Goal: Task Accomplishment & Management: Manage account settings

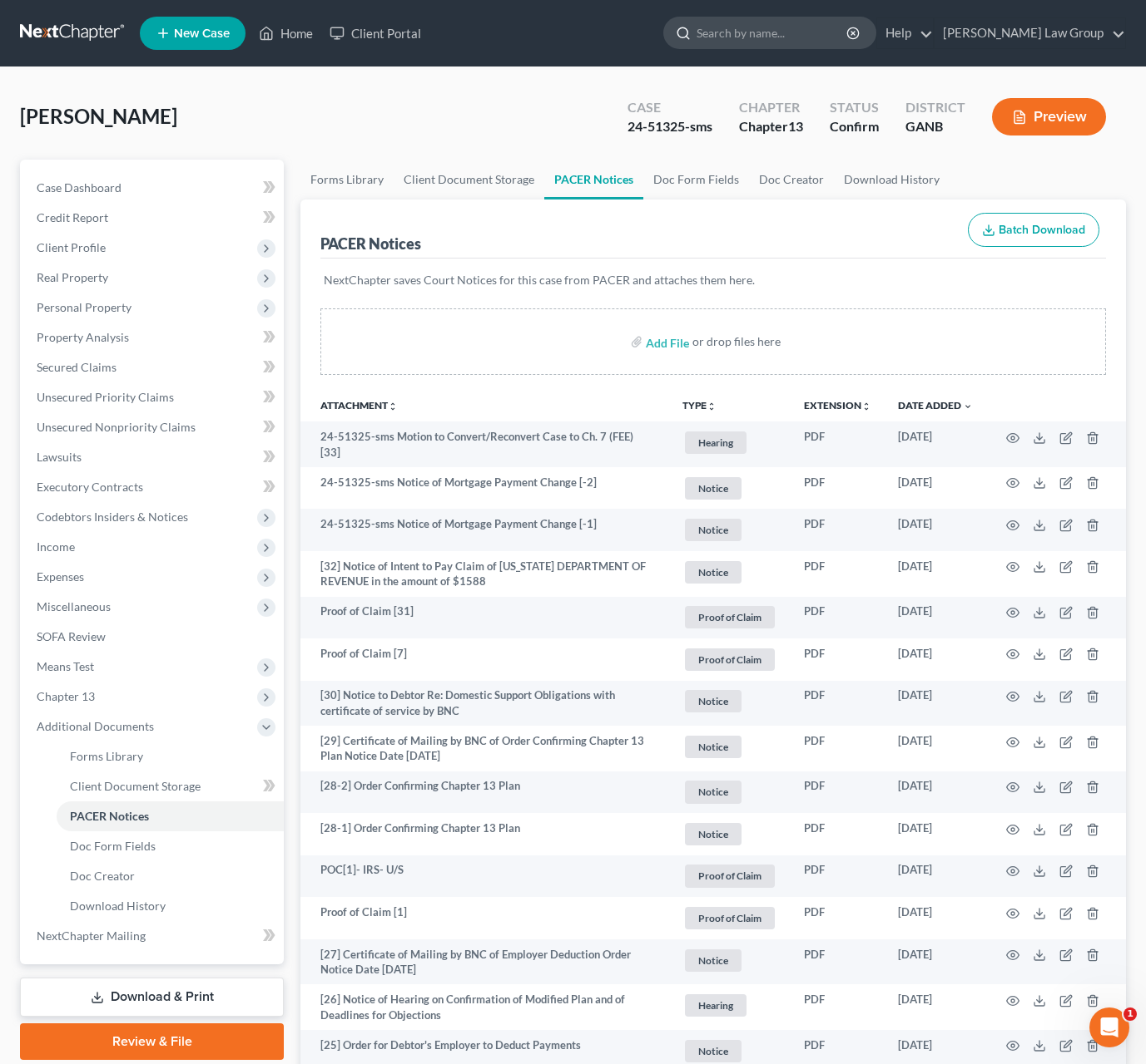
click at [786, 30] on input "search" at bounding box center [772, 33] width 152 height 31
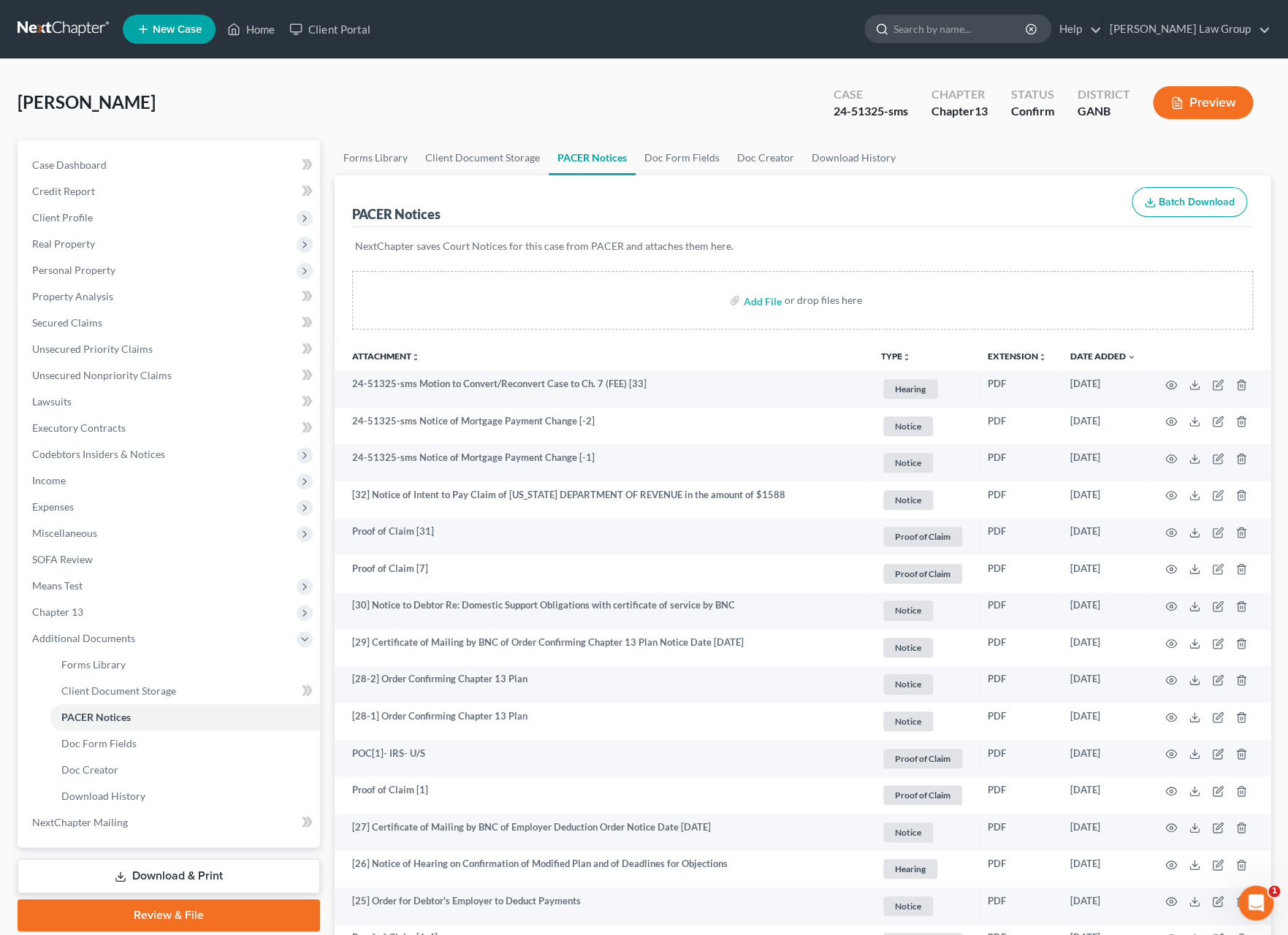
click at [989, 32] on input "search" at bounding box center [961, 29] width 134 height 27
click at [988, 32] on input "search" at bounding box center [961, 29] width 134 height 27
click at [421, 41] on ul "New Case Home Client Portal - No Result - See all results Or Press Enter... Hel…" at bounding box center [697, 29] width 1148 height 38
click at [956, 28] on input "search" at bounding box center [961, 29] width 134 height 27
click at [959, 23] on input "search" at bounding box center [961, 29] width 134 height 27
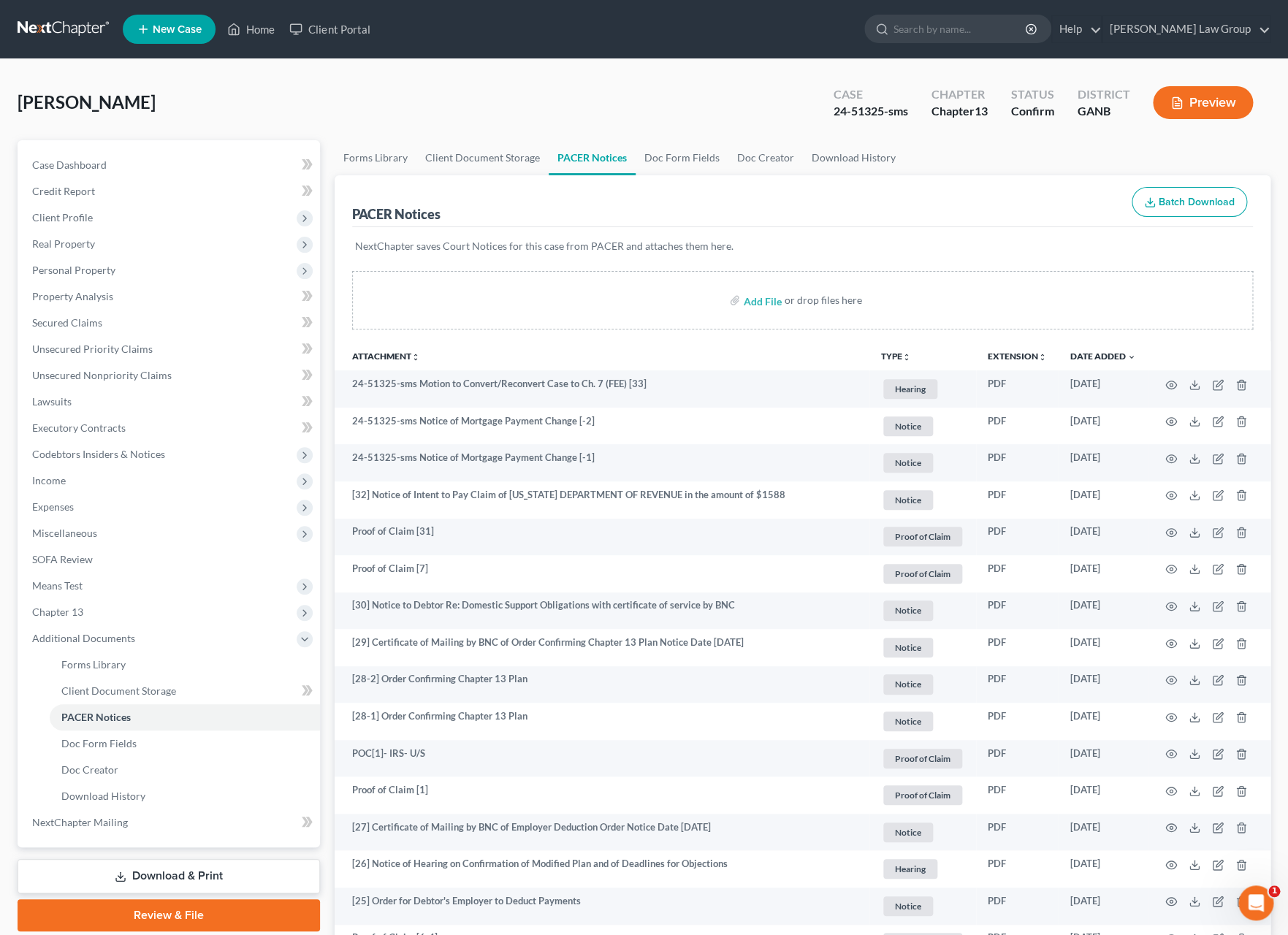
click at [574, 79] on div "Borowski, Joseph Upgraded Case 24-51325-sms Chapter Chapter 13 Status Confirm D…" at bounding box center [644, 108] width 1253 height 64
click at [993, 35] on input "search" at bounding box center [961, 29] width 134 height 27
click at [953, 31] on input "search" at bounding box center [961, 29] width 134 height 27
type input "[PERSON_NAME]"
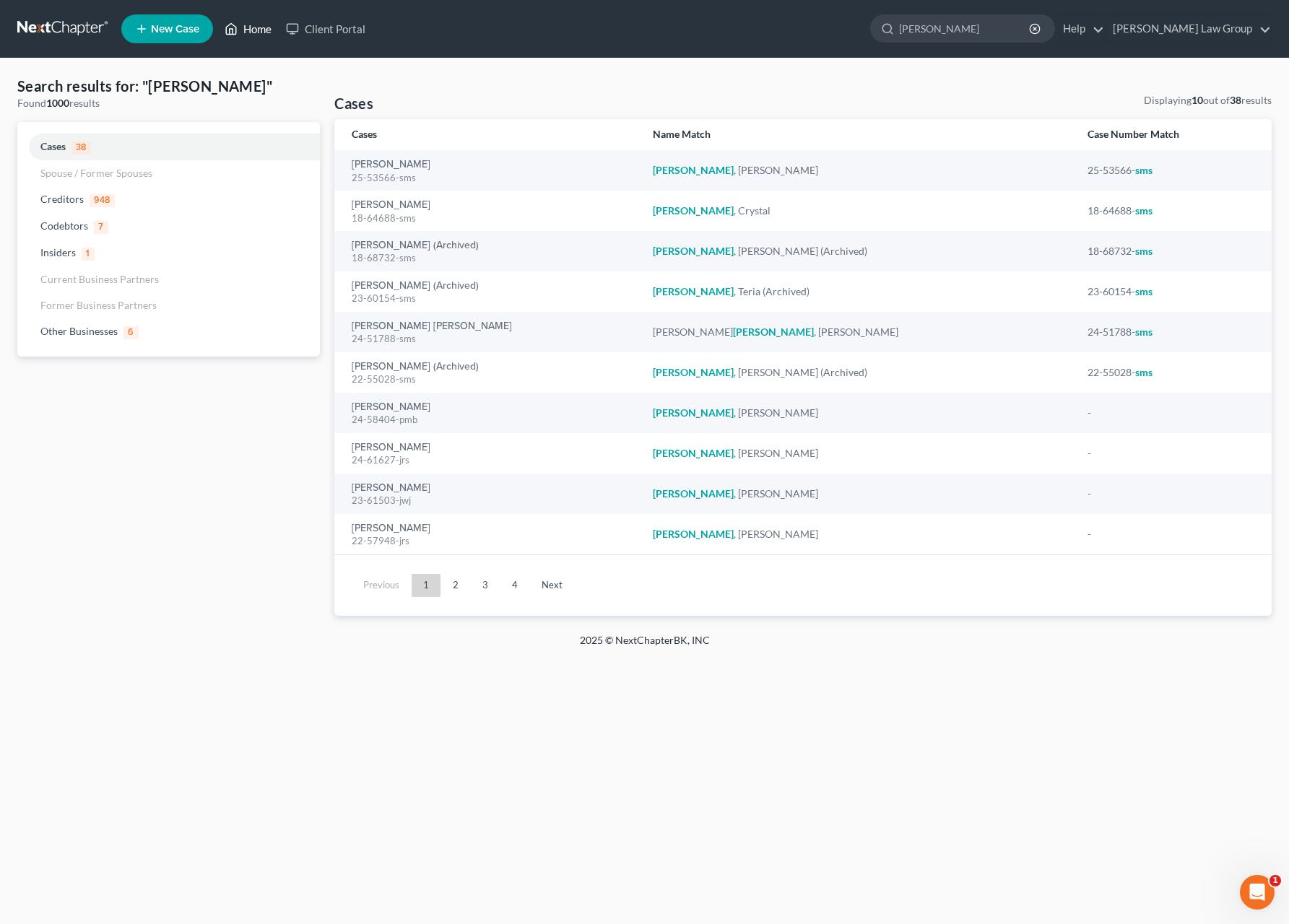
click at [249, 32] on link "Home" at bounding box center [247, 29] width 61 height 26
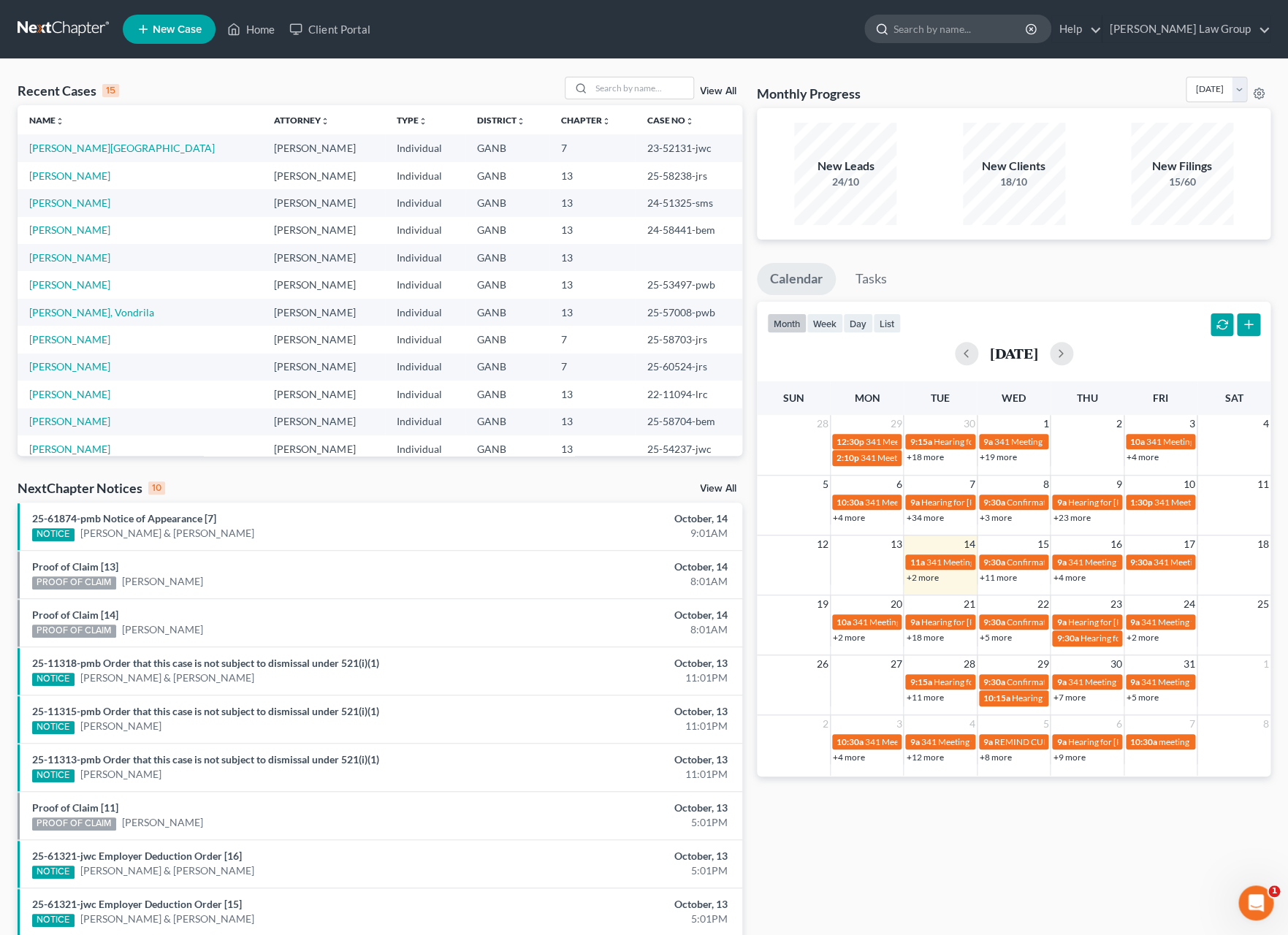
click at [1004, 26] on input "search" at bounding box center [961, 29] width 134 height 27
type input "[PERSON_NAME]"
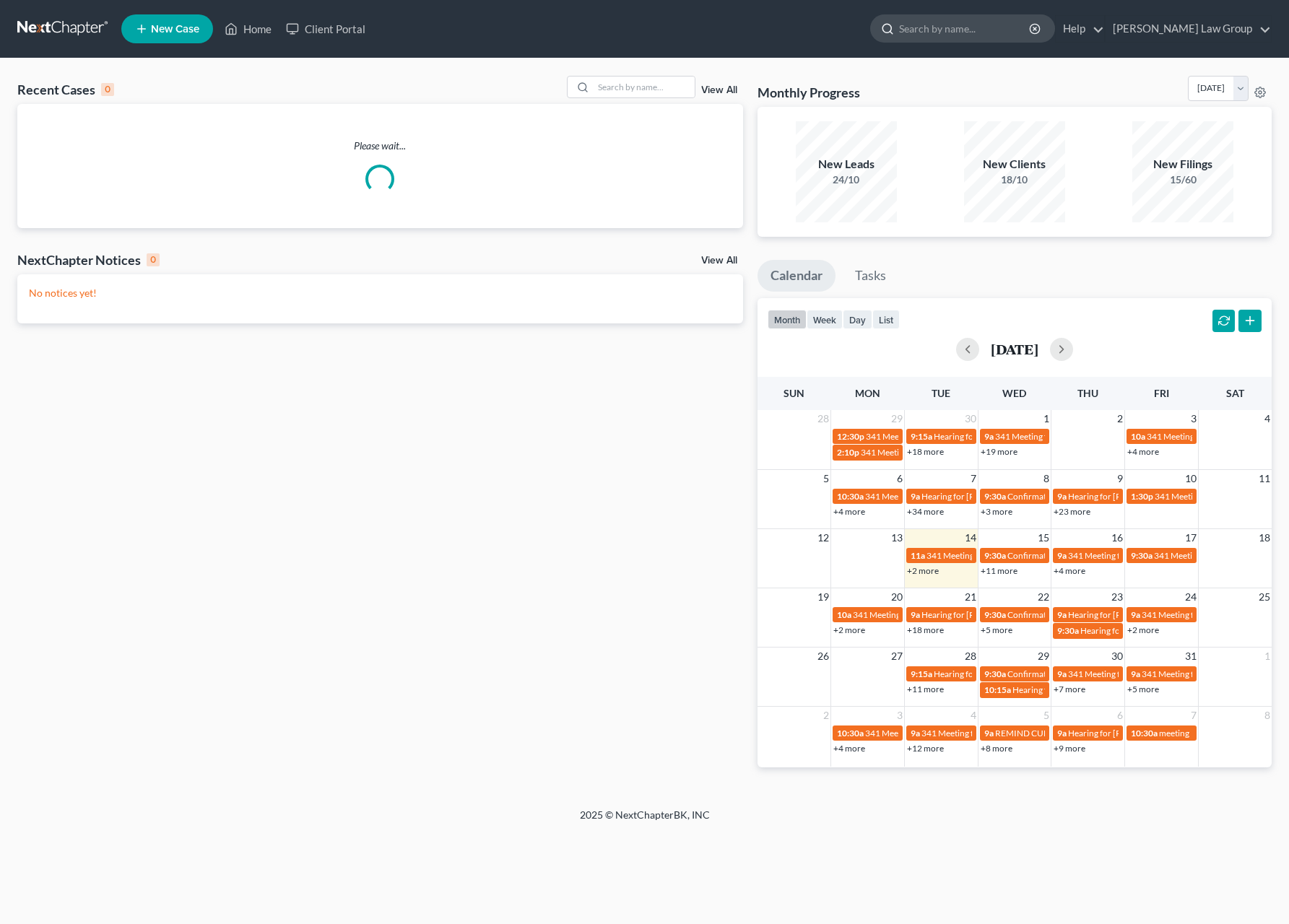
click at [988, 26] on input "search" at bounding box center [965, 29] width 132 height 27
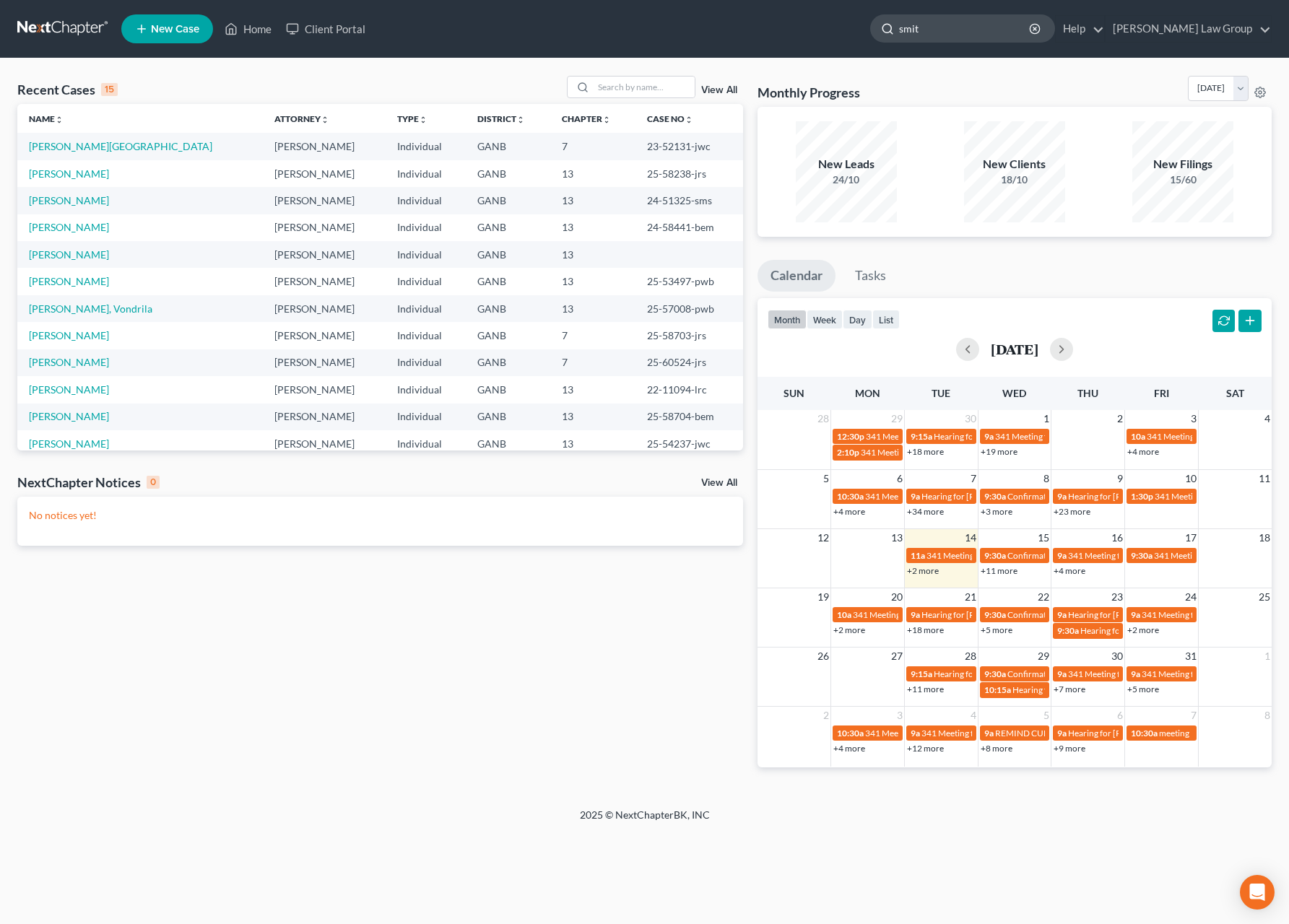
type input "[PERSON_NAME]"
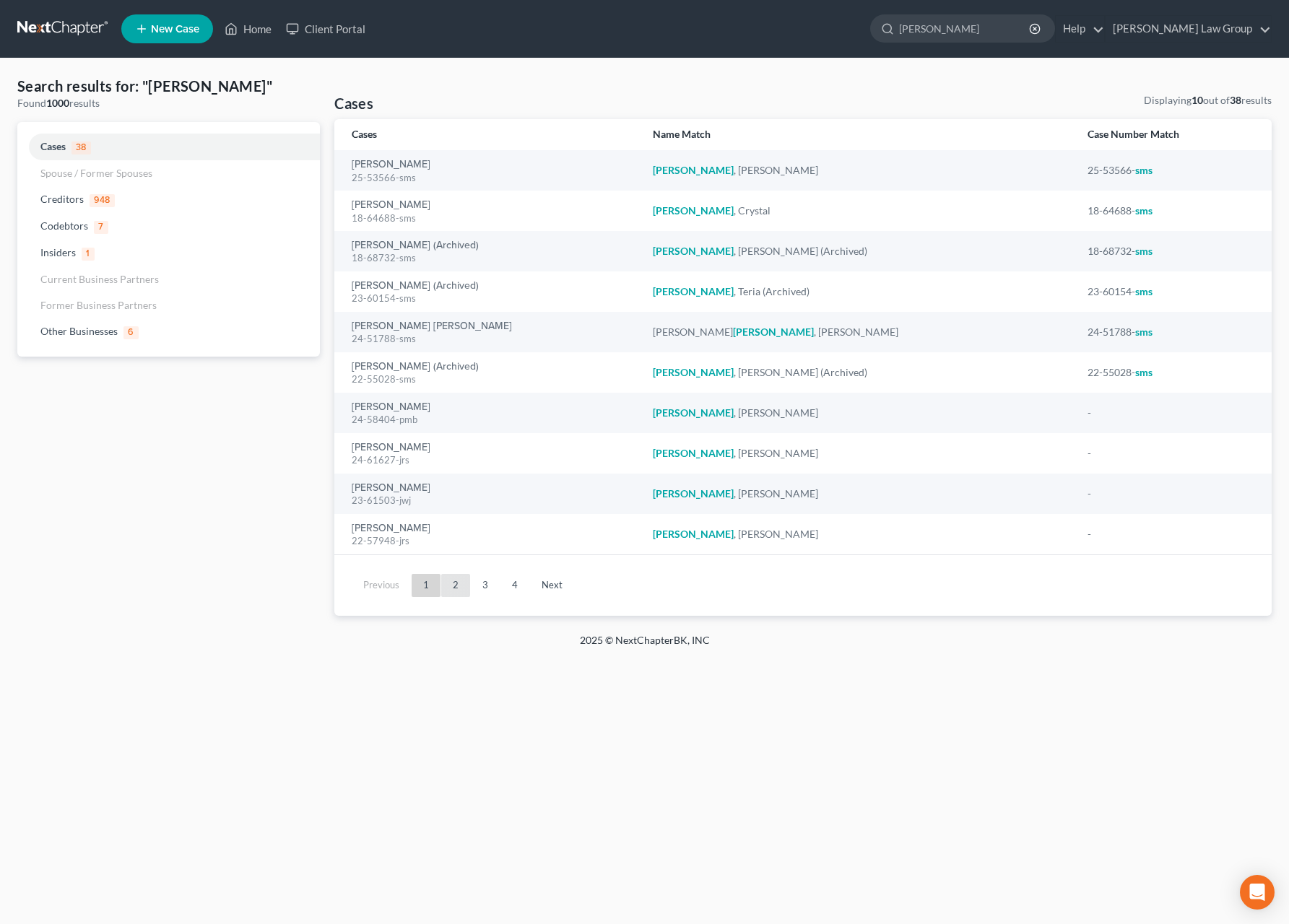
click at [452, 580] on link "2" at bounding box center [456, 585] width 29 height 23
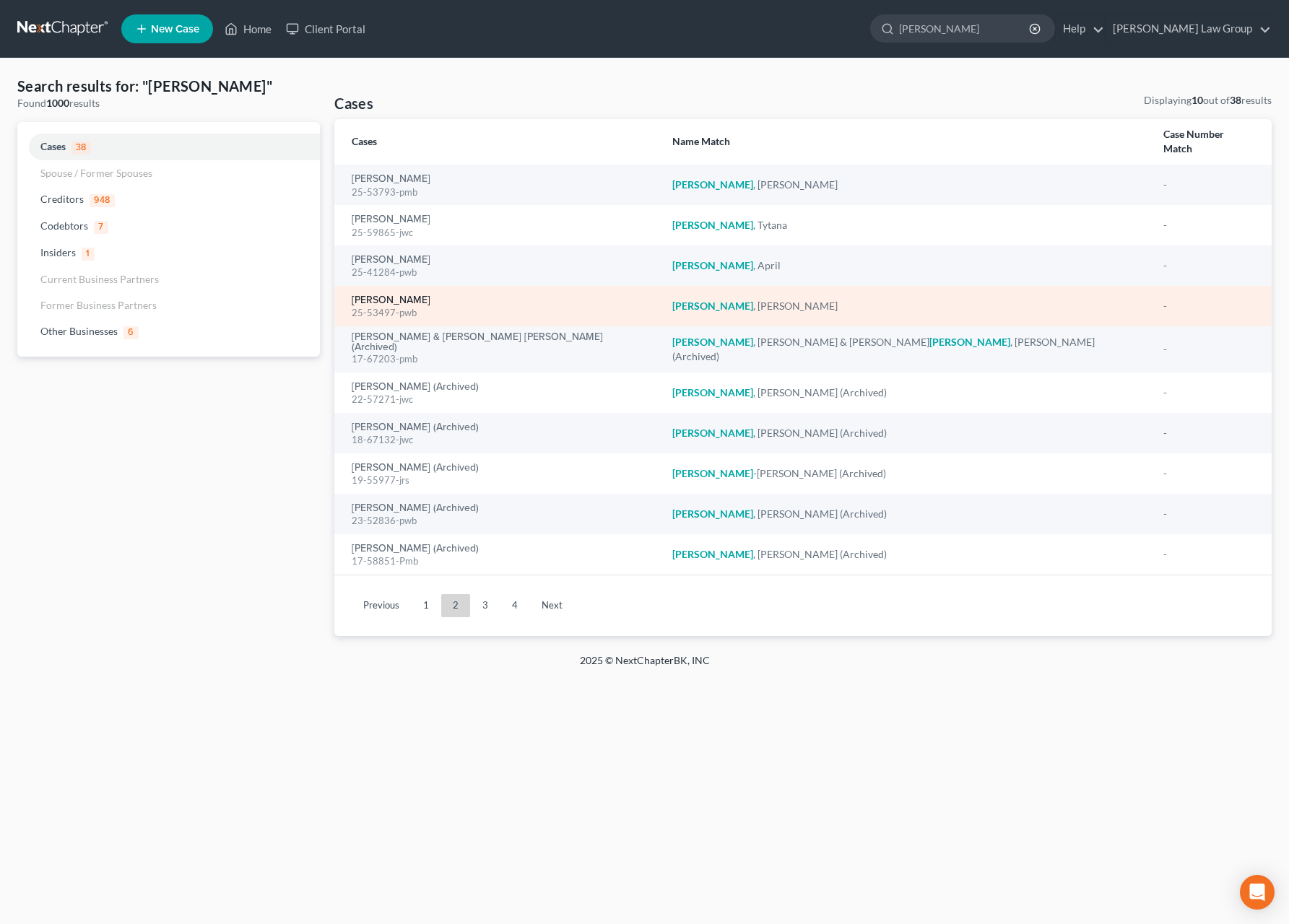
click at [381, 295] on link "[PERSON_NAME]" at bounding box center [390, 300] width 79 height 10
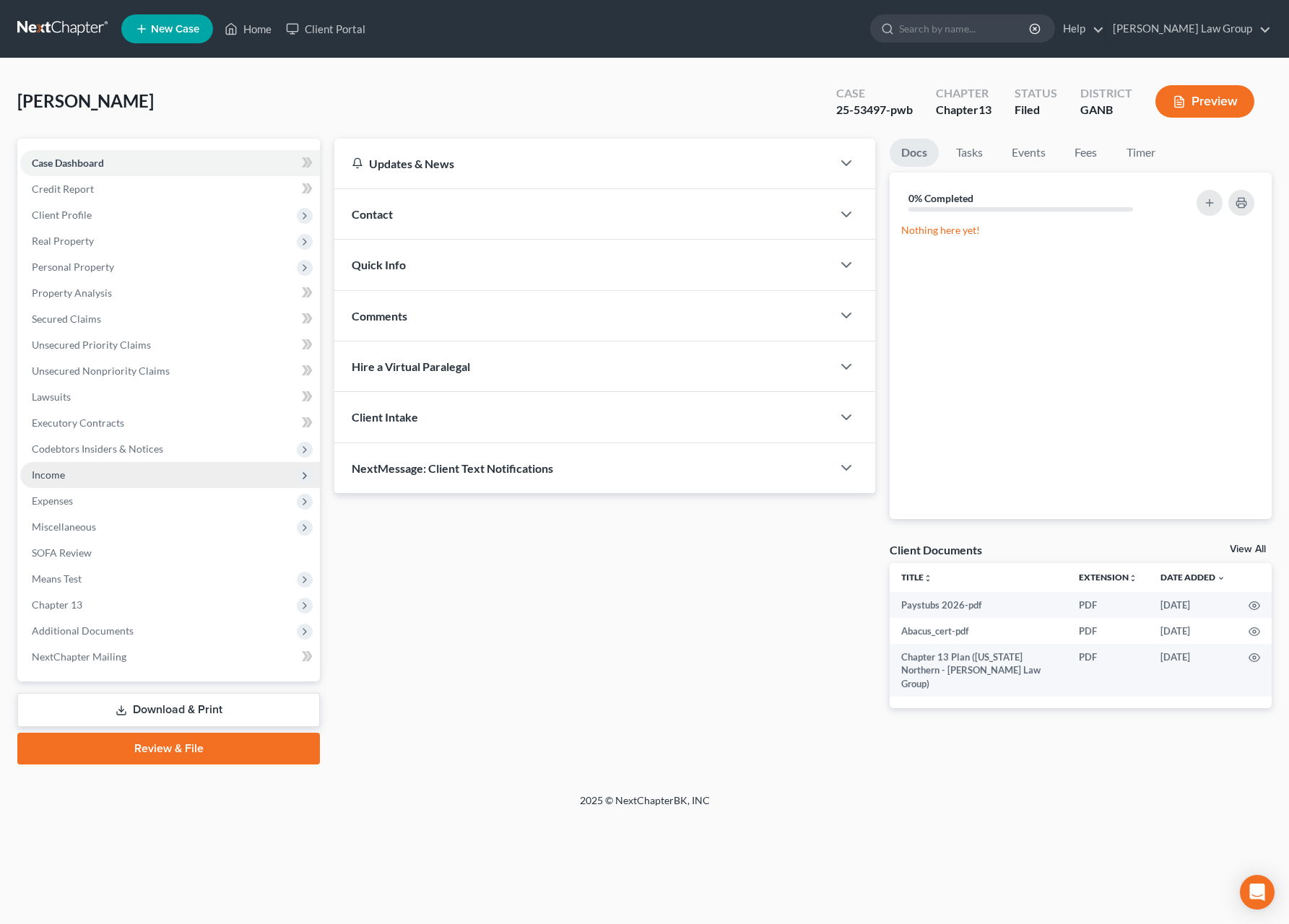
click at [58, 475] on span "Income" at bounding box center [49, 474] width 33 height 12
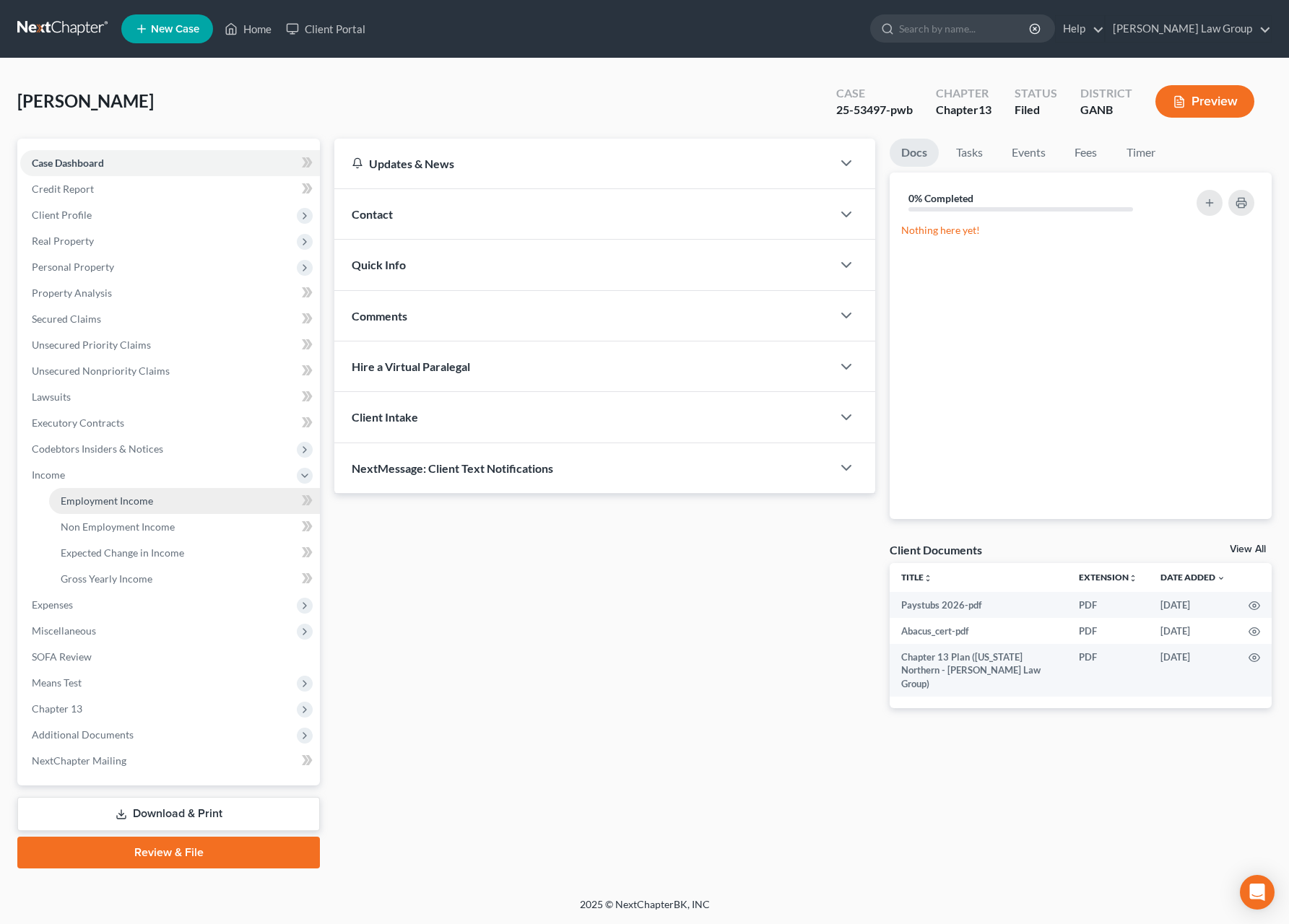
click at [119, 504] on span "Employment Income" at bounding box center [107, 500] width 92 height 12
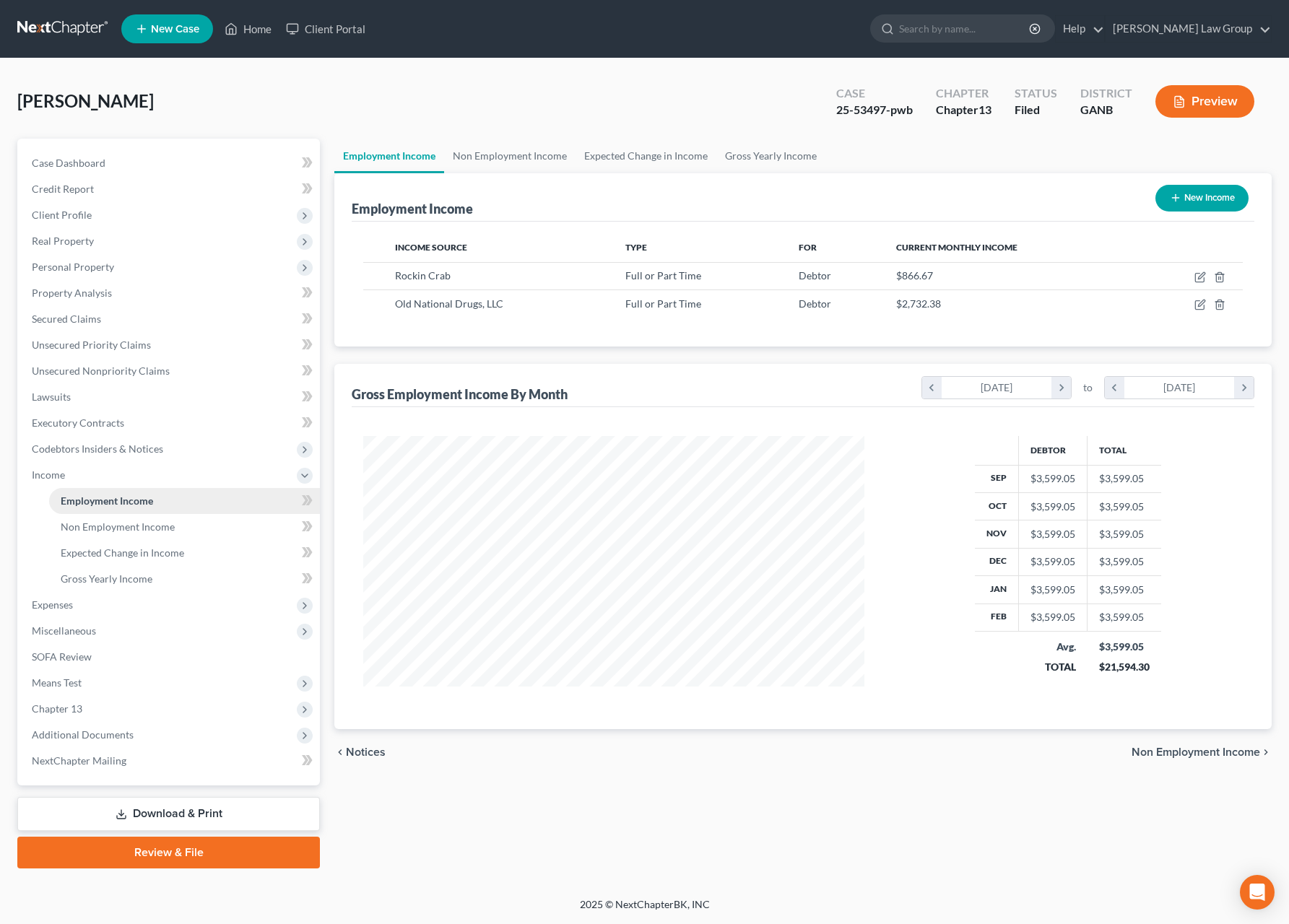
scroll to position [261, 530]
click at [195, 523] on link "Non Employment Income" at bounding box center [184, 527] width 271 height 26
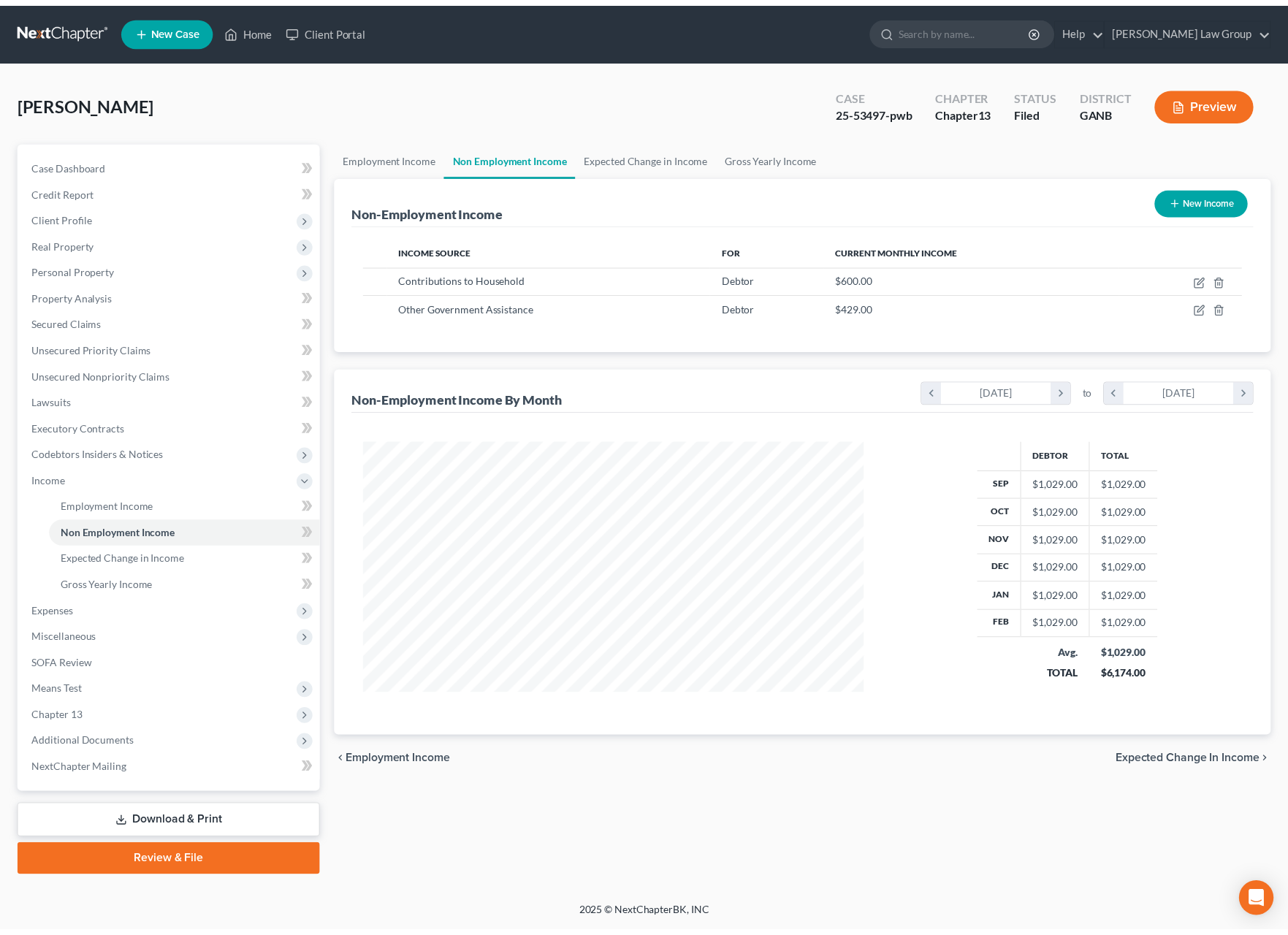
scroll to position [264, 536]
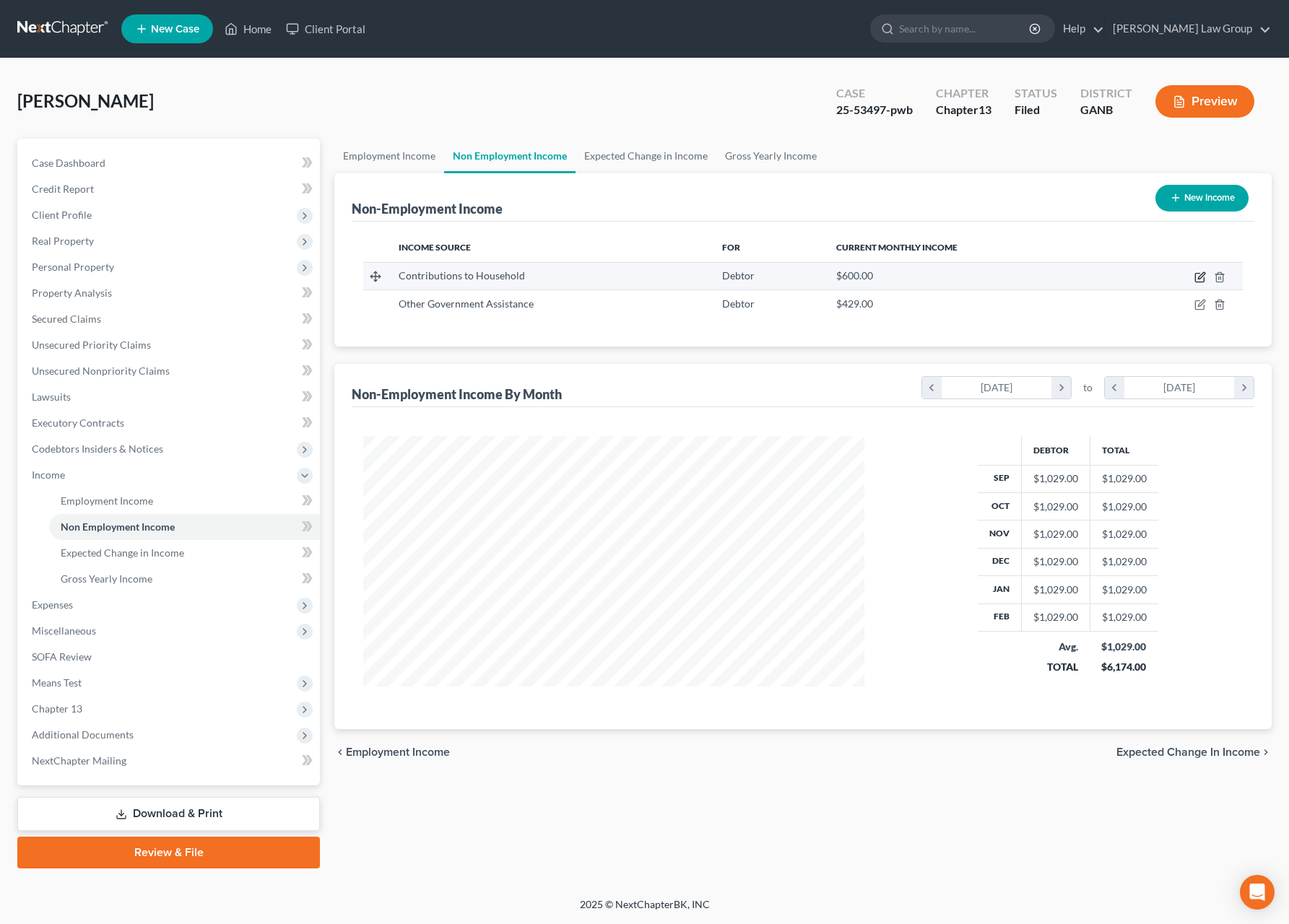
click at [1202, 281] on icon "button" at bounding box center [1200, 277] width 12 height 12
select select "8"
select select "0"
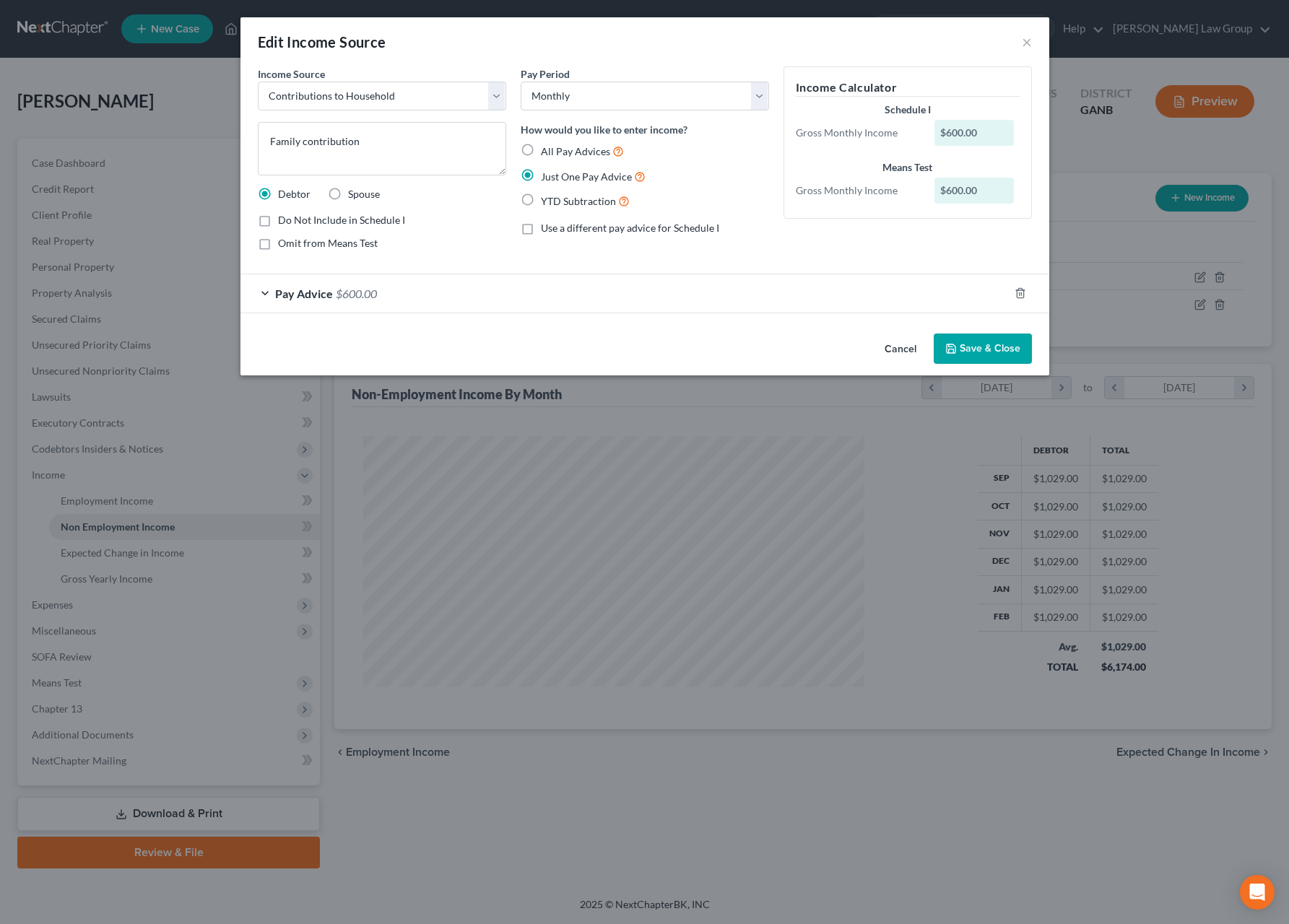
click at [278, 247] on label "Omit from Means Test" at bounding box center [328, 243] width 99 height 14
click at [284, 246] on input "Omit from Means Test" at bounding box center [289, 241] width 10 height 10
checkbox input "true"
click at [895, 351] on button "Cancel" at bounding box center [900, 349] width 55 height 29
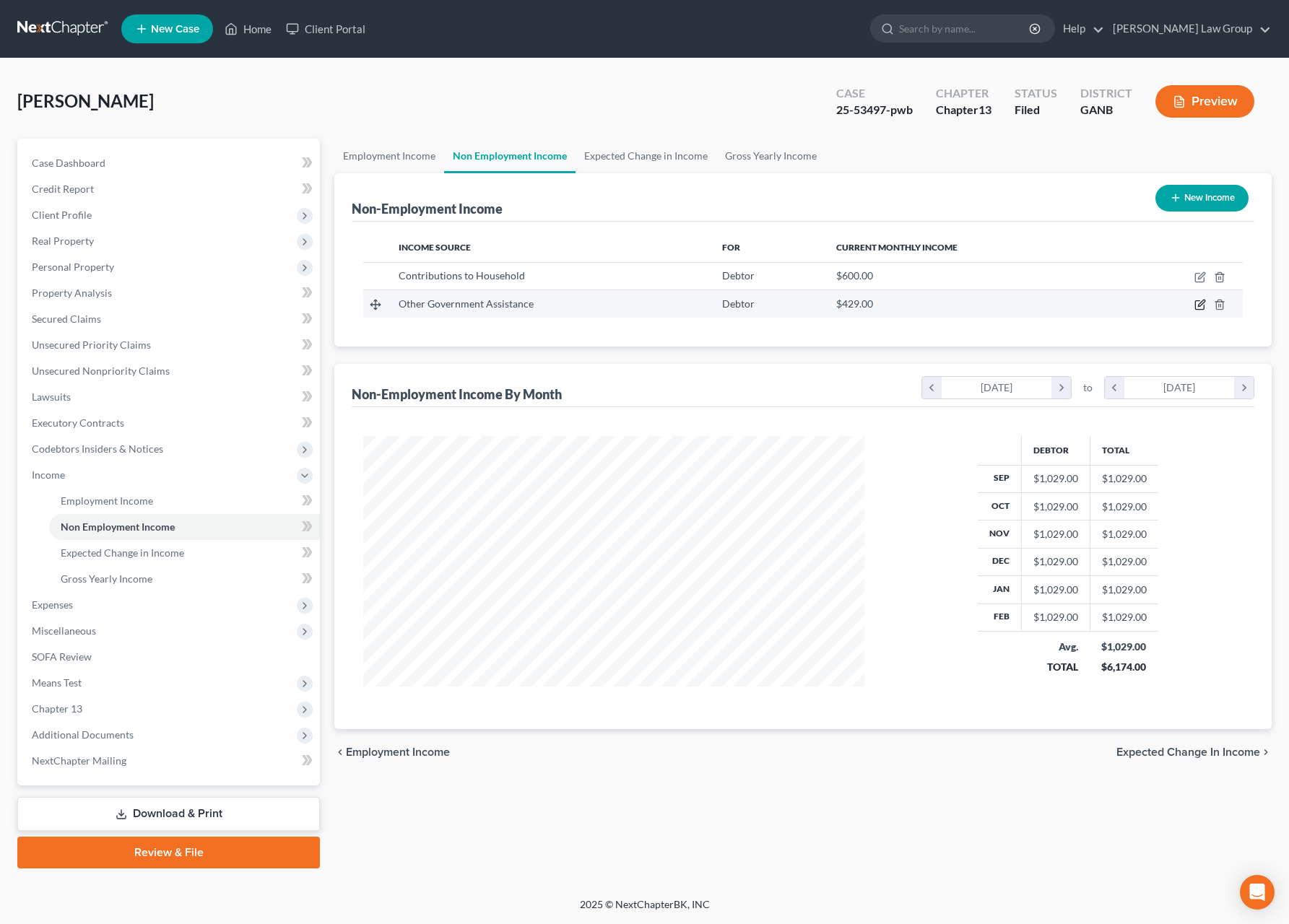
click at [1202, 308] on icon "button" at bounding box center [1200, 305] width 12 height 12
select select "5"
select select "0"
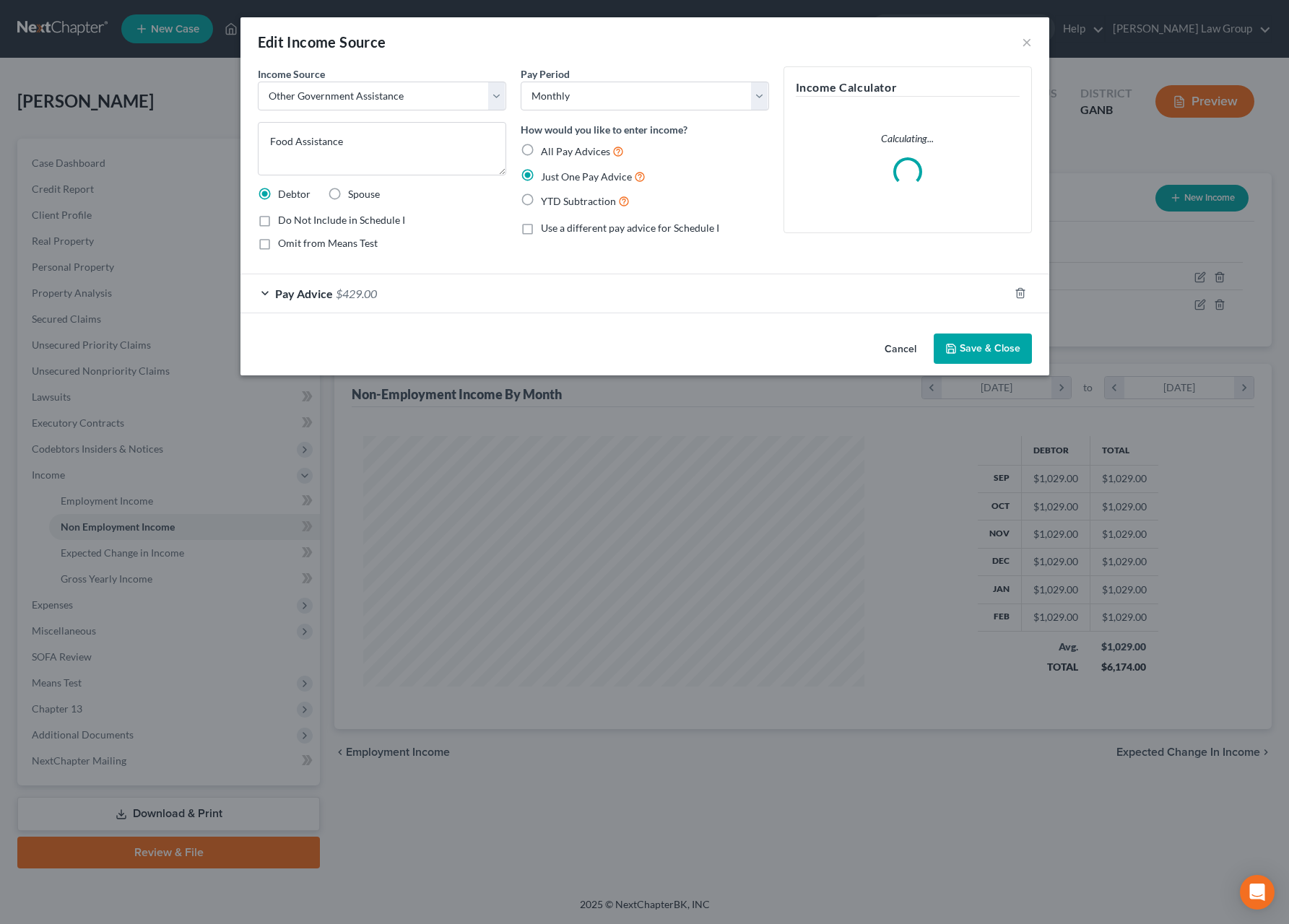
click at [654, 301] on div "Pay Advice $429.00" at bounding box center [624, 293] width 768 height 38
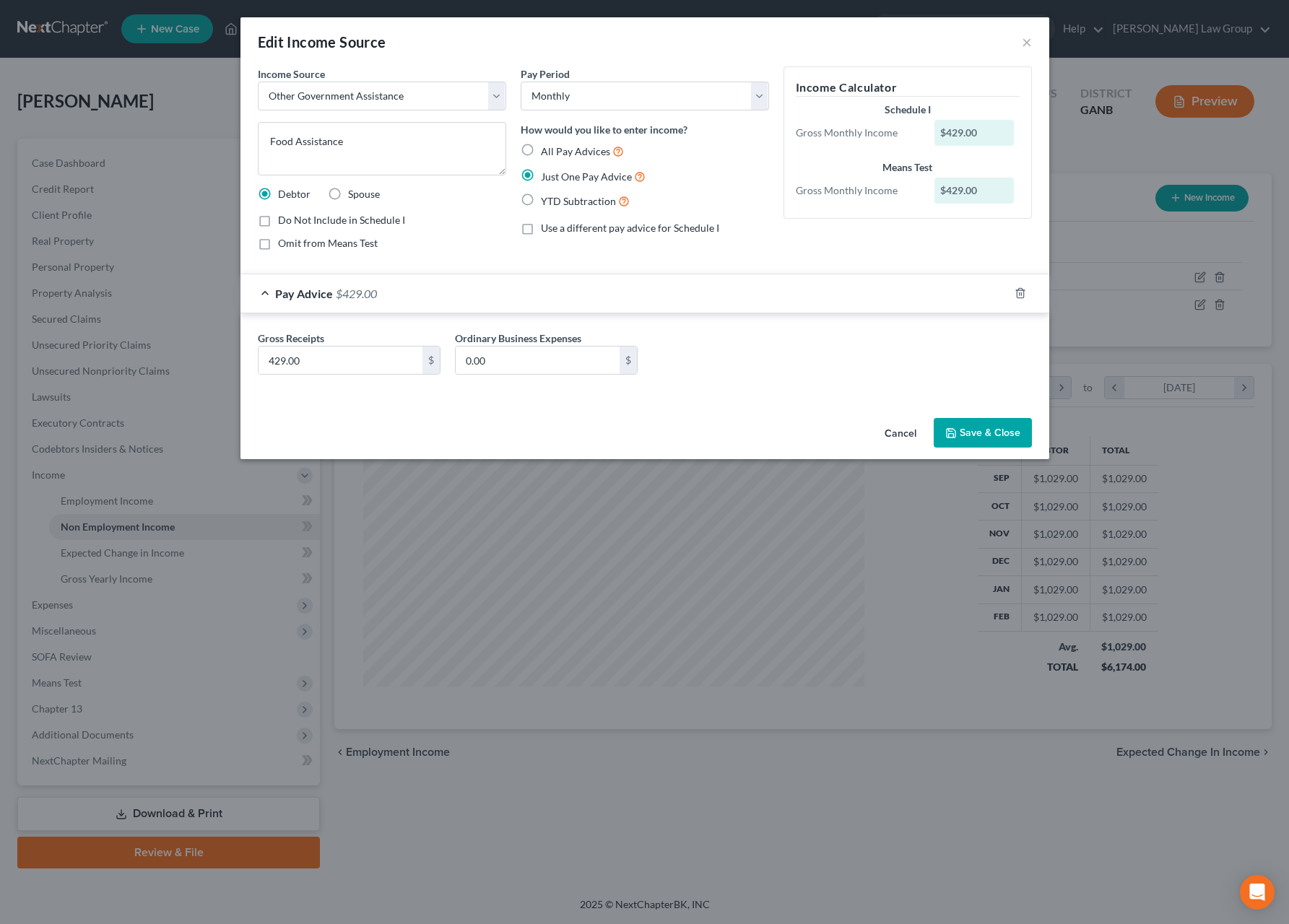
click at [899, 433] on button "Cancel" at bounding box center [900, 434] width 55 height 29
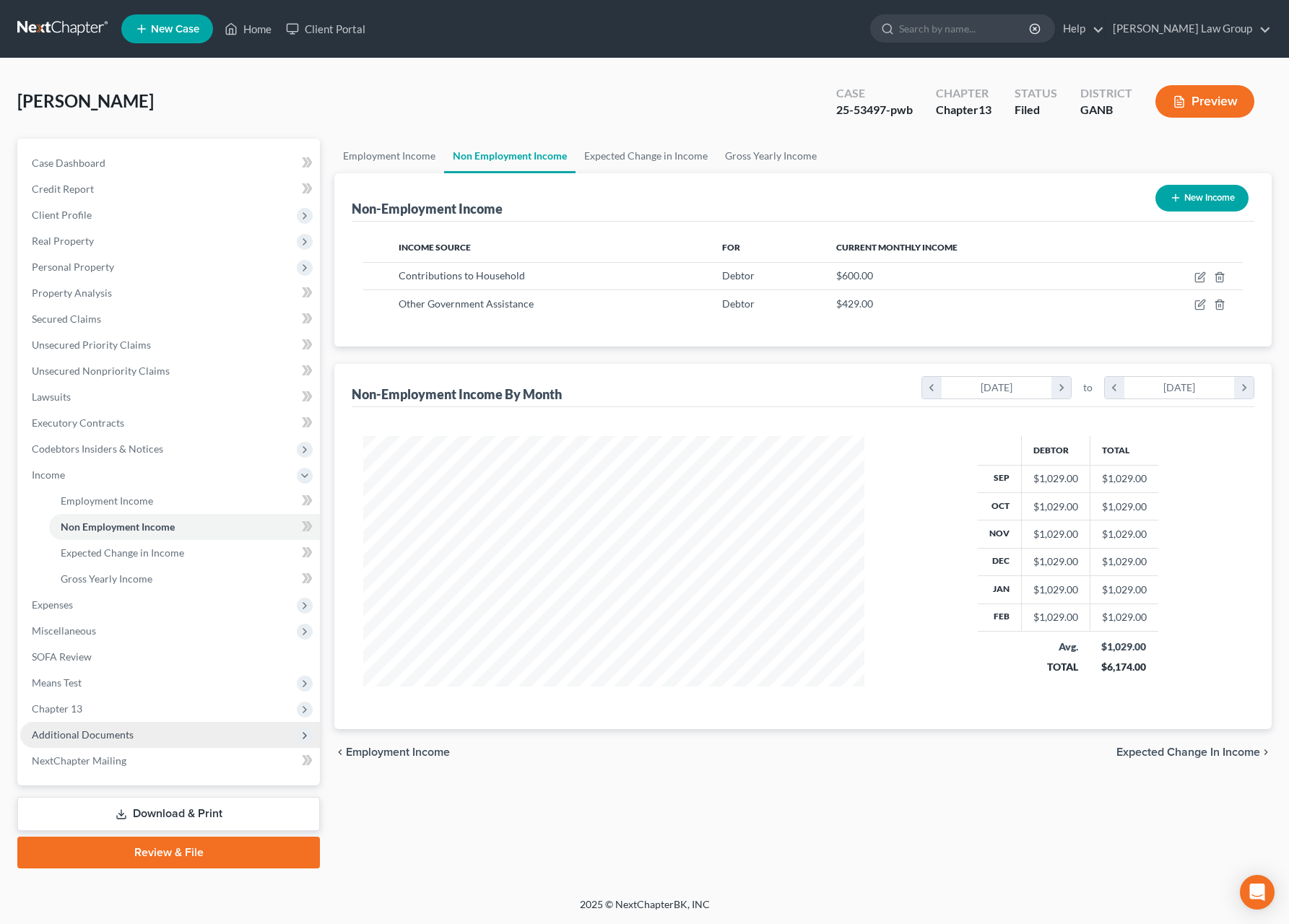
click at [86, 730] on span "Additional Documents" at bounding box center [83, 734] width 102 height 12
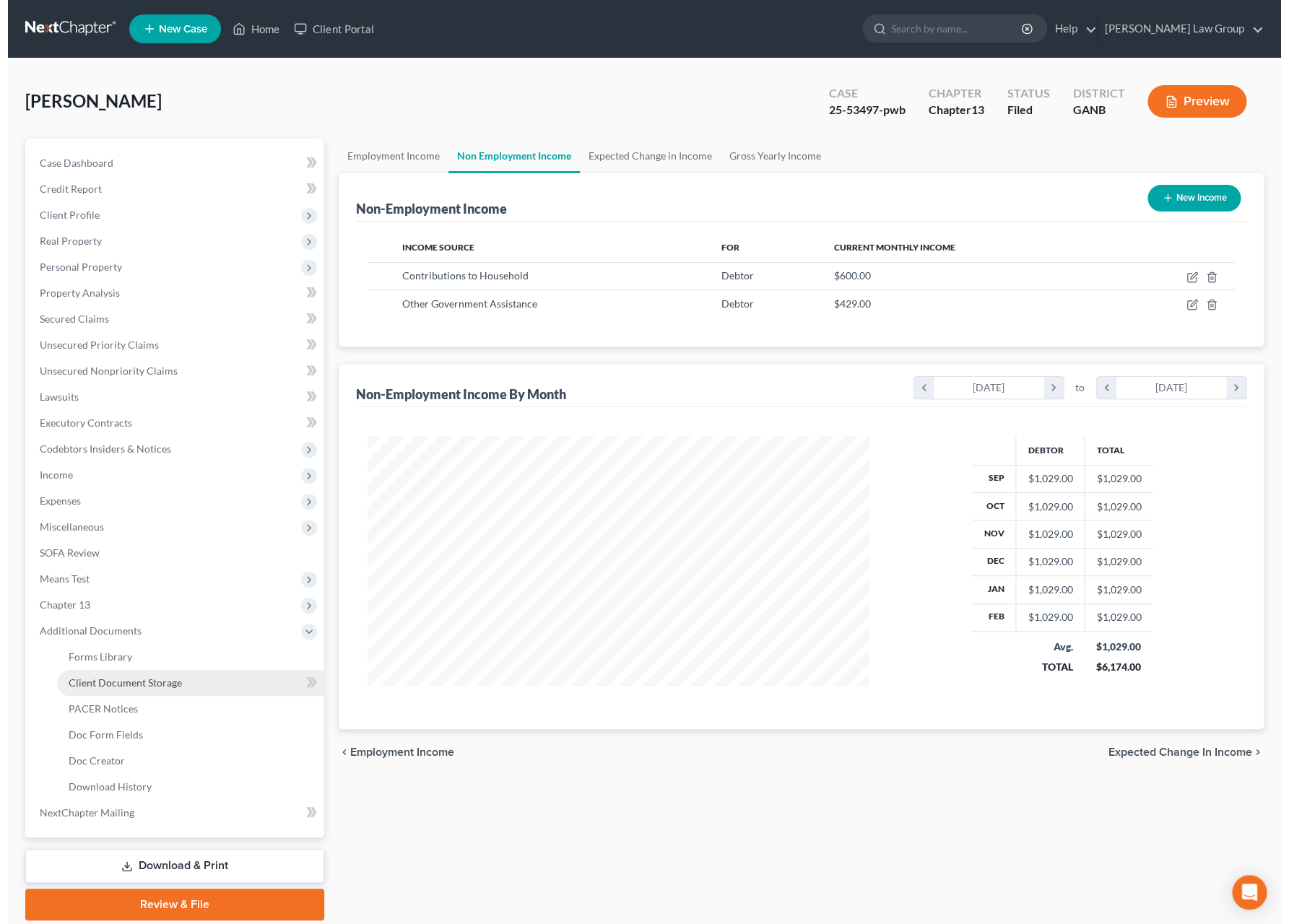
scroll to position [721890, 721636]
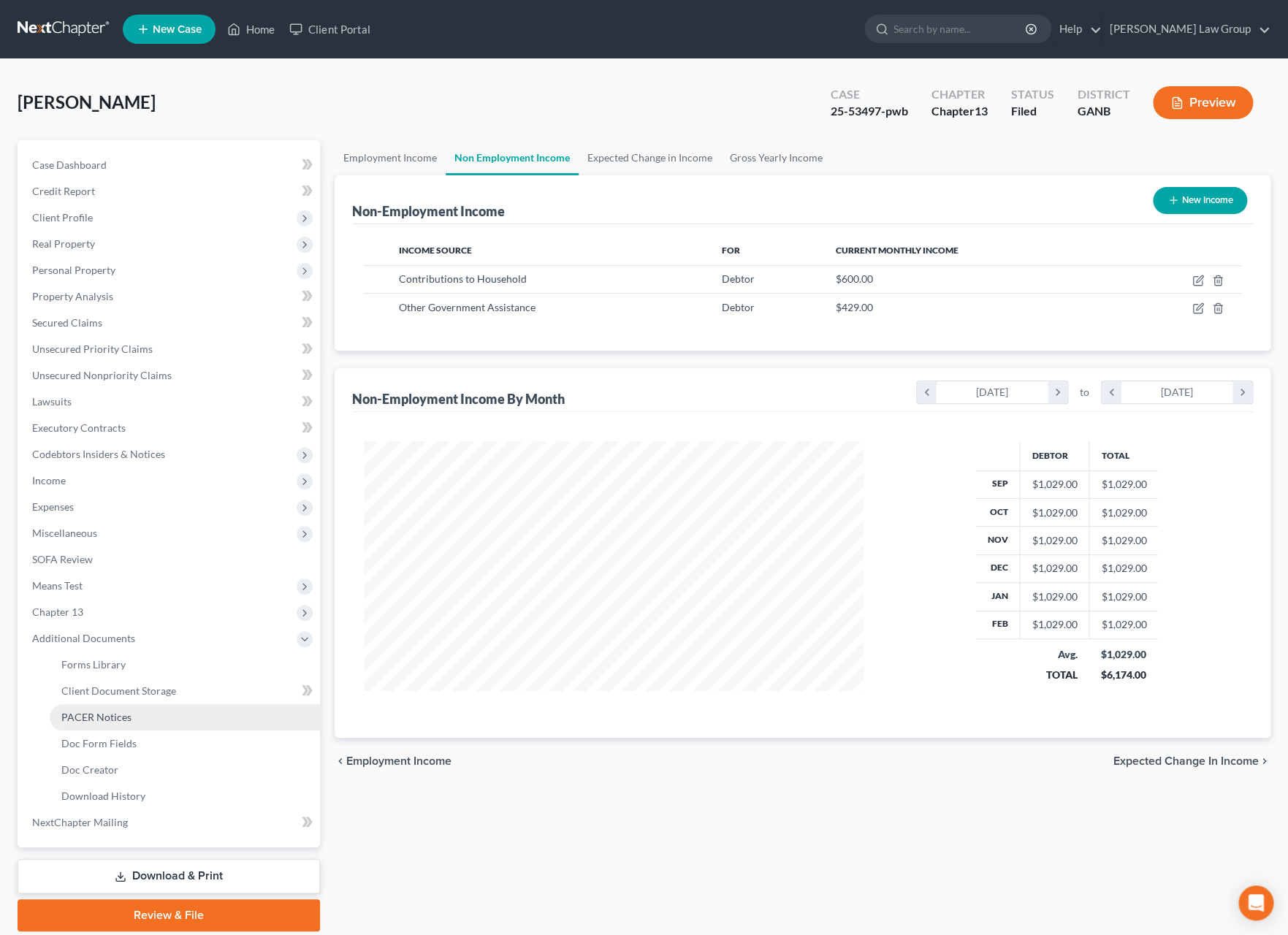
click at [103, 725] on link "PACER Notices" at bounding box center [185, 717] width 270 height 27
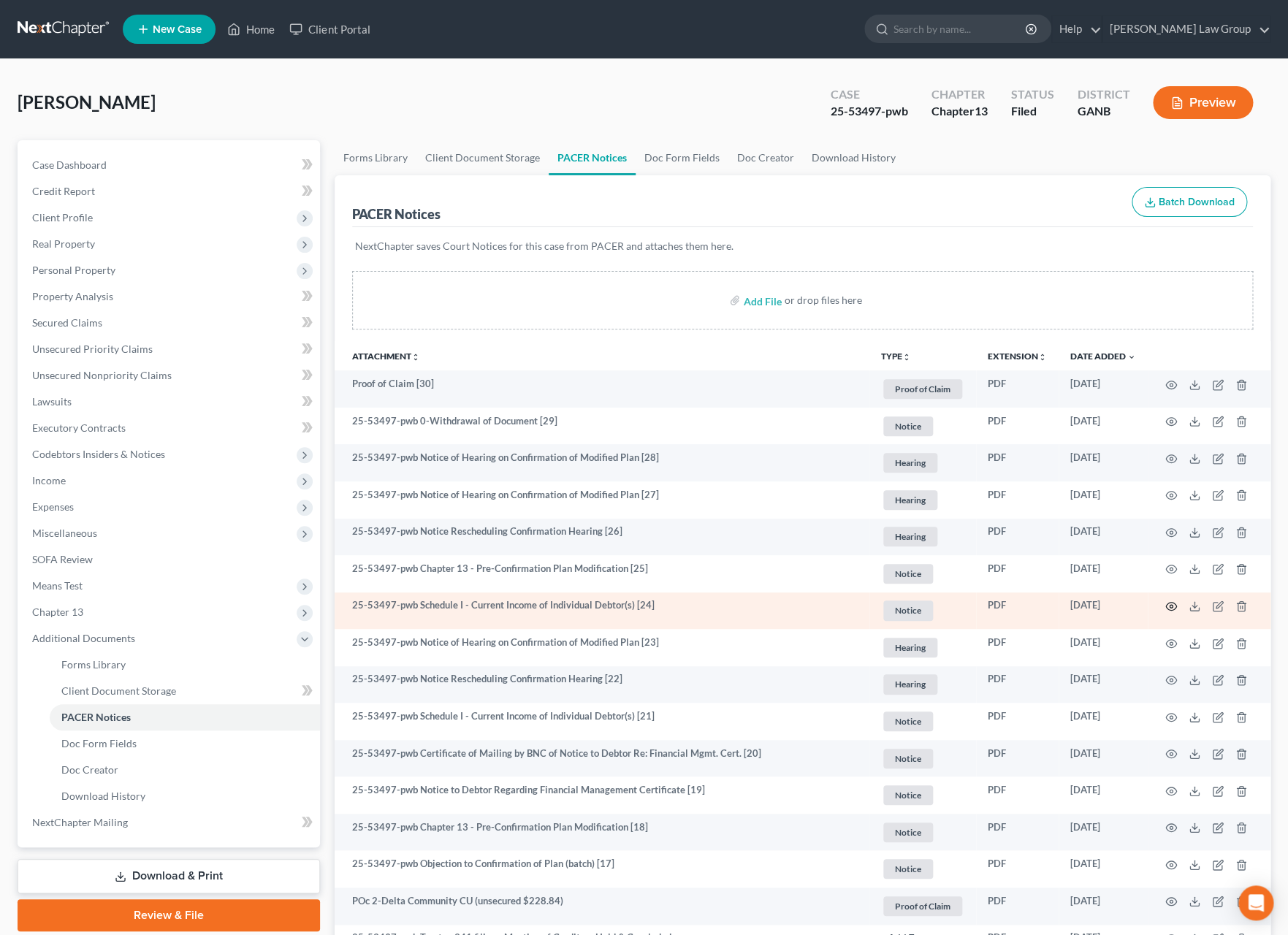
click at [1166, 605] on icon "button" at bounding box center [1171, 607] width 12 height 12
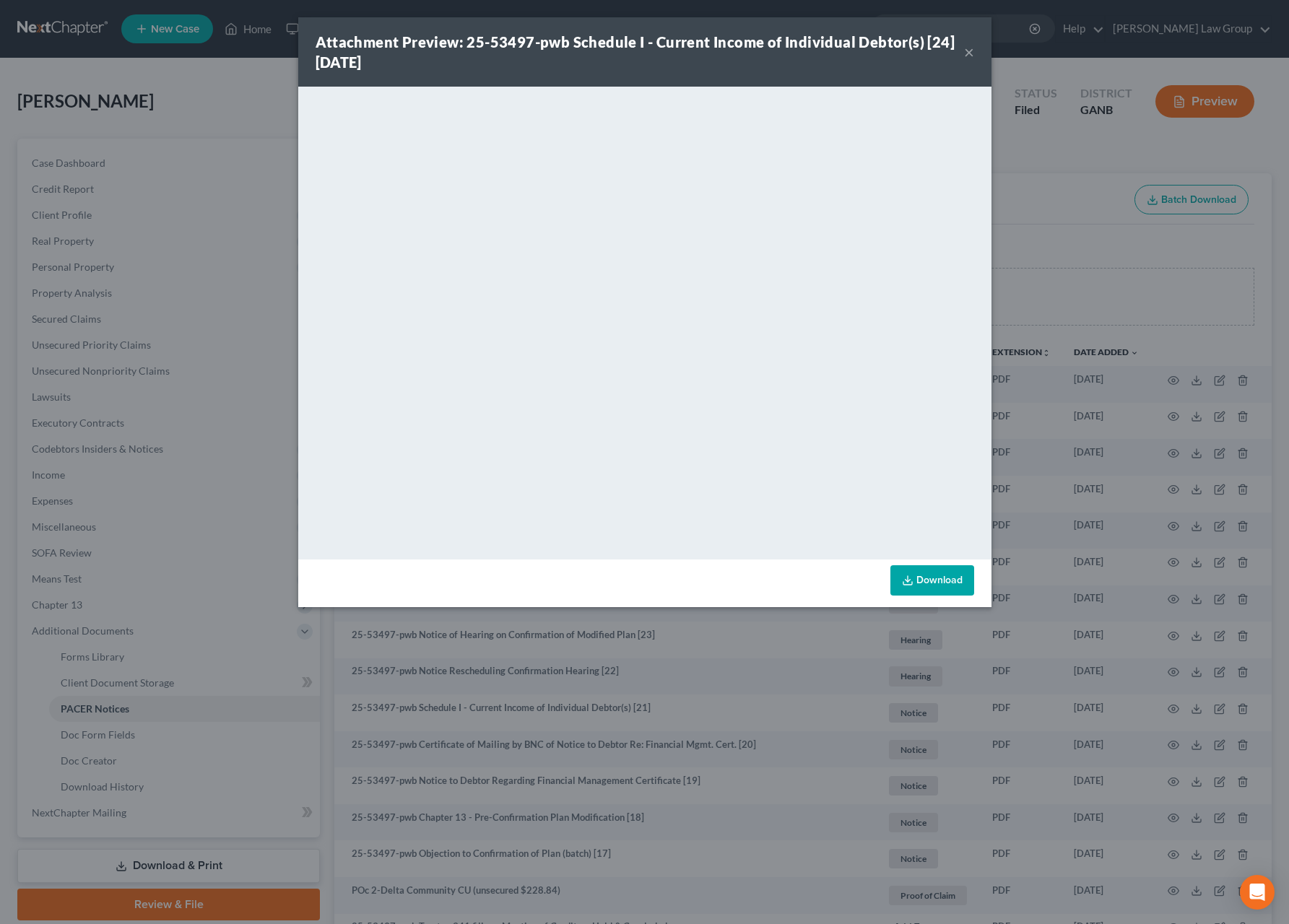
click at [969, 53] on button "×" at bounding box center [969, 52] width 10 height 17
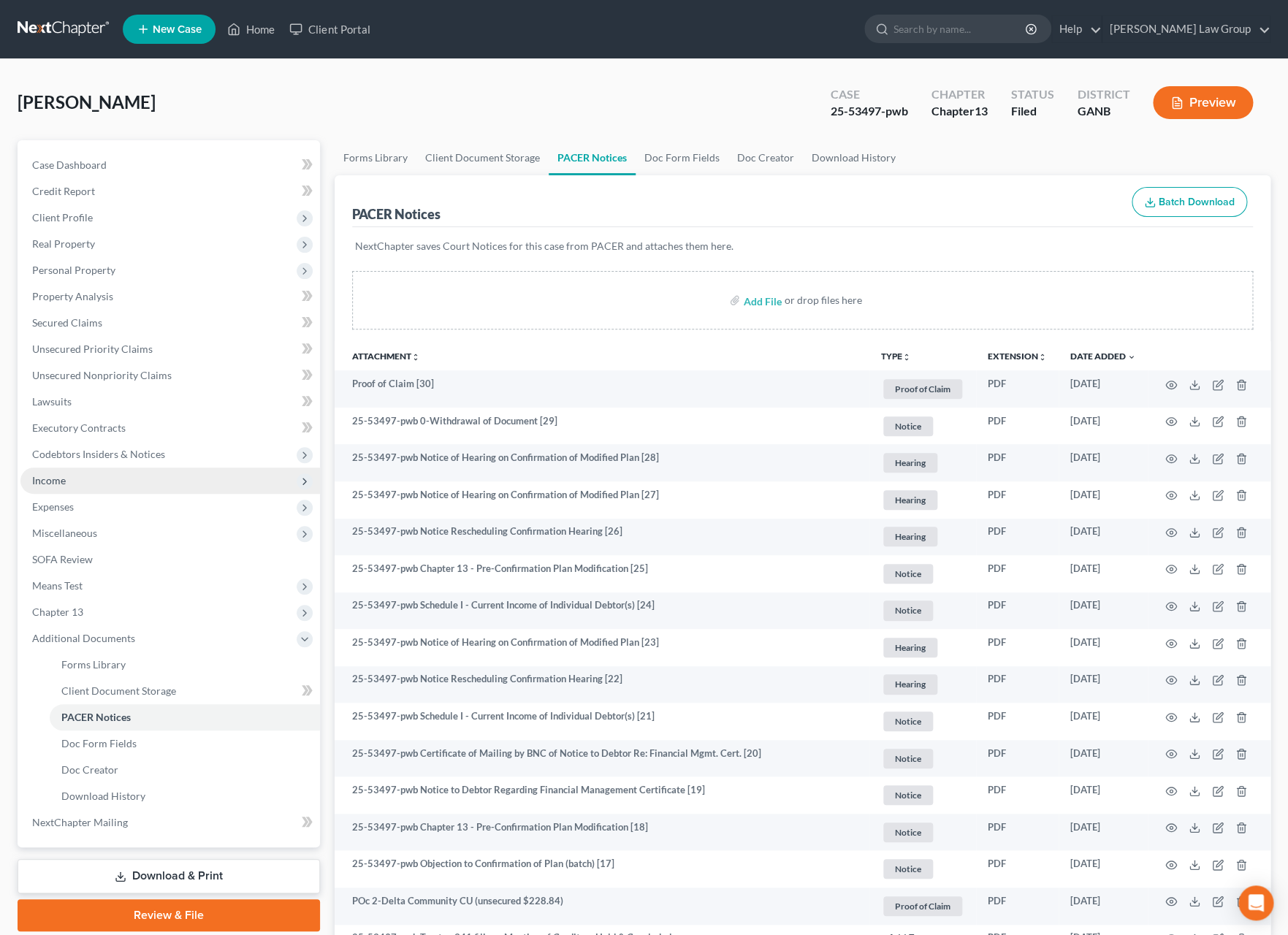
click at [65, 484] on span "Income" at bounding box center [49, 480] width 34 height 12
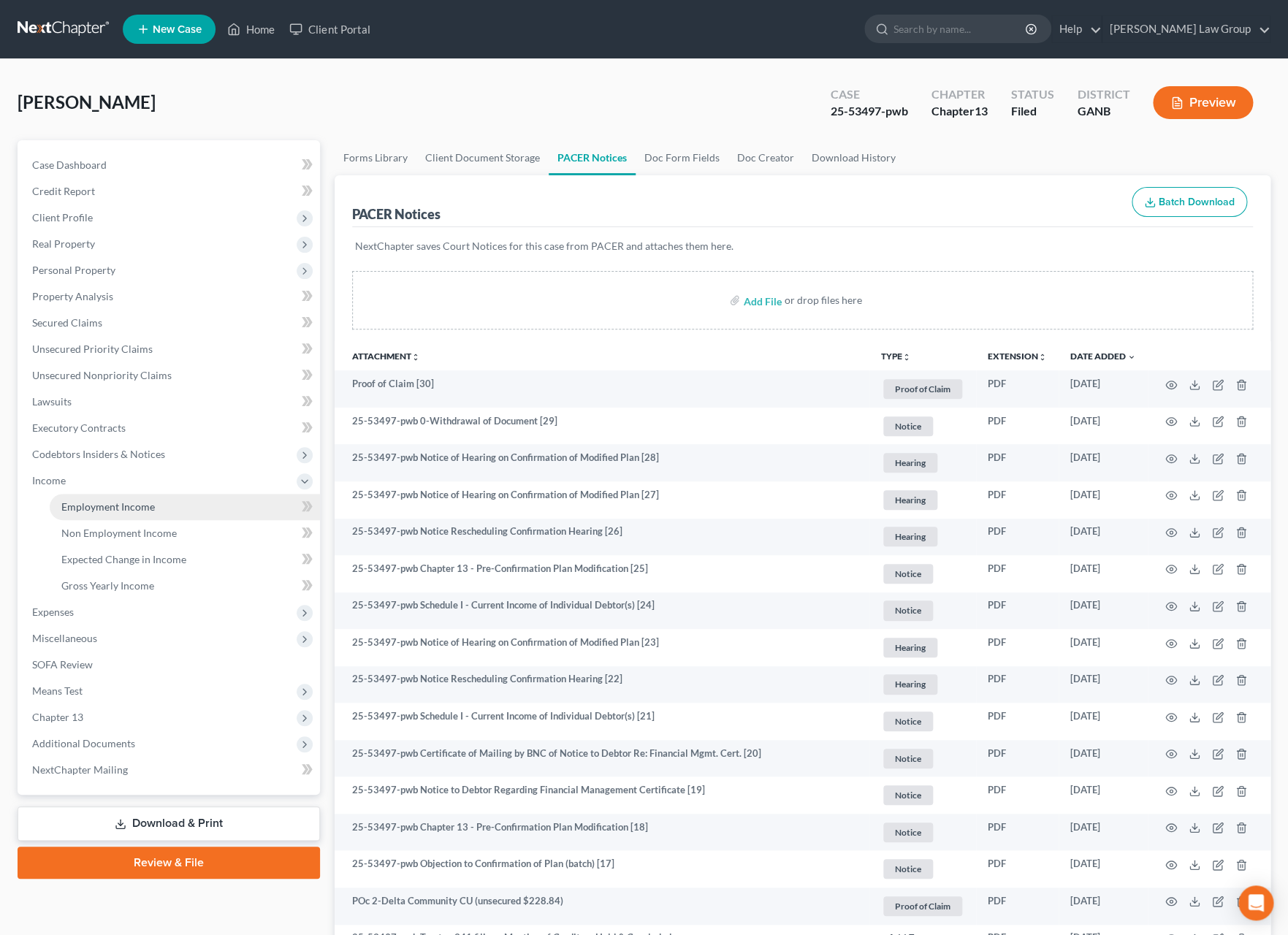
click at [126, 502] on span "Employment Income" at bounding box center [108, 506] width 93 height 12
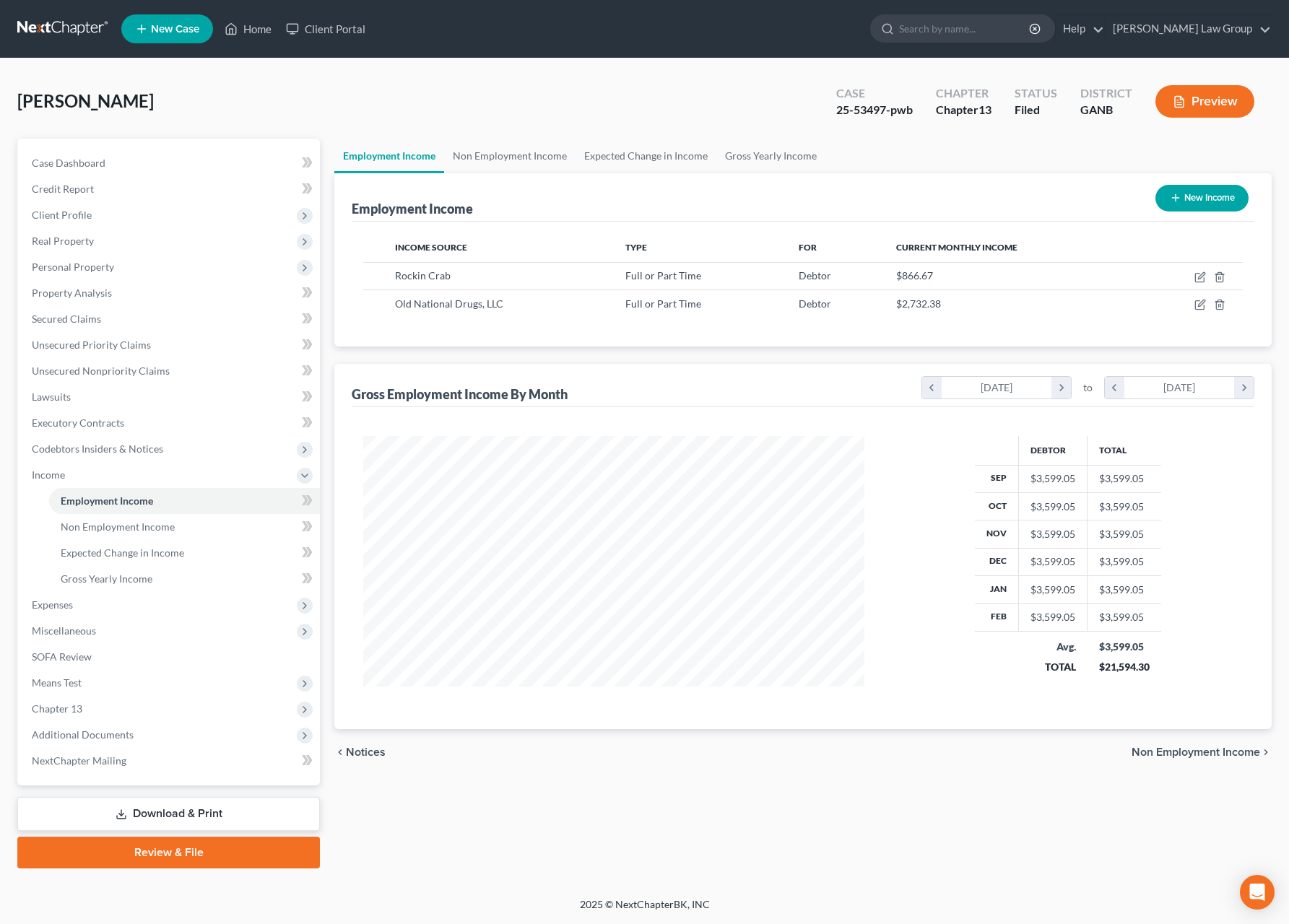
scroll to position [261, 530]
click at [1199, 279] on icon "button" at bounding box center [1202, 275] width 6 height 6
select select "0"
select select "10"
select select "3"
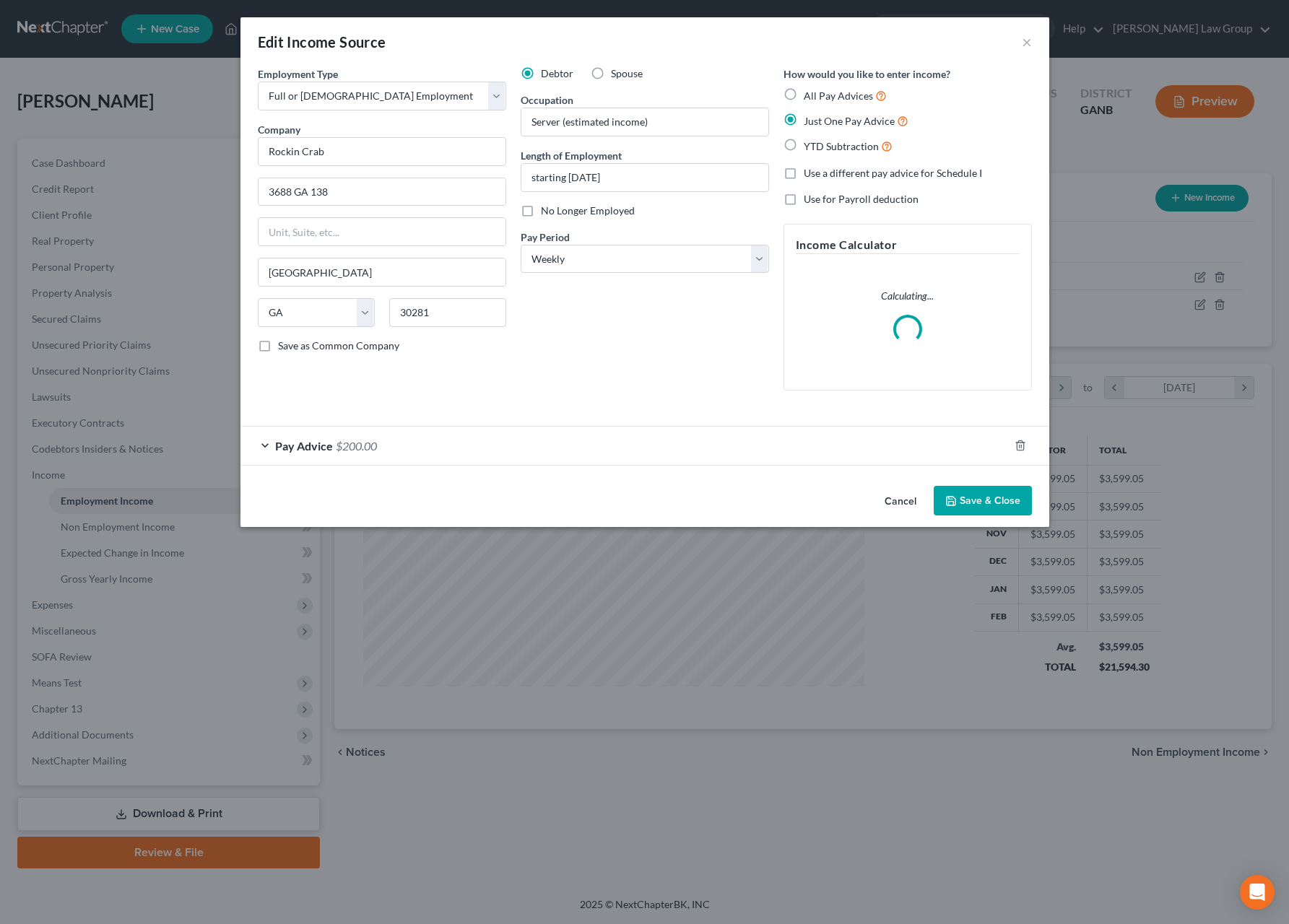
click at [704, 450] on div "Pay Advice $200.00" at bounding box center [624, 446] width 768 height 38
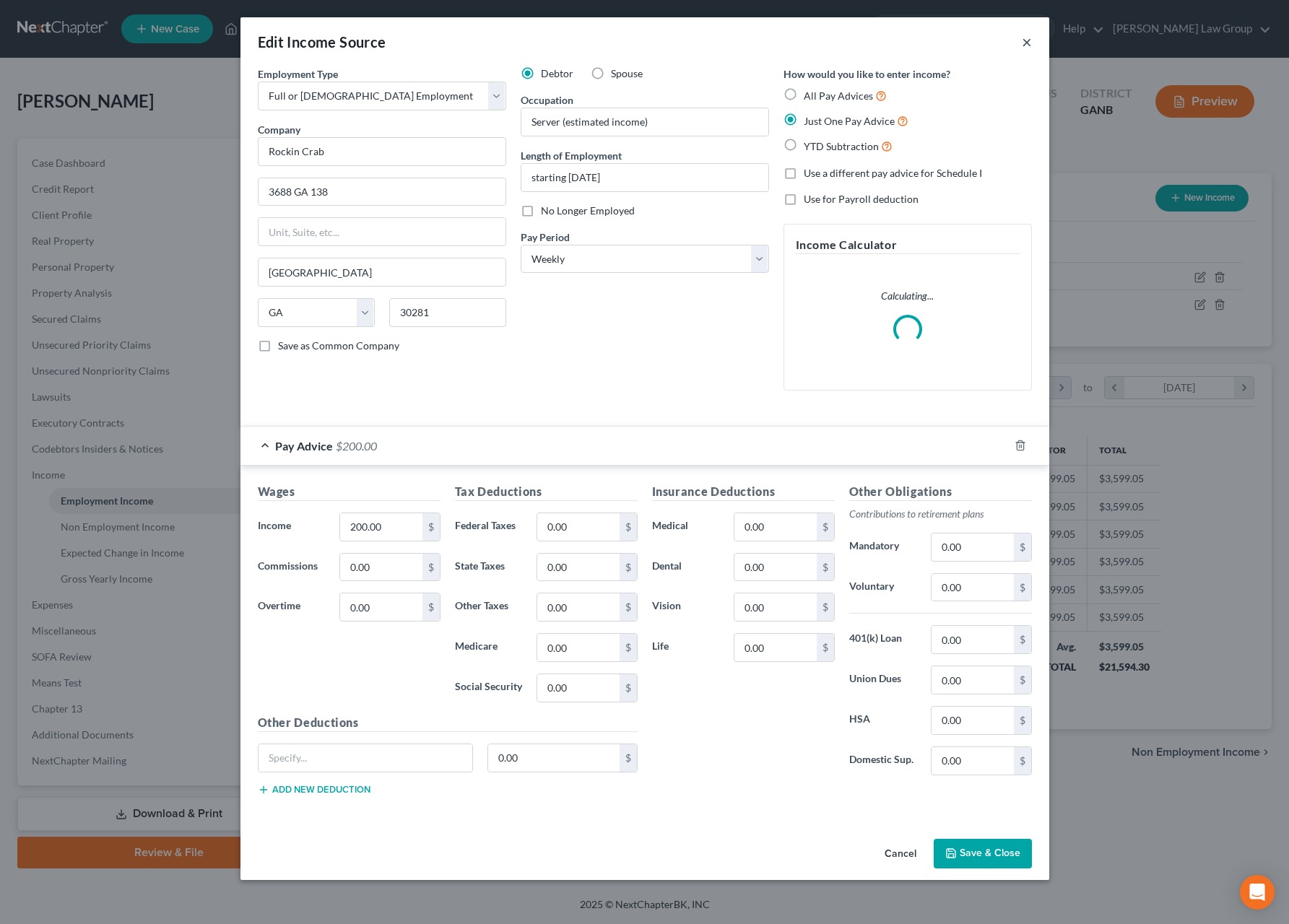
click at [1028, 45] on button "×" at bounding box center [1027, 42] width 10 height 17
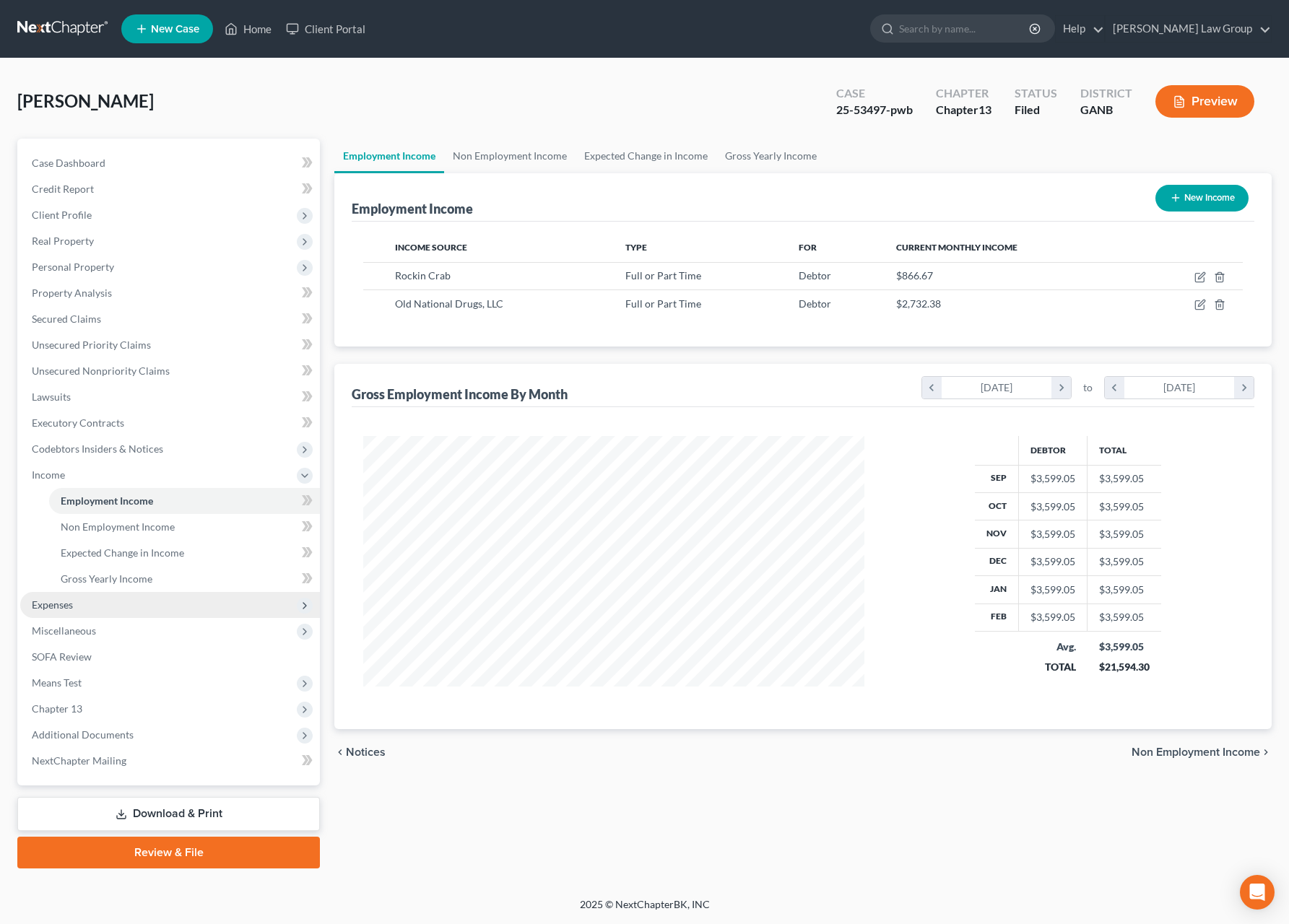
click at [67, 595] on span "Expenses" at bounding box center [169, 605] width 300 height 26
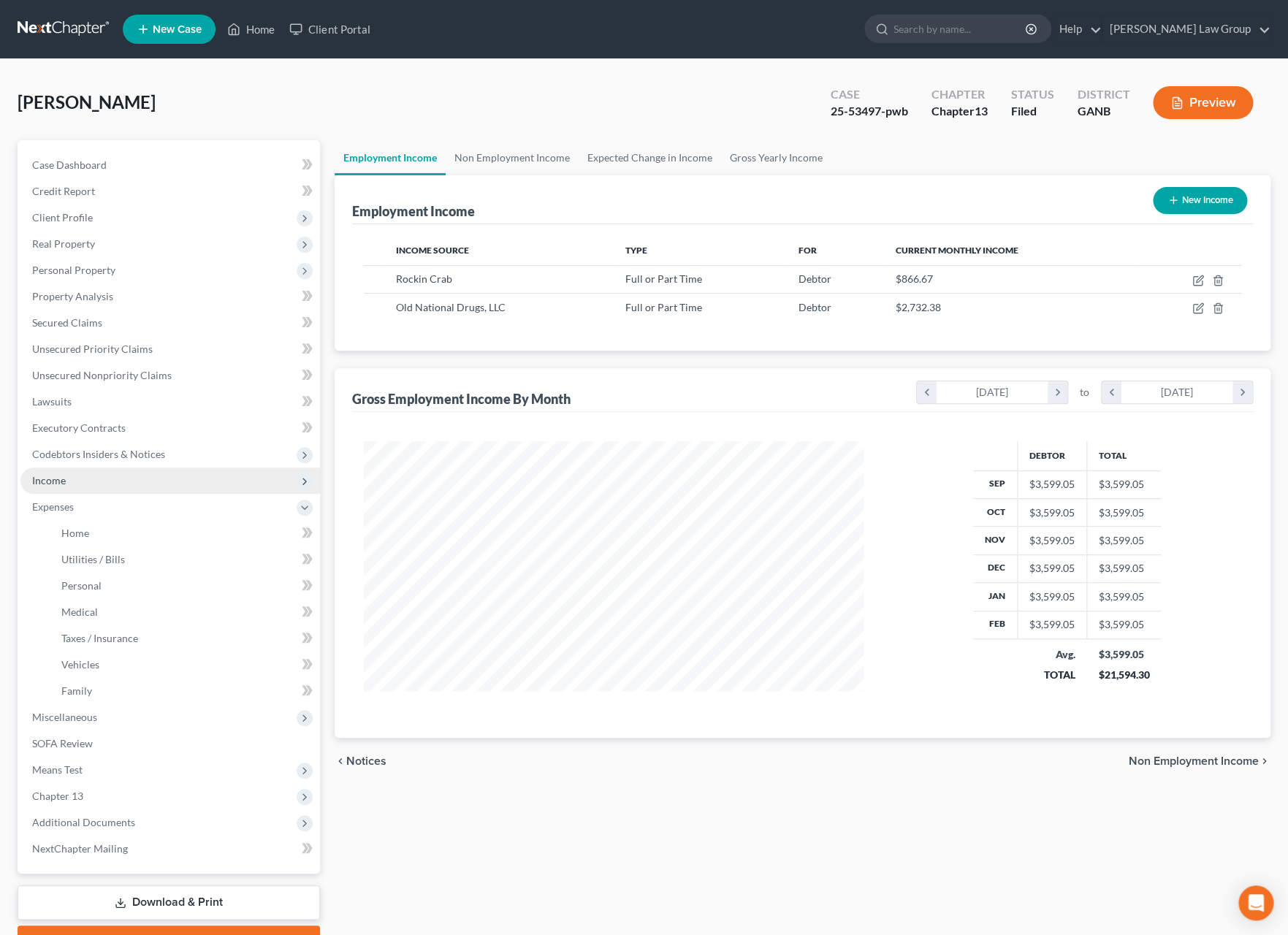
click at [75, 492] on span "Income" at bounding box center [170, 480] width 299 height 27
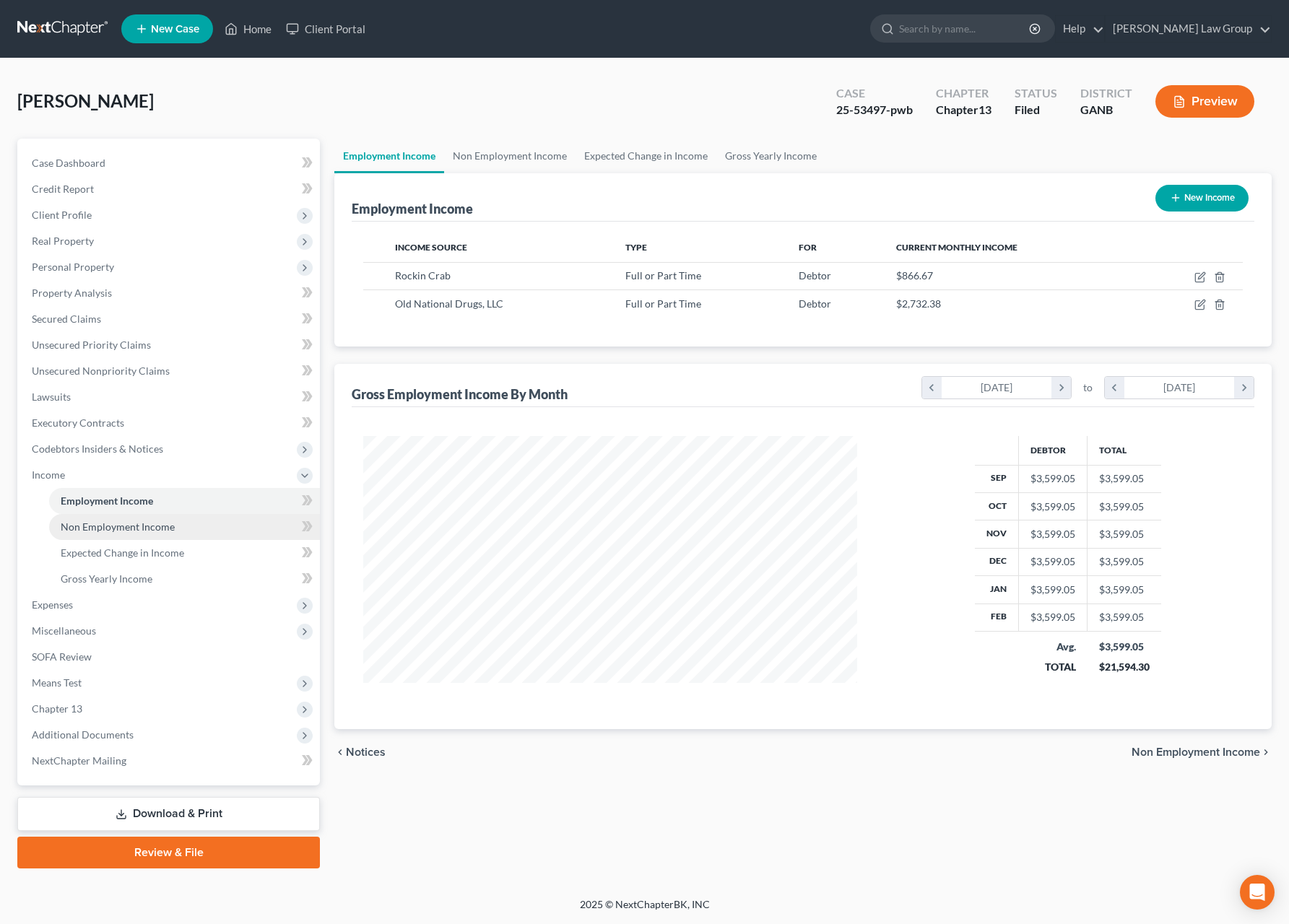
scroll to position [261, 530]
click at [83, 526] on span "Non Employment Income" at bounding box center [117, 526] width 114 height 12
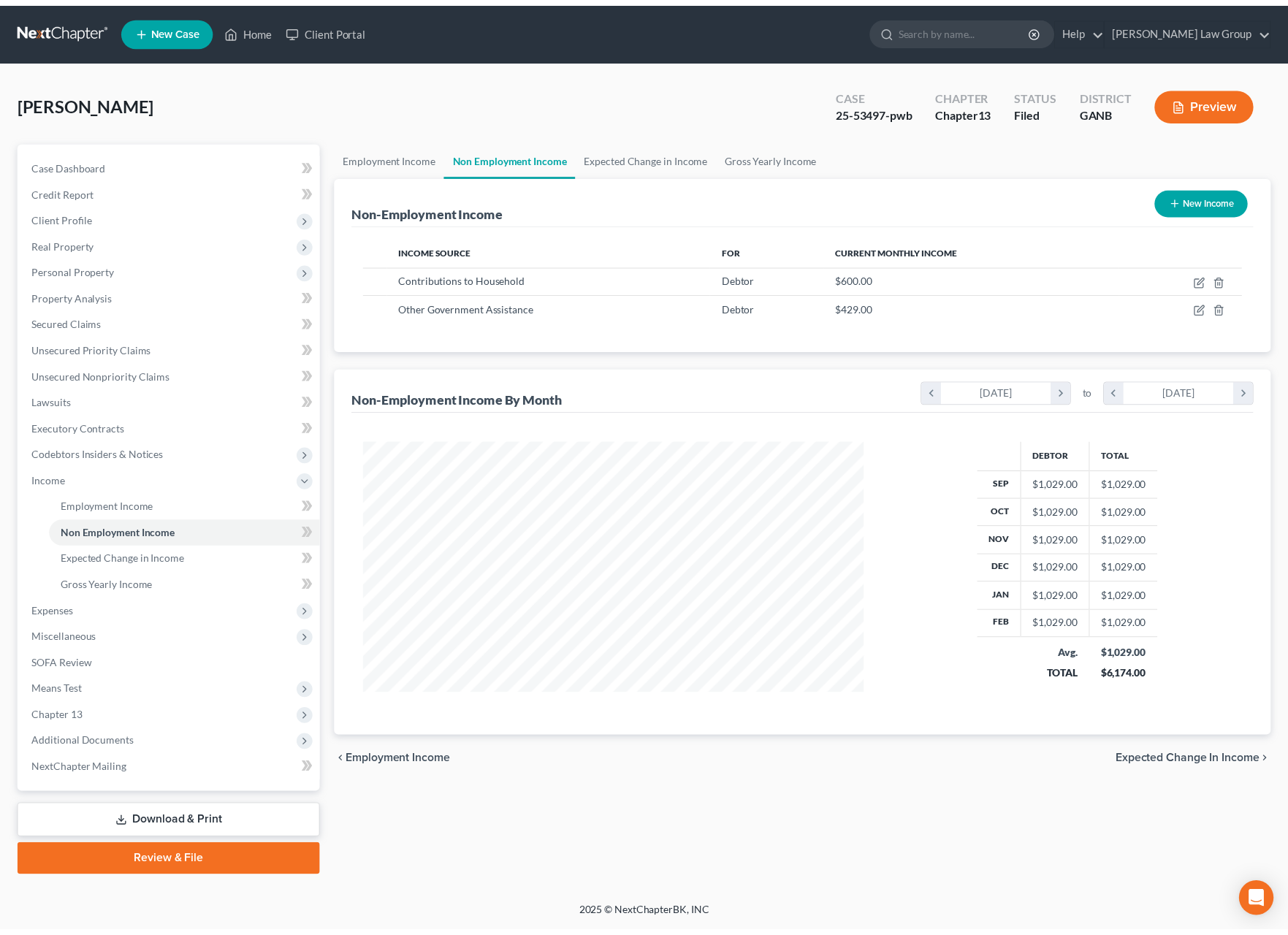
scroll to position [264, 536]
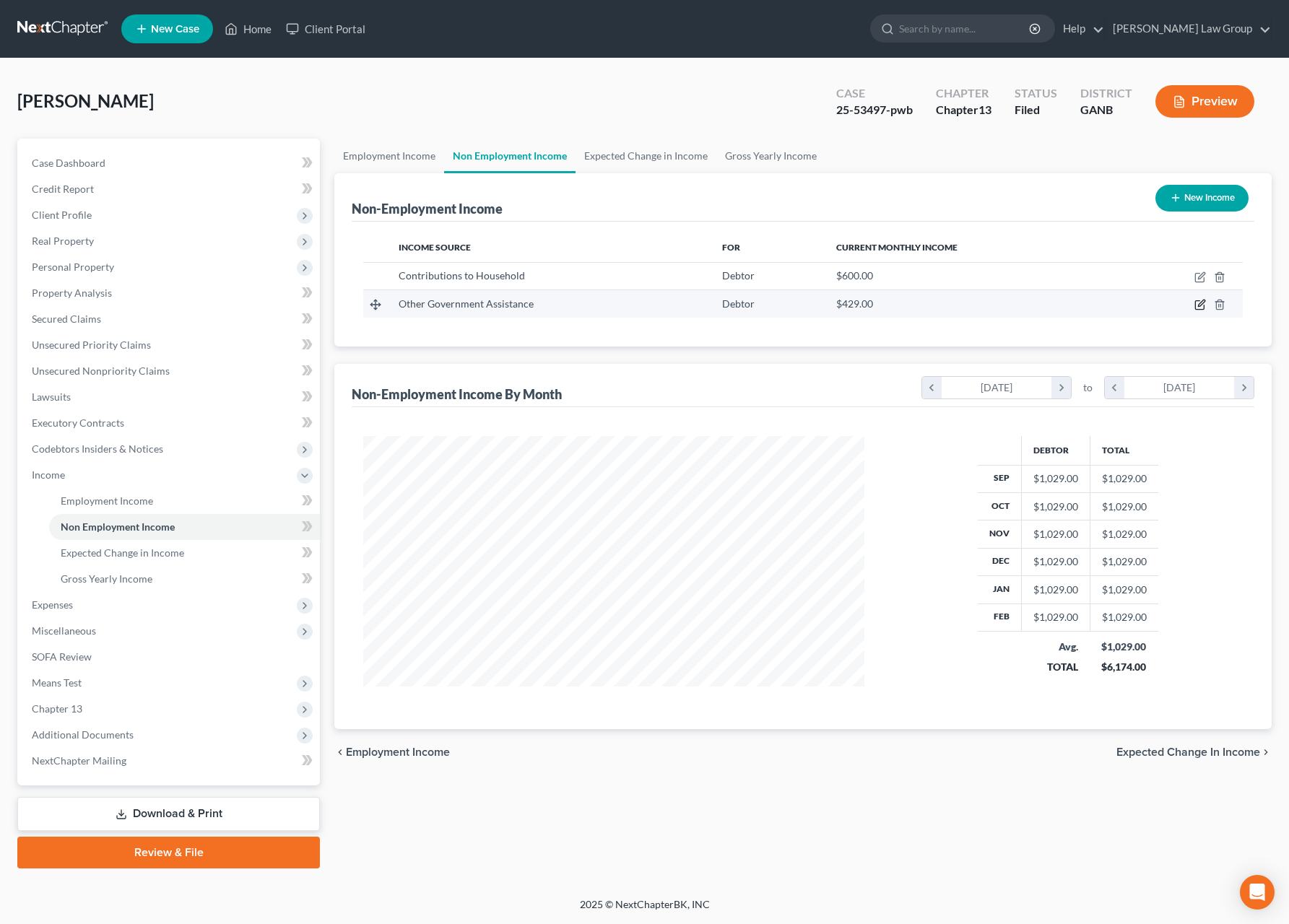
click at [1198, 311] on icon "button" at bounding box center [1200, 305] width 12 height 12
select select "5"
select select "0"
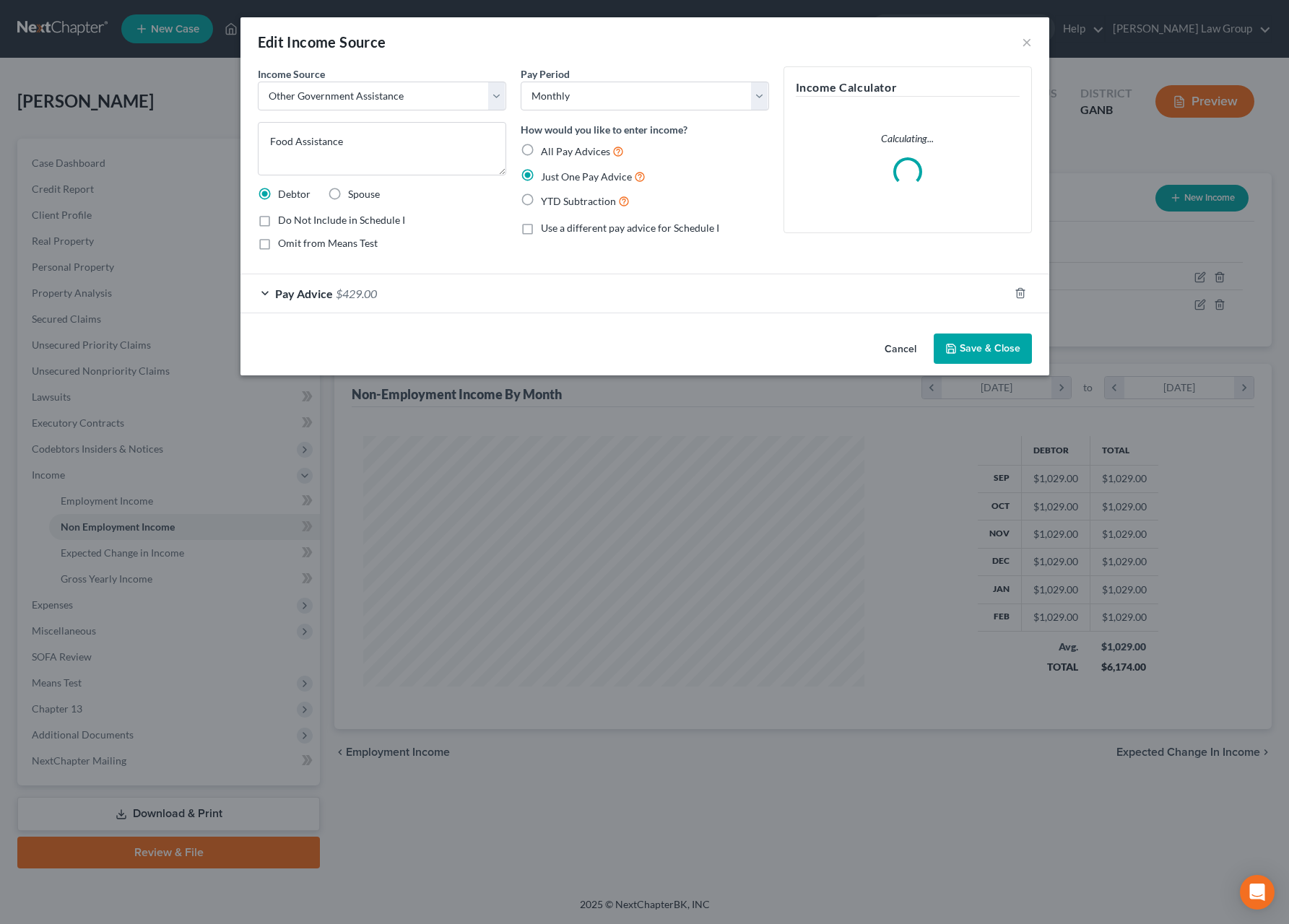
click at [500, 303] on div "Pay Advice $429.00" at bounding box center [624, 293] width 768 height 38
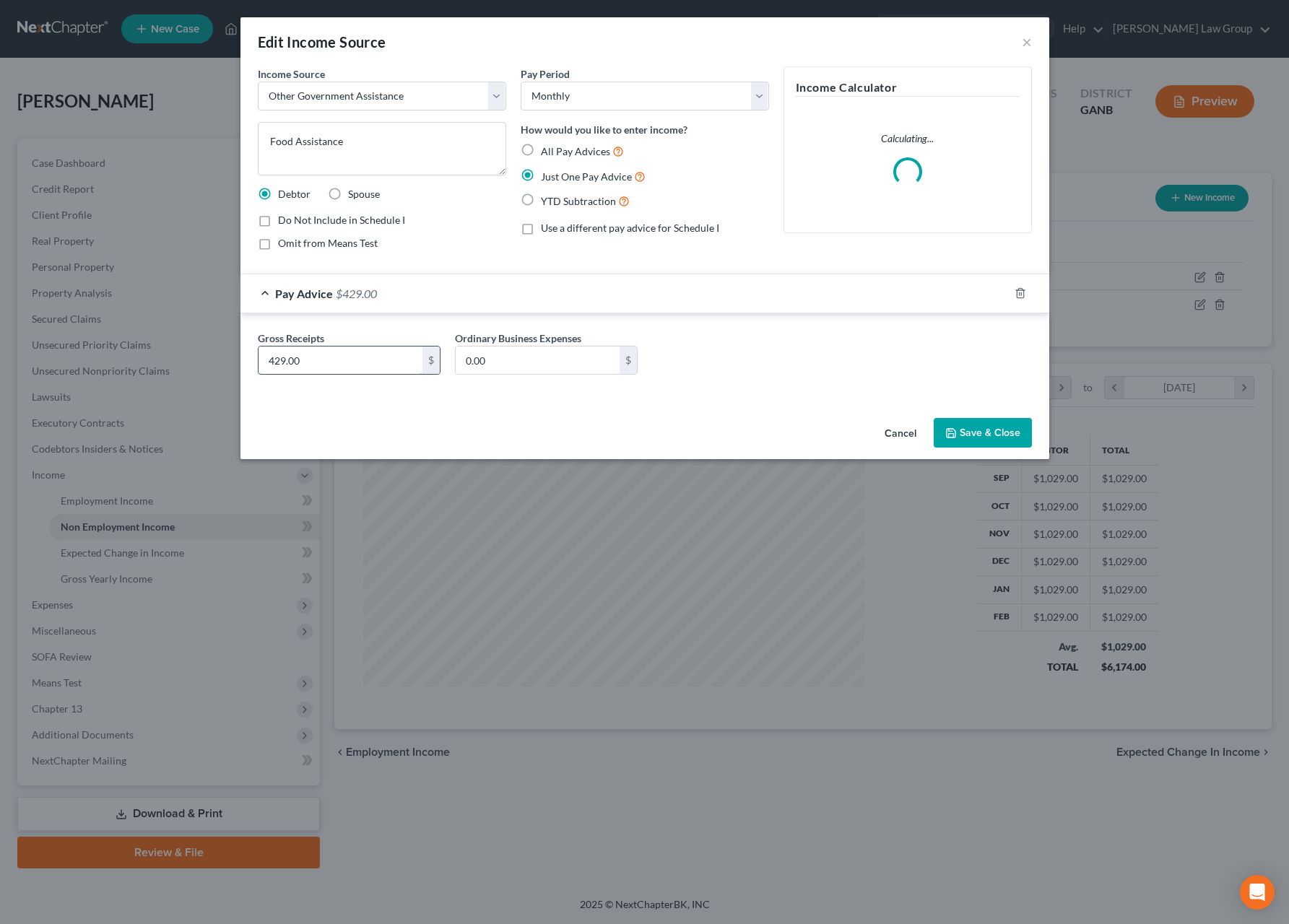
drag, startPoint x: 351, startPoint y: 371, endPoint x: 262, endPoint y: 375, distance: 89.1
click at [262, 374] on input "429.00" at bounding box center [340, 360] width 164 height 28
type input "460"
click at [977, 425] on button "Save & Close" at bounding box center [983, 433] width 99 height 30
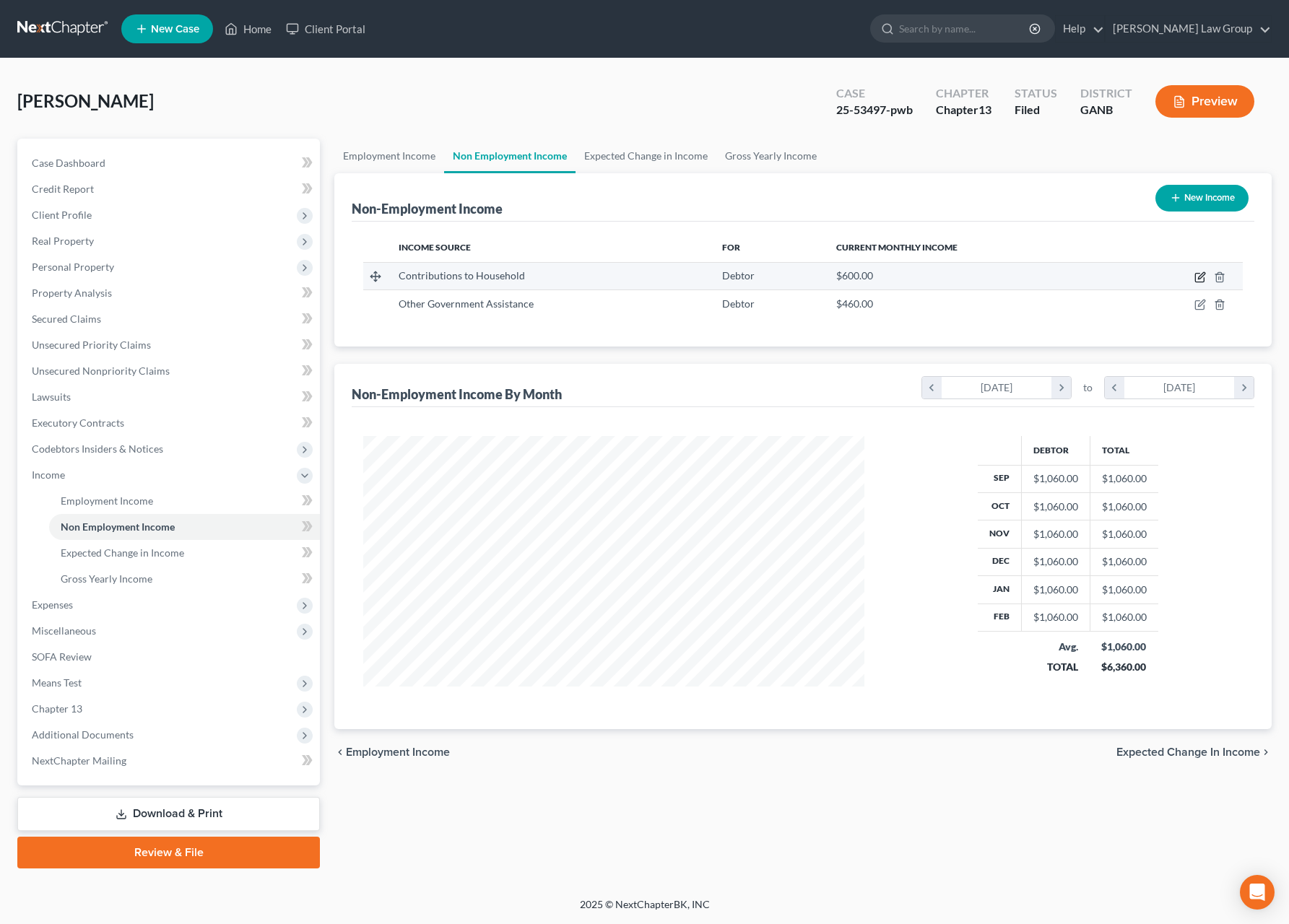
click at [1199, 281] on icon "button" at bounding box center [1200, 277] width 12 height 12
select select "8"
select select "0"
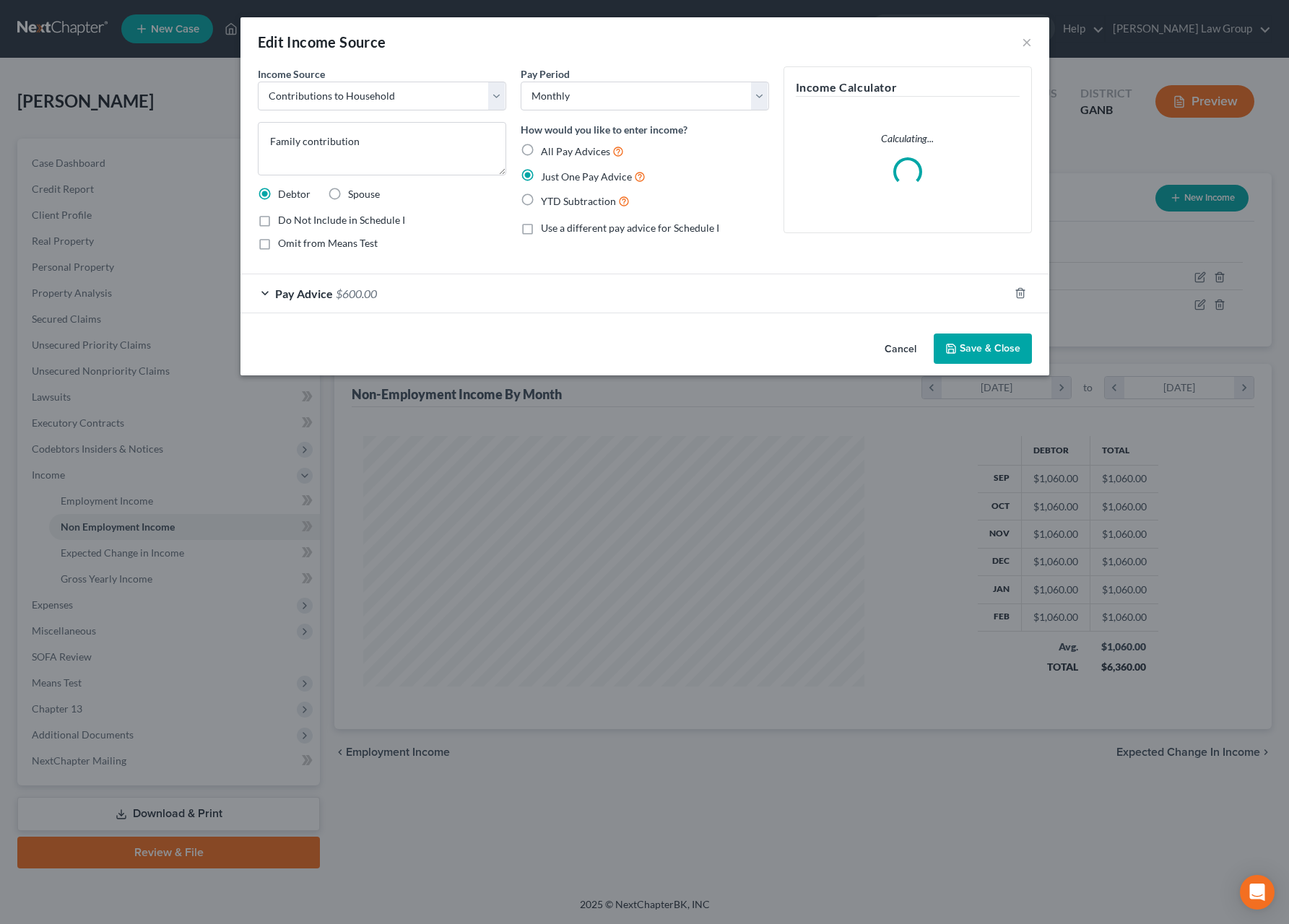
click at [912, 346] on button "Cancel" at bounding box center [900, 349] width 55 height 29
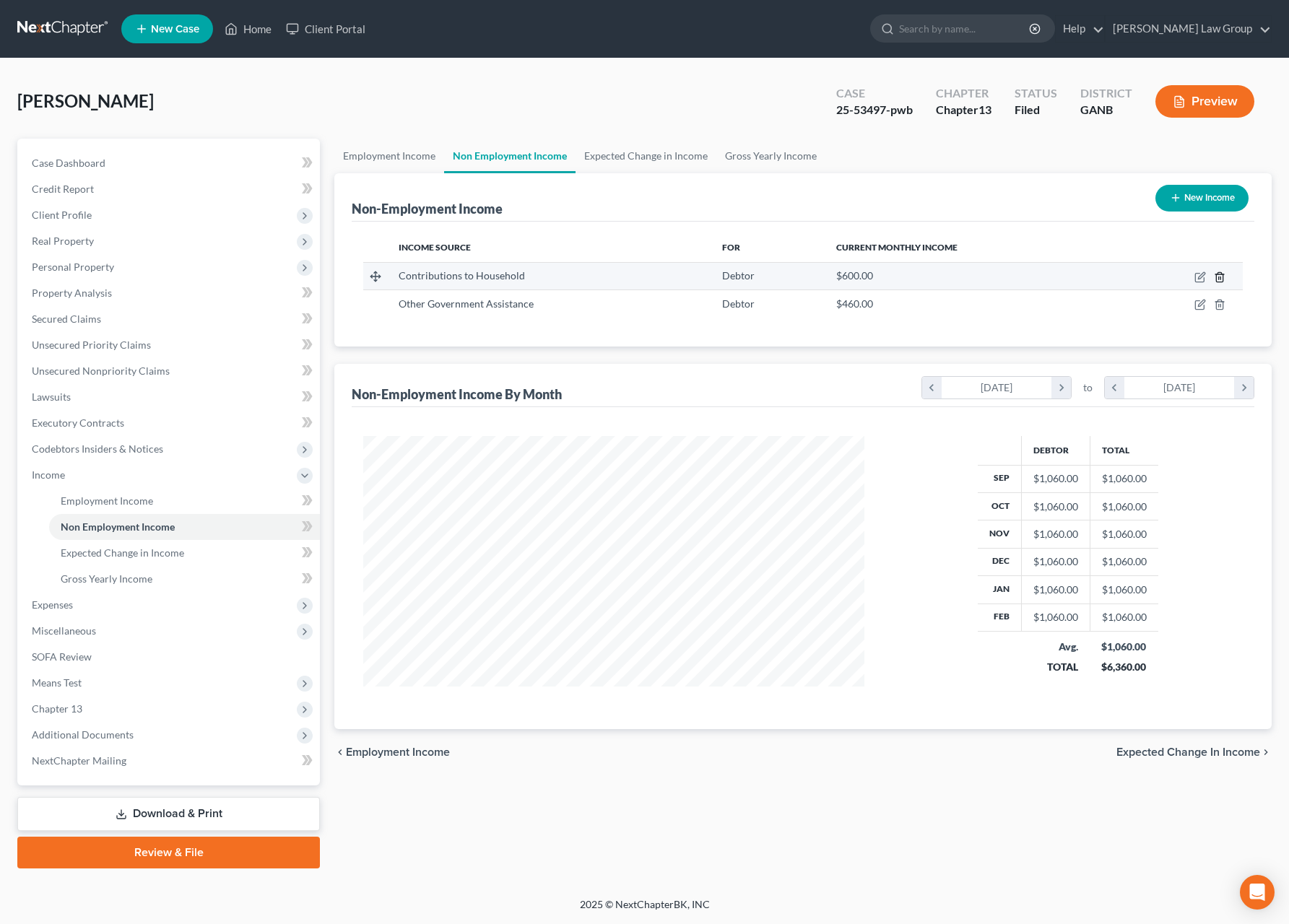
click at [1219, 281] on icon "button" at bounding box center [1220, 277] width 12 height 12
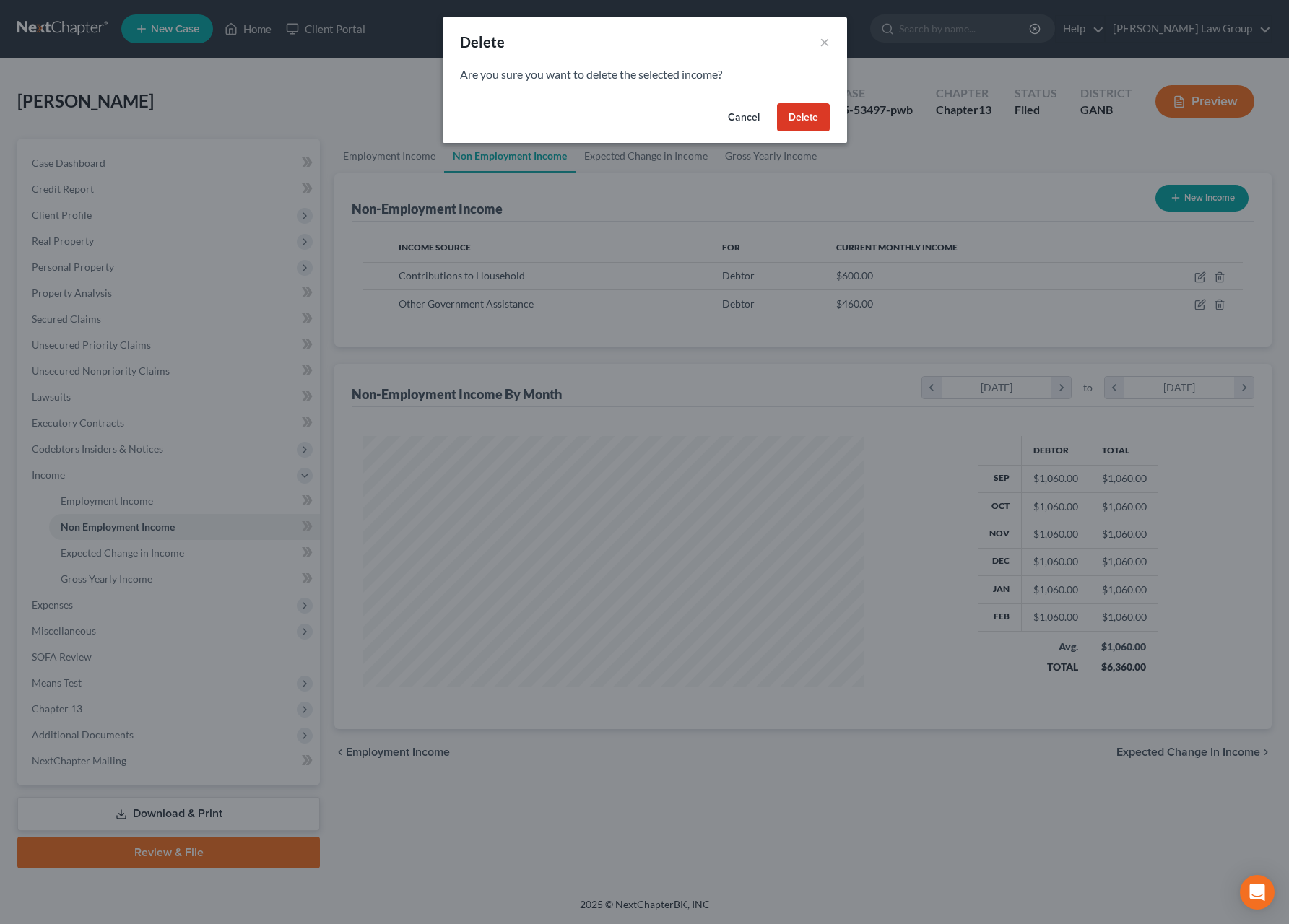
click at [810, 125] on button "Delete" at bounding box center [803, 118] width 52 height 29
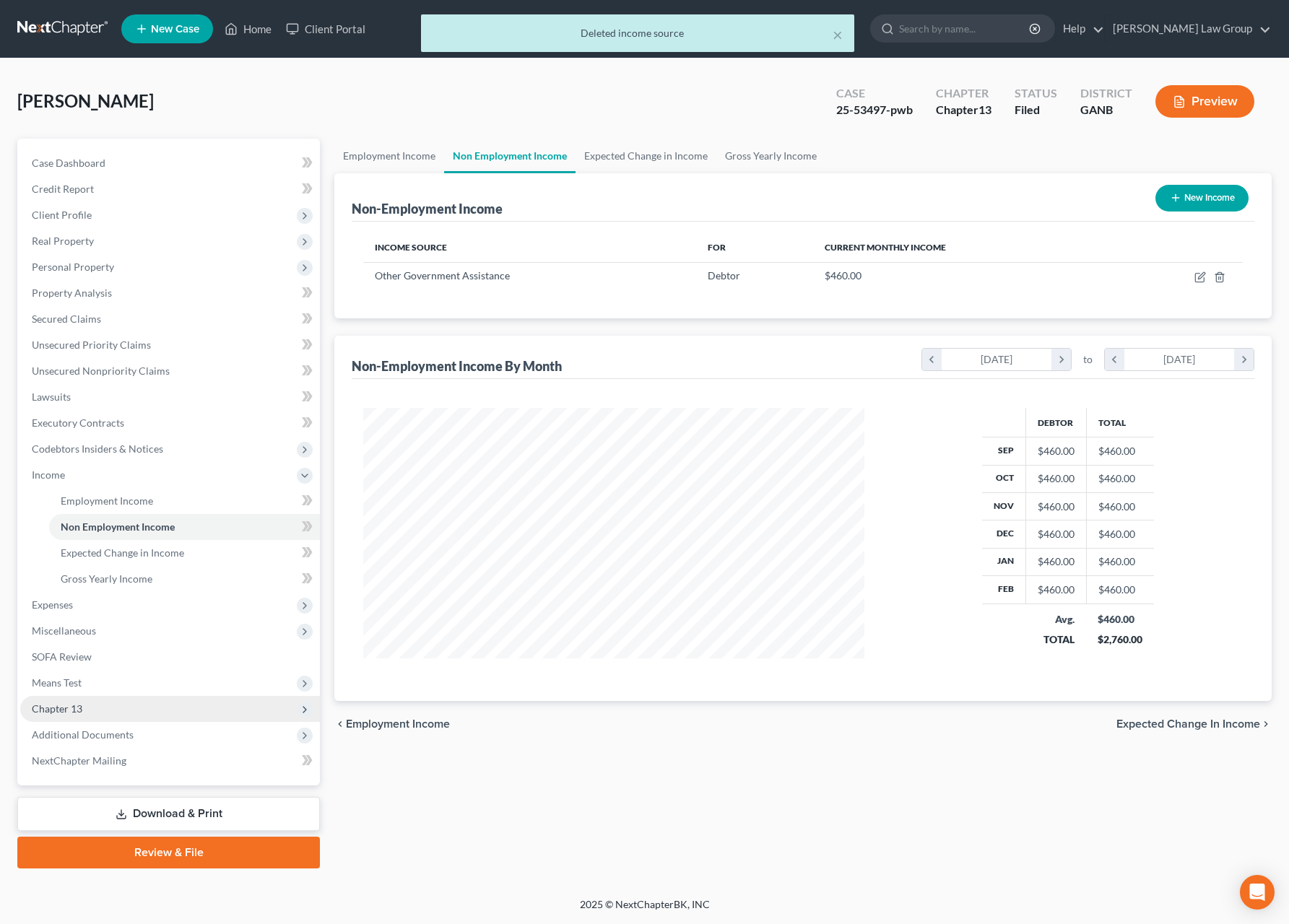
click at [104, 709] on span "Chapter 13" at bounding box center [169, 709] width 300 height 26
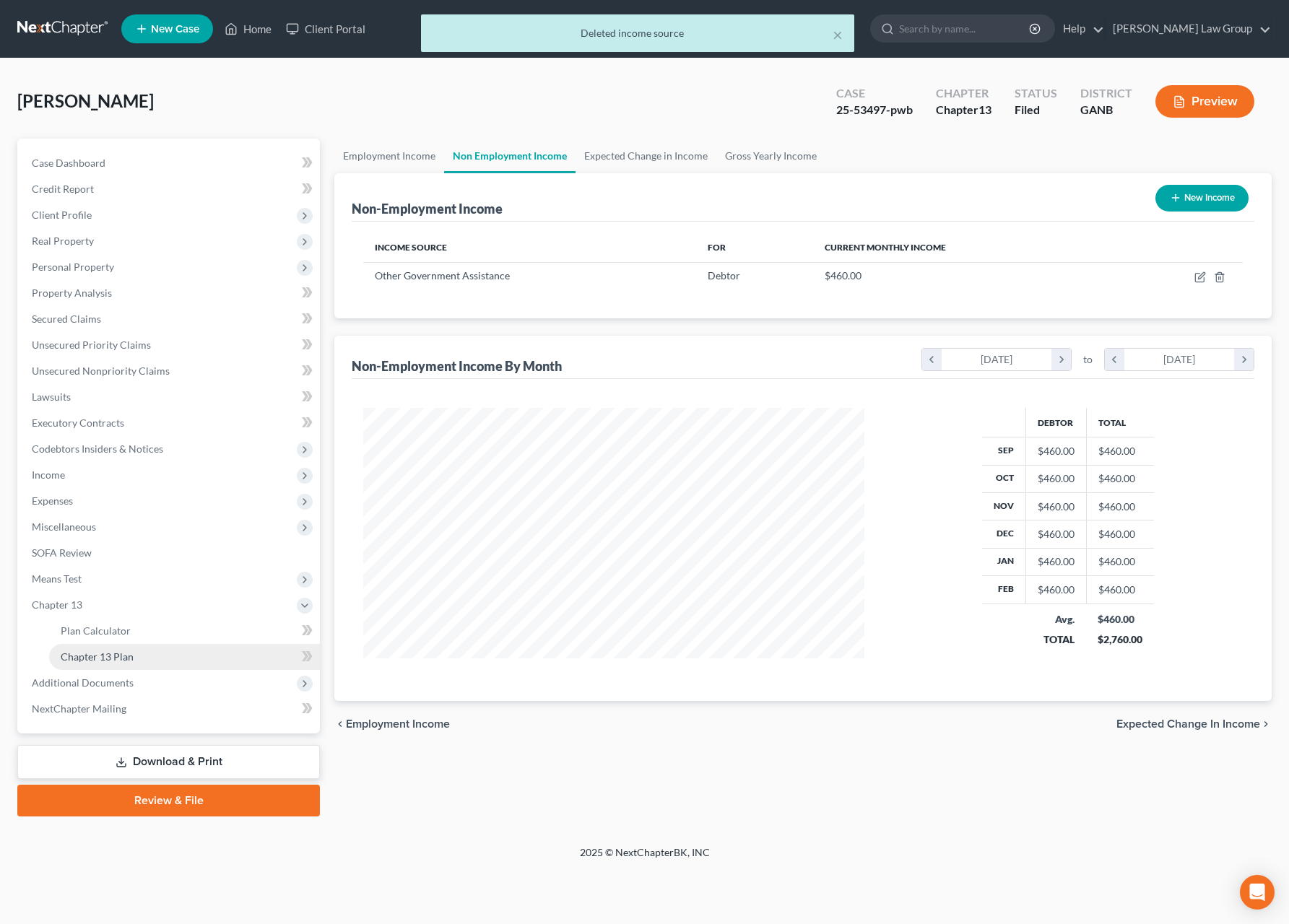
click at [128, 666] on link "Chapter 13 Plan" at bounding box center [184, 657] width 271 height 26
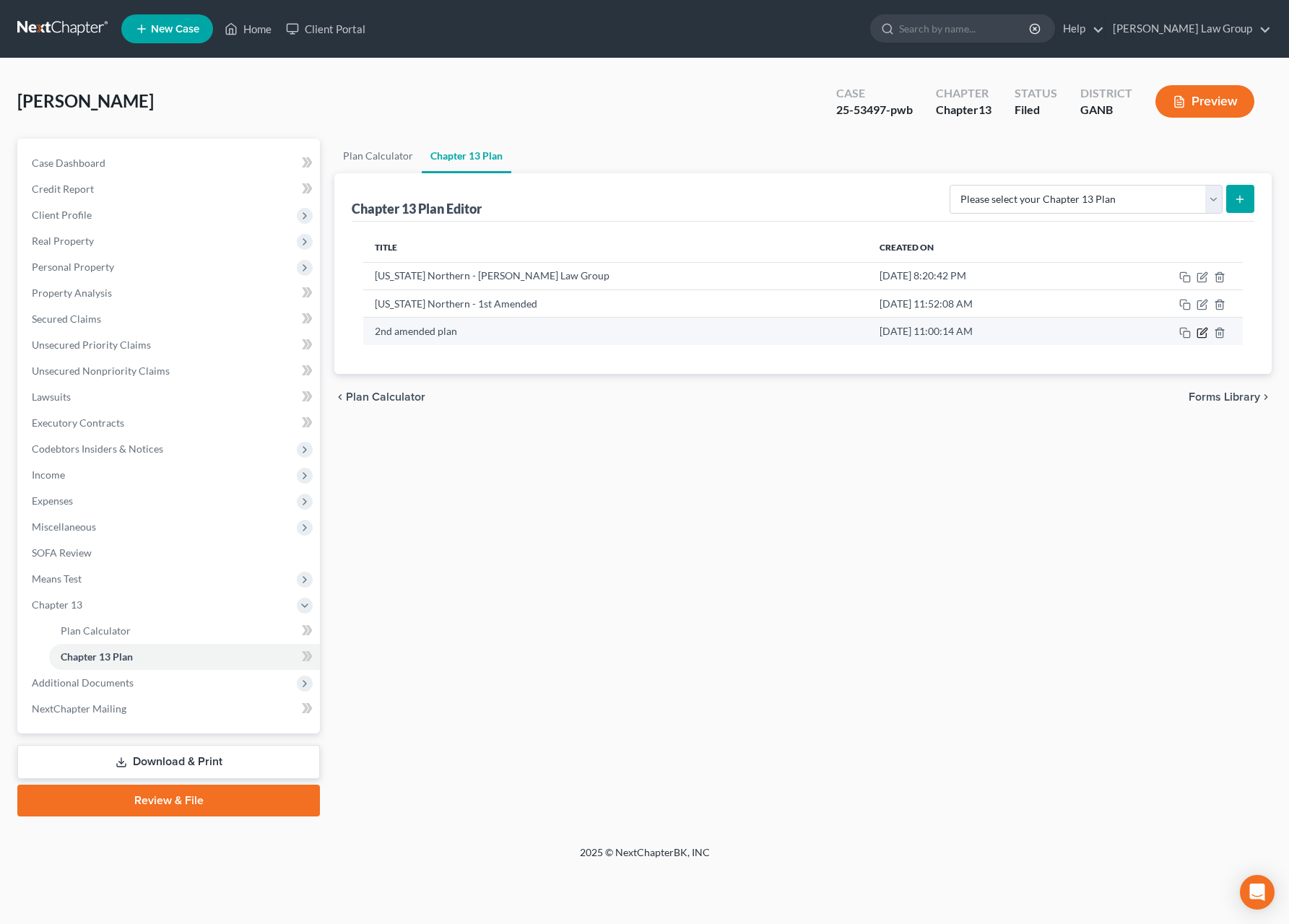
click at [1198, 336] on icon "button" at bounding box center [1202, 332] width 9 height 9
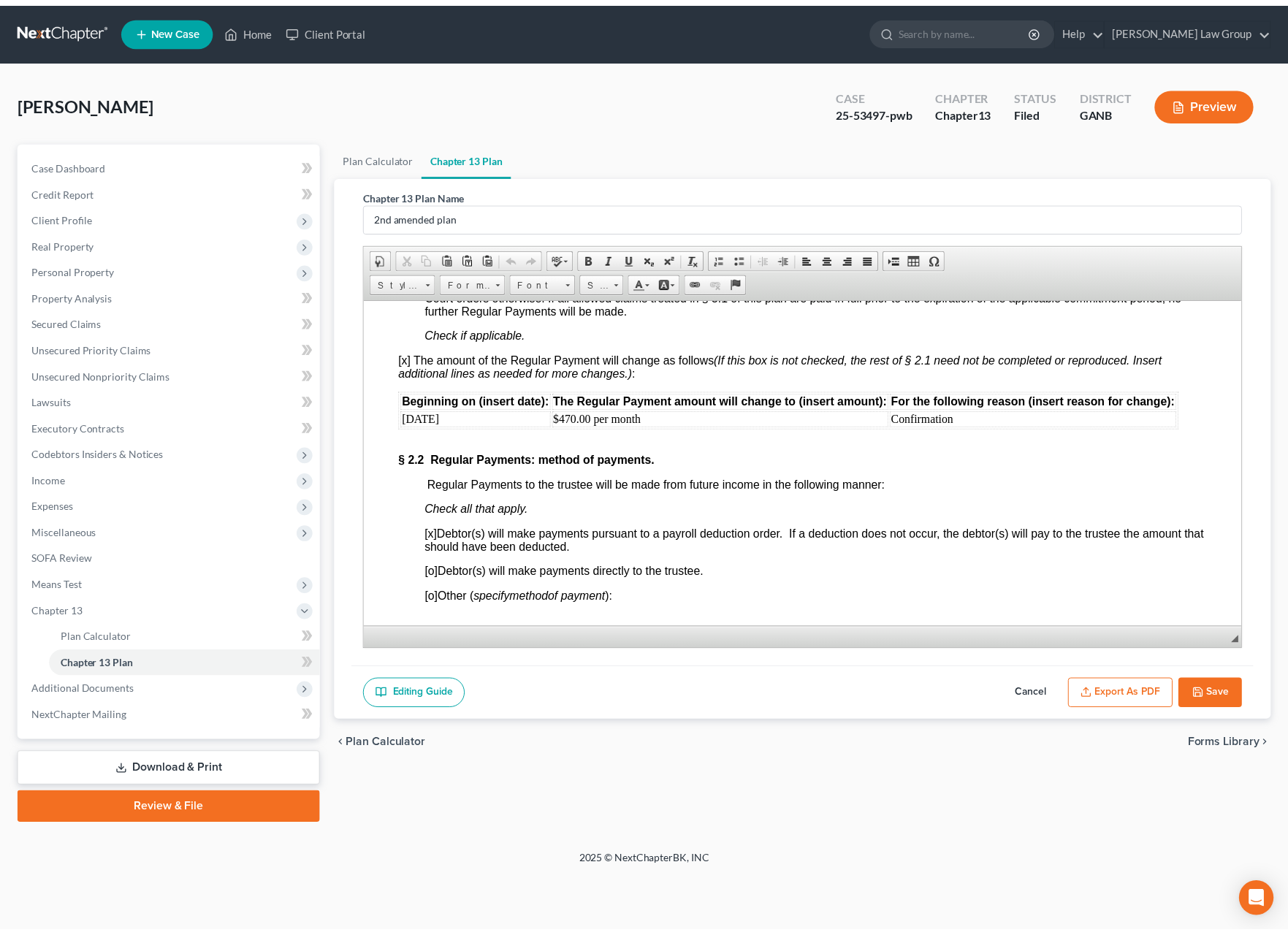
scroll to position [1386, 0]
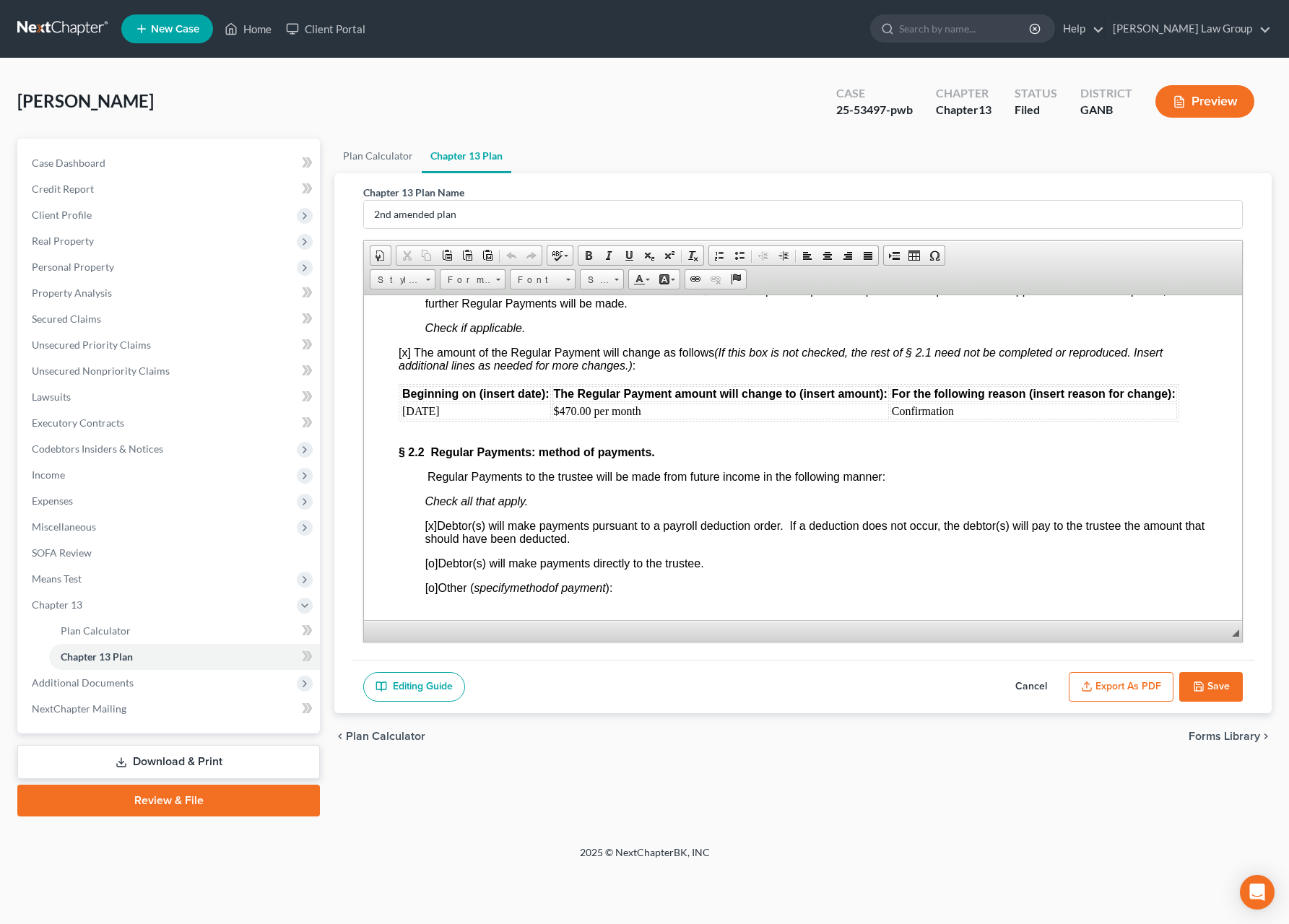
click at [1198, 685] on polyline "button" at bounding box center [1198, 683] width 4 height 2
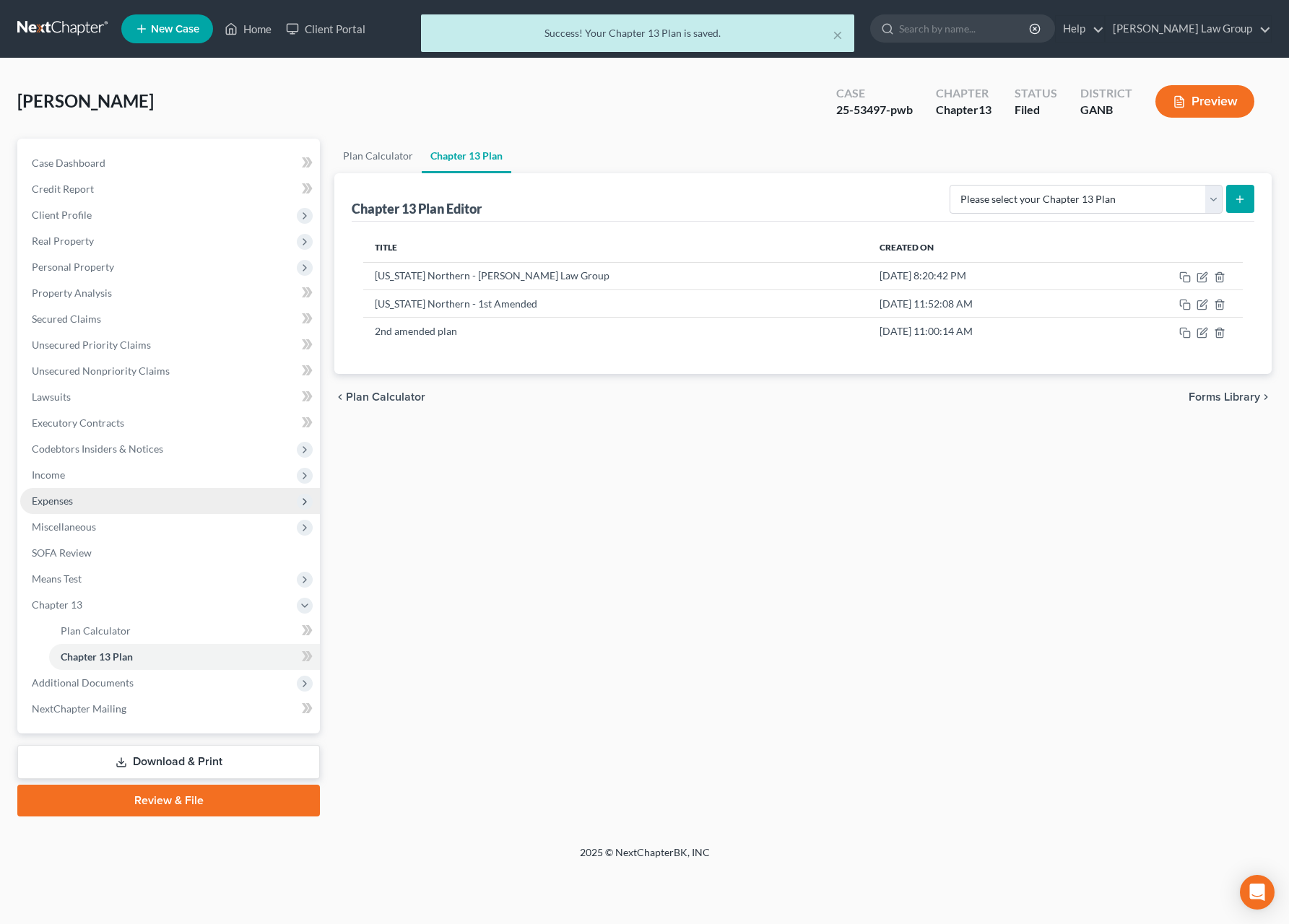
click at [118, 499] on span "Expenses" at bounding box center [169, 501] width 300 height 26
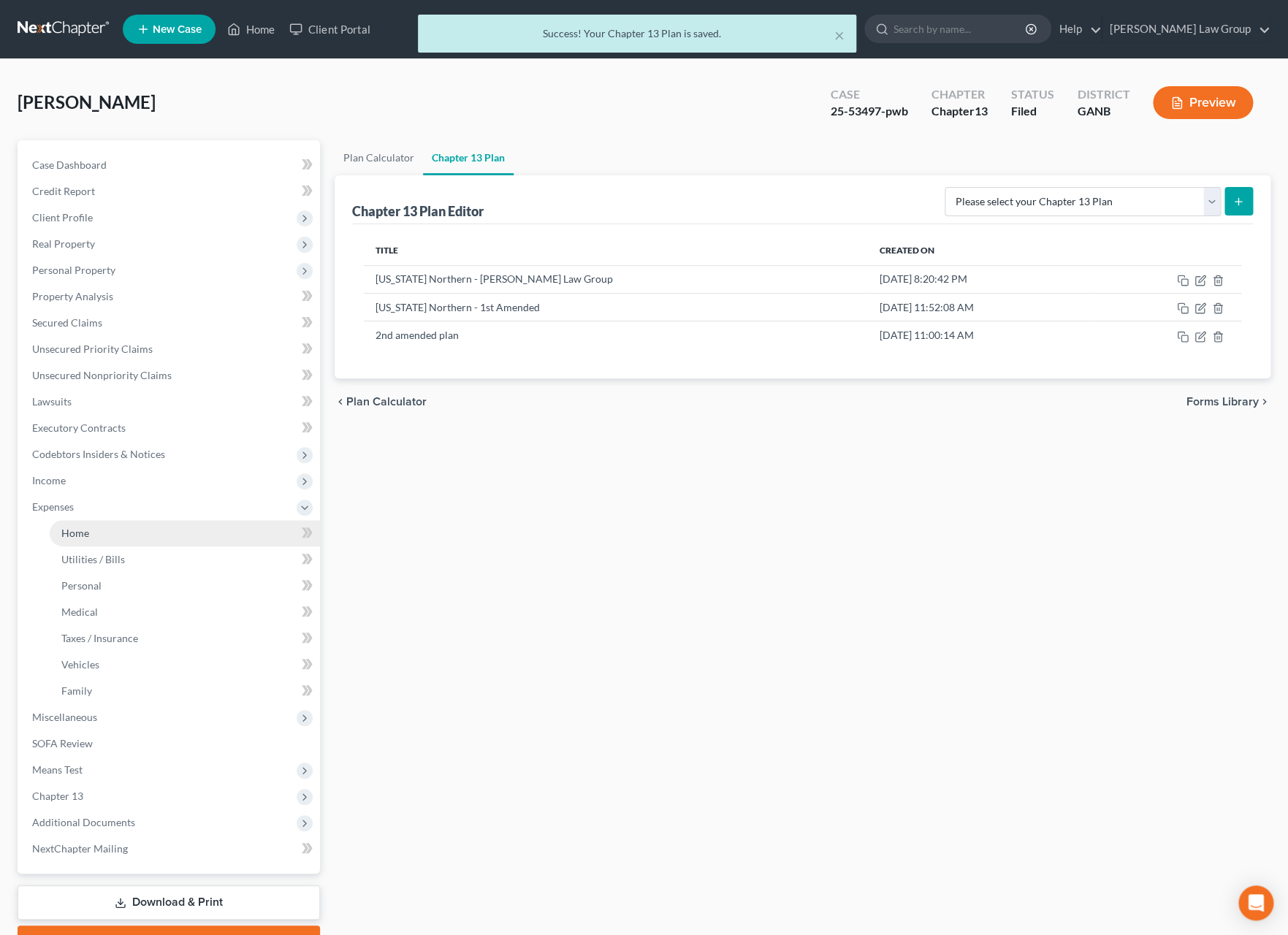
click at [211, 537] on link "Home" at bounding box center [185, 533] width 270 height 27
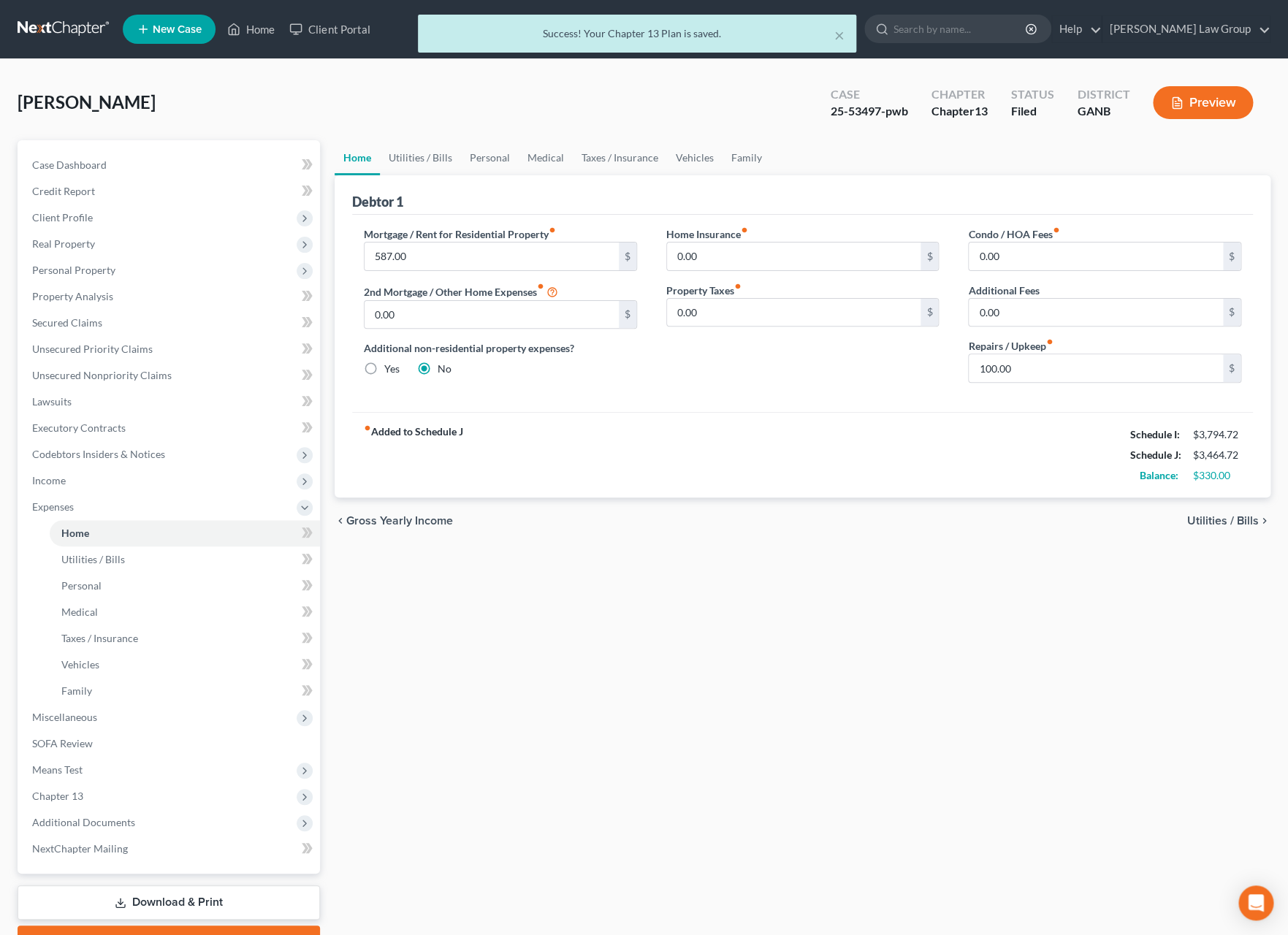
click at [1214, 524] on span "Utilities / Bills" at bounding box center [1223, 521] width 72 height 12
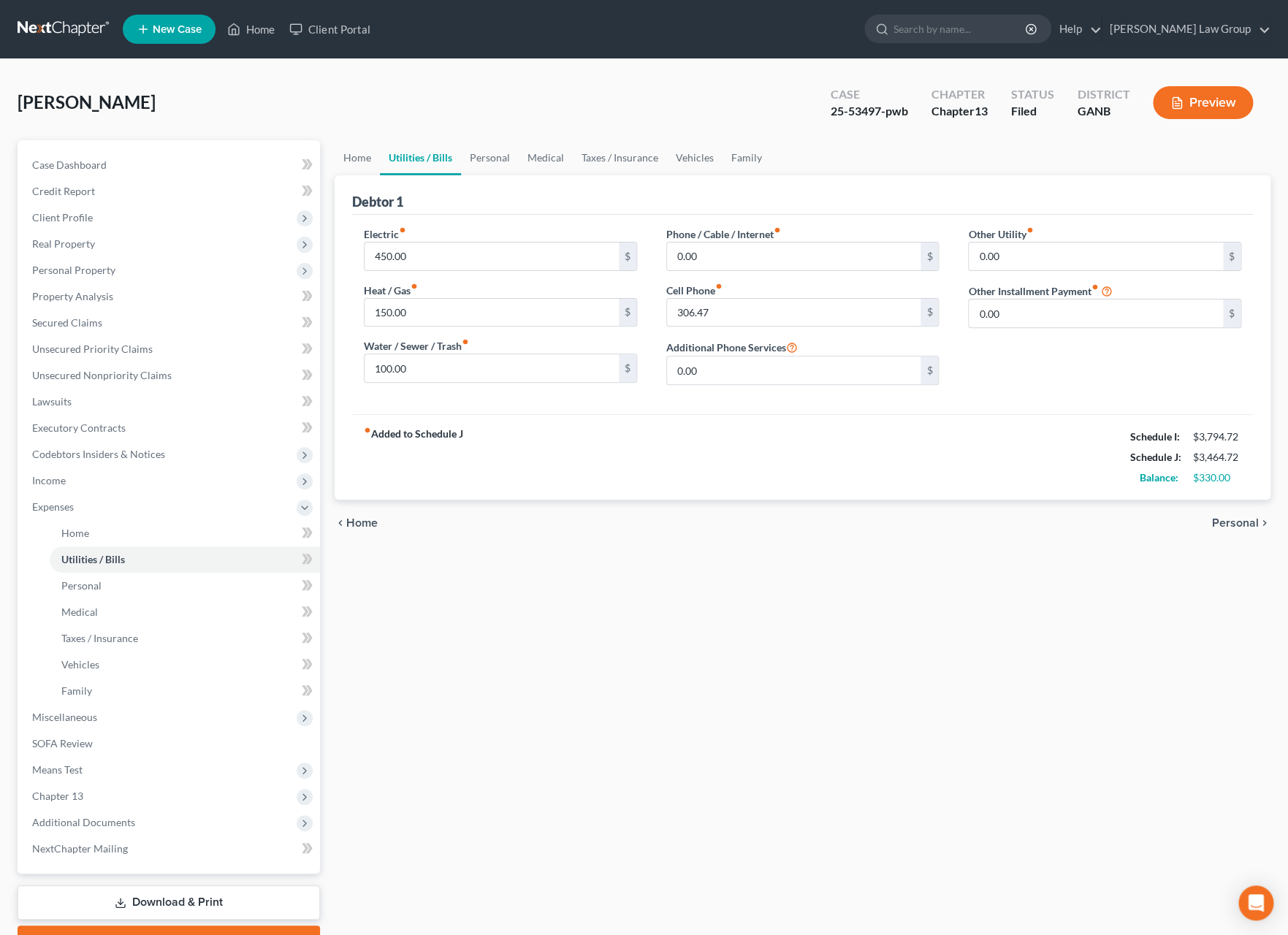
click at [1219, 525] on span "Personal" at bounding box center [1236, 523] width 47 height 12
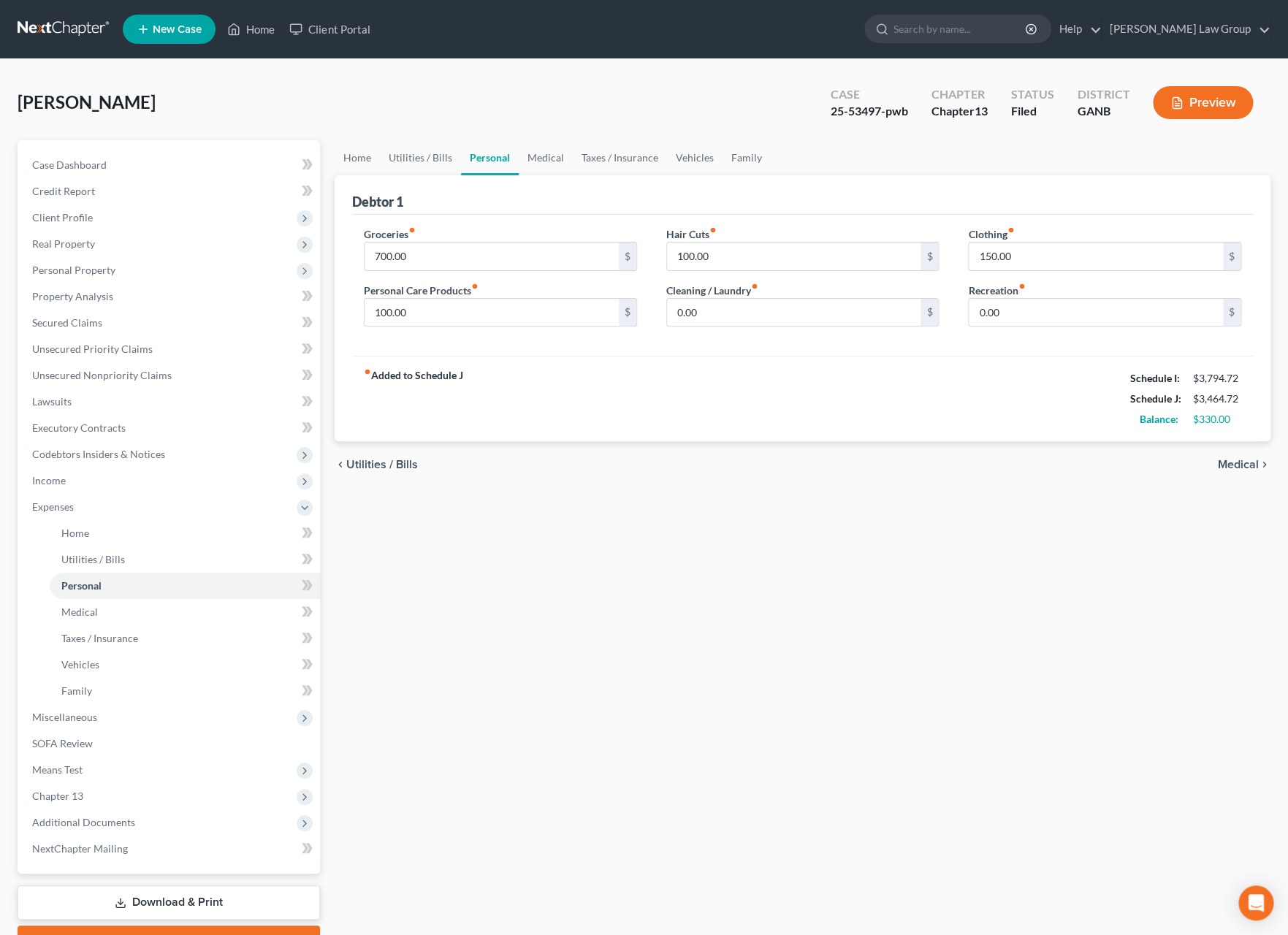
click at [1240, 466] on span "Medical" at bounding box center [1238, 464] width 41 height 12
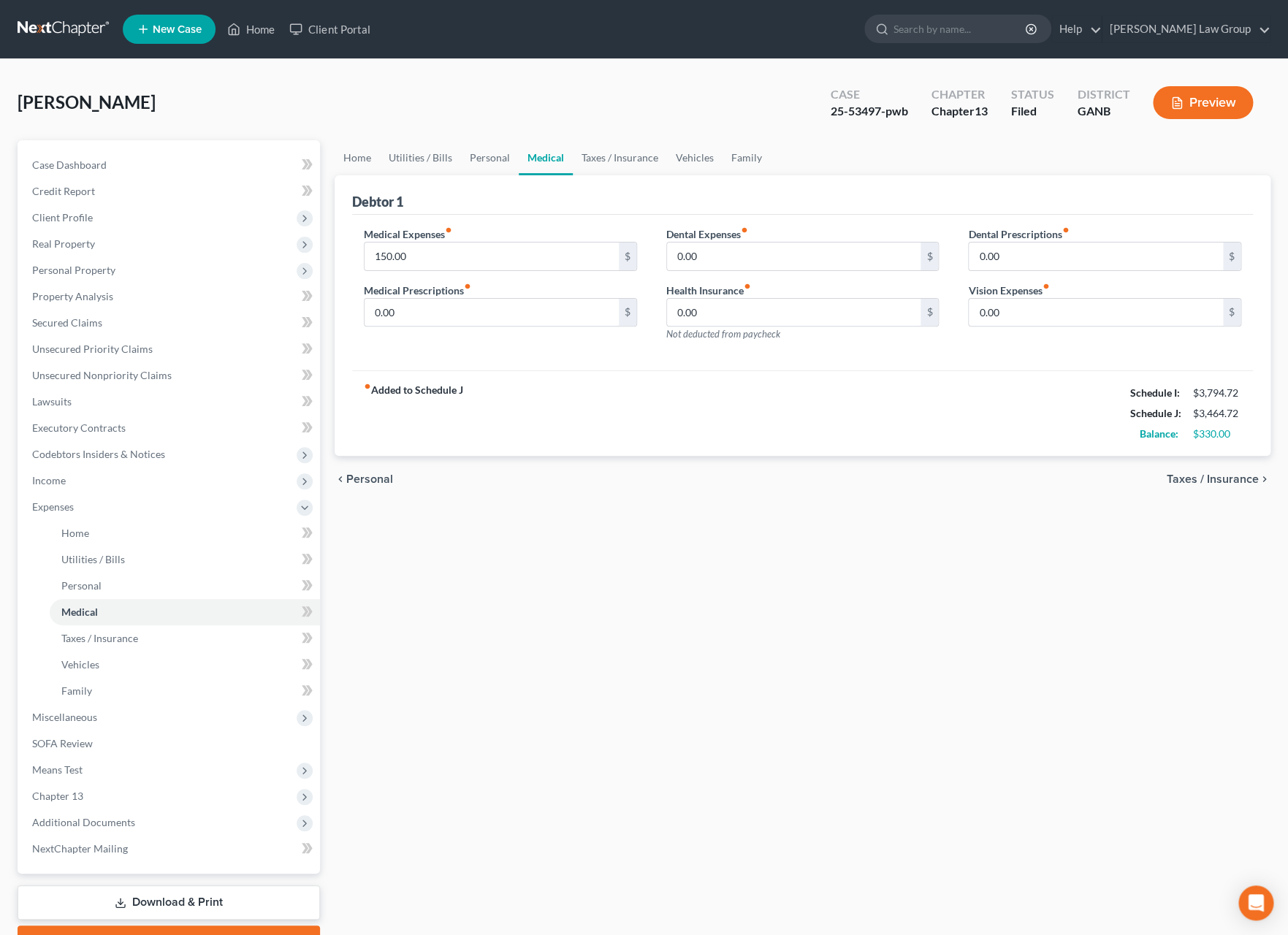
click at [381, 484] on span "Personal" at bounding box center [369, 479] width 47 height 12
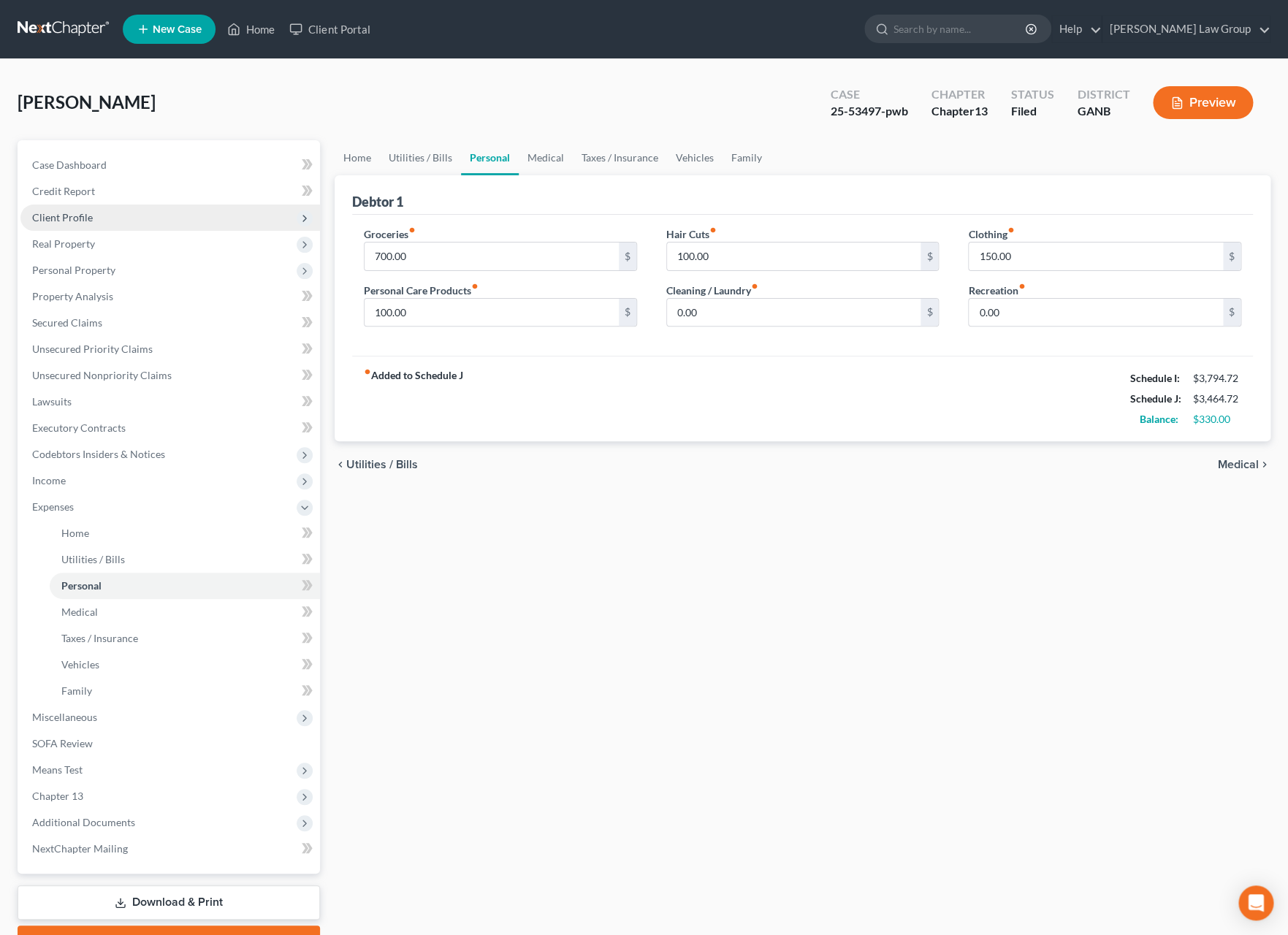
click at [105, 220] on span "Client Profile" at bounding box center [170, 217] width 299 height 27
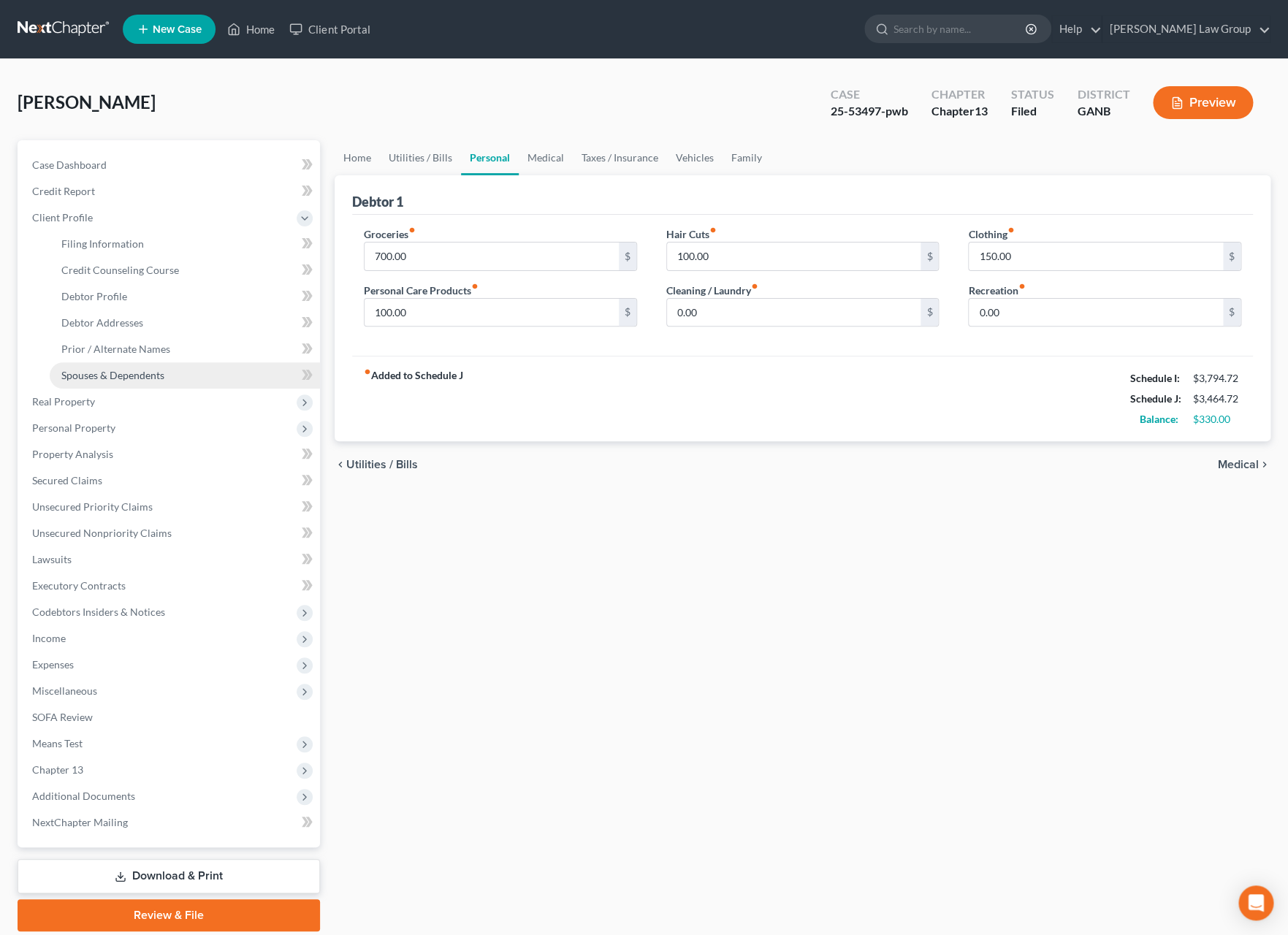
click at [158, 377] on span "Spouses & Dependents" at bounding box center [113, 375] width 103 height 12
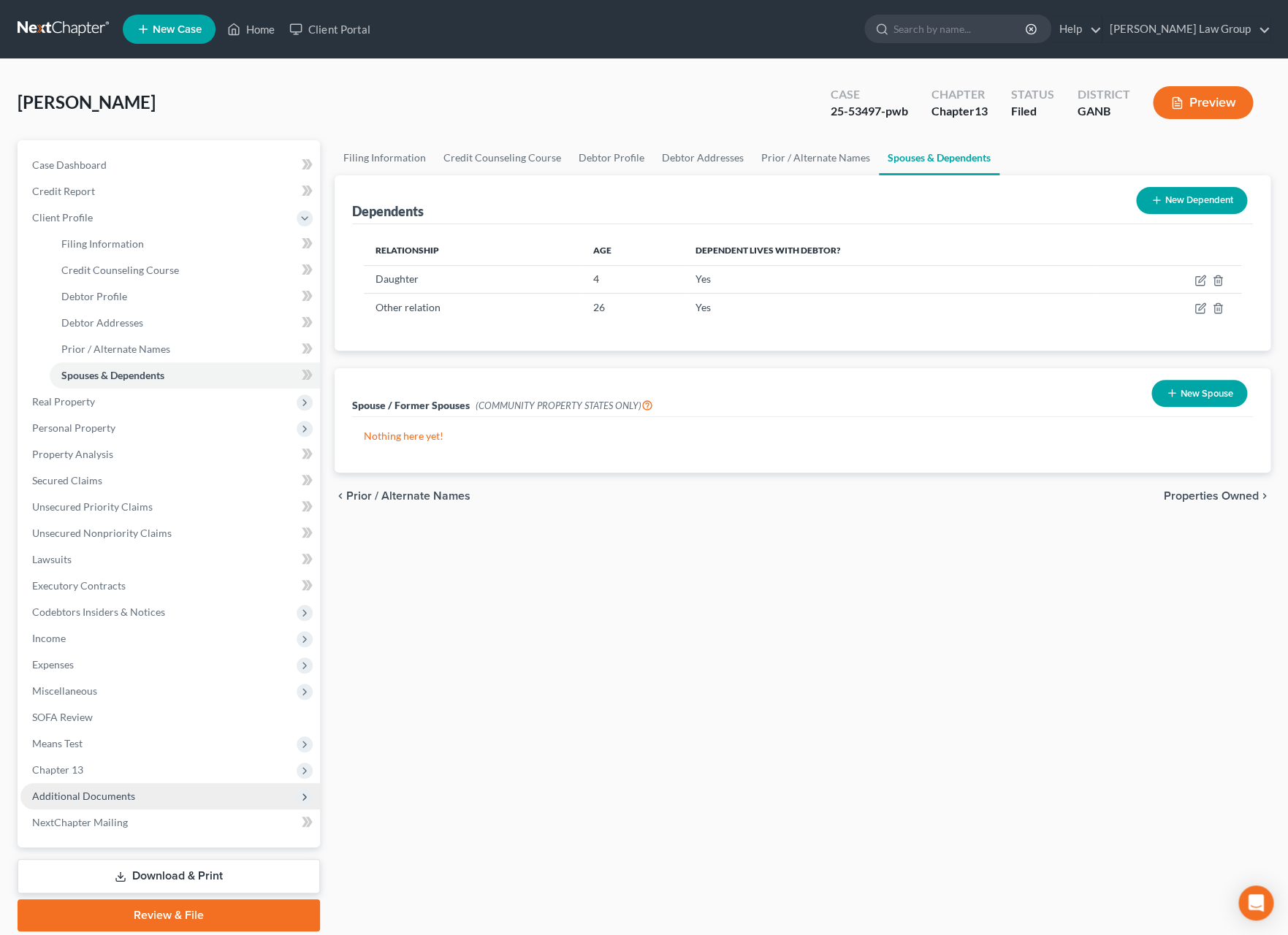
click at [109, 787] on span "Additional Documents" at bounding box center [170, 797] width 299 height 27
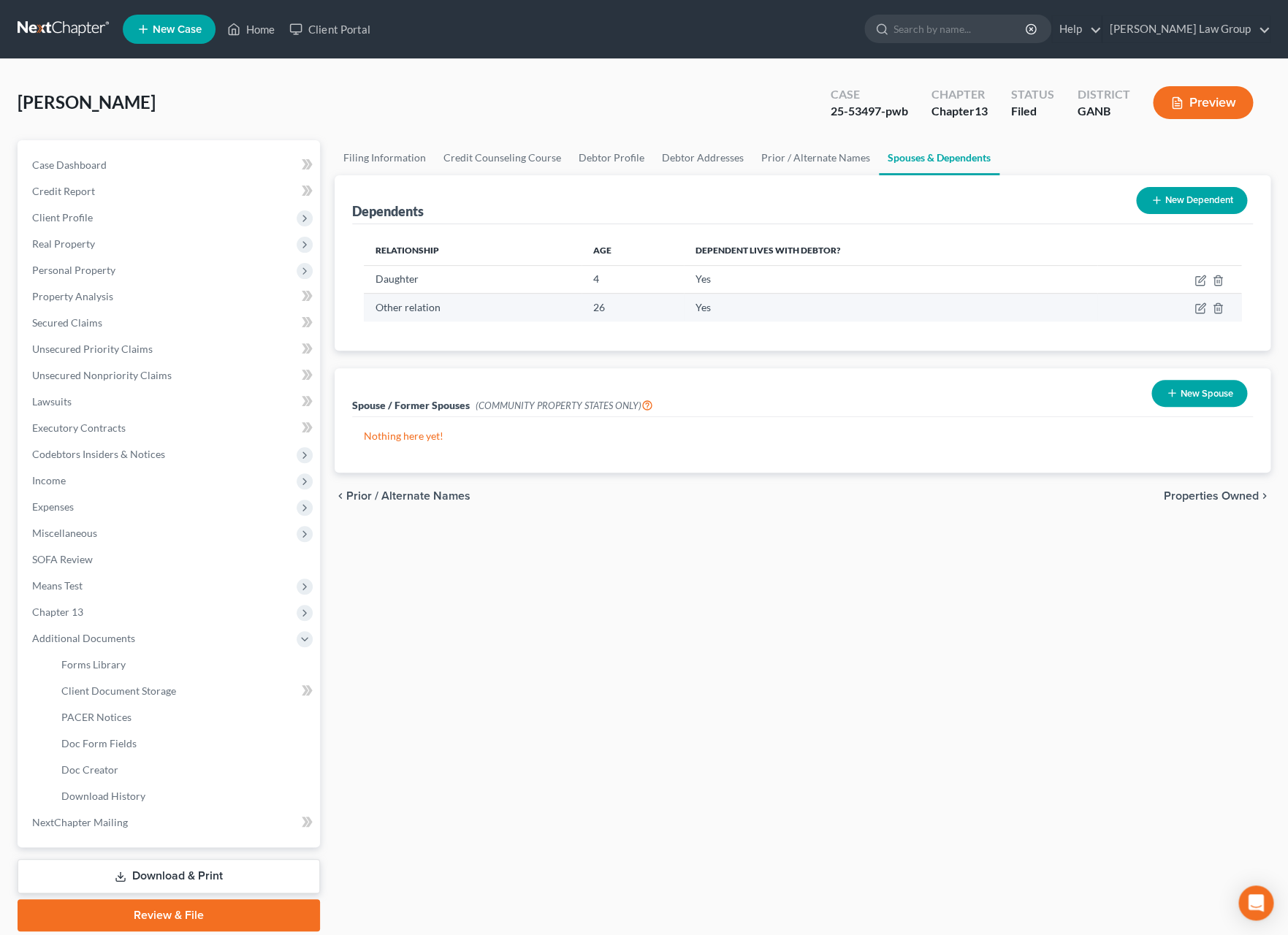
click at [515, 307] on td "Other relation" at bounding box center [472, 307] width 218 height 28
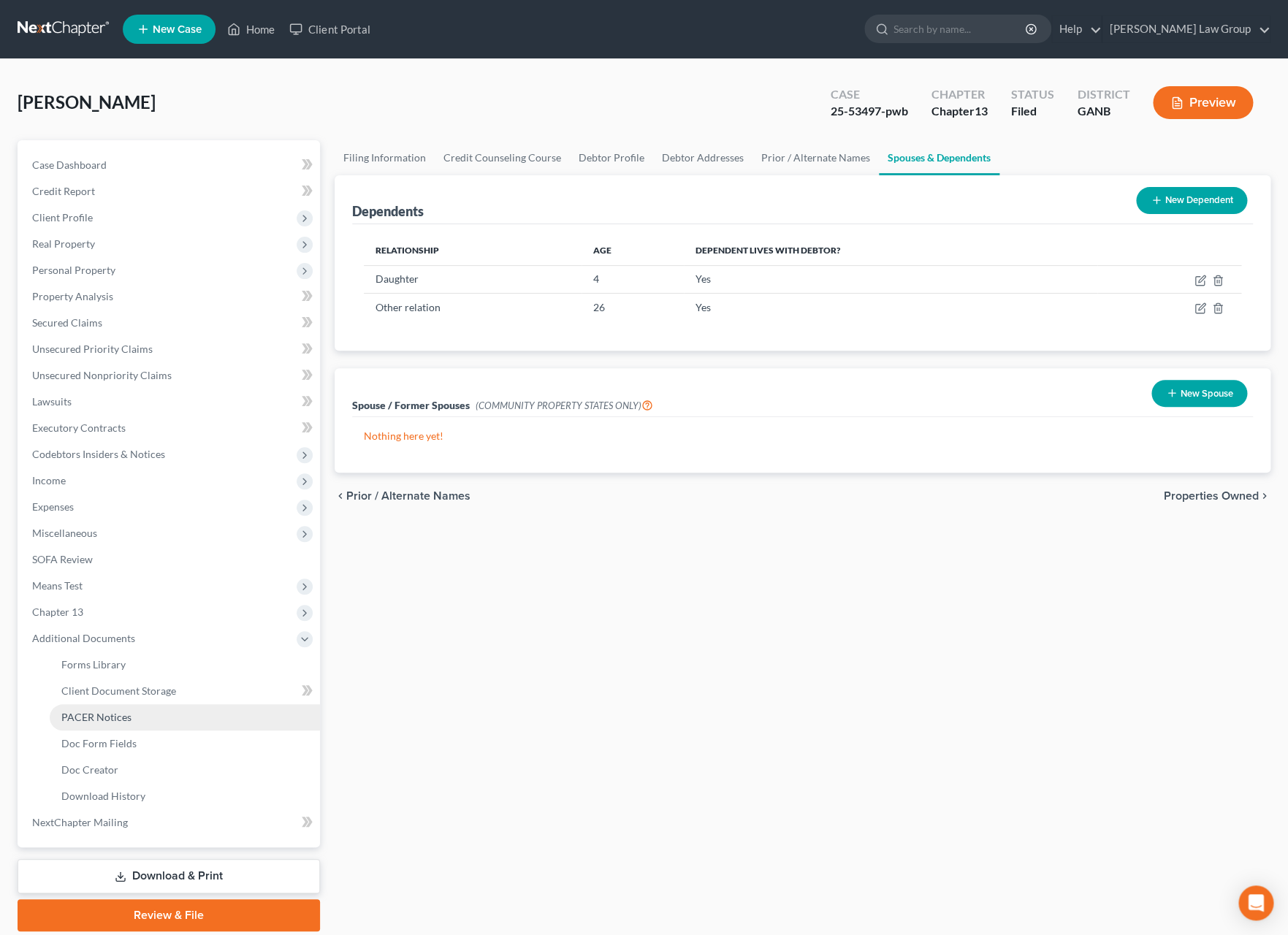
click at [148, 719] on link "PACER Notices" at bounding box center [185, 717] width 270 height 27
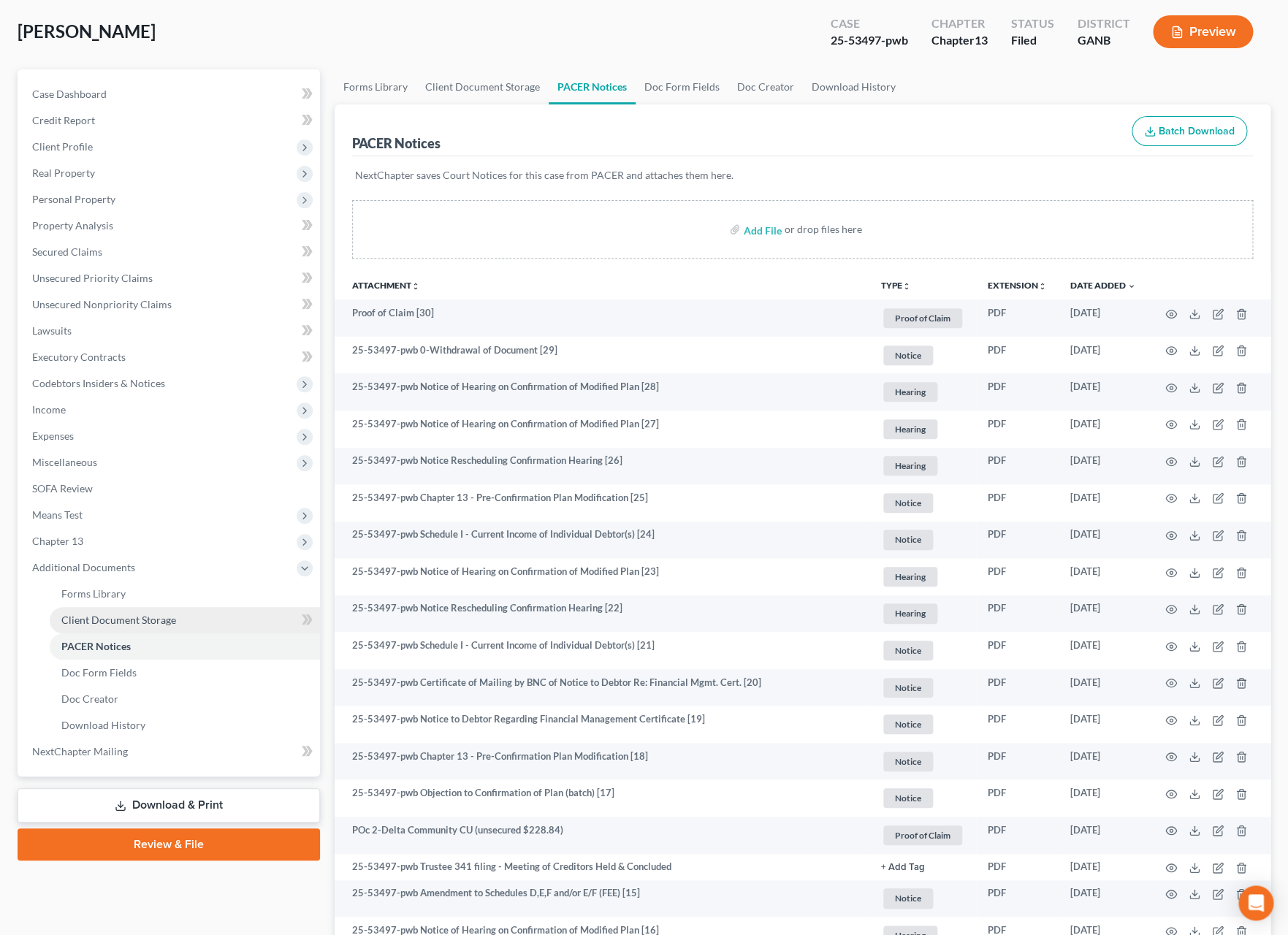
scroll to position [72, 0]
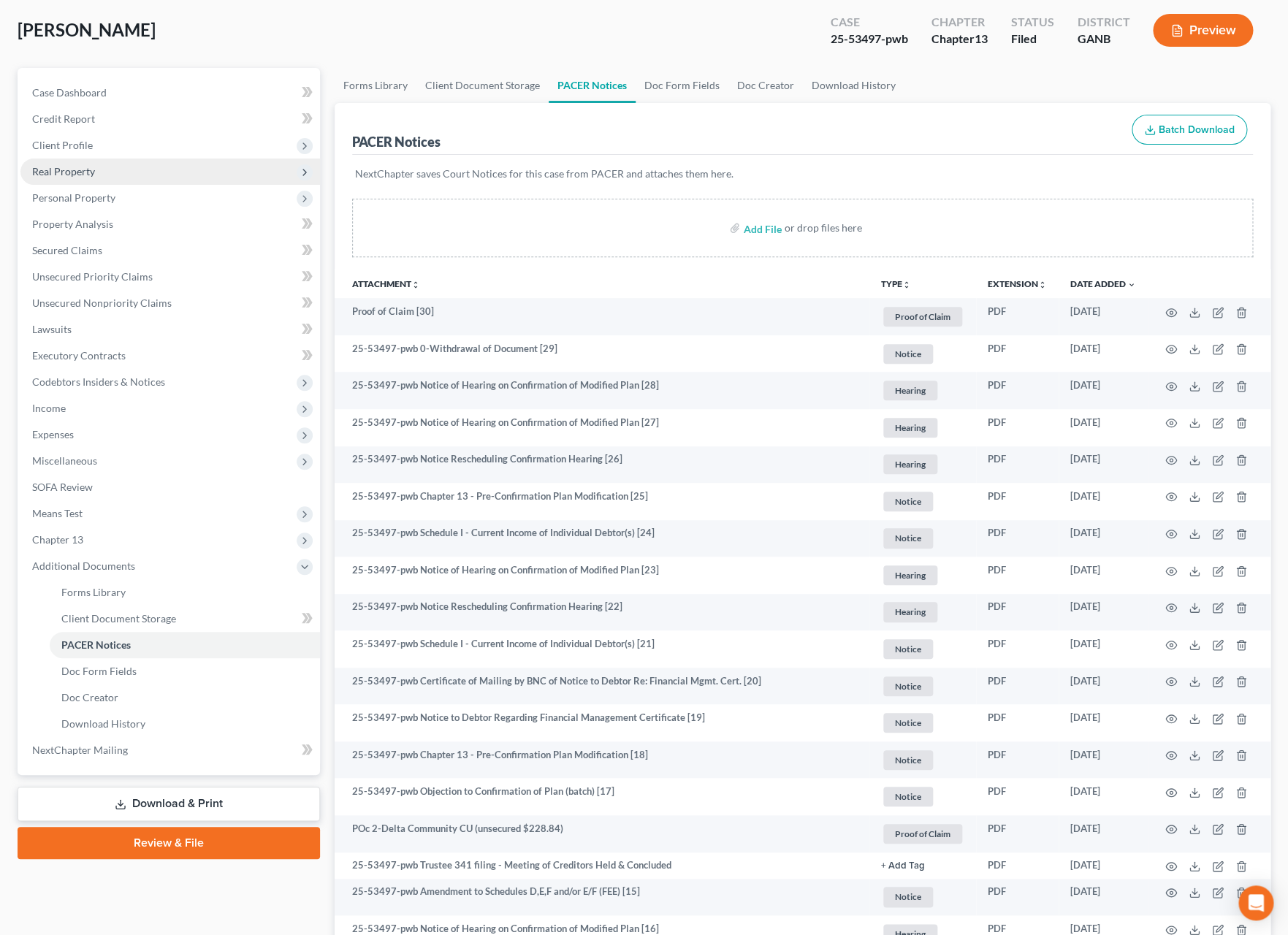
click at [96, 171] on span "Real Property" at bounding box center [170, 171] width 299 height 27
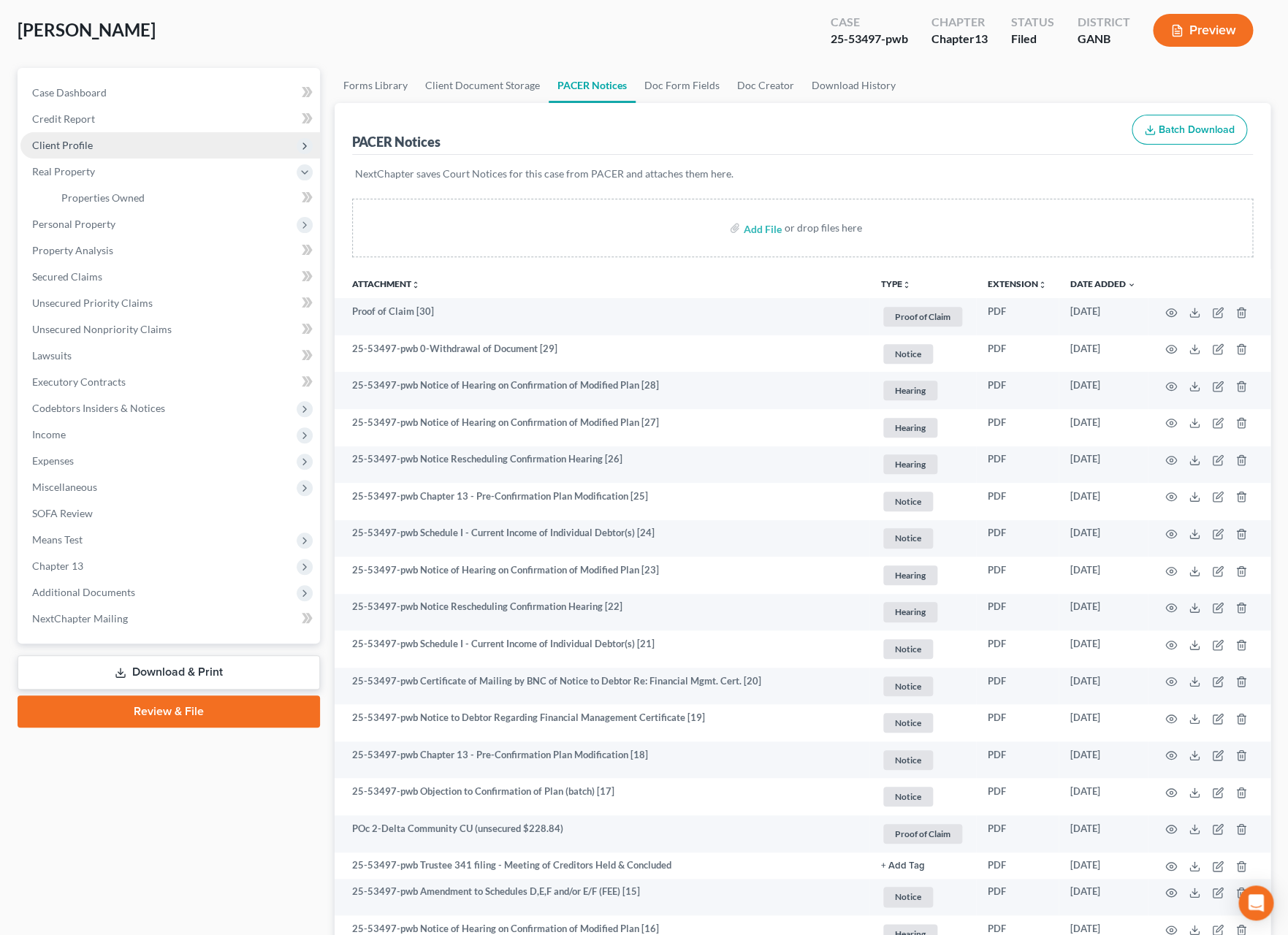
click at [105, 151] on span "Client Profile" at bounding box center [170, 145] width 299 height 27
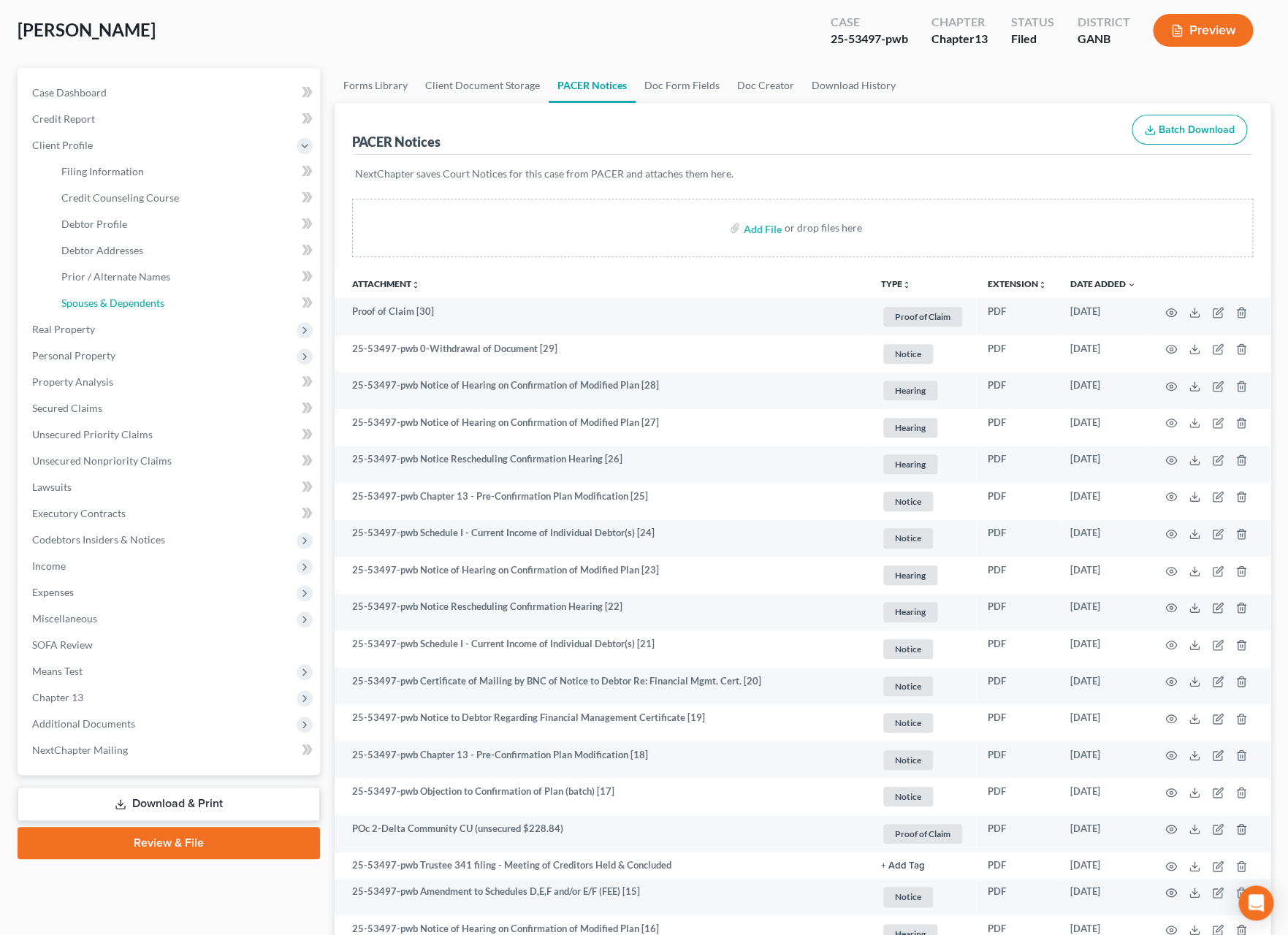
drag, startPoint x: 133, startPoint y: 296, endPoint x: 302, endPoint y: 278, distance: 170.0
click at [133, 297] on span "Spouses & Dependents" at bounding box center [113, 303] width 103 height 12
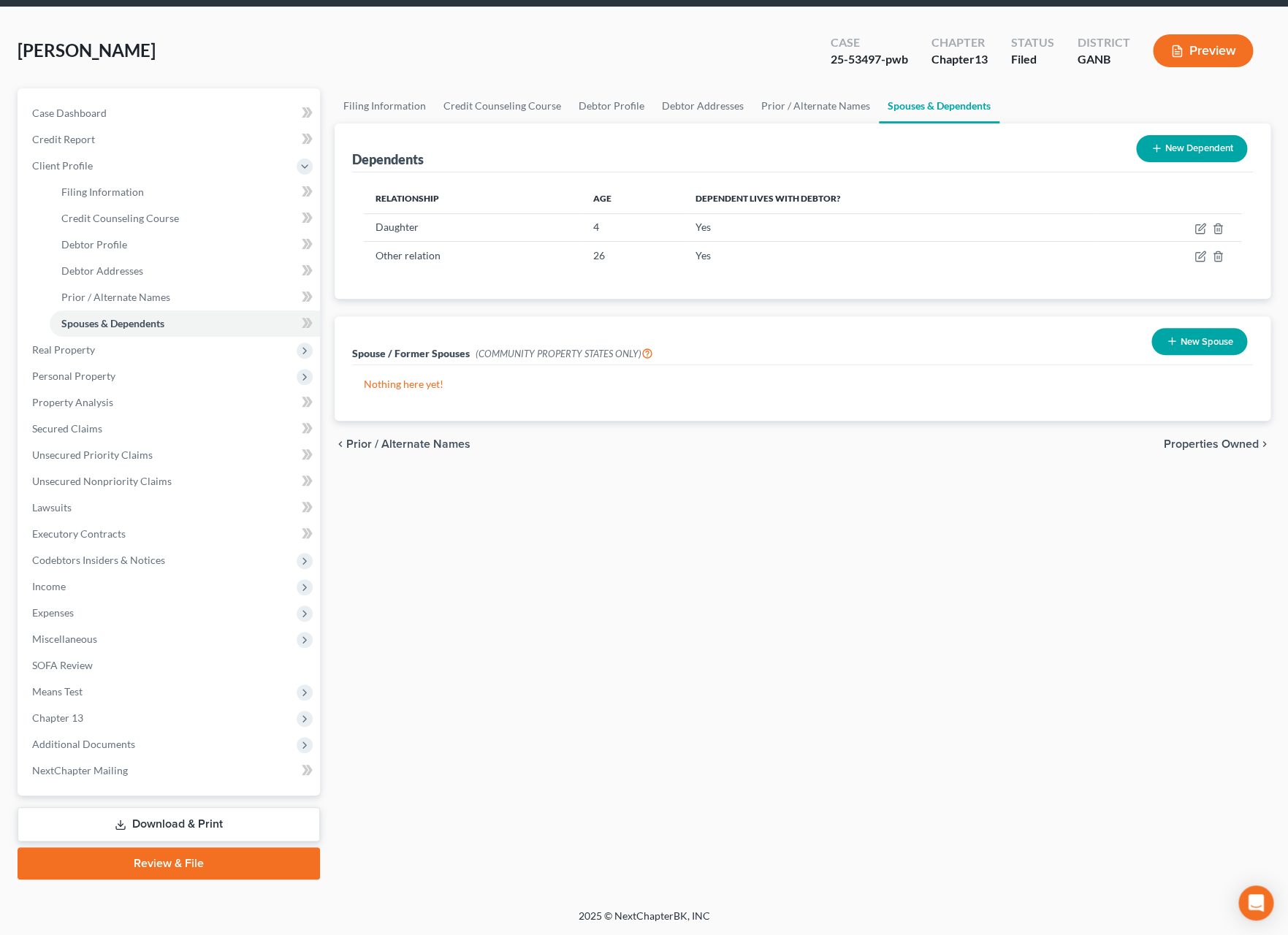
scroll to position [51, 0]
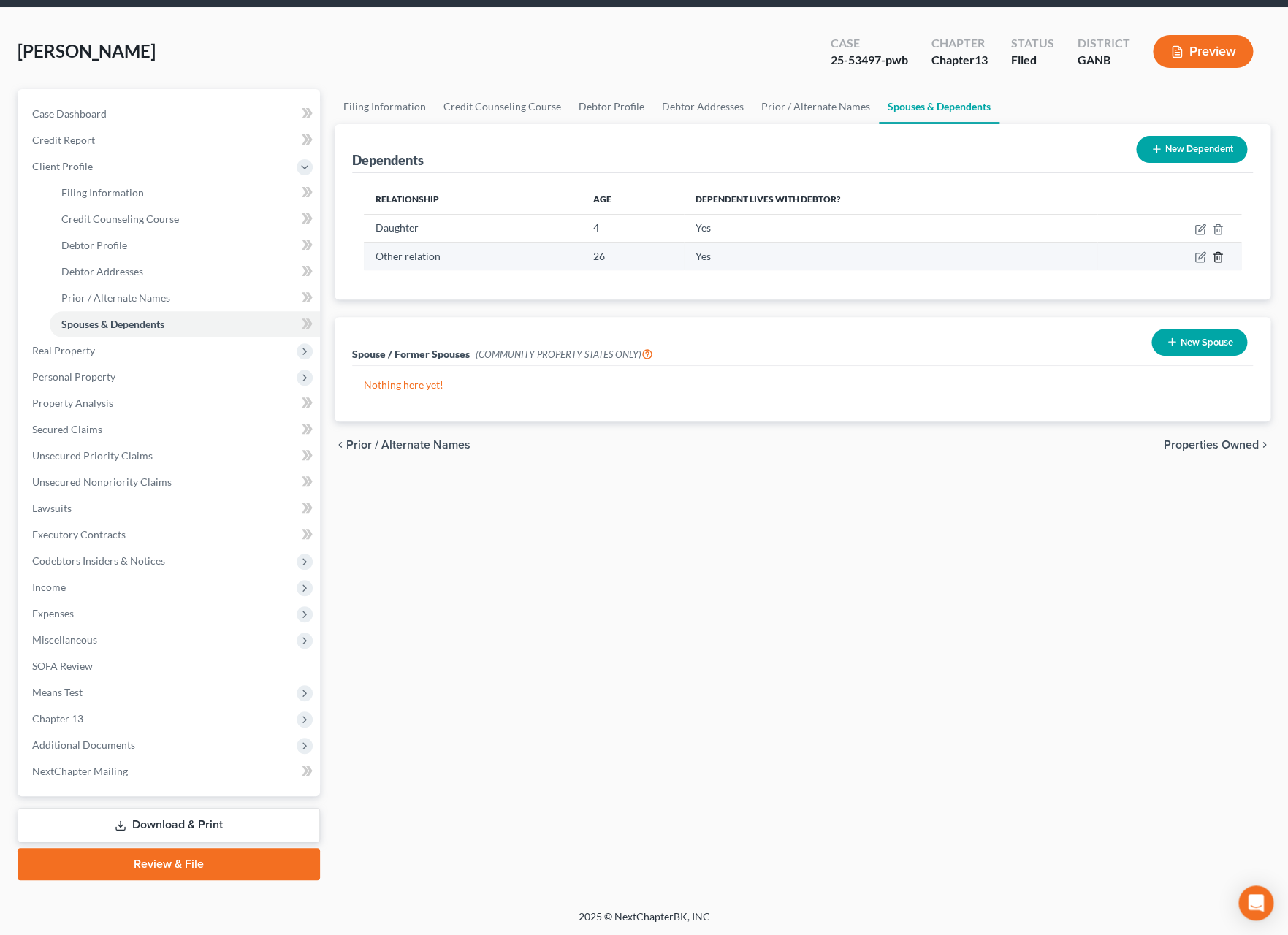
click at [1218, 262] on icon "button" at bounding box center [1218, 257] width 12 height 12
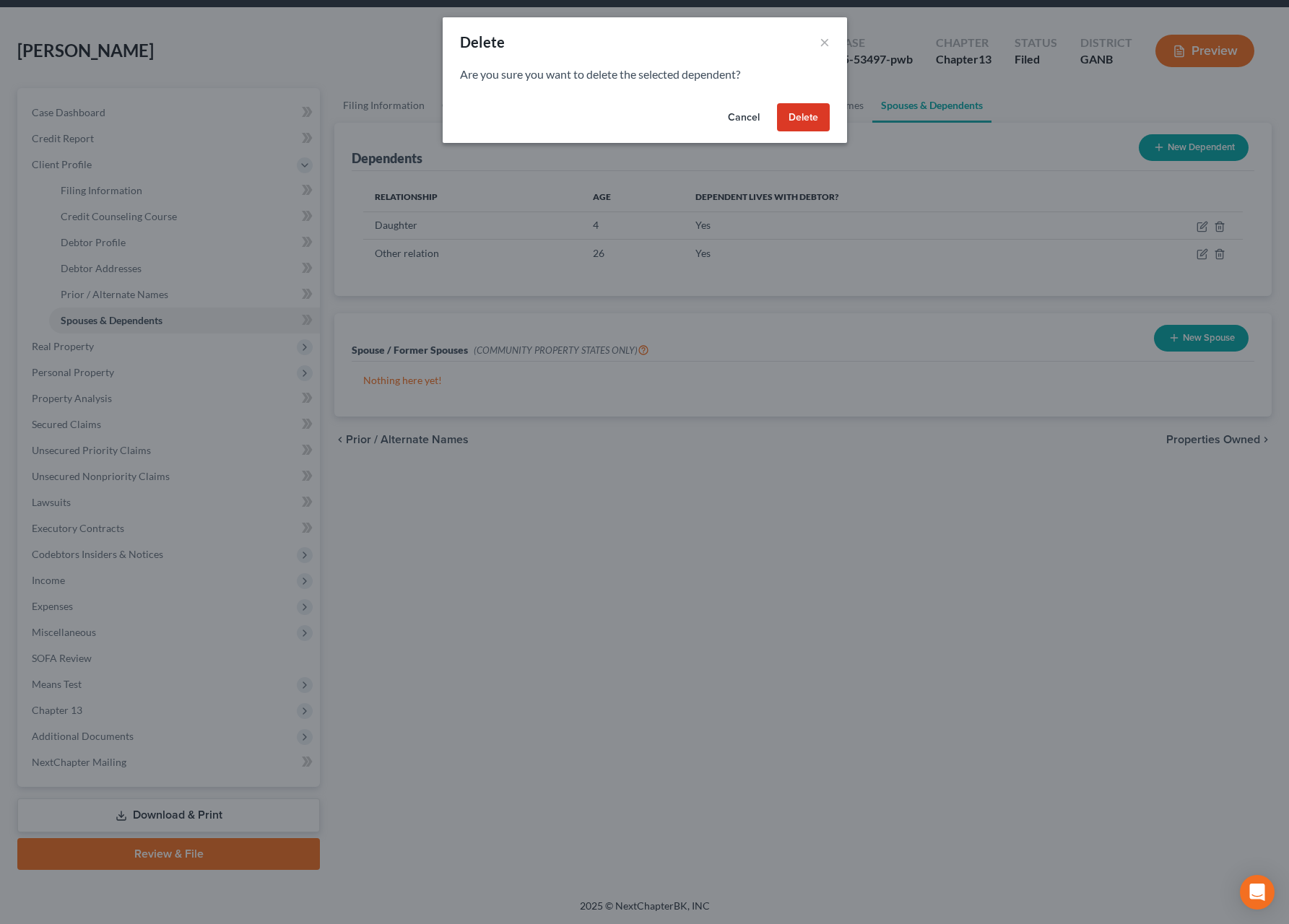
click at [793, 121] on button "Delete" at bounding box center [803, 118] width 52 height 29
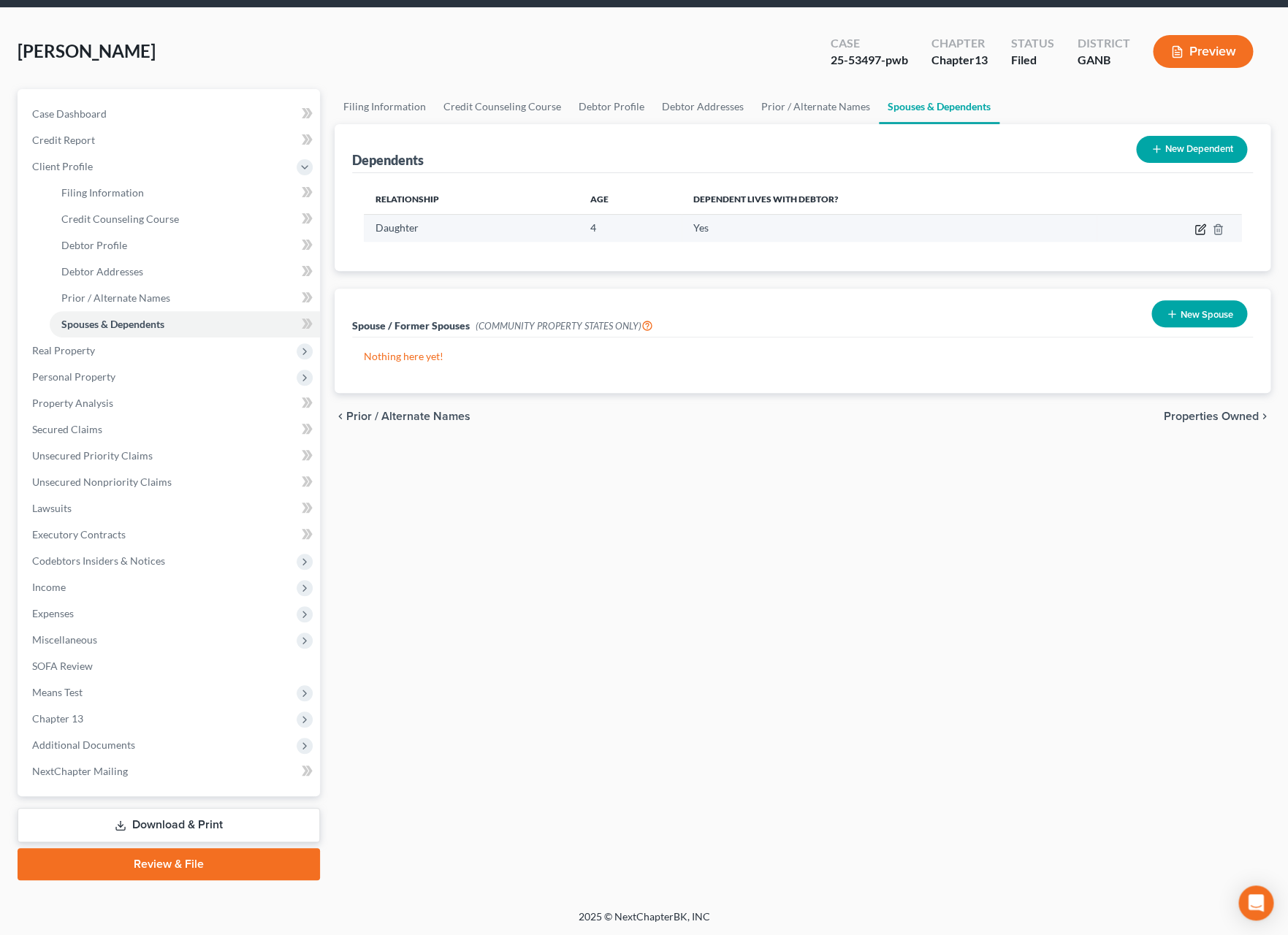
click at [1195, 232] on icon "button" at bounding box center [1200, 229] width 12 height 12
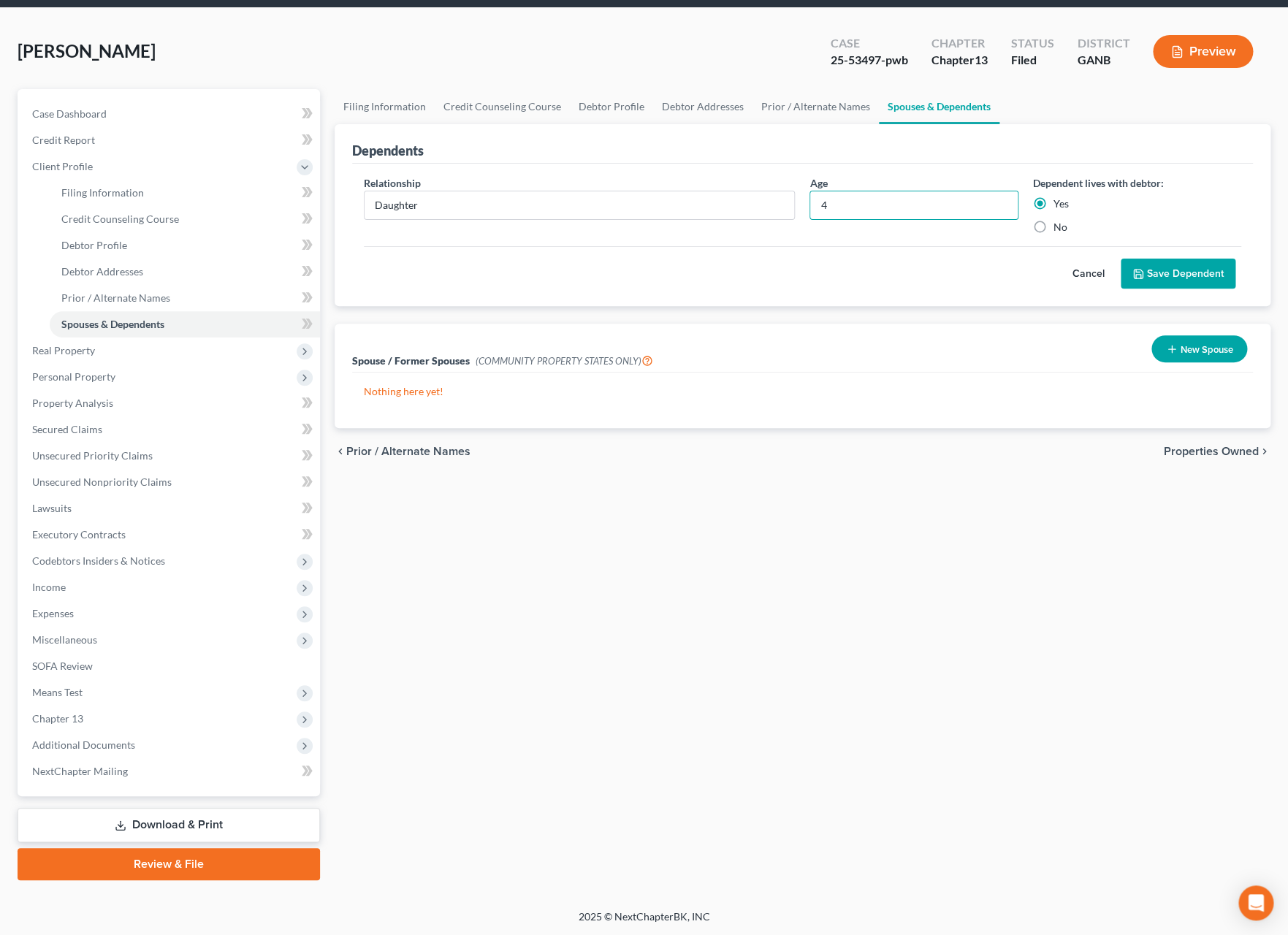
drag, startPoint x: 868, startPoint y: 203, endPoint x: 807, endPoint y: 204, distance: 61.0
click at [810, 205] on input "4" at bounding box center [913, 205] width 207 height 28
type input "5"
click at [1194, 274] on button "Save Dependent" at bounding box center [1178, 274] width 115 height 31
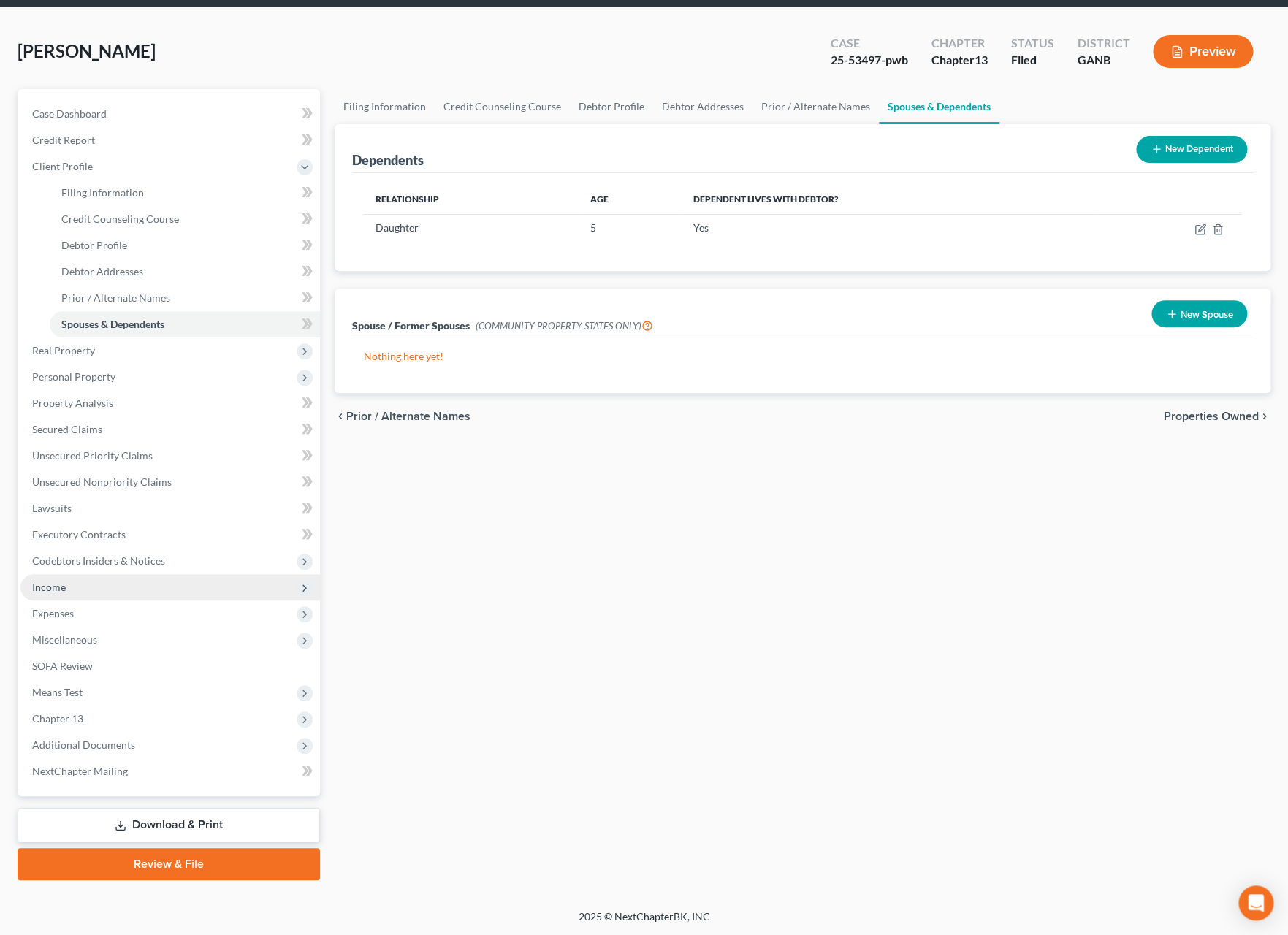
click at [102, 591] on span "Income" at bounding box center [170, 587] width 299 height 27
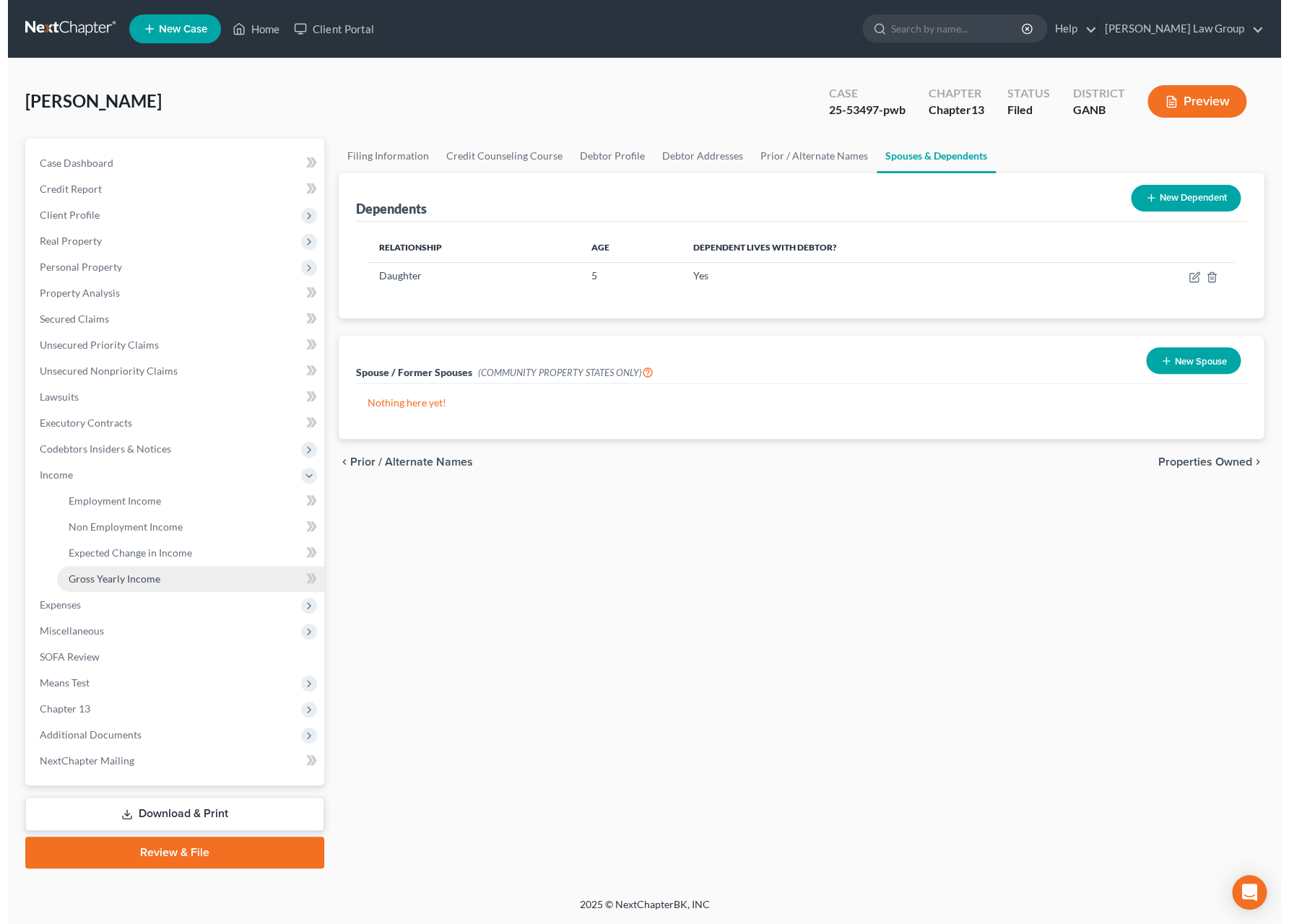
scroll to position [0, 0]
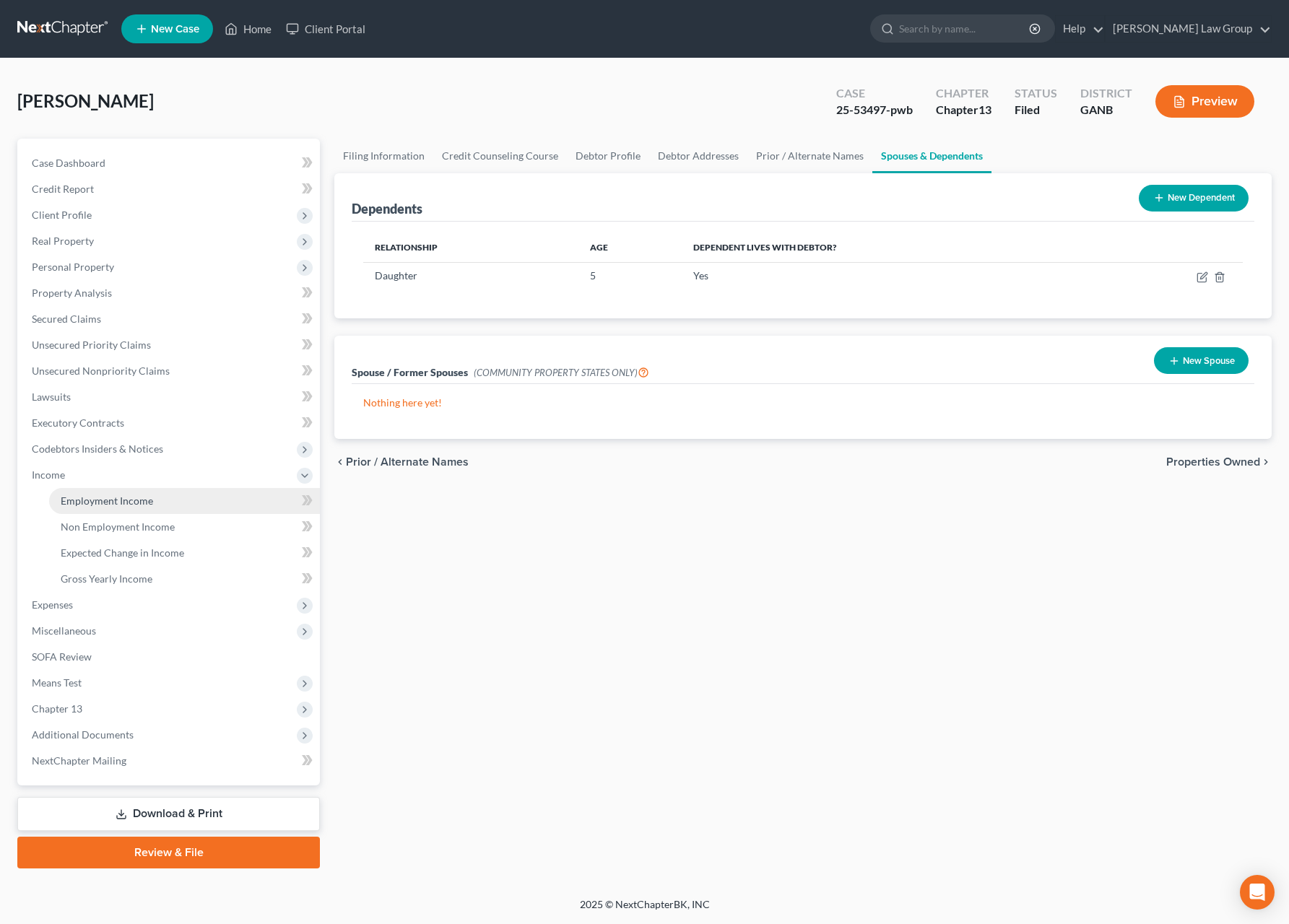
click at [134, 500] on span "Employment Income" at bounding box center [107, 500] width 92 height 12
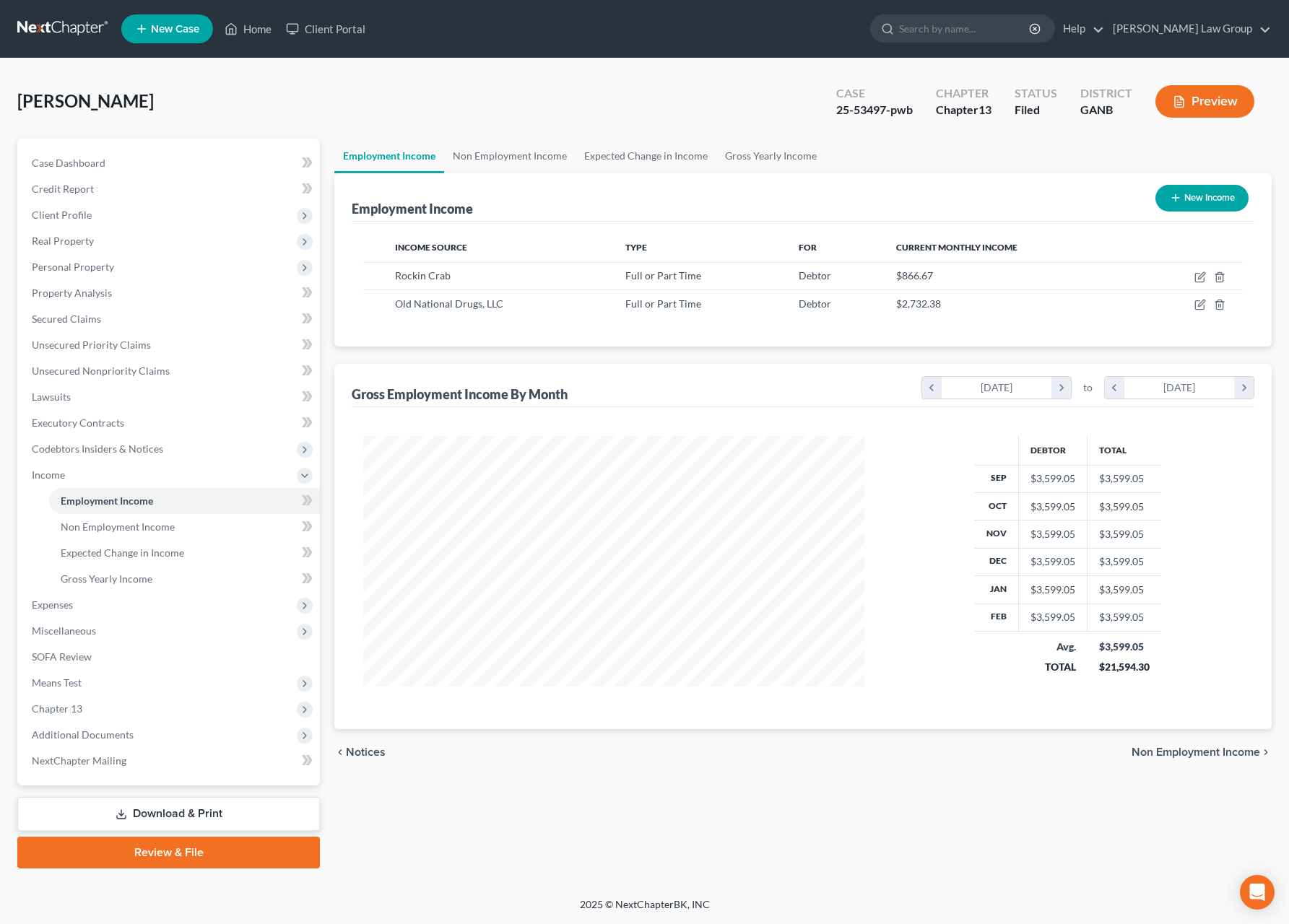
scroll to position [261, 530]
click at [1205, 303] on icon "button" at bounding box center [1200, 305] width 12 height 12
select select "0"
select select "10"
select select "2"
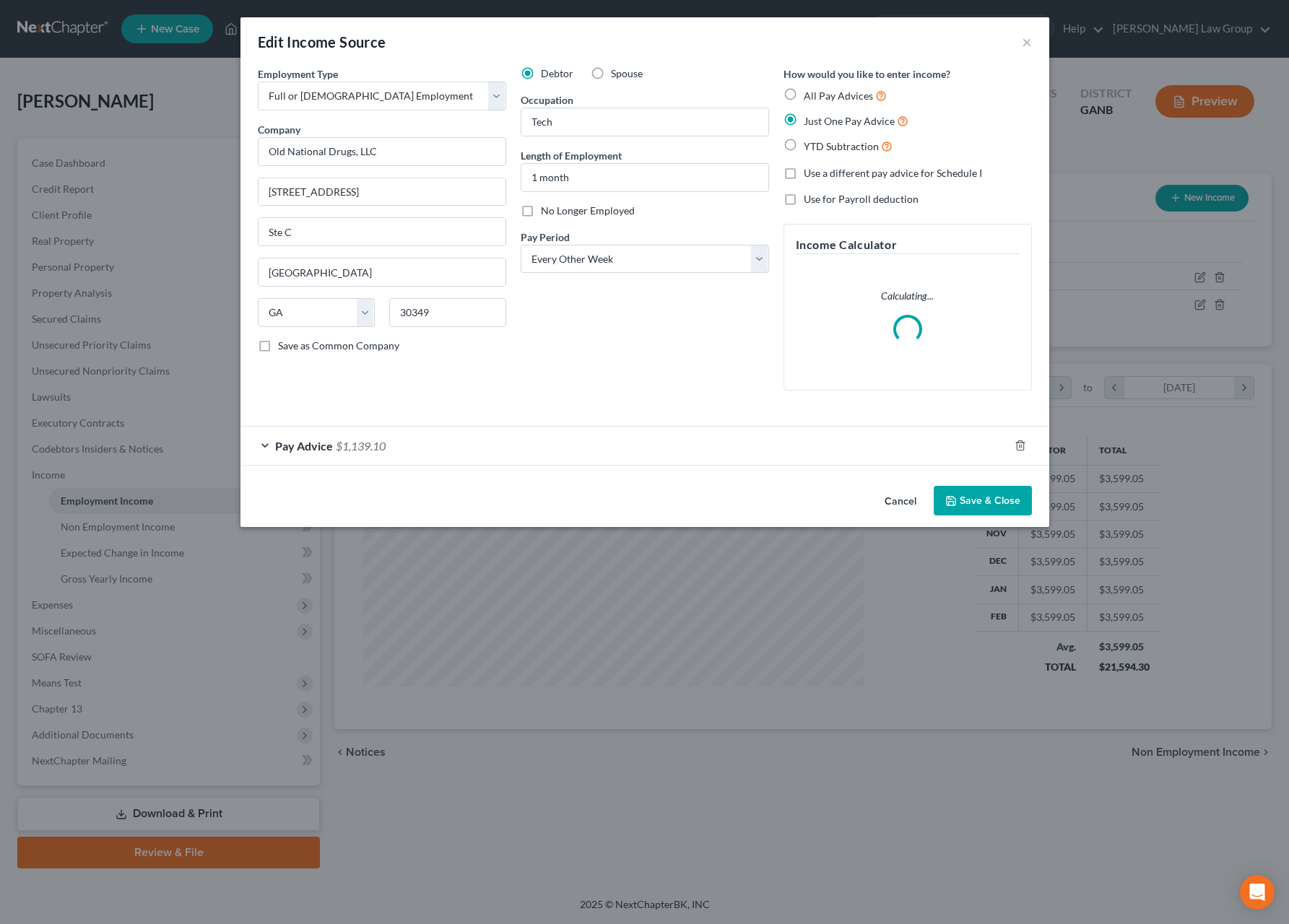
click at [600, 448] on div "Pay Advice $1,139.10" at bounding box center [624, 446] width 768 height 38
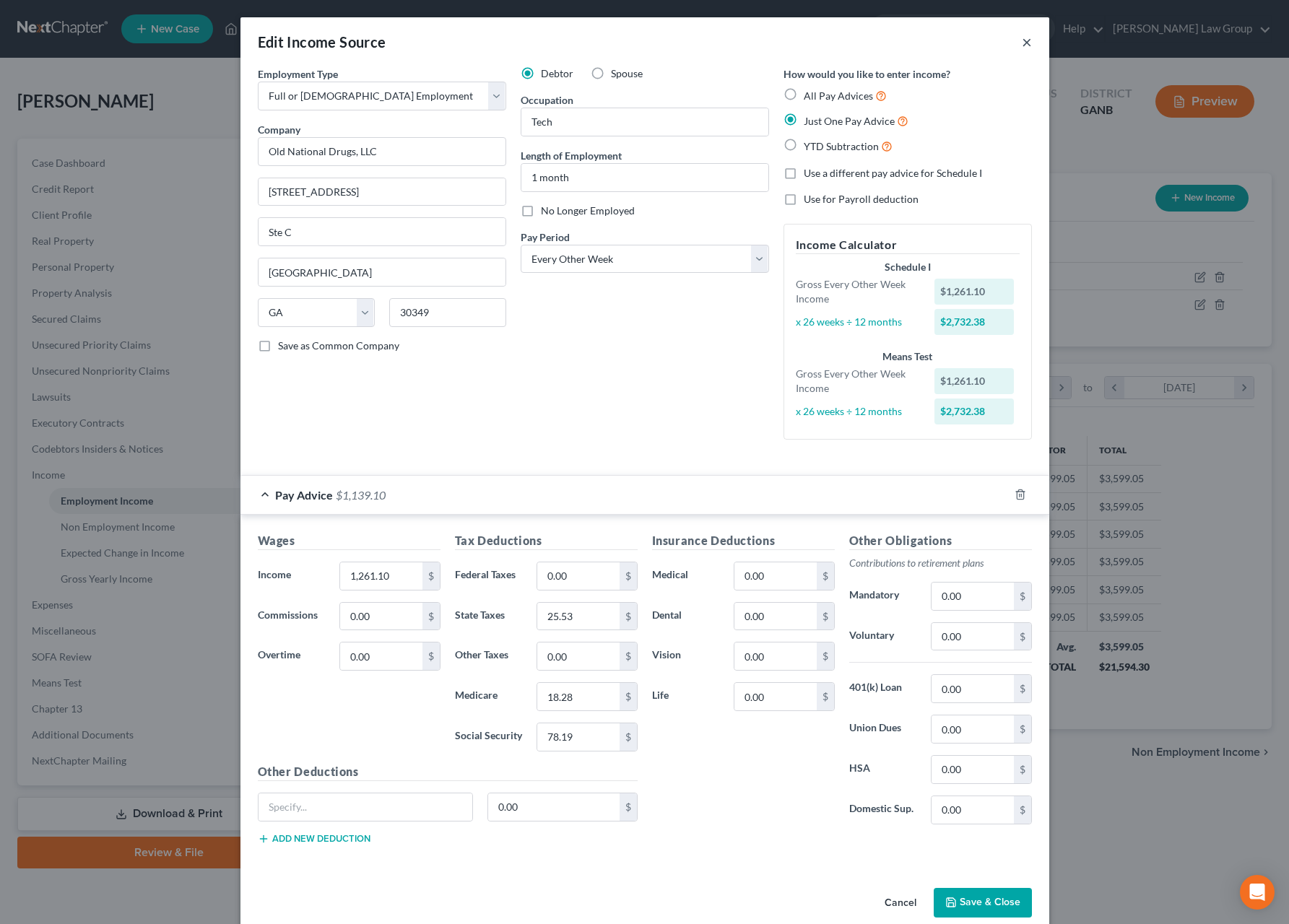
click at [1022, 43] on button "×" at bounding box center [1027, 42] width 10 height 17
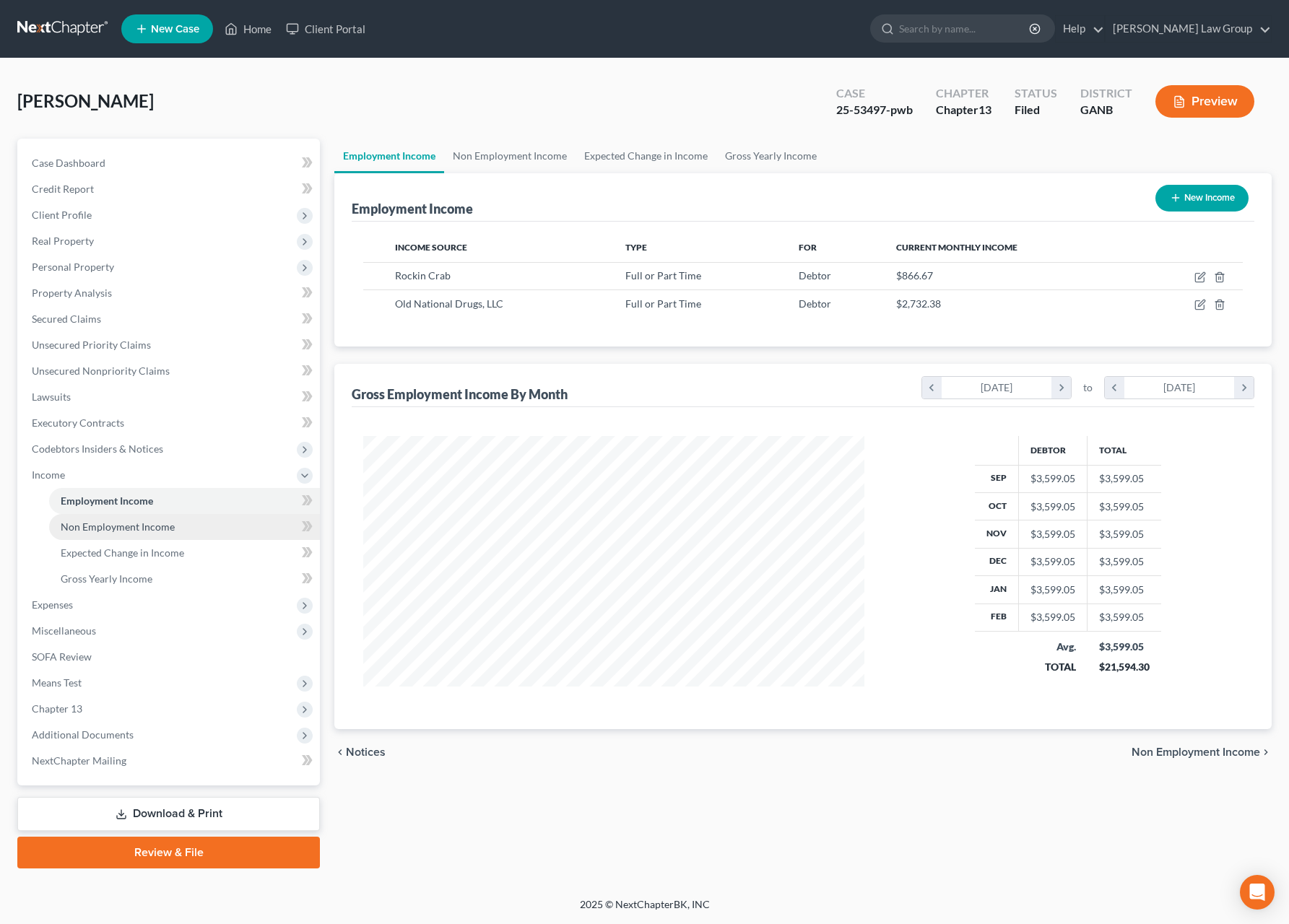
click at [126, 538] on link "Non Employment Income" at bounding box center [184, 527] width 271 height 26
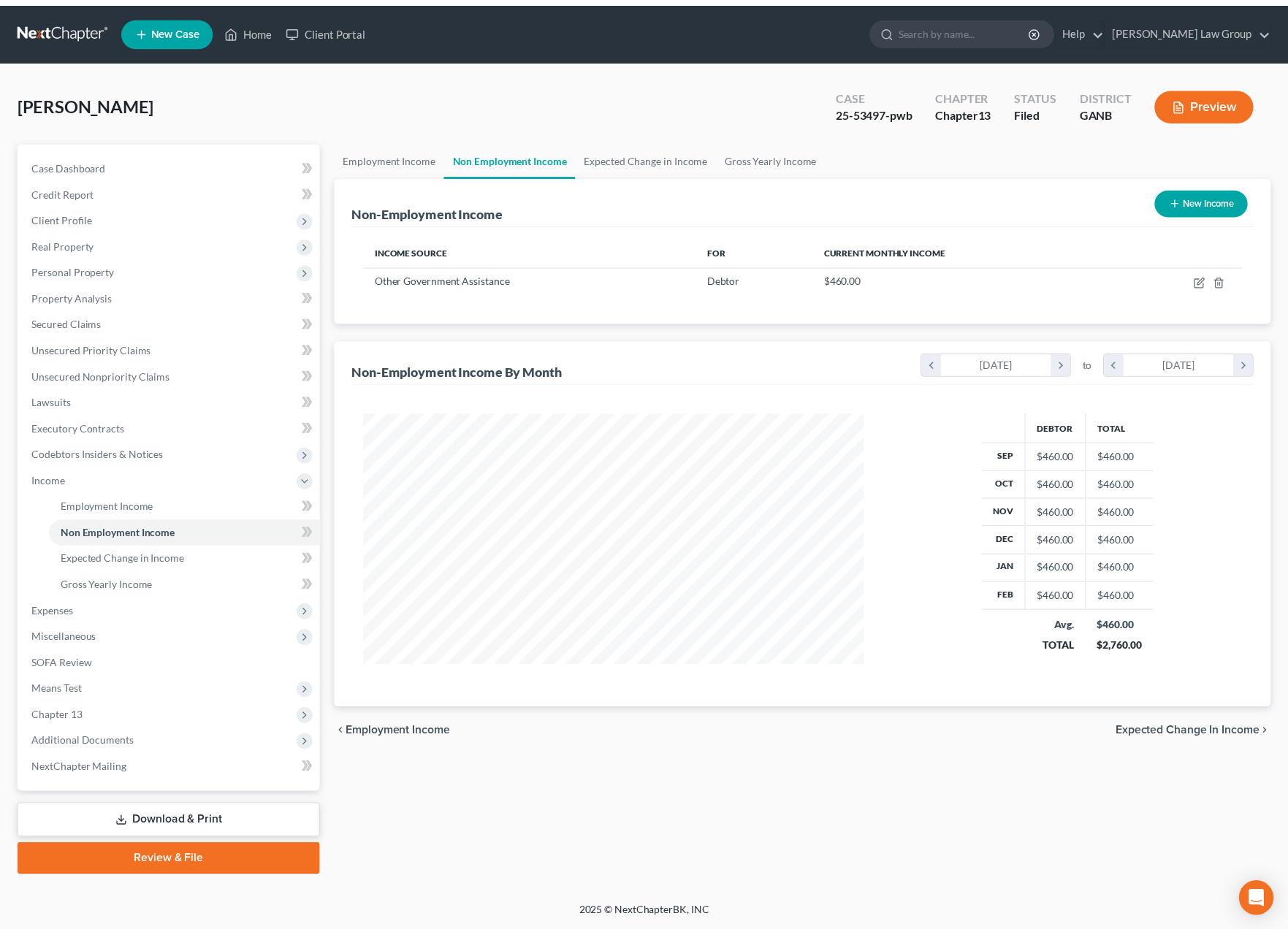
scroll to position [264, 536]
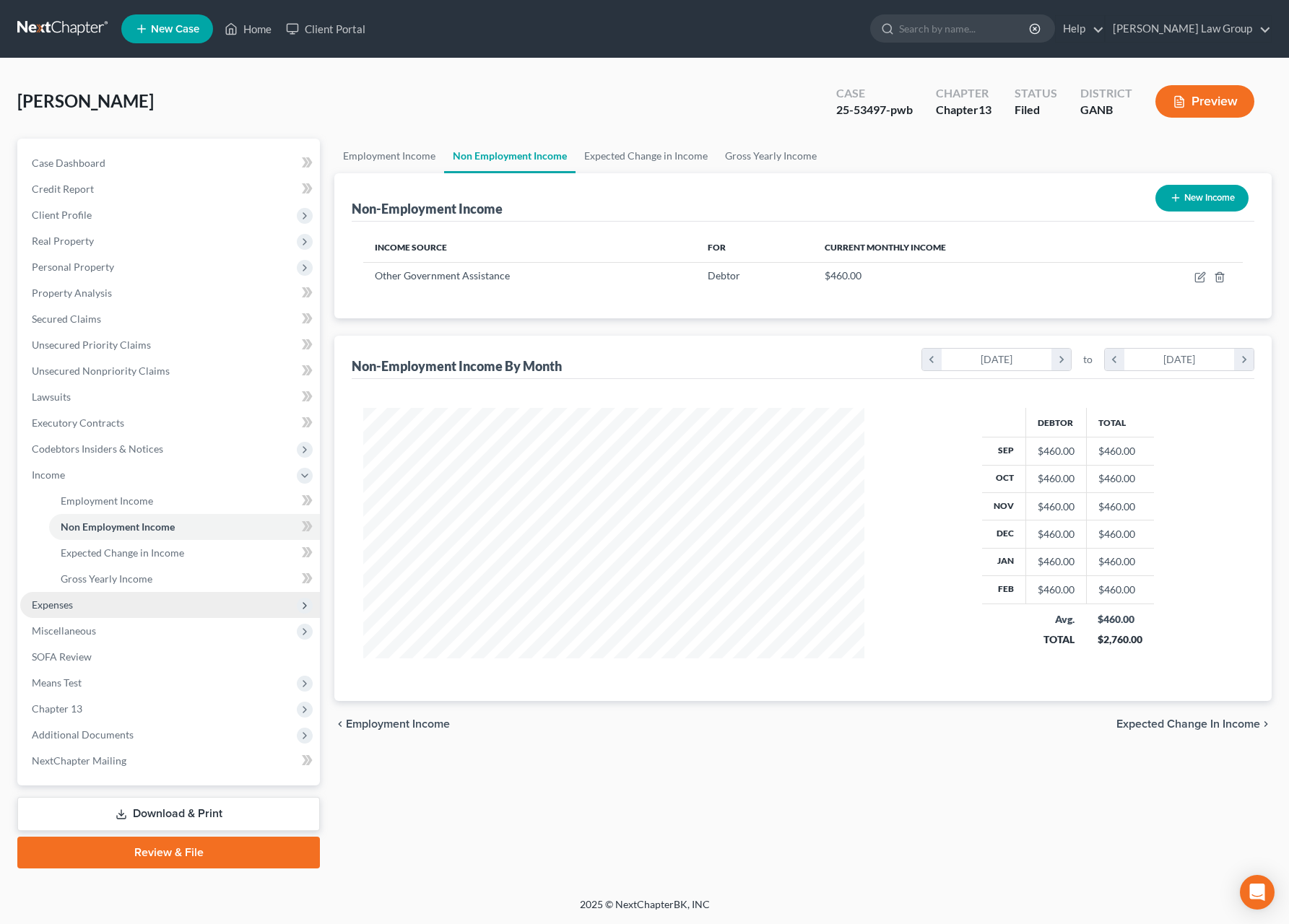
click at [68, 610] on span "Expenses" at bounding box center [52, 604] width 41 height 12
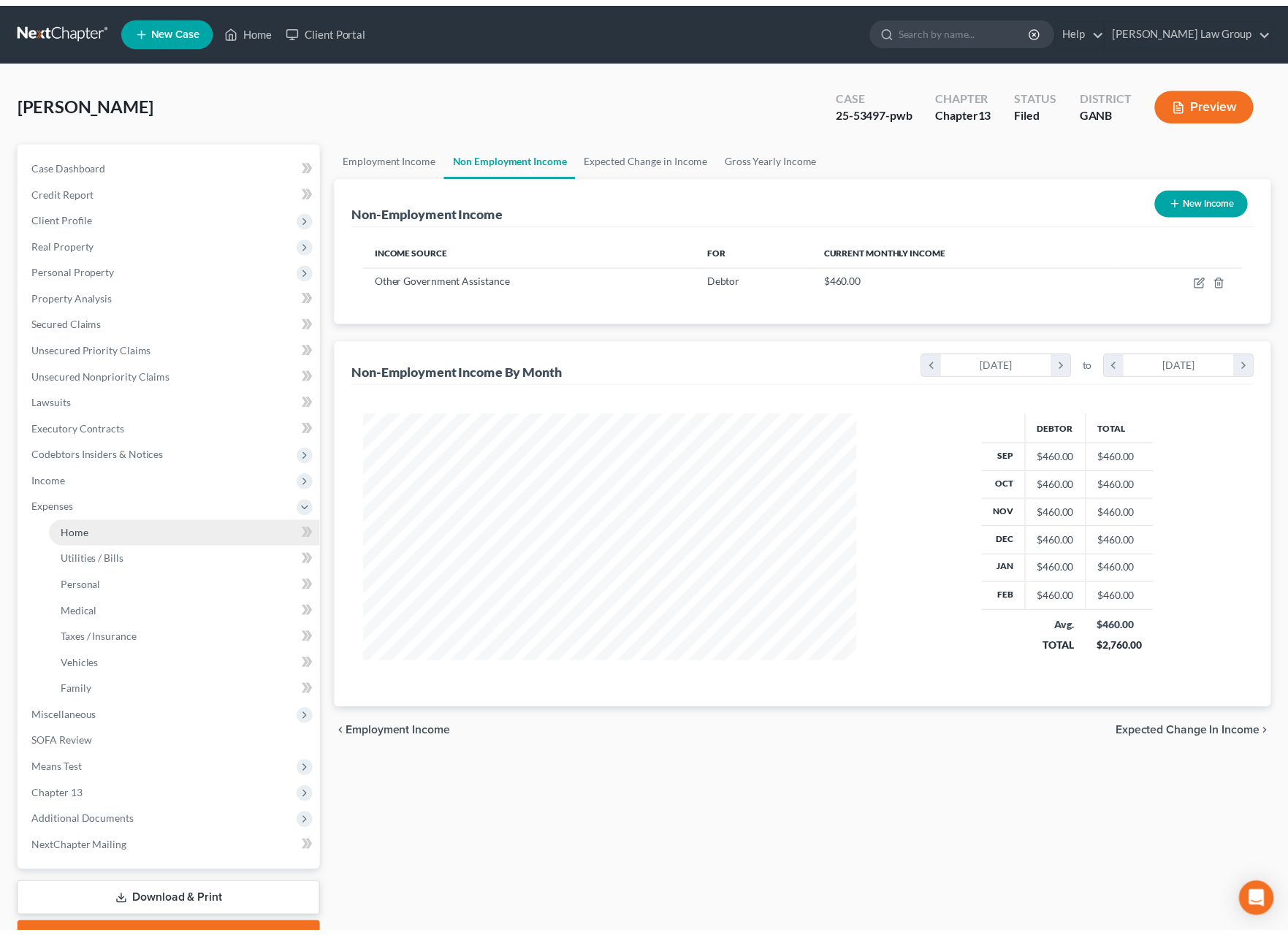
scroll to position [730484, 730084]
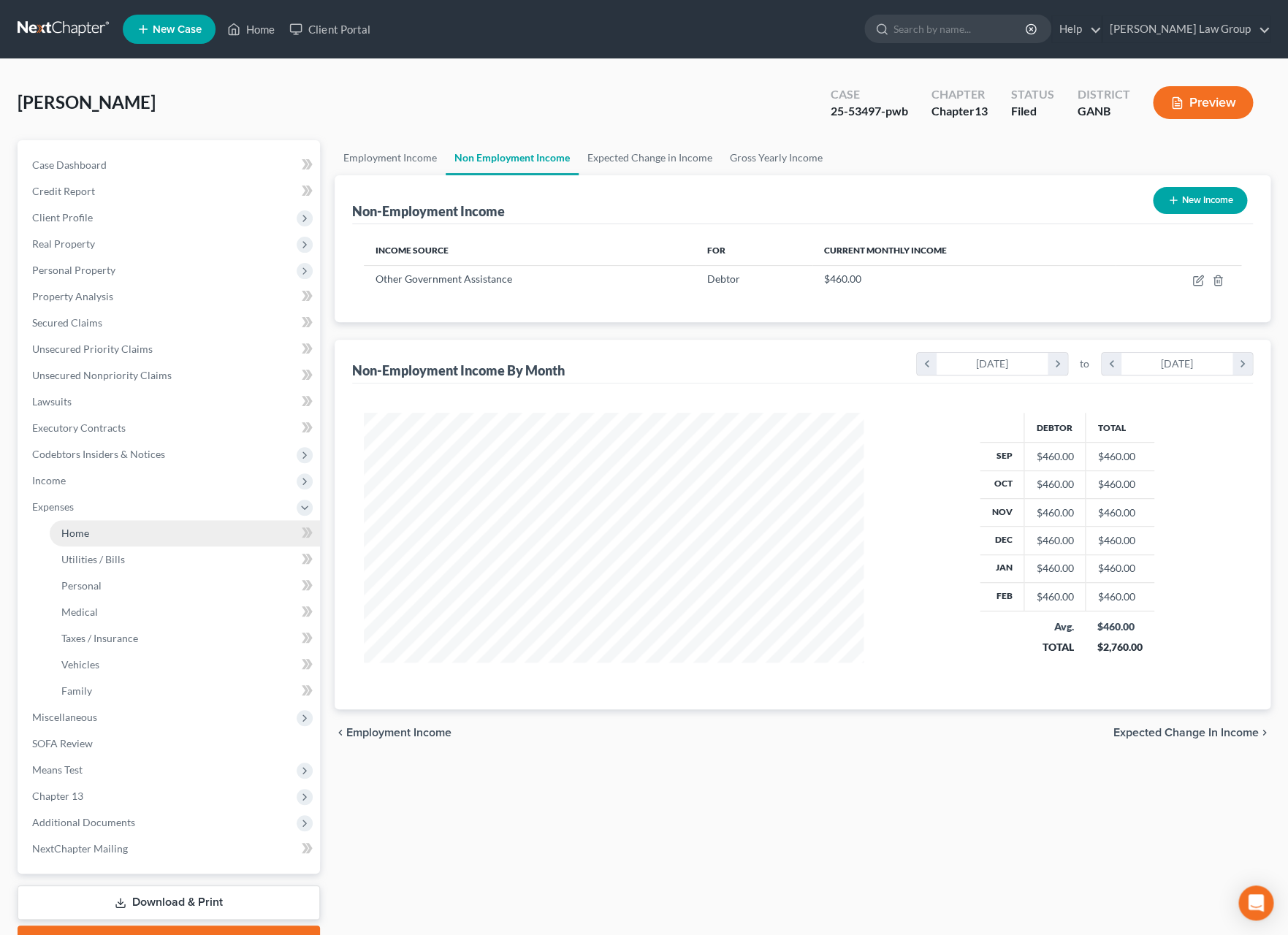
click at [115, 544] on link "Home" at bounding box center [185, 533] width 270 height 27
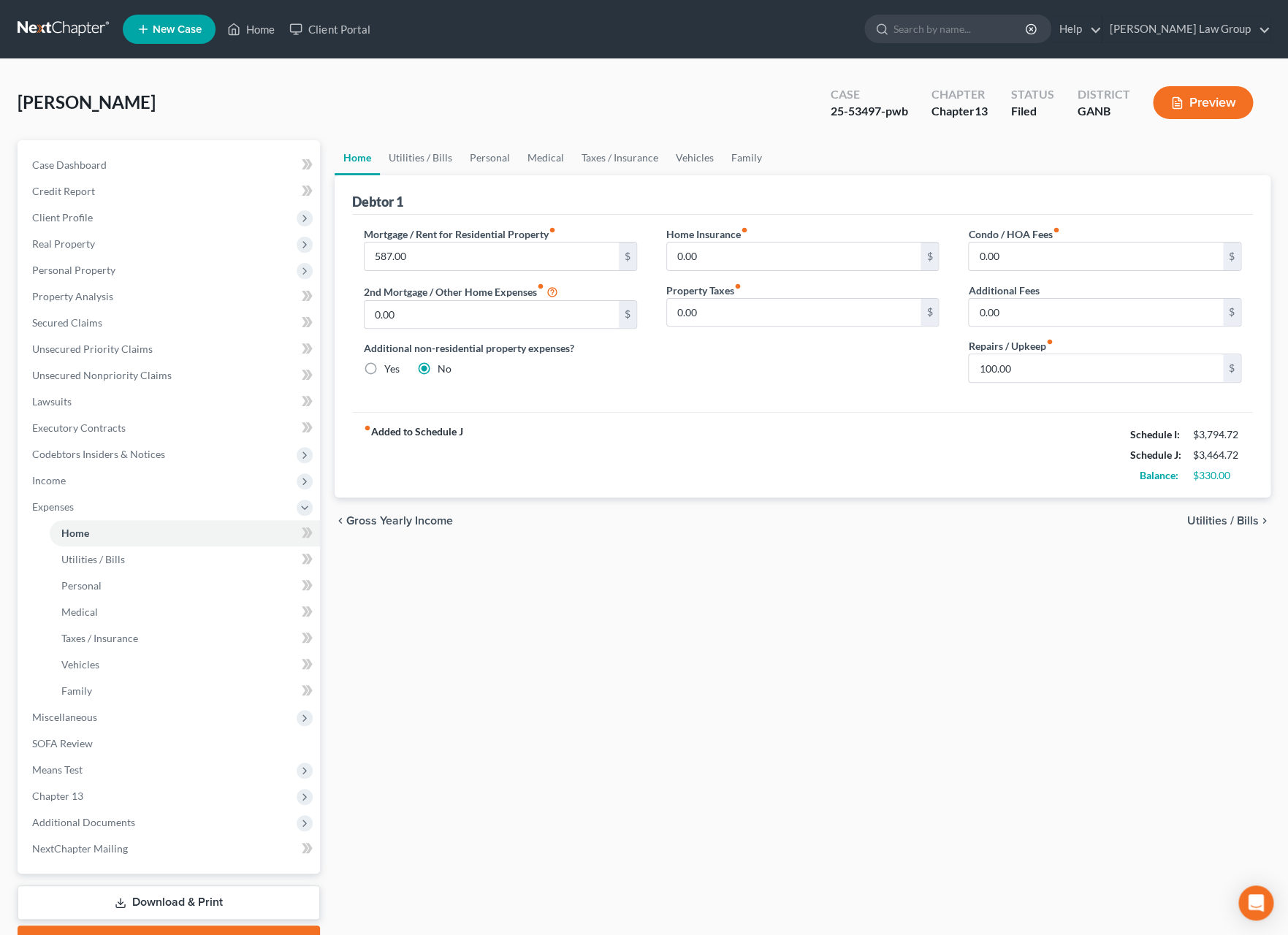
click at [1216, 527] on span "Utilities / Bills" at bounding box center [1223, 521] width 72 height 12
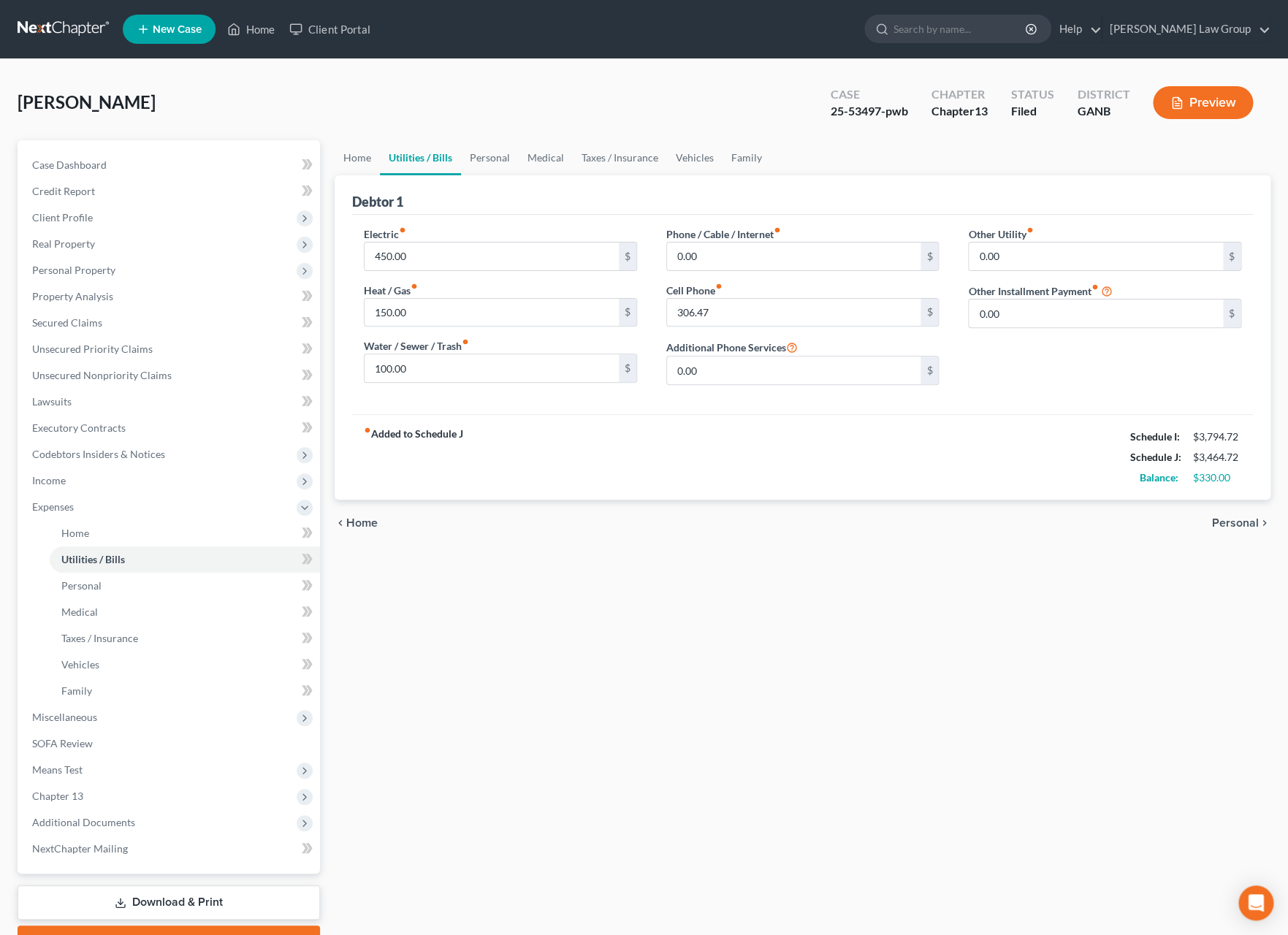
click at [1225, 526] on span "Personal" at bounding box center [1236, 523] width 47 height 12
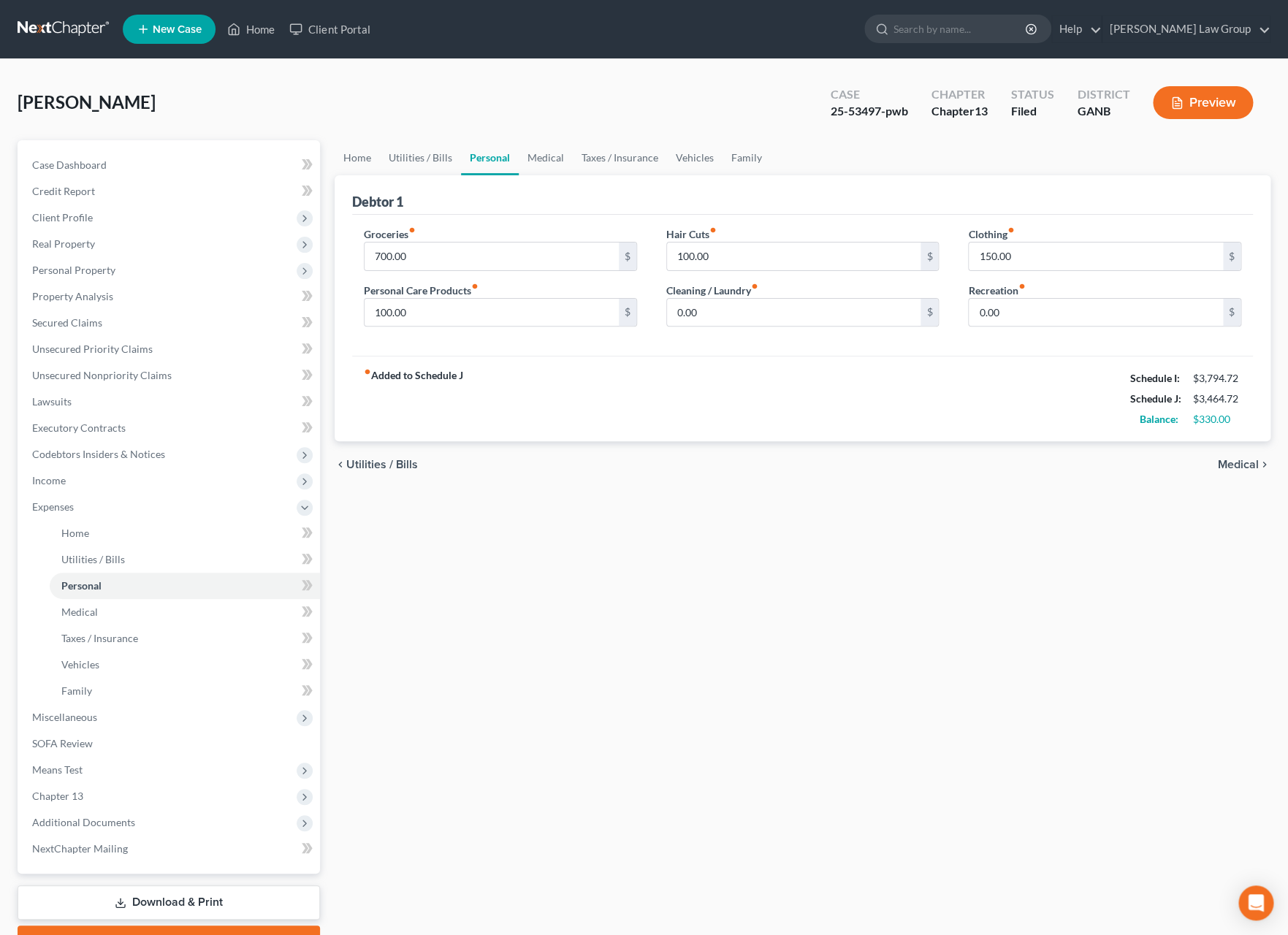
click at [1228, 469] on span "Medical" at bounding box center [1238, 464] width 41 height 12
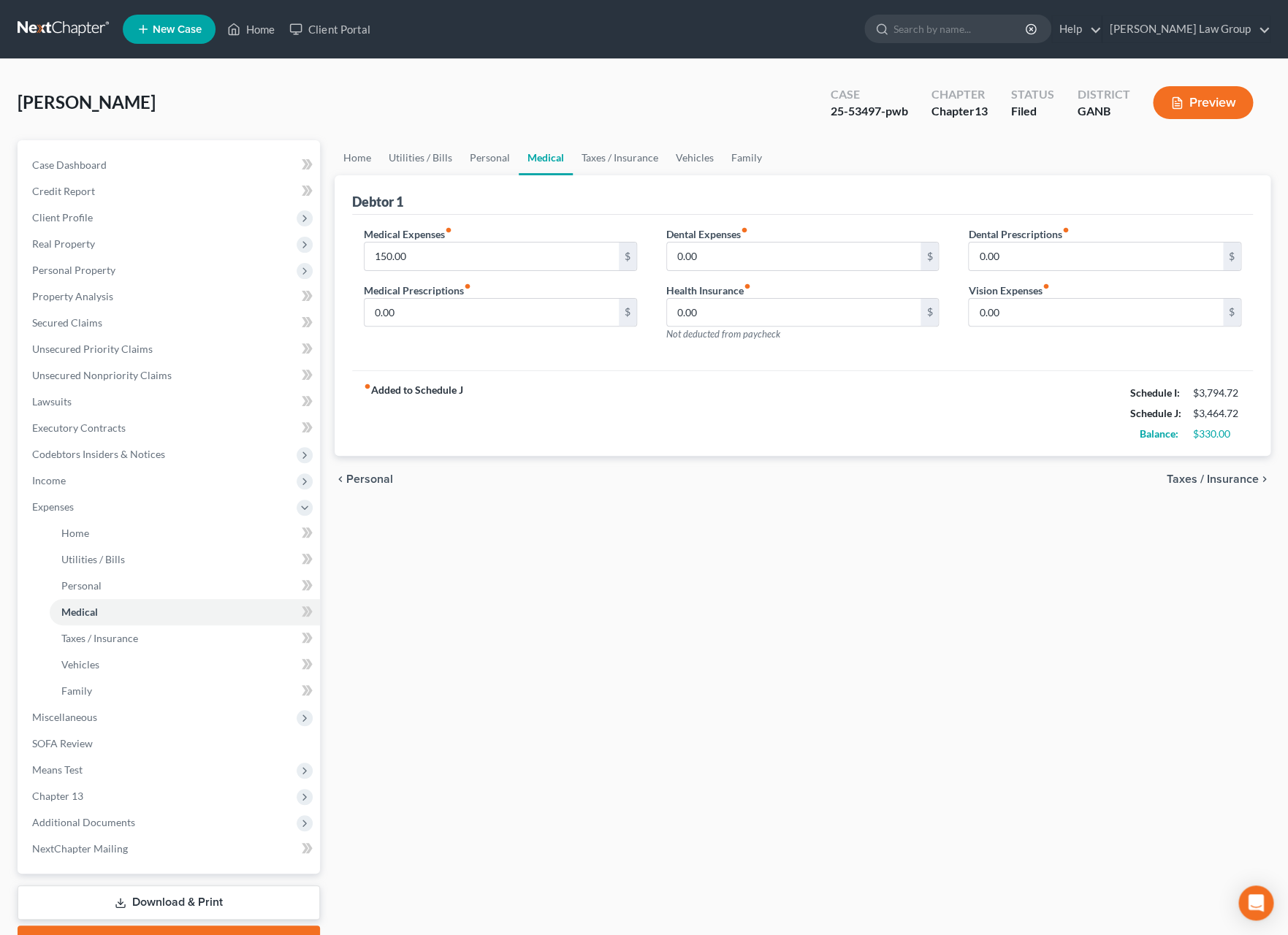
click at [386, 480] on span "Personal" at bounding box center [369, 479] width 47 height 12
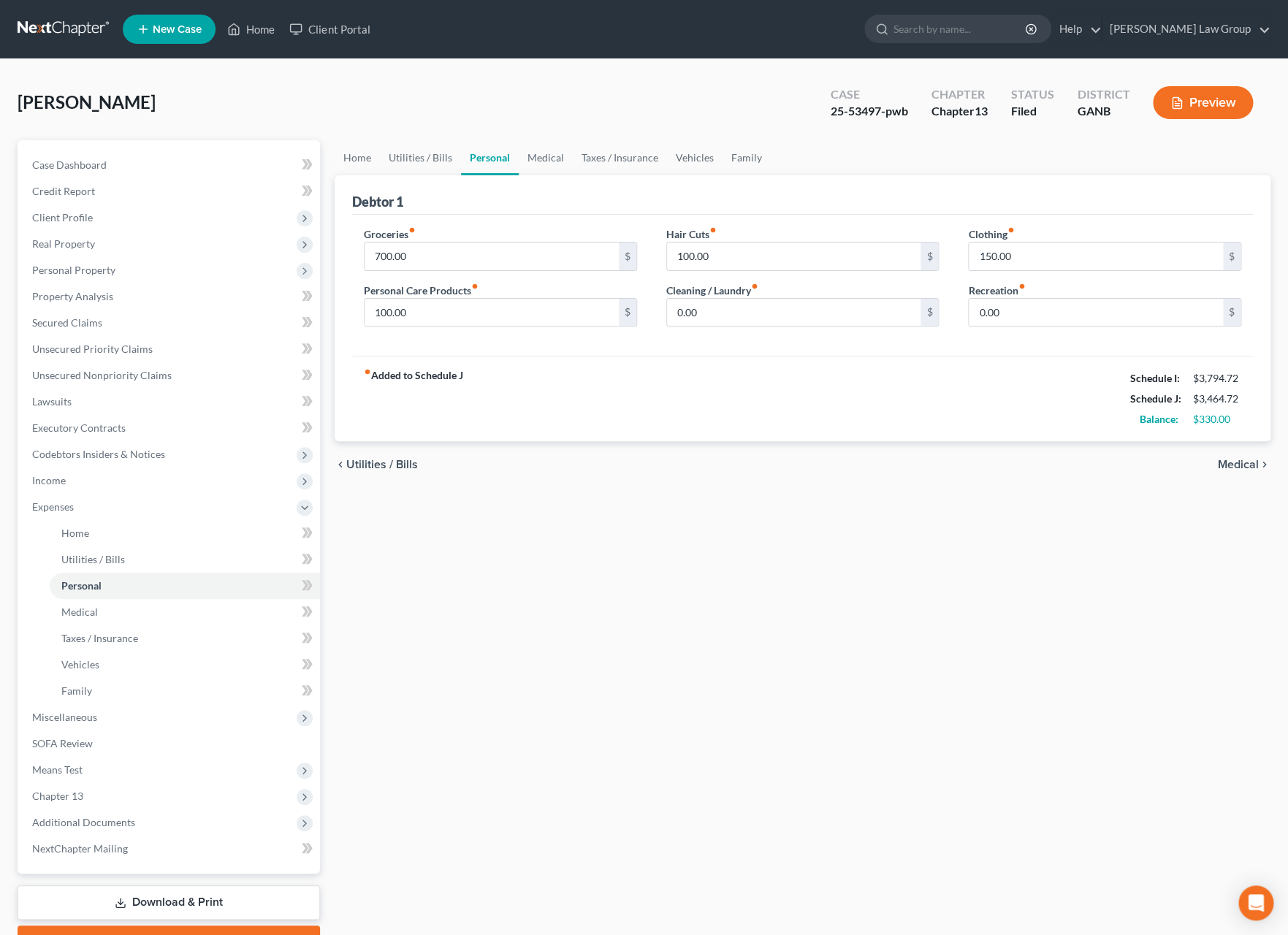
click at [385, 466] on span "Utilities / Bills" at bounding box center [381, 464] width 72 height 12
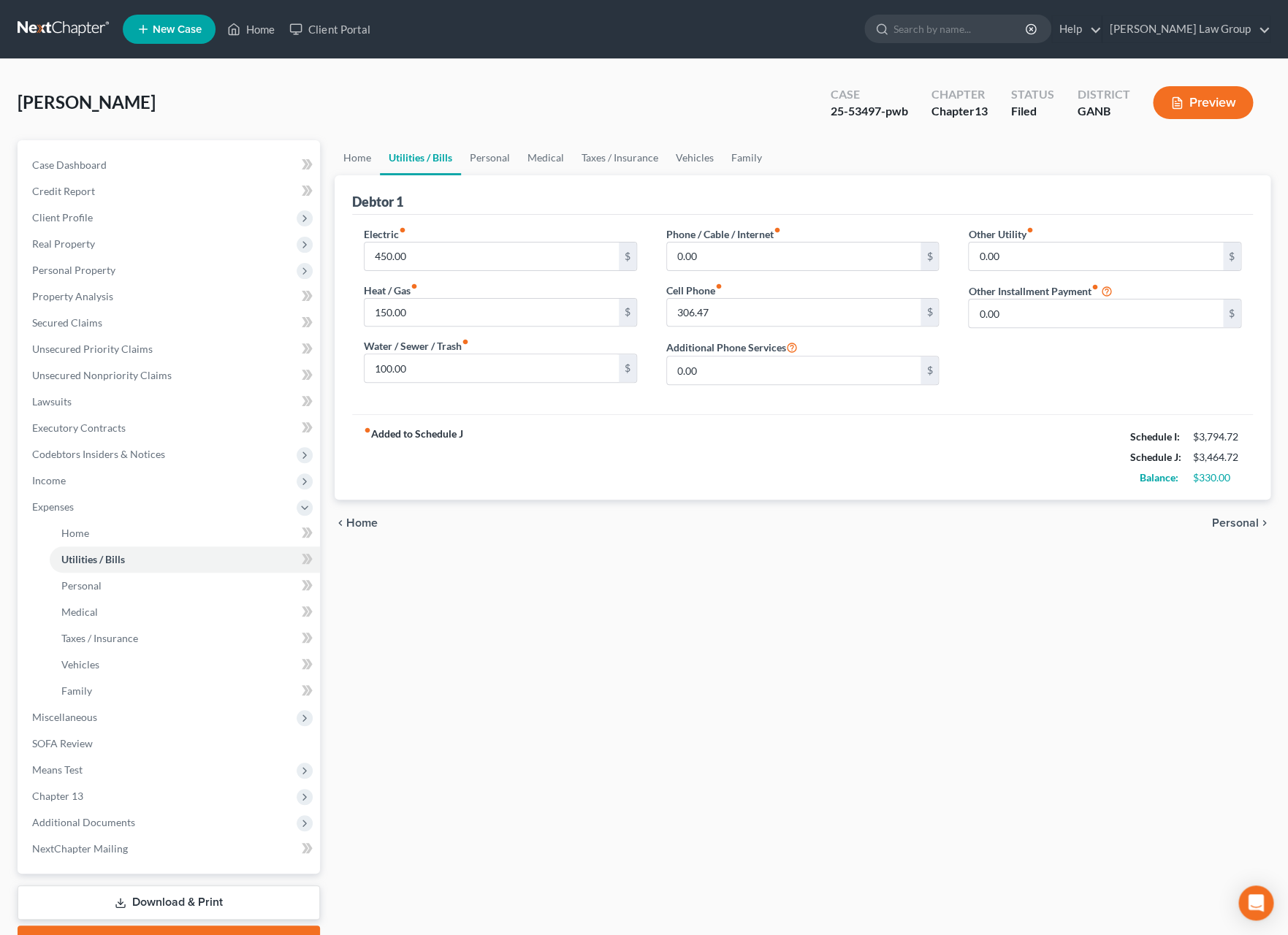
click at [365, 529] on span "Home" at bounding box center [361, 523] width 31 height 12
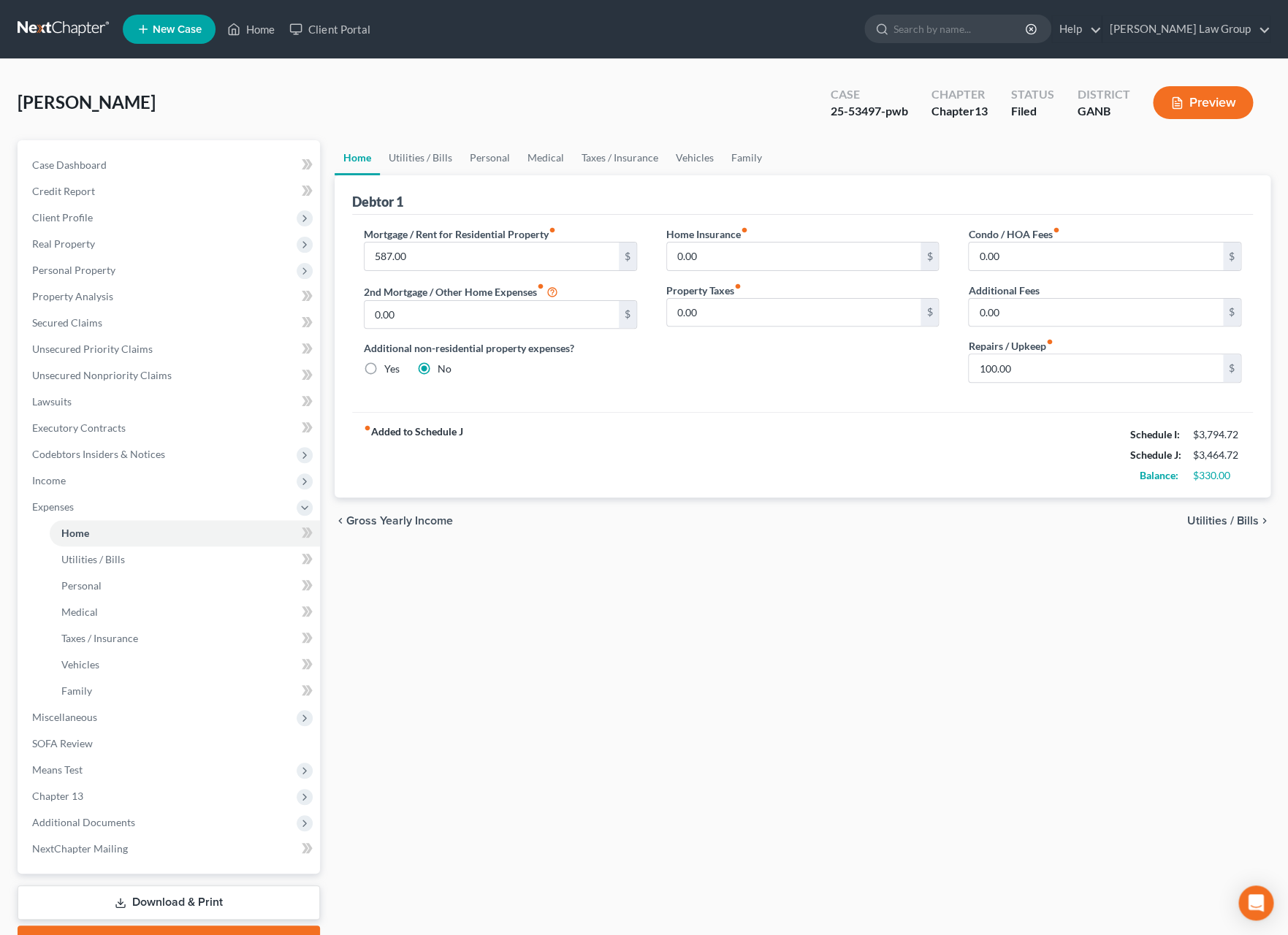
click at [1199, 523] on span "Utilities / Bills" at bounding box center [1223, 521] width 72 height 12
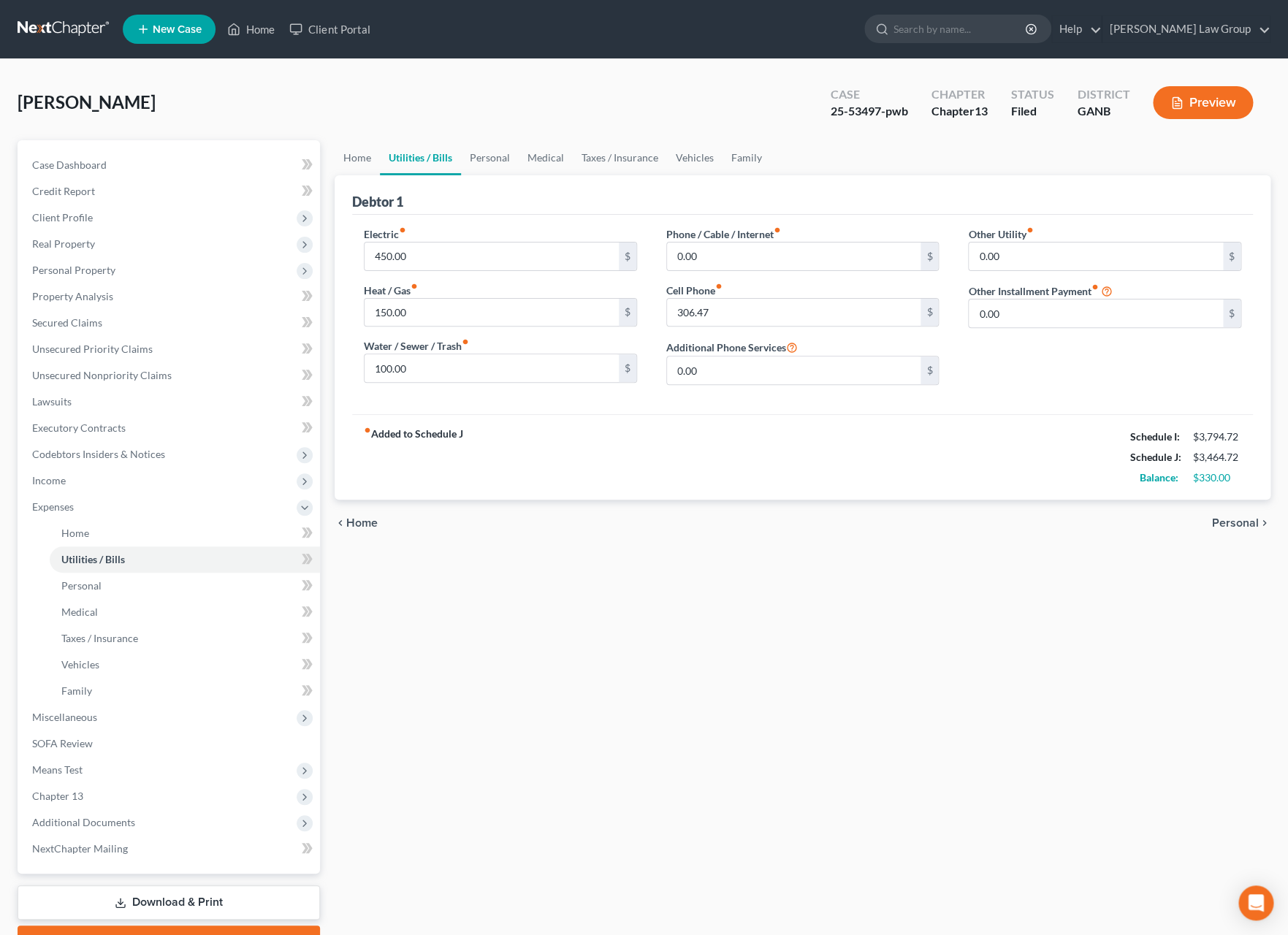
click at [1229, 524] on span "Personal" at bounding box center [1236, 523] width 47 height 12
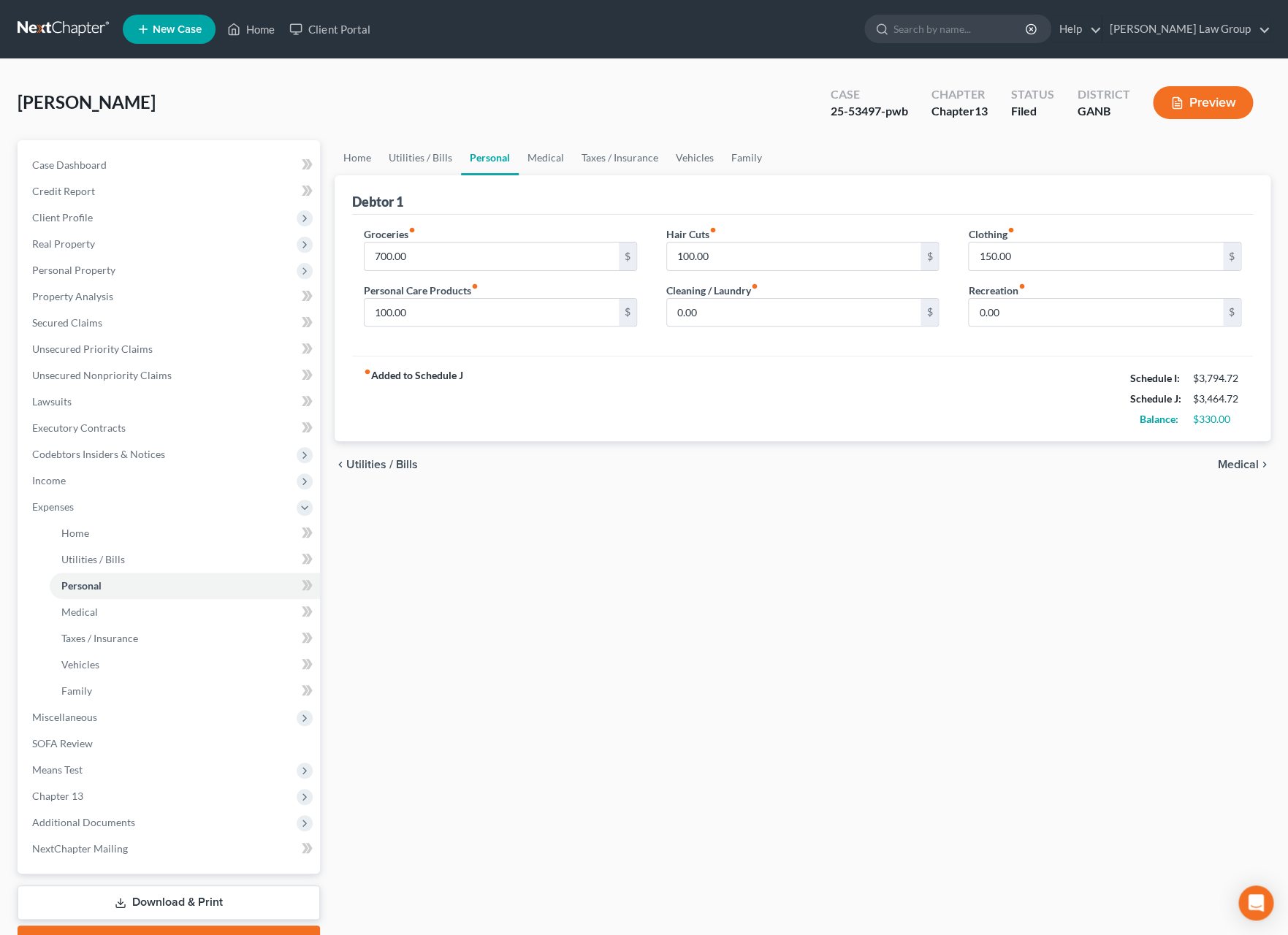
click at [1240, 471] on span "Medical" at bounding box center [1238, 464] width 41 height 12
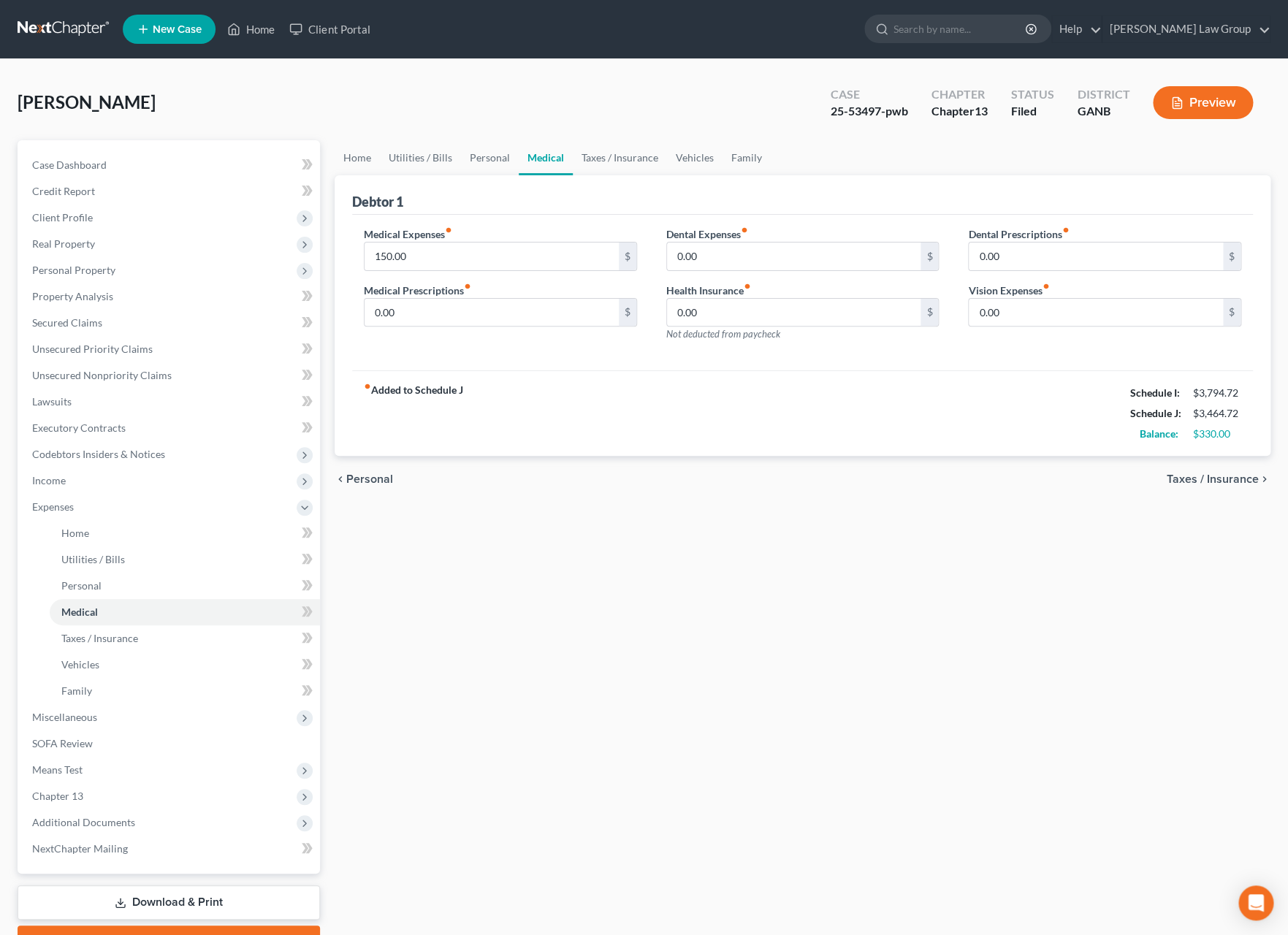
click at [361, 475] on span "Personal" at bounding box center [369, 479] width 47 height 12
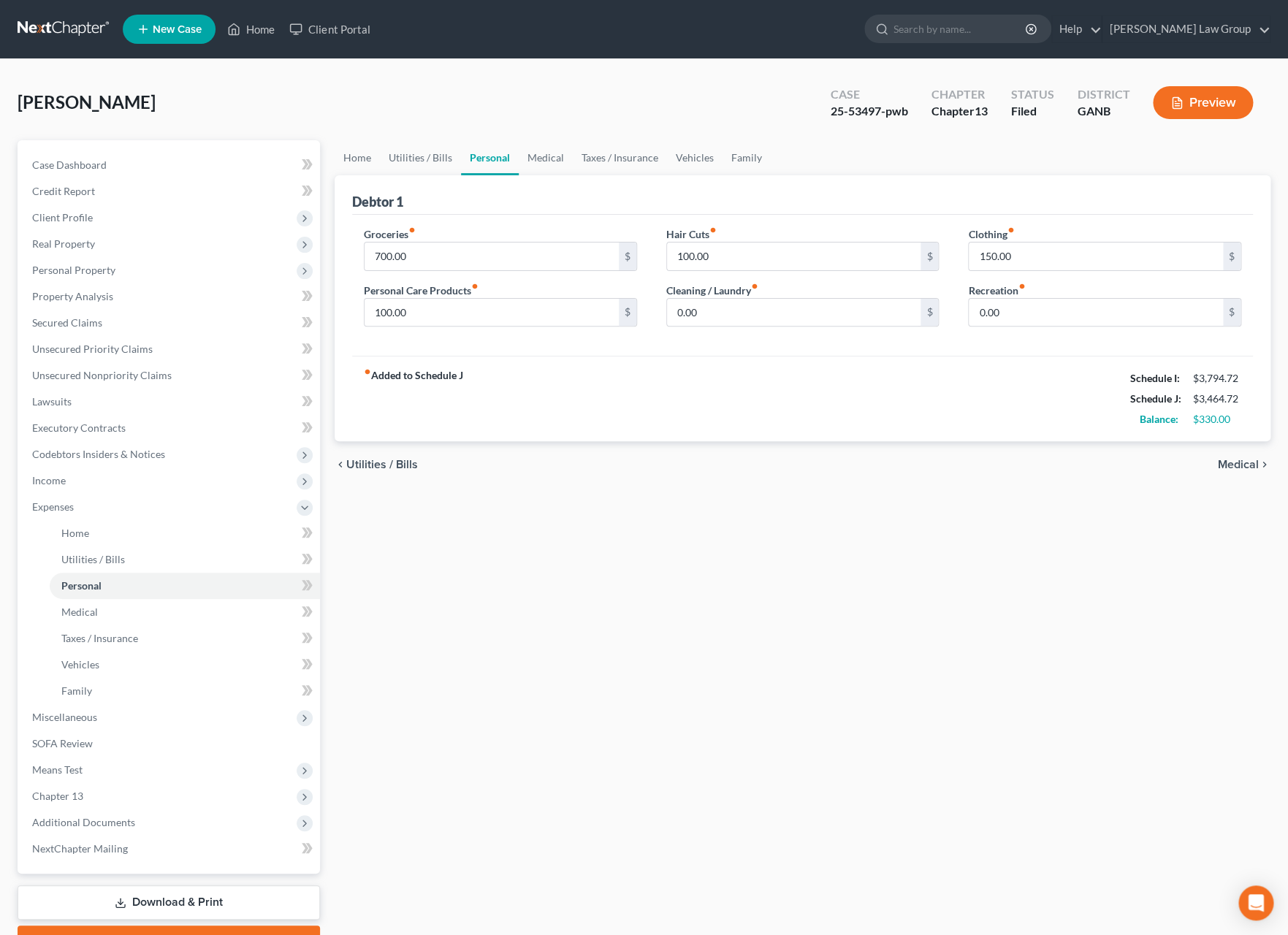
click at [357, 468] on span "Utilities / Bills" at bounding box center [381, 464] width 72 height 12
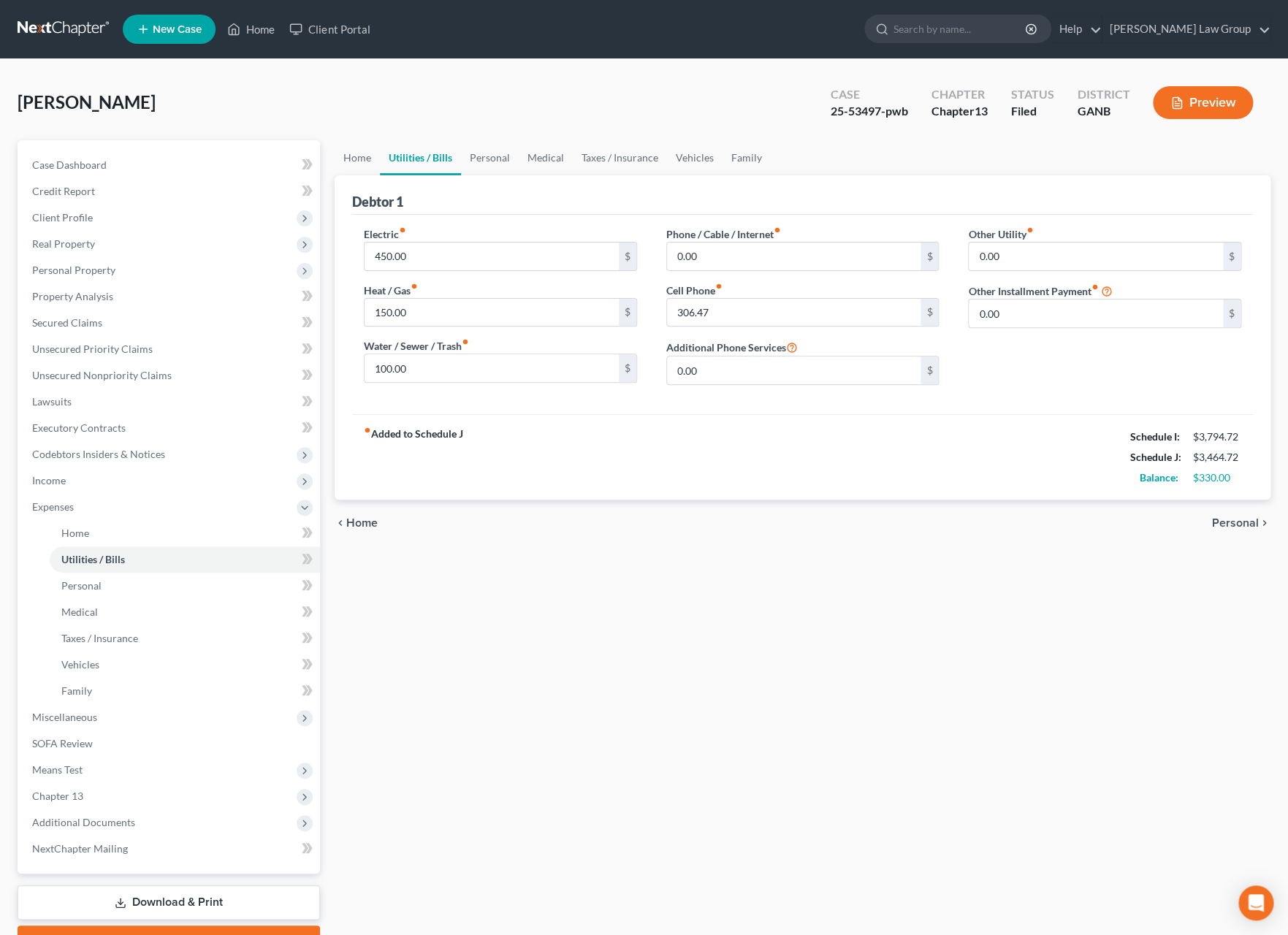
click at [1219, 521] on span "Personal" at bounding box center [1236, 523] width 47 height 12
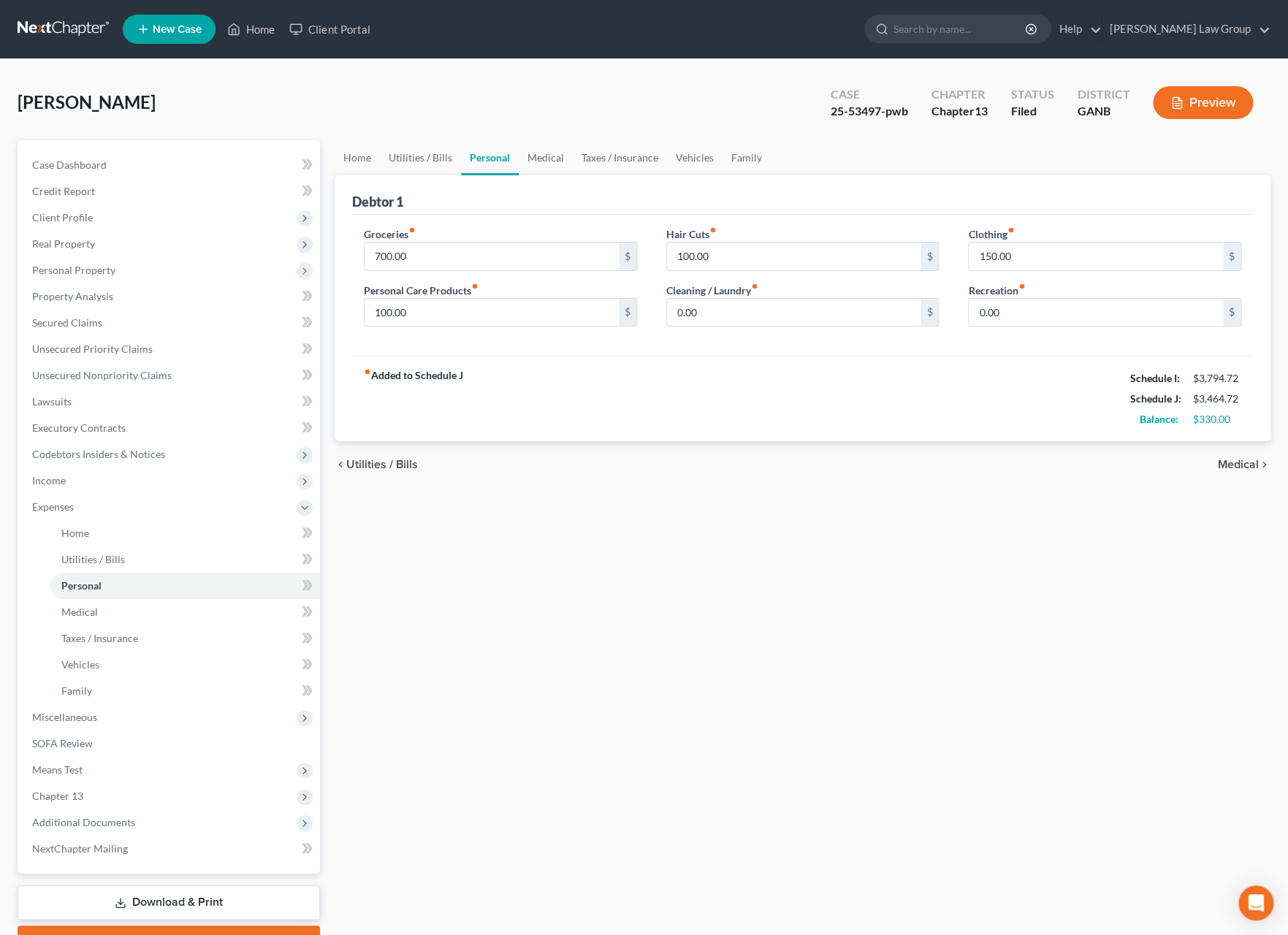
click at [1249, 471] on span "Medical" at bounding box center [1238, 464] width 41 height 12
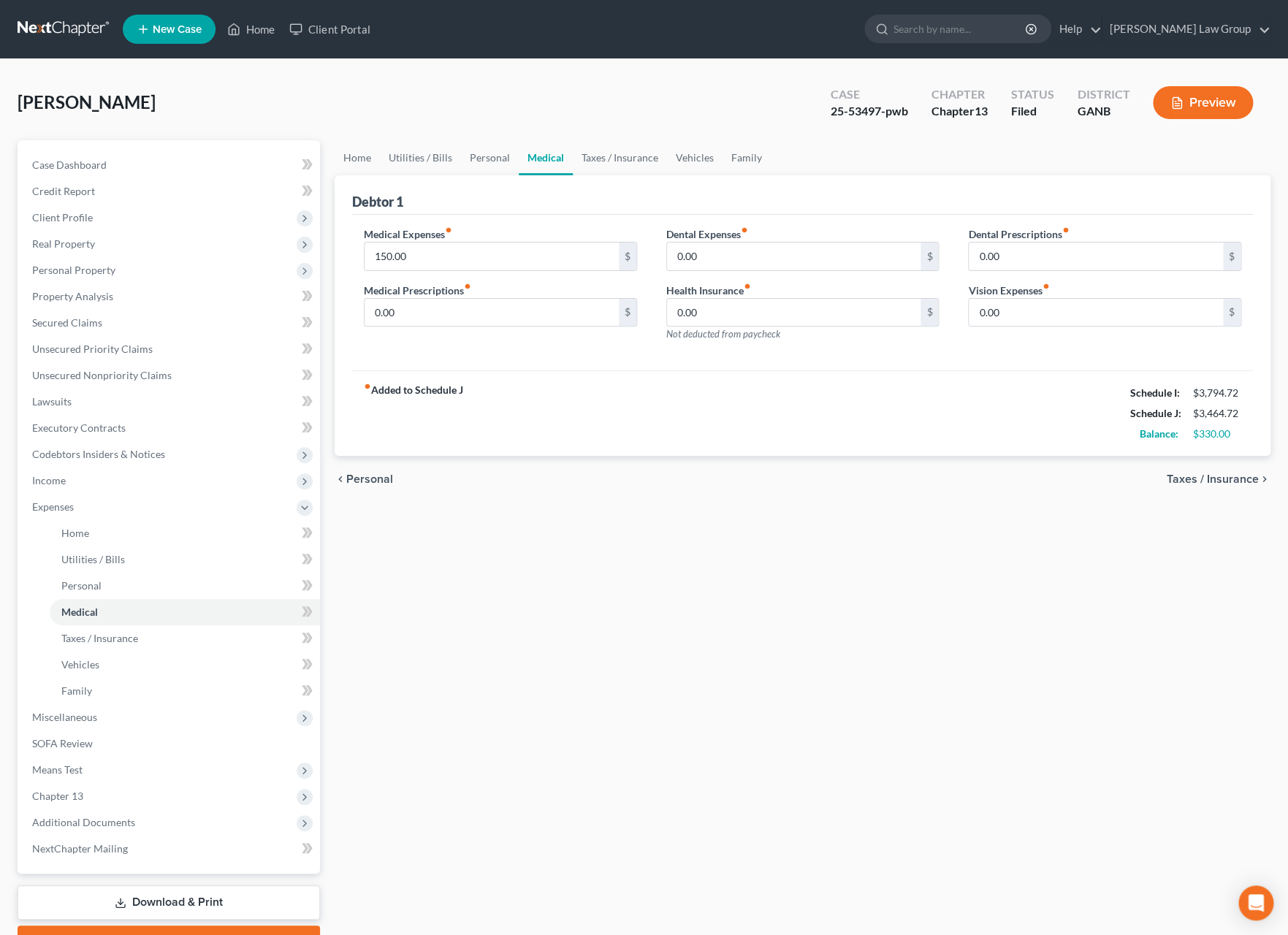
drag, startPoint x: 517, startPoint y: 492, endPoint x: 521, endPoint y: 472, distance: 20.4
click at [517, 492] on div "chevron_left Personal Taxes / Insurance chevron_right" at bounding box center [802, 480] width 936 height 47
click at [386, 260] on input "150.00" at bounding box center [492, 257] width 254 height 28
type input "100."
click at [364, 481] on span "Personal" at bounding box center [369, 479] width 47 height 12
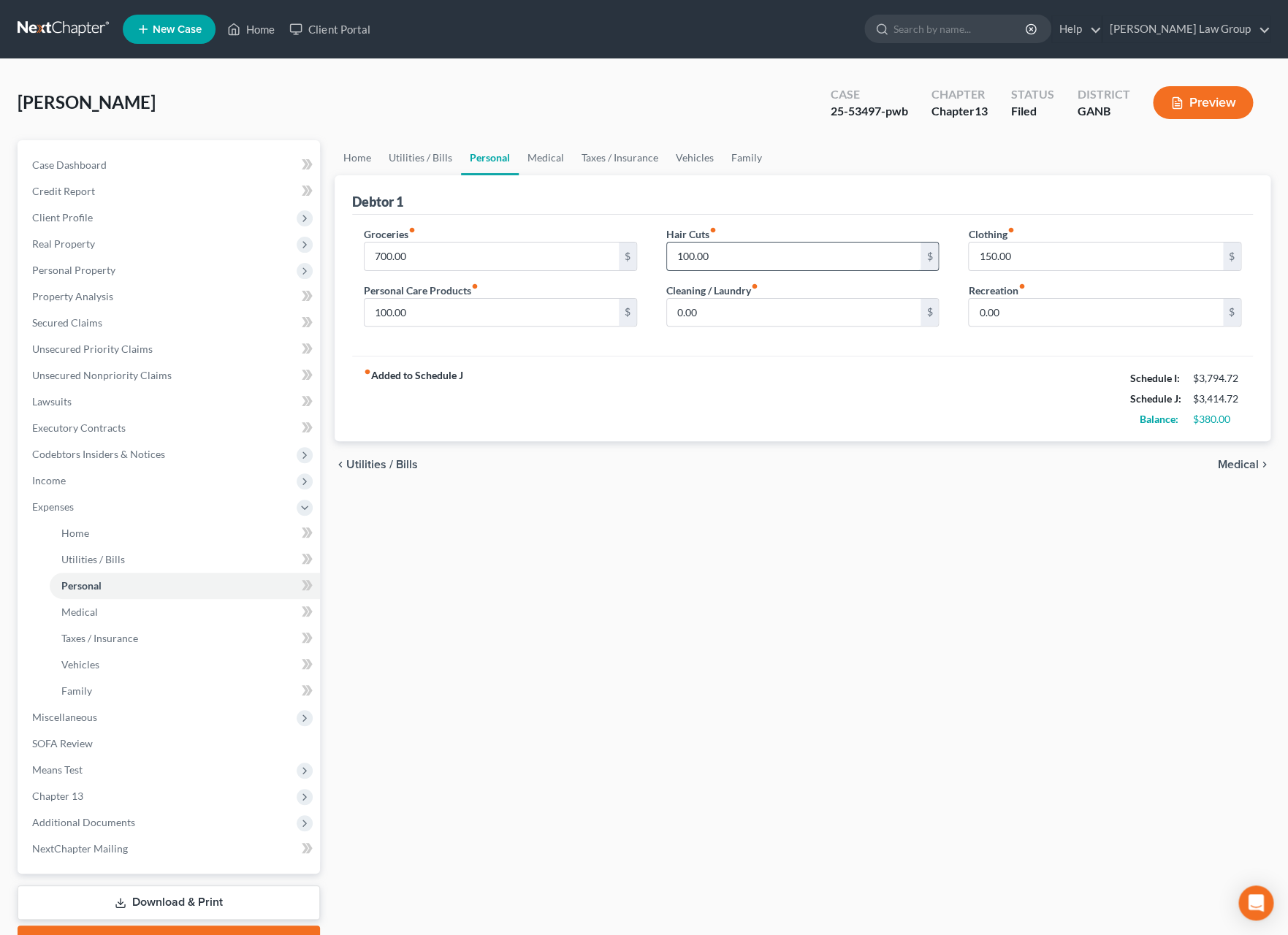
click at [732, 253] on input "100.00" at bounding box center [794, 257] width 254 height 28
type input "60"
click at [385, 463] on span "Utilities / Bills" at bounding box center [381, 464] width 72 height 12
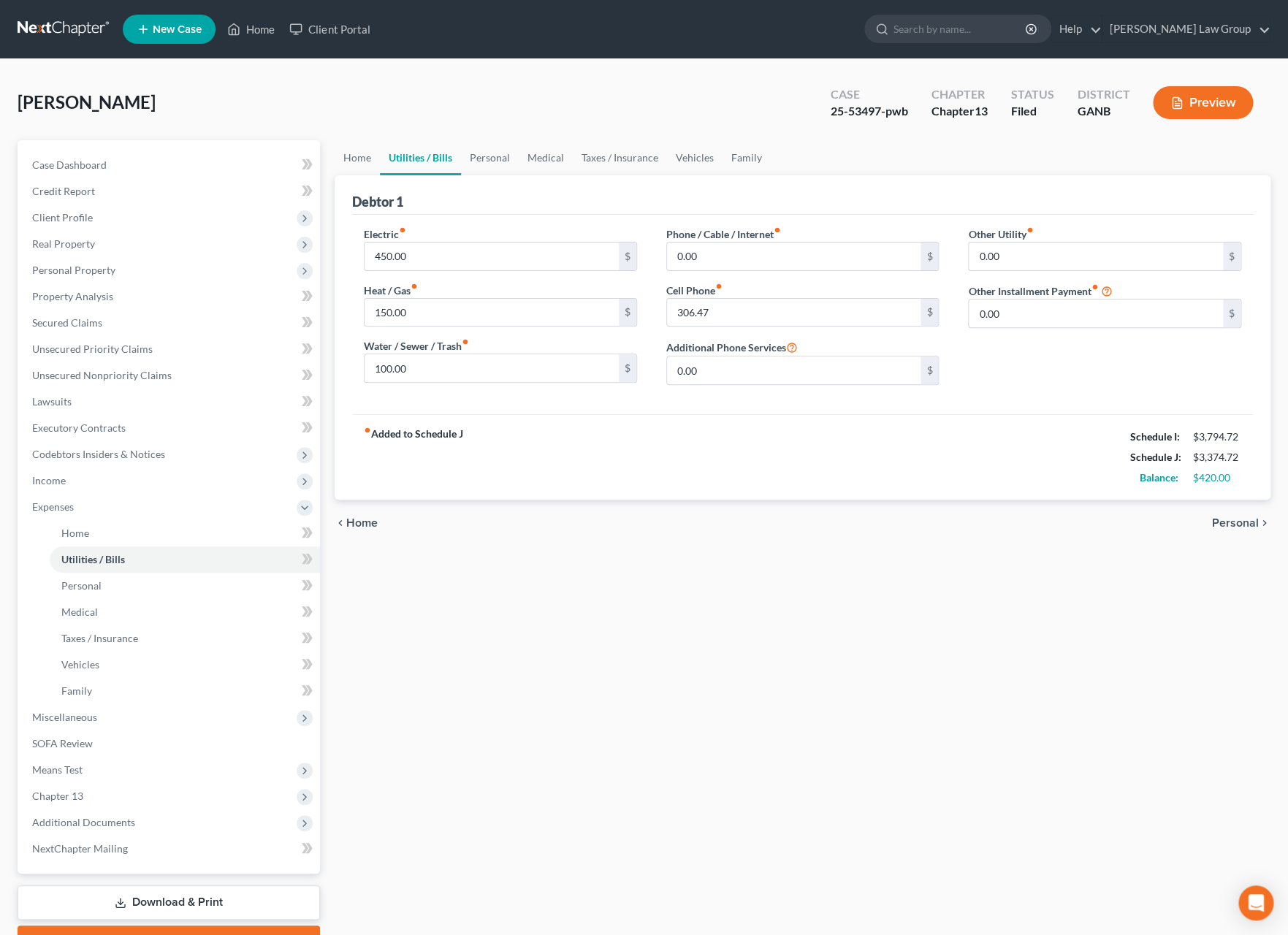
click at [364, 521] on span "Home" at bounding box center [361, 523] width 31 height 12
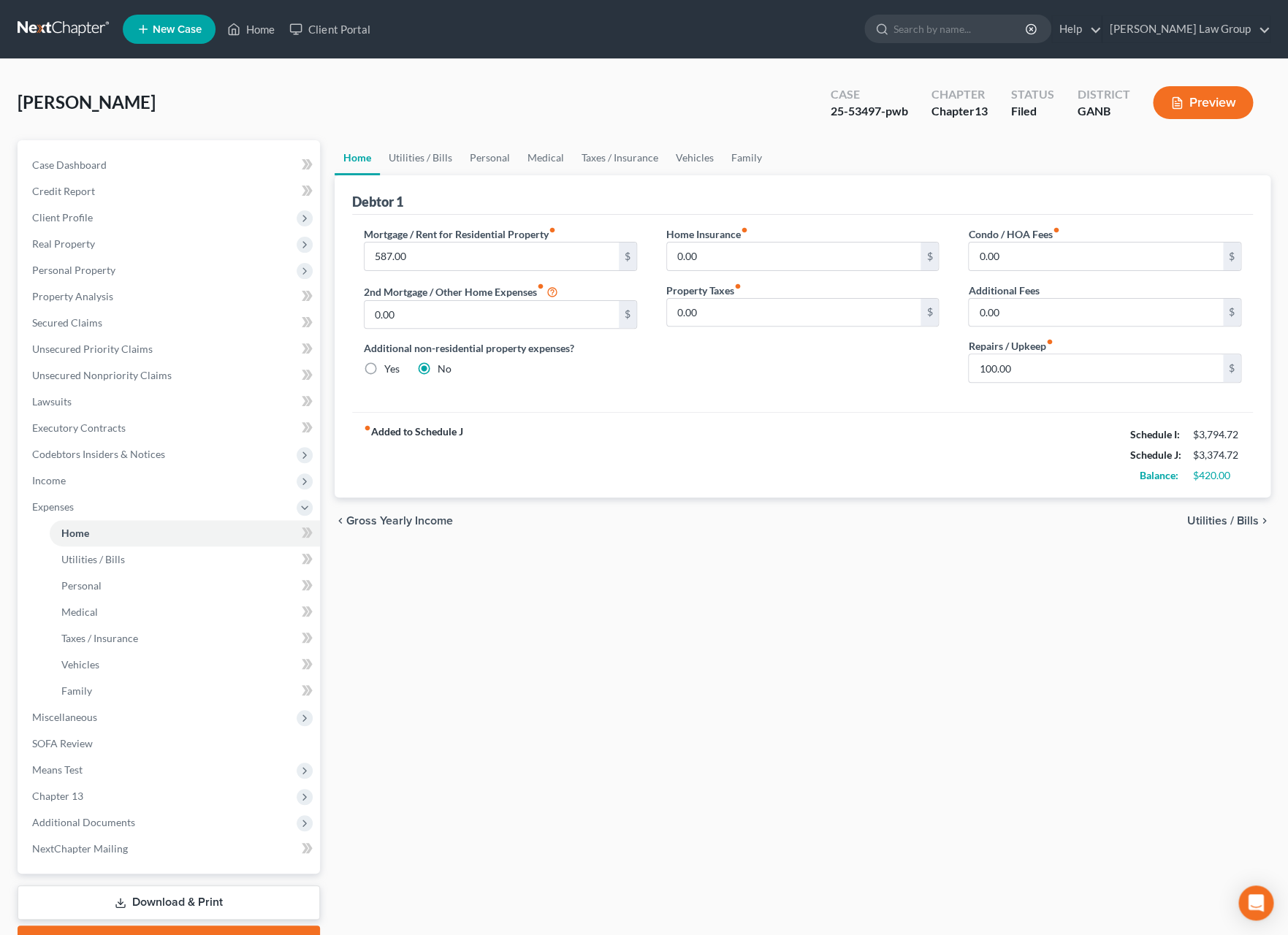
click at [1243, 524] on span "Utilities / Bills" at bounding box center [1223, 521] width 72 height 12
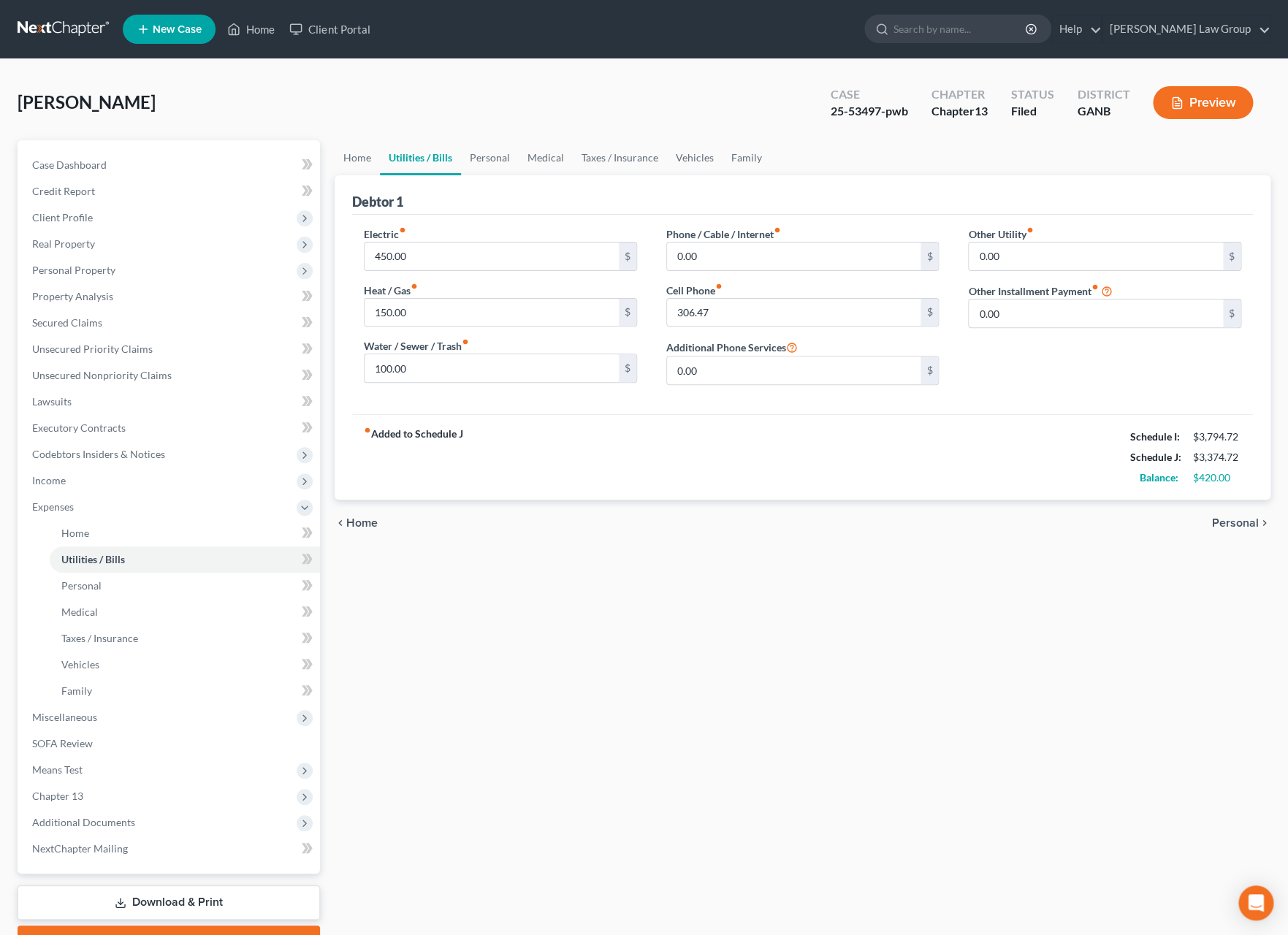
click at [1243, 524] on span "Personal" at bounding box center [1236, 523] width 47 height 12
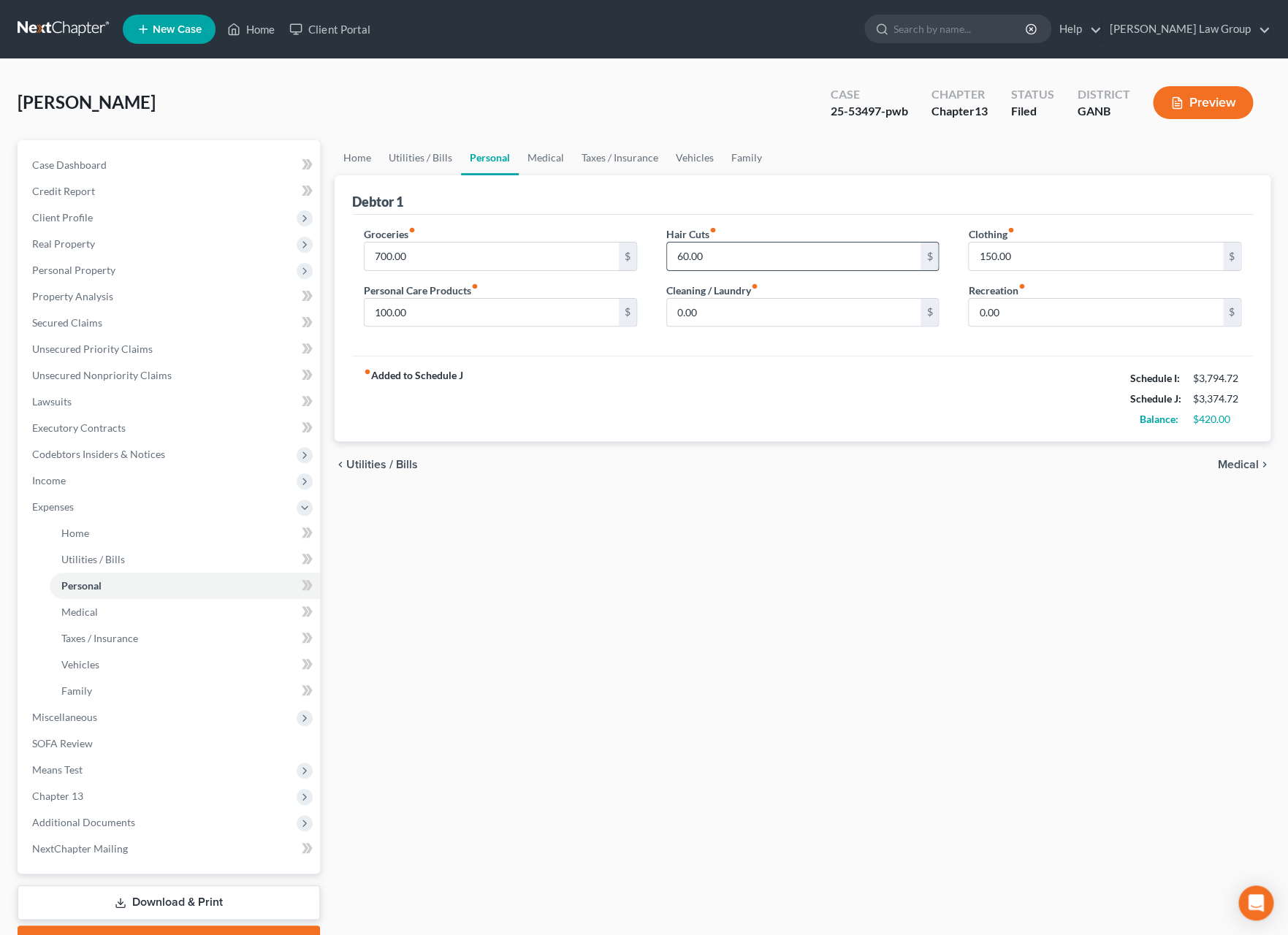
click at [722, 258] on input "60.00" at bounding box center [794, 257] width 254 height 28
type input "0"
click at [1234, 467] on span "Medical" at bounding box center [1238, 464] width 41 height 12
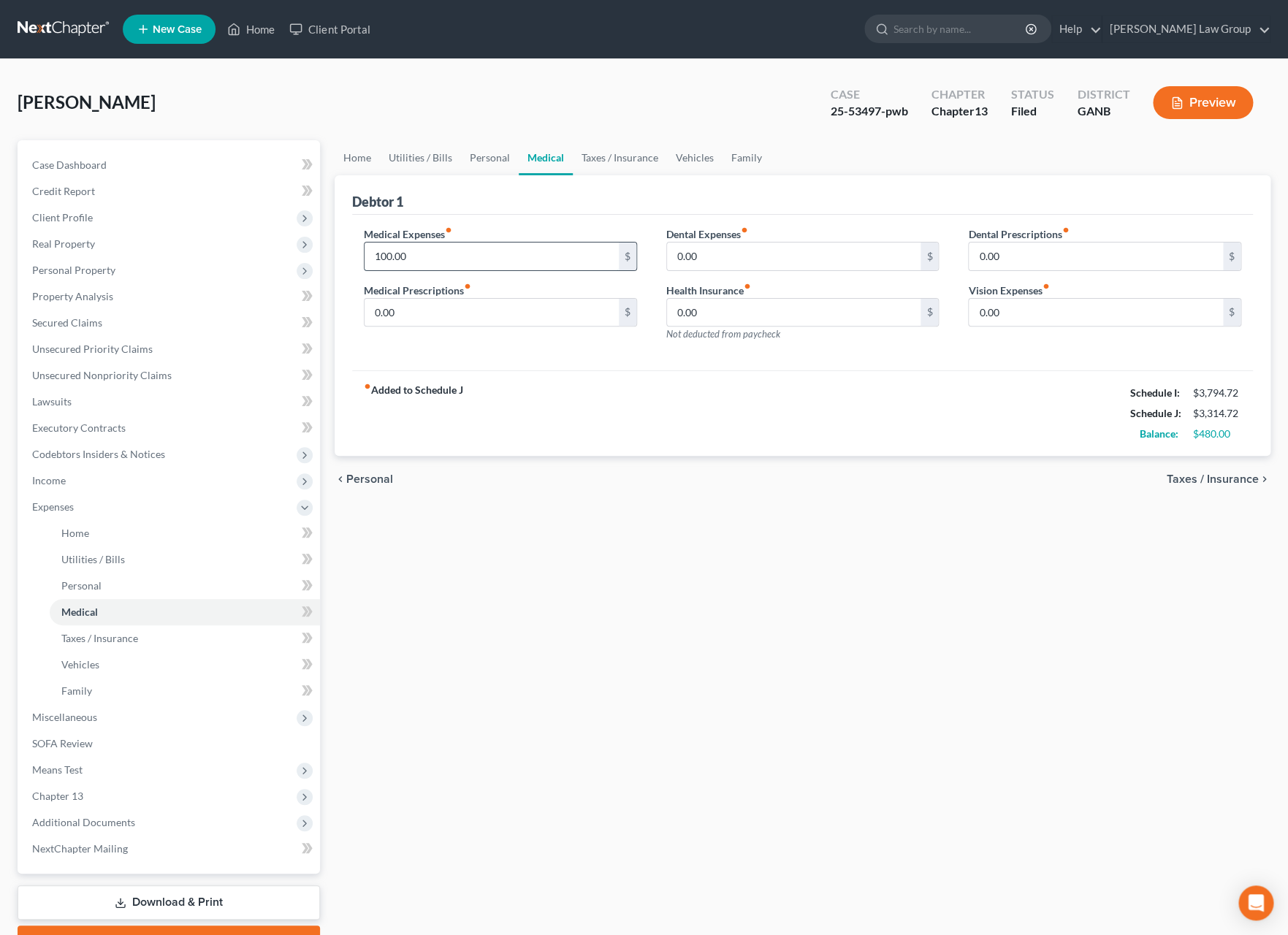
click at [388, 261] on input "100.00" at bounding box center [492, 257] width 254 height 28
type input "110."
click at [1234, 485] on span "Taxes / Insurance" at bounding box center [1212, 479] width 92 height 12
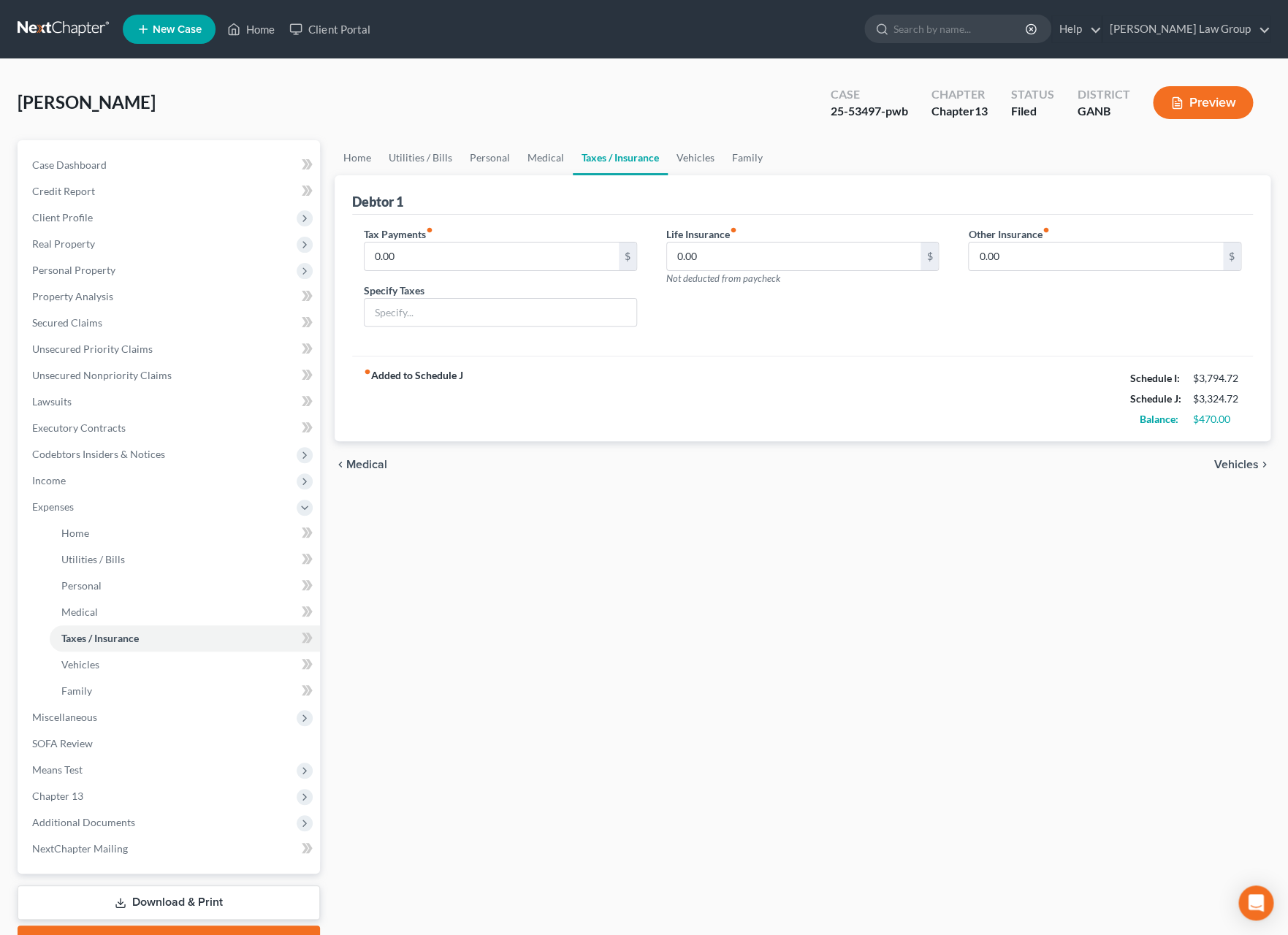
click at [1231, 475] on div "chevron_left Medical Vehicles chevron_right" at bounding box center [802, 465] width 936 height 47
click at [1233, 467] on span "Vehicles" at bounding box center [1236, 464] width 44 height 12
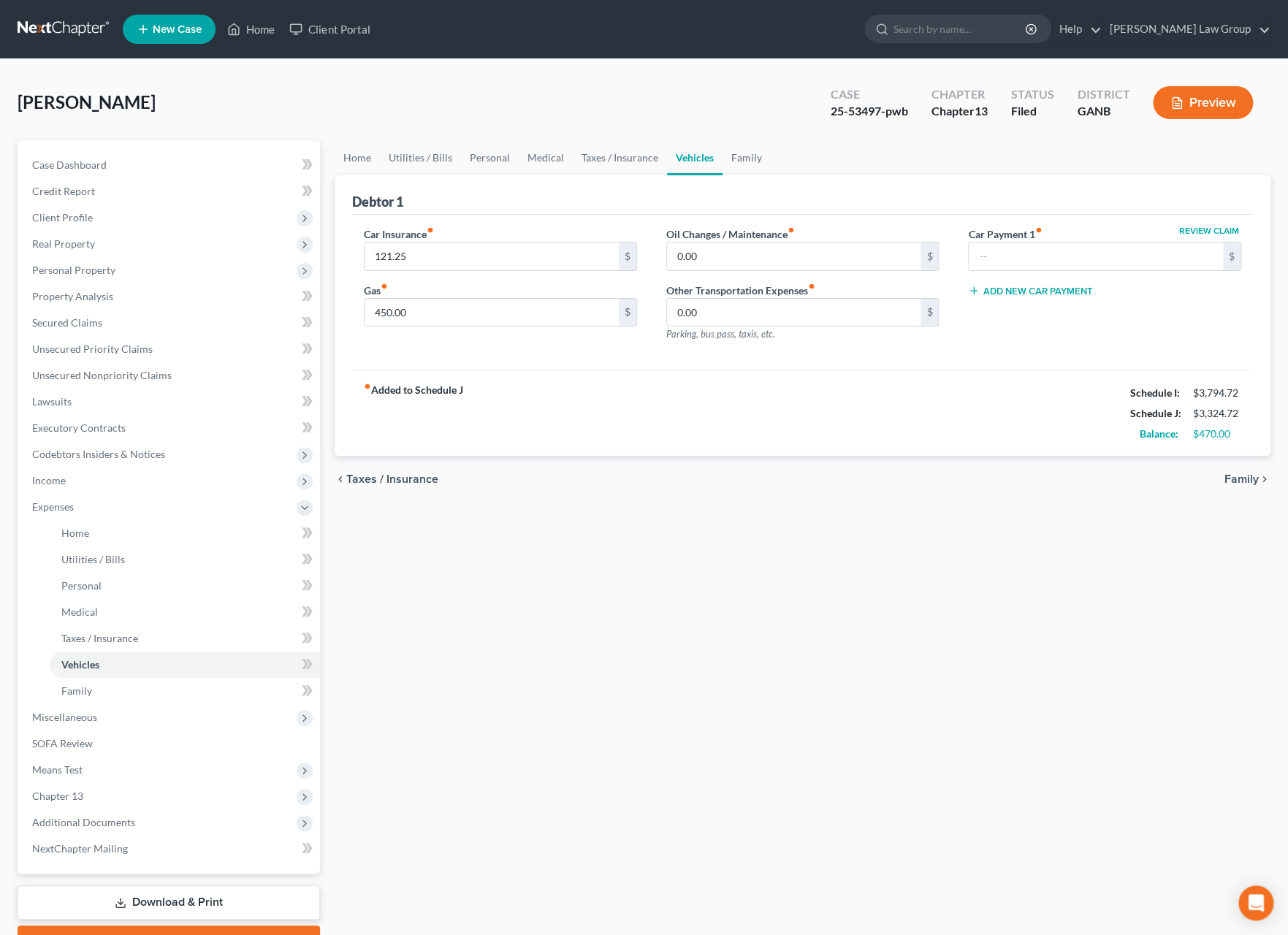
click at [1232, 482] on span "Family" at bounding box center [1241, 479] width 35 height 12
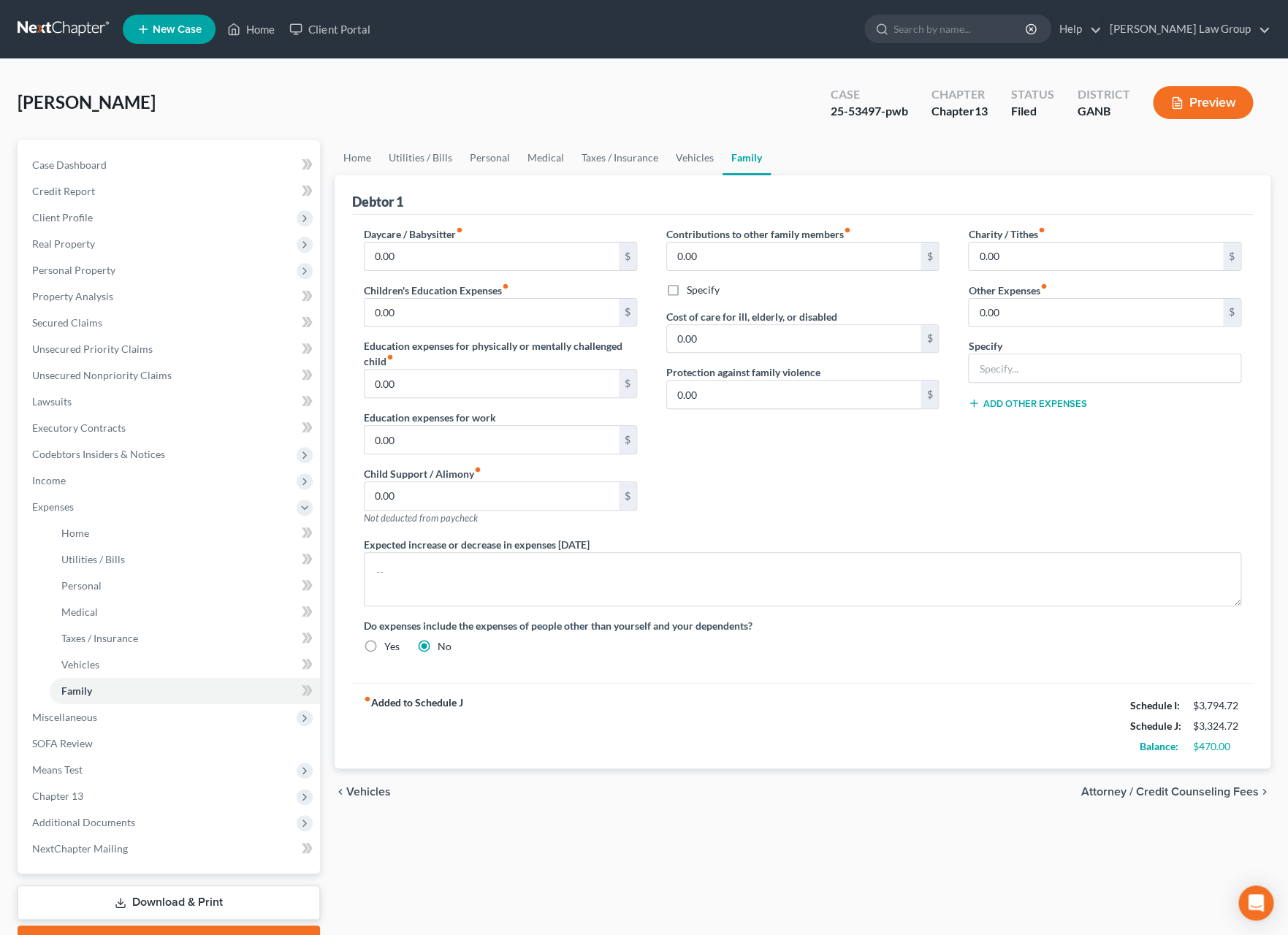
click at [1183, 798] on span "Attorney / Credit Counseling Fees" at bounding box center [1170, 792] width 178 height 12
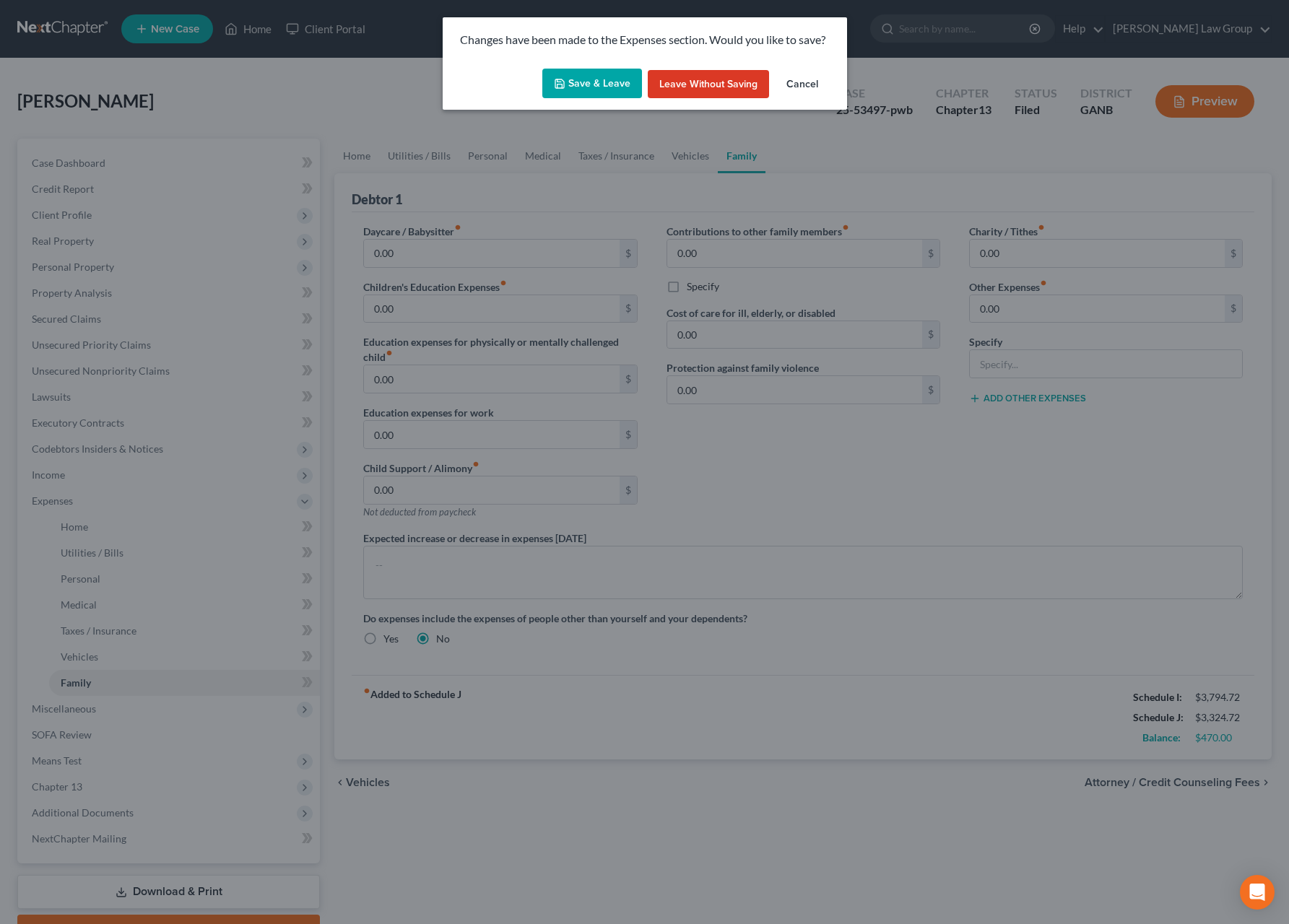
click at [612, 91] on button "Save & Leave" at bounding box center [592, 83] width 99 height 30
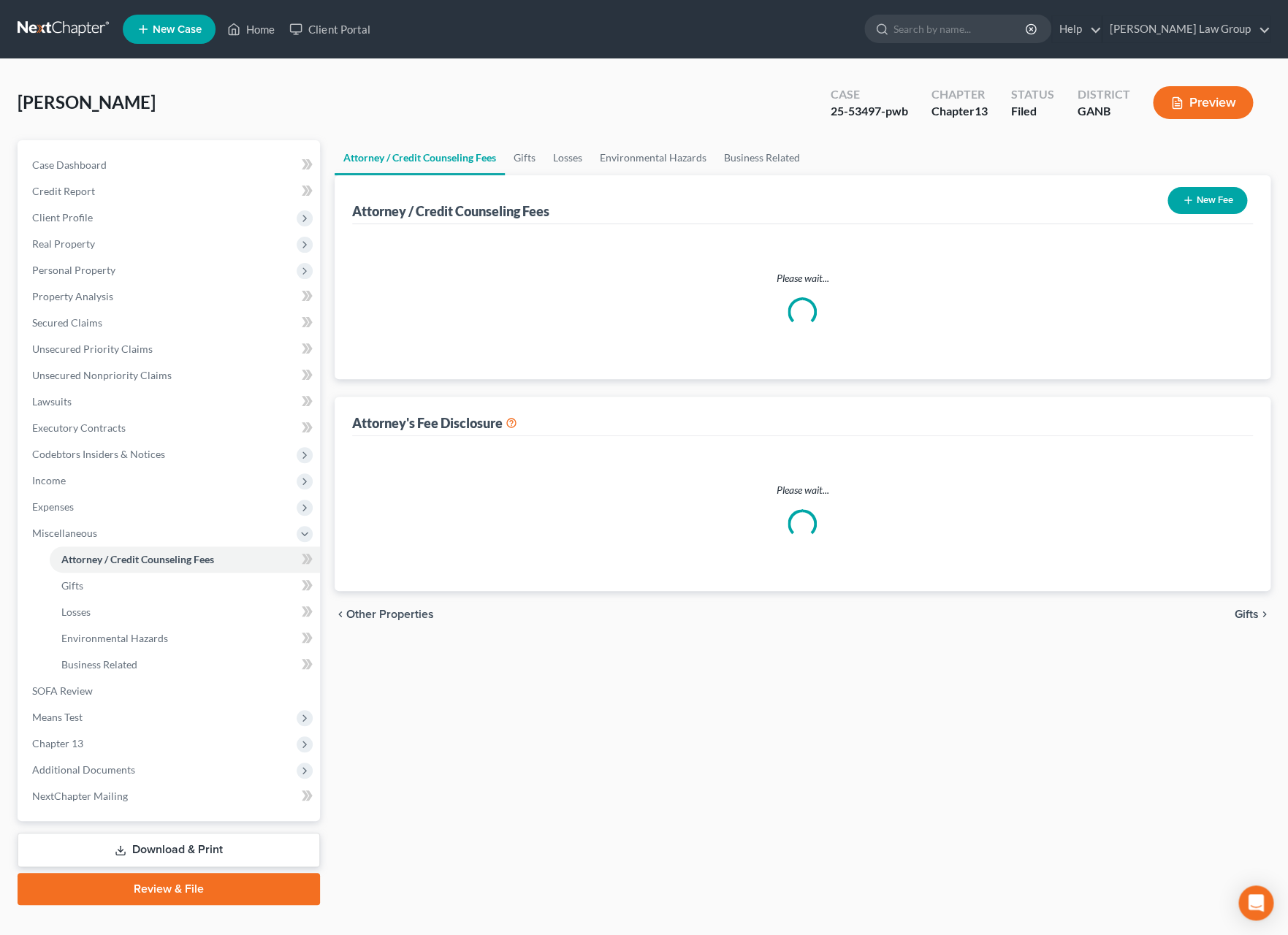
select select "1"
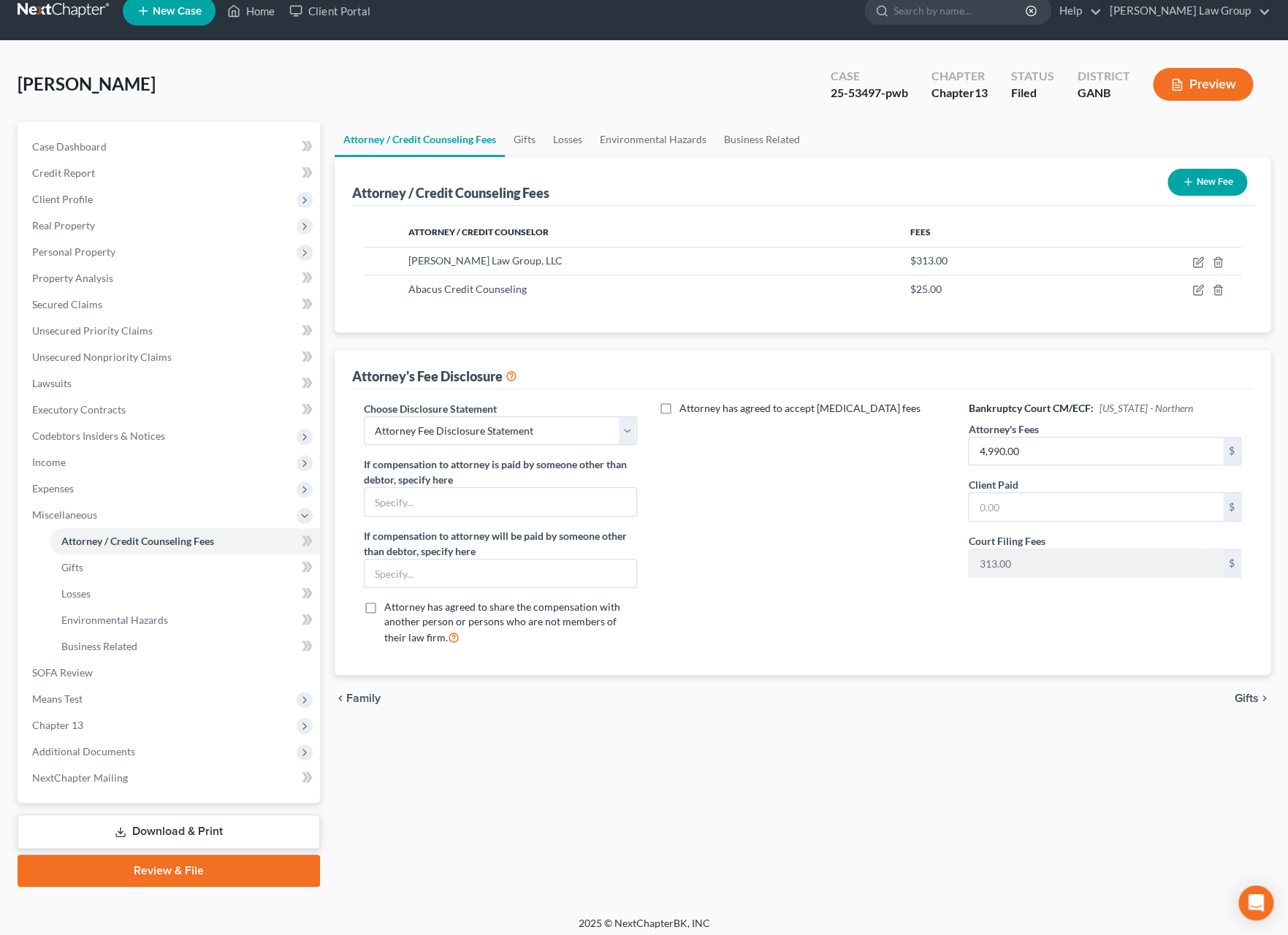
scroll to position [25, 0]
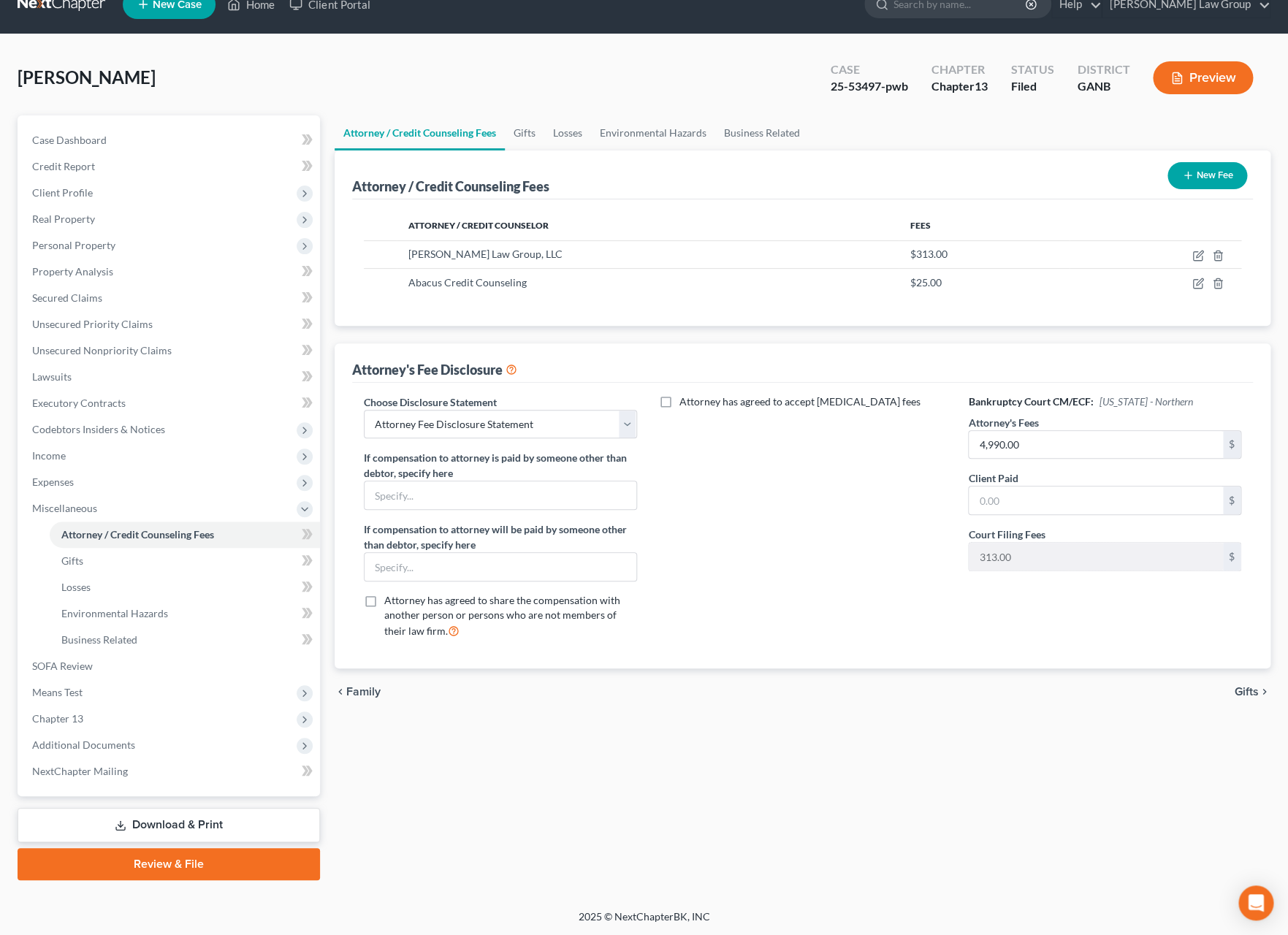
click at [1210, 78] on button "Preview" at bounding box center [1203, 77] width 100 height 33
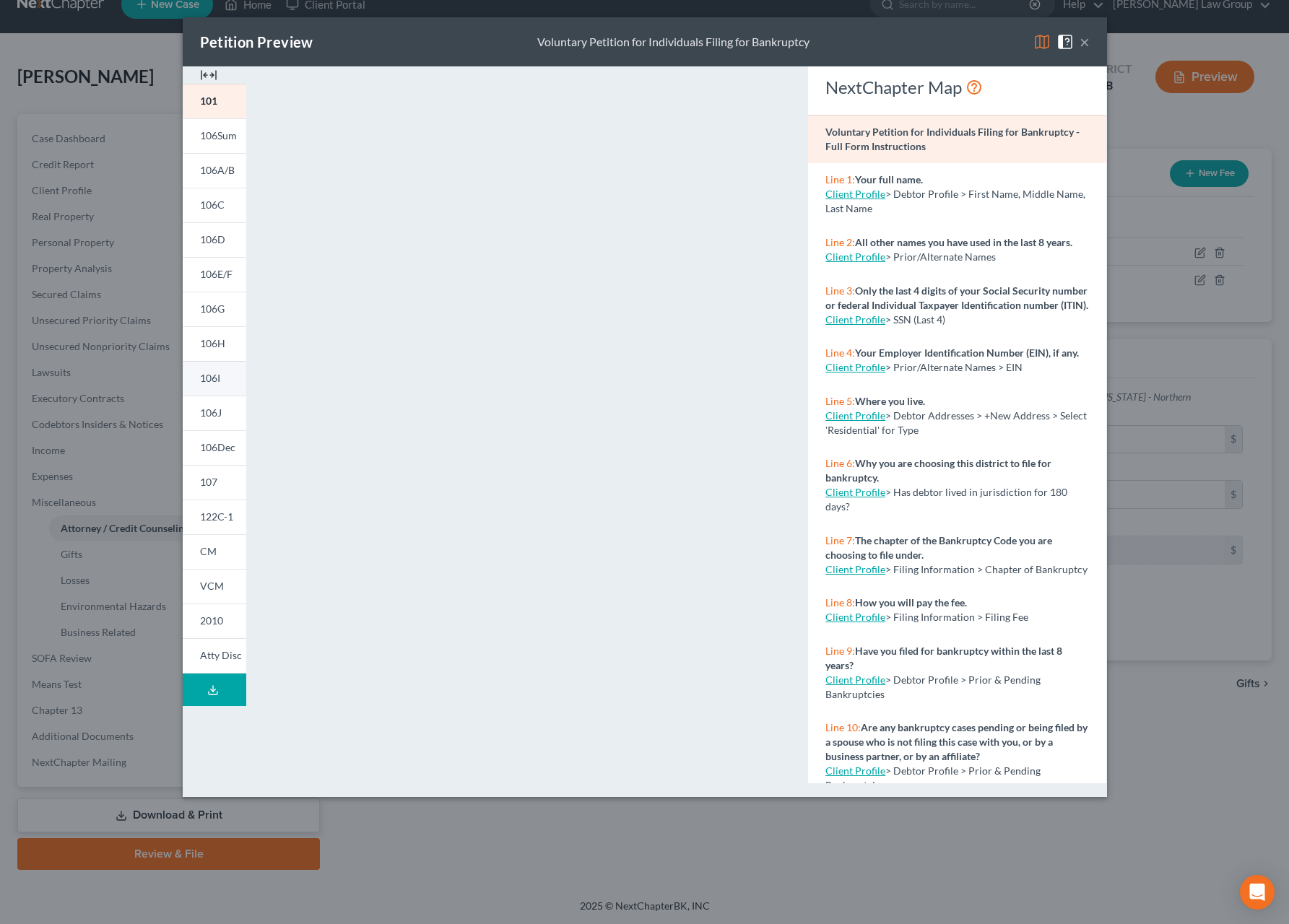
drag, startPoint x: 196, startPoint y: 374, endPoint x: 209, endPoint y: 376, distance: 13.2
click at [196, 375] on link "106I" at bounding box center [215, 379] width 64 height 35
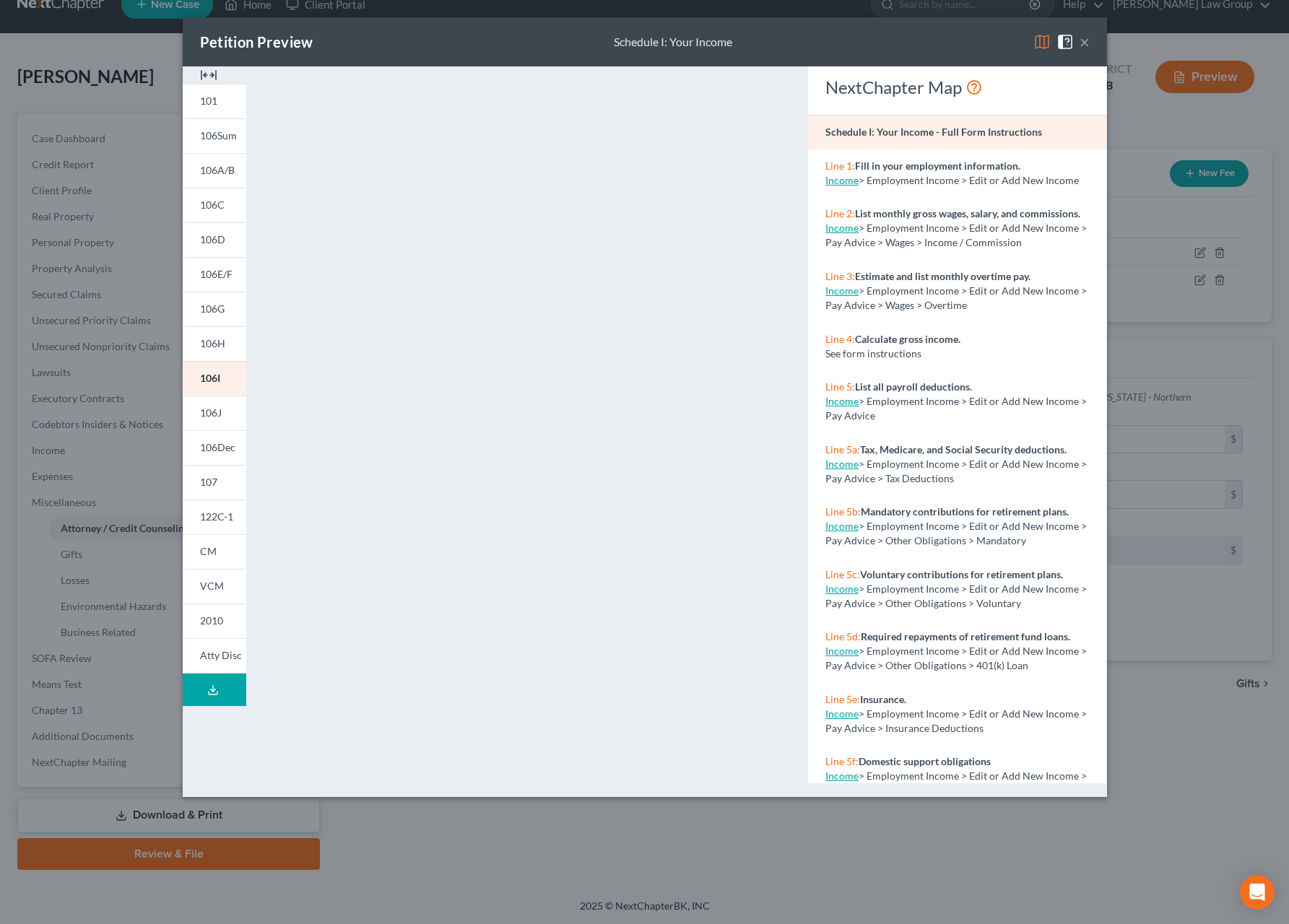
click at [1081, 43] on button "×" at bounding box center [1085, 42] width 10 height 17
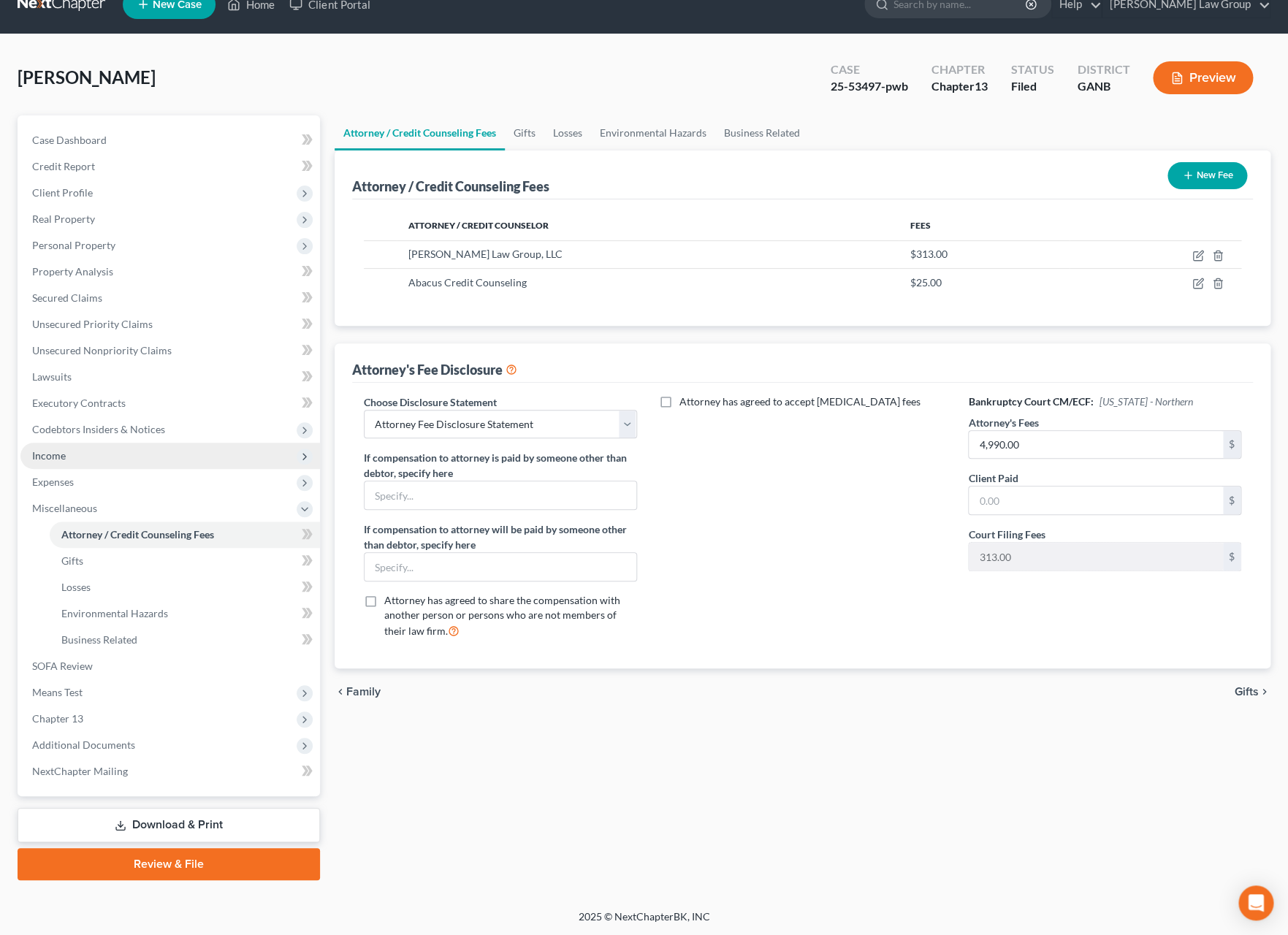
drag, startPoint x: 48, startPoint y: 464, endPoint x: 65, endPoint y: 460, distance: 17.5
click at [50, 464] on span "Income" at bounding box center [170, 455] width 299 height 27
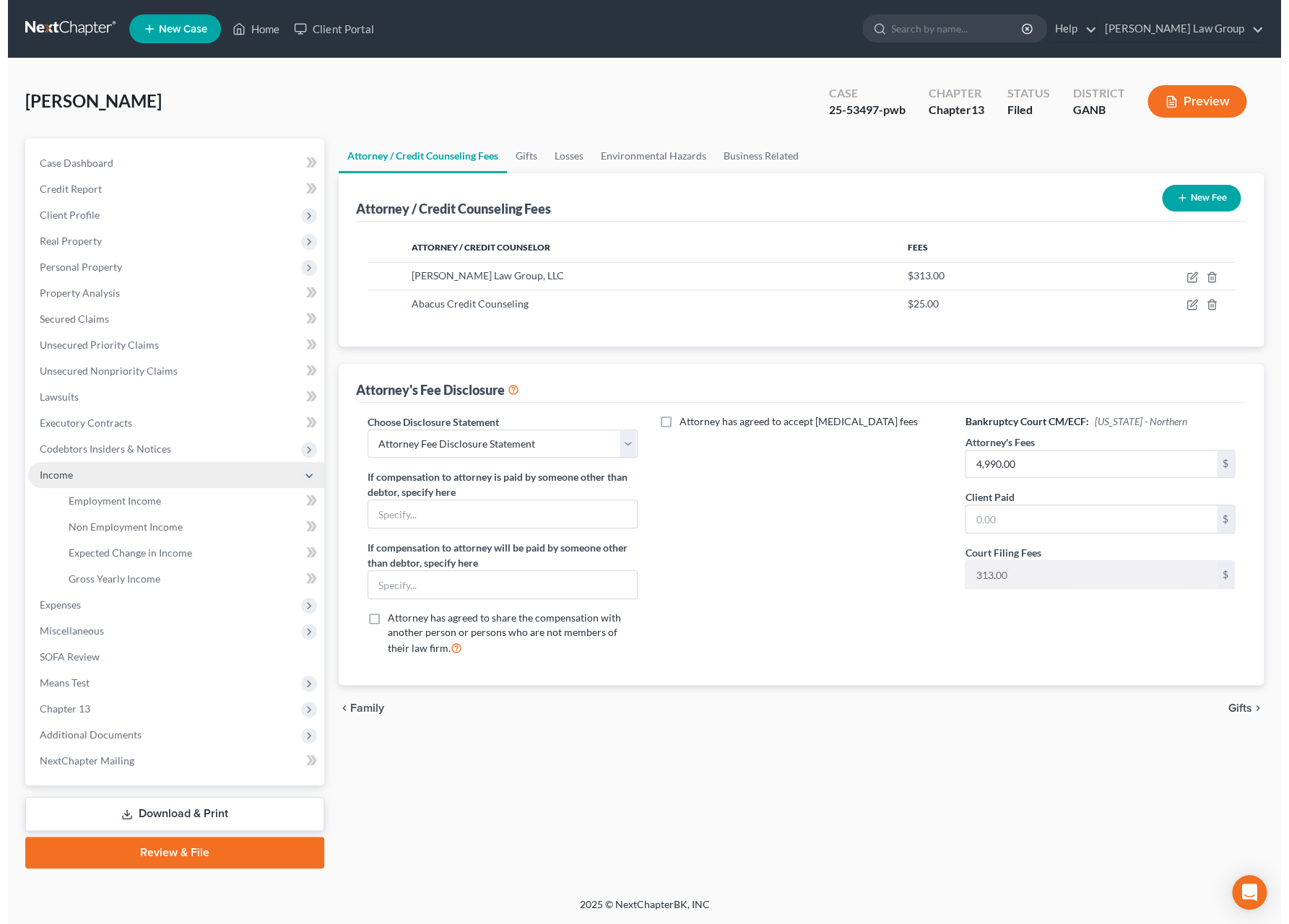
scroll to position [0, 0]
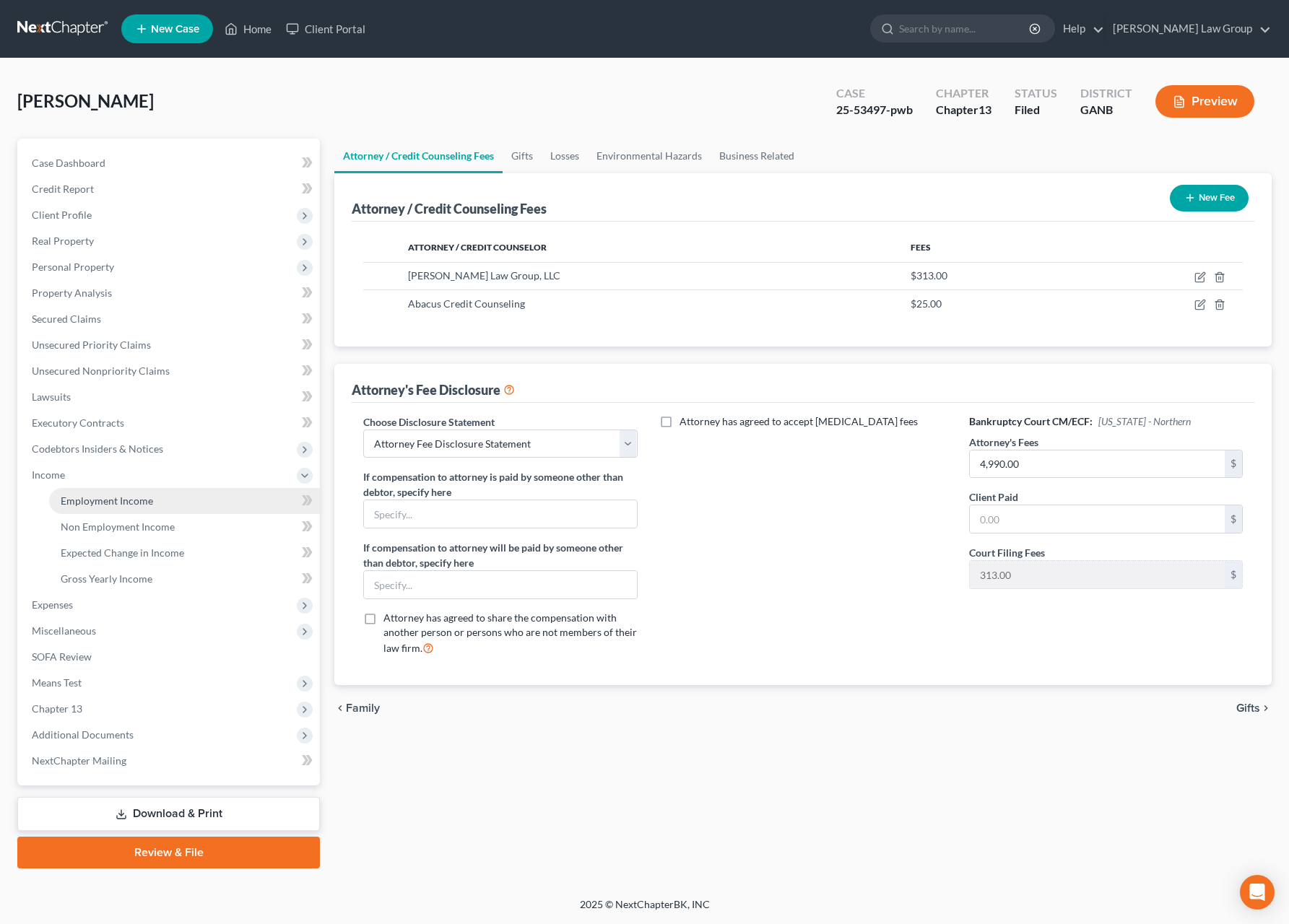
click at [165, 507] on link "Employment Income" at bounding box center [184, 501] width 271 height 26
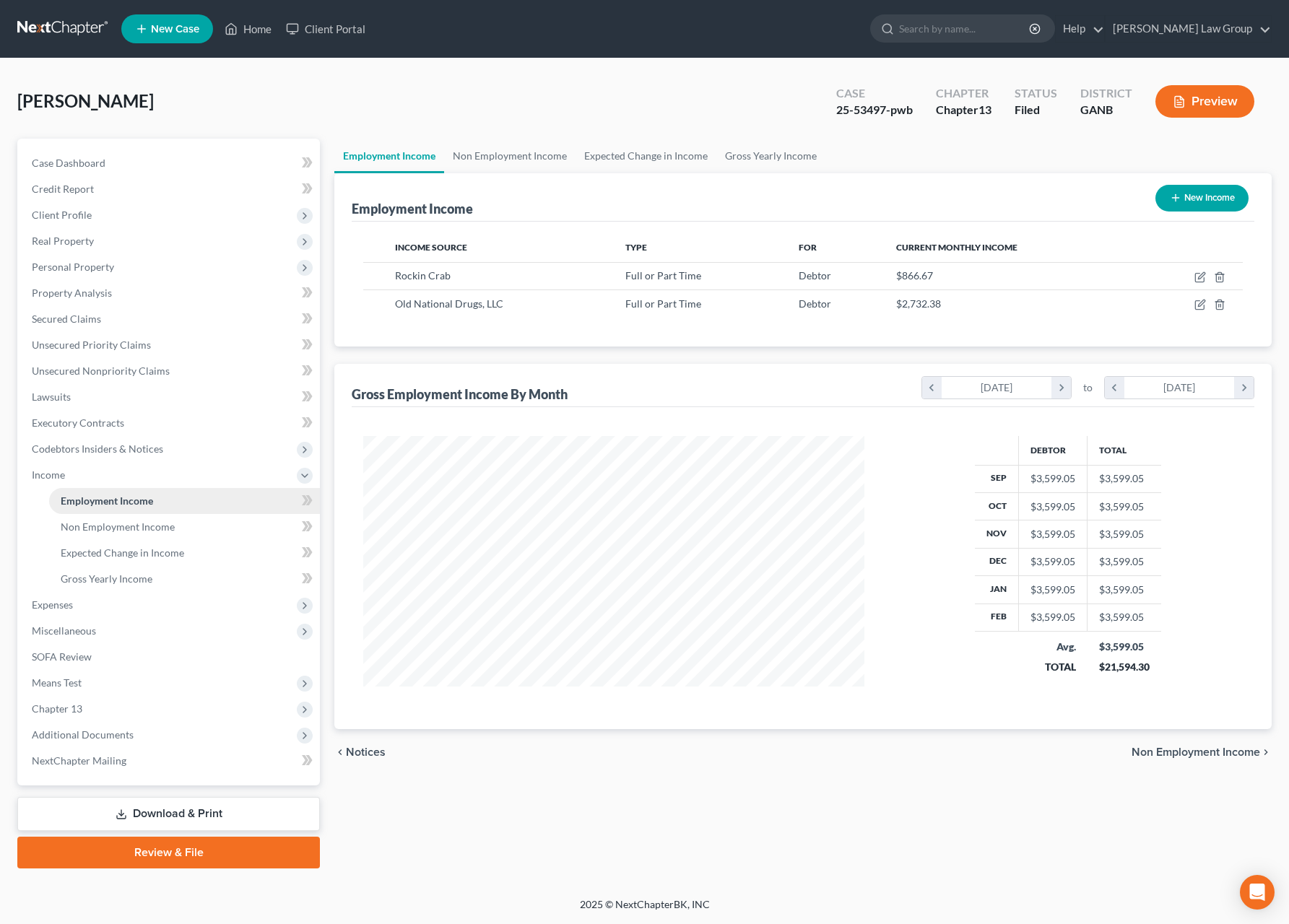
scroll to position [261, 530]
click at [1200, 278] on icon "button" at bounding box center [1200, 277] width 12 height 12
select select "0"
select select "10"
select select "3"
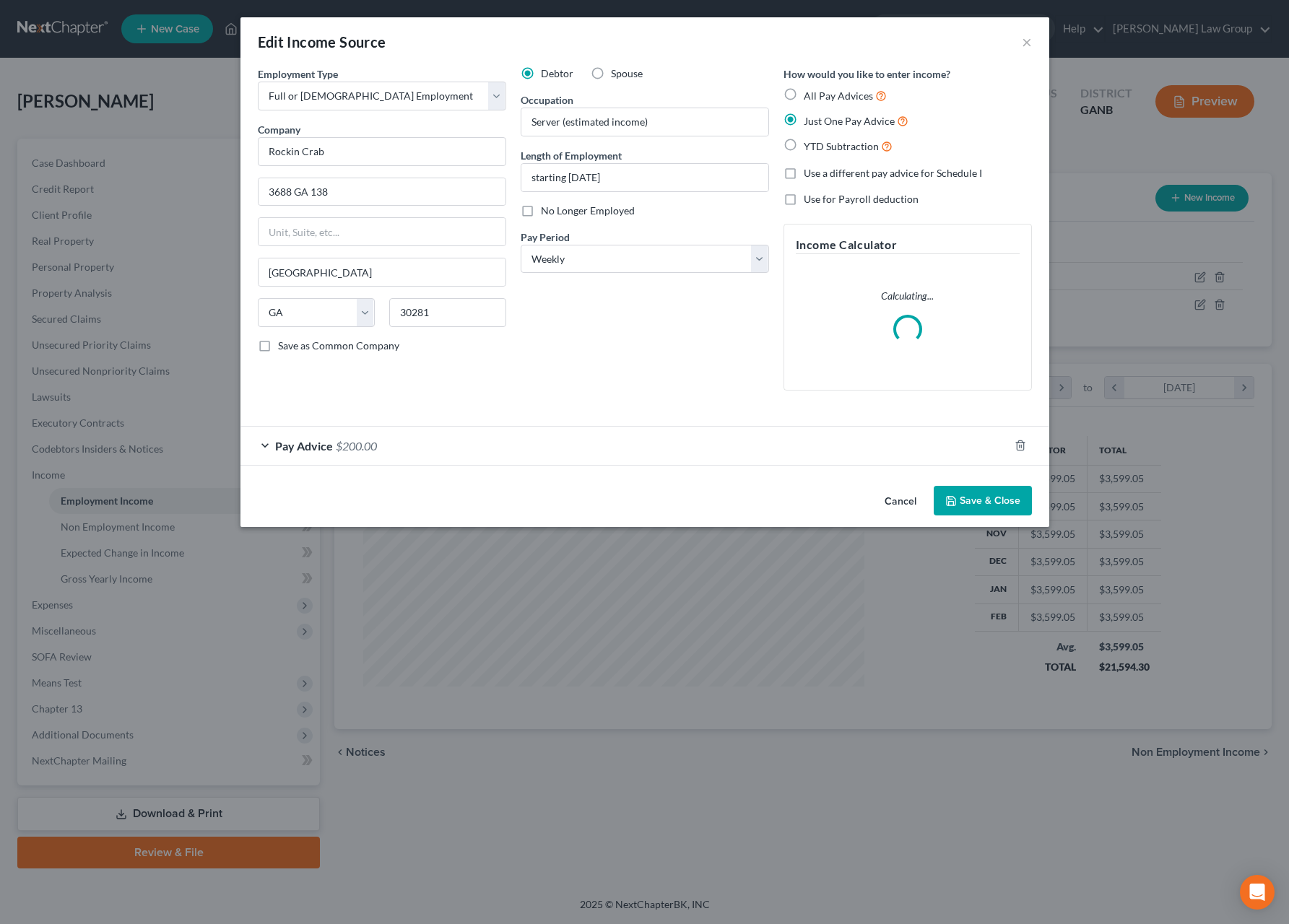
click at [578, 448] on div "Pay Advice $200.00" at bounding box center [624, 446] width 768 height 38
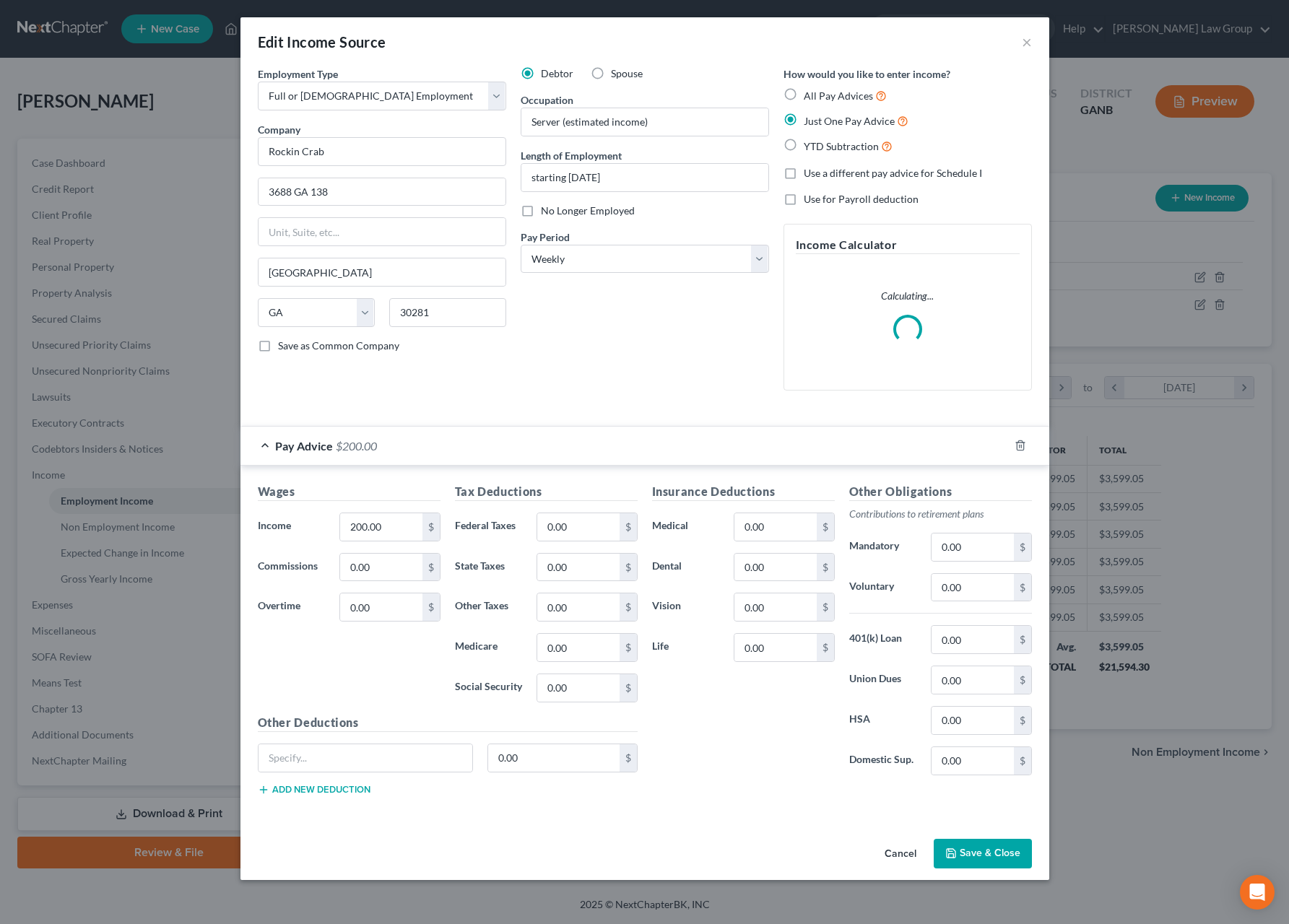
click at [1020, 43] on div "Edit Income Source ×" at bounding box center [644, 42] width 809 height 49
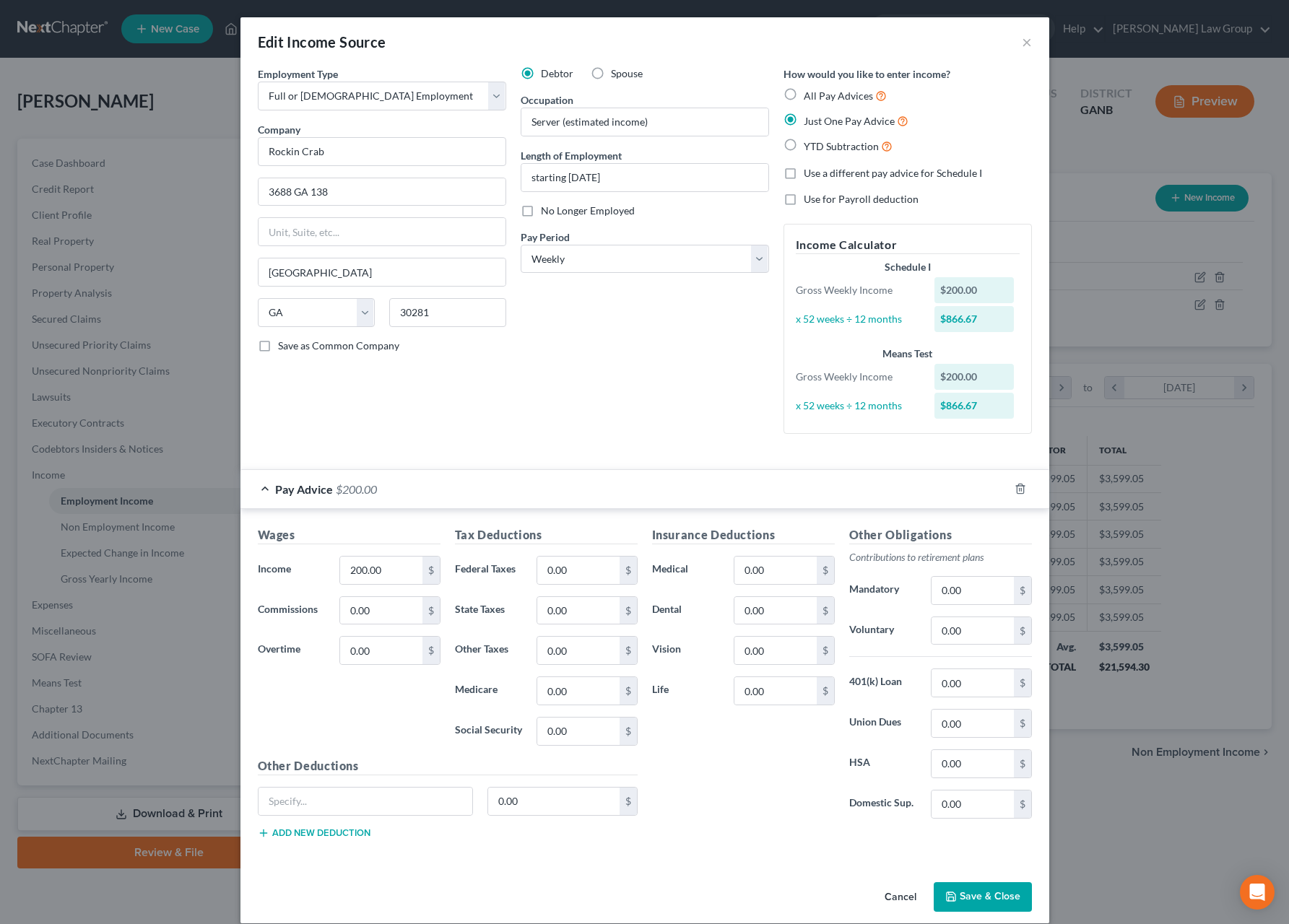
click at [1003, 47] on div "Edit Income Source ×" at bounding box center [644, 42] width 809 height 49
drag, startPoint x: 359, startPoint y: 188, endPoint x: 208, endPoint y: 195, distance: 151.2
click at [206, 194] on div "Edit Income Source × Employment Type * Select Full or [DEMOGRAPHIC_DATA] Employ…" at bounding box center [644, 462] width 1289 height 924
drag, startPoint x: 361, startPoint y: 196, endPoint x: 244, endPoint y: 195, distance: 117.0
click at [258, 195] on input "3688 GA 138" at bounding box center [382, 192] width 247 height 28
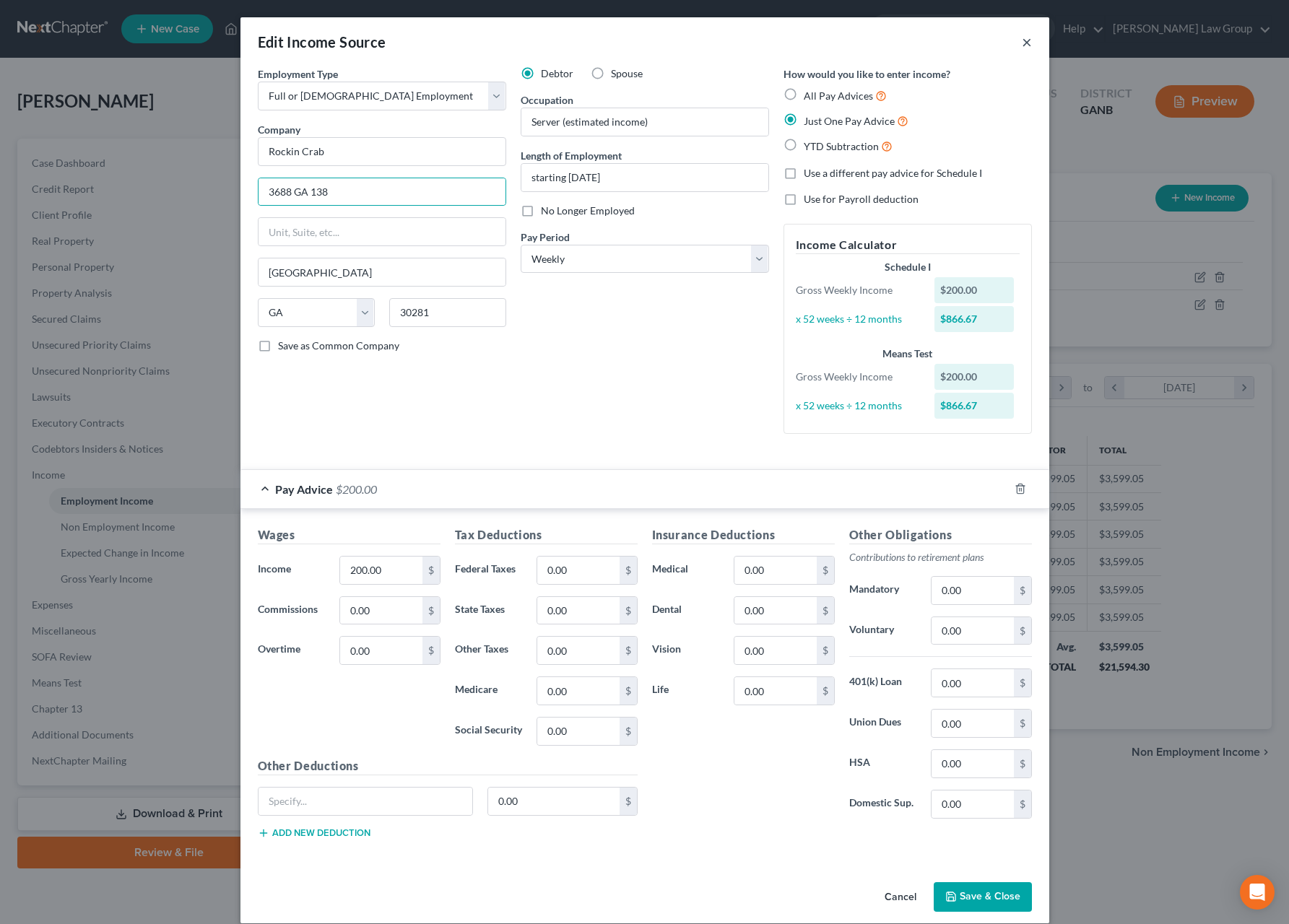
click at [1022, 43] on button "×" at bounding box center [1027, 42] width 10 height 17
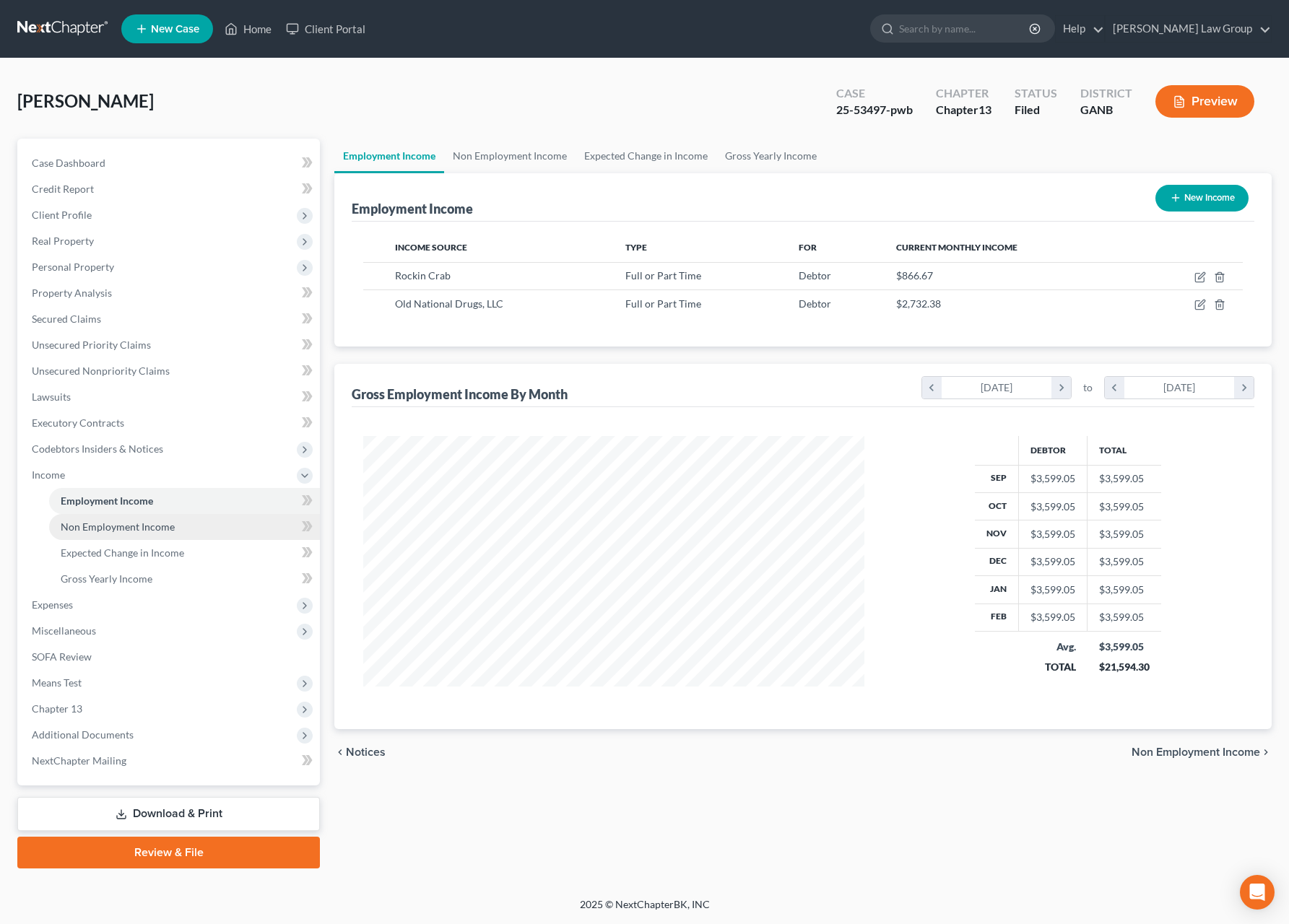
click at [170, 523] on span "Non Employment Income" at bounding box center [117, 526] width 114 height 12
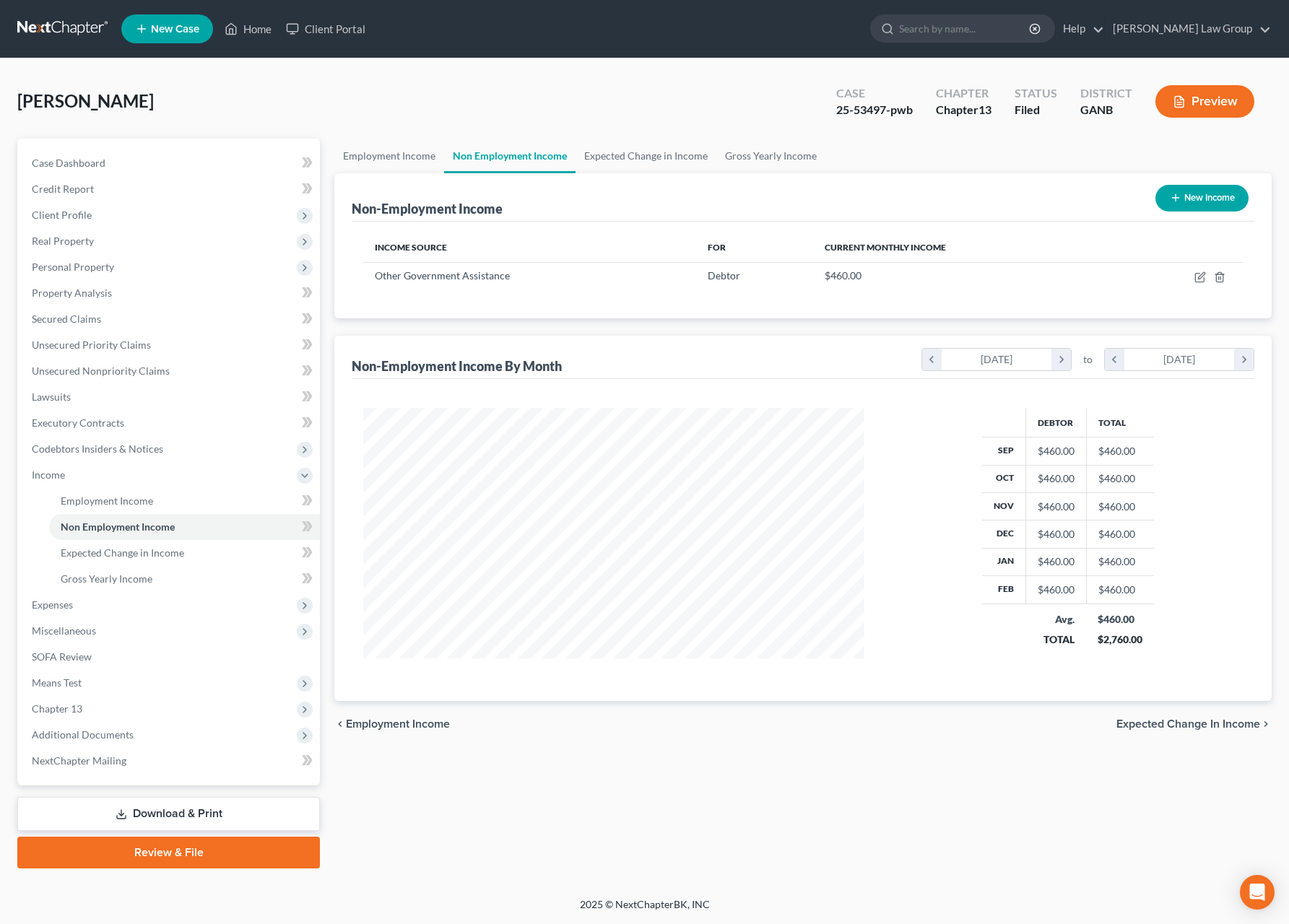
scroll to position [261, 530]
click at [1178, 203] on icon "button" at bounding box center [1175, 198] width 12 height 12
select select "0"
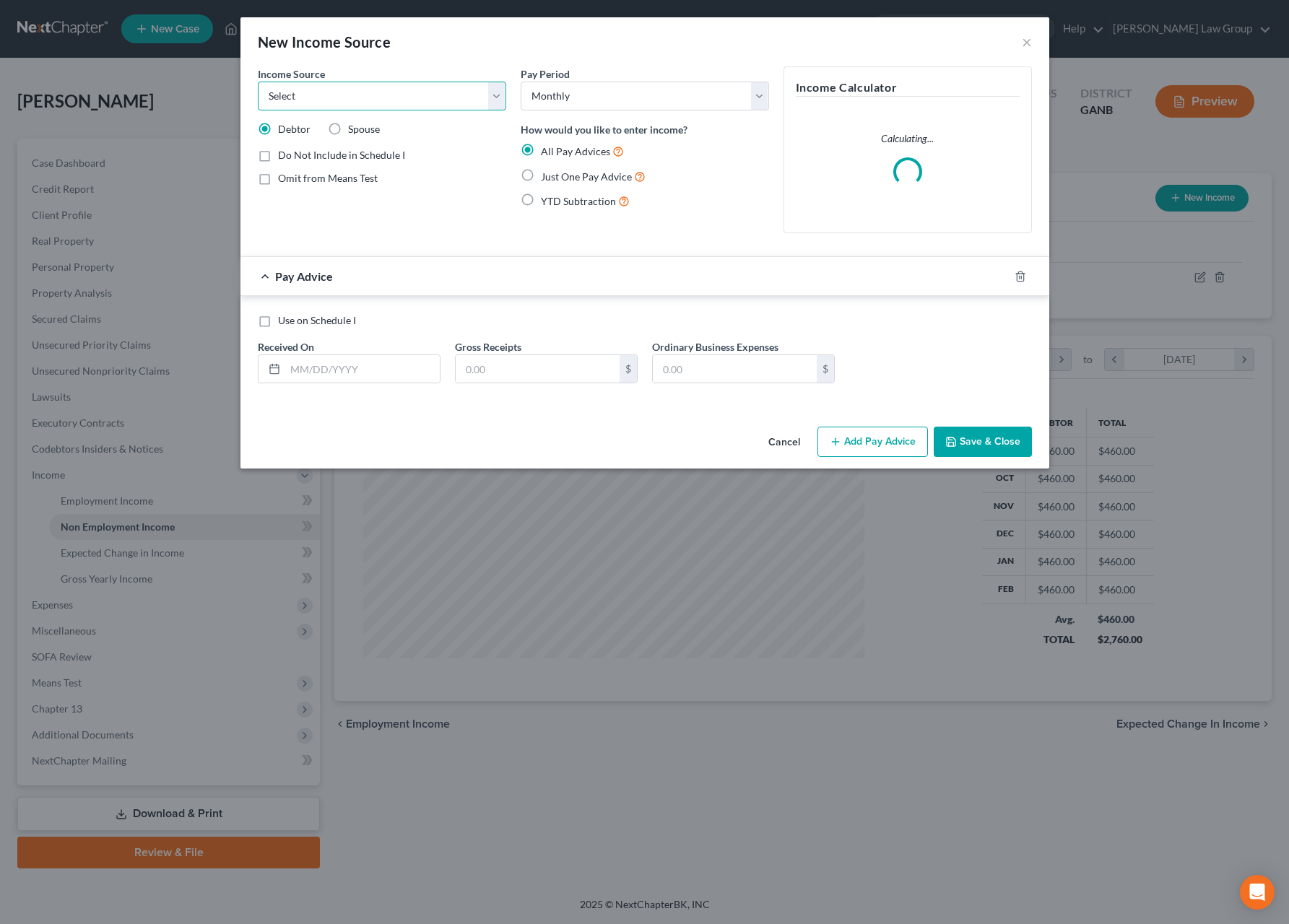
select select "13"
click option "Other Monthly Income" at bounding box center [0, 0] width 0 height 0
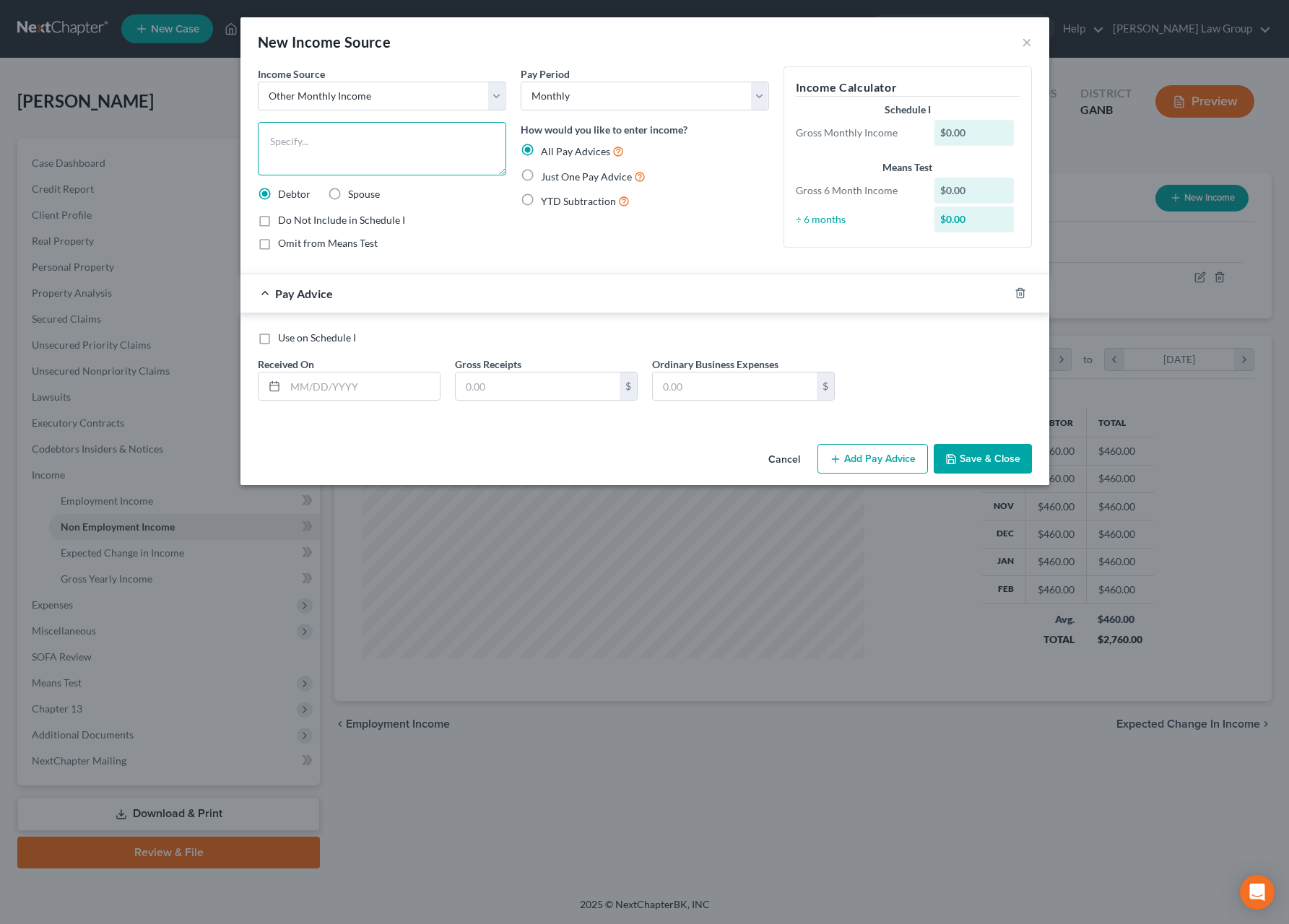
click at [364, 158] on textarea at bounding box center [382, 148] width 248 height 53
type textarea "Part Time (Rockin' Crab)"
click at [401, 389] on input "text" at bounding box center [363, 386] width 154 height 28
click at [541, 173] on label "Just One Pay Advice" at bounding box center [593, 177] width 105 height 17
click at [546, 173] on input "Just One Pay Advice" at bounding box center [551, 173] width 10 height 10
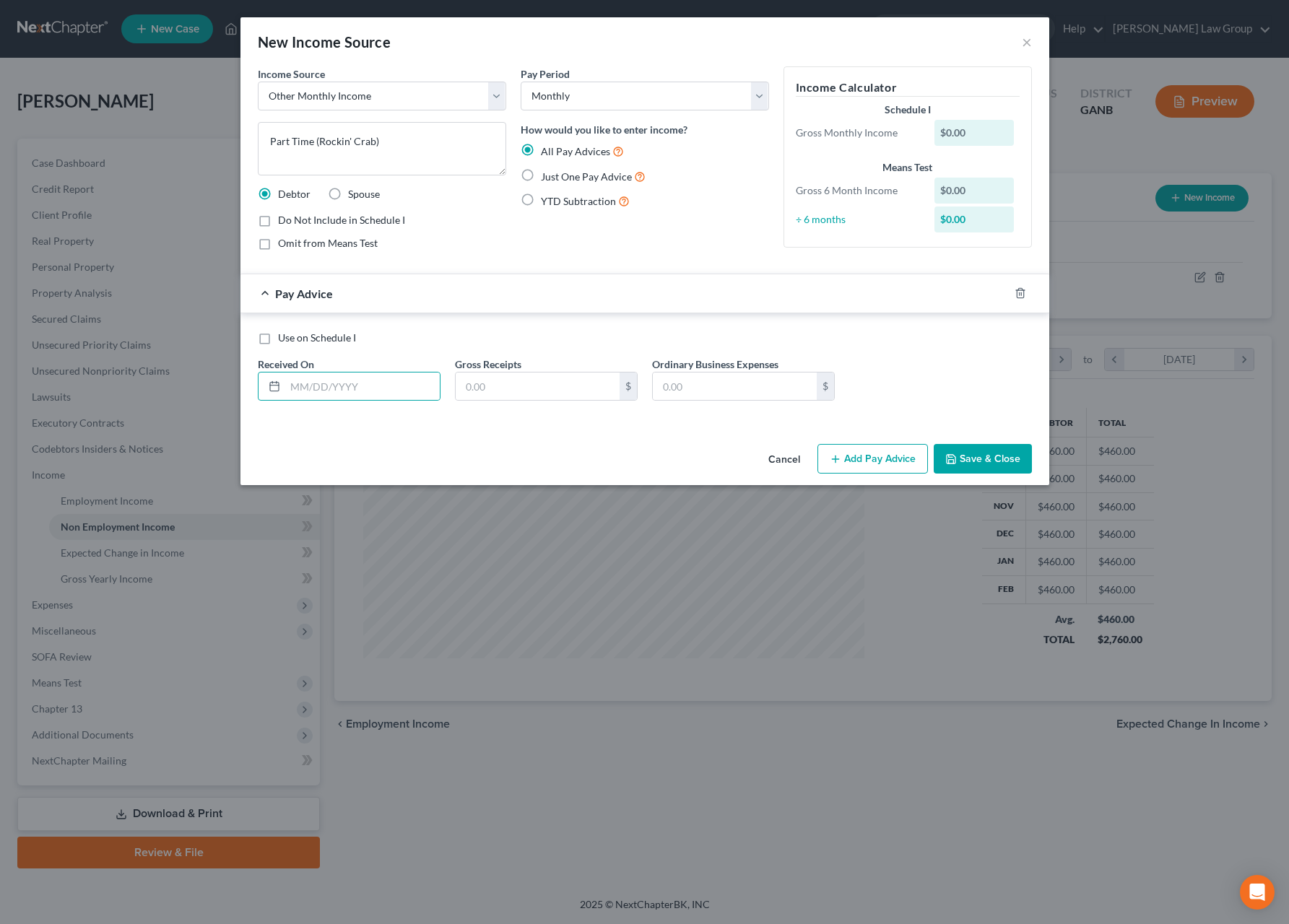
radio input "true"
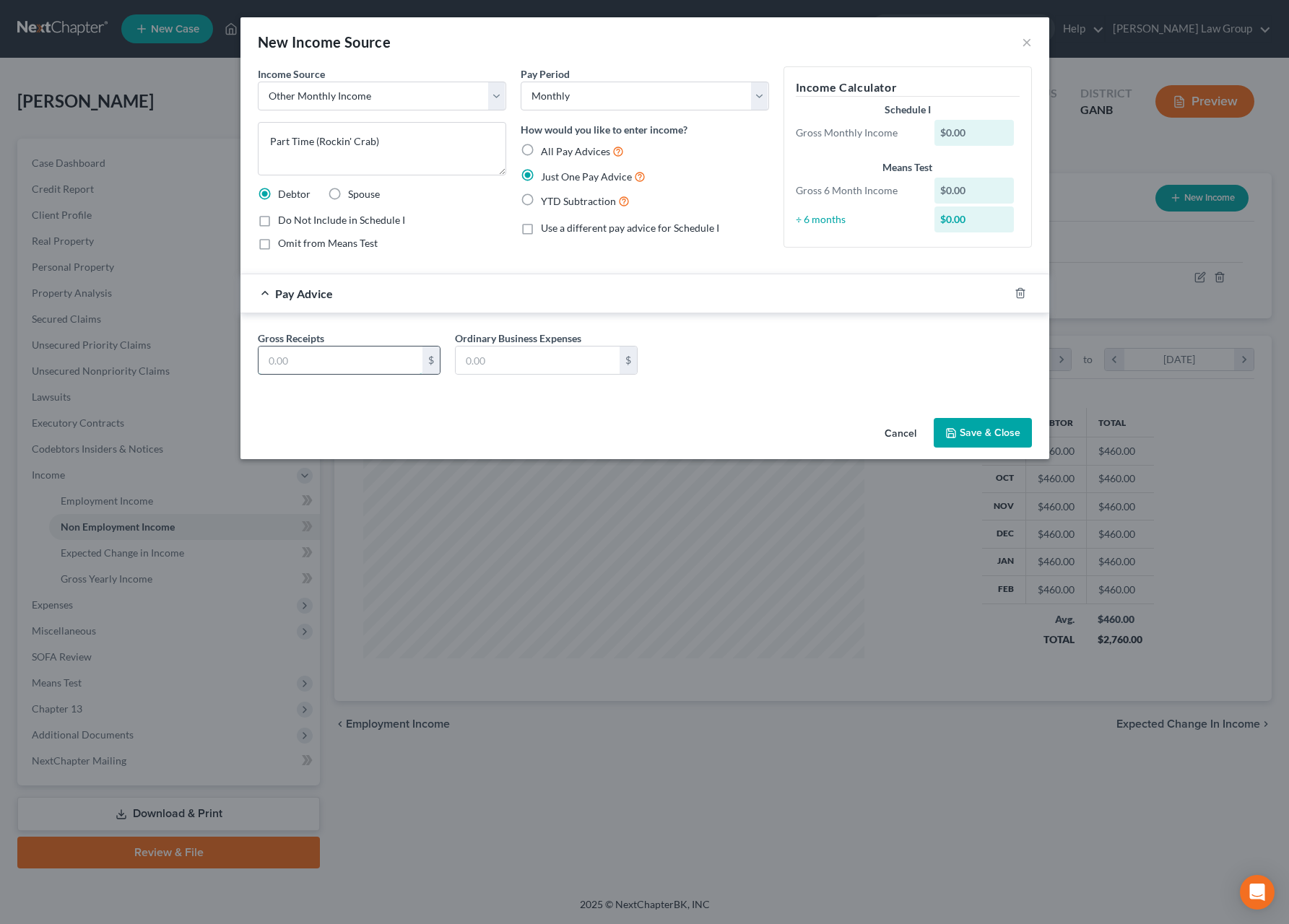
click at [342, 358] on input "text" at bounding box center [340, 360] width 164 height 28
type input "200."
select select "3"
click option "Weekly" at bounding box center [0, 0] width 0 height 0
click at [965, 440] on button "Save & Close" at bounding box center [983, 433] width 99 height 30
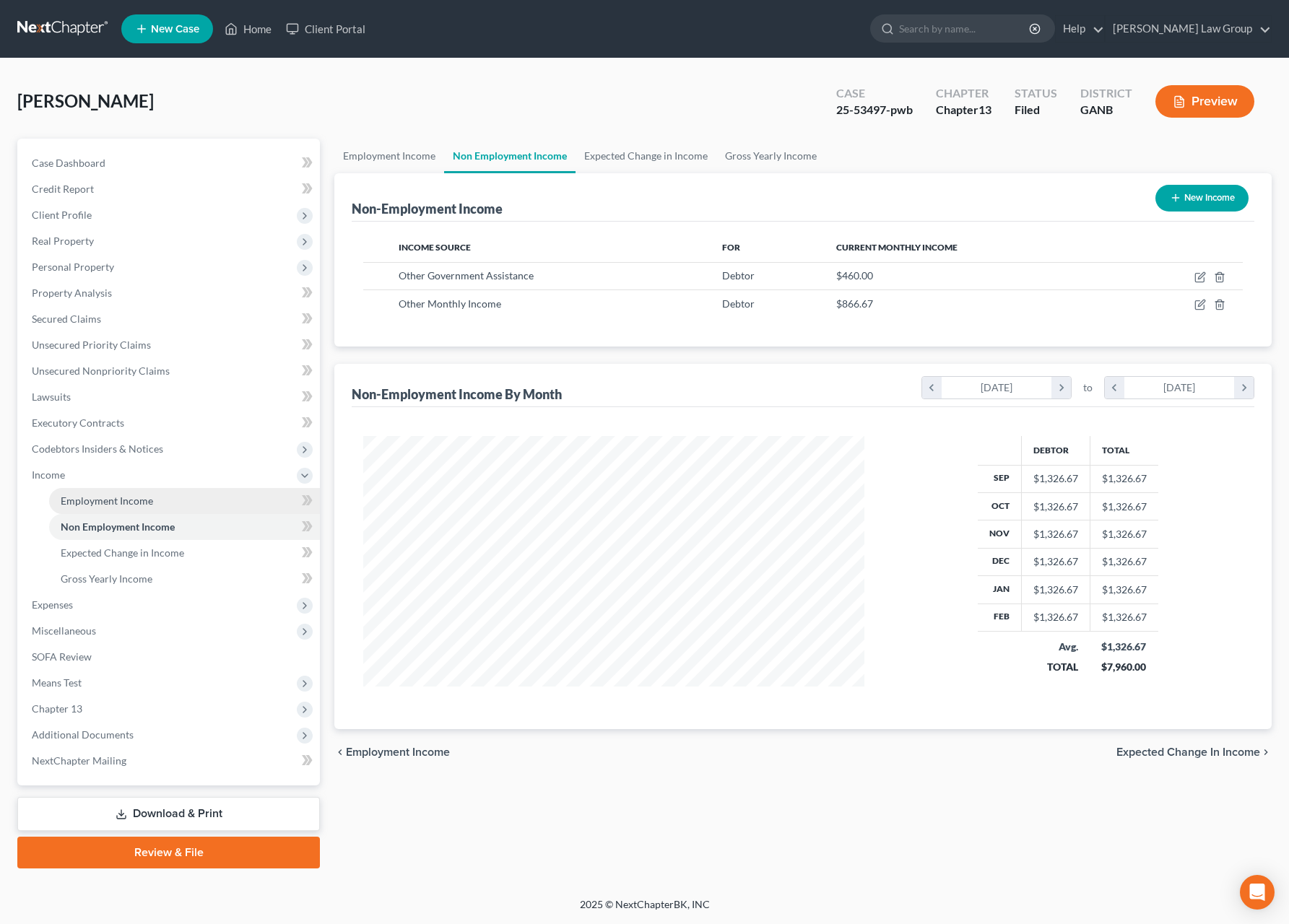
click at [118, 500] on span "Employment Income" at bounding box center [107, 500] width 92 height 12
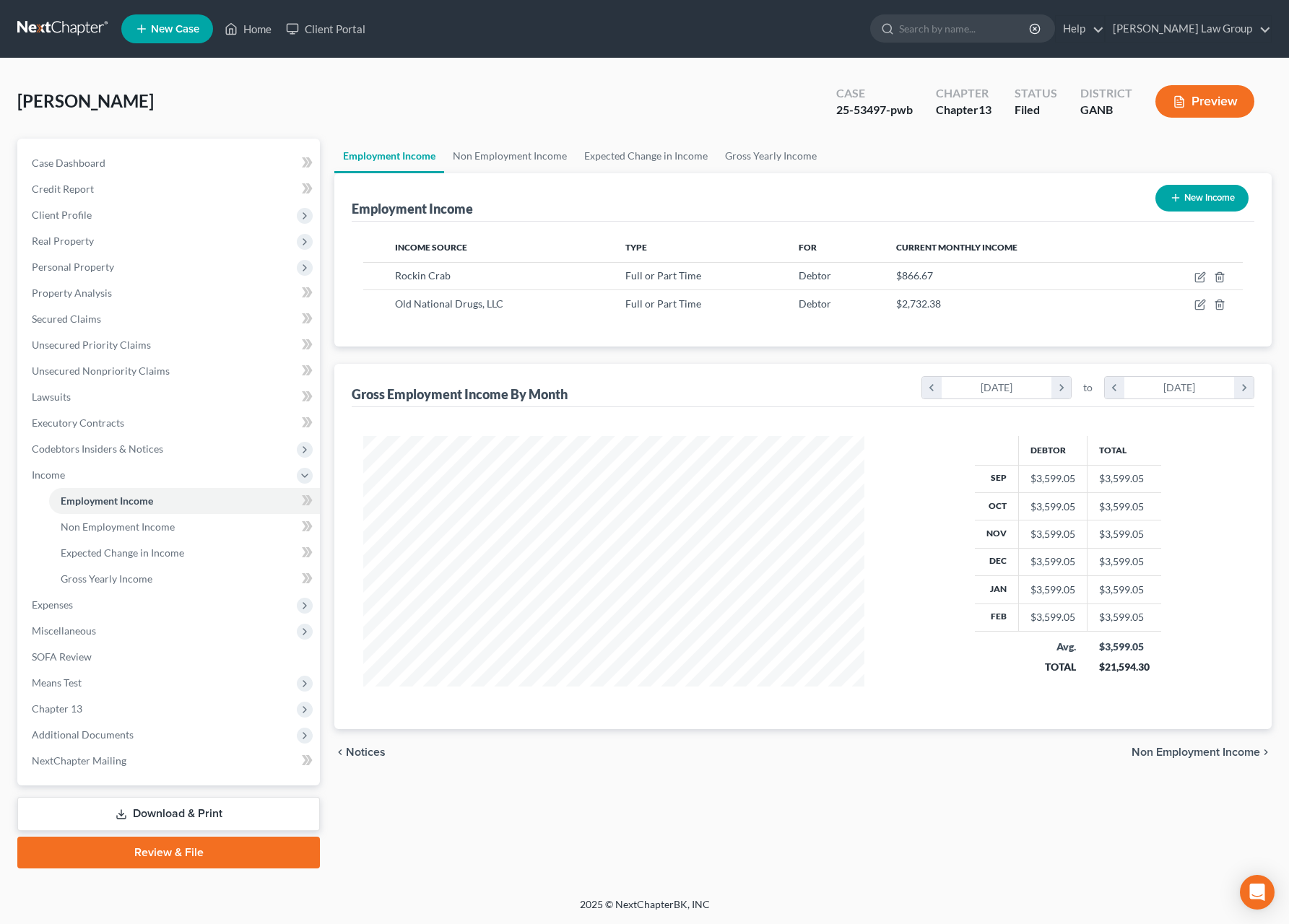
scroll to position [261, 530]
click at [485, 279] on div "Rockin Crab" at bounding box center [499, 276] width 208 height 14
click at [1198, 278] on icon "button" at bounding box center [1200, 277] width 12 height 12
select select "0"
select select "10"
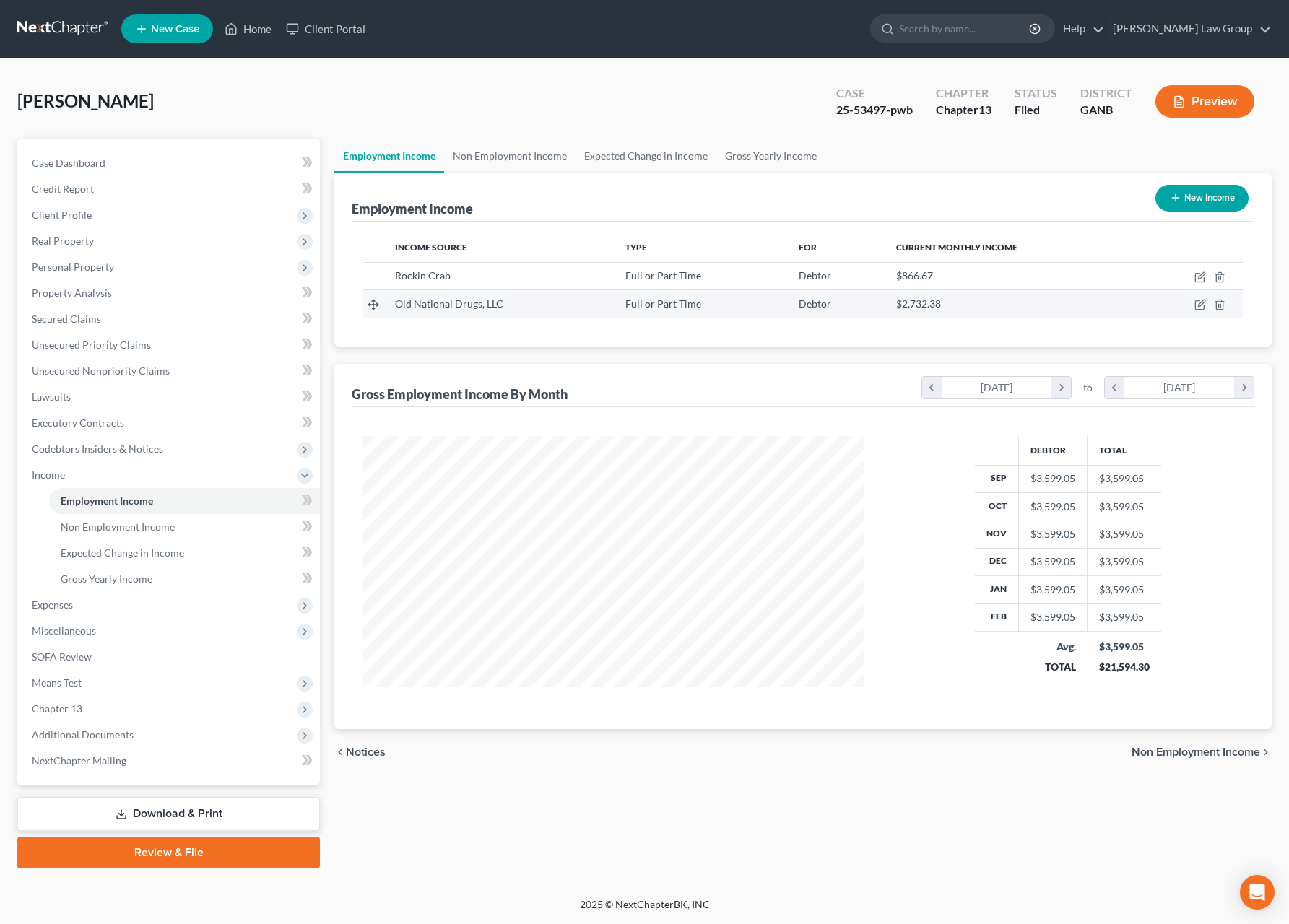
select select "3"
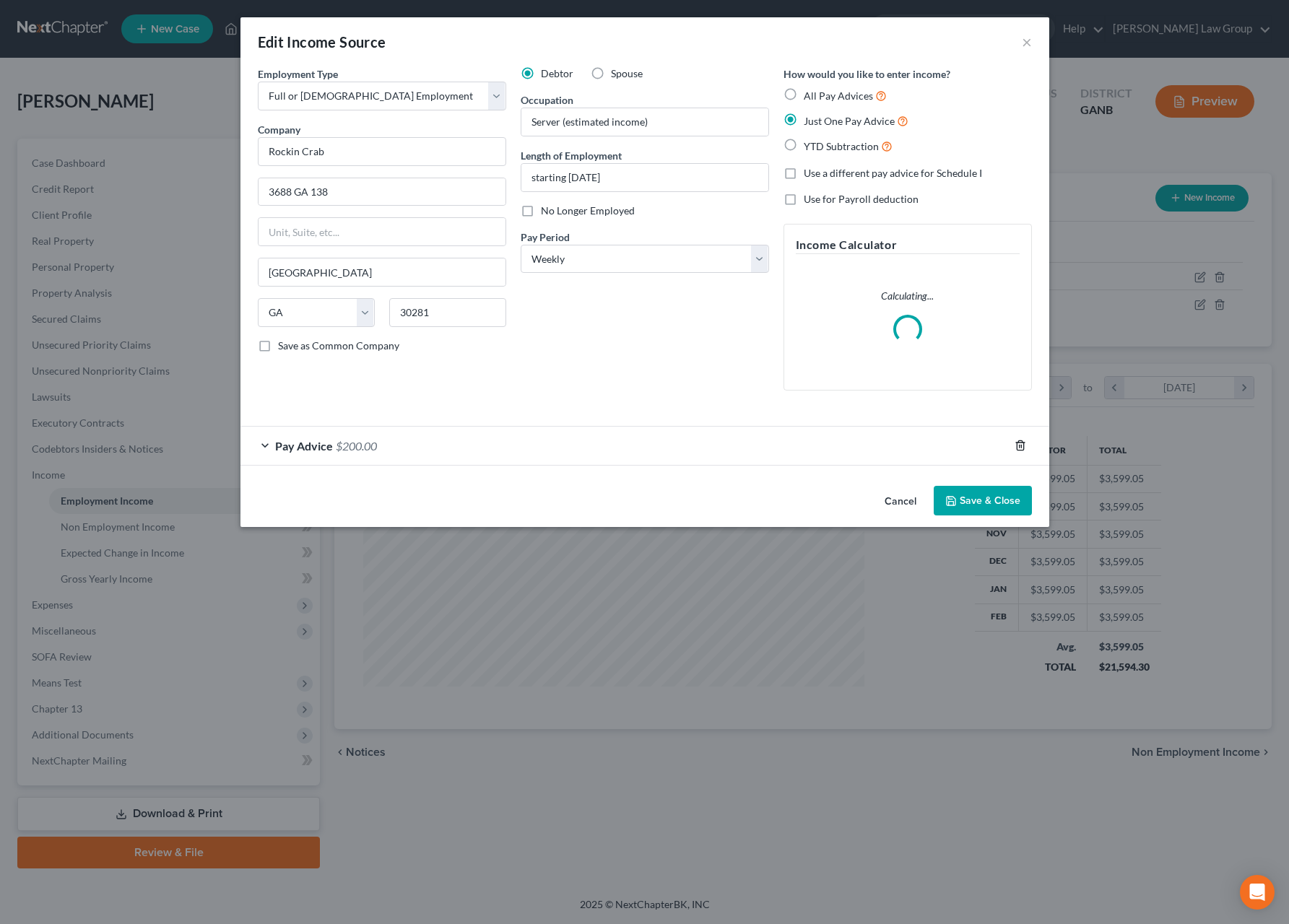
click at [1022, 446] on icon "button" at bounding box center [1020, 445] width 12 height 12
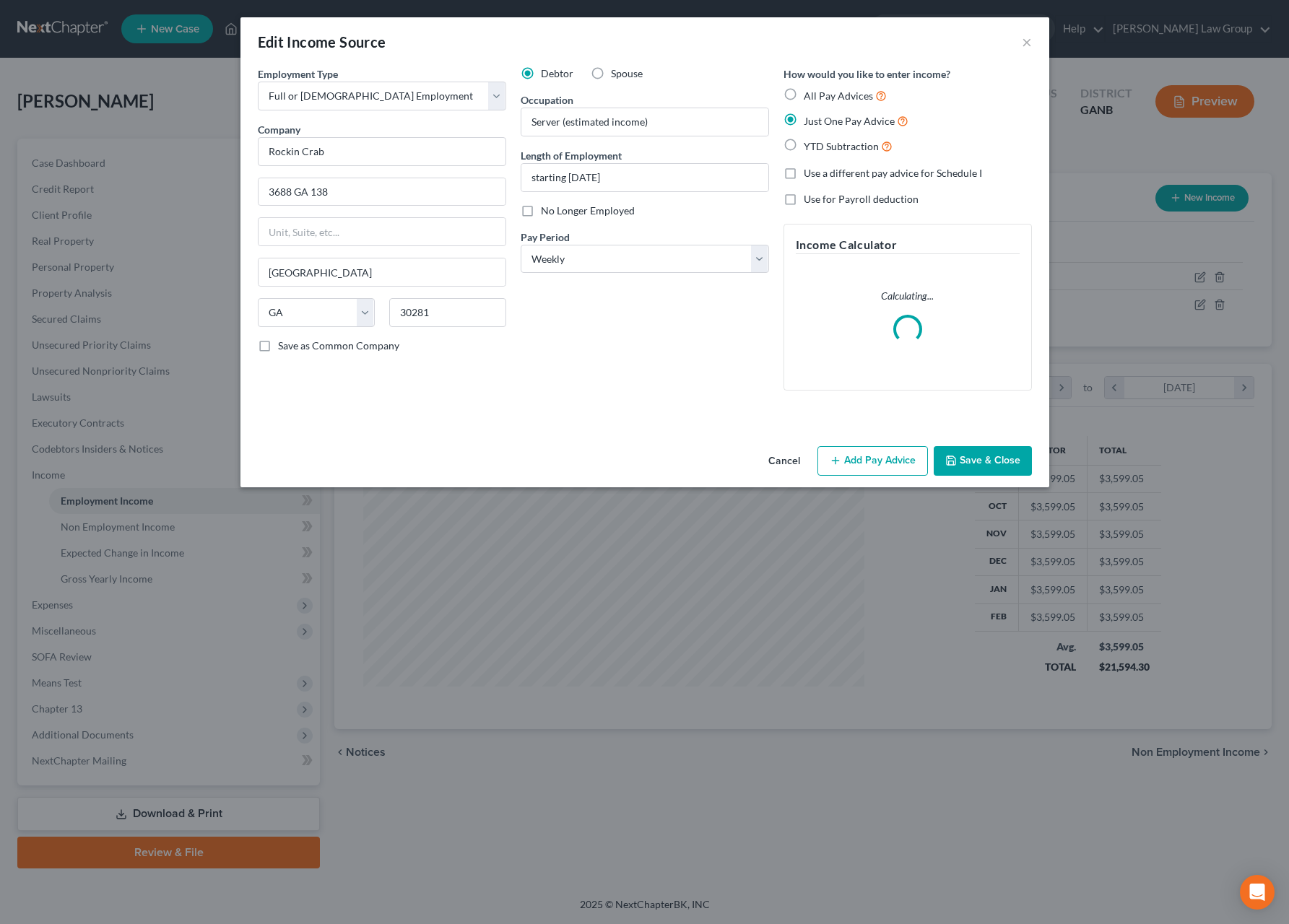
click at [973, 460] on button "Save & Close" at bounding box center [983, 461] width 99 height 30
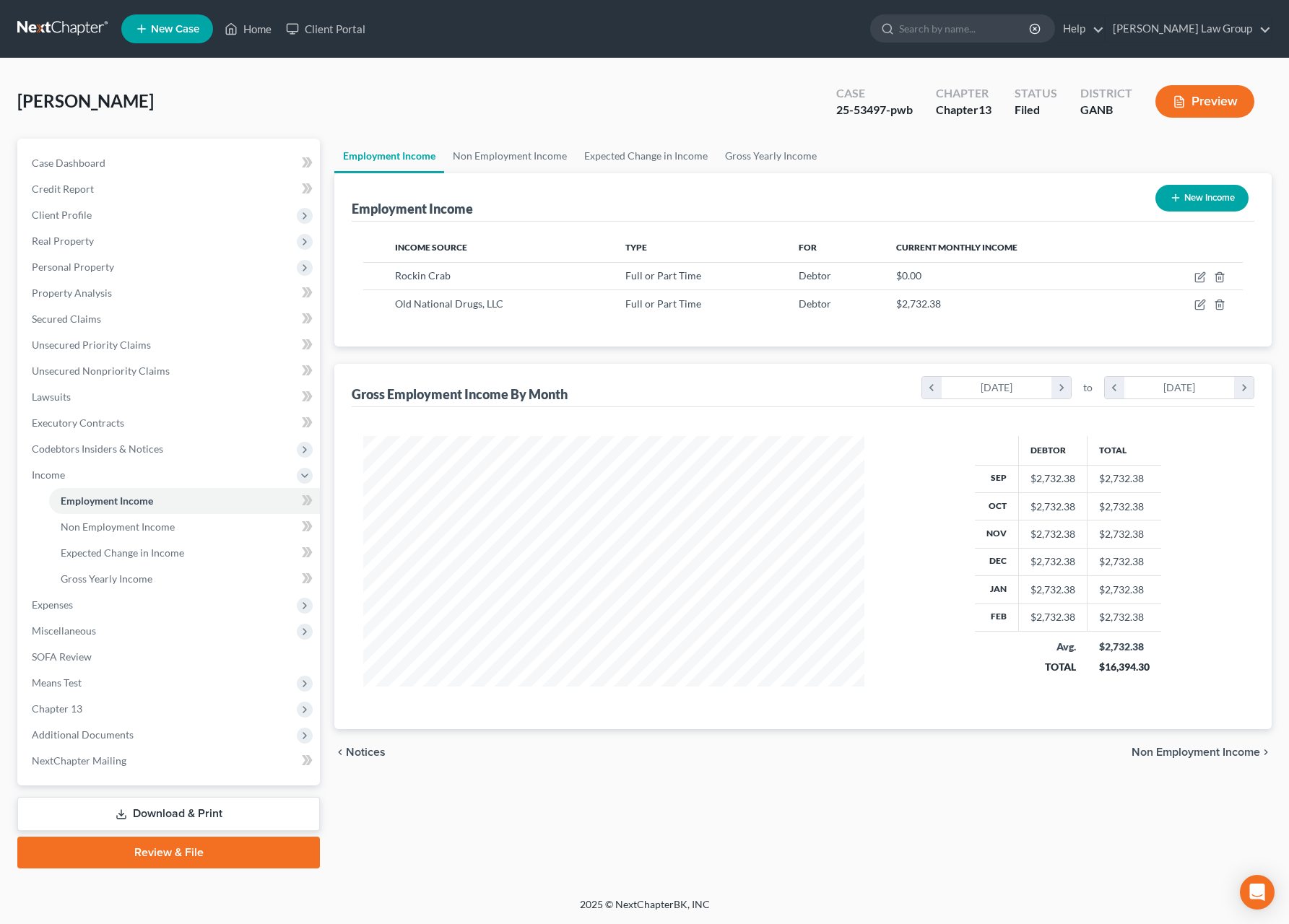
click at [1209, 97] on button "Preview" at bounding box center [1205, 101] width 99 height 33
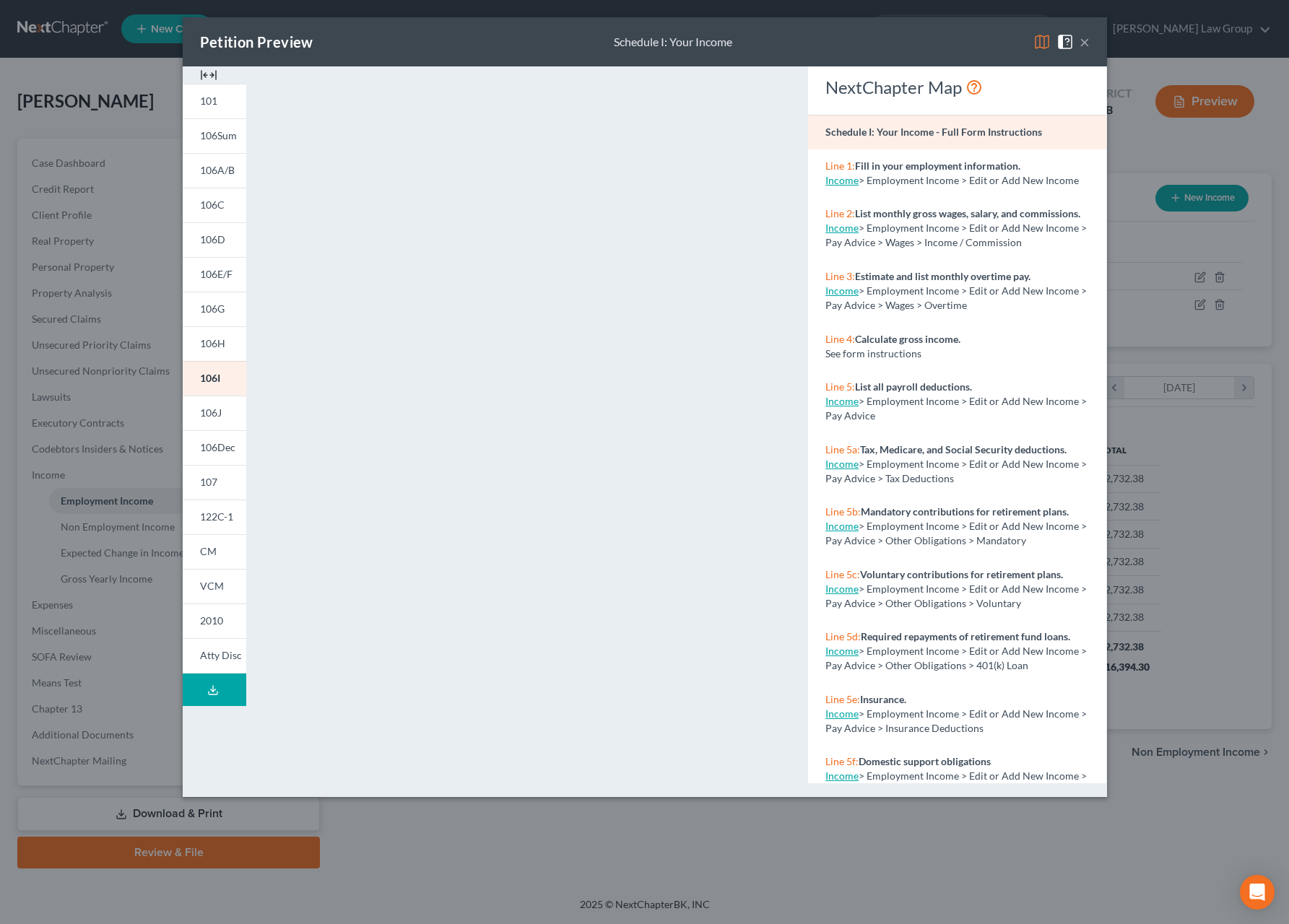
click at [1085, 45] on button "×" at bounding box center [1085, 42] width 10 height 17
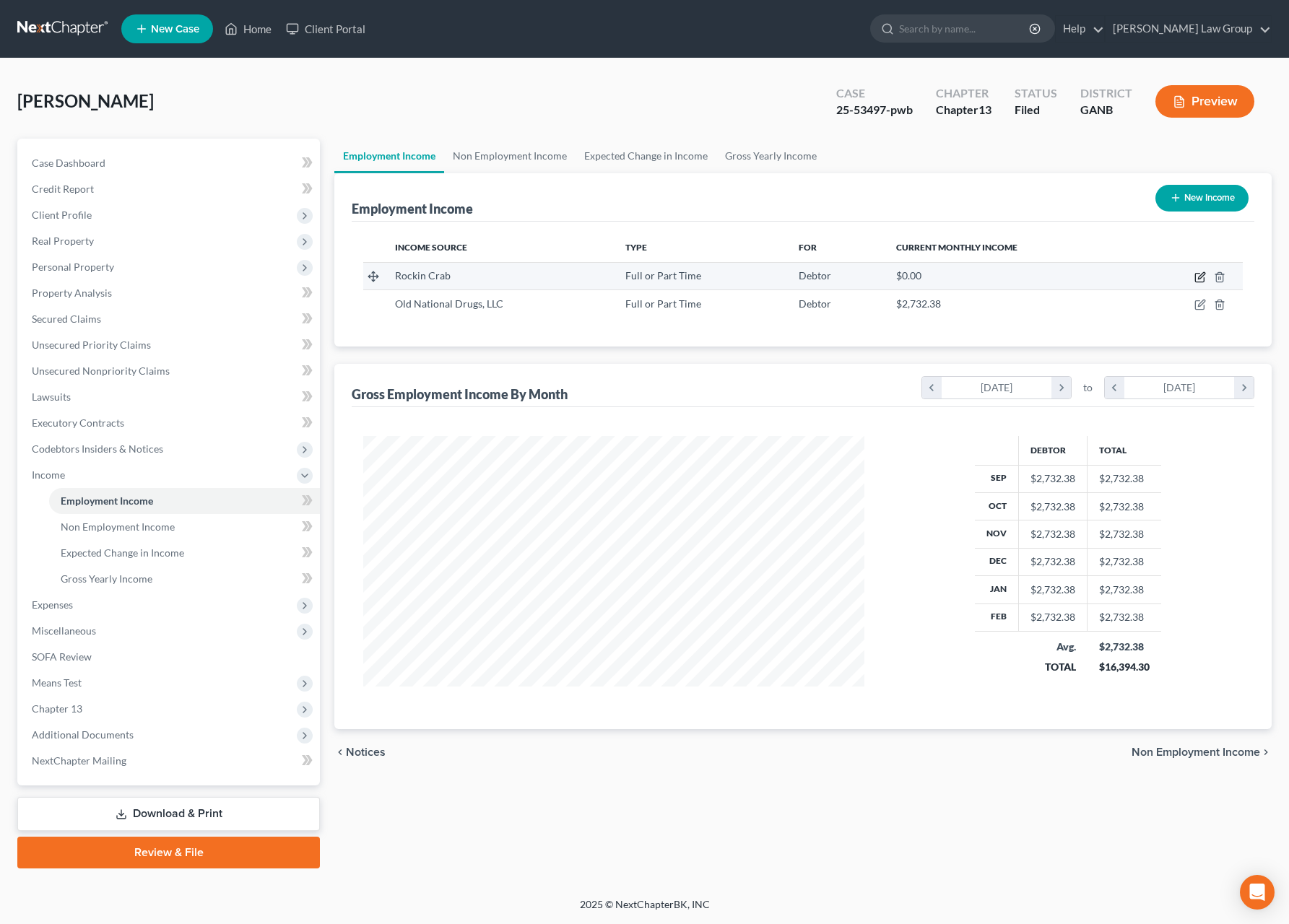
click at [1198, 281] on icon "button" at bounding box center [1200, 277] width 12 height 12
select select "0"
select select "10"
select select "3"
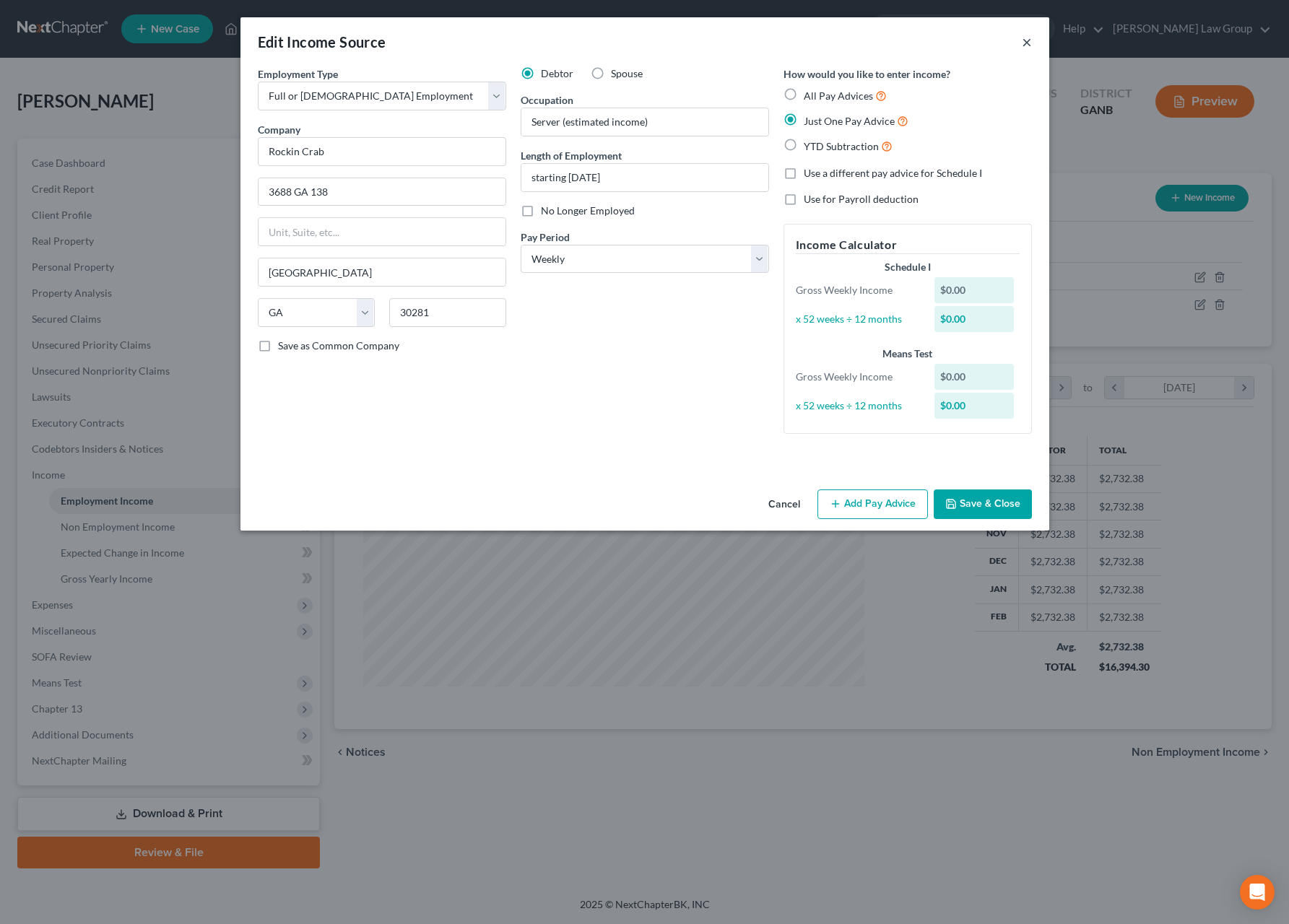
click at [1031, 45] on button "×" at bounding box center [1027, 42] width 10 height 17
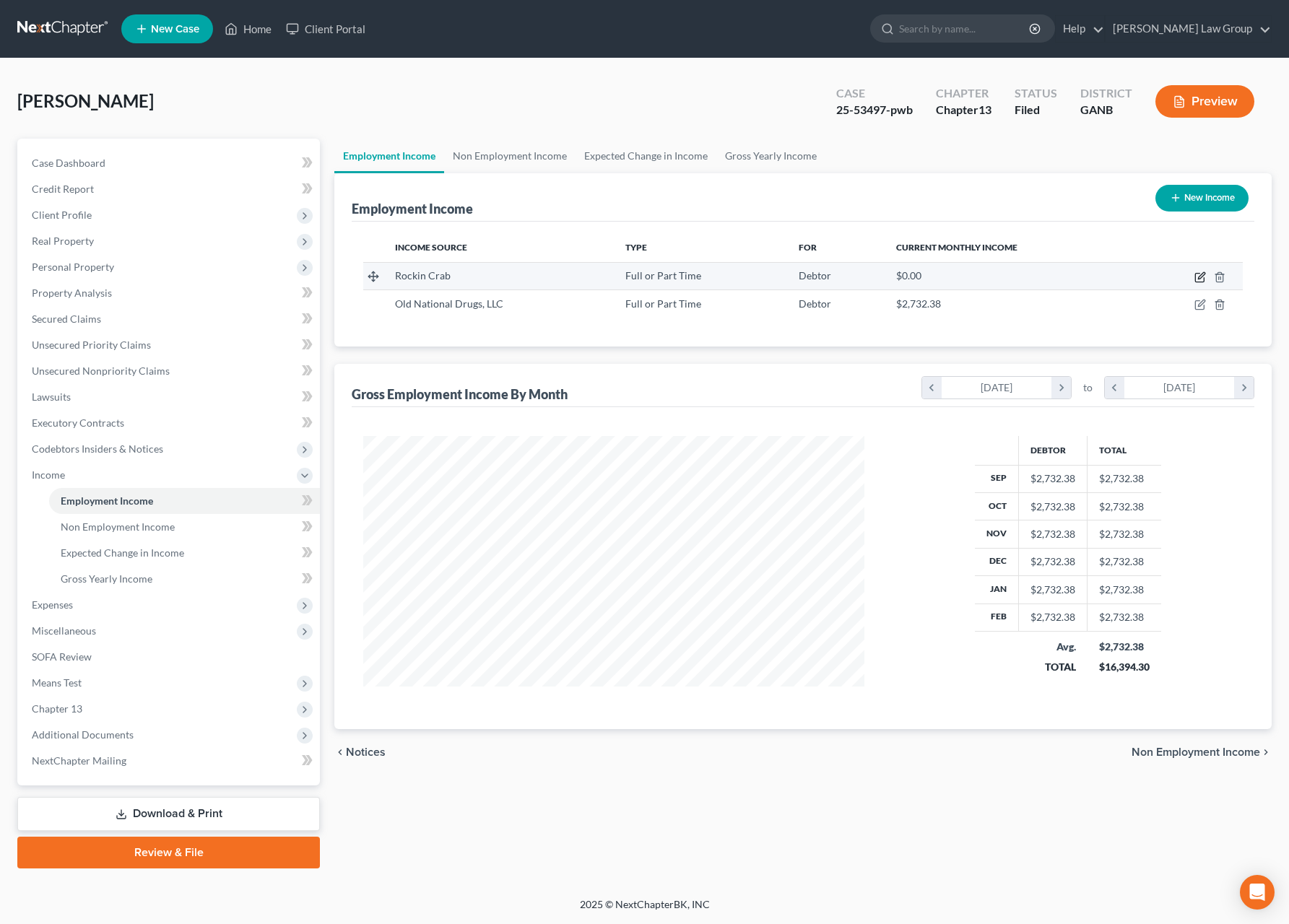
click at [1196, 278] on icon "button" at bounding box center [1199, 278] width 9 height 9
select select "0"
select select "10"
select select "3"
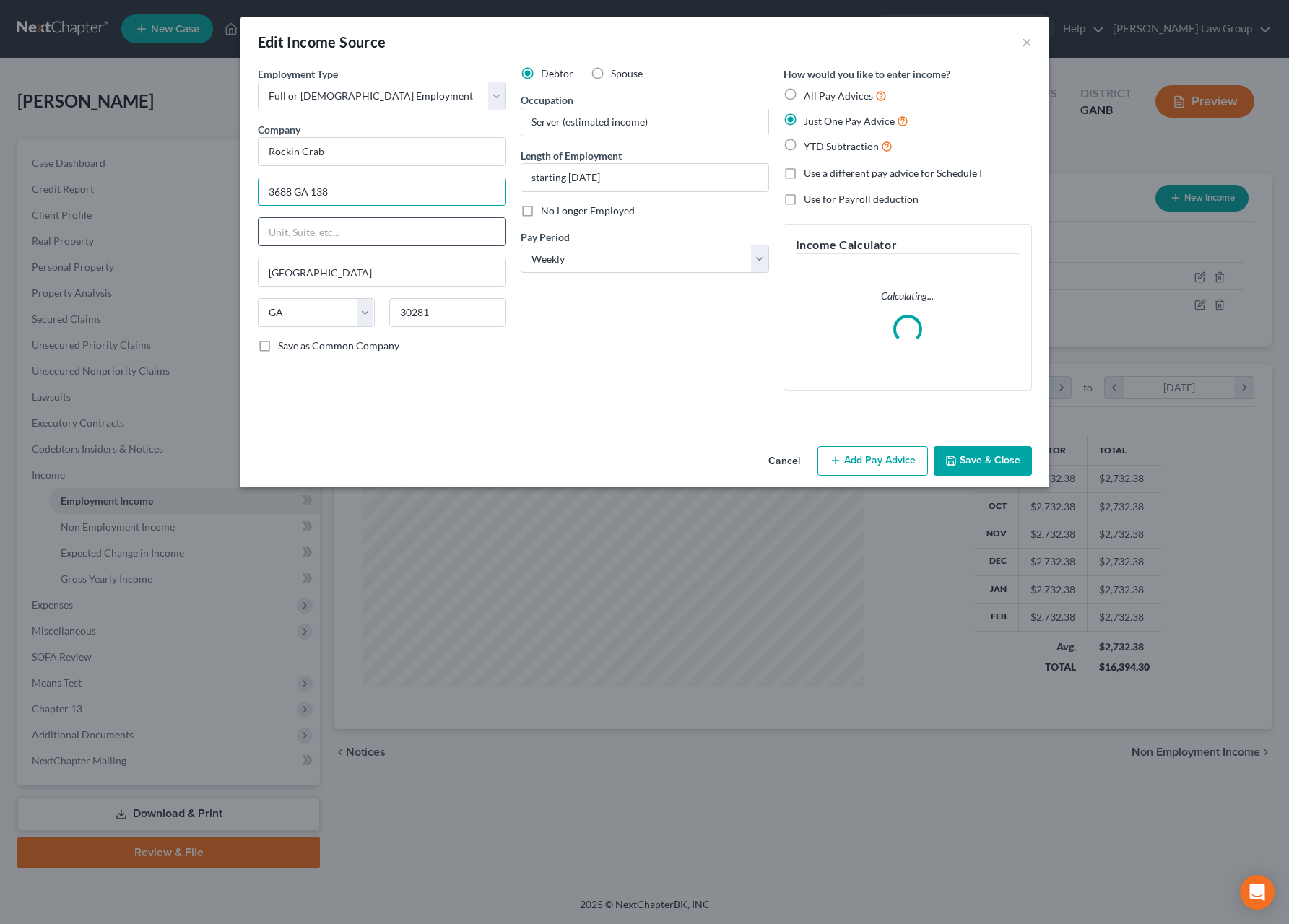
drag, startPoint x: 411, startPoint y: 194, endPoint x: 327, endPoint y: 225, distance: 89.5
click at [206, 191] on div "Edit Income Source × Employment Type * Select Full or [DEMOGRAPHIC_DATA] Employ…" at bounding box center [644, 462] width 1289 height 924
drag, startPoint x: 334, startPoint y: 200, endPoint x: 190, endPoint y: 188, distance: 144.5
click at [258, 188] on input "3688 GA 138" at bounding box center [382, 192] width 247 height 28
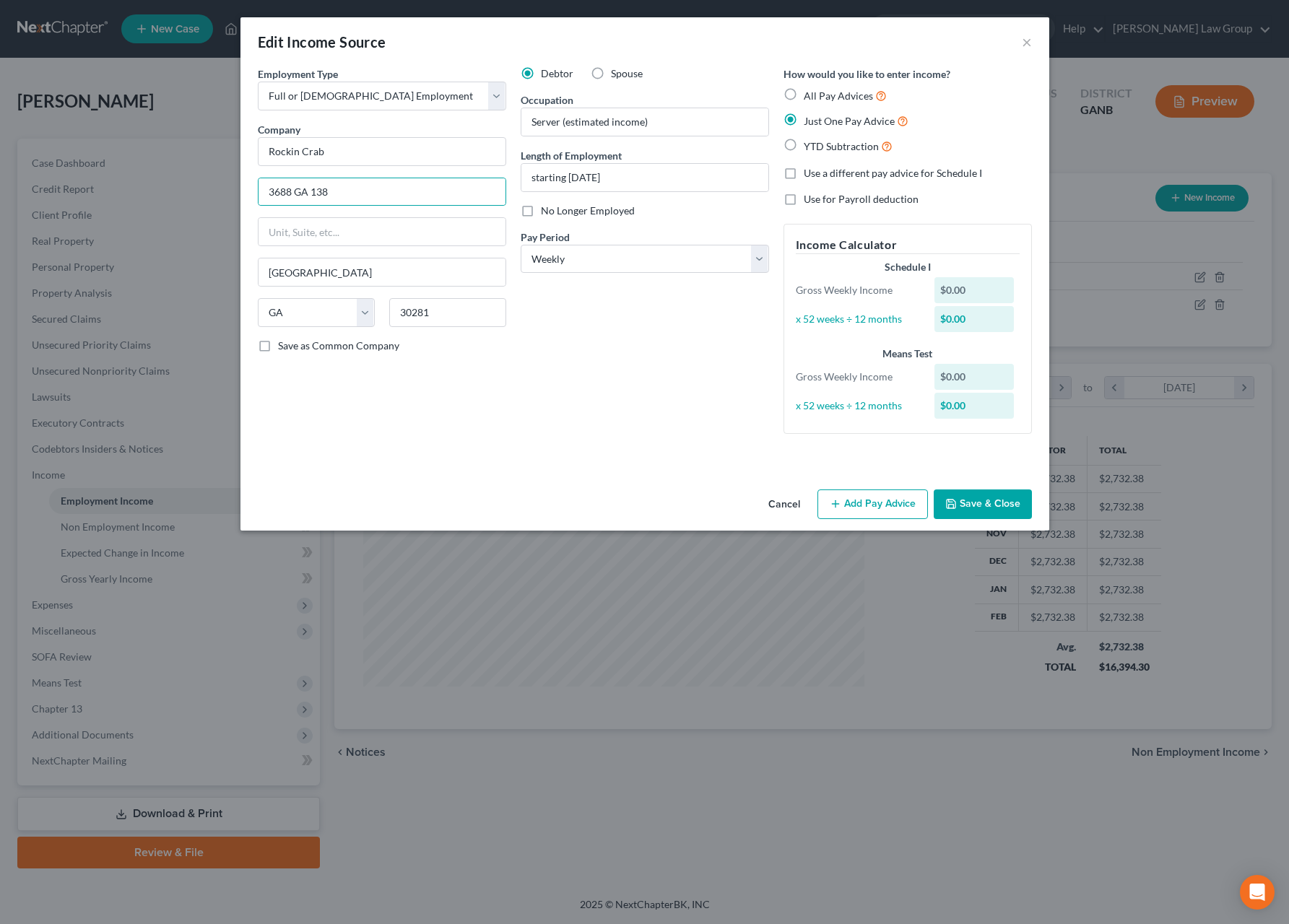
click at [777, 509] on button "Cancel" at bounding box center [784, 506] width 55 height 29
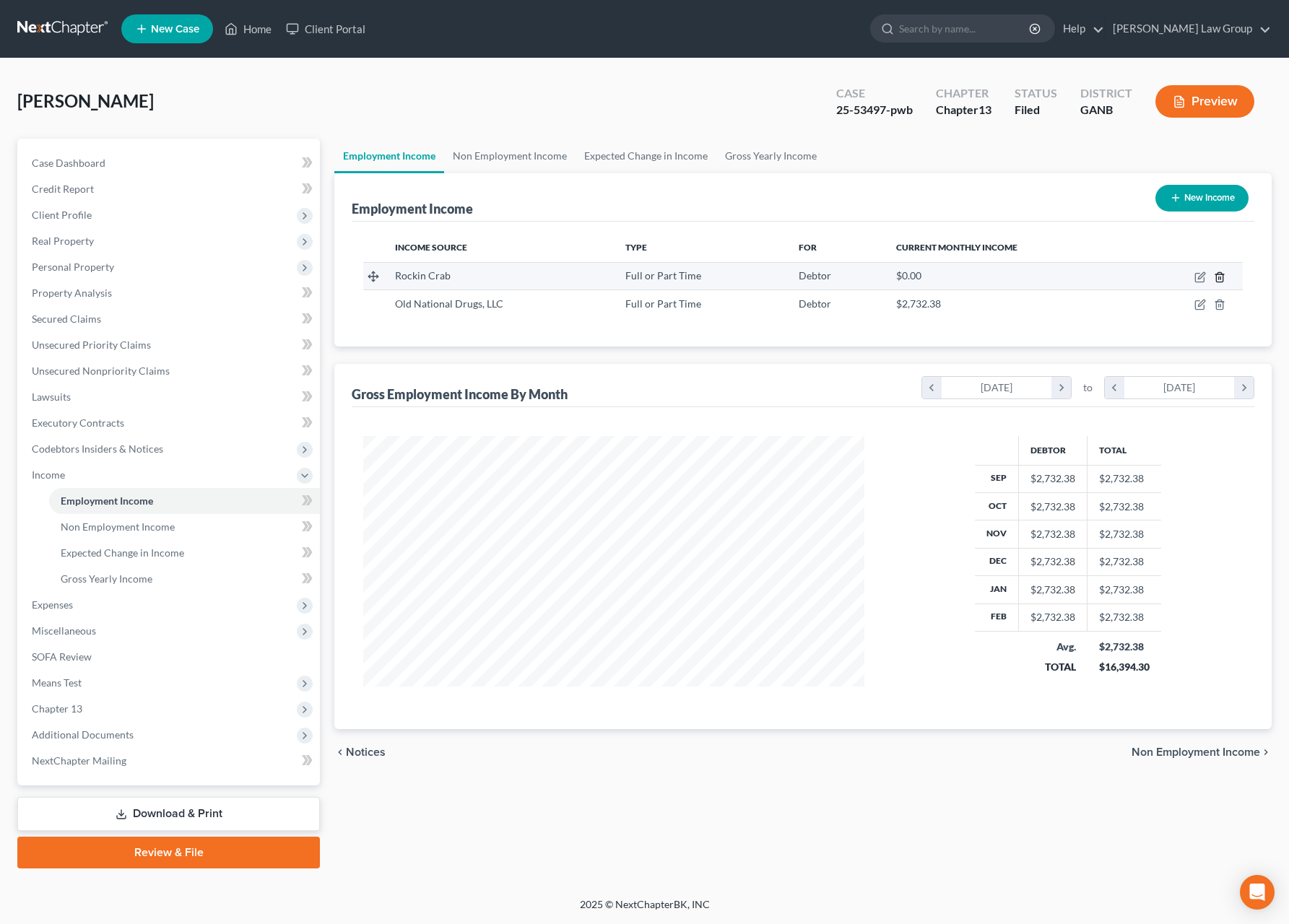
click at [1223, 281] on icon "button" at bounding box center [1219, 277] width 6 height 10
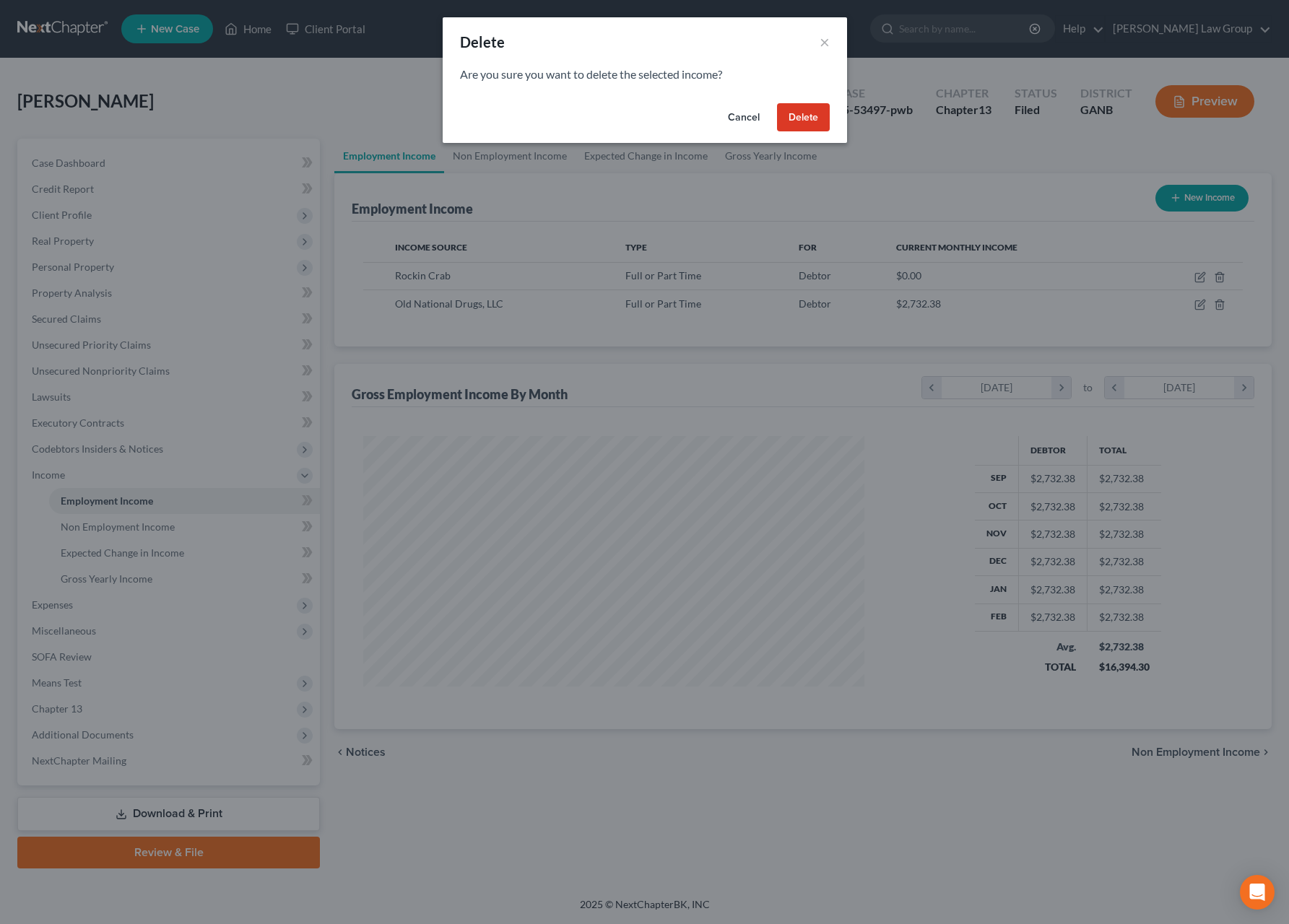
click at [801, 132] on div "Cancel Delete" at bounding box center [645, 121] width 405 height 46
click at [813, 130] on button "Delete" at bounding box center [803, 118] width 52 height 29
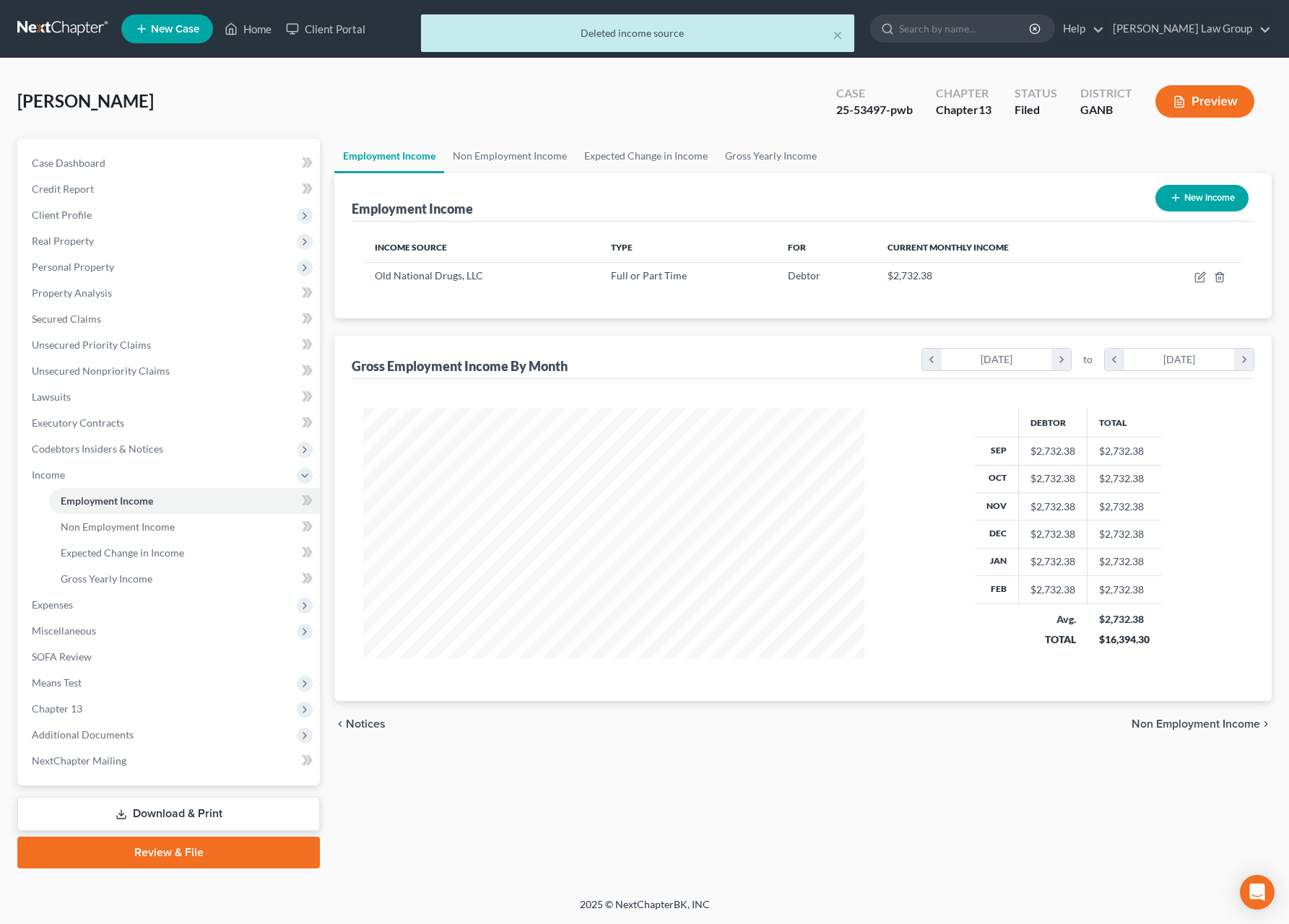
click at [1198, 203] on button "New Income" at bounding box center [1202, 198] width 93 height 27
select select "0"
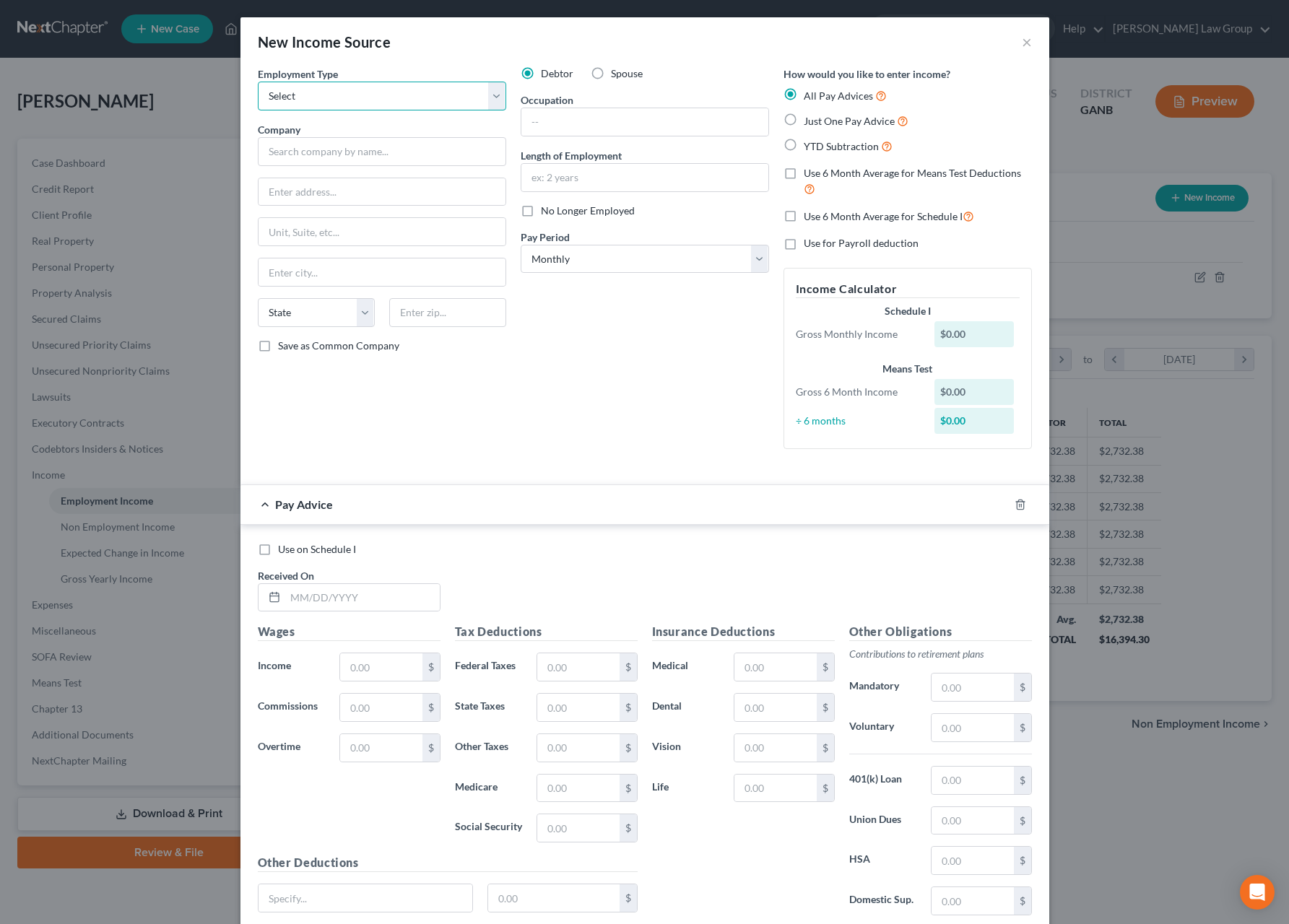
select select "0"
click option "Full or [DEMOGRAPHIC_DATA] Employment" at bounding box center [0, 0] width 0 height 0
click at [397, 141] on input "text" at bounding box center [382, 152] width 248 height 29
type input "Rockin' Crab"
paste input "3688 GA 138"
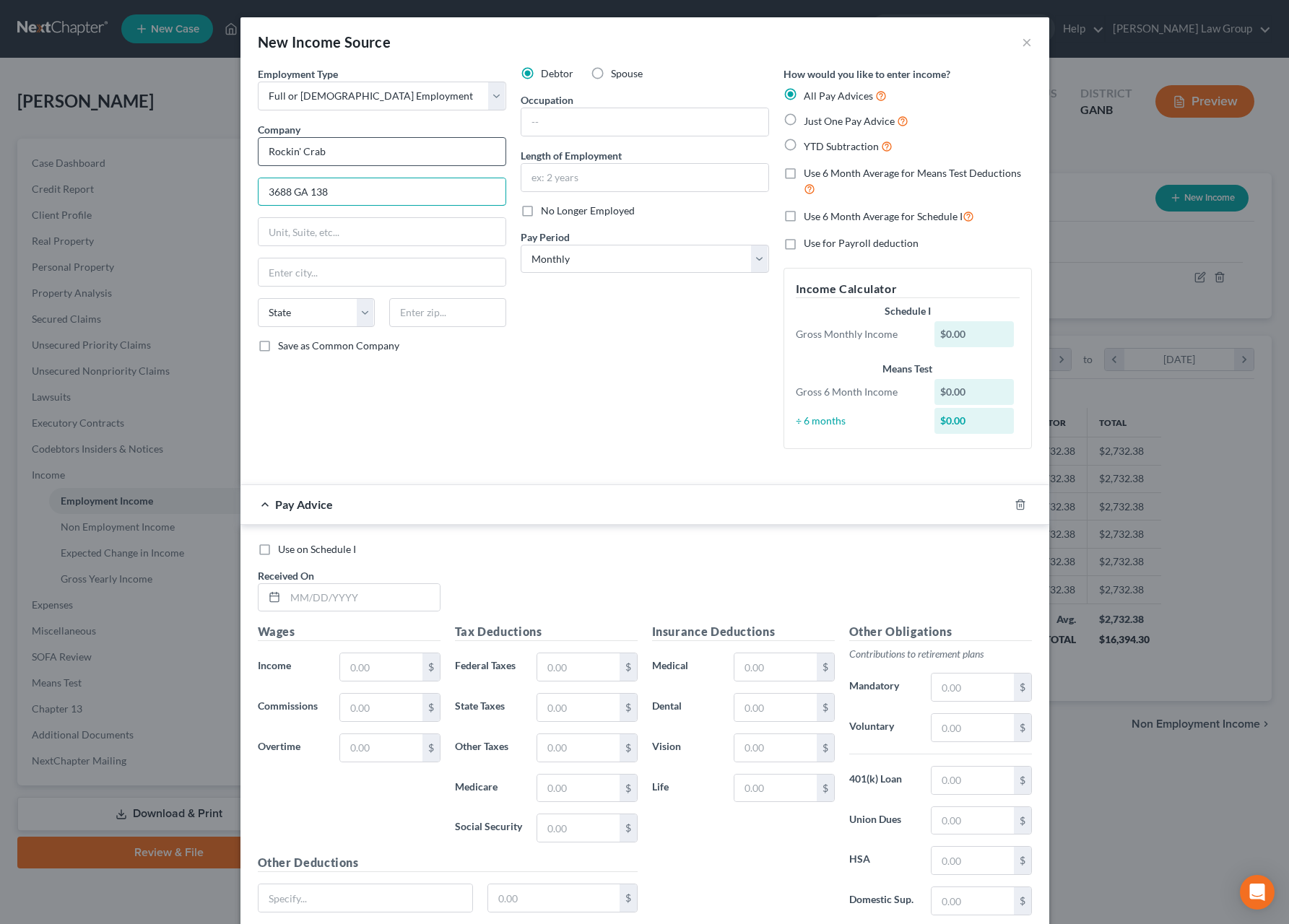
type input "3688 GA 138"
type input "30281"
type input "[GEOGRAPHIC_DATA]"
select select "10"
click at [586, 126] on input "text" at bounding box center [645, 122] width 247 height 28
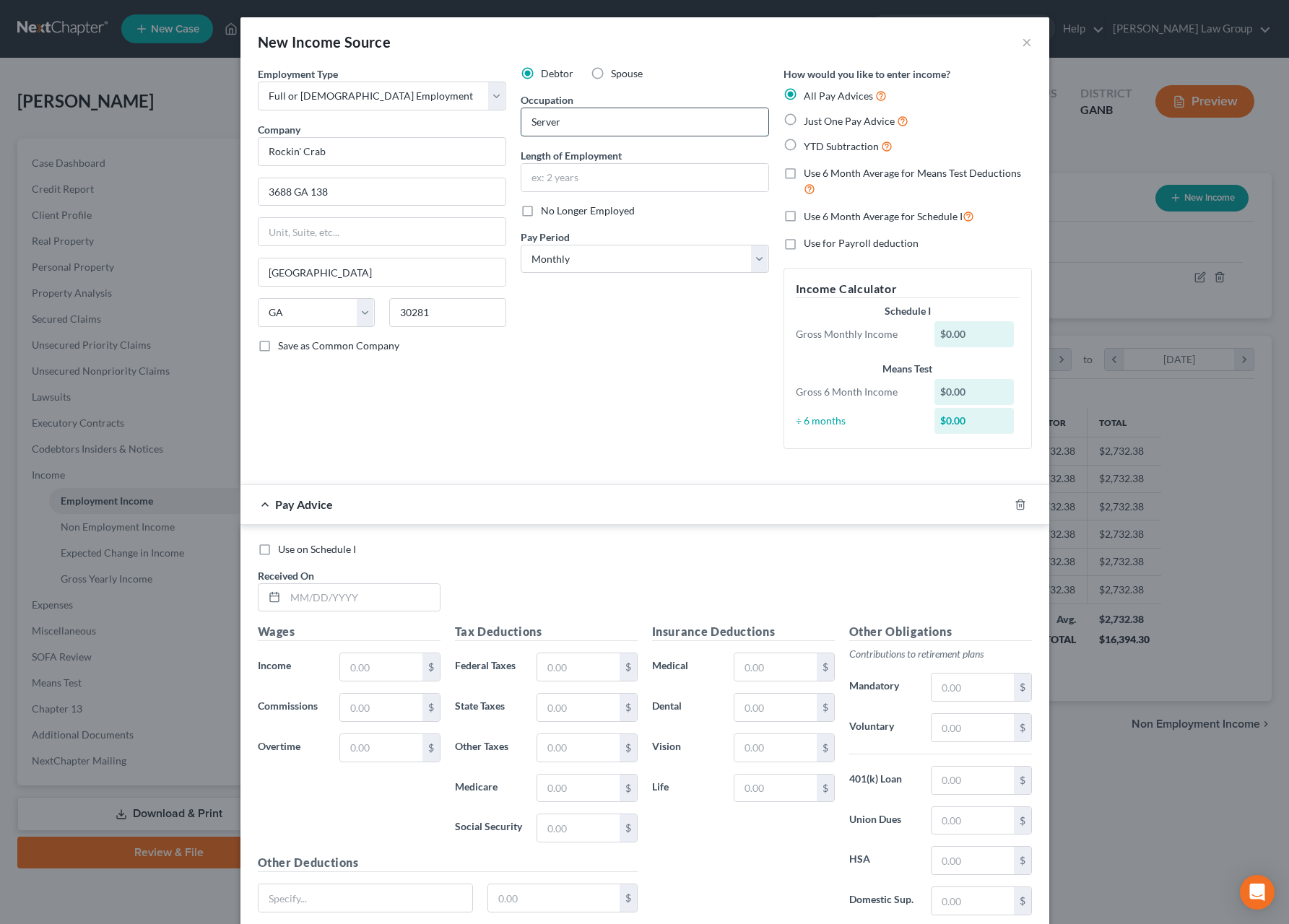
type input "Server"
type input "3"
click at [528, 180] on input "3 mos" at bounding box center [645, 177] width 247 height 28
type input "4 mos"
click at [810, 507] on div "Pay Advice" at bounding box center [624, 504] width 768 height 38
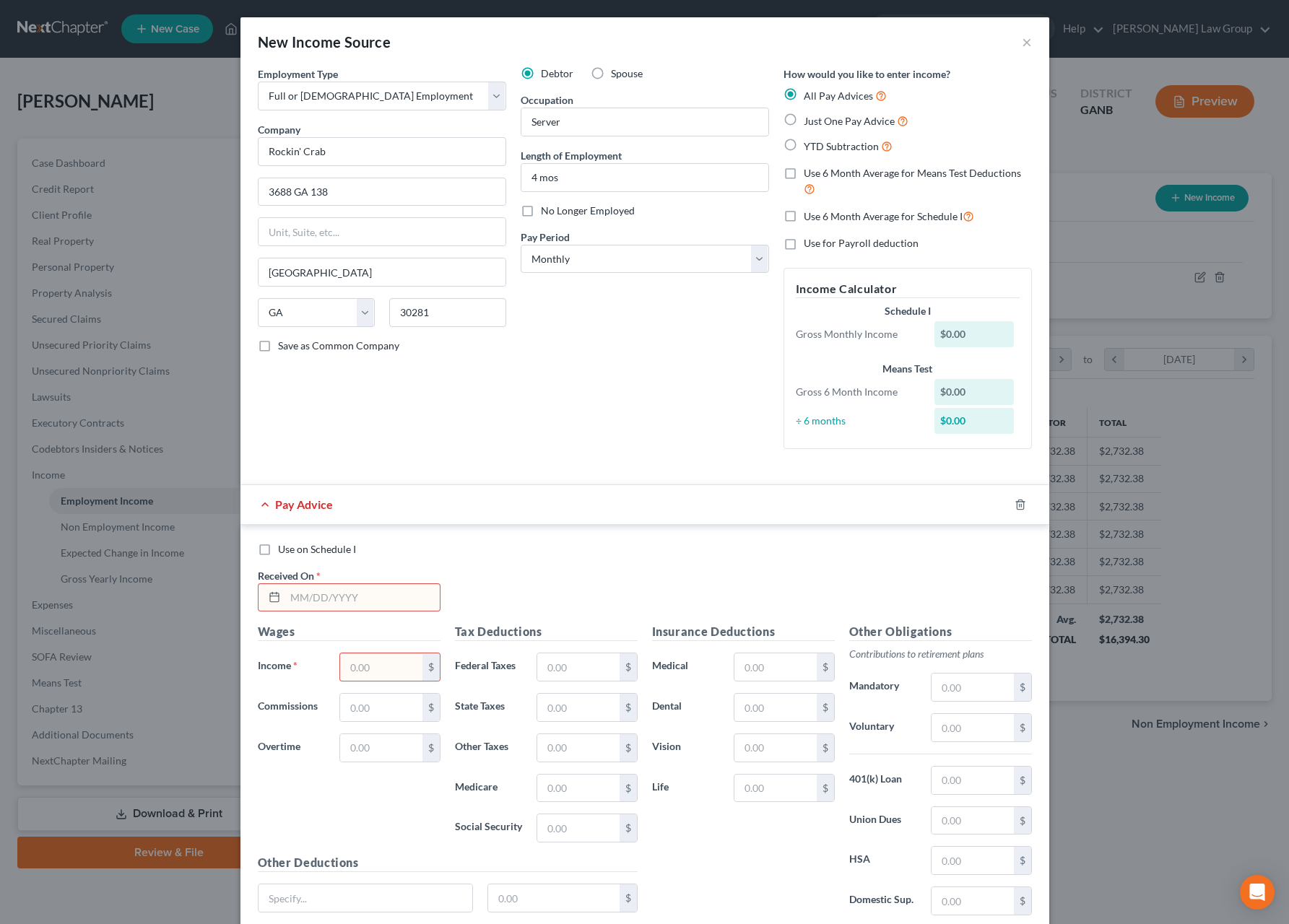
click at [836, 600] on div "Use on Schedule I Received On *" at bounding box center [645, 583] width 789 height 82
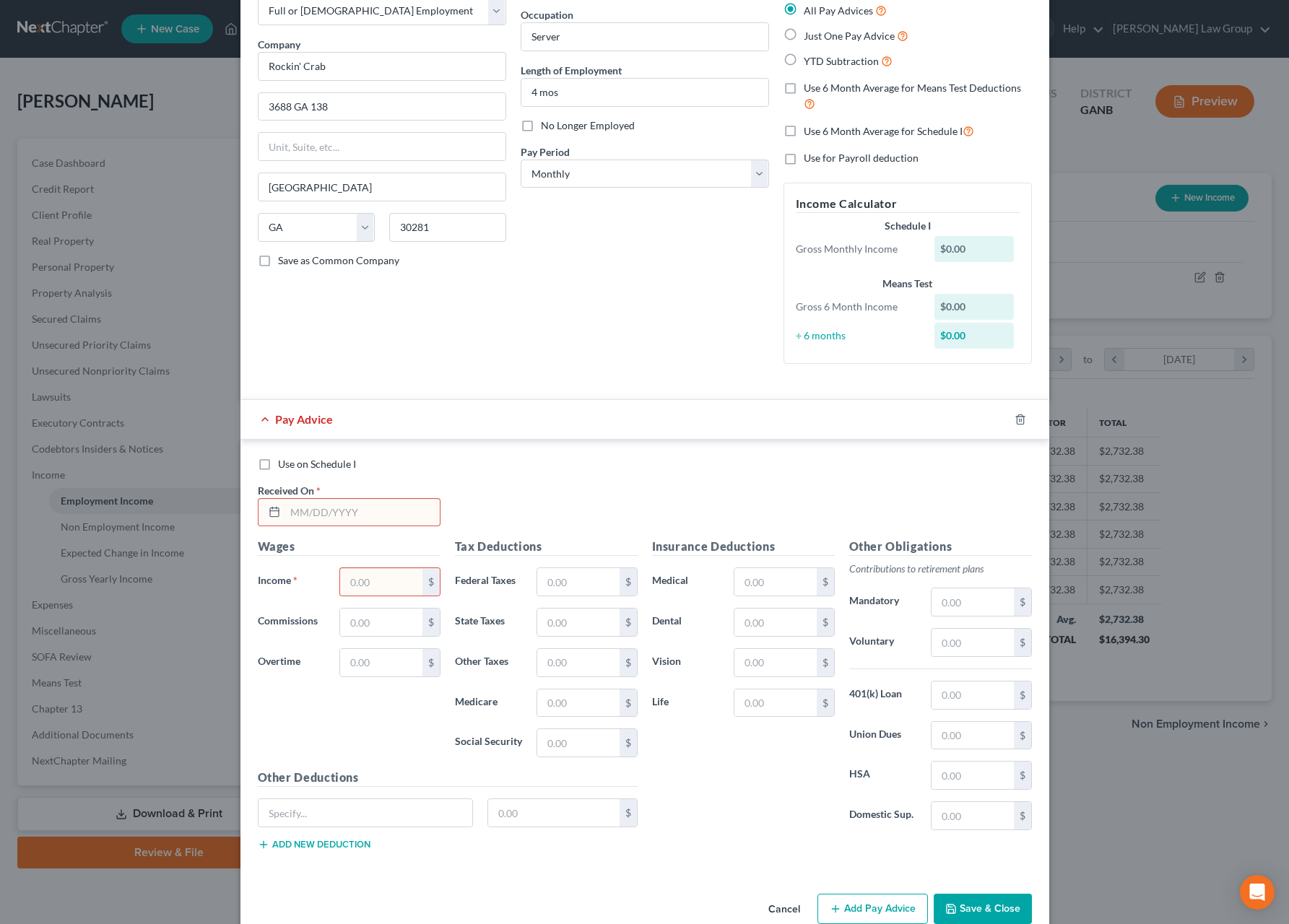
scroll to position [122, 0]
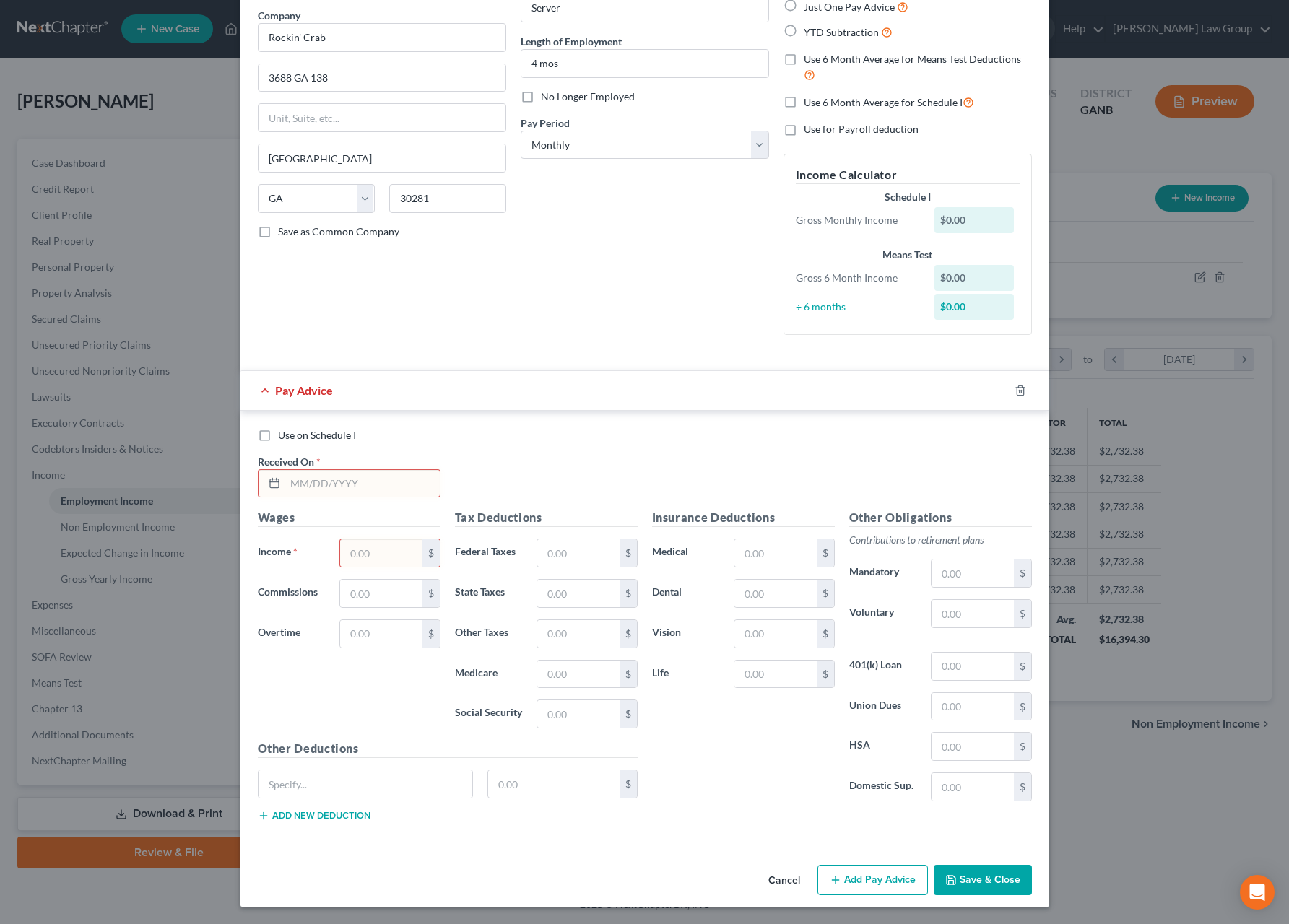
click at [934, 879] on button "Save & Close" at bounding box center [983, 880] width 99 height 30
click at [838, 28] on button "×" at bounding box center [837, 35] width 10 height 17
click at [1019, 390] on line "button" at bounding box center [1019, 391] width 0 height 3
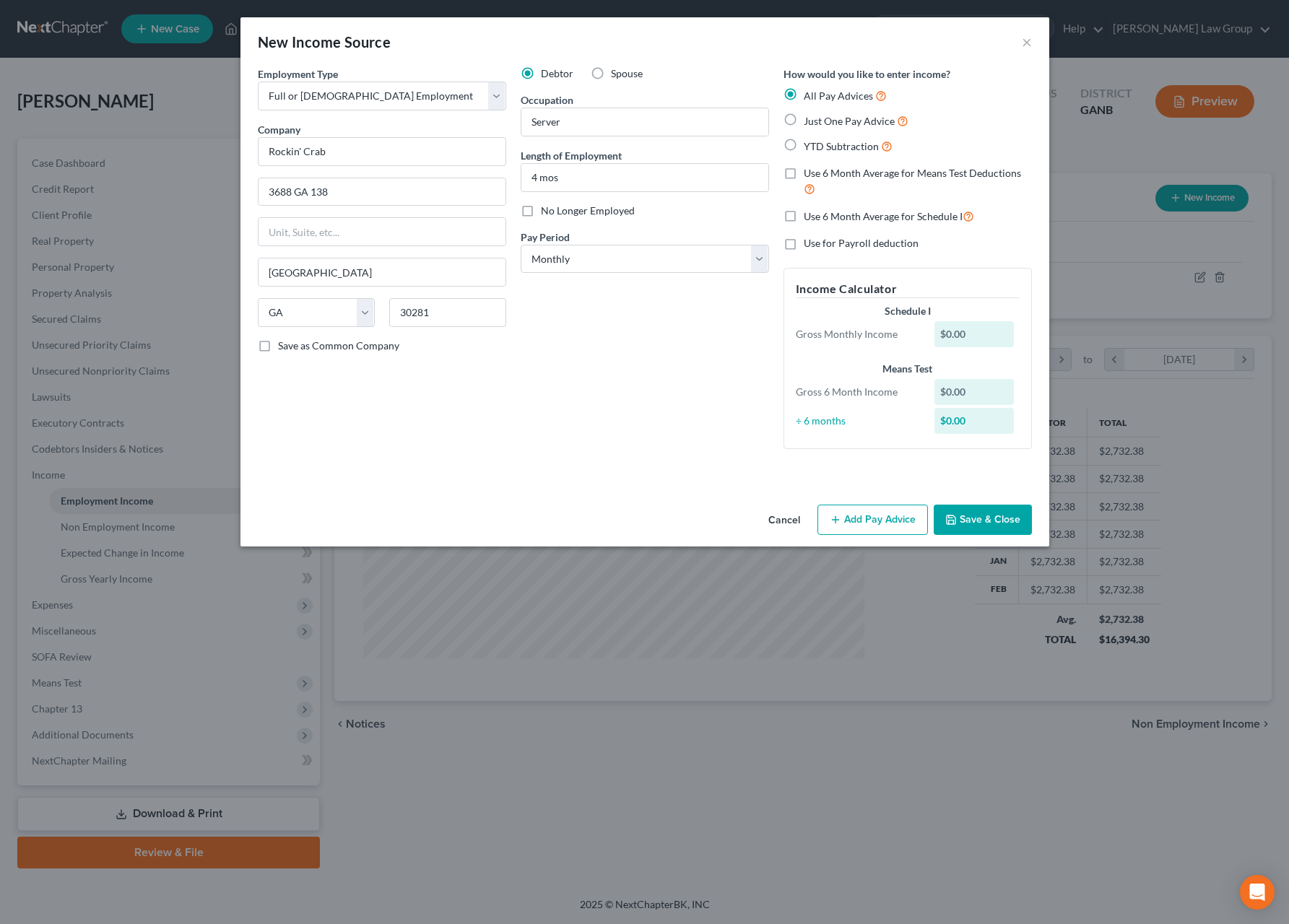
scroll to position [0, 0]
click at [983, 520] on button "Save & Close" at bounding box center [983, 520] width 99 height 30
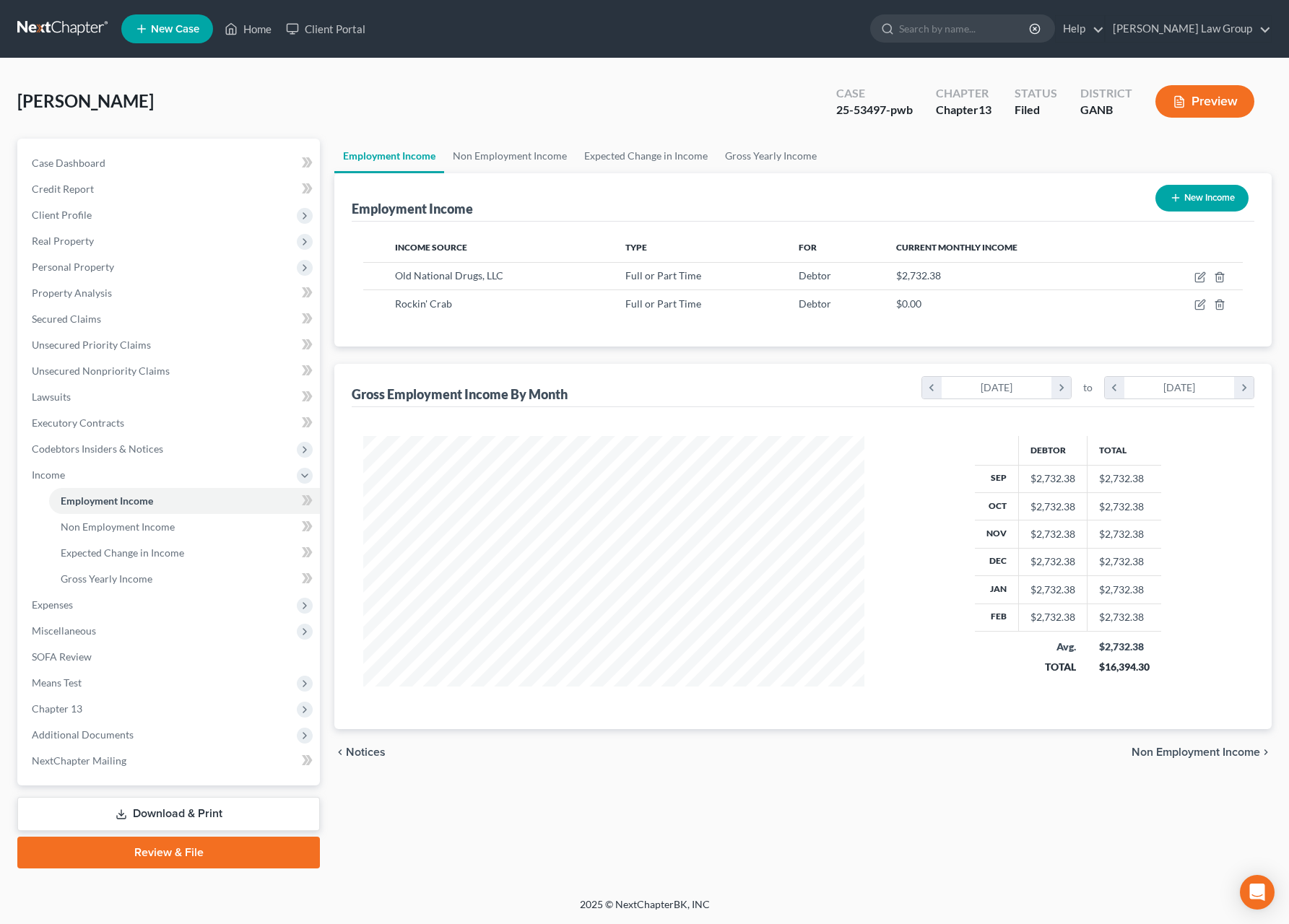
click at [1170, 112] on button "Preview" at bounding box center [1205, 101] width 99 height 33
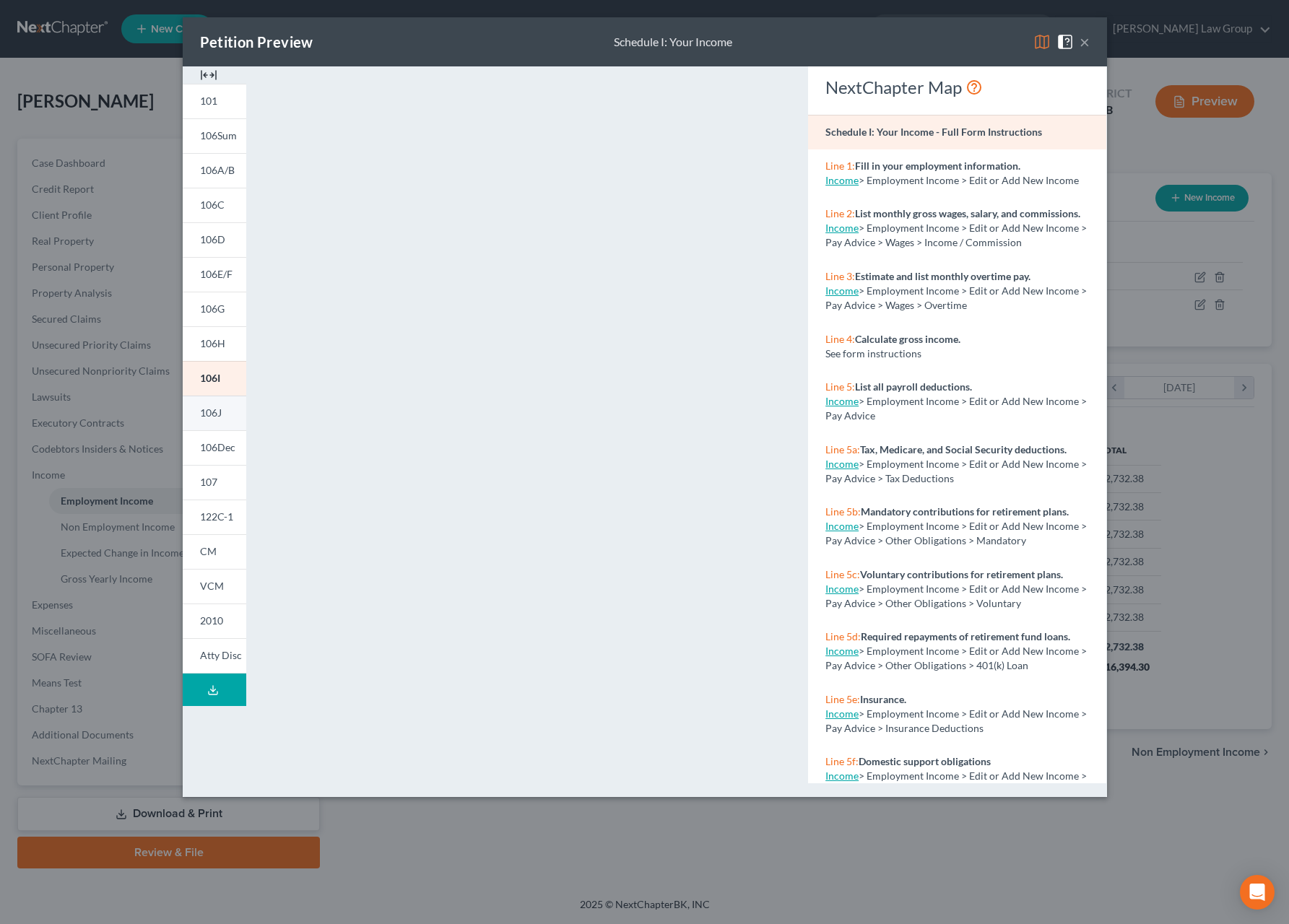
click at [229, 416] on link "106J" at bounding box center [215, 413] width 64 height 35
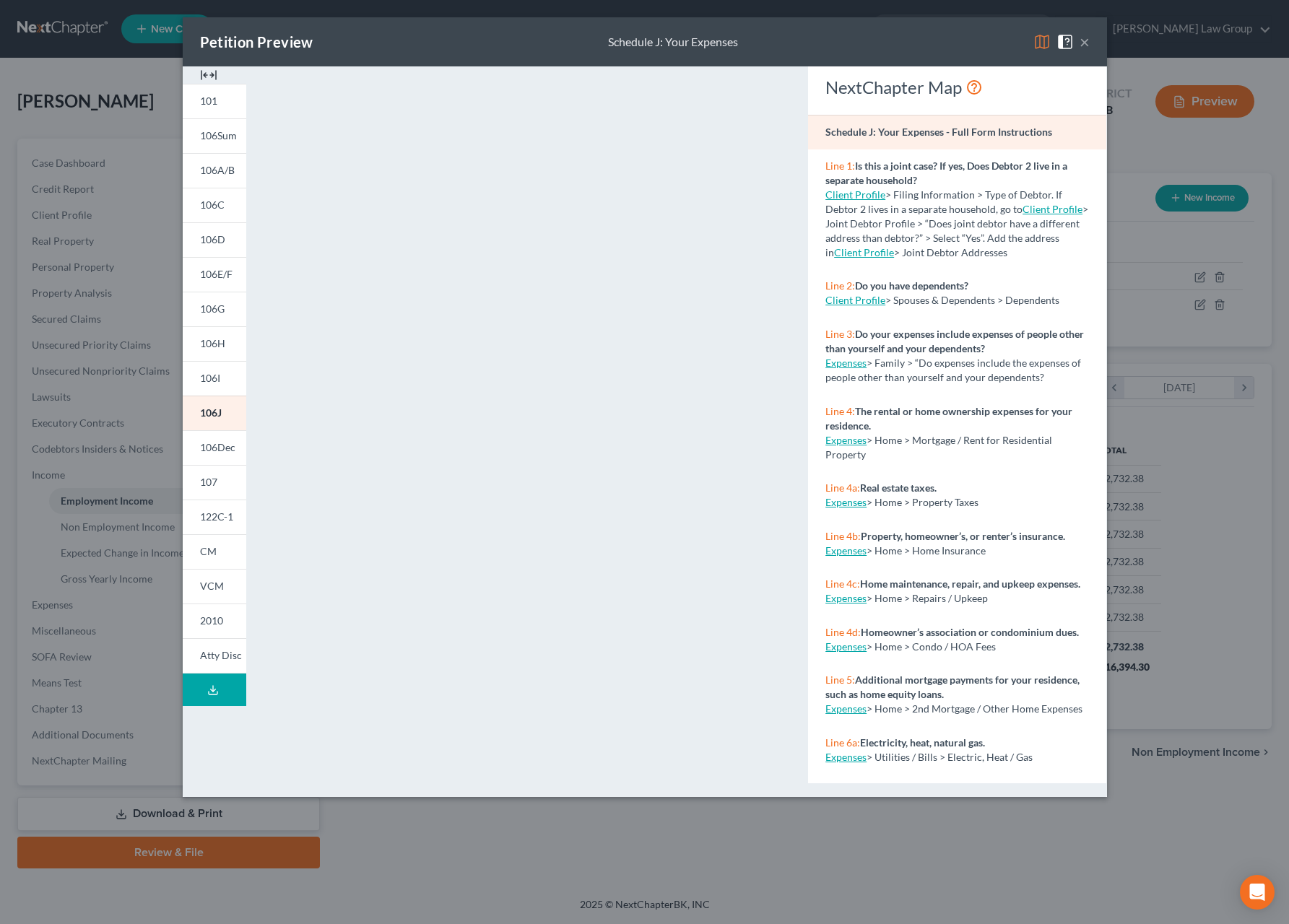
click at [1089, 45] on button "×" at bounding box center [1085, 42] width 10 height 17
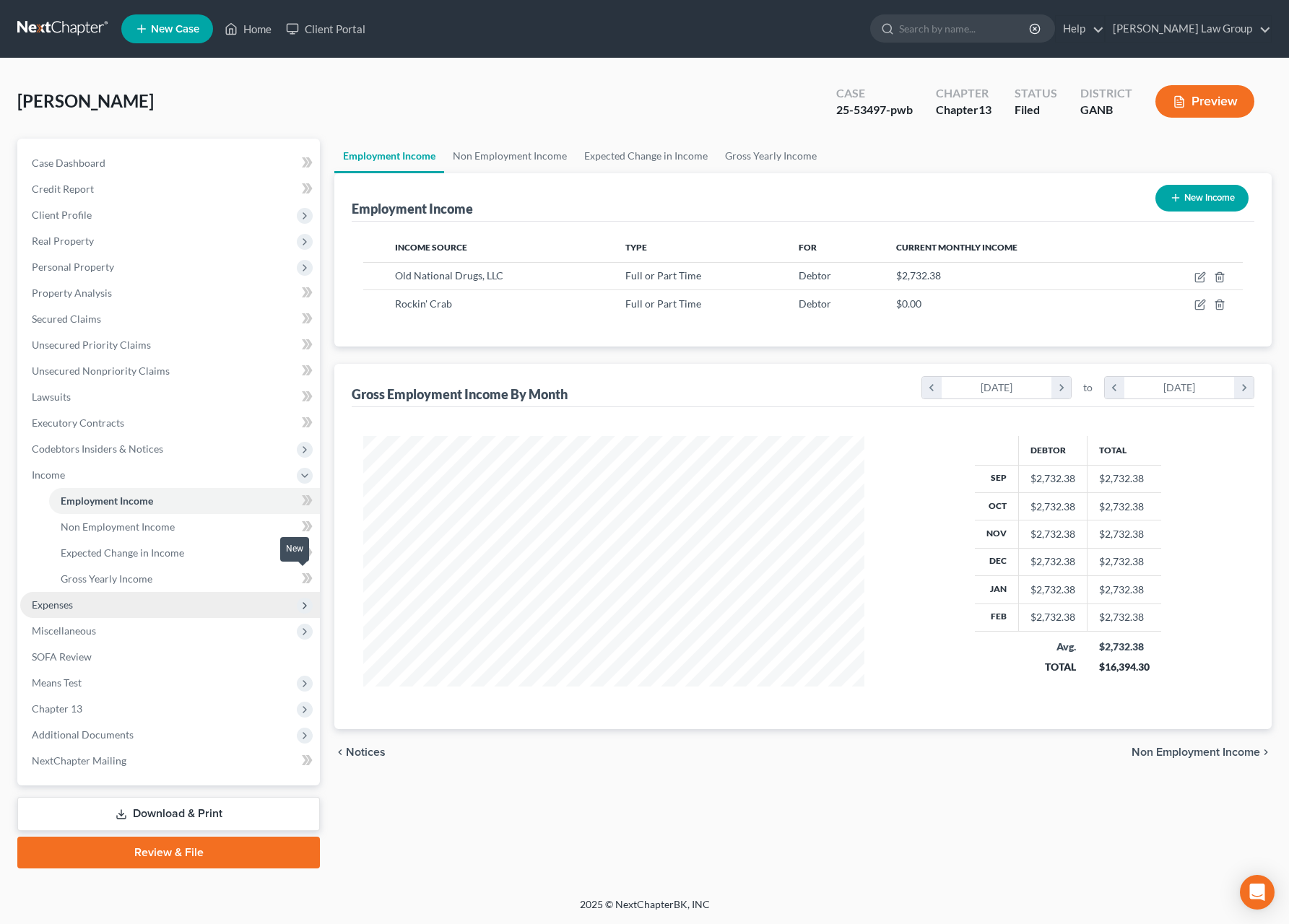
scroll to position [261, 530]
click at [247, 825] on link "Download & Print" at bounding box center [169, 814] width 303 height 34
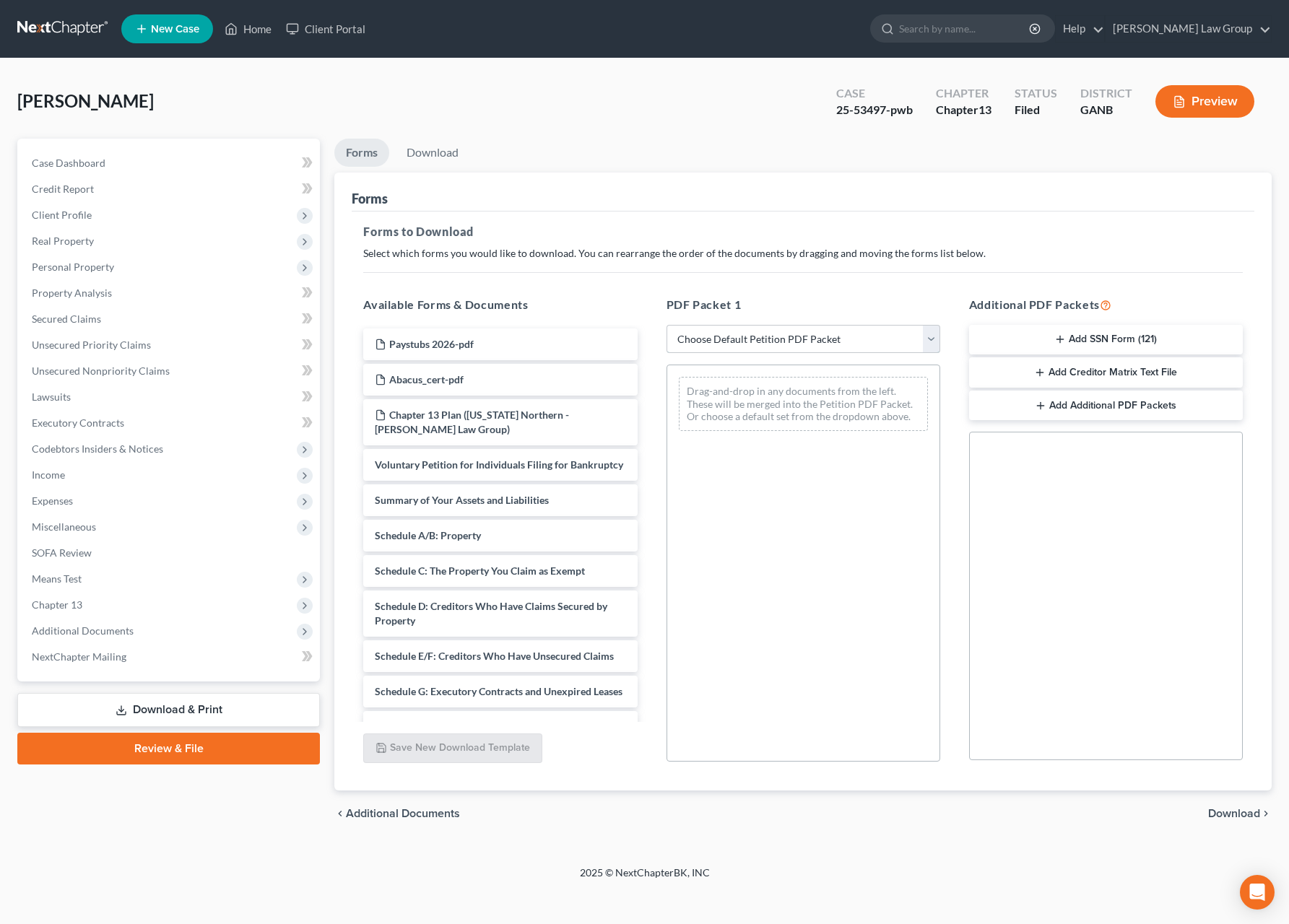
click at [666, 325] on select "Choose Default Petition PDF Packet Complete Bankruptcy Petition (all forms and …" at bounding box center [803, 340] width 274 height 29
select select "2"
click option "Amended Forms" at bounding box center [0, 0] width 0 height 0
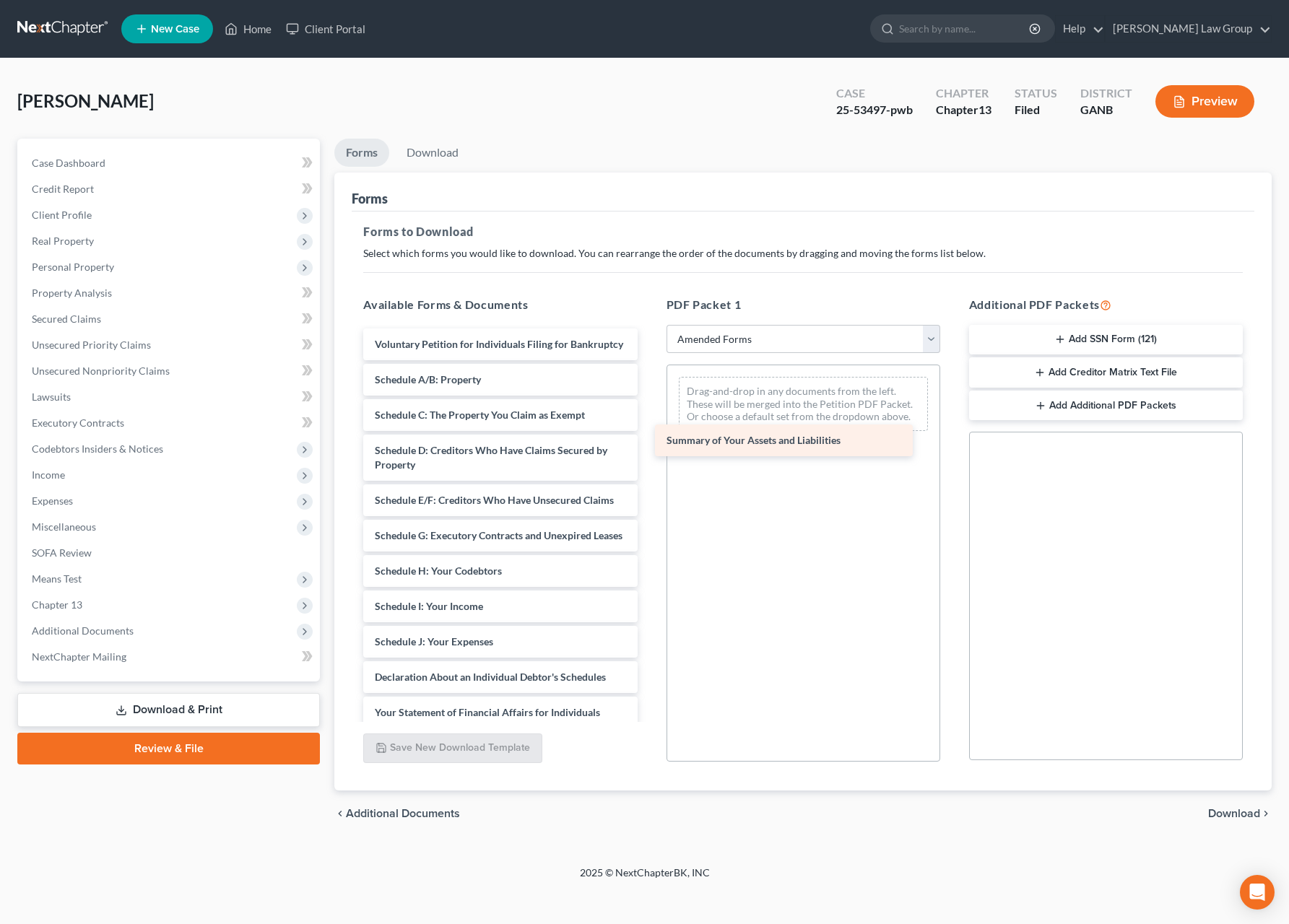
drag, startPoint x: 455, startPoint y: 400, endPoint x: 788, endPoint y: 430, distance: 334.3
click at [649, 430] on div "Summary of Your Assets and Liabilities Voluntary Petition for Individuals Filin…" at bounding box center [499, 631] width 297 height 606
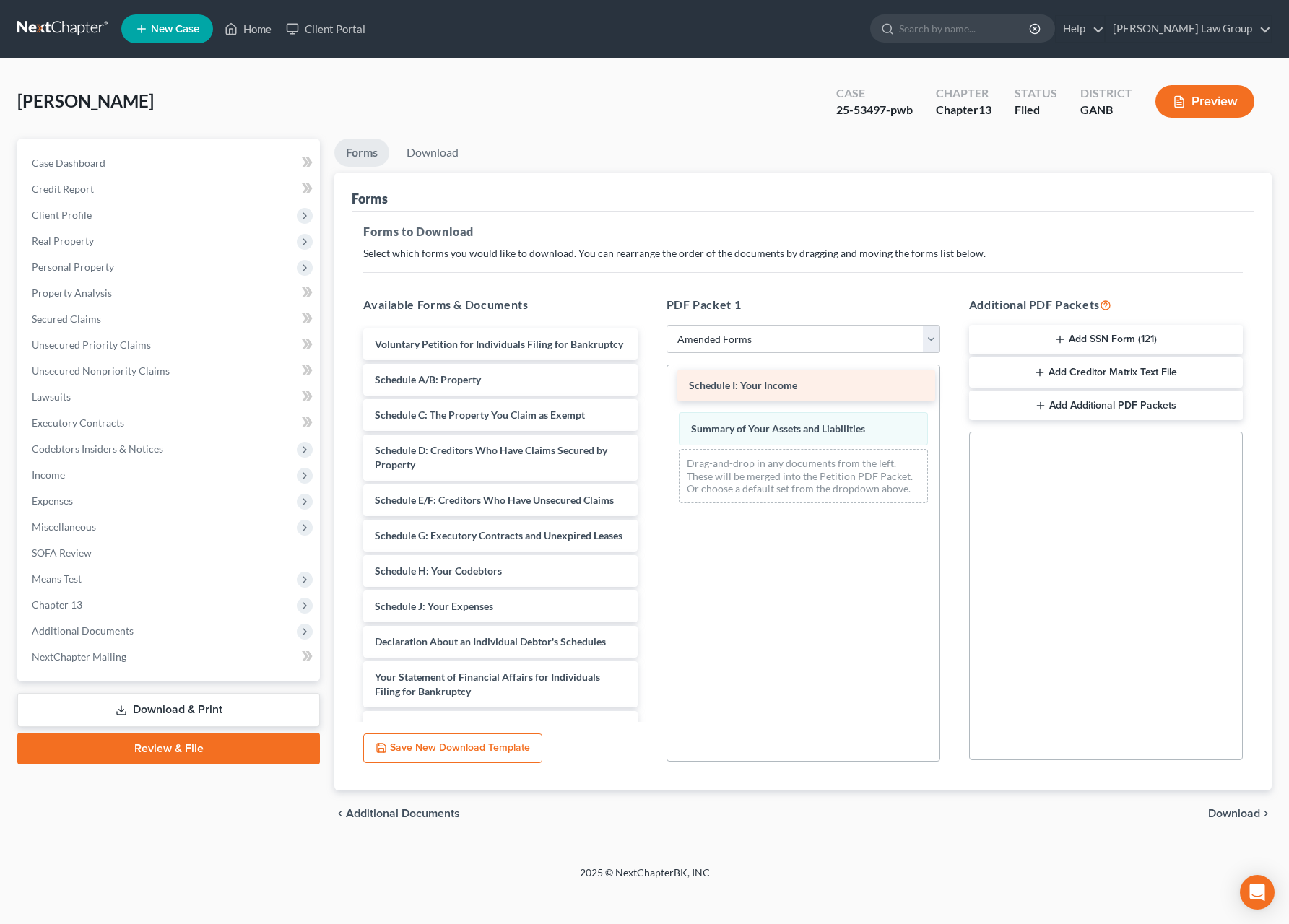
drag, startPoint x: 504, startPoint y: 657, endPoint x: 818, endPoint y: 392, distance: 410.9
click at [649, 391] on div "Schedule I: Your Income Voluntary Petition for Individuals Filing for Bankruptc…" at bounding box center [499, 613] width 297 height 570
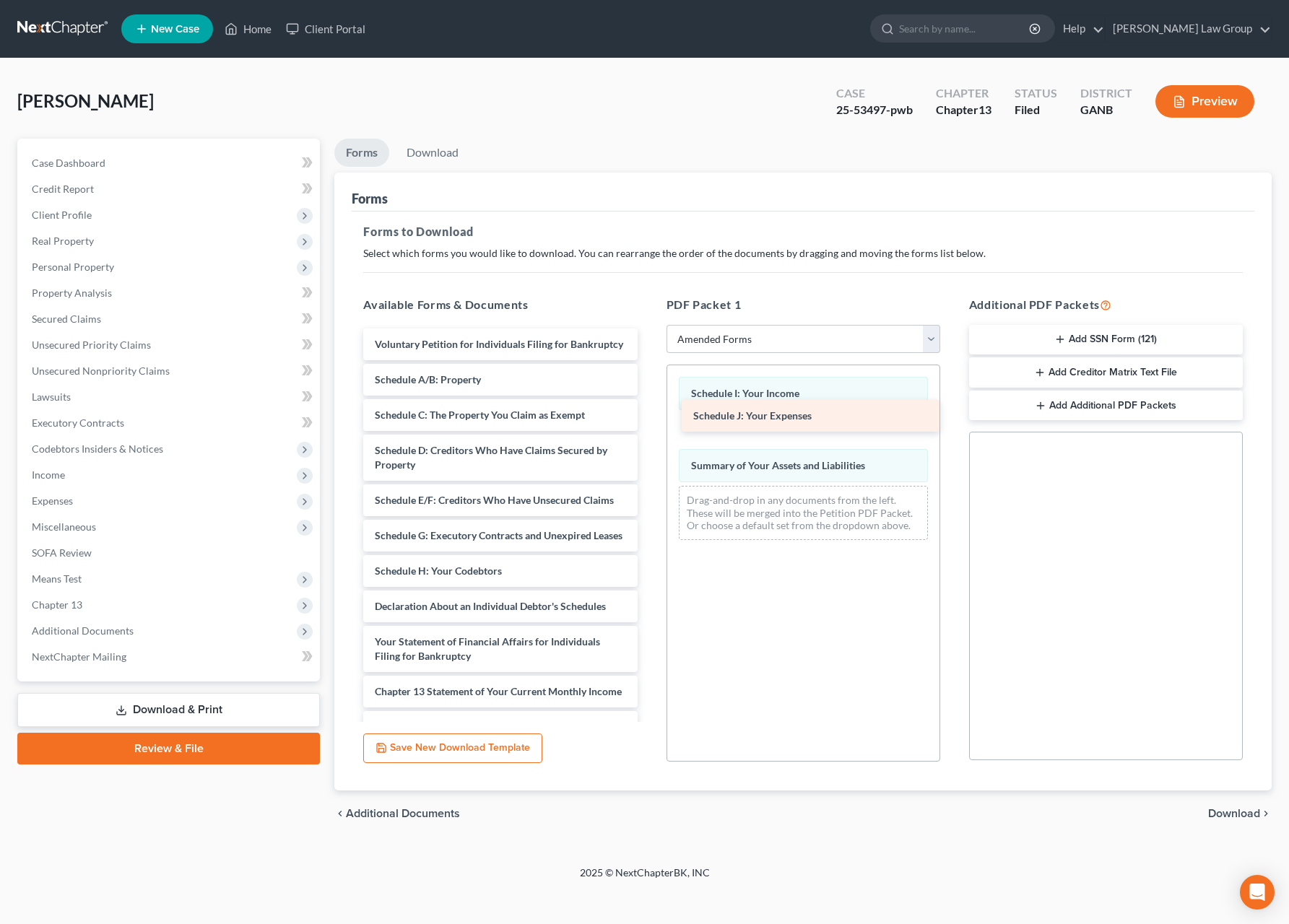
drag, startPoint x: 490, startPoint y: 647, endPoint x: 806, endPoint y: 420, distance: 389.1
click at [649, 418] on div "Schedule J: Your Expenses Voluntary Petition for Individuals Filing for Bankrup…" at bounding box center [499, 596] width 297 height 535
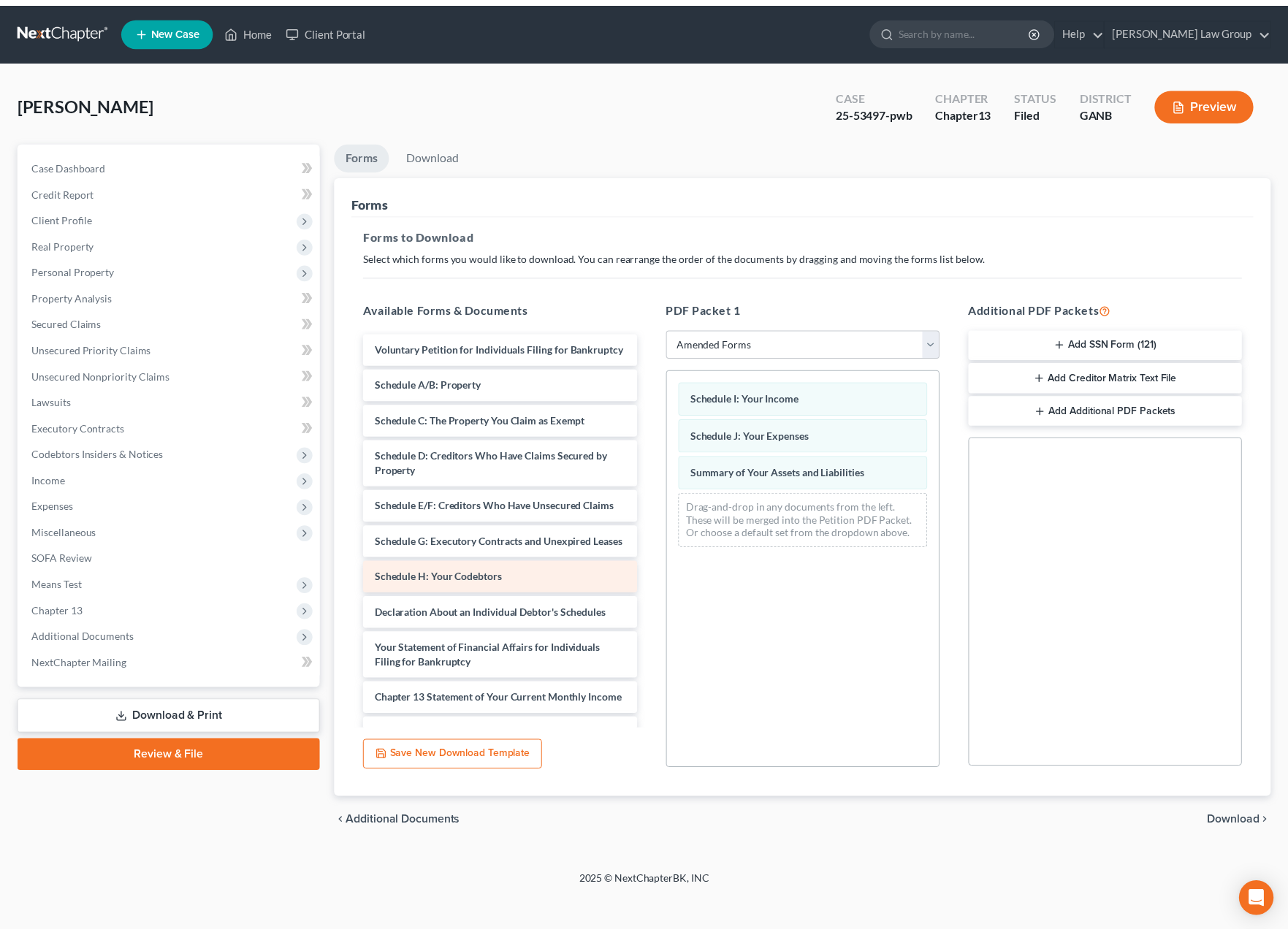
scroll to position [27, 0]
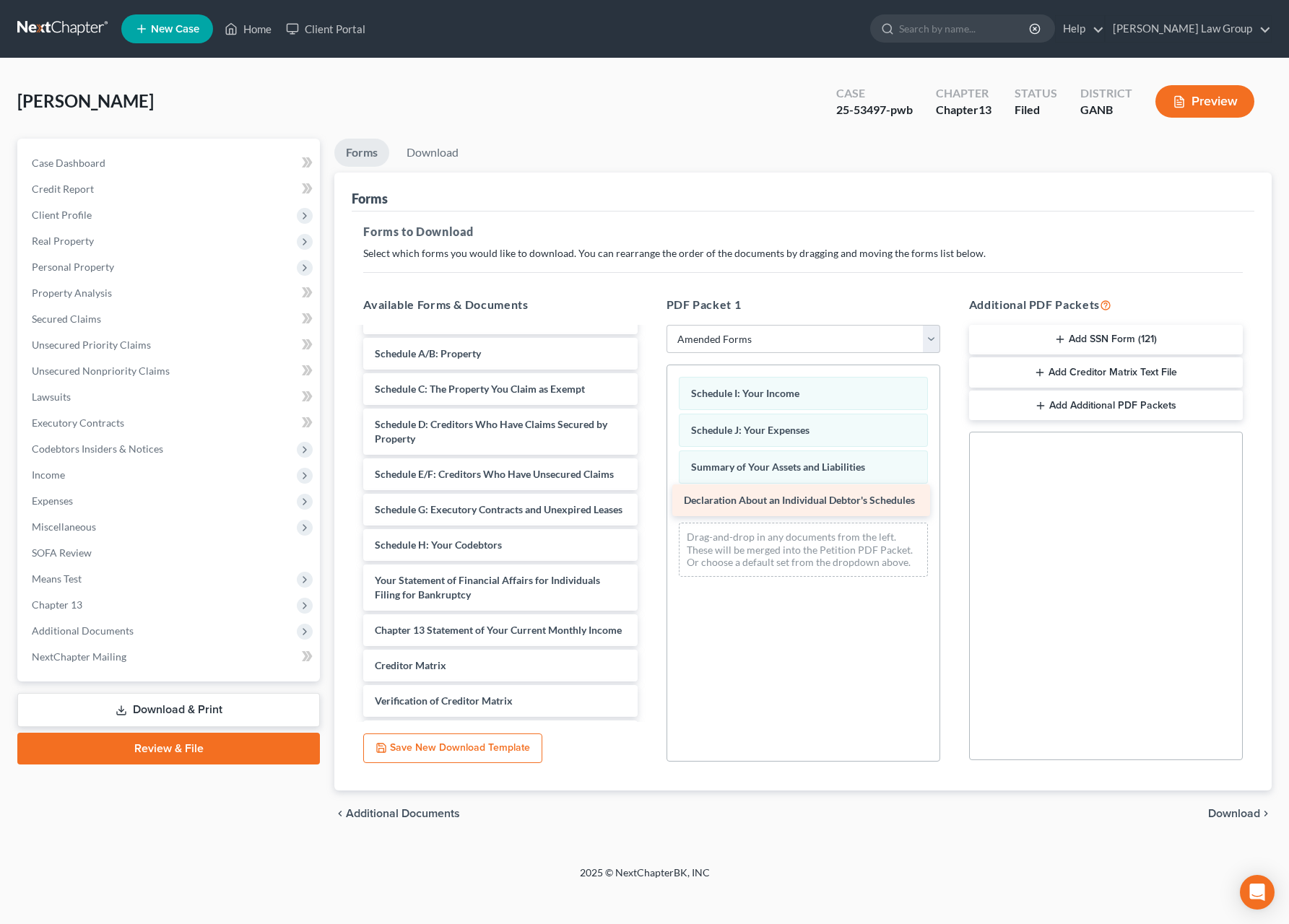
drag, startPoint x: 520, startPoint y: 625, endPoint x: 829, endPoint y: 502, distance: 332.6
click at [649, 502] on div "Declaration About an Individual Debtor's Schedules Voluntary Petition for Indiv…" at bounding box center [499, 553] width 297 height 499
click at [1224, 813] on span "Download" at bounding box center [1233, 813] width 52 height 12
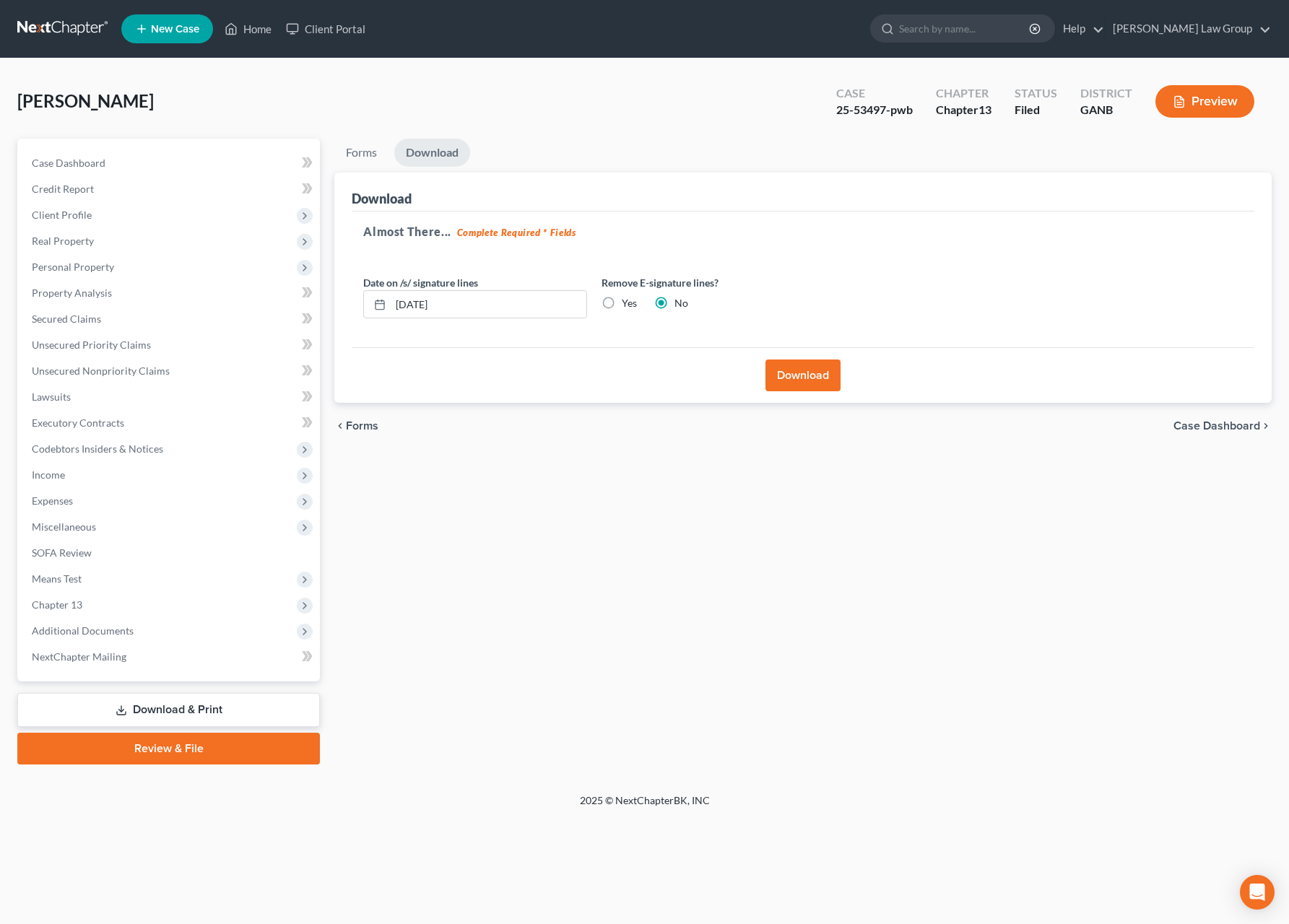
click at [818, 382] on button "Download" at bounding box center [803, 375] width 75 height 32
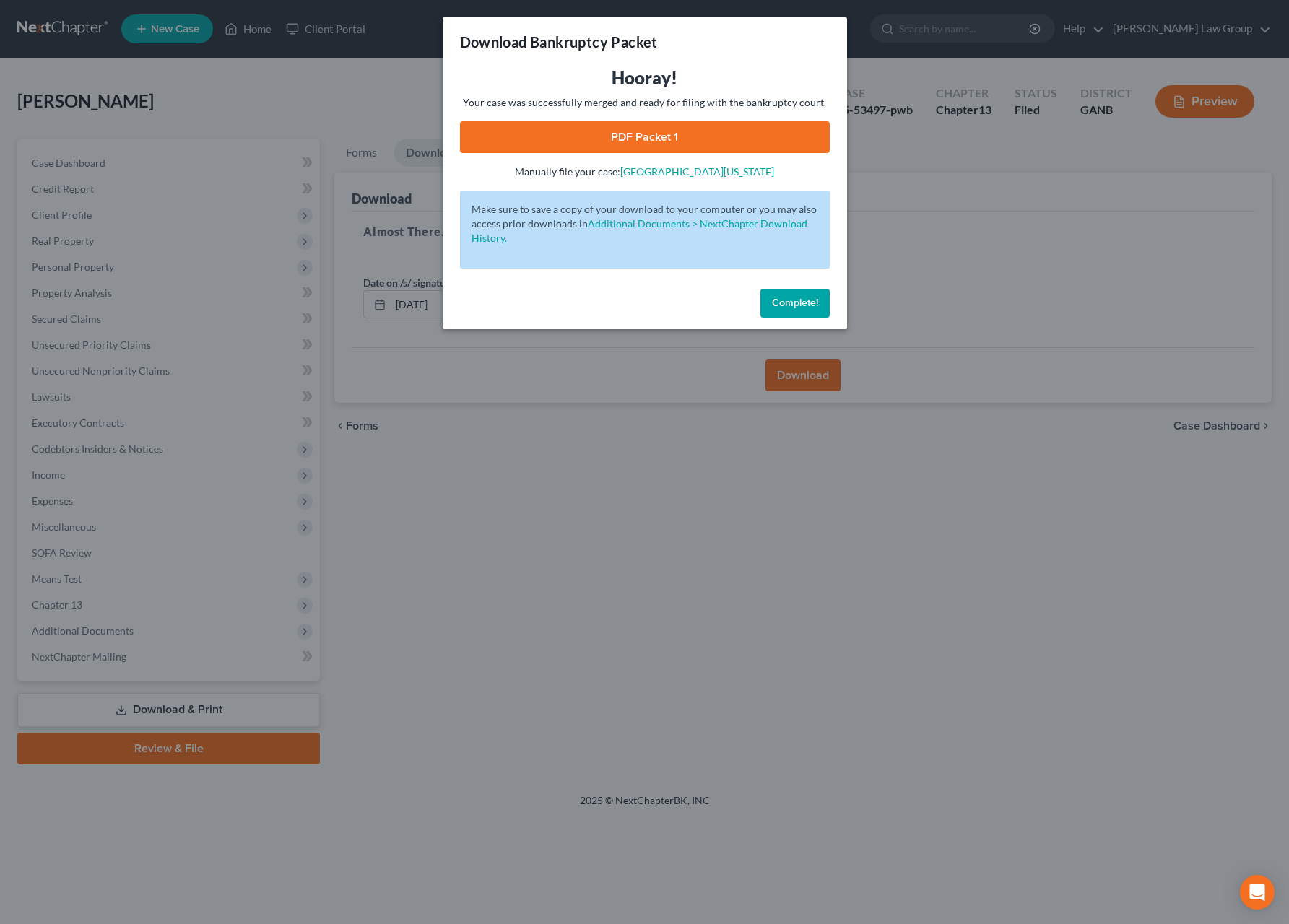
click at [643, 138] on link "PDF Packet 1" at bounding box center [644, 138] width 370 height 32
click at [786, 303] on span "Complete!" at bounding box center [795, 302] width 46 height 12
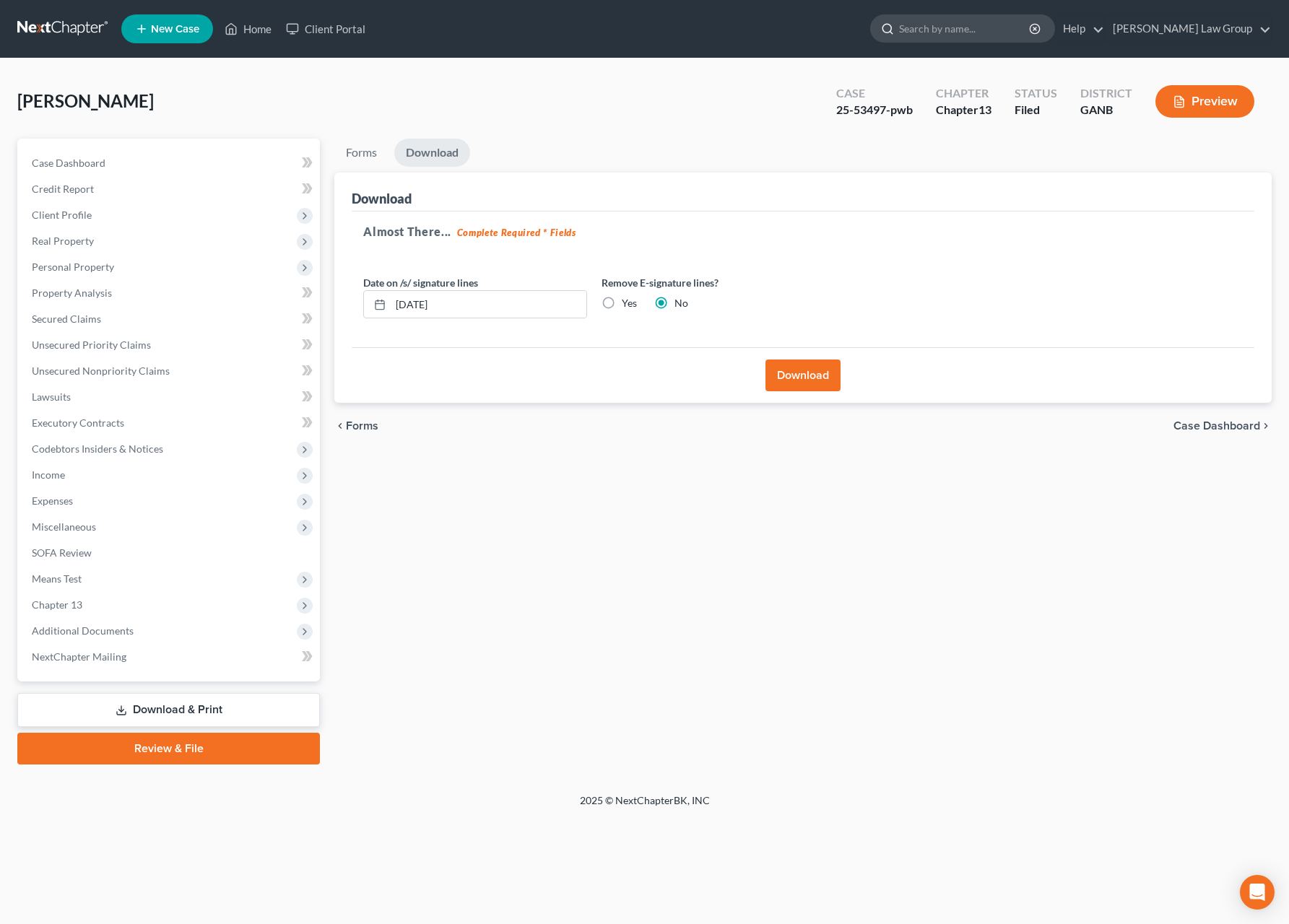
click at [976, 37] on input "search" at bounding box center [965, 29] width 132 height 27
type input "[PERSON_NAME]"
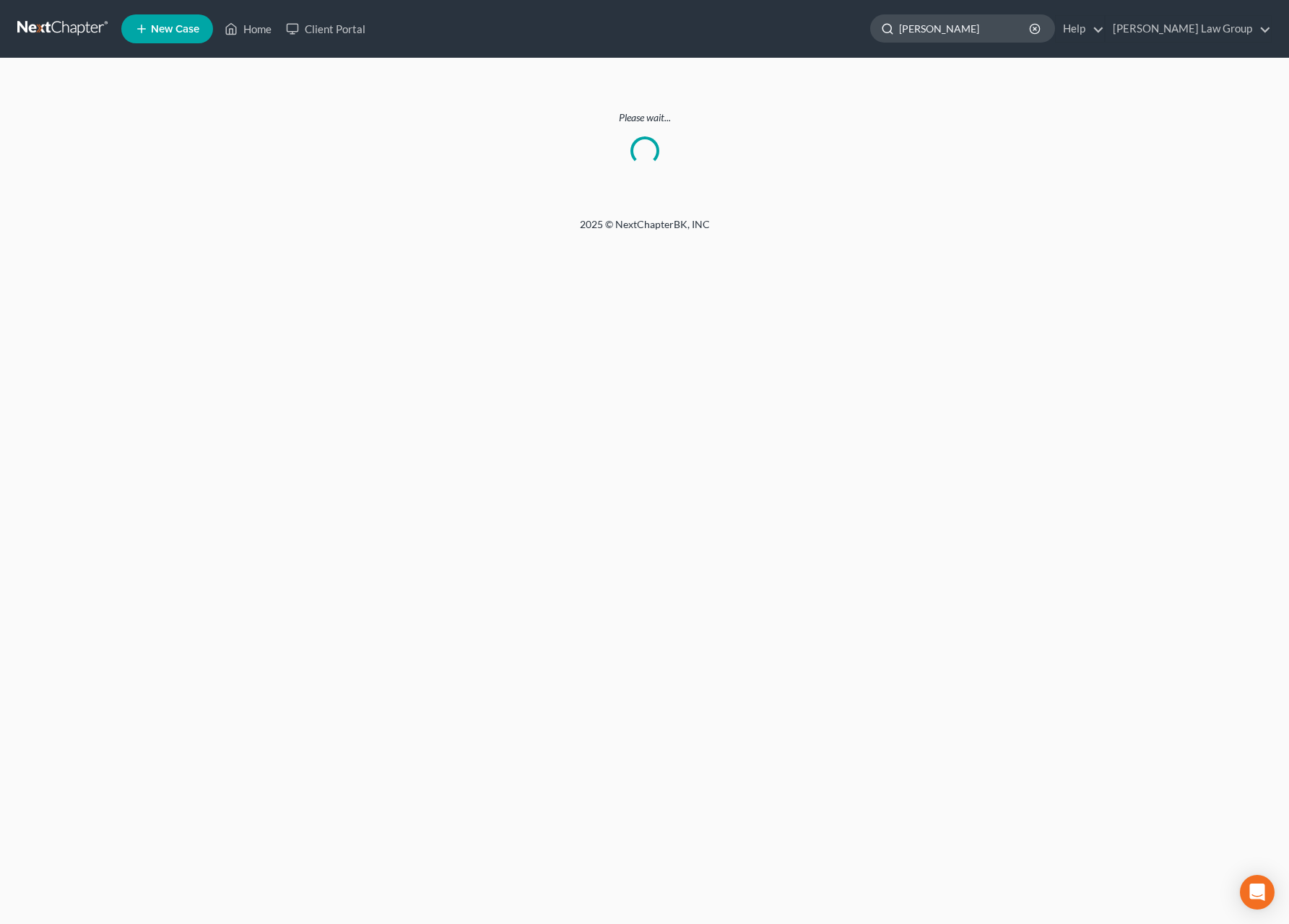
click at [981, 29] on input "[PERSON_NAME]" at bounding box center [965, 29] width 132 height 27
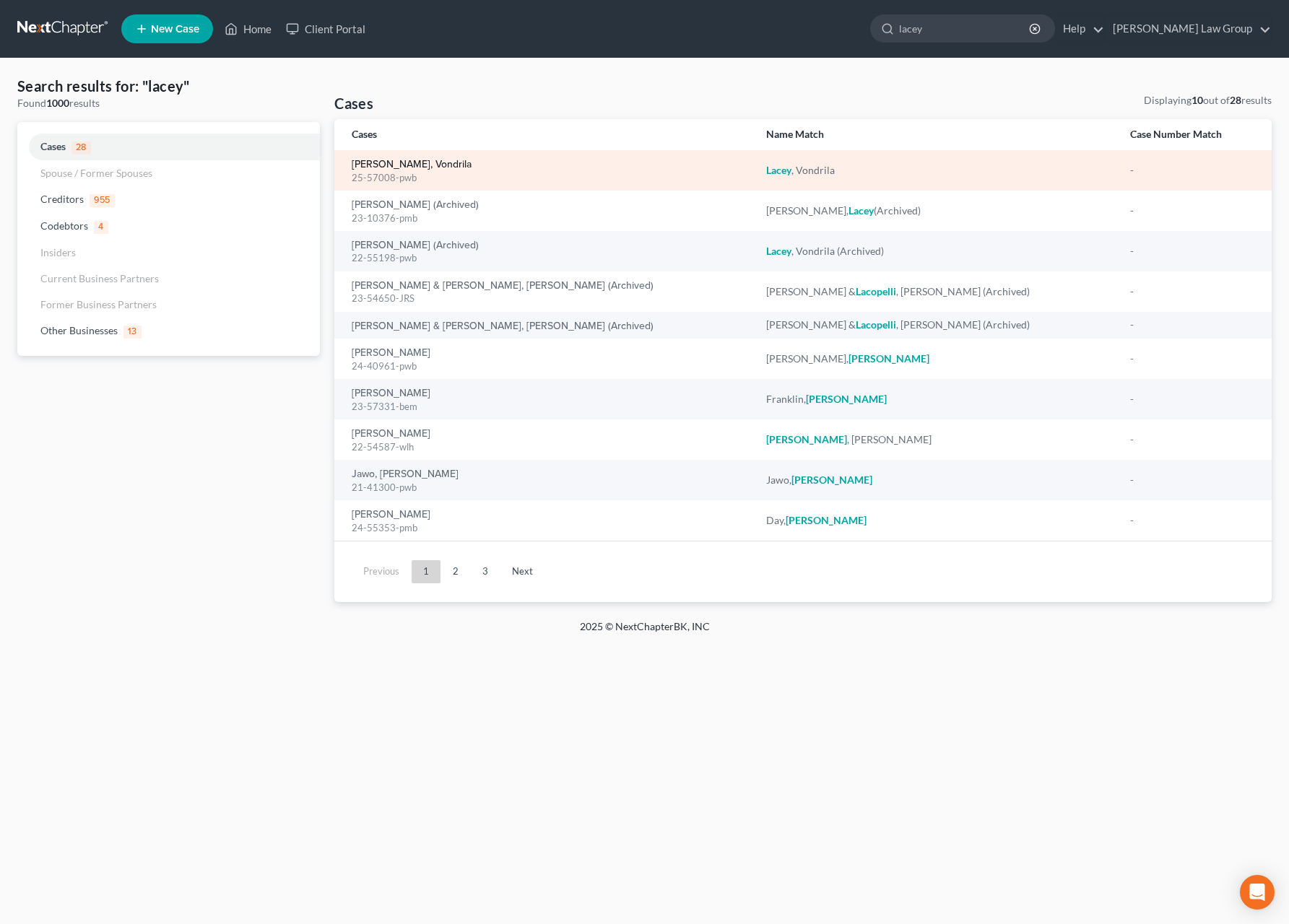
type input "lacey"
click at [407, 165] on link "[PERSON_NAME], Vondrila" at bounding box center [411, 165] width 120 height 10
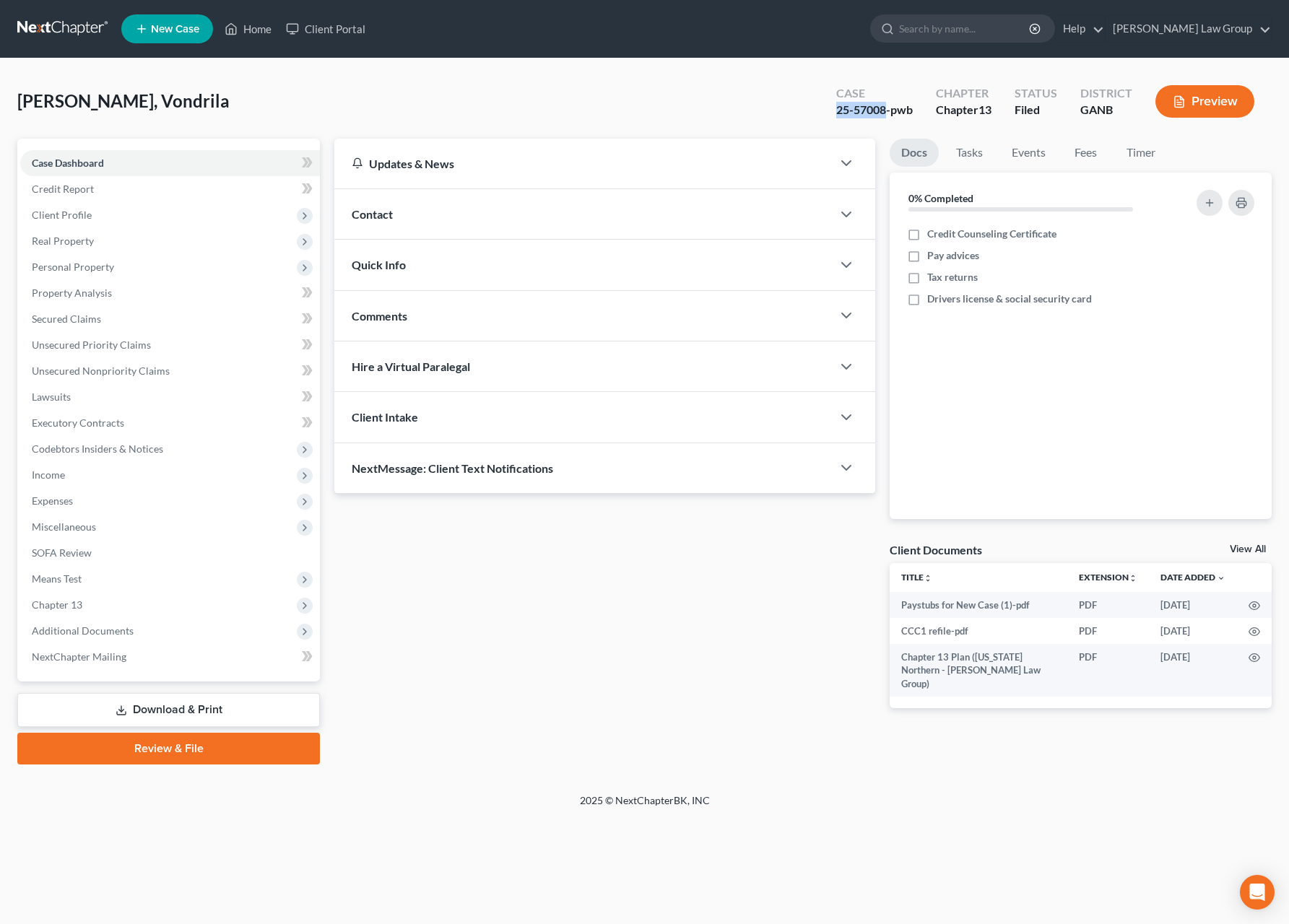
drag, startPoint x: 887, startPoint y: 111, endPoint x: 806, endPoint y: 111, distance: 81.0
click at [806, 111] on div "Lacey, Vondrila Upgraded Case 25-57008-pwb Chapter Chapter 13 Status Filed Dist…" at bounding box center [644, 107] width 1254 height 63
copy div "25-57008"
click at [985, 29] on input "search" at bounding box center [965, 29] width 132 height 27
click at [95, 641] on span "Additional Documents" at bounding box center [169, 631] width 300 height 26
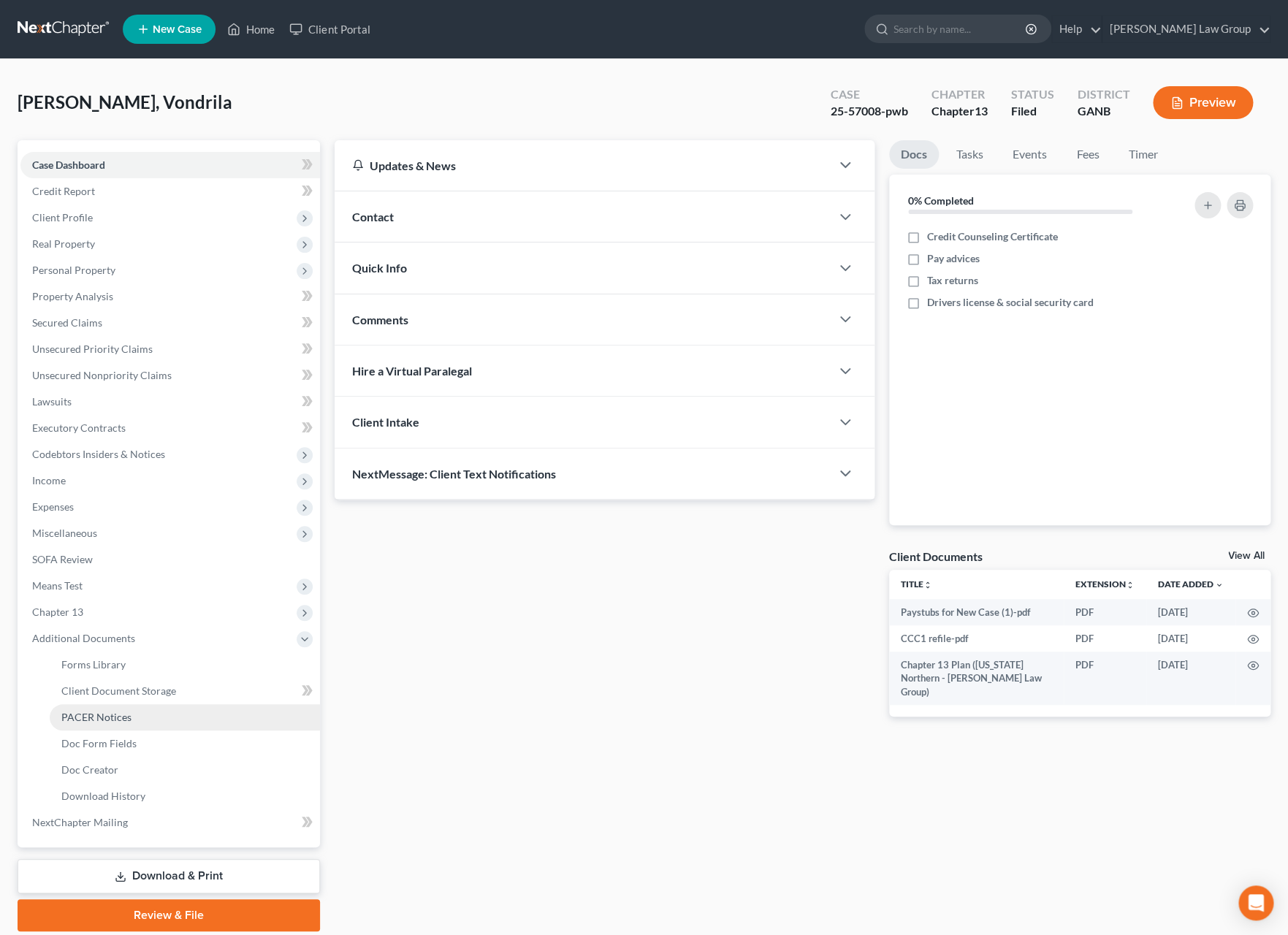
click at [134, 716] on link "PACER Notices" at bounding box center [185, 717] width 270 height 27
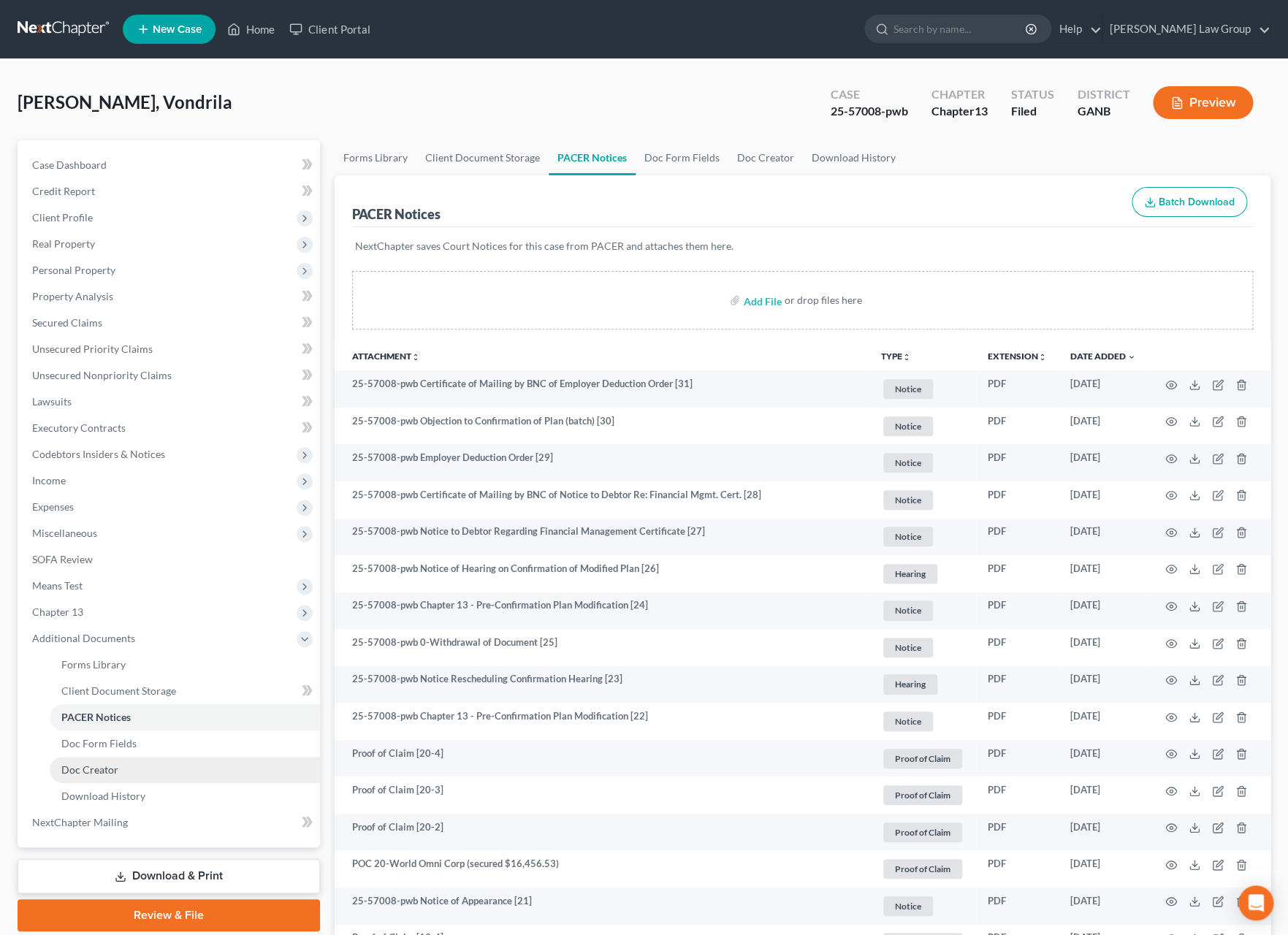
click at [131, 765] on link "Doc Creator" at bounding box center [185, 770] width 270 height 27
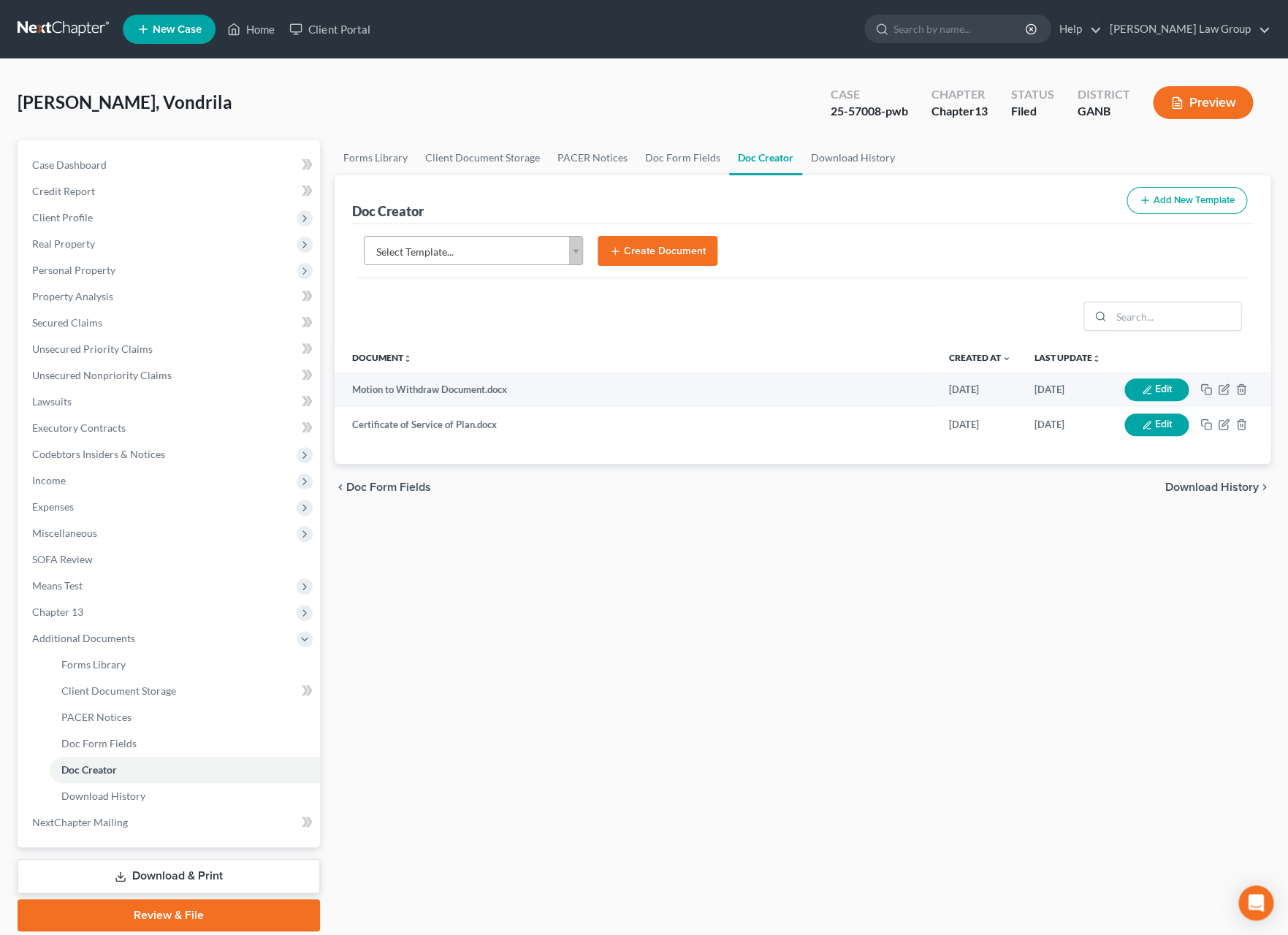
click at [576, 256] on body "Home New Case Client Portal [PERSON_NAME] Law Group [EMAIL_ADDRESS][DOMAIN_NAME…" at bounding box center [644, 493] width 1288 height 987
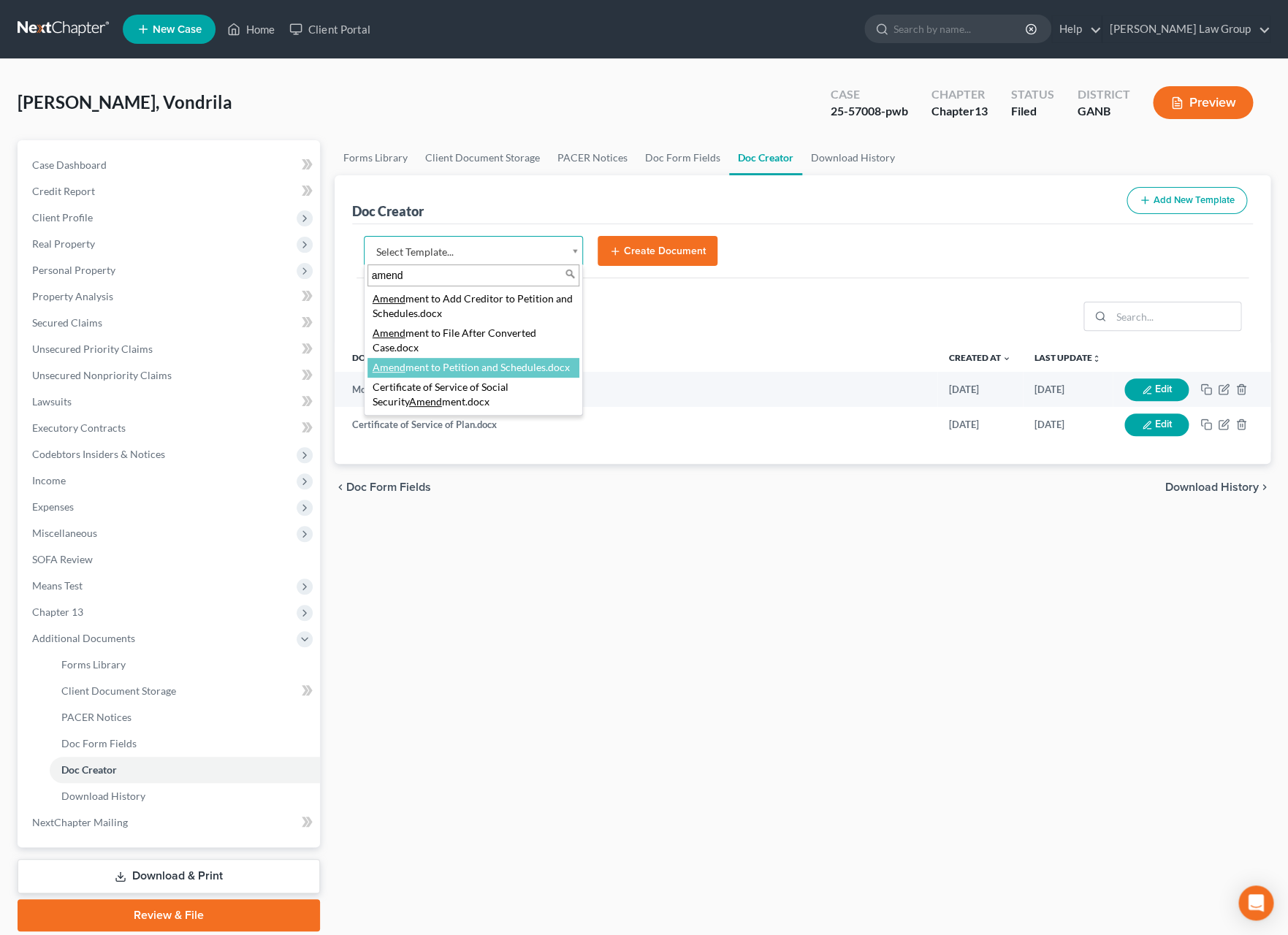
type input "amend"
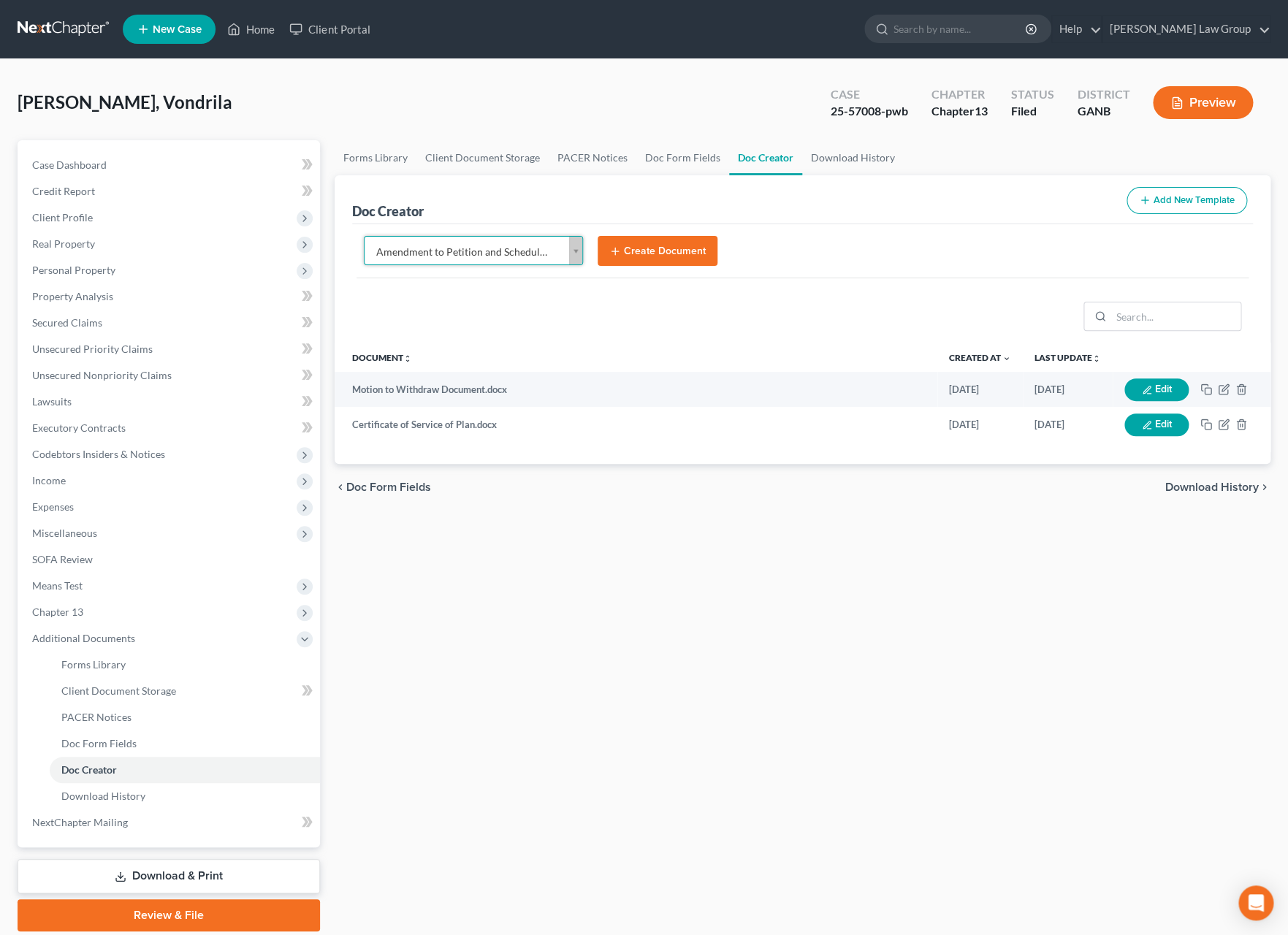
select select "110999"
click at [648, 258] on button "Create Document" at bounding box center [657, 251] width 120 height 31
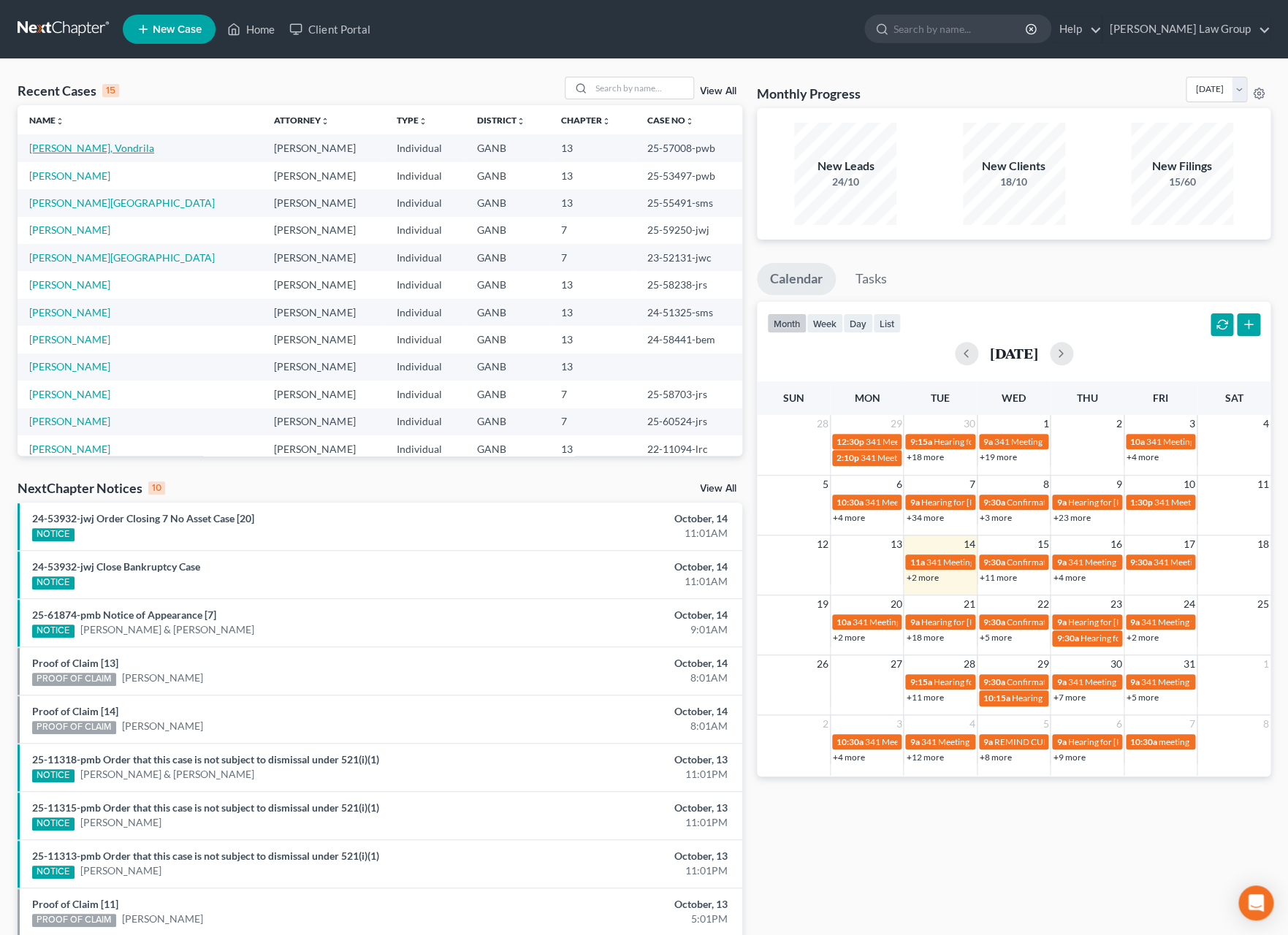
click at [88, 150] on link "[PERSON_NAME], Vondrila" at bounding box center [91, 147] width 125 height 12
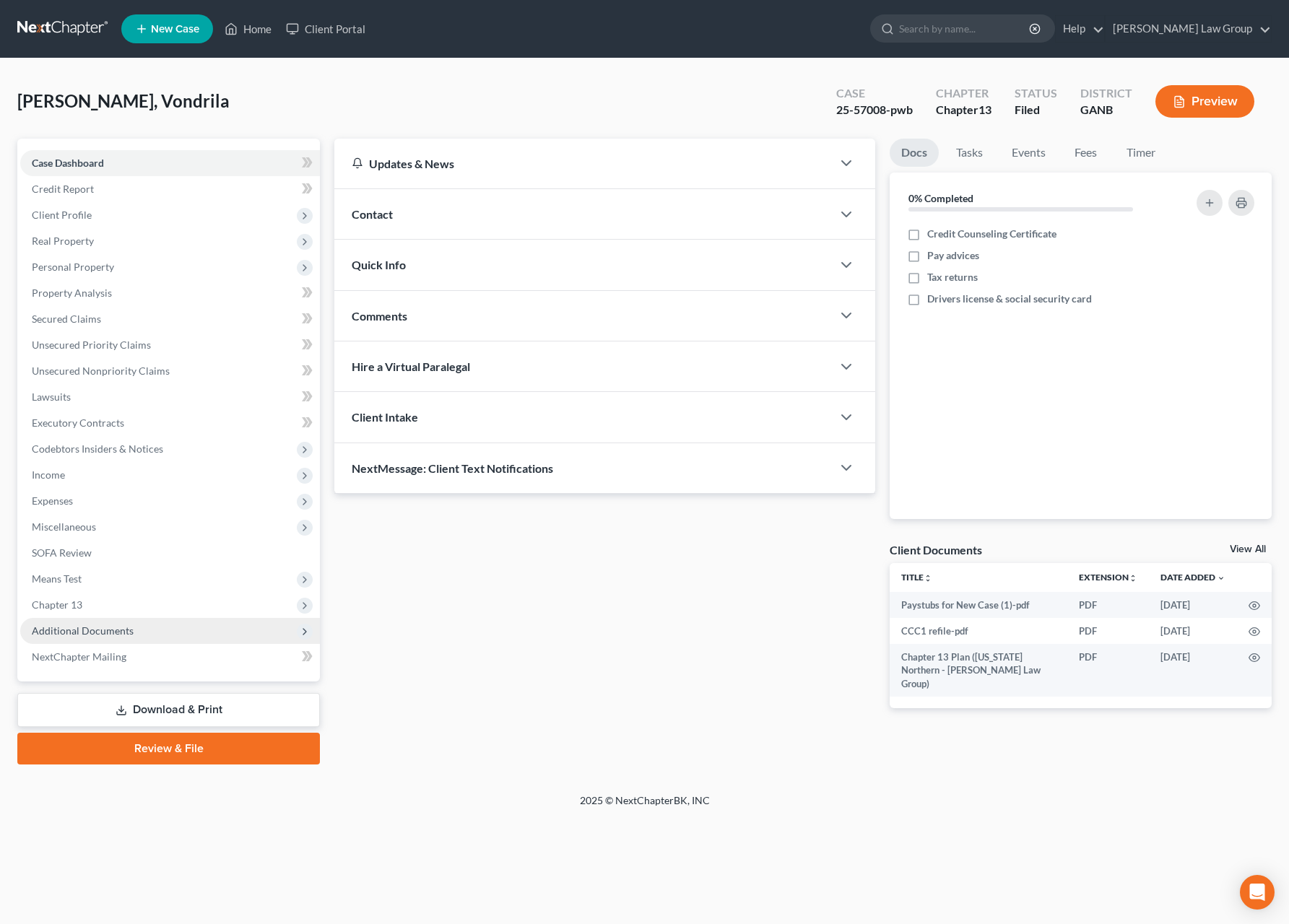
click at [97, 639] on span "Additional Documents" at bounding box center [169, 631] width 300 height 26
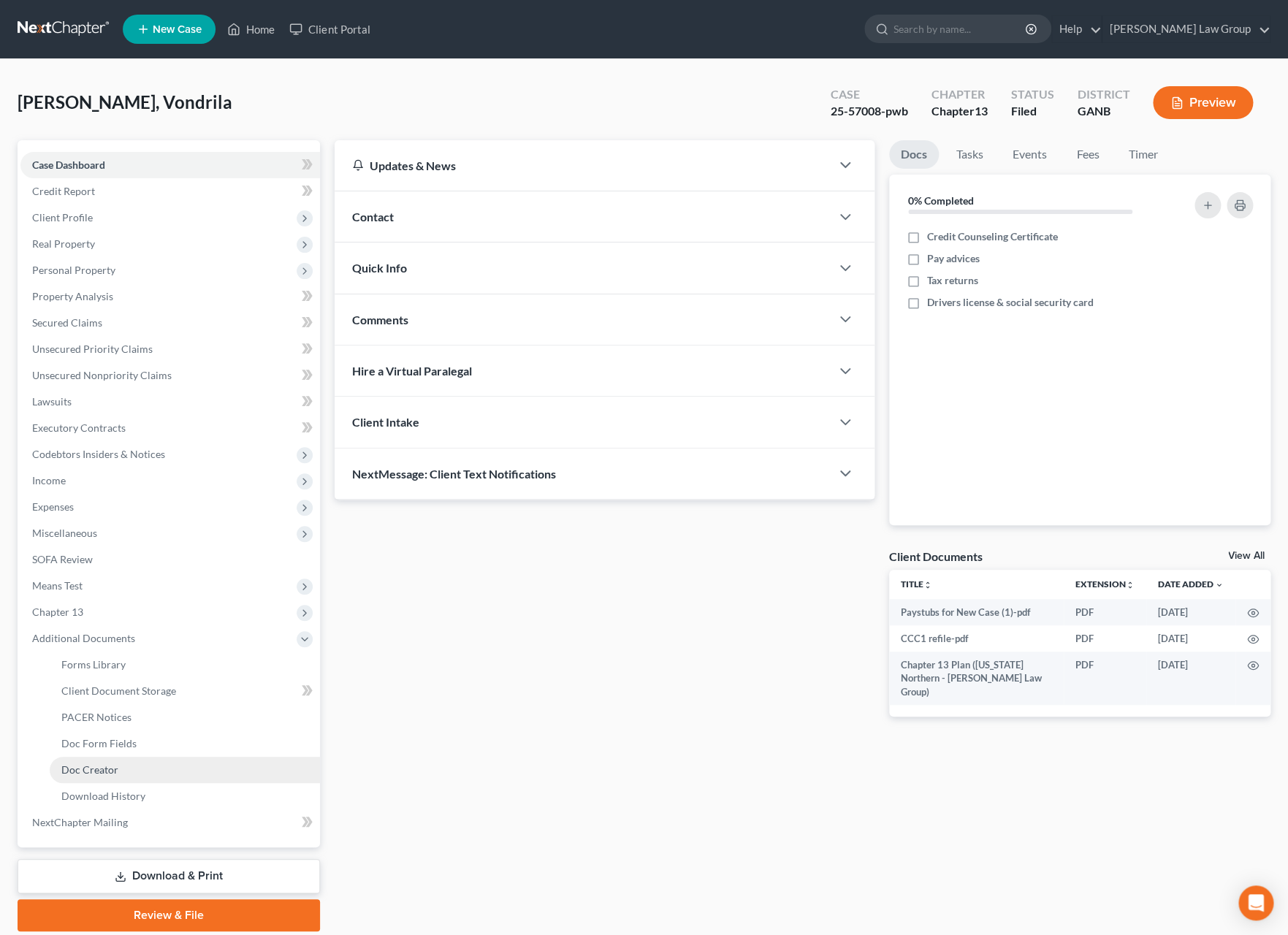
click at [136, 764] on link "Doc Creator" at bounding box center [185, 770] width 270 height 27
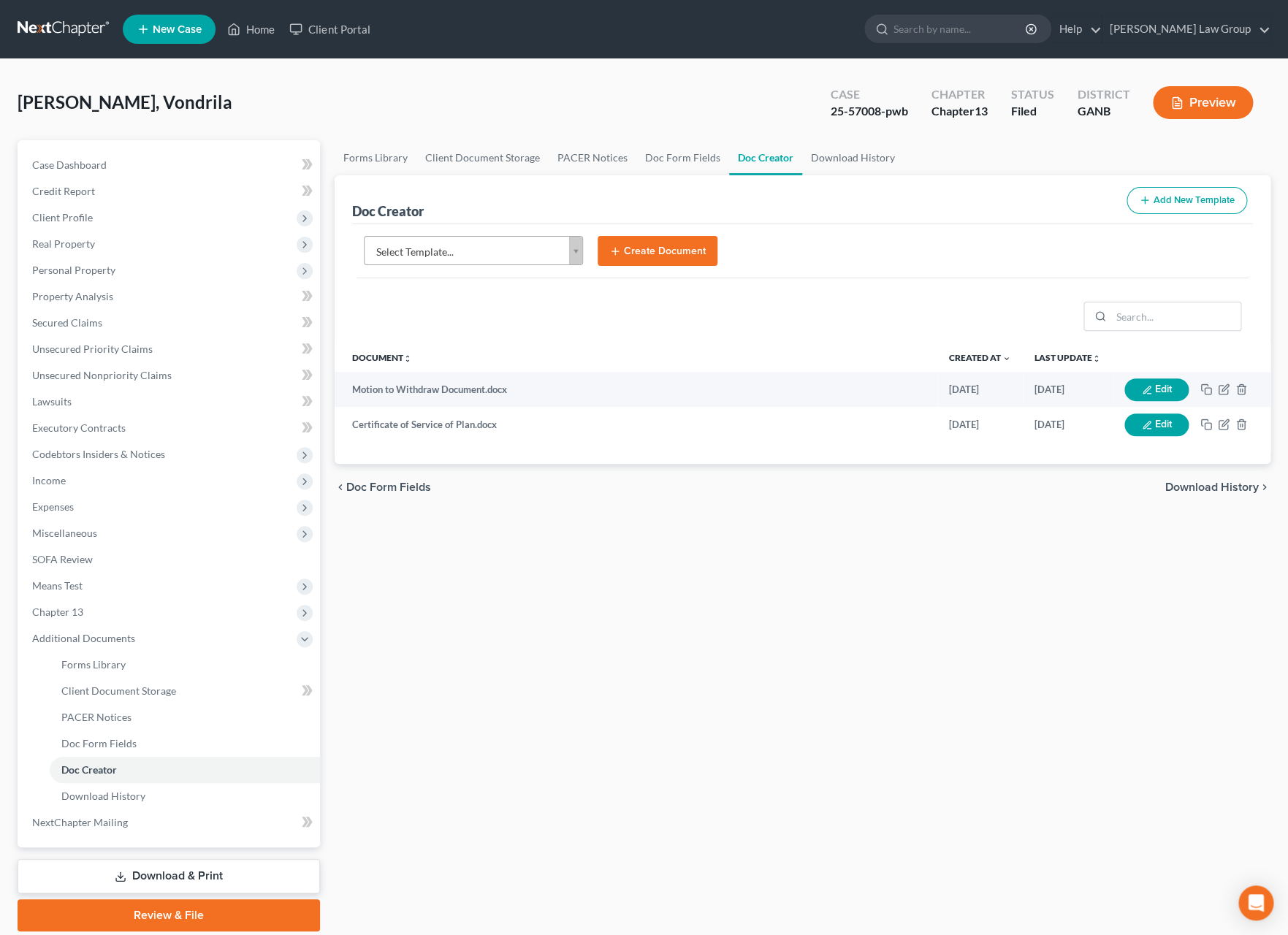
click at [578, 243] on body "Home New Case Client Portal [PERSON_NAME] Law Group [EMAIL_ADDRESS][DOMAIN_NAME…" at bounding box center [644, 493] width 1288 height 987
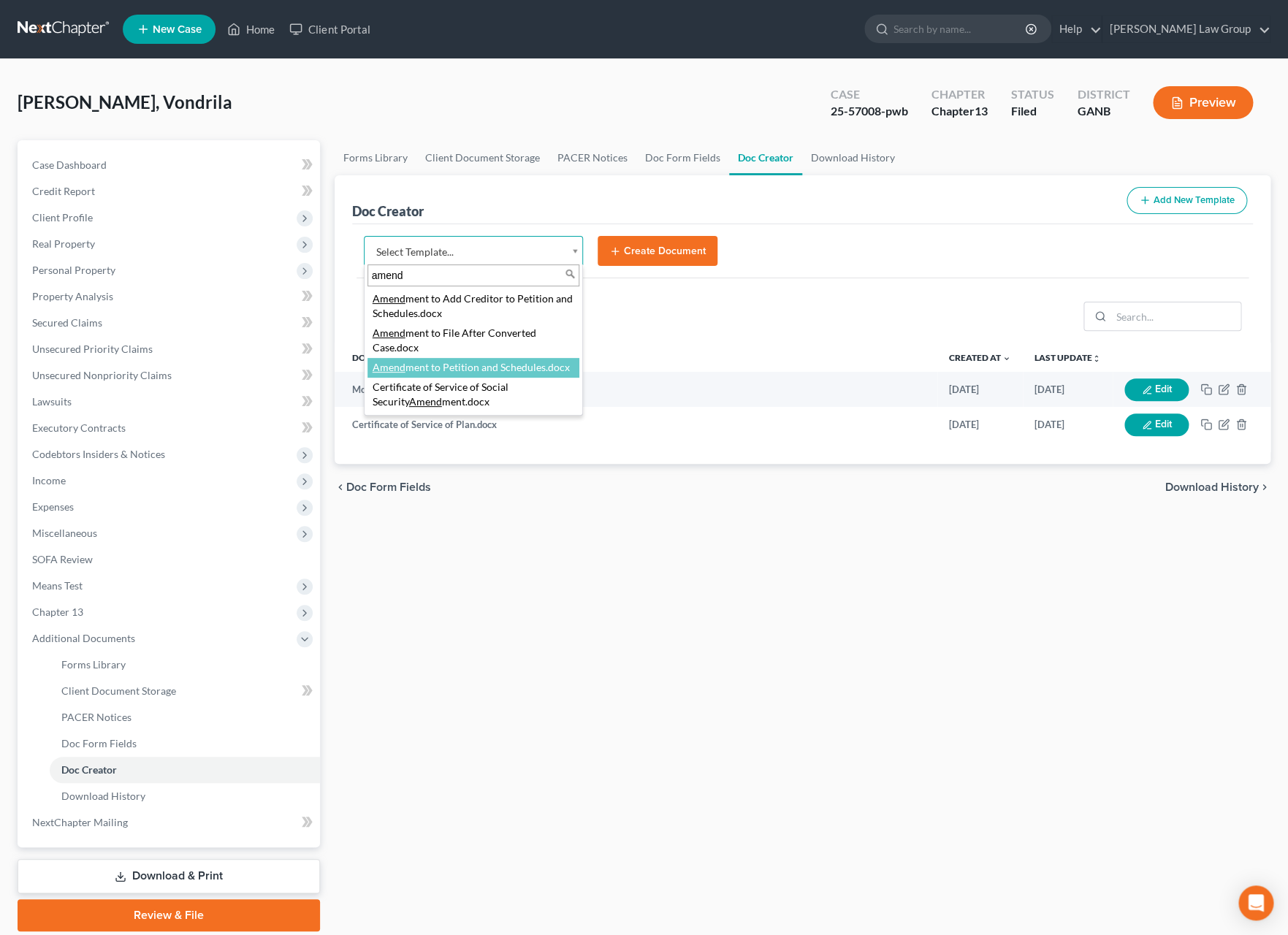
type input "amend"
select select "110999"
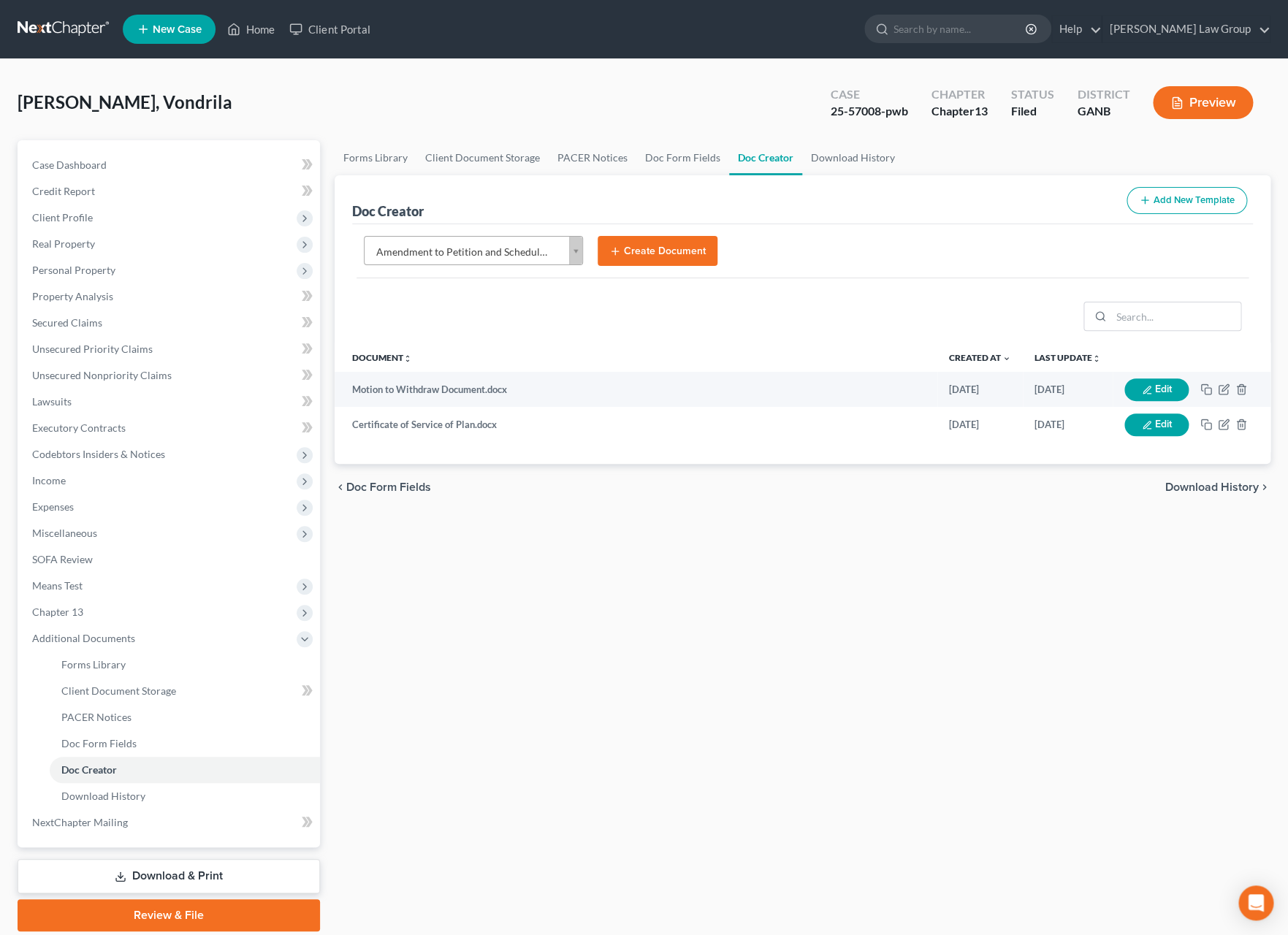
click at [644, 256] on button "Create Document" at bounding box center [657, 251] width 120 height 31
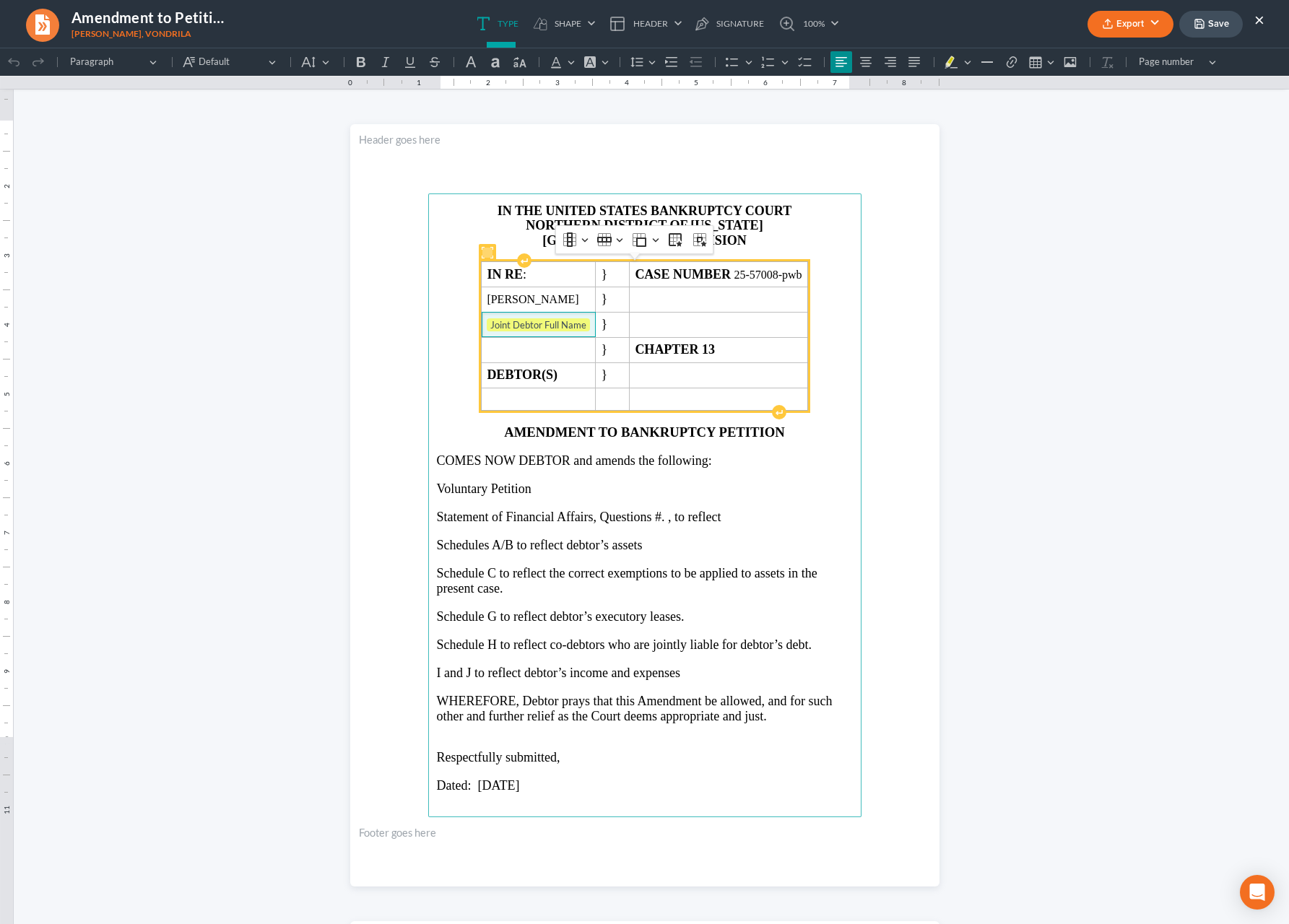
click at [571, 322] on span "Joint Debtor Full Name ⁠⁠⁠⁠⁠⁠⁠" at bounding box center [538, 325] width 103 height 14
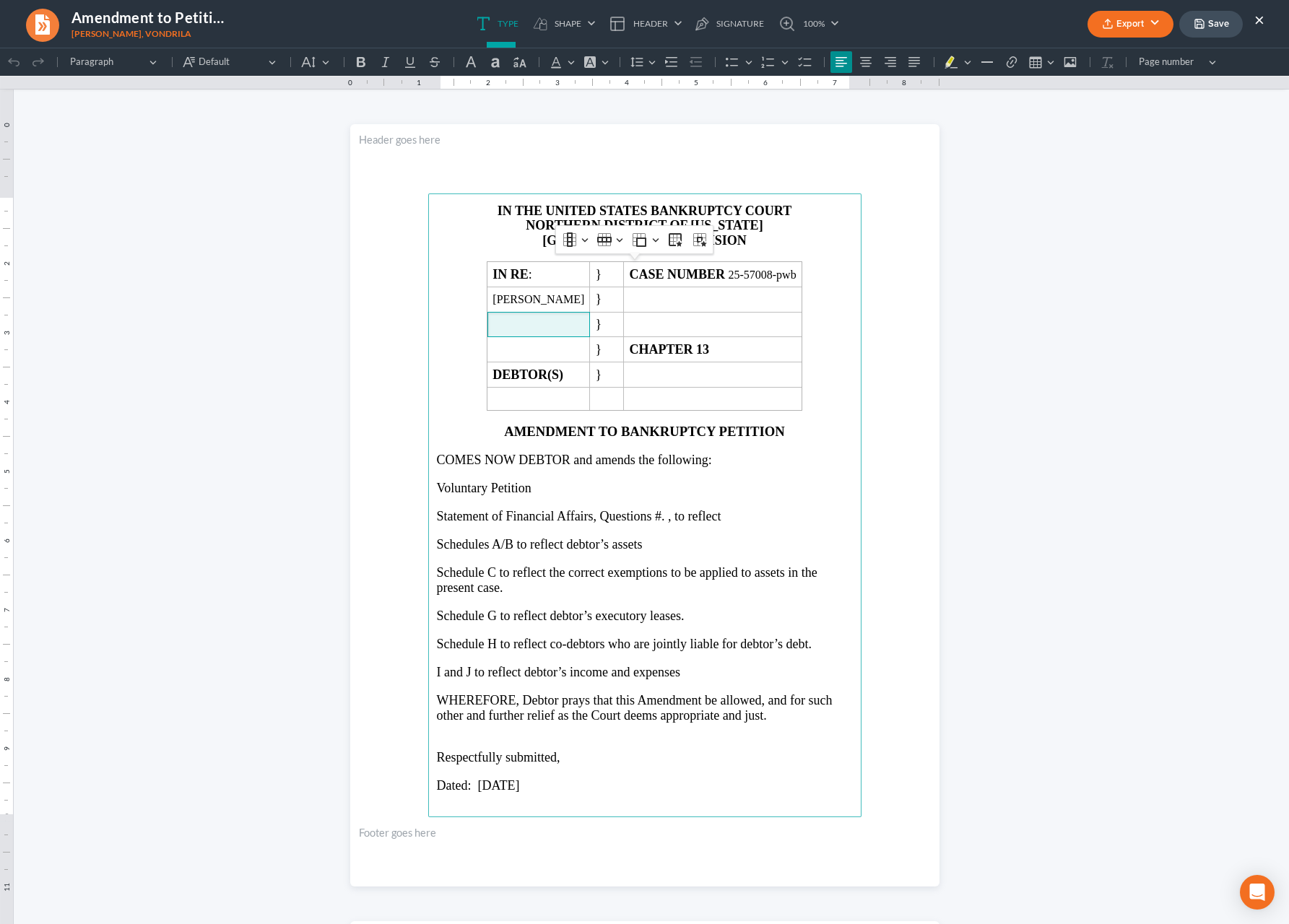
click at [873, 448] on section "IN THE UNITED STATES BANKRUPTCY COURT NORTHERN DISTRICT OF GEORGIA ATLANTA DIVI…" at bounding box center [644, 505] width 589 height 763
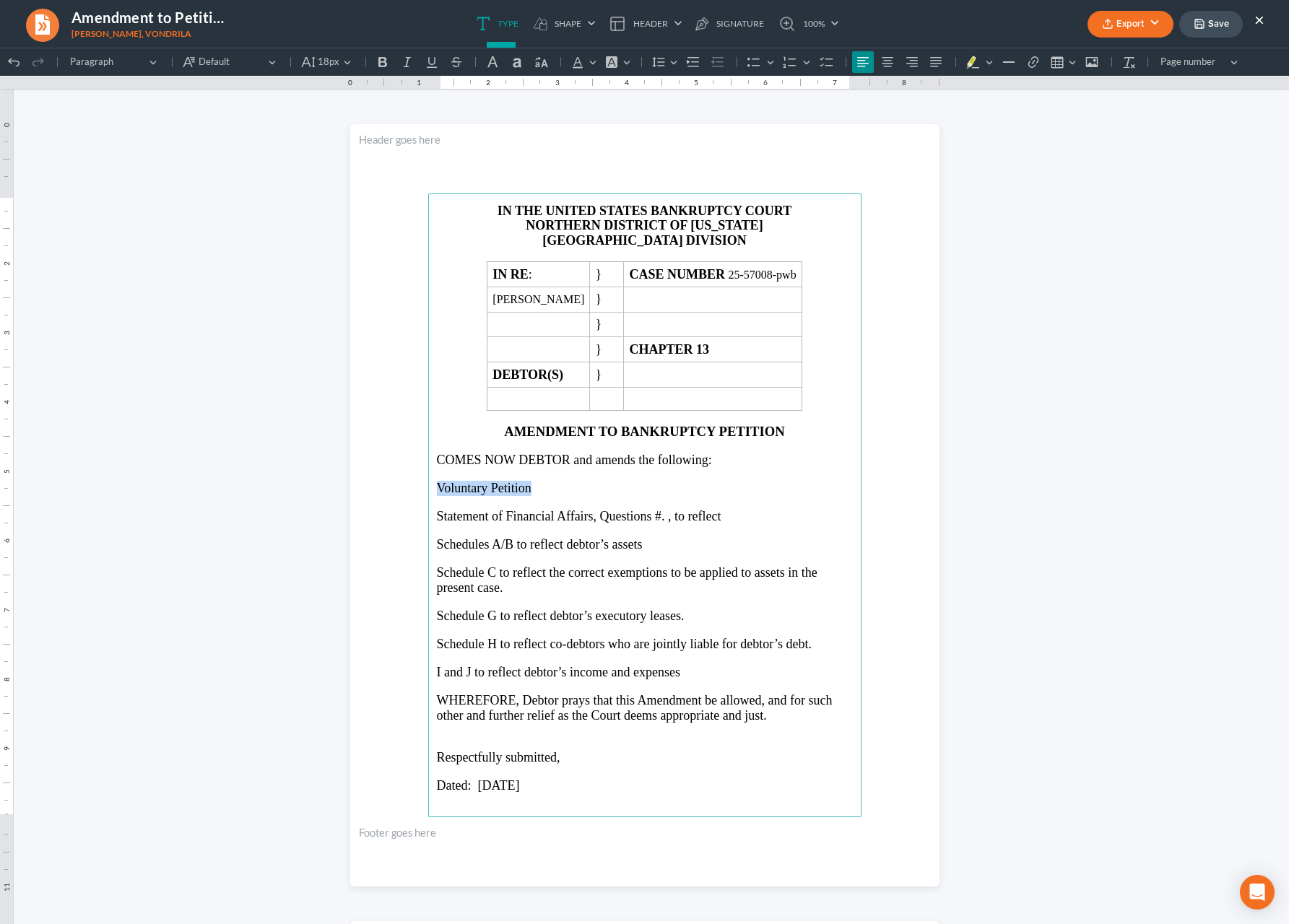
drag, startPoint x: 431, startPoint y: 494, endPoint x: 558, endPoint y: 491, distance: 127.0
click at [558, 491] on p "Voluntary Petition" at bounding box center [644, 488] width 416 height 15
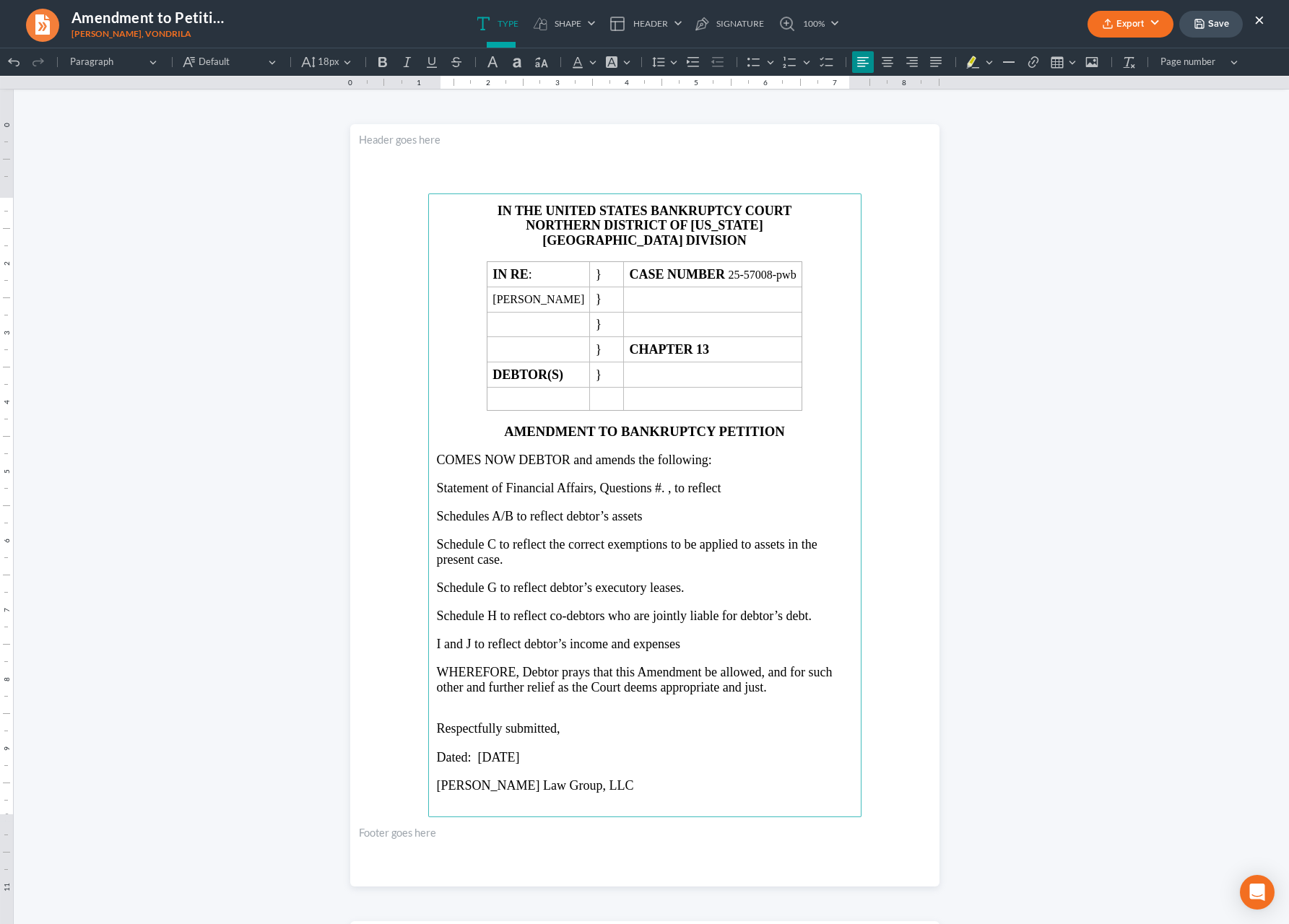
click at [654, 495] on span "Statement of Financial Affairs, Questions #. , to reflect" at bounding box center [579, 488] width 285 height 14
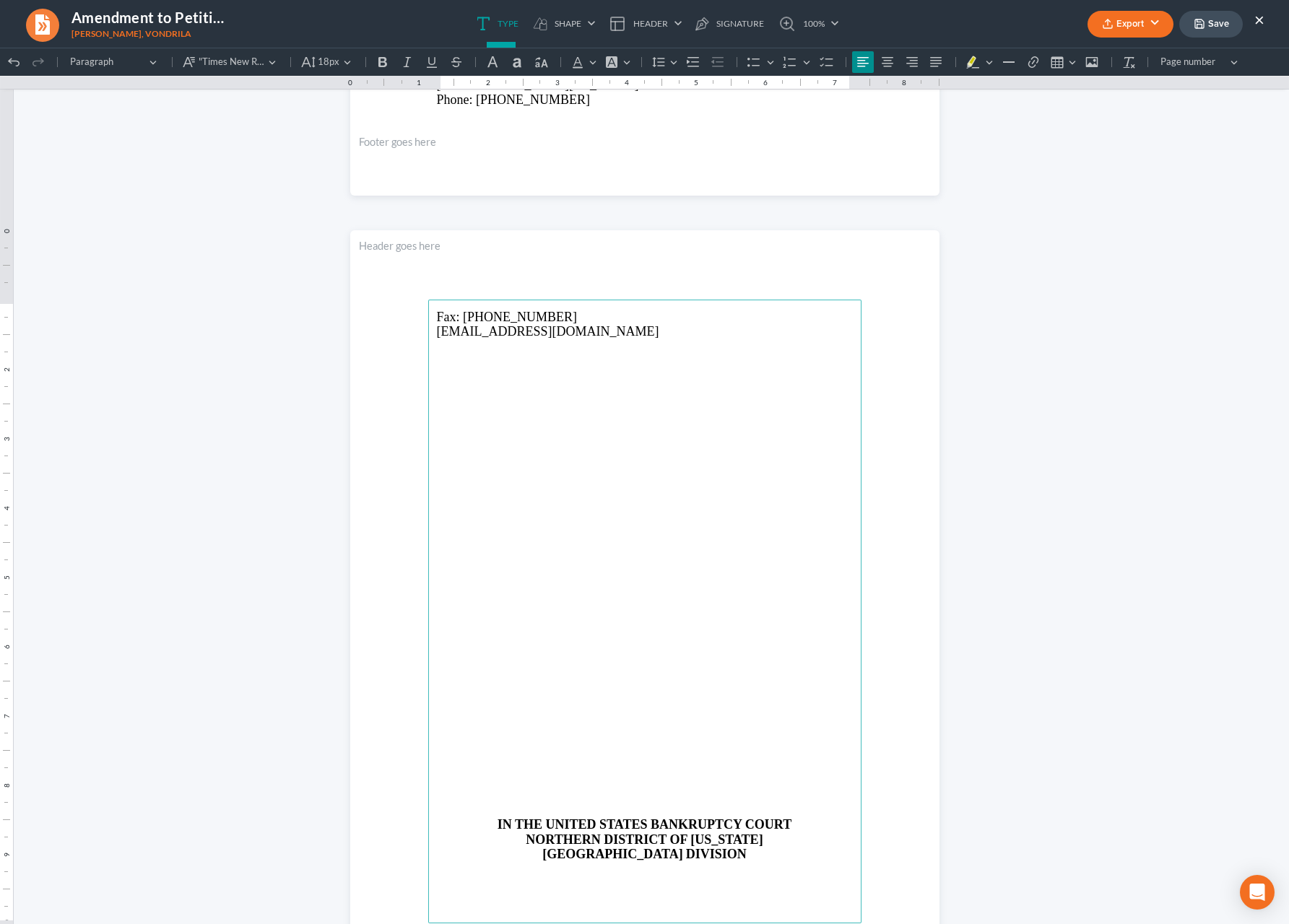
scroll to position [917, 0]
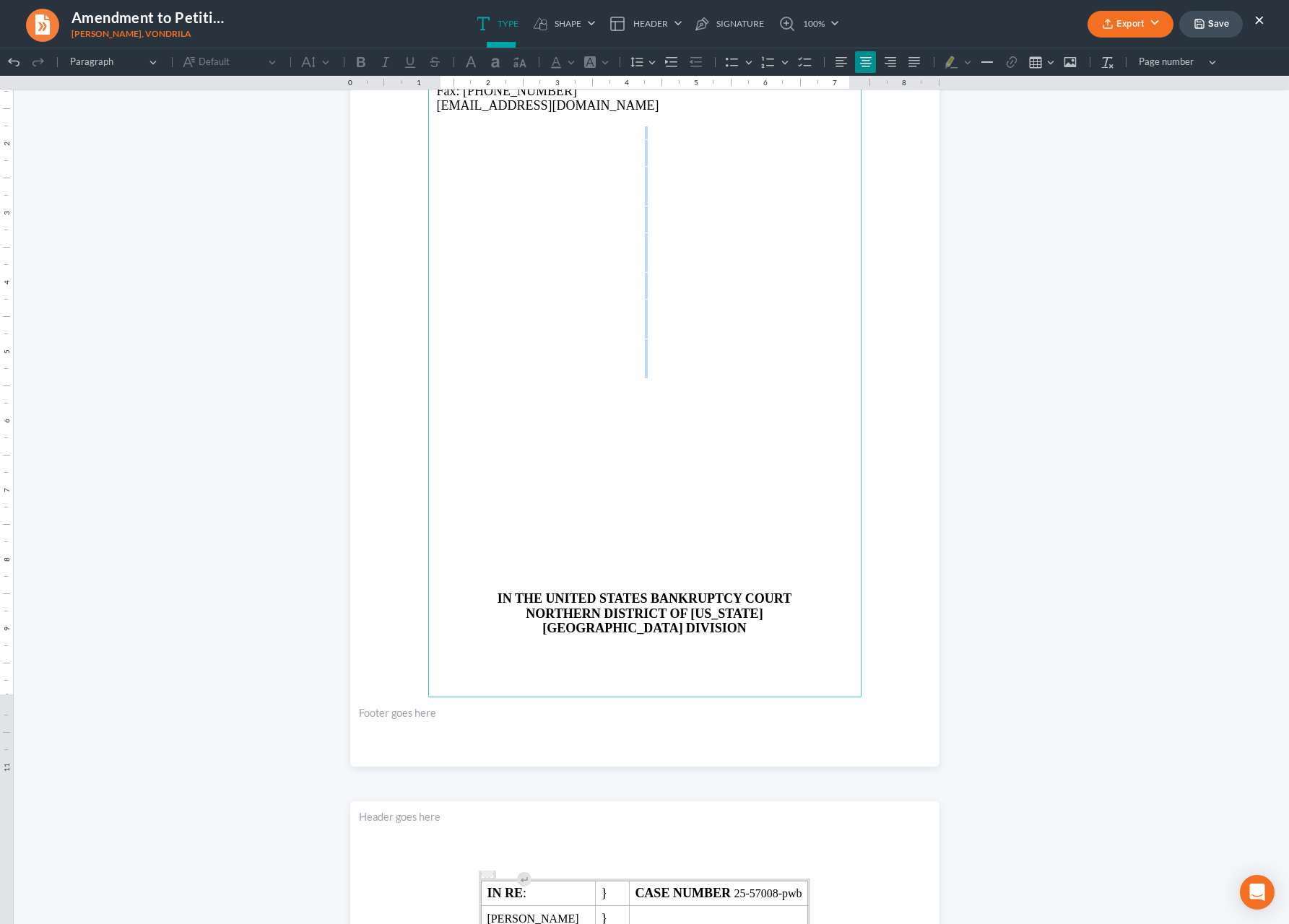
drag, startPoint x: 592, startPoint y: 136, endPoint x: 600, endPoint y: 367, distance: 231.1
click at [600, 367] on main "Fax: 470-329-0016 Lsaedi@SaediLawGroup.com IN THE UNITED STATES BANKRUPTCY COUR…" at bounding box center [645, 386] width 433 height 624
drag, startPoint x: 649, startPoint y: 584, endPoint x: 1066, endPoint y: 558, distance: 417.8
click at [648, 584] on p "Rich Text Editor, page-1-main" at bounding box center [644, 584] width 416 height 13
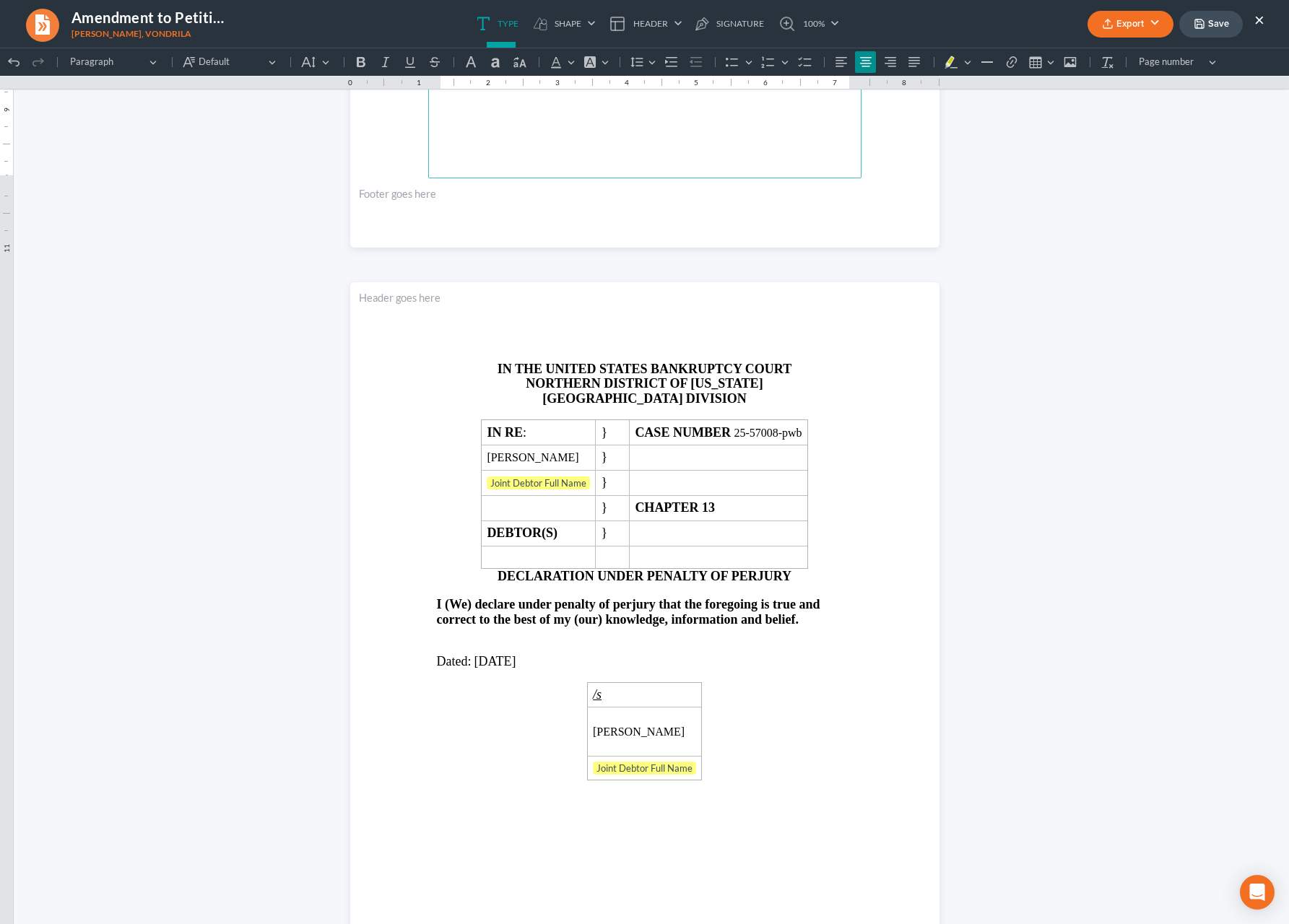
scroll to position [1466, 0]
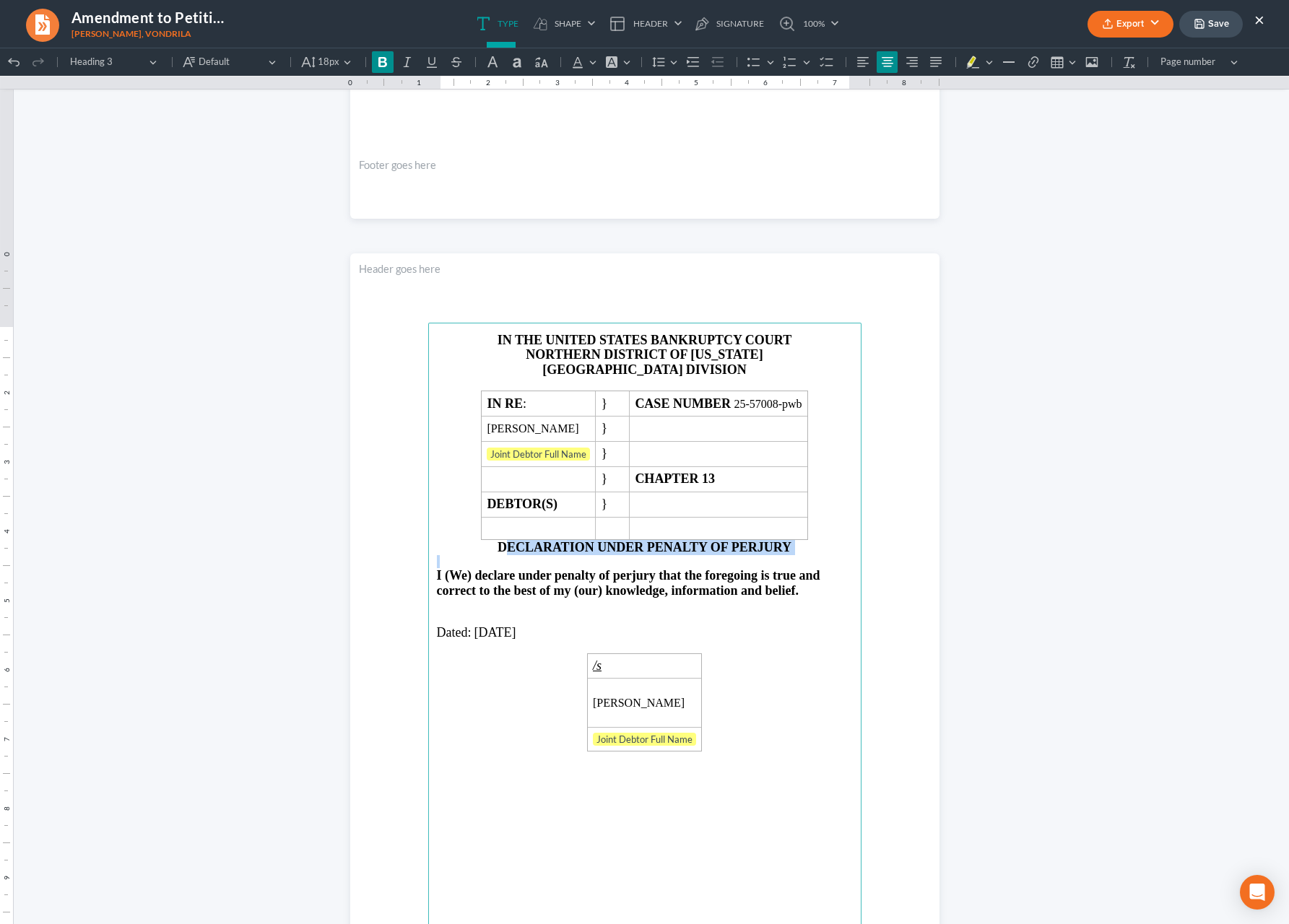
drag, startPoint x: 494, startPoint y: 561, endPoint x: 507, endPoint y: 572, distance: 17.0
click at [507, 572] on main "IN THE UNITED STATES BANKRUPTCY COURT NORTHERN DISTRICT OF GEORGIA ATLANTA DIVI…" at bounding box center [645, 635] width 433 height 624
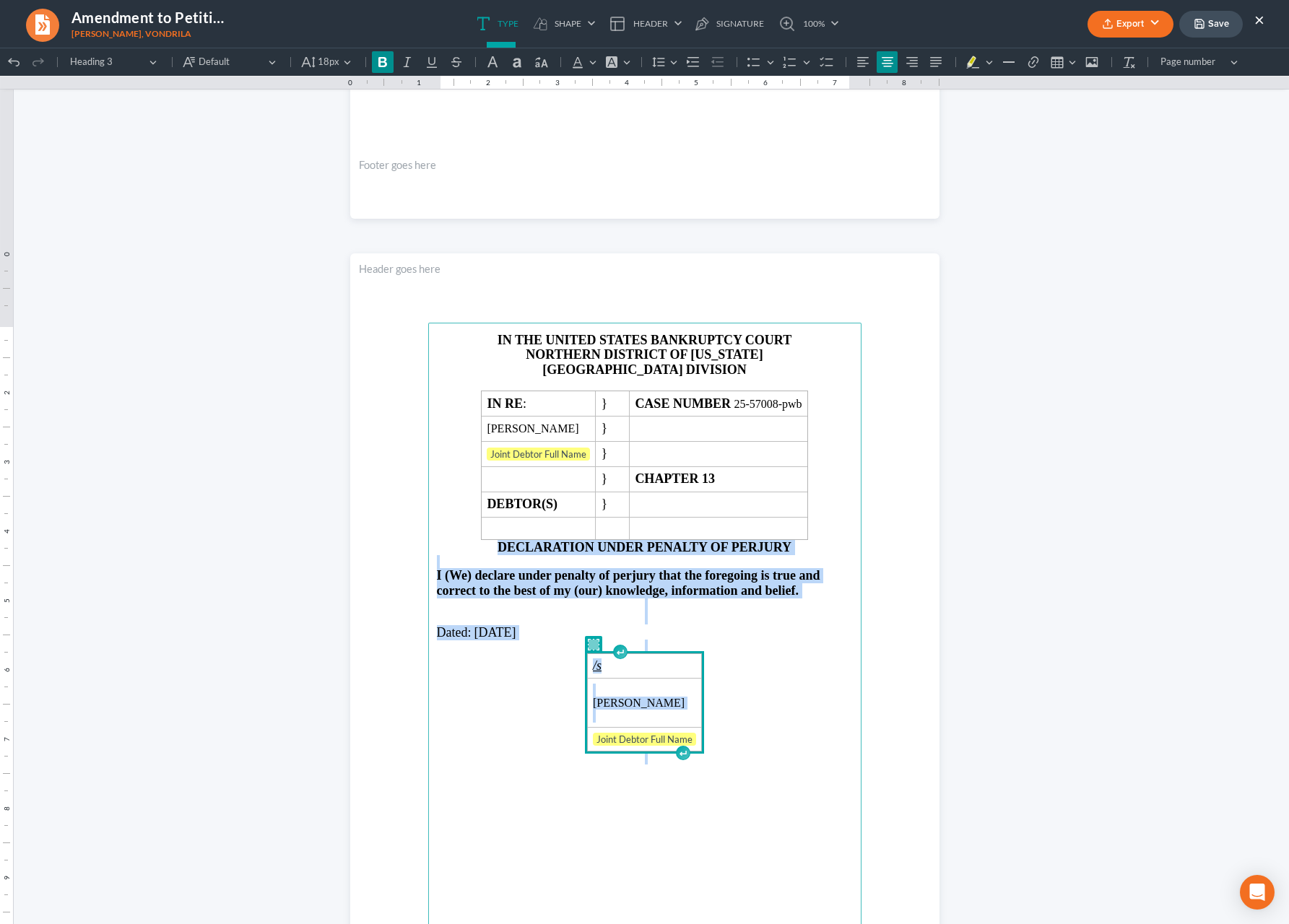
drag, startPoint x: 489, startPoint y: 557, endPoint x: 756, endPoint y: 774, distance: 344.1
click at [756, 774] on main "IN THE UNITED STATES BANKRUPTCY COURT NORTHERN DISTRICT OF GEORGIA ATLANTA DIVI…" at bounding box center [645, 635] width 433 height 624
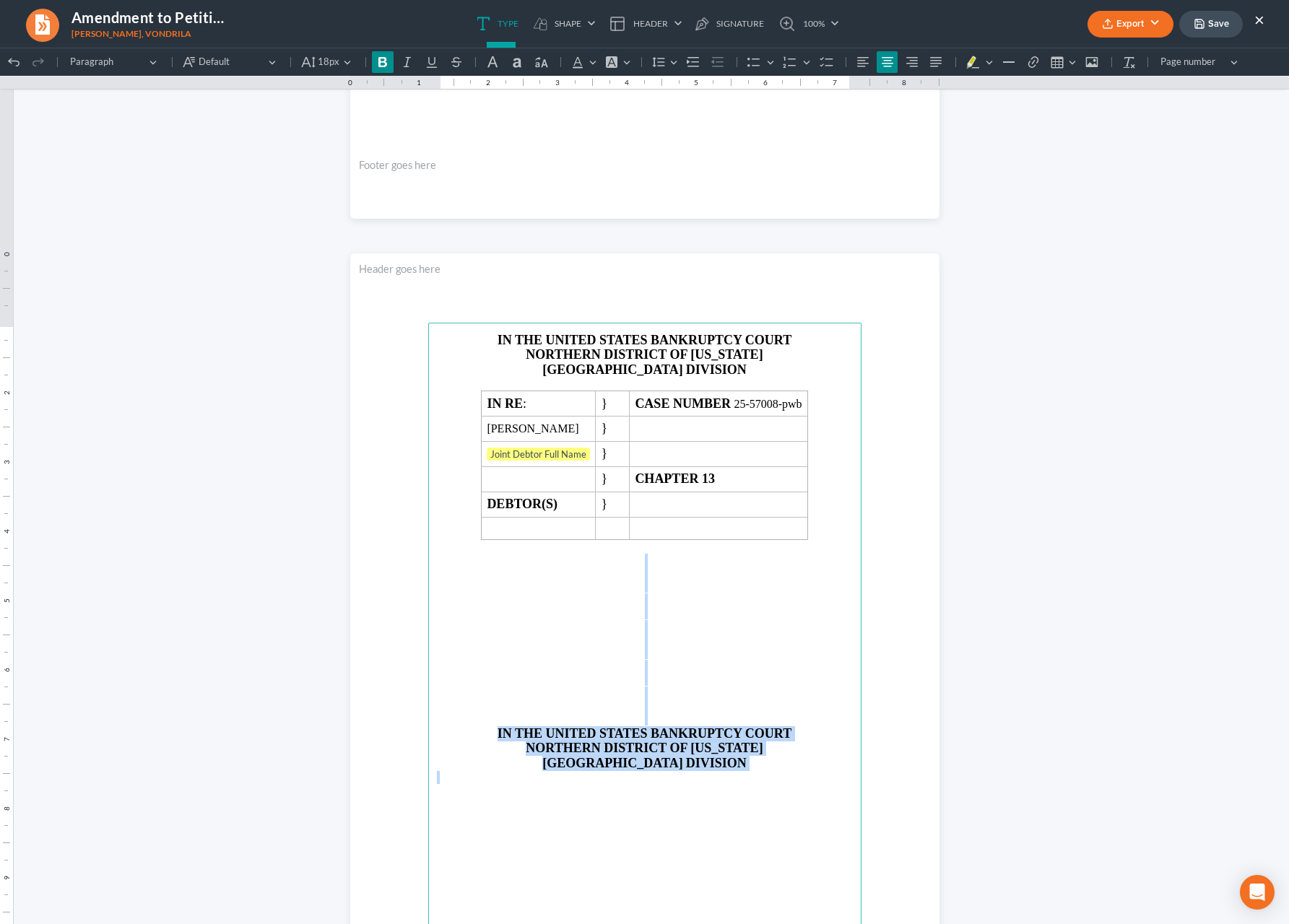
drag, startPoint x: 661, startPoint y: 565, endPoint x: 699, endPoint y: 782, distance: 220.3
click at [699, 782] on main "IN THE UNITED STATES BANKRUPTCY COURT NORTHERN DISTRICT OF GEORGIA ATLANTA DIVI…" at bounding box center [645, 635] width 433 height 624
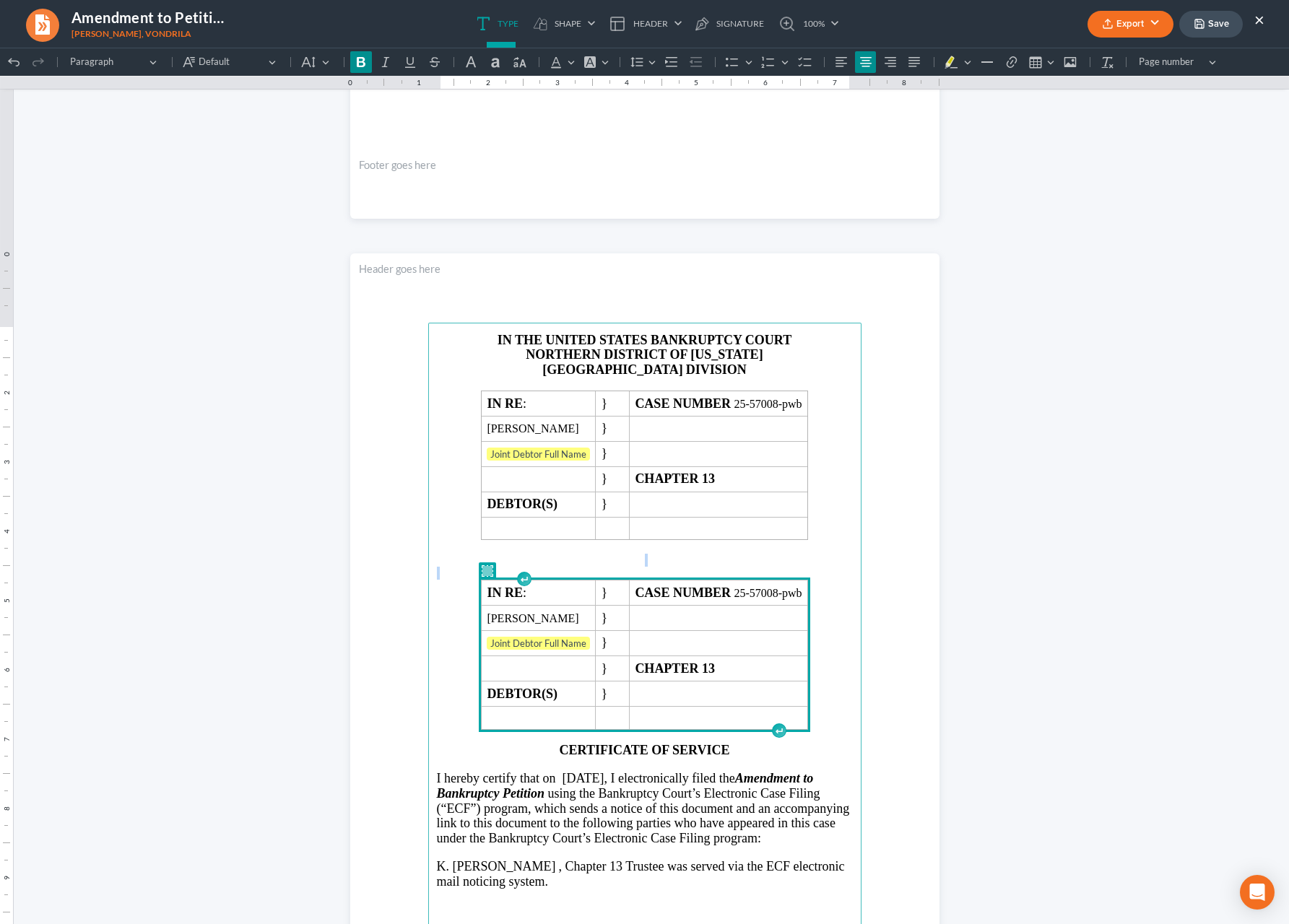
drag, startPoint x: 651, startPoint y: 571, endPoint x: 682, endPoint y: 715, distance: 147.3
click at [682, 715] on main "IN THE UNITED STATES BANKRUPTCY COURT NORTHERN DISTRICT OF GEORGIA ATLANTA DIVI…" at bounding box center [645, 635] width 433 height 624
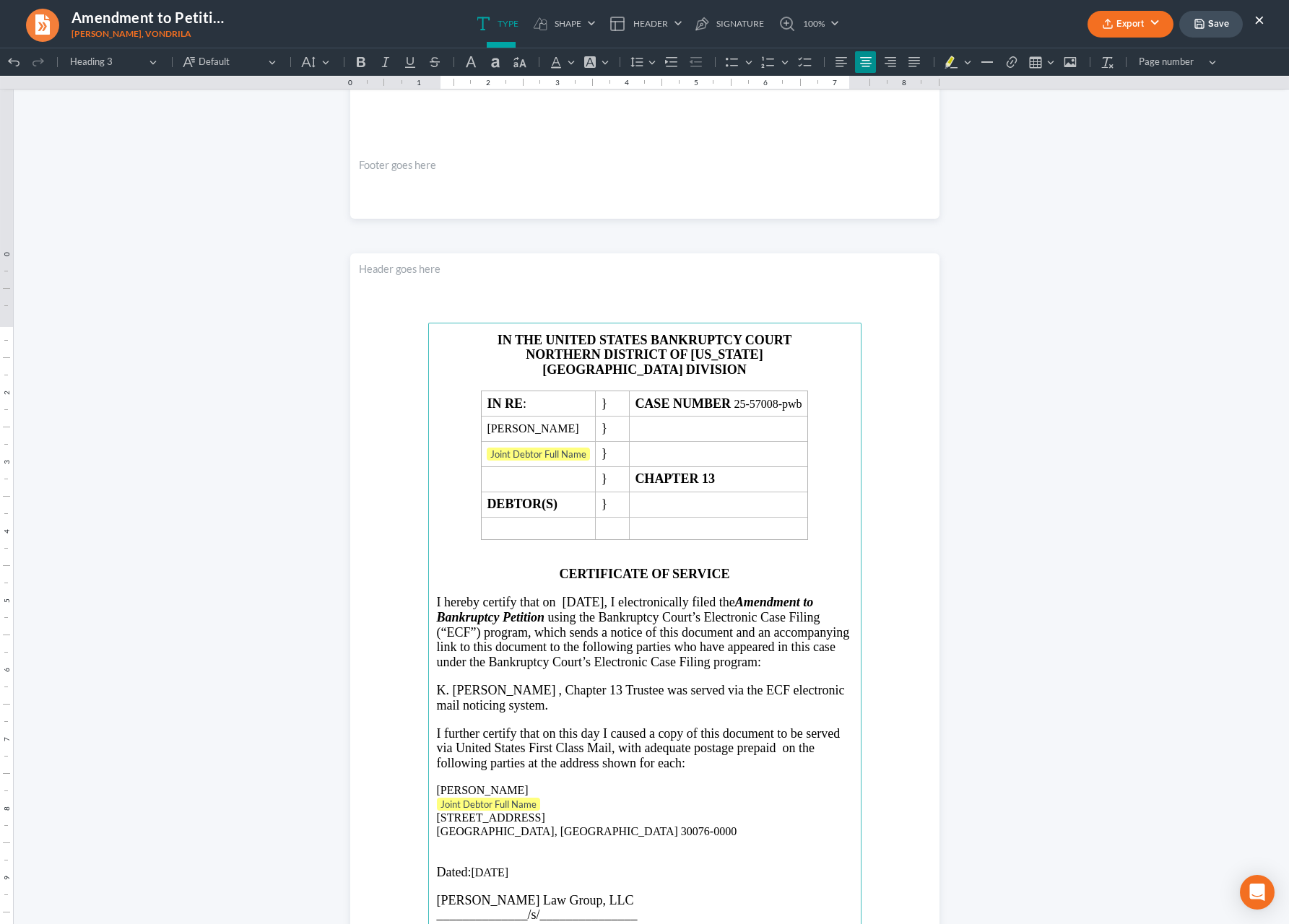
click at [549, 812] on p "Joint Debtor Full Name" at bounding box center [644, 806] width 416 height 14
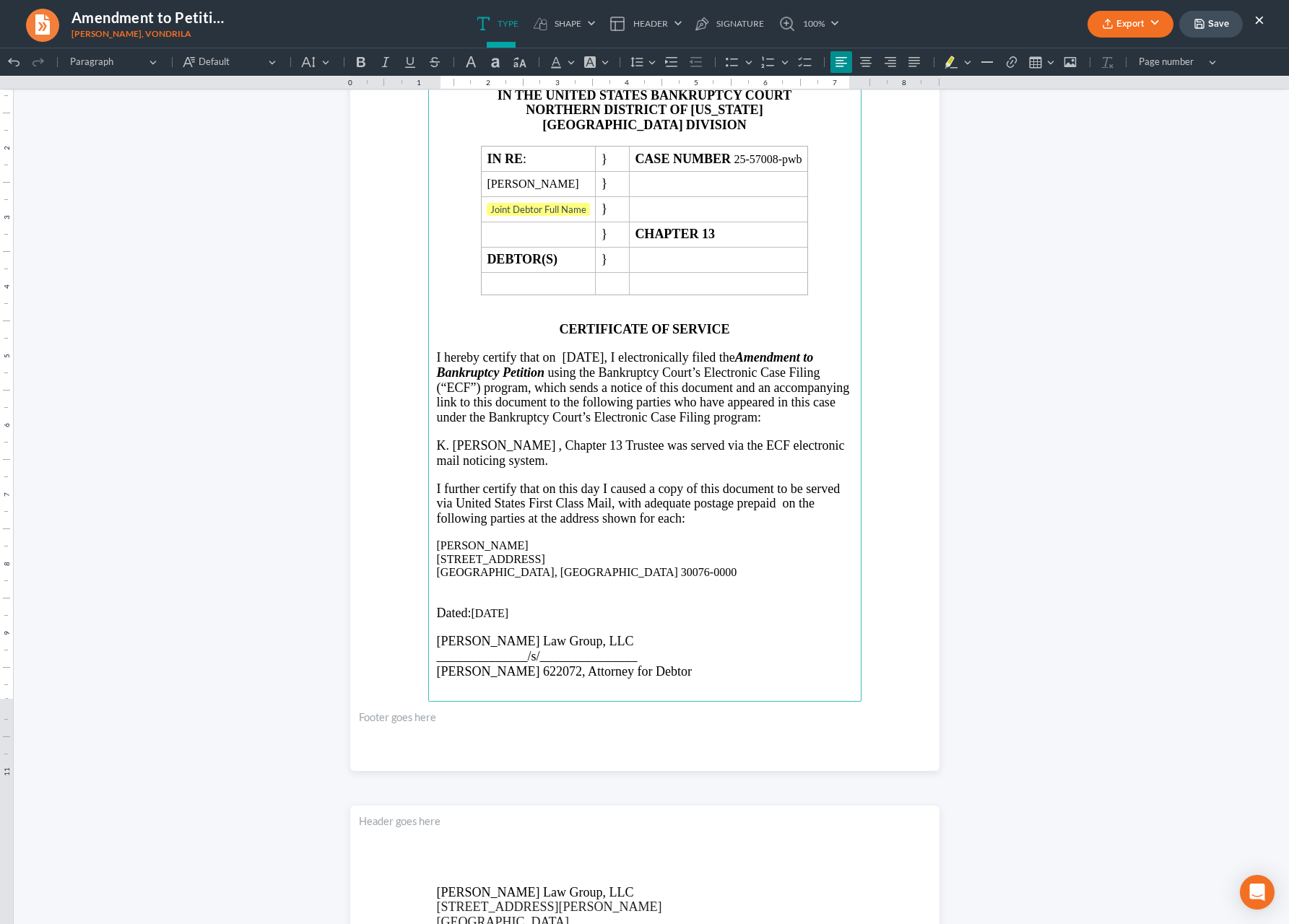
scroll to position [1692, 0]
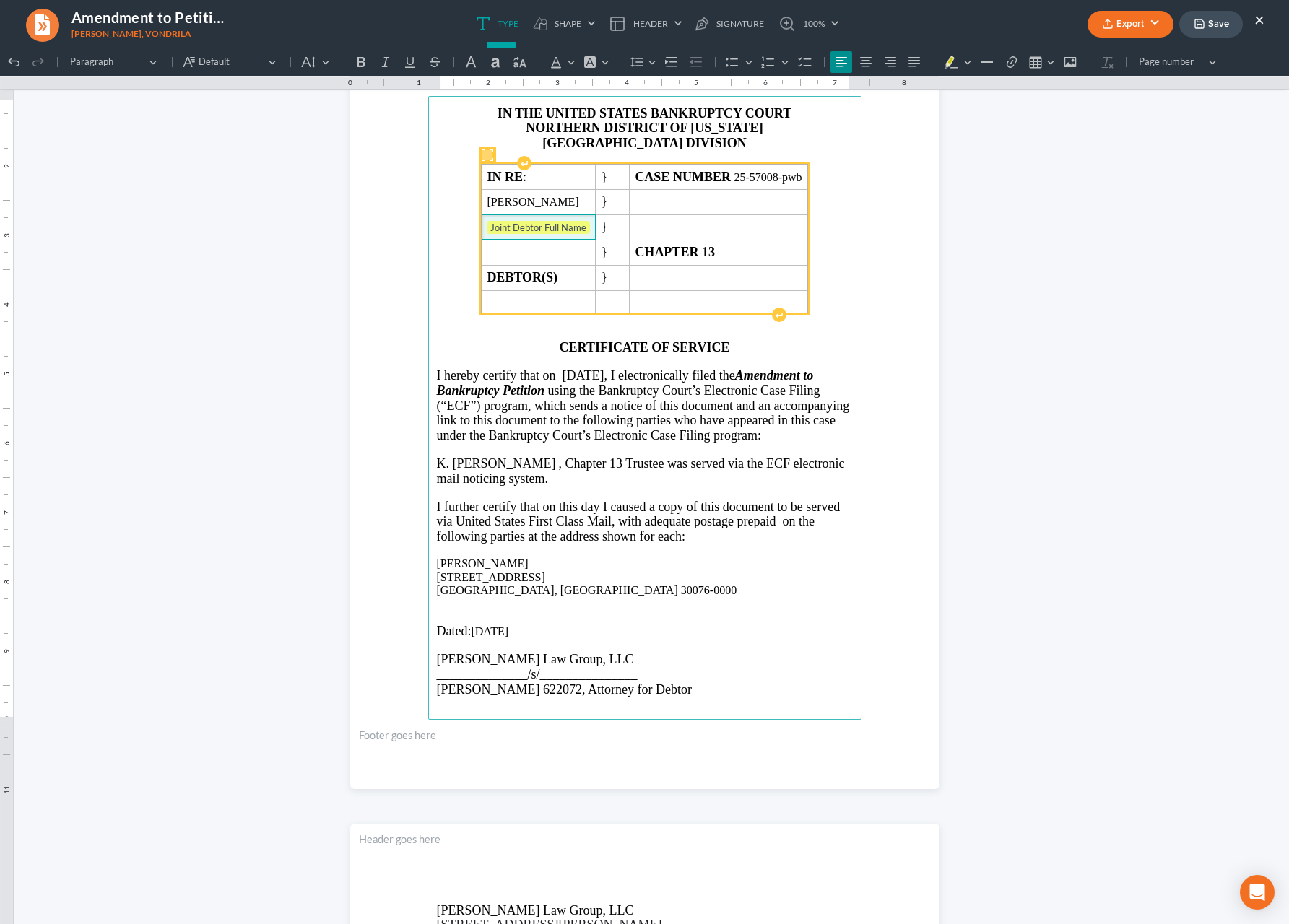
click at [586, 232] on span "Joint Debtor Full Name" at bounding box center [538, 228] width 103 height 14
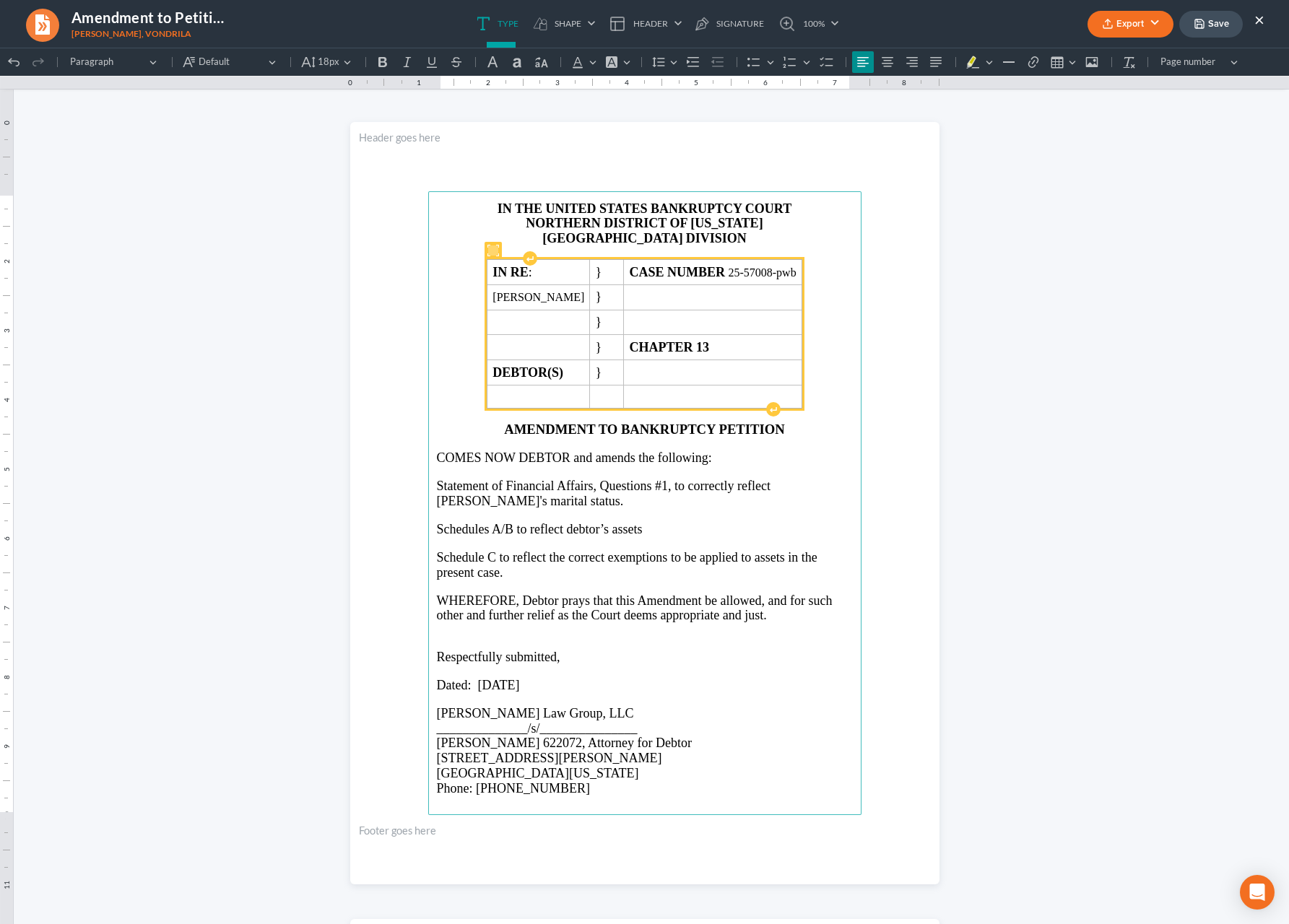
scroll to position [0, 0]
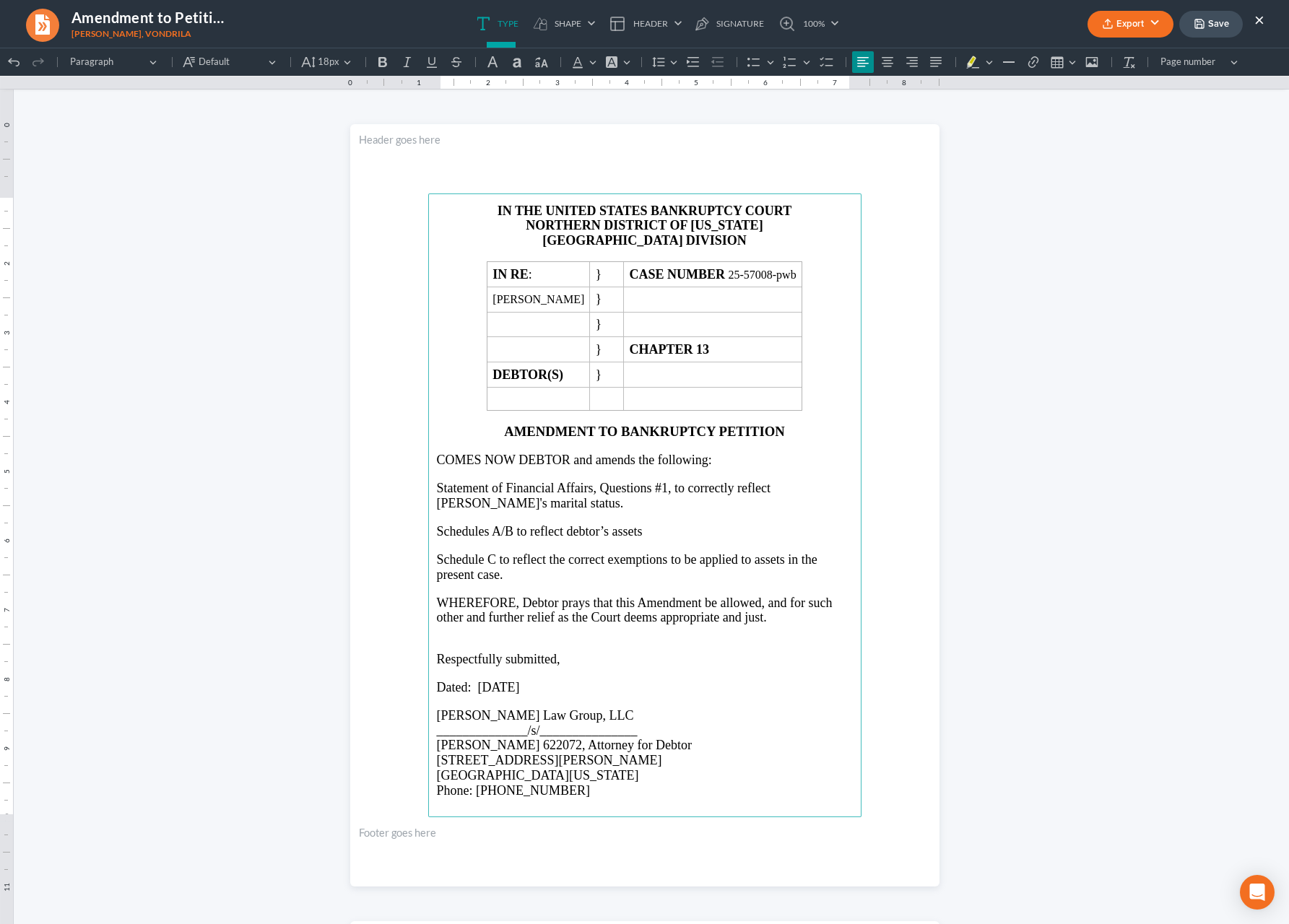
click at [1147, 21] on button "Export" at bounding box center [1131, 25] width 86 height 27
click at [1132, 51] on link "PDF" at bounding box center [1129, 57] width 112 height 25
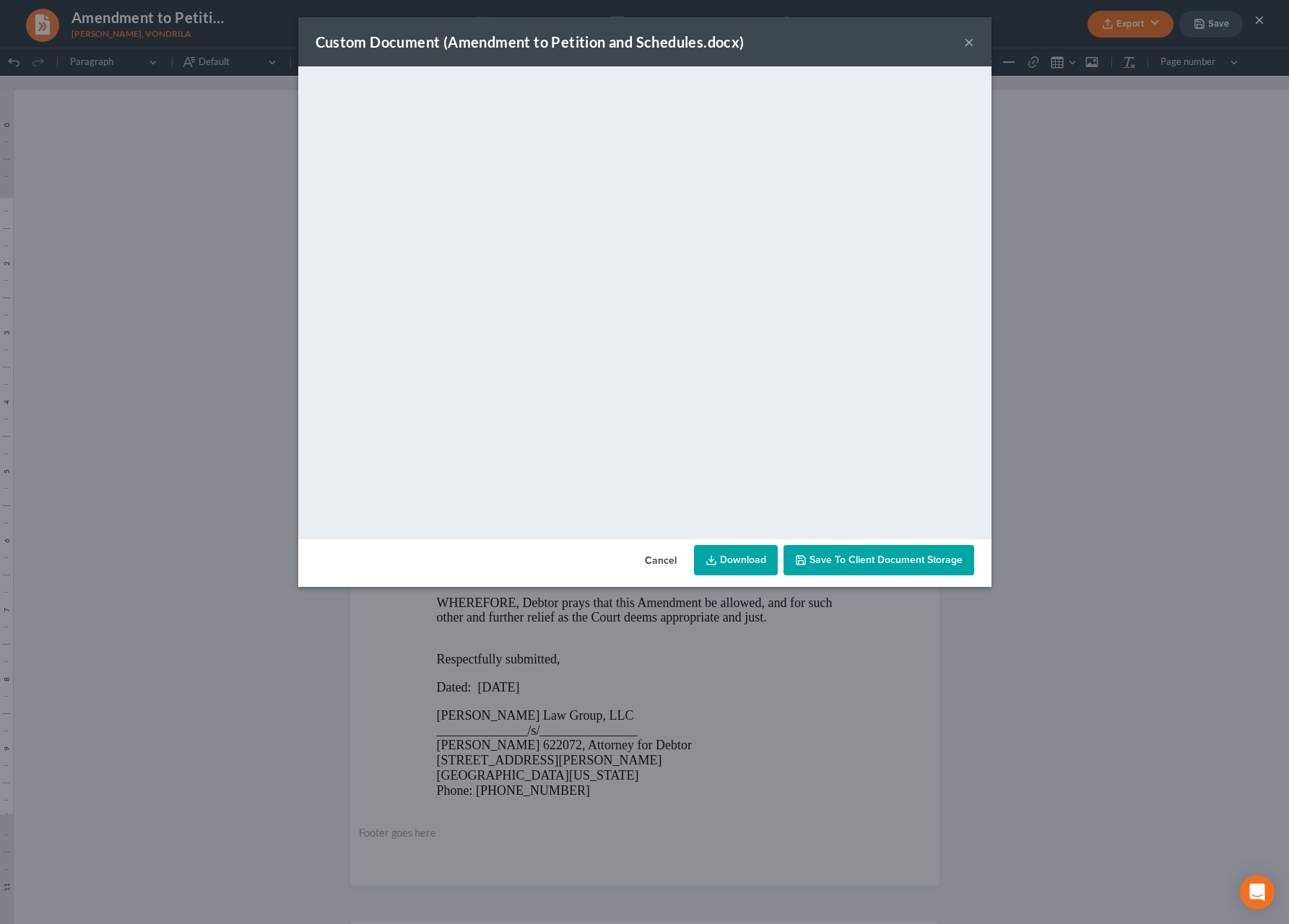
click at [753, 563] on link "Download" at bounding box center [736, 561] width 83 height 30
click at [970, 41] on button "×" at bounding box center [969, 42] width 10 height 17
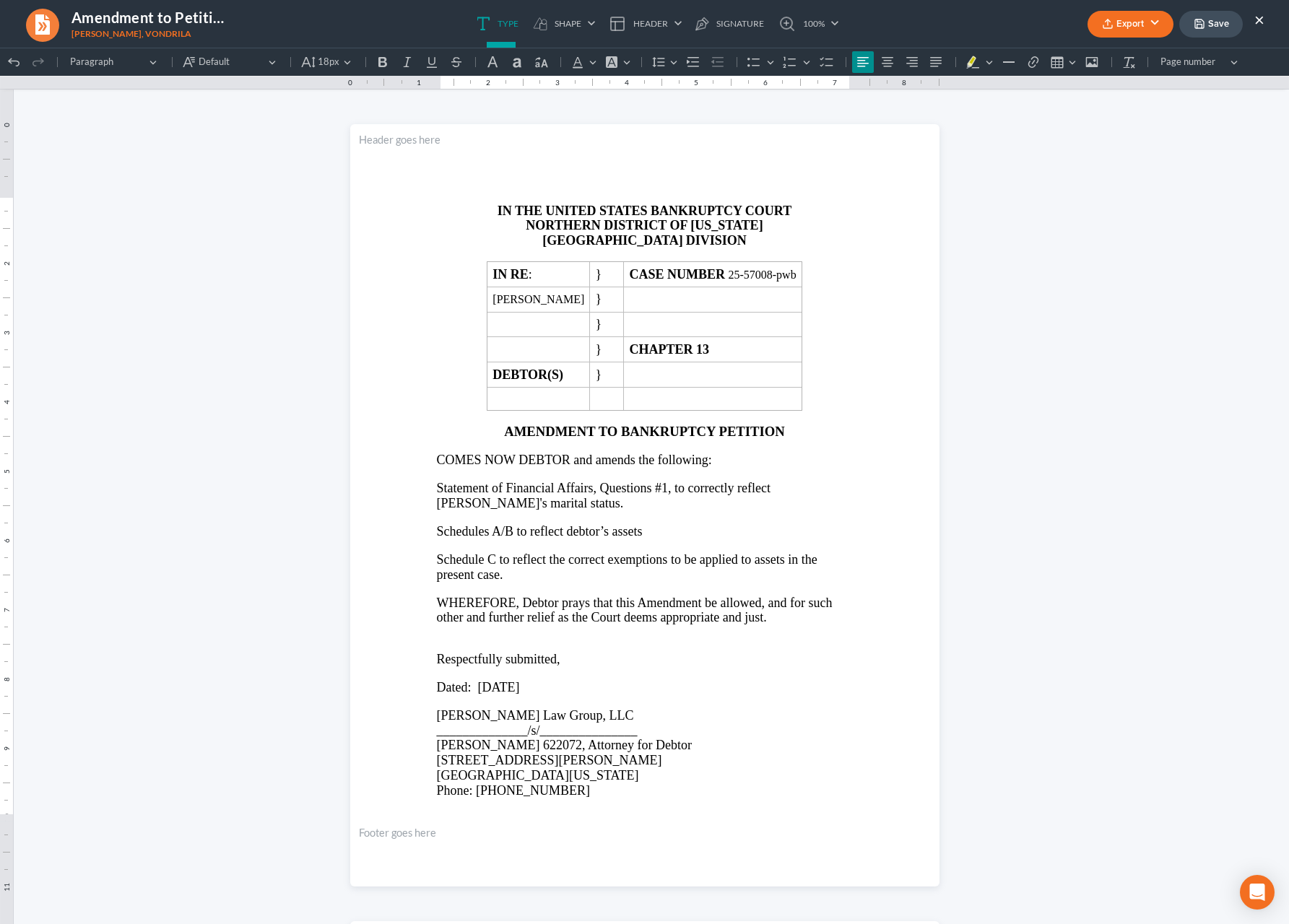
click at [1259, 24] on button "×" at bounding box center [1259, 20] width 10 height 17
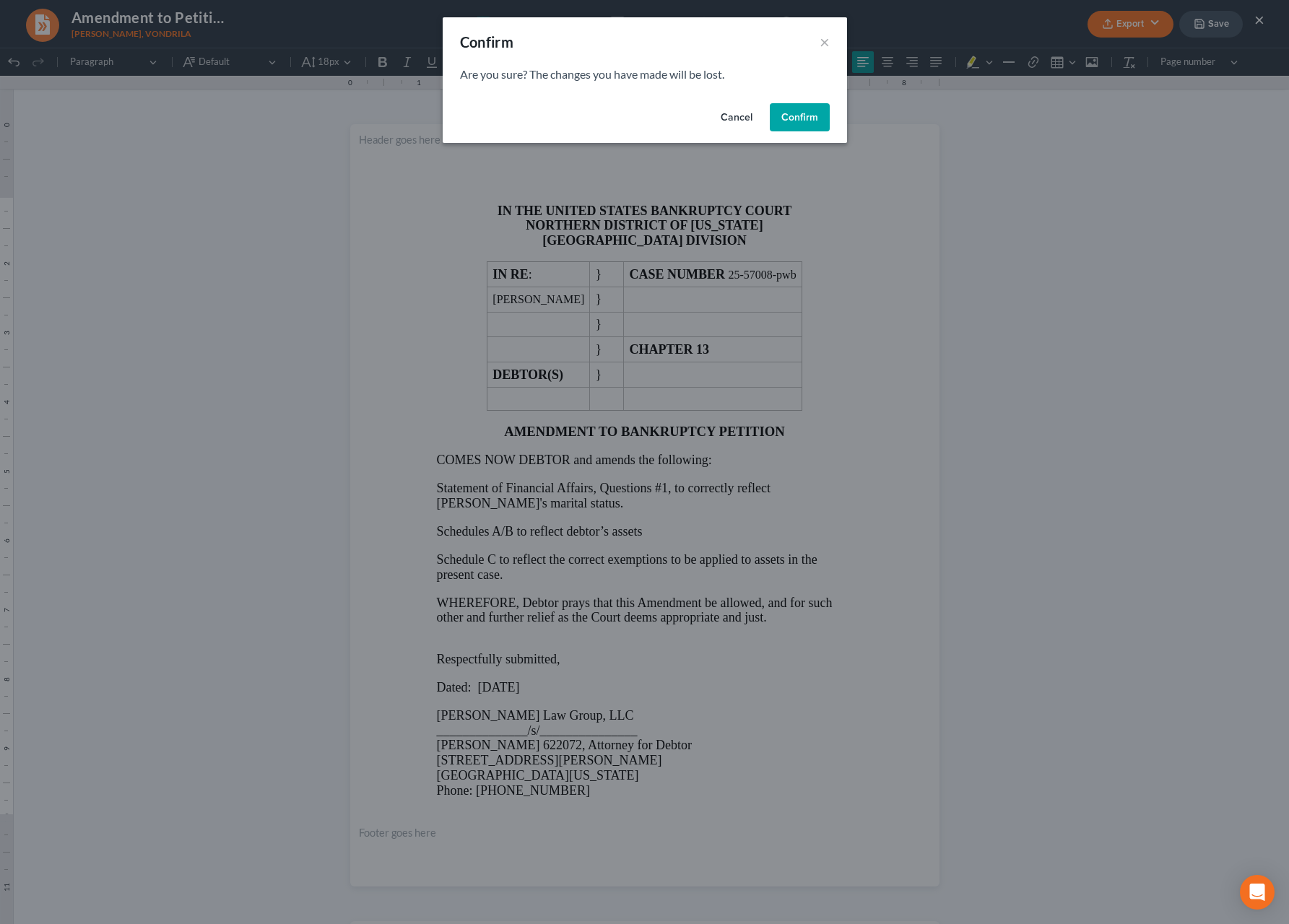
click at [783, 117] on button "Confirm" at bounding box center [799, 118] width 60 height 29
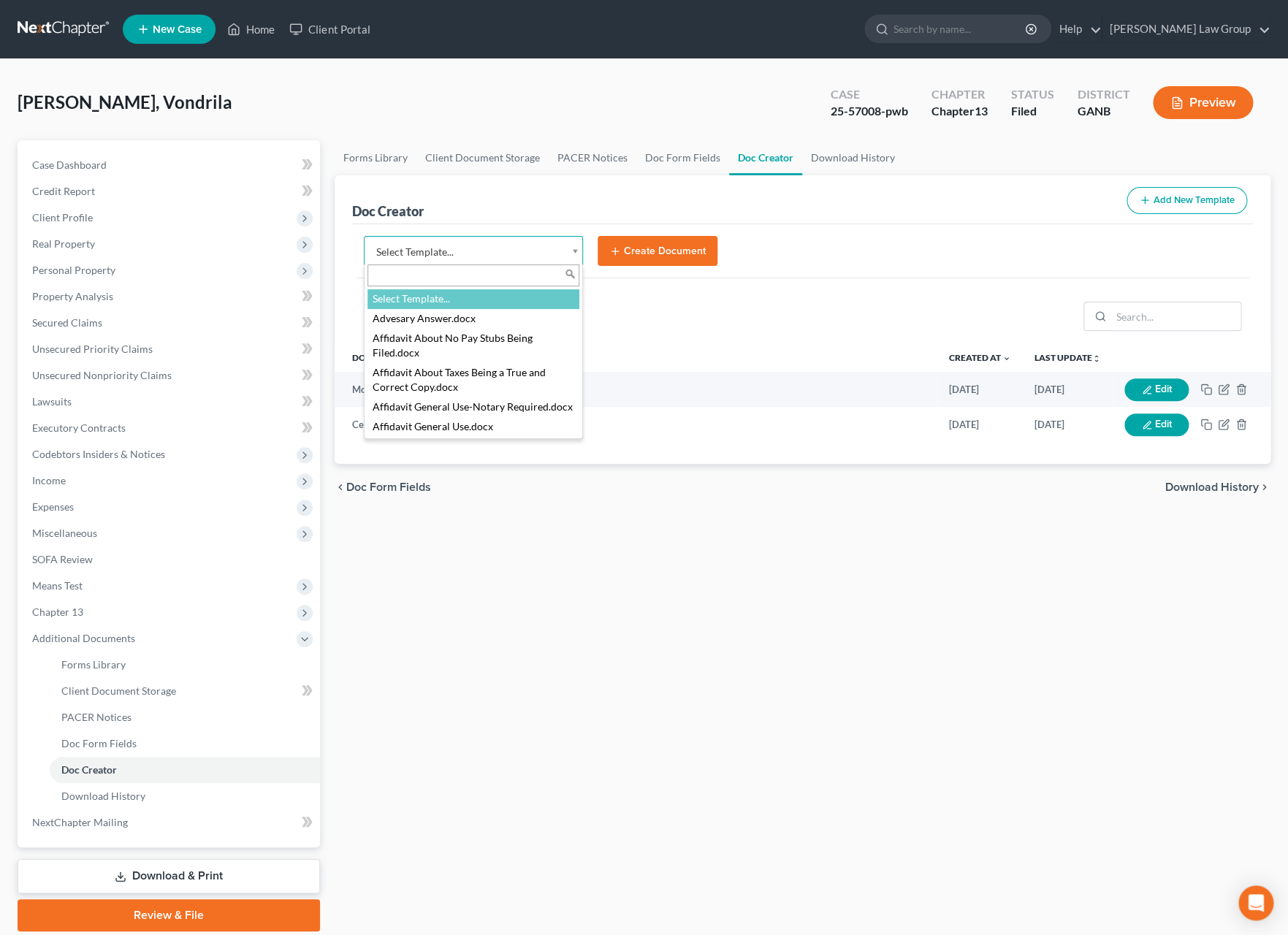
click at [572, 251] on body "Home New Case Client Portal [PERSON_NAME] Law Group [EMAIL_ADDRESS][DOMAIN_NAME…" at bounding box center [644, 493] width 1288 height 987
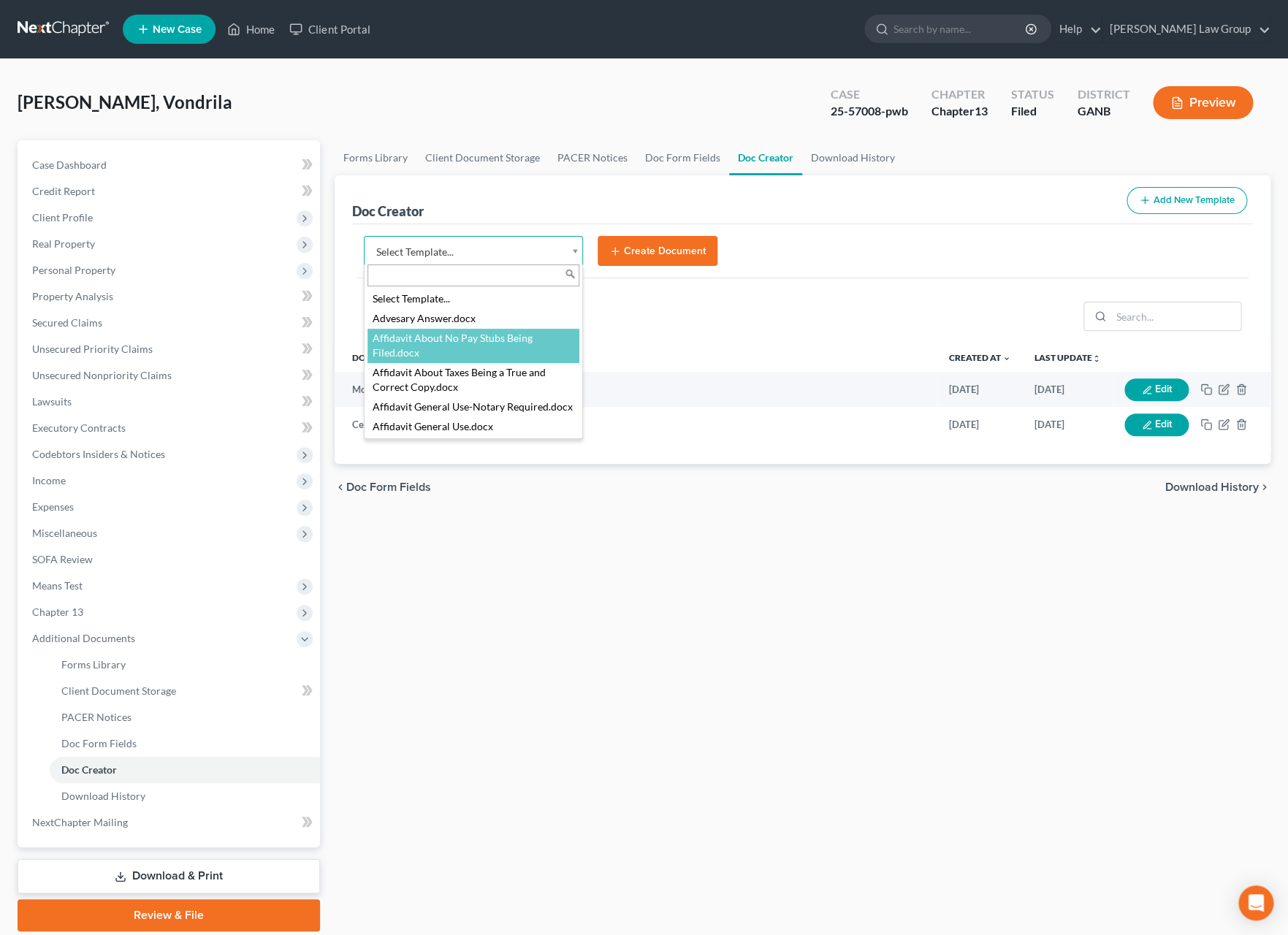
click at [249, 436] on body "Home New Case Client Portal [PERSON_NAME] Law Group [EMAIL_ADDRESS][DOMAIN_NAME…" at bounding box center [644, 493] width 1288 height 987
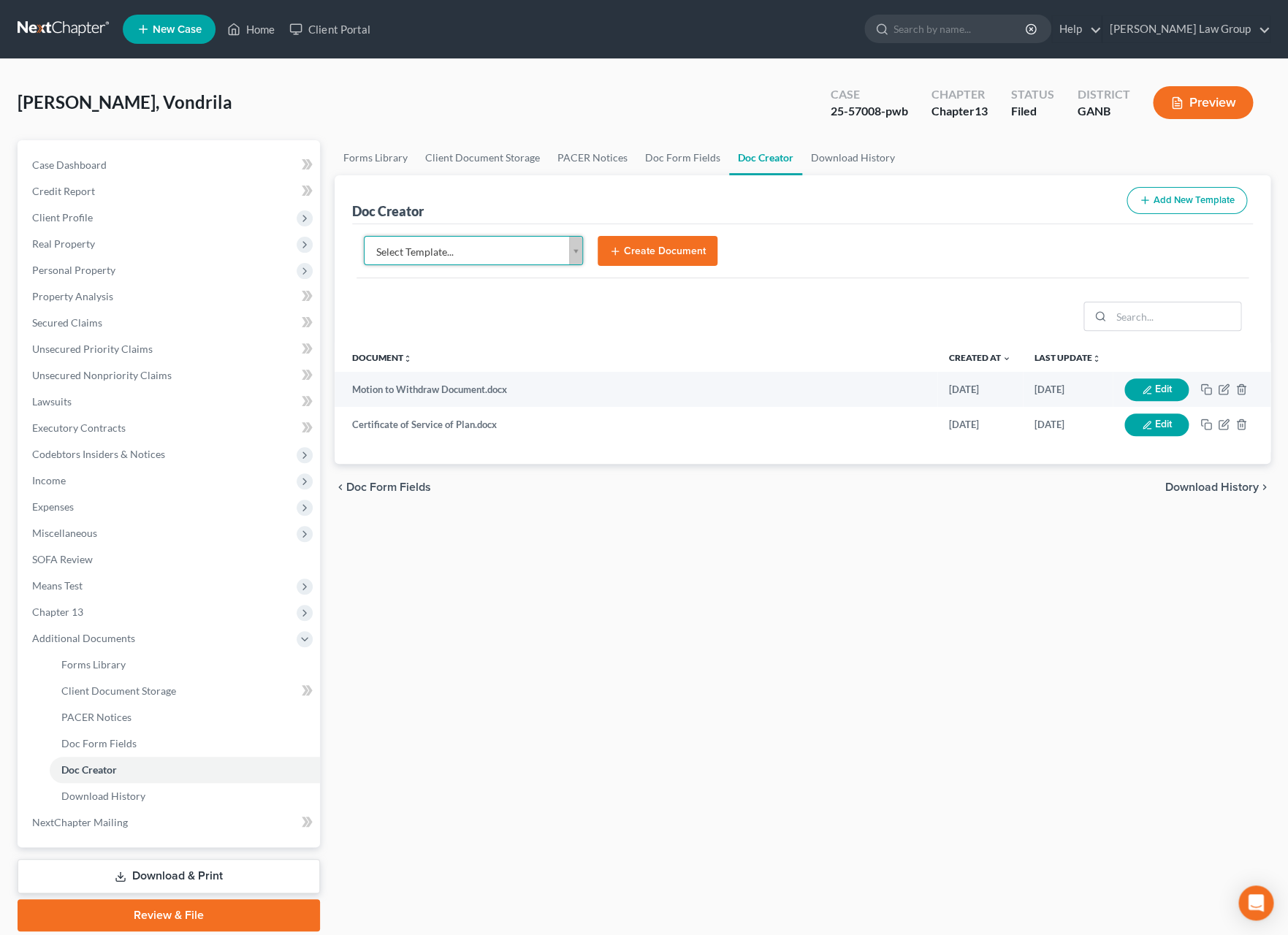
click at [131, 866] on link "Download & Print" at bounding box center [169, 876] width 302 height 35
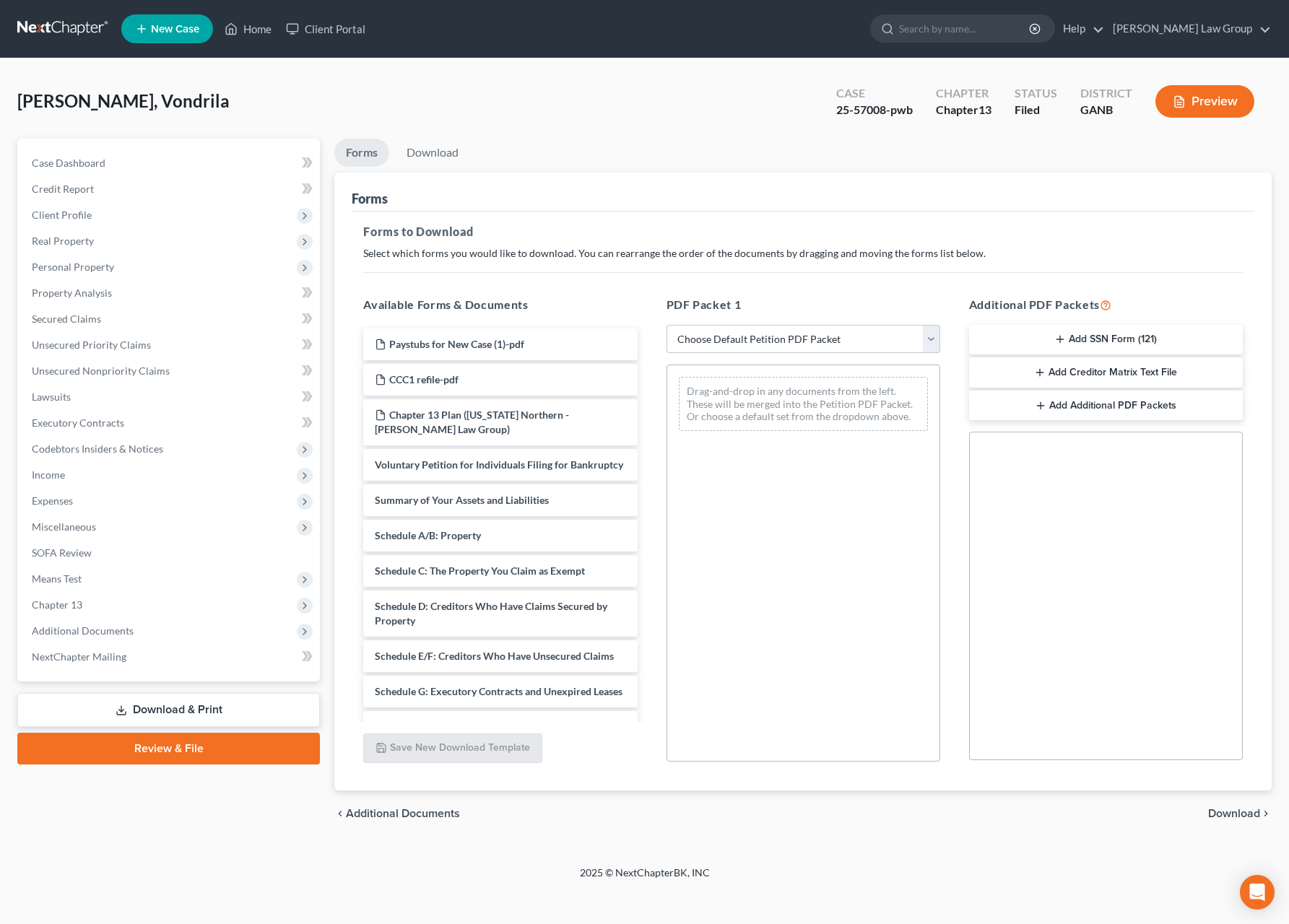
click at [666, 325] on select "Choose Default Petition PDF Packet Complete Bankruptcy Petition (all forms and …" at bounding box center [803, 340] width 274 height 29
select select "2"
click option "Amended Forms" at bounding box center [0, 0] width 0 height 0
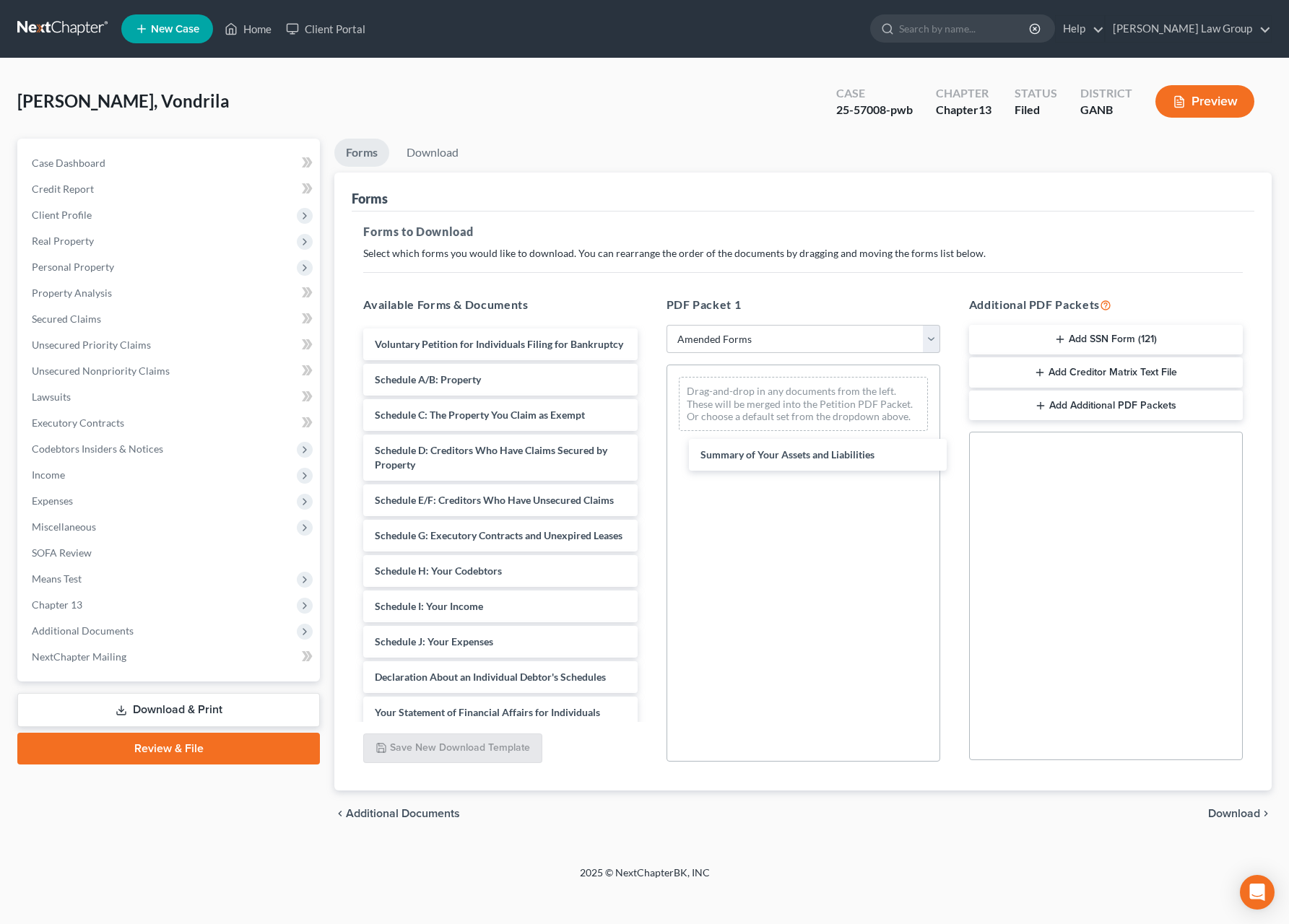
drag, startPoint x: 478, startPoint y: 387, endPoint x: 806, endPoint y: 441, distance: 332.4
click at [649, 442] on div "Summary of Your Assets and Liabilities Voluntary Petition for Individuals Filin…" at bounding box center [499, 649] width 297 height 641
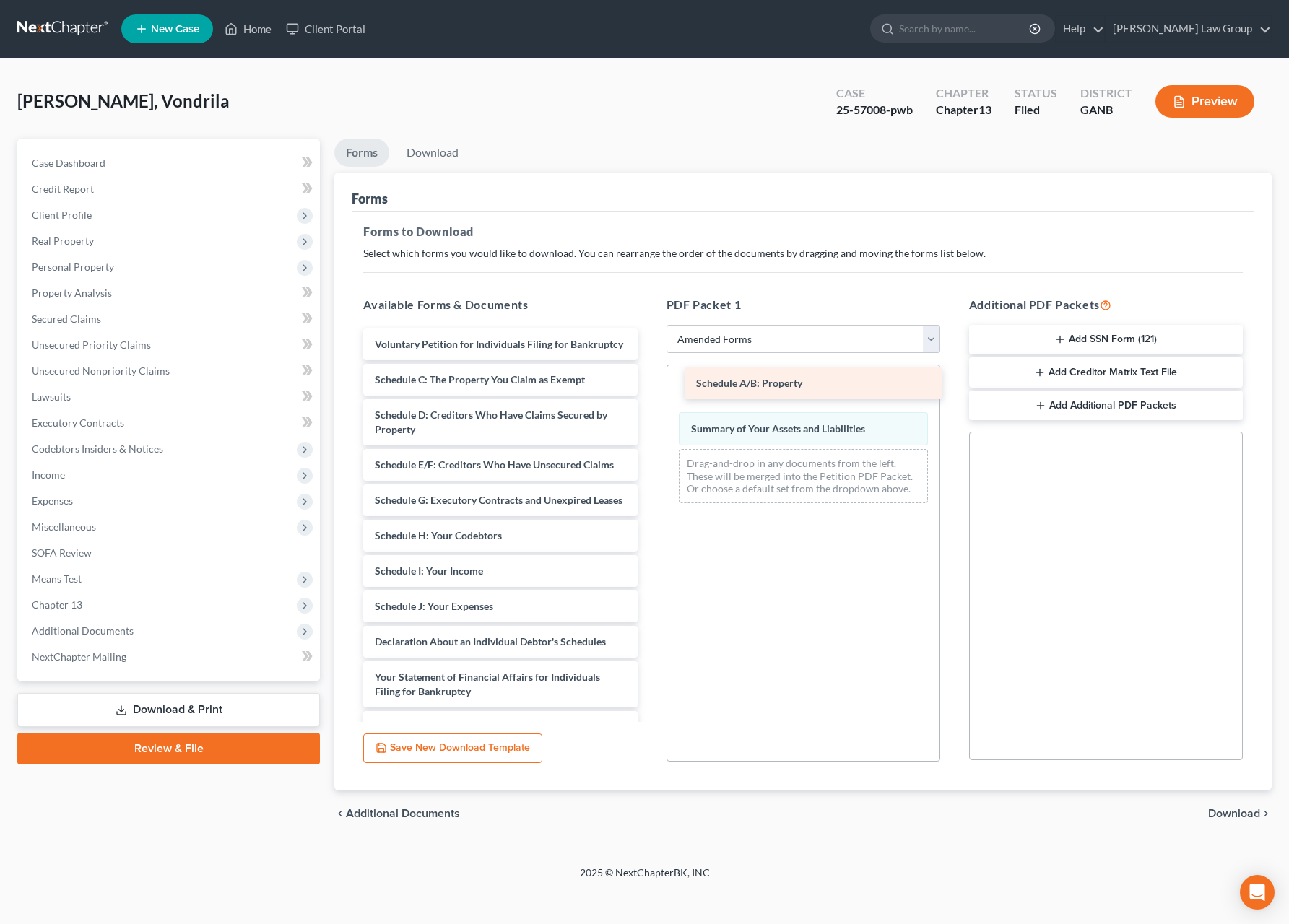
drag, startPoint x: 543, startPoint y: 397, endPoint x: 853, endPoint y: 398, distance: 310.0
click at [649, 398] on div "Schedule A/B: Property Voluntary Petition for Individuals Filing for Bankruptcy…" at bounding box center [499, 631] width 297 height 606
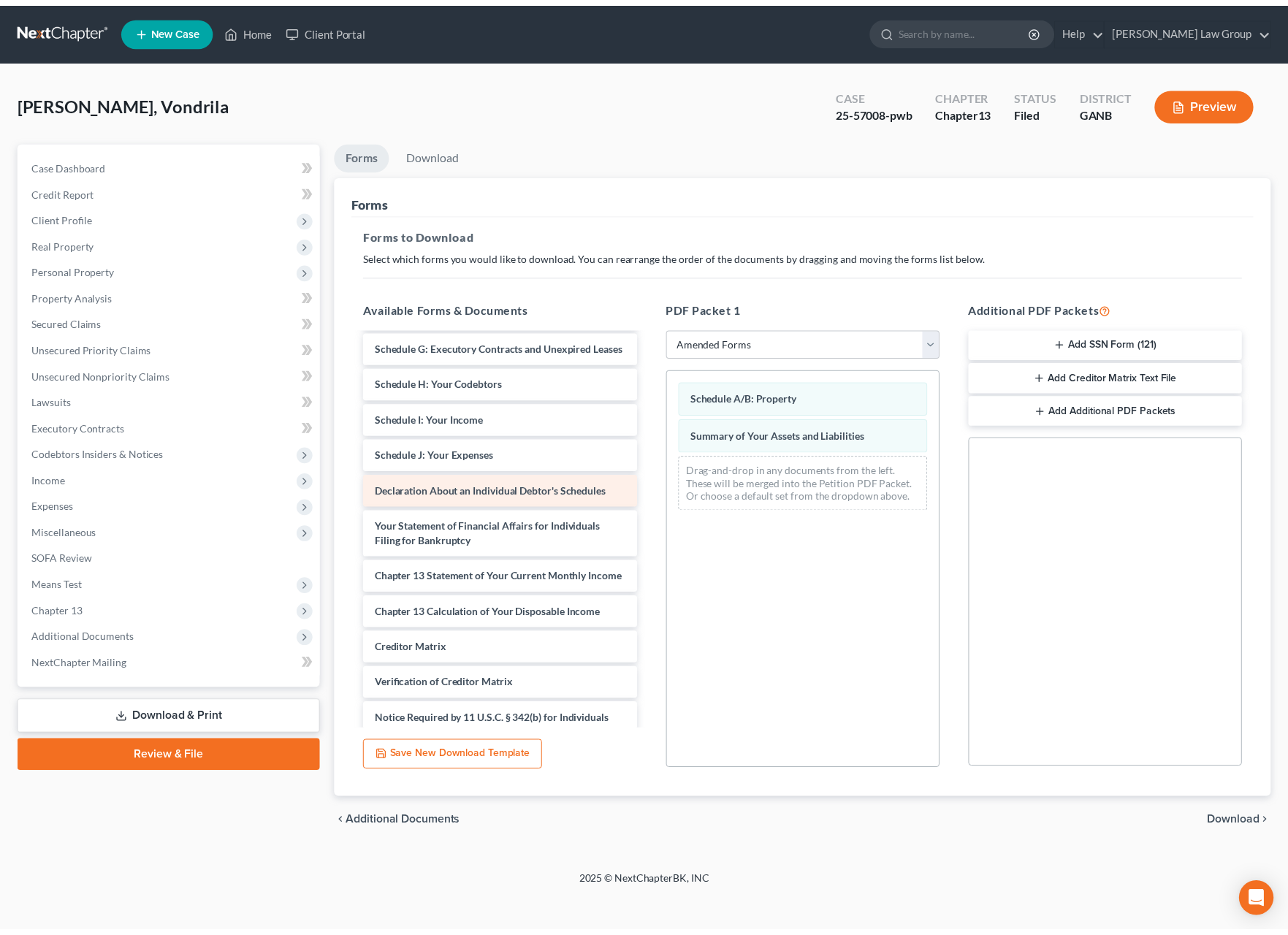
scroll to position [184, 0]
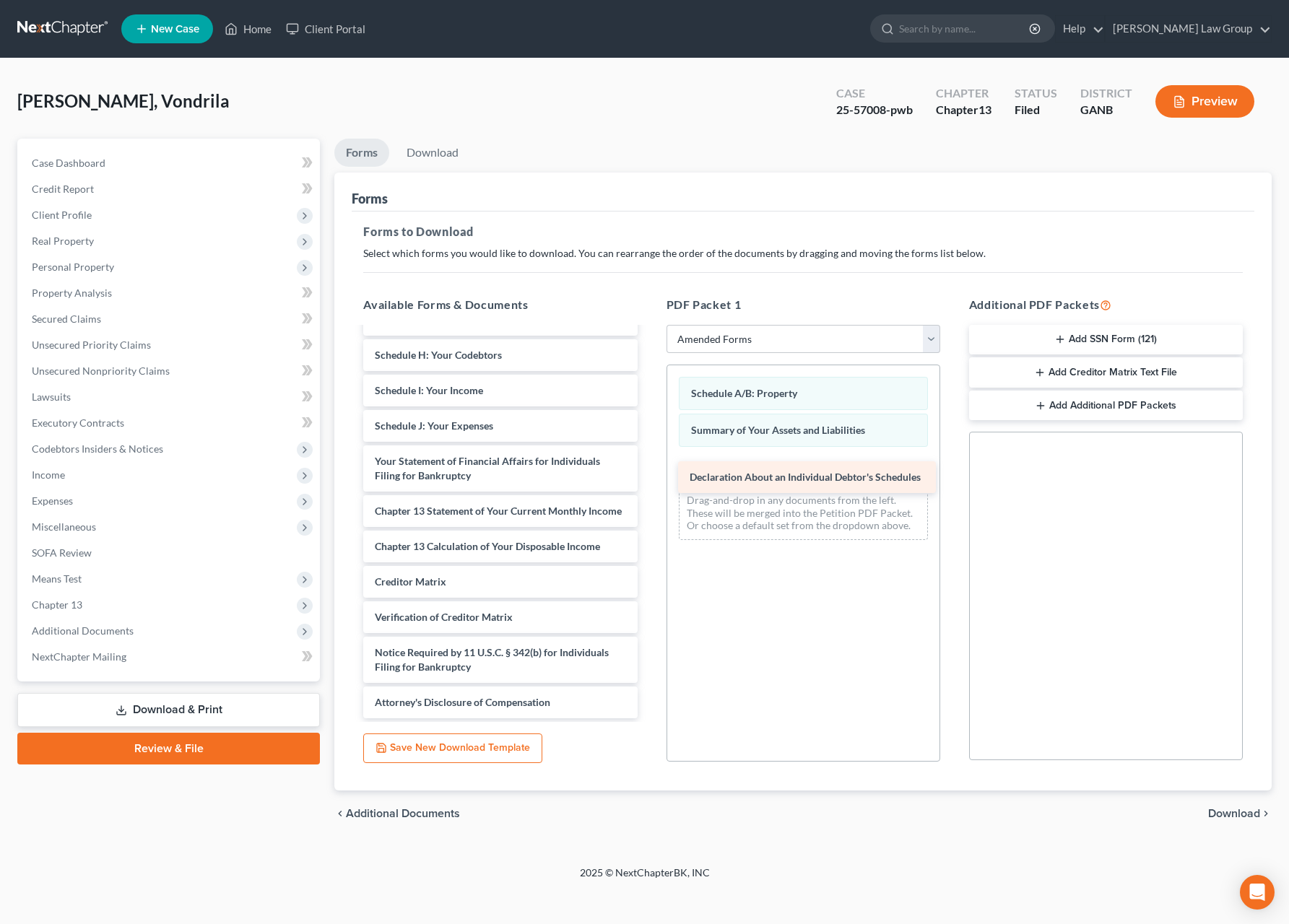
drag, startPoint x: 528, startPoint y: 500, endPoint x: 853, endPoint y: 475, distance: 326.0
click at [649, 475] on div "Declaration About an Individual Debtor's Schedules Voluntary Petition for Indiv…" at bounding box center [499, 433] width 297 height 570
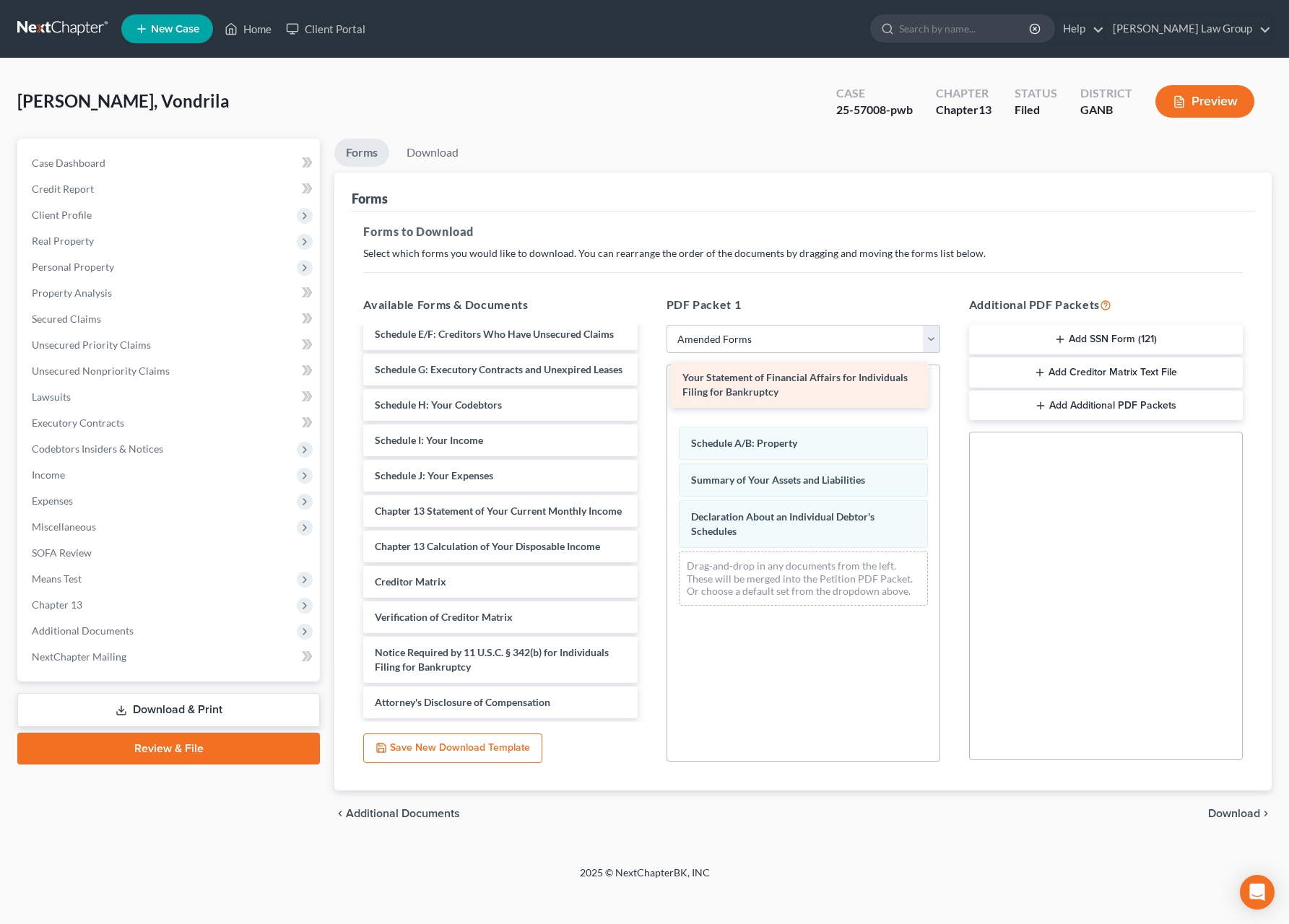
drag, startPoint x: 547, startPoint y: 517, endPoint x: 860, endPoint y: 396, distance: 335.6
click at [649, 396] on div "Your Statement of Financial Affairs for Individuals Filing for Bankruptcy Volun…" at bounding box center [499, 458] width 297 height 521
click at [1229, 813] on span "Download" at bounding box center [1233, 813] width 52 height 12
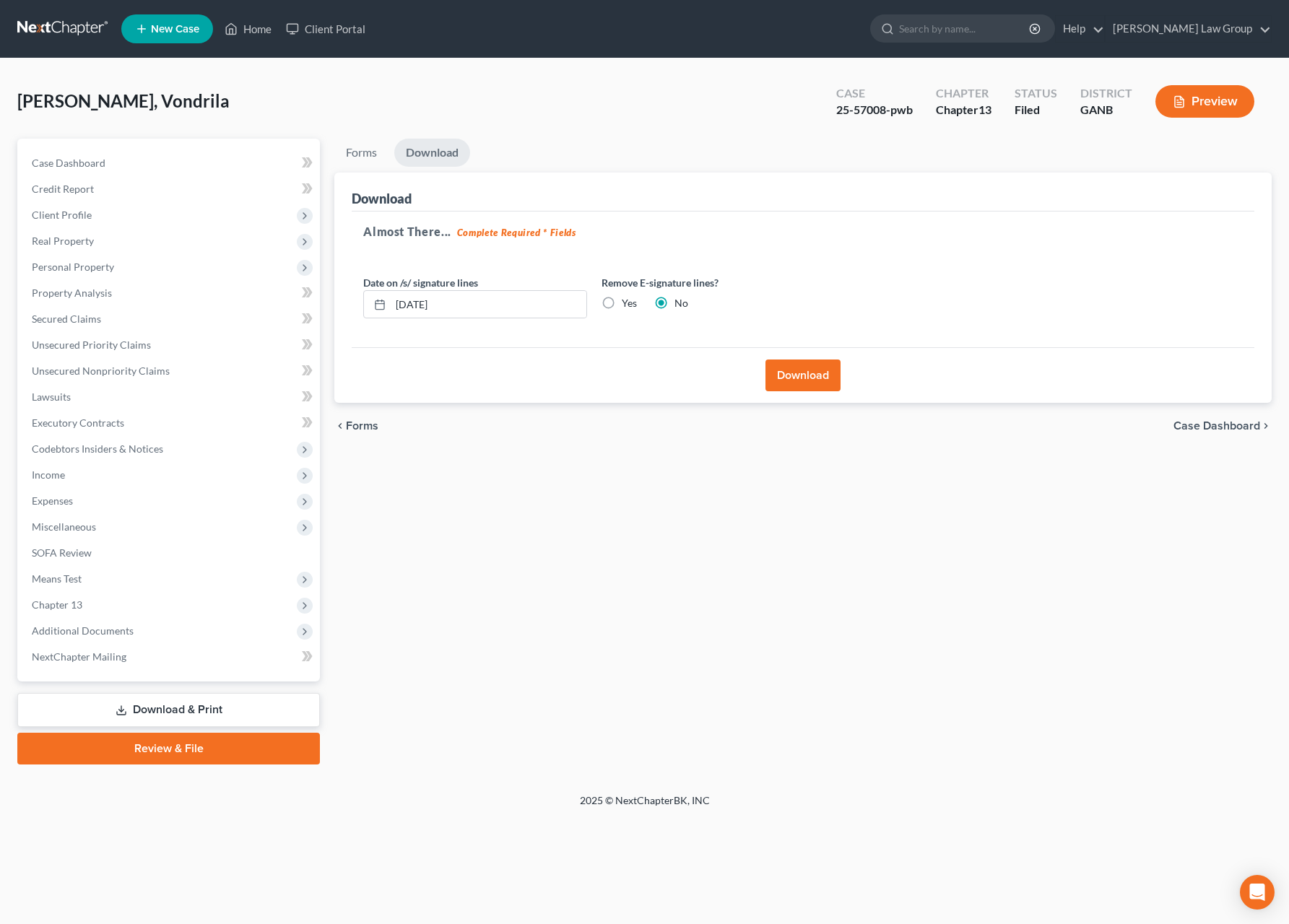
click at [786, 381] on button "Download" at bounding box center [803, 375] width 75 height 32
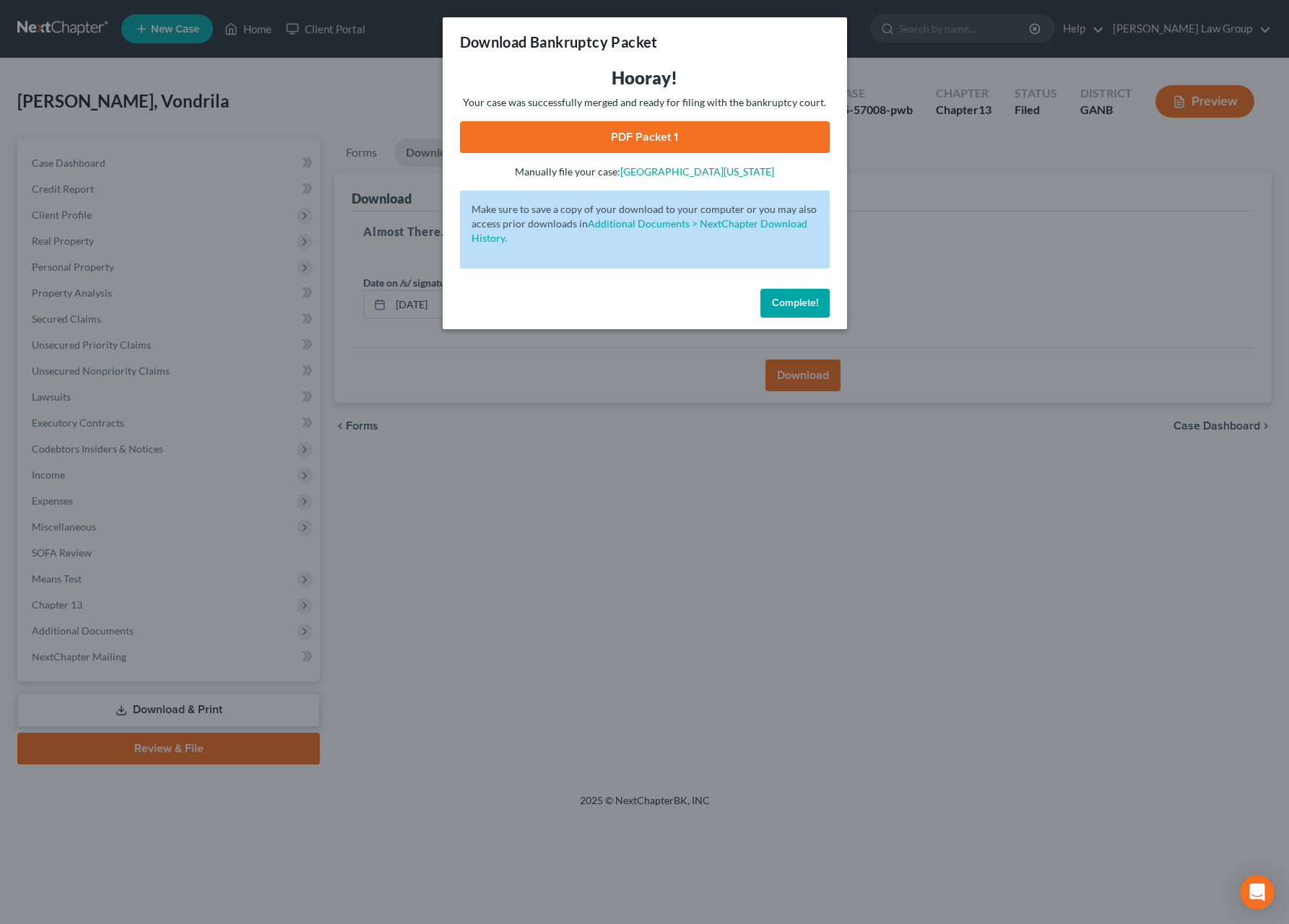
click at [743, 138] on link "PDF Packet 1" at bounding box center [644, 138] width 370 height 32
click at [663, 134] on link "PDF Packet 1" at bounding box center [644, 138] width 370 height 32
click at [801, 305] on span "Complete!" at bounding box center [795, 302] width 46 height 12
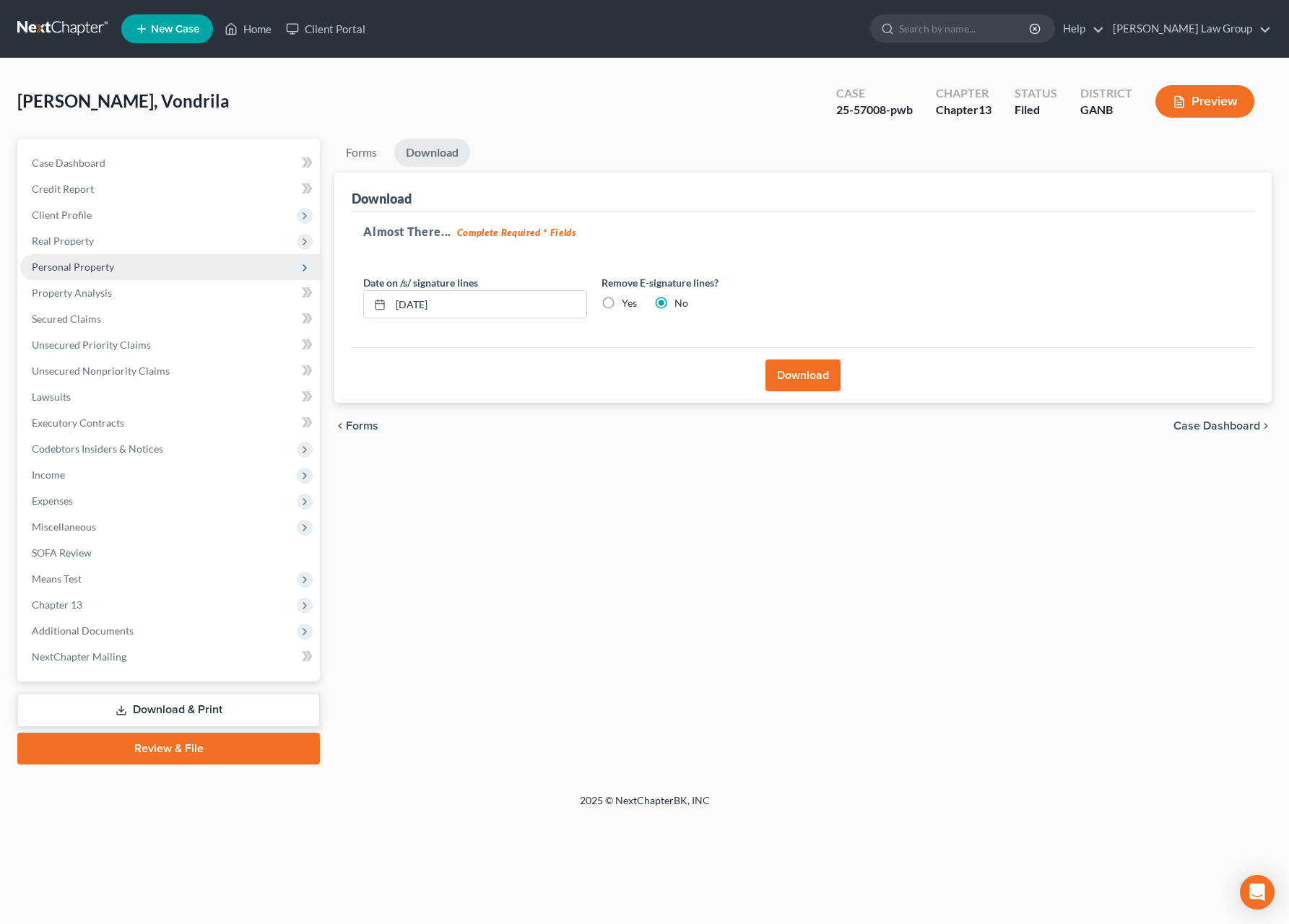
click at [83, 262] on span "Personal Property" at bounding box center [73, 266] width 83 height 12
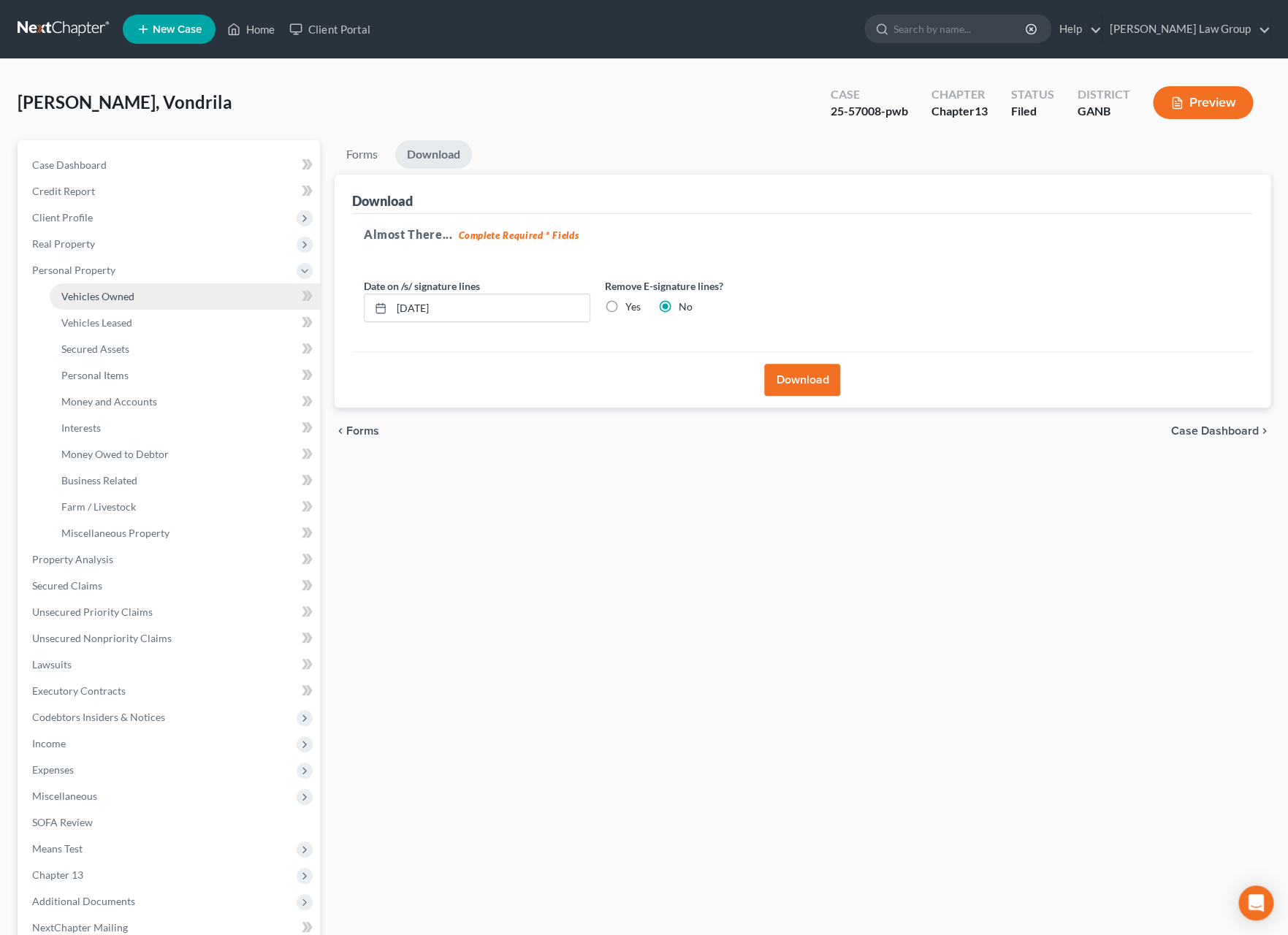
click at [140, 290] on link "Vehicles Owned" at bounding box center [185, 296] width 270 height 27
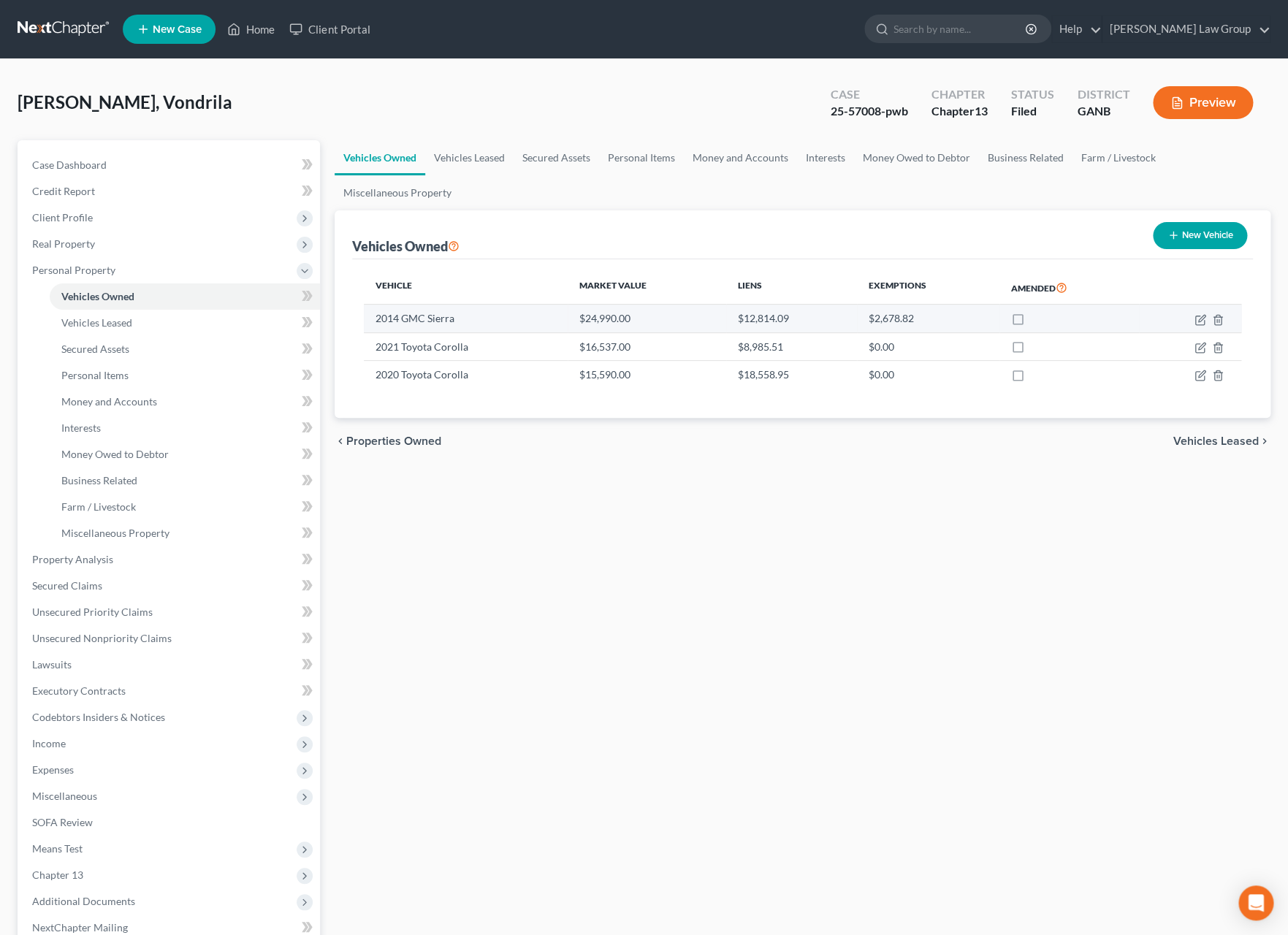
click at [450, 319] on td "2014 GMC Sierra" at bounding box center [465, 319] width 204 height 28
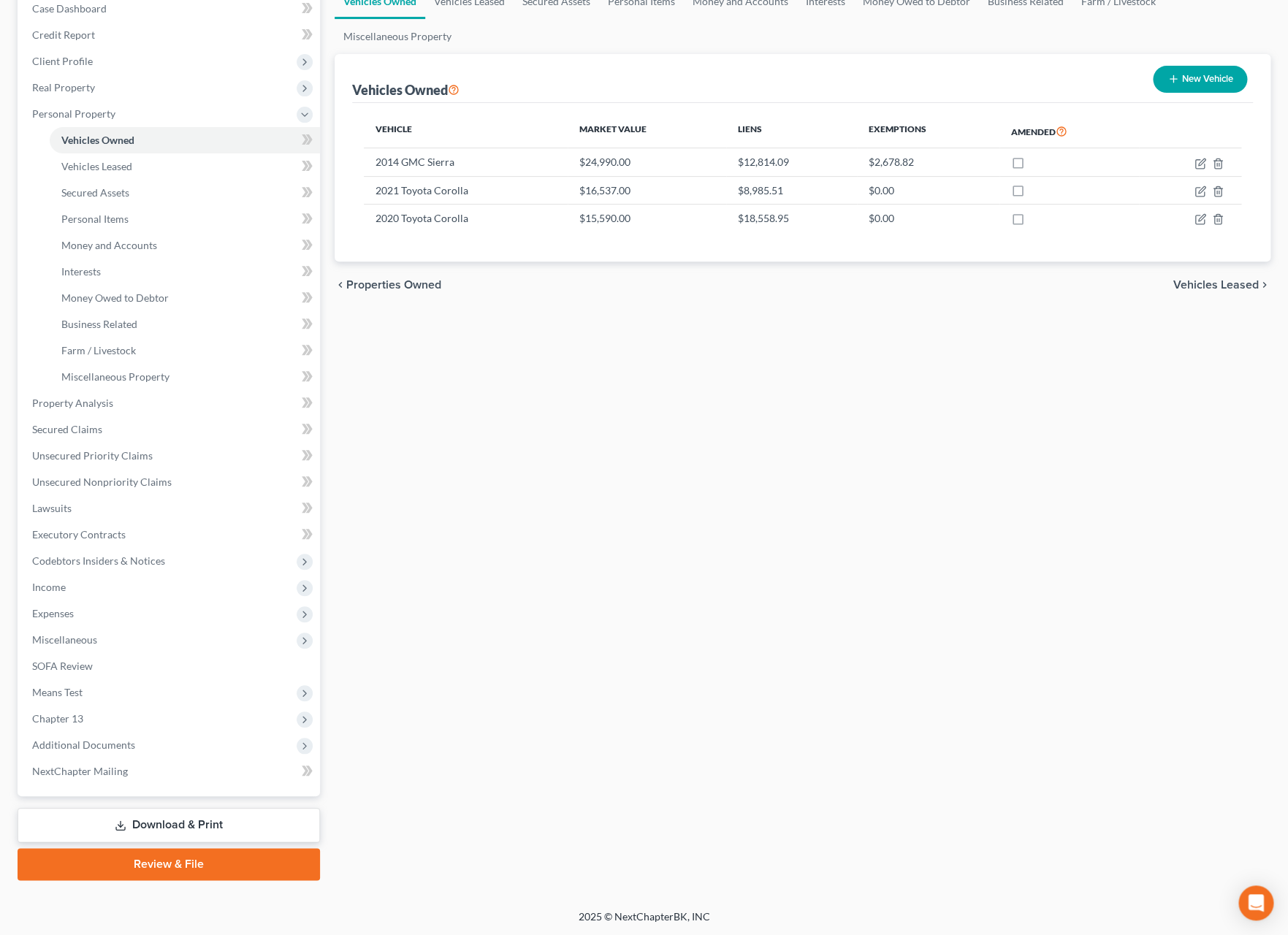
click at [168, 838] on link "Download & Print" at bounding box center [169, 825] width 302 height 35
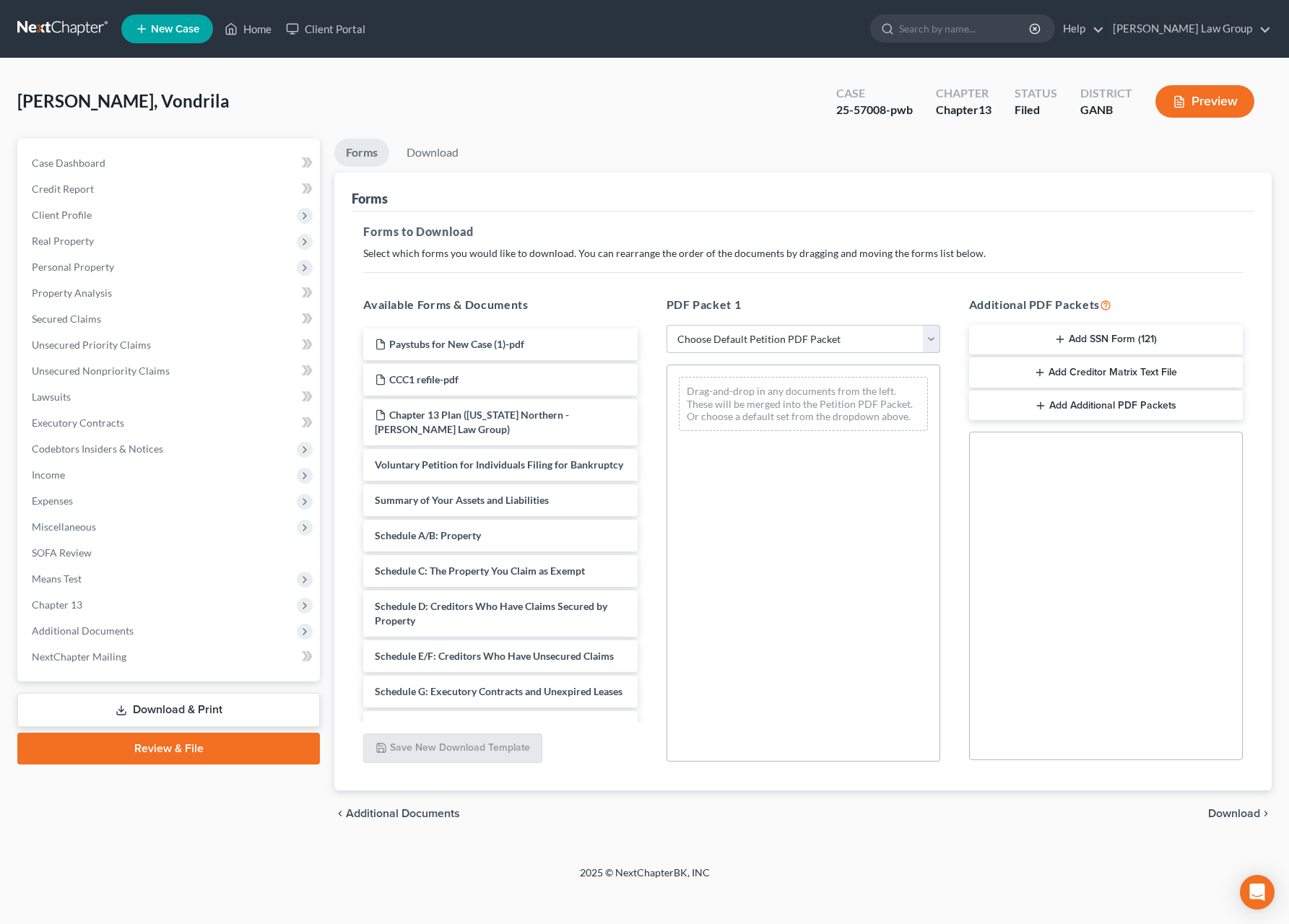
click at [666, 325] on select "Choose Default Petition PDF Packet Complete Bankruptcy Petition (all forms and …" at bounding box center [803, 340] width 274 height 29
select select "2"
click option "Amended Forms" at bounding box center [0, 0] width 0 height 0
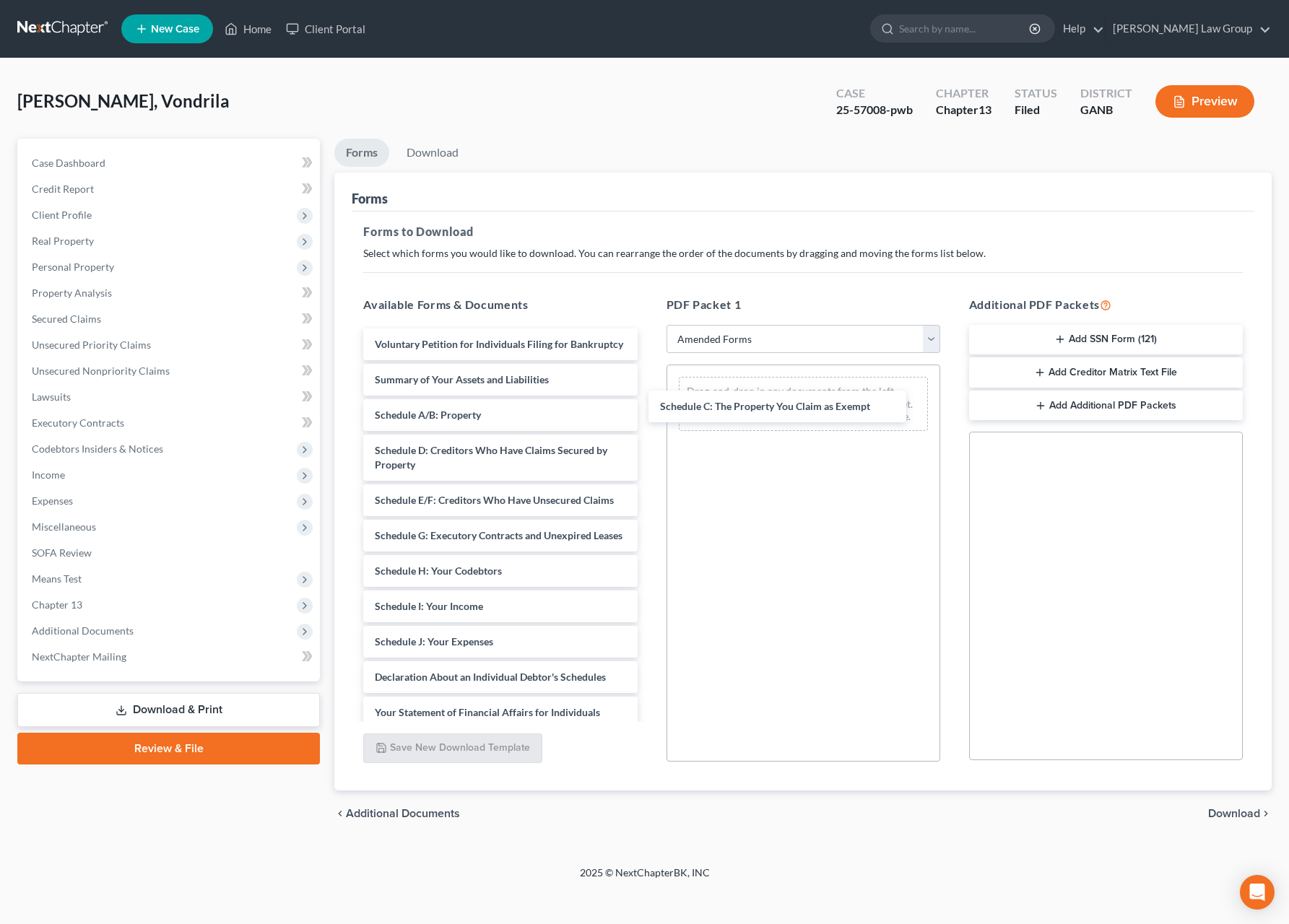
drag, startPoint x: 461, startPoint y: 466, endPoint x: 769, endPoint y: 394, distance: 316.3
click at [649, 394] on div "Schedule C: The Property You Claim as Exempt Voluntary Petition for Individuals…" at bounding box center [499, 649] width 297 height 641
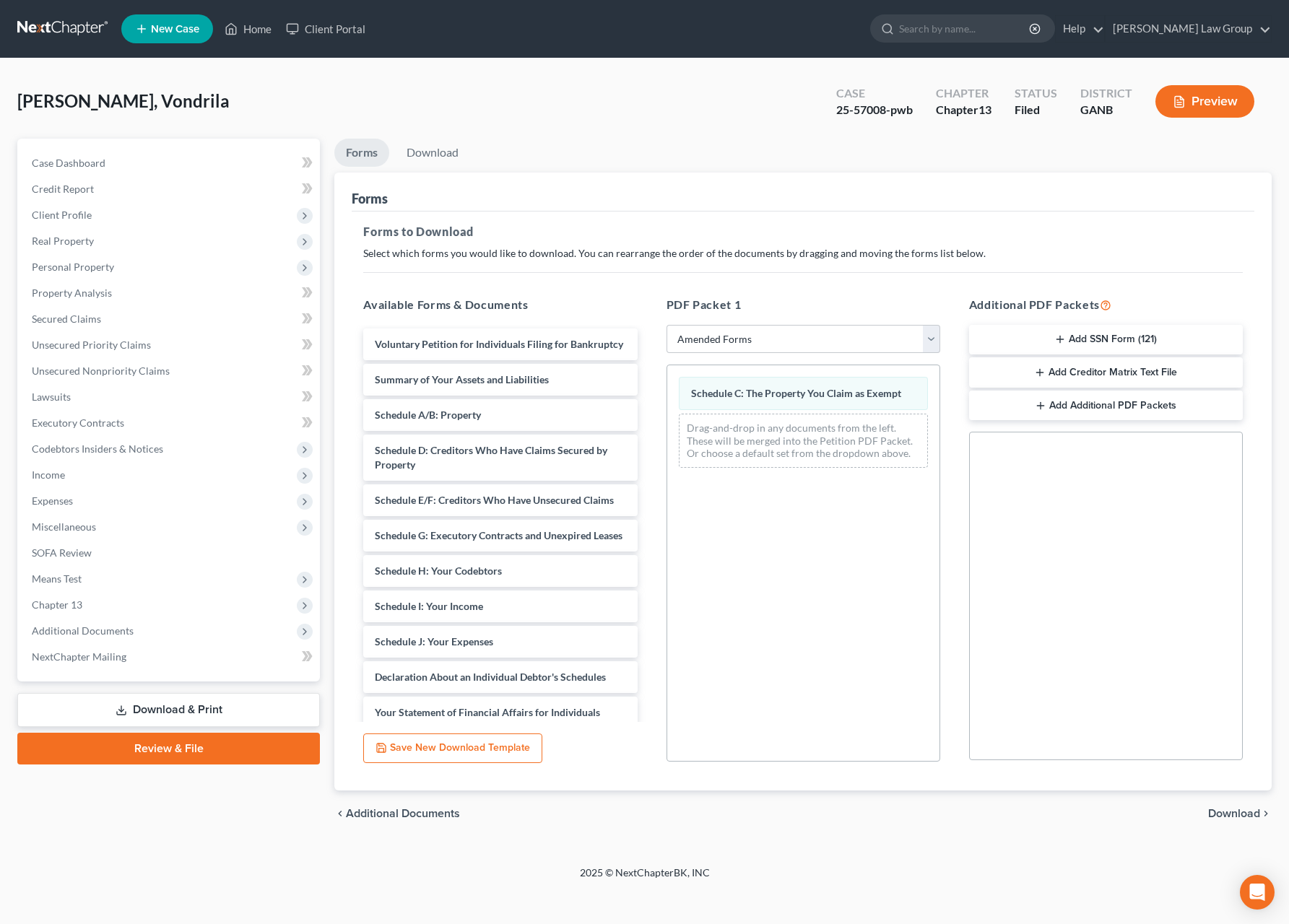
click at [1239, 810] on span "Download" at bounding box center [1233, 813] width 52 height 12
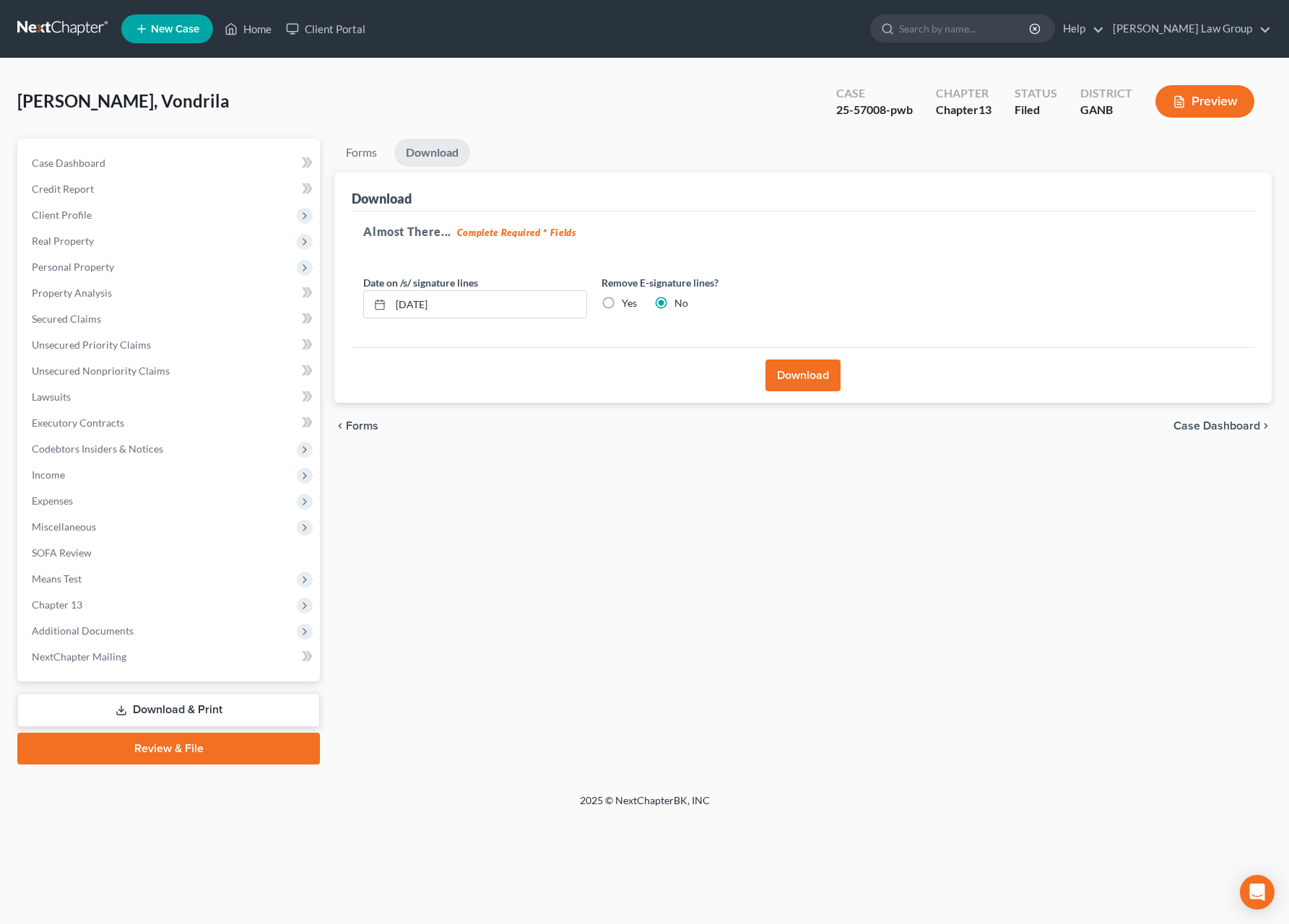
click at [813, 382] on button "Download" at bounding box center [803, 375] width 75 height 32
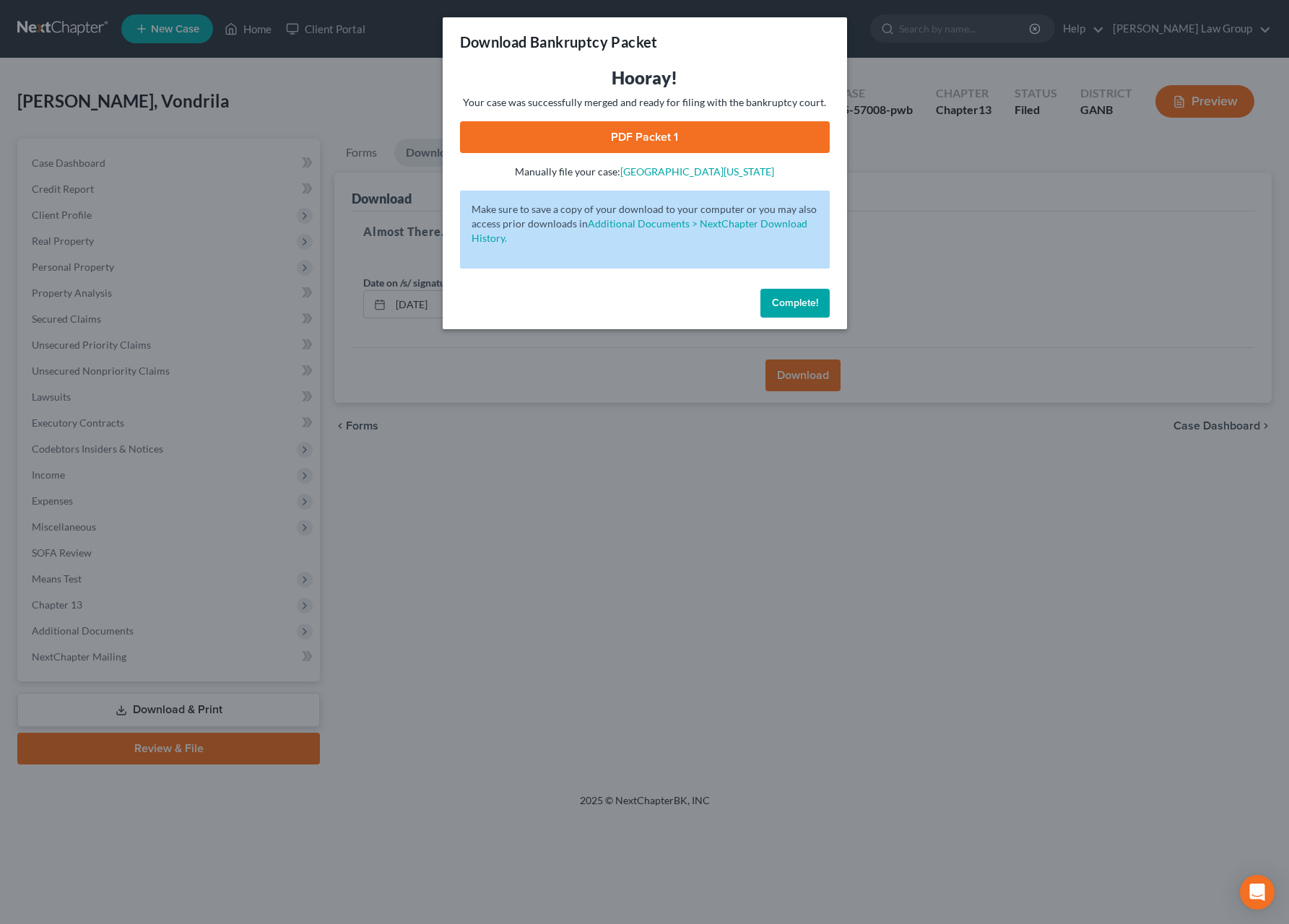
click at [650, 134] on link "PDF Packet 1" at bounding box center [644, 138] width 370 height 32
click at [812, 301] on span "Complete!" at bounding box center [795, 302] width 46 height 12
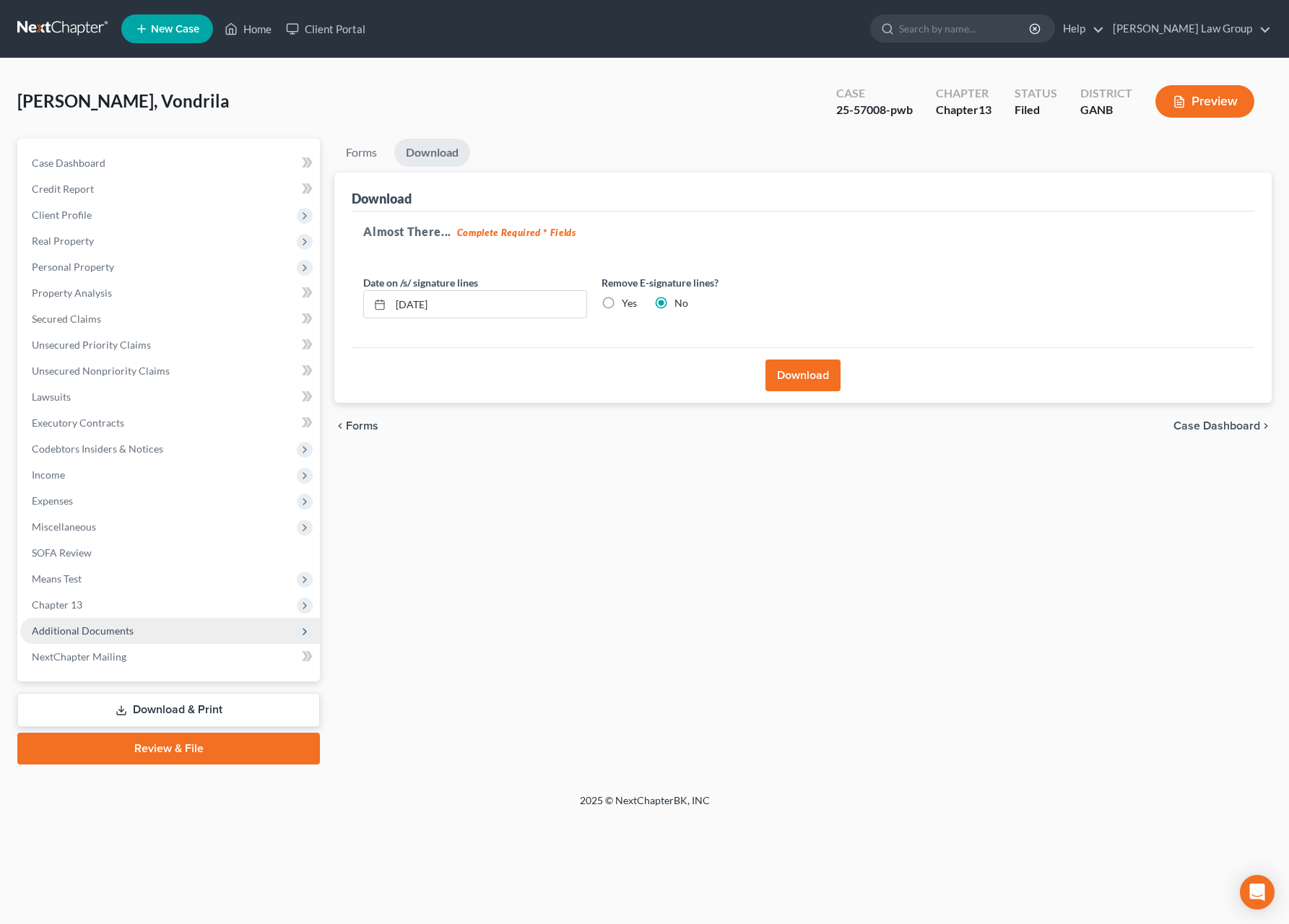
click at [111, 619] on span "Additional Documents" at bounding box center [169, 631] width 300 height 26
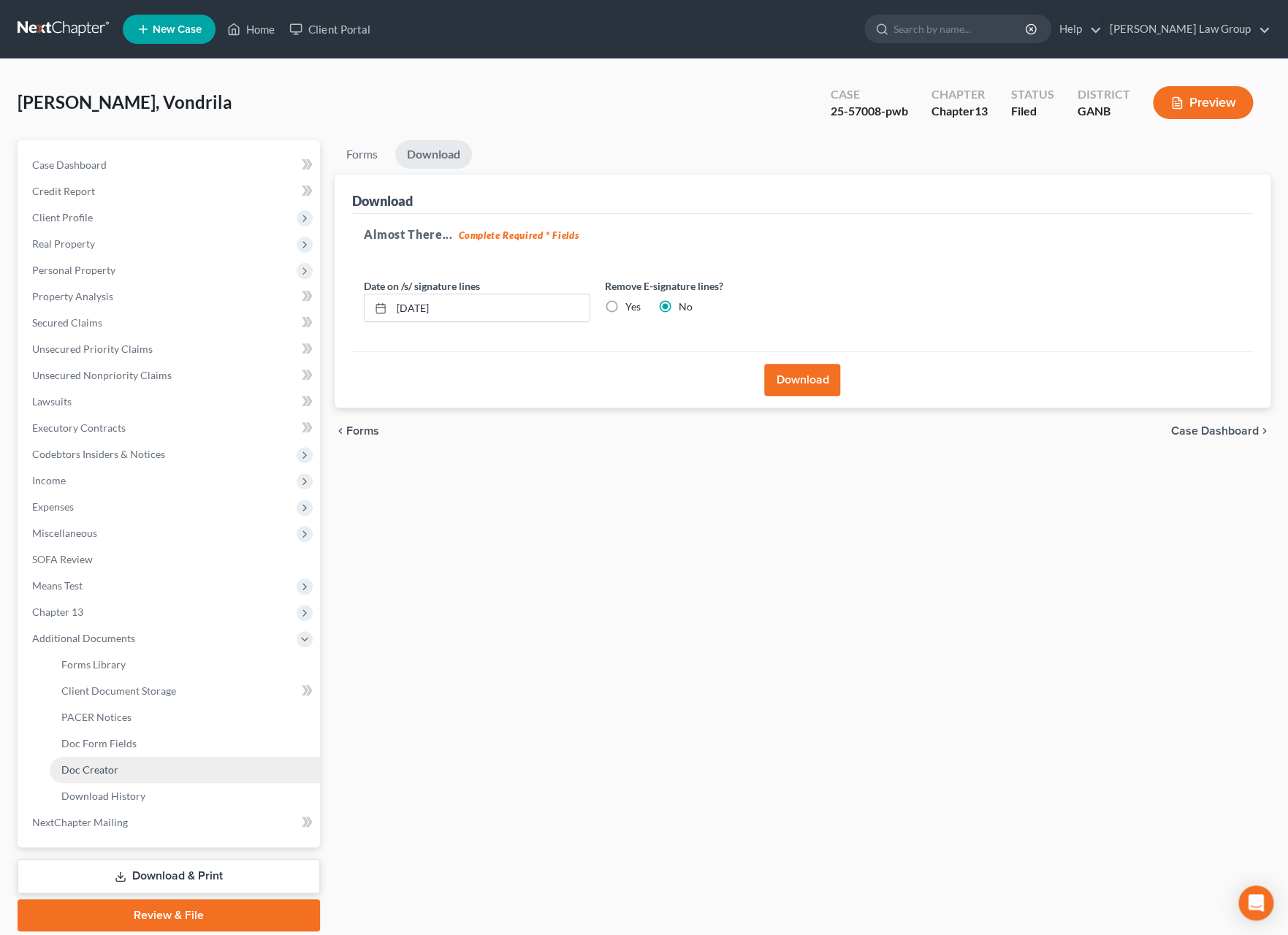
click at [134, 767] on link "Doc Creator" at bounding box center [185, 770] width 270 height 27
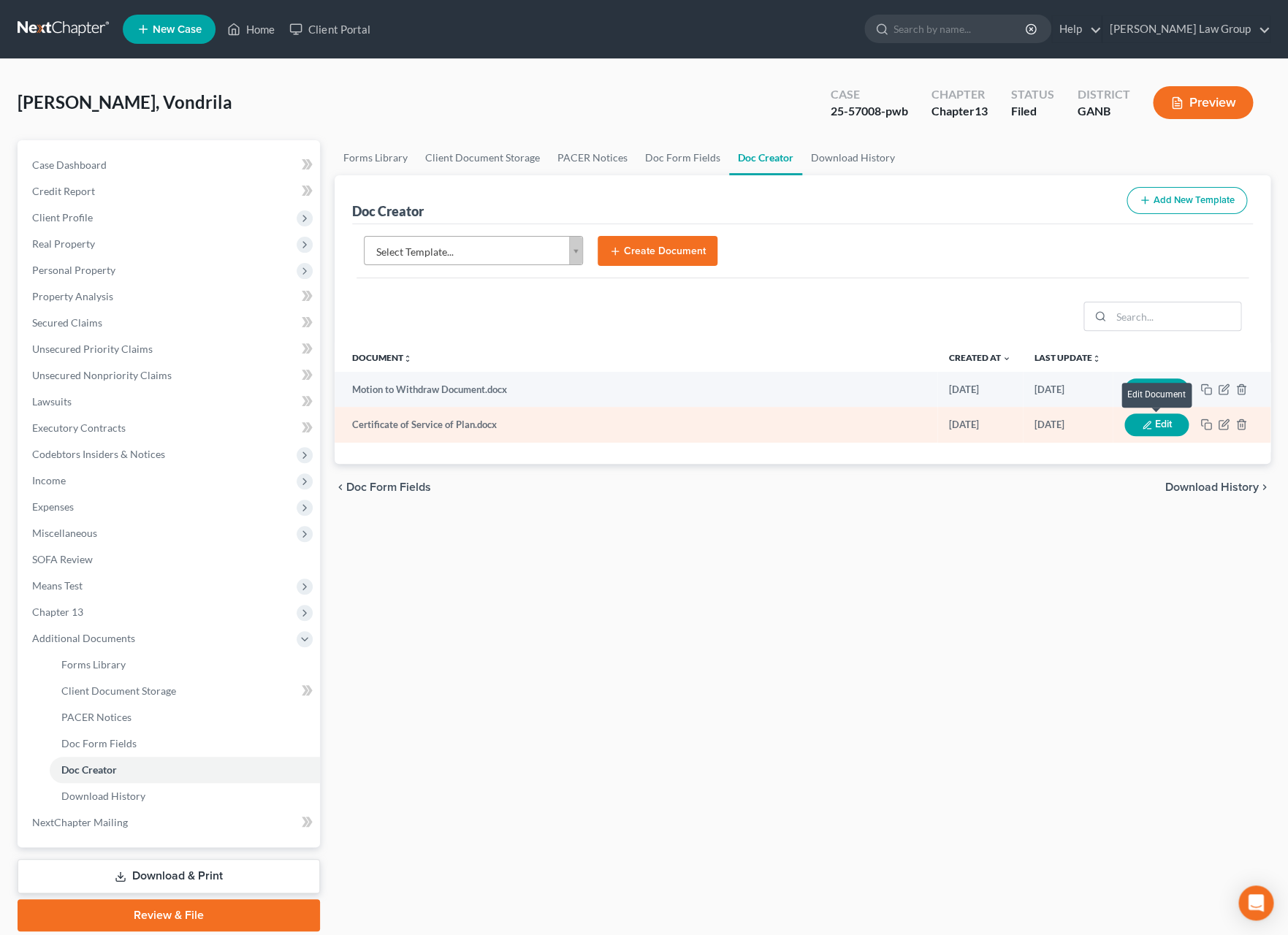
click at [1174, 422] on button "Edit" at bounding box center [1157, 425] width 64 height 23
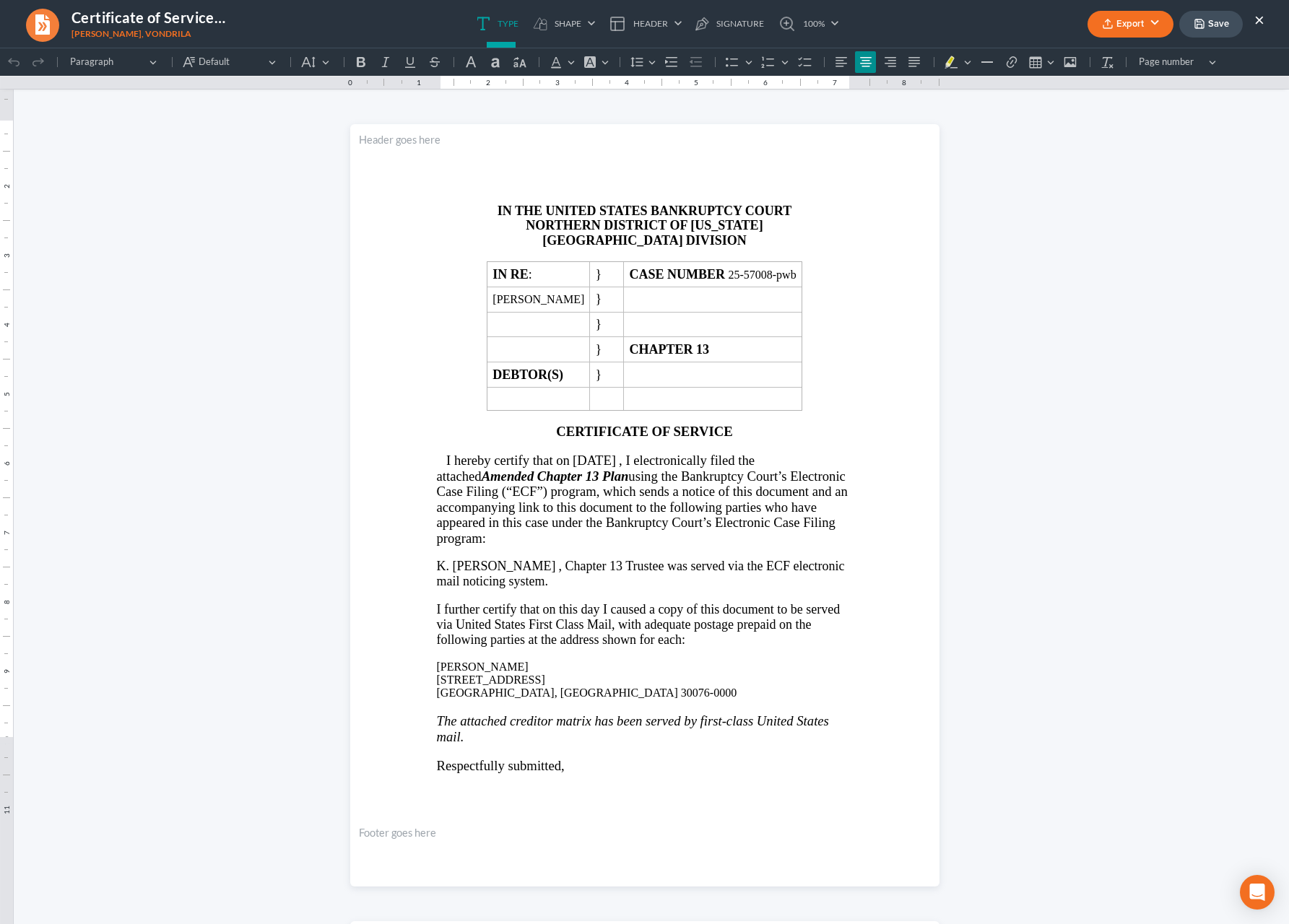
click at [607, 468] on span "[DATE]" at bounding box center [594, 460] width 43 height 15
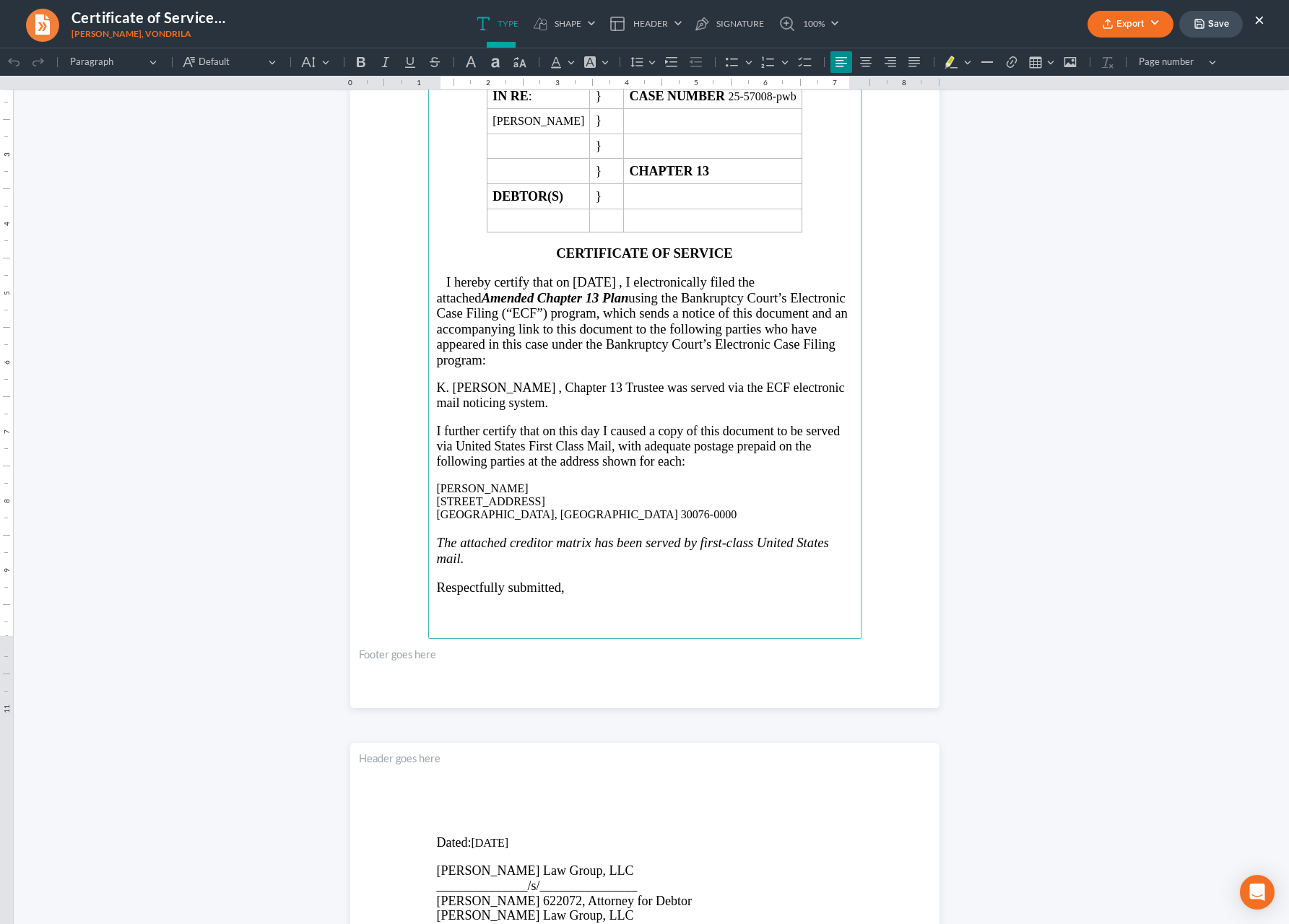
scroll to position [321, 0]
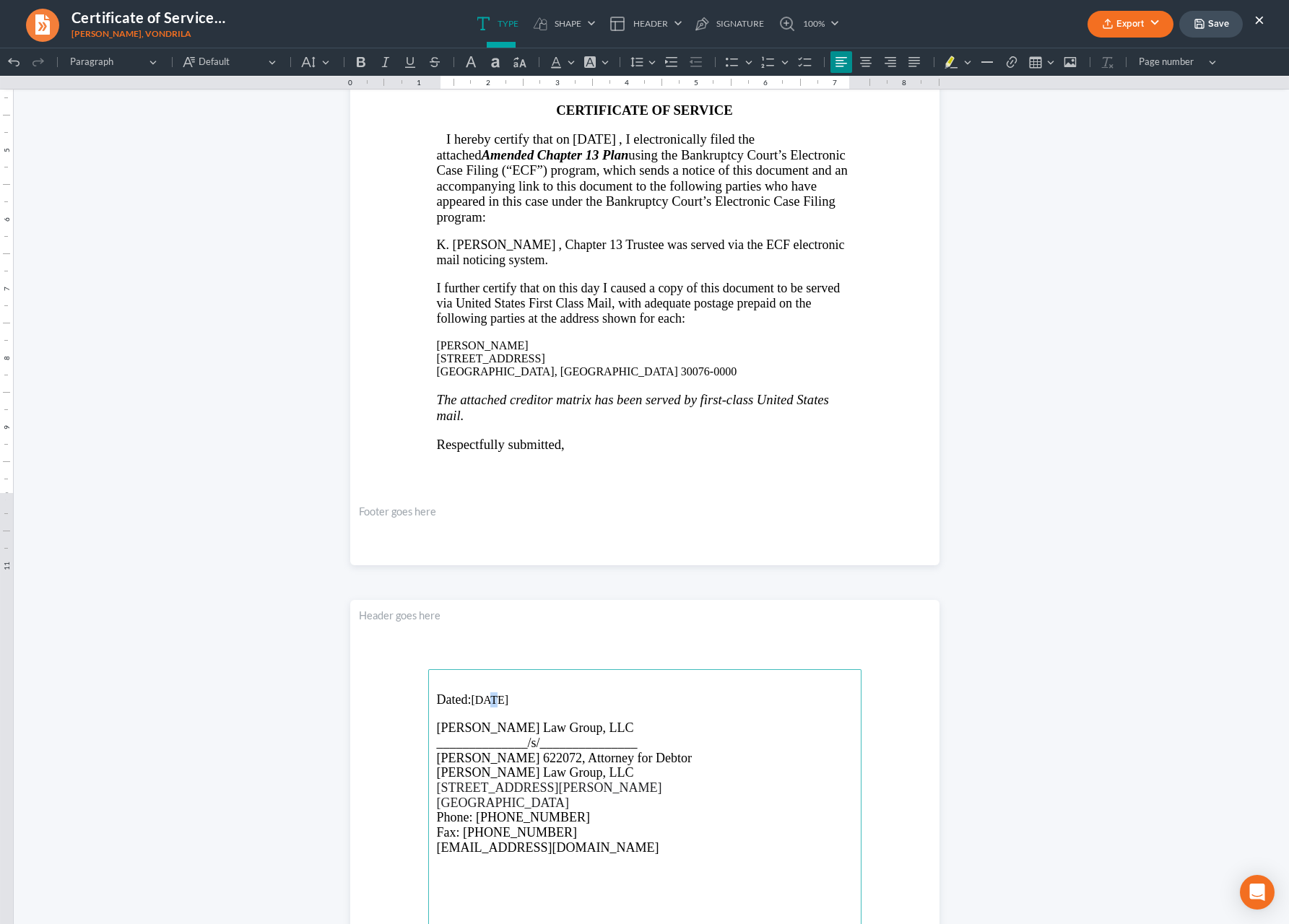
drag, startPoint x: 480, startPoint y: 704, endPoint x: 519, endPoint y: 701, distance: 39.1
click at [478, 704] on p "Dated: 09/11/2025" at bounding box center [644, 700] width 416 height 15
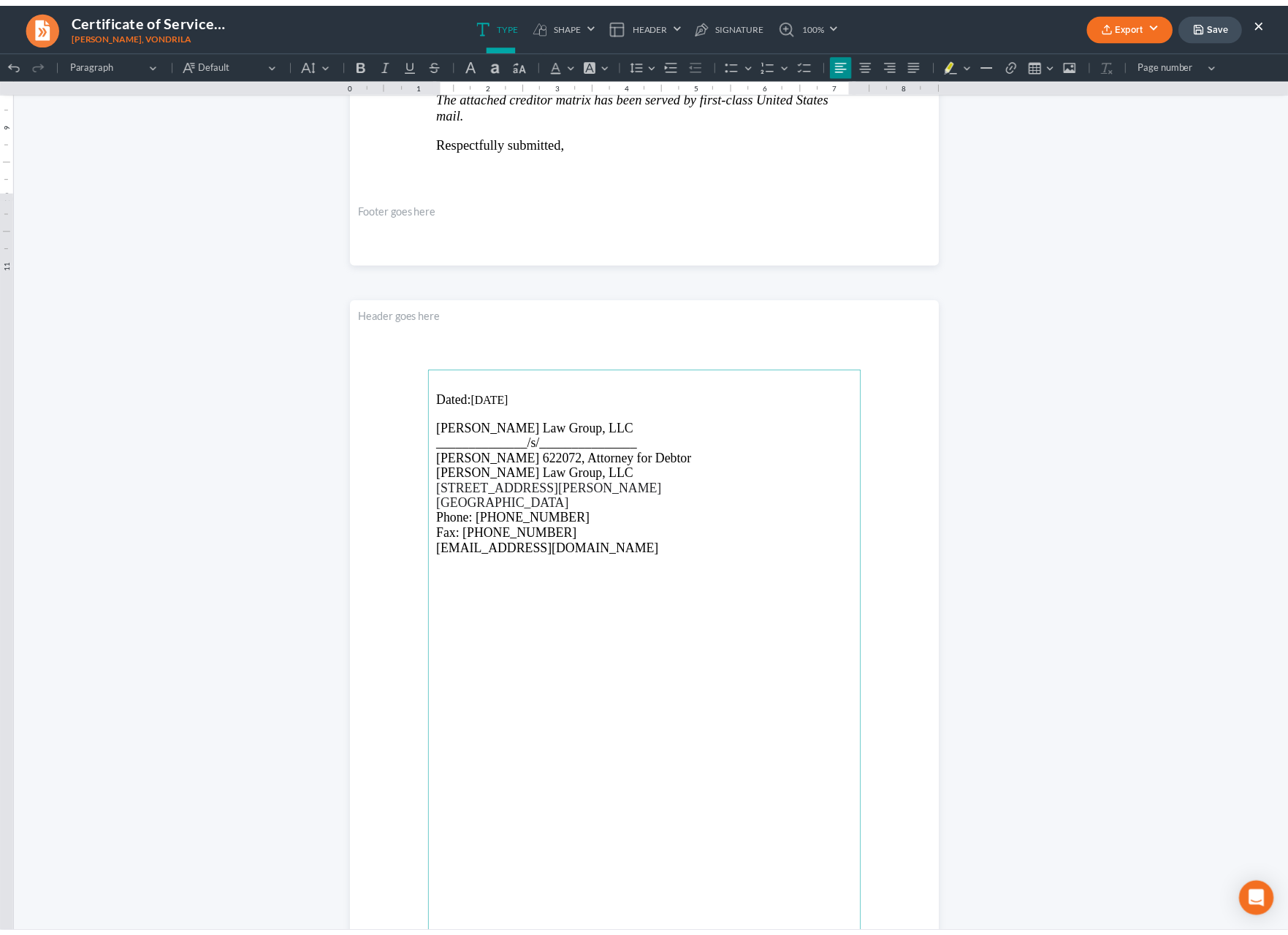
scroll to position [805, 0]
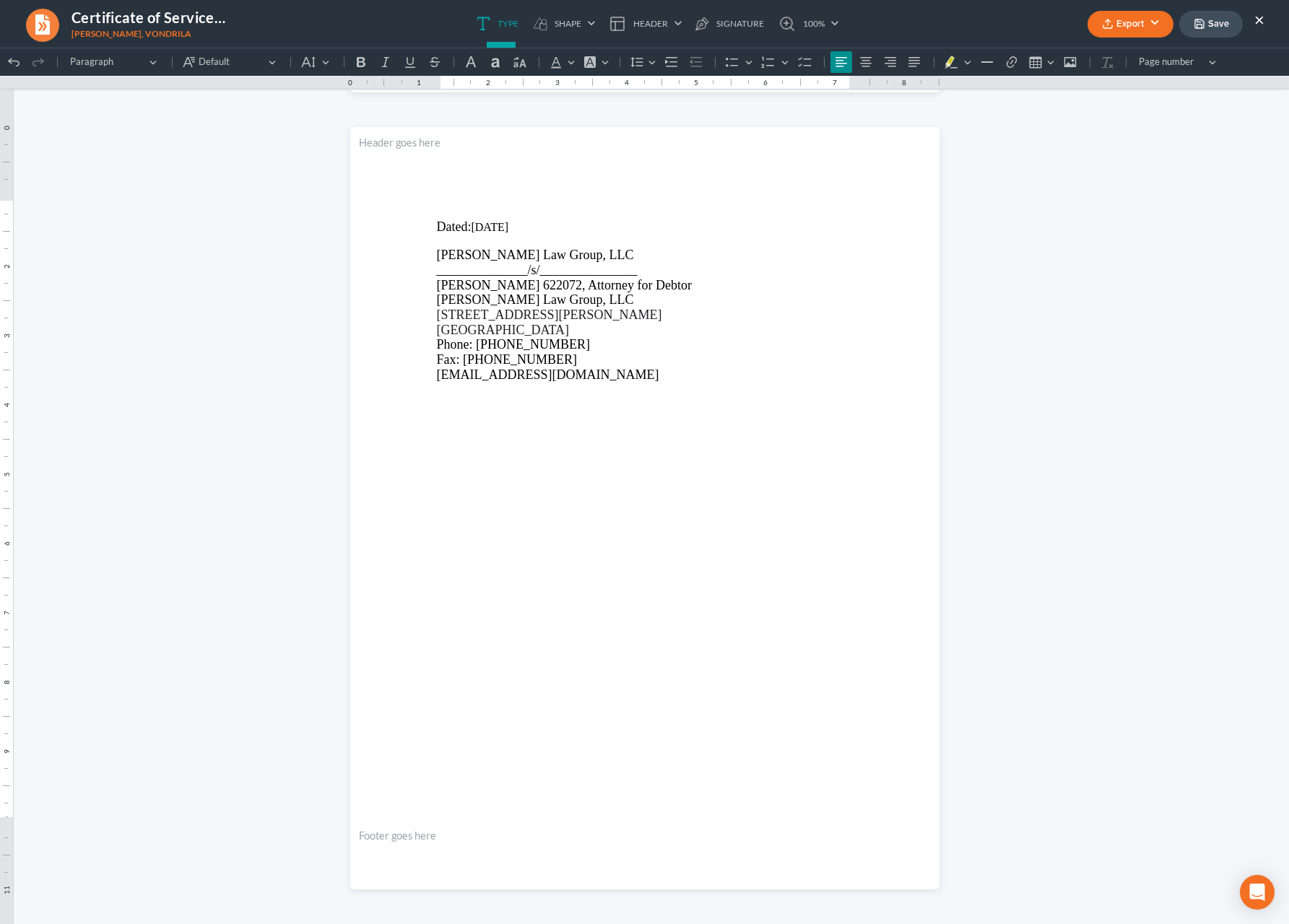
click at [1148, 29] on button "Export" at bounding box center [1131, 25] width 86 height 27
click at [1121, 63] on link "PDF" at bounding box center [1129, 57] width 112 height 25
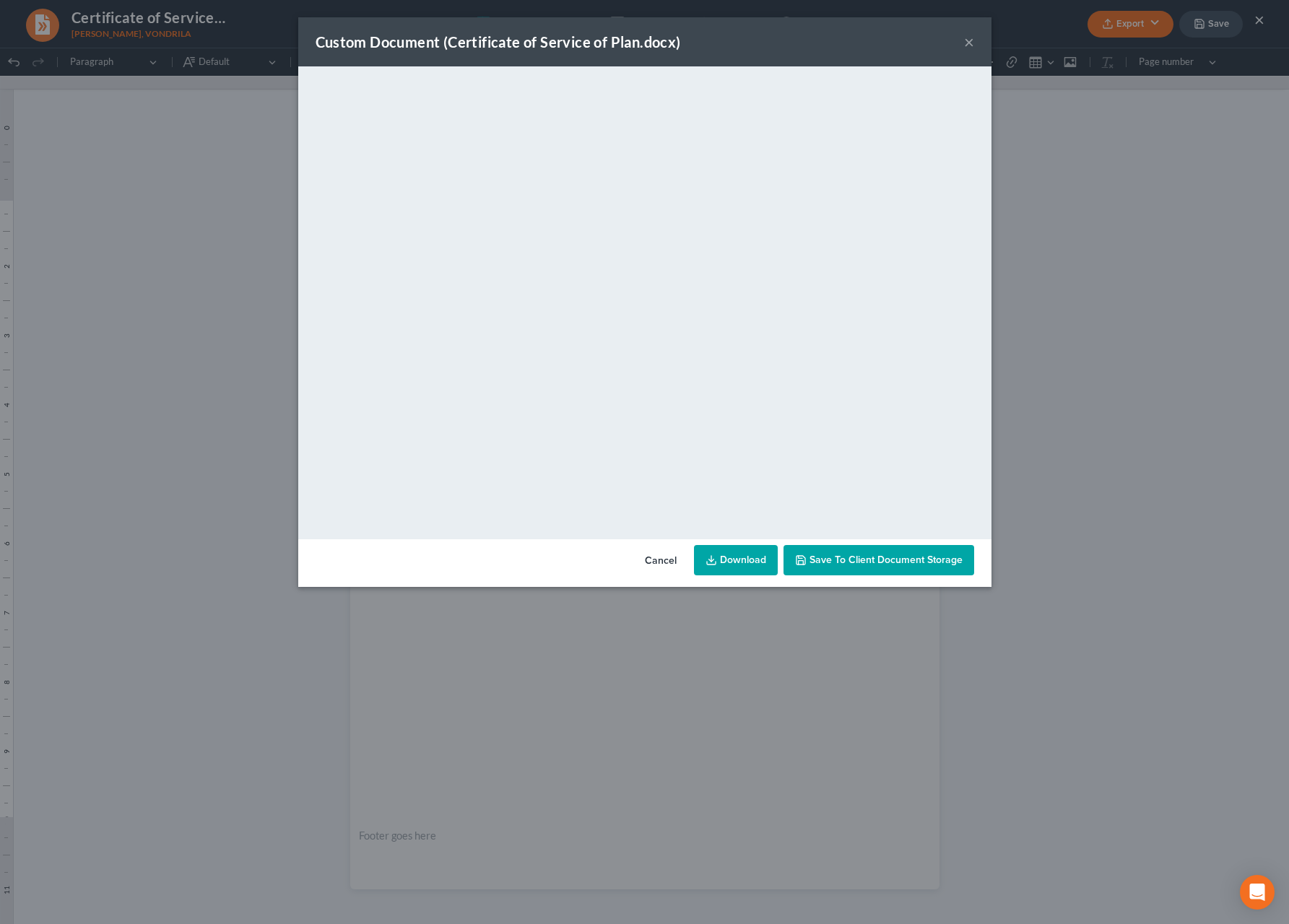
click at [759, 547] on link "Download" at bounding box center [736, 561] width 83 height 30
click at [970, 45] on button "×" at bounding box center [969, 42] width 10 height 17
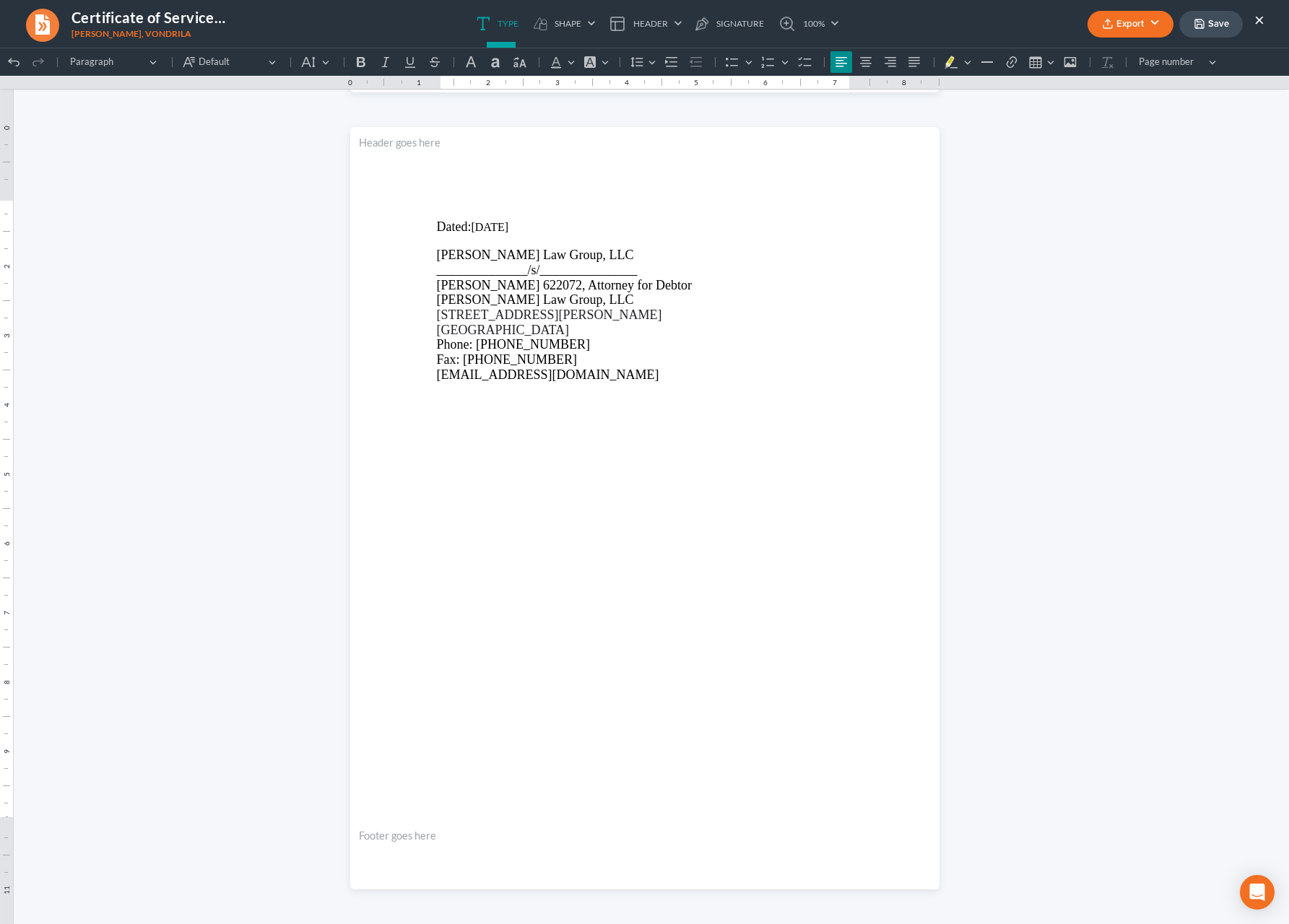
click at [1262, 23] on button "×" at bounding box center [1259, 20] width 10 height 17
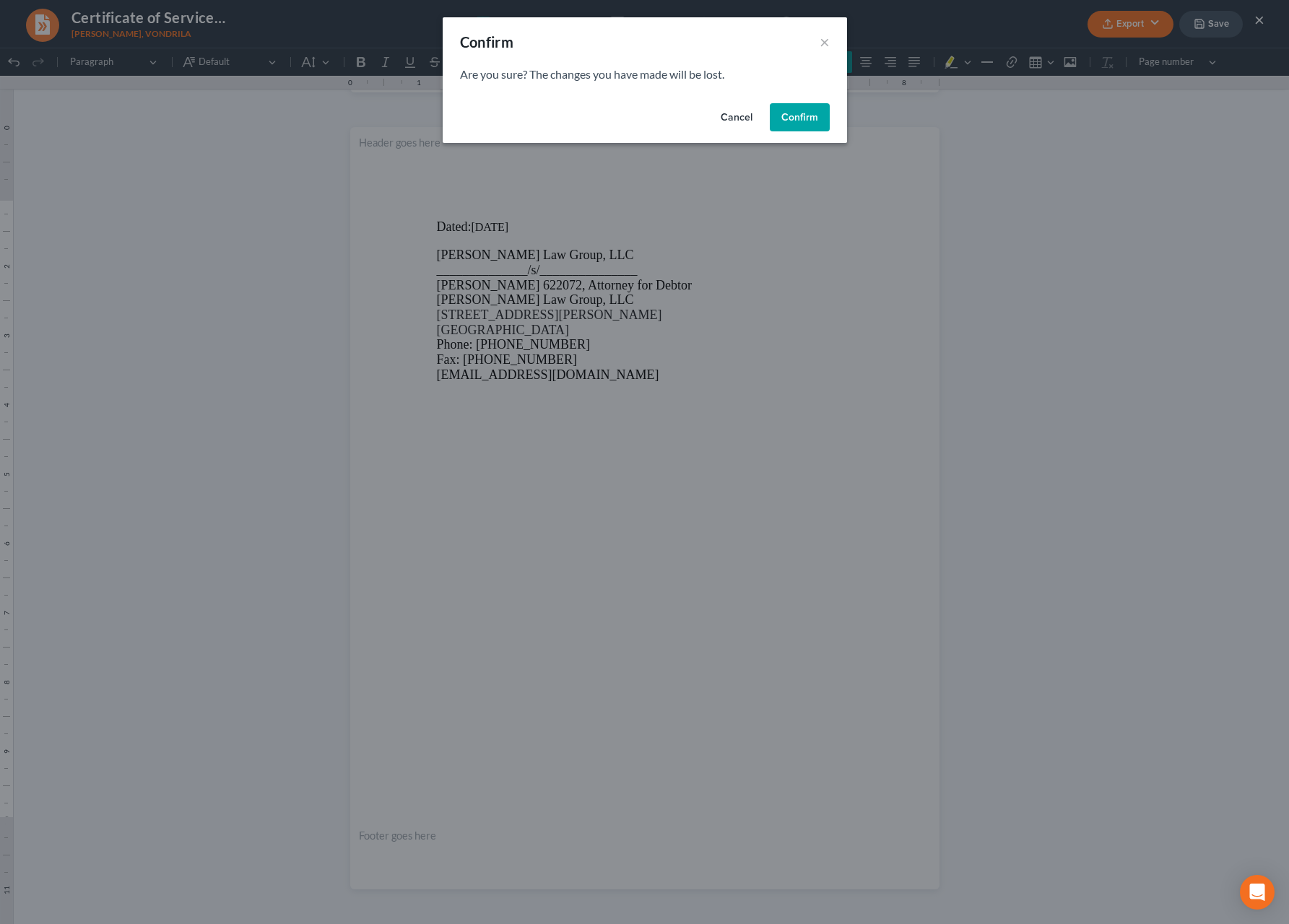
click at [810, 116] on button "Confirm" at bounding box center [799, 118] width 60 height 29
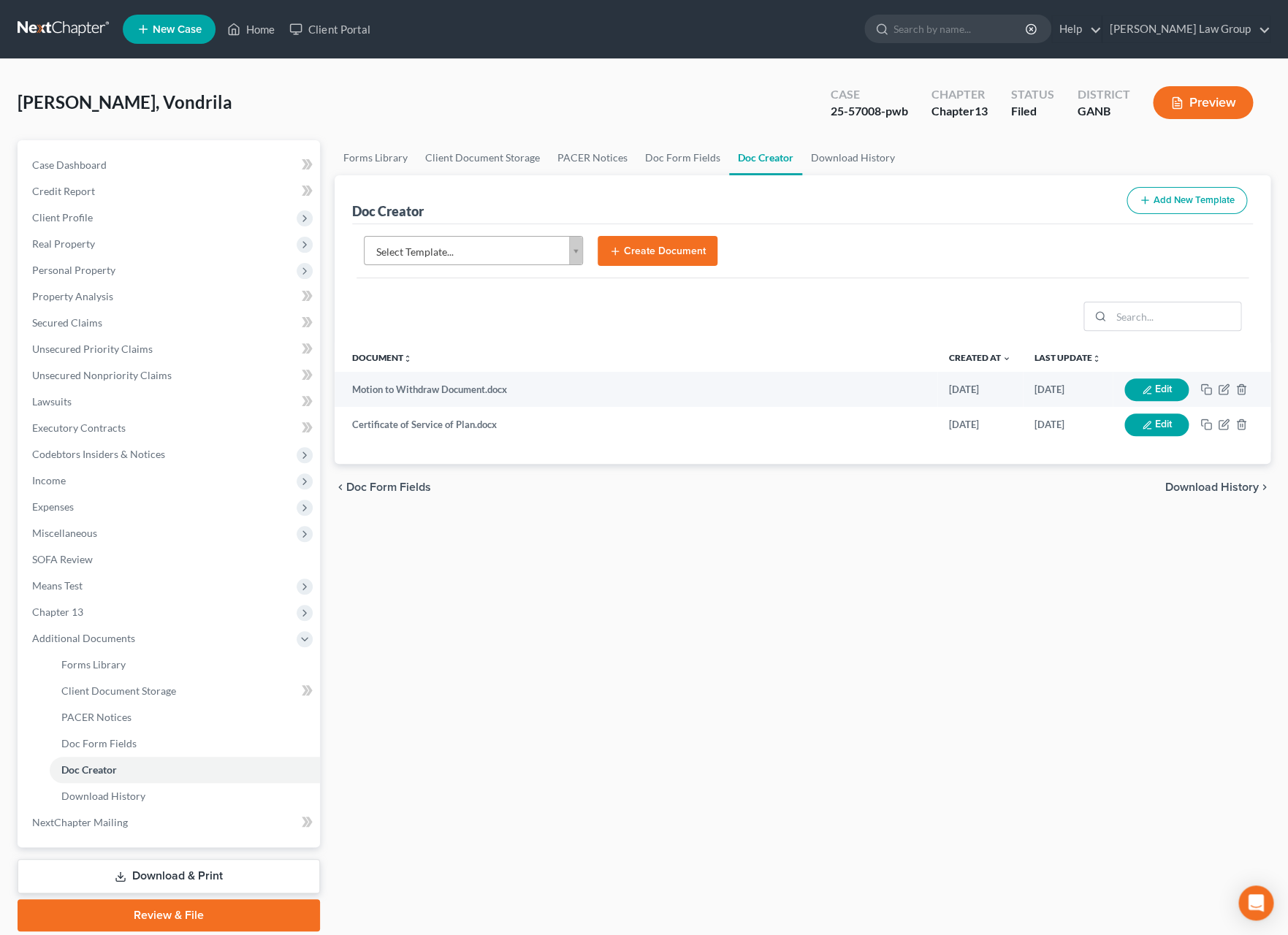
click at [576, 113] on div "Lacey, Vondrila Upgraded Case 25-57008-pwb Chapter Chapter 13 Status Filed Dist…" at bounding box center [644, 108] width 1253 height 64
click at [983, 35] on input "search" at bounding box center [961, 29] width 134 height 27
type input "king"
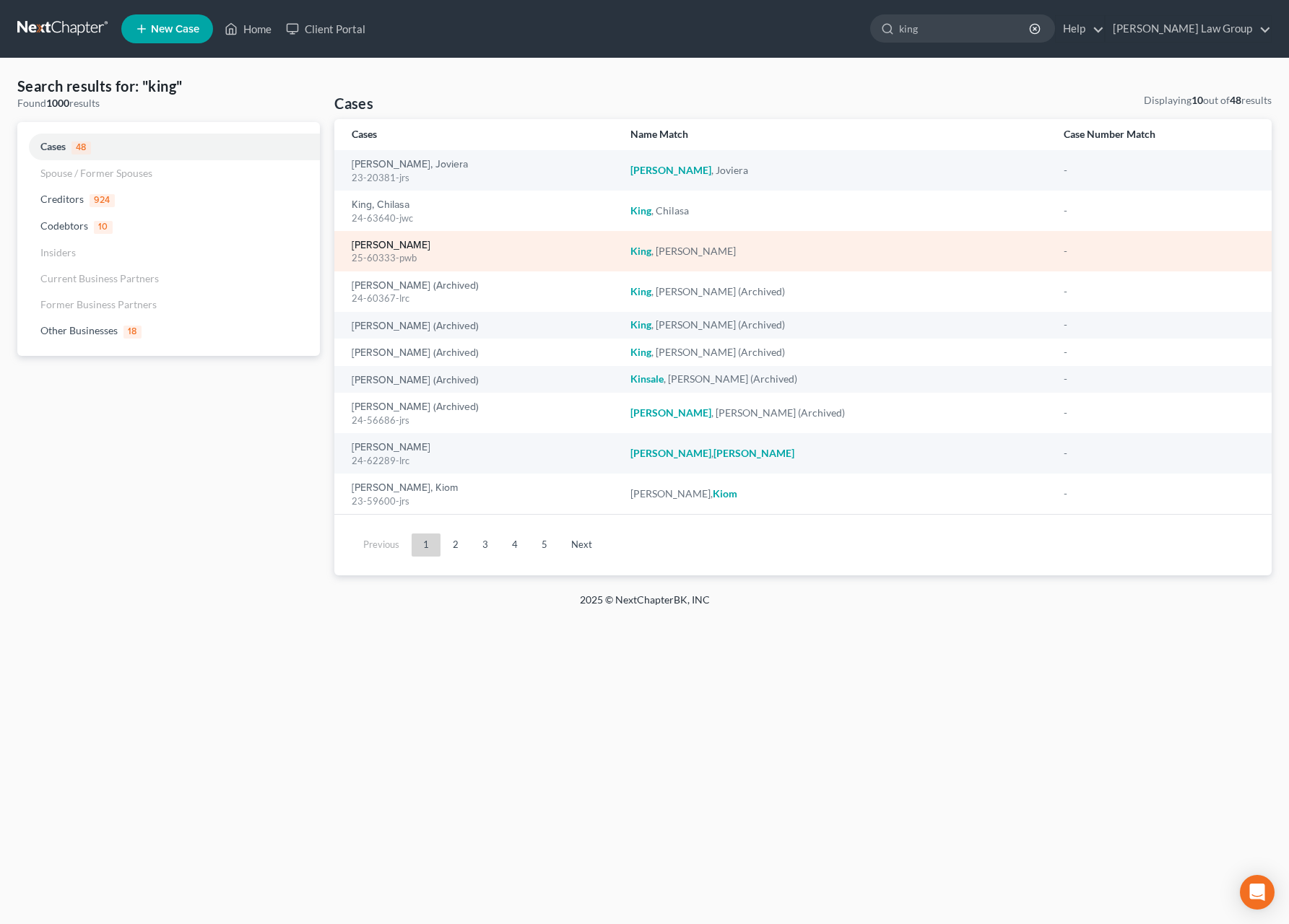
click at [398, 244] on link "King, Mallory" at bounding box center [390, 245] width 79 height 10
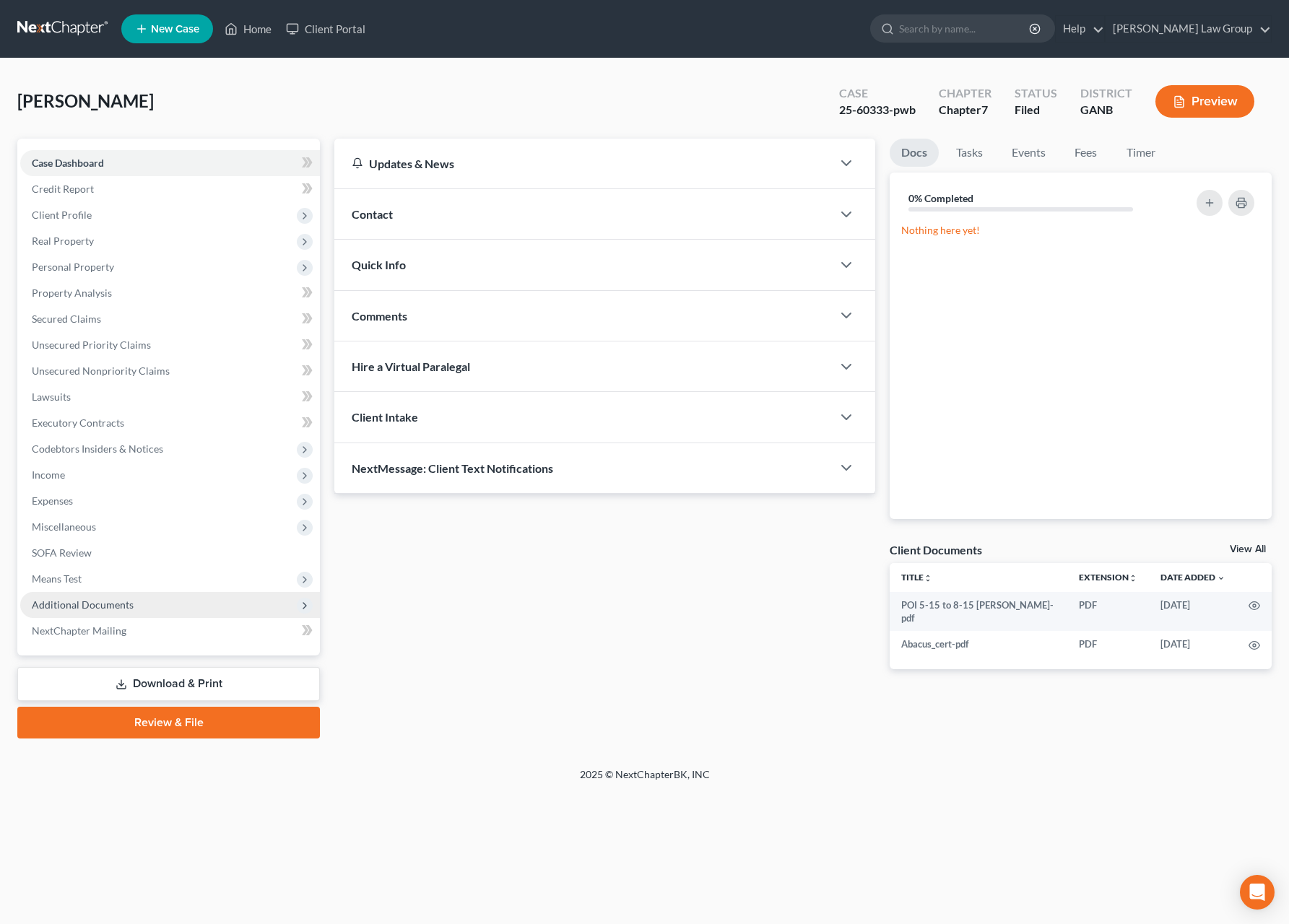
click at [140, 602] on span "Additional Documents" at bounding box center [169, 605] width 300 height 26
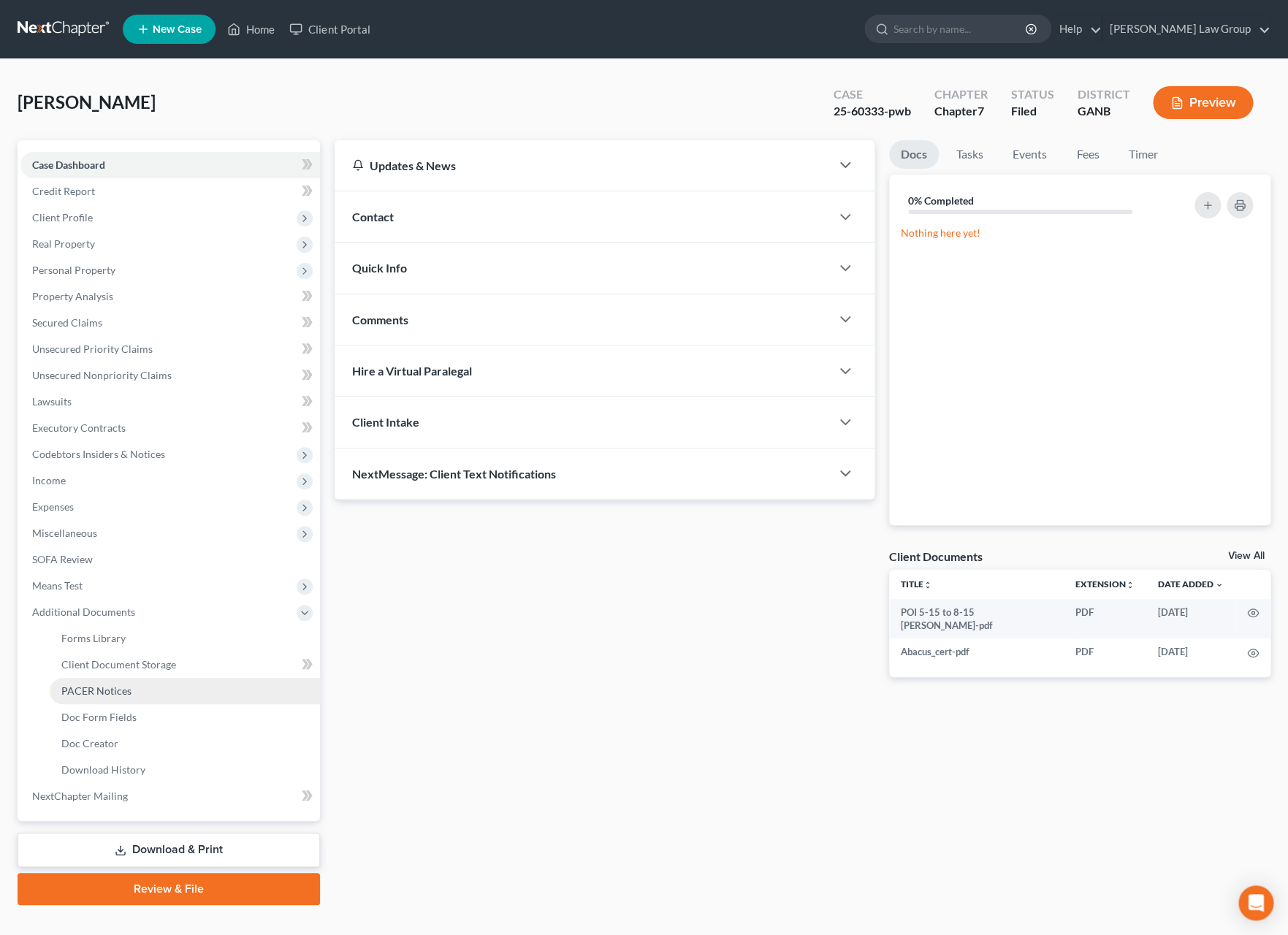
click at [171, 692] on link "PACER Notices" at bounding box center [185, 691] width 270 height 27
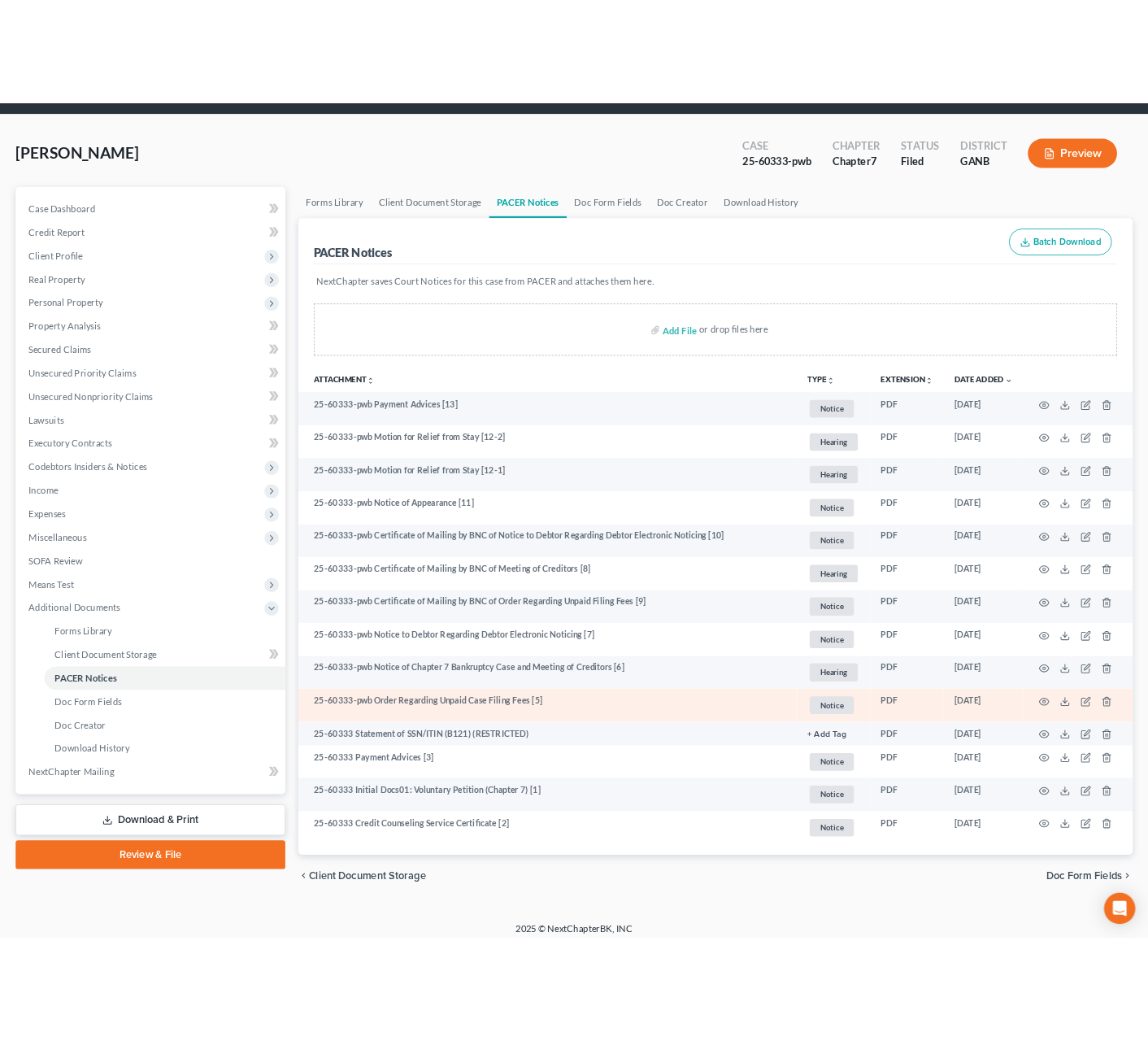
scroll to position [64, 0]
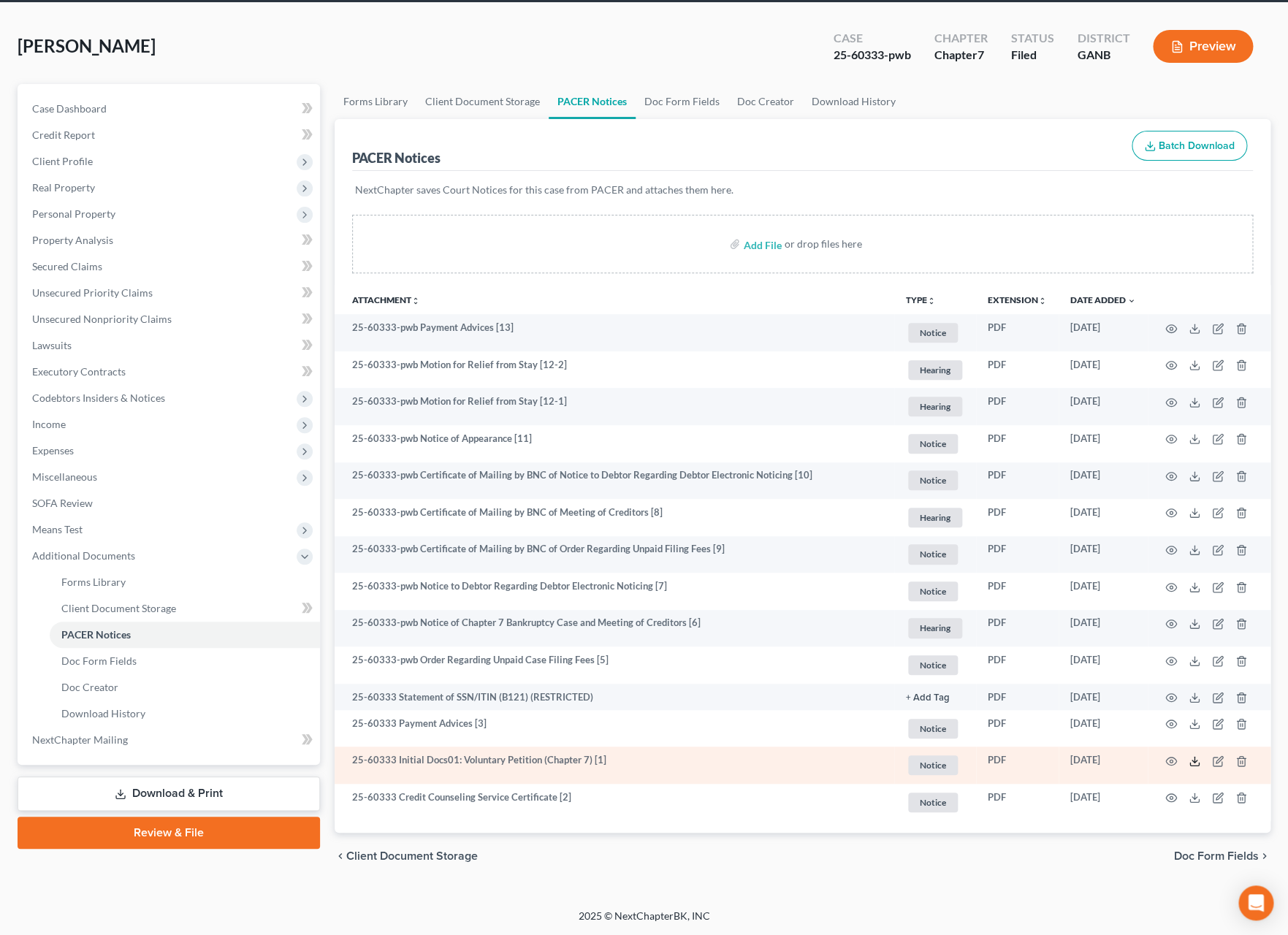
click at [1192, 763] on icon at bounding box center [1195, 761] width 12 height 12
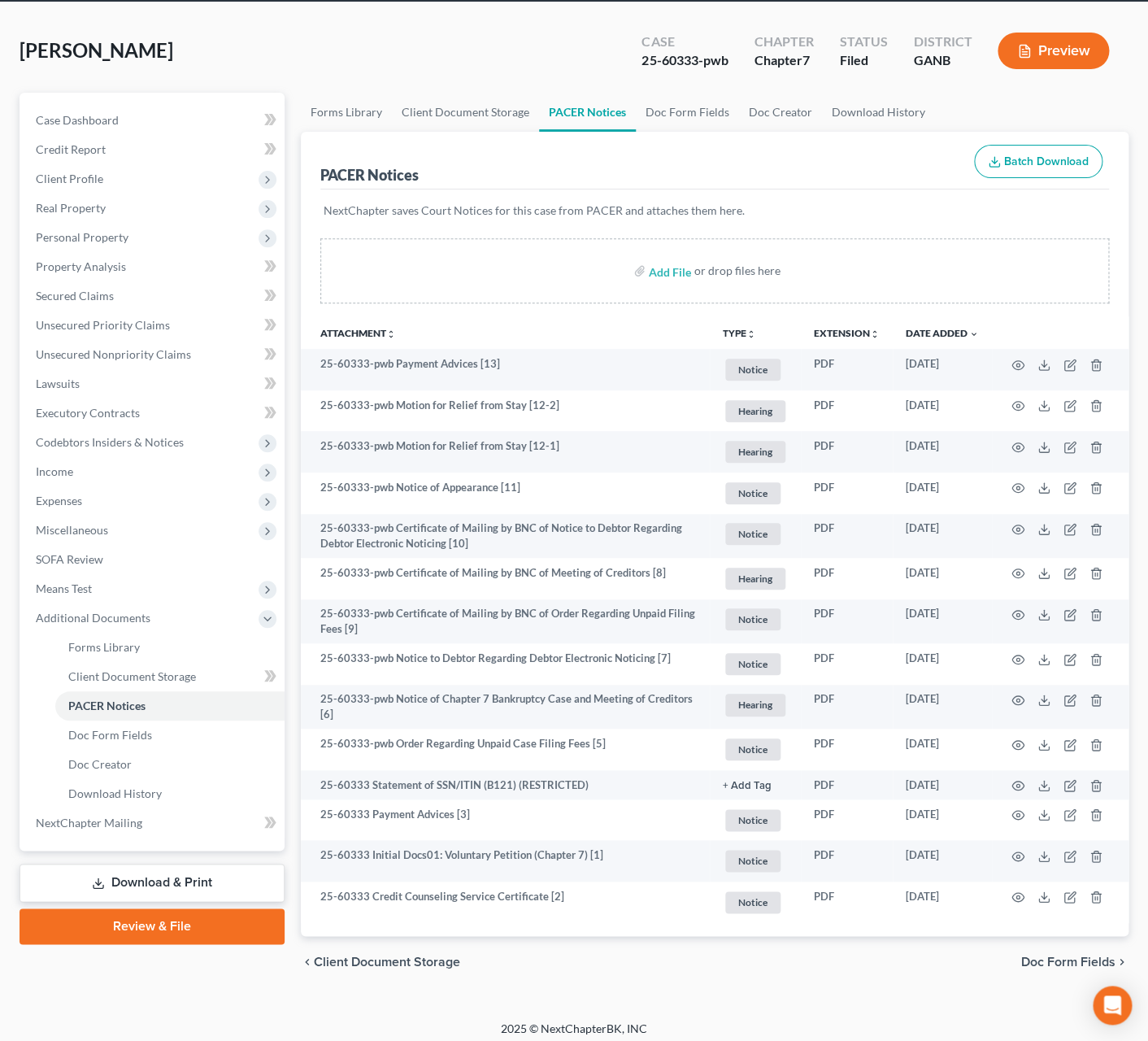
click at [592, 146] on div "PACER Notices Batch Download" at bounding box center [715, 160] width 789 height 58
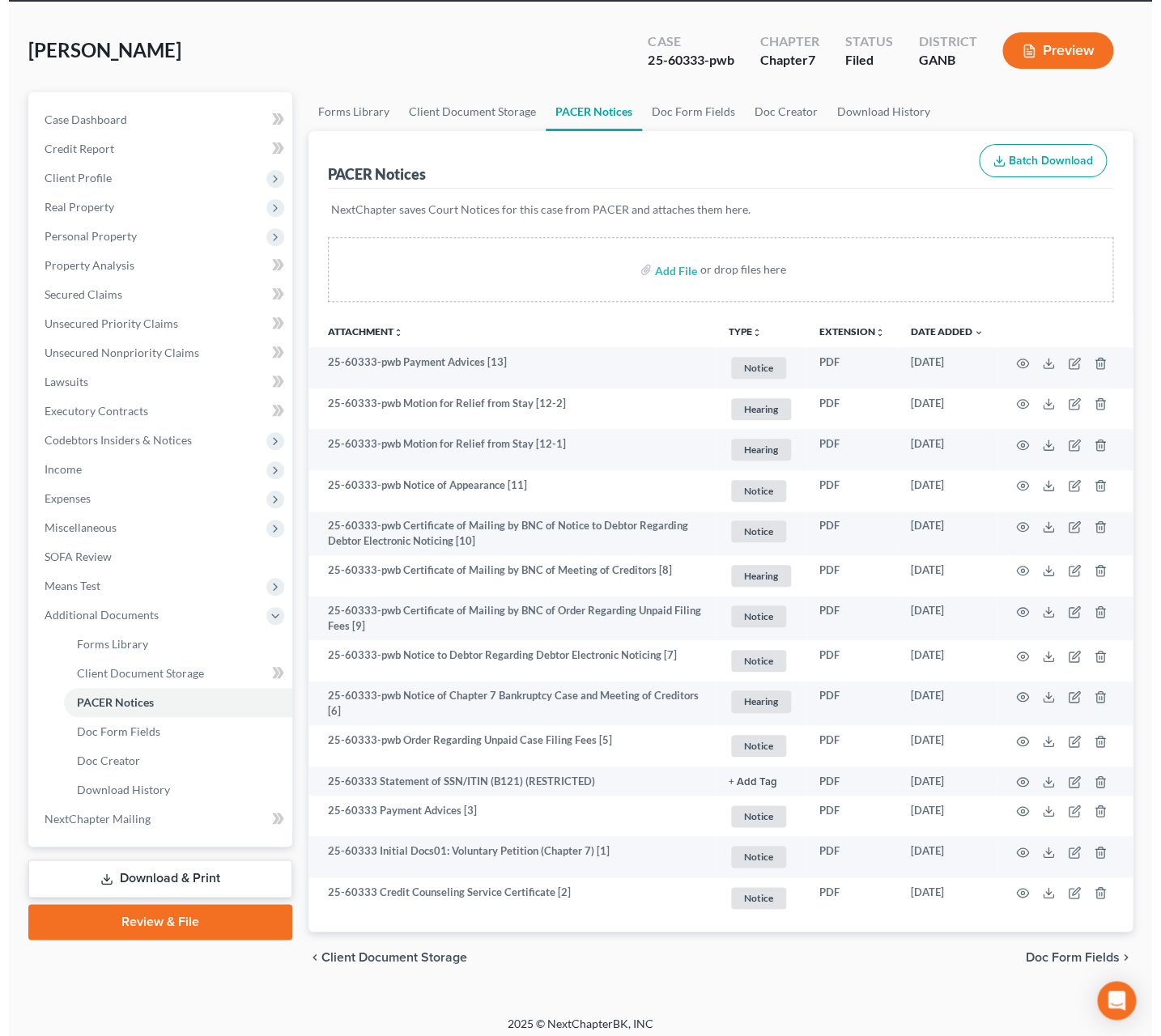
scroll to position [0, 0]
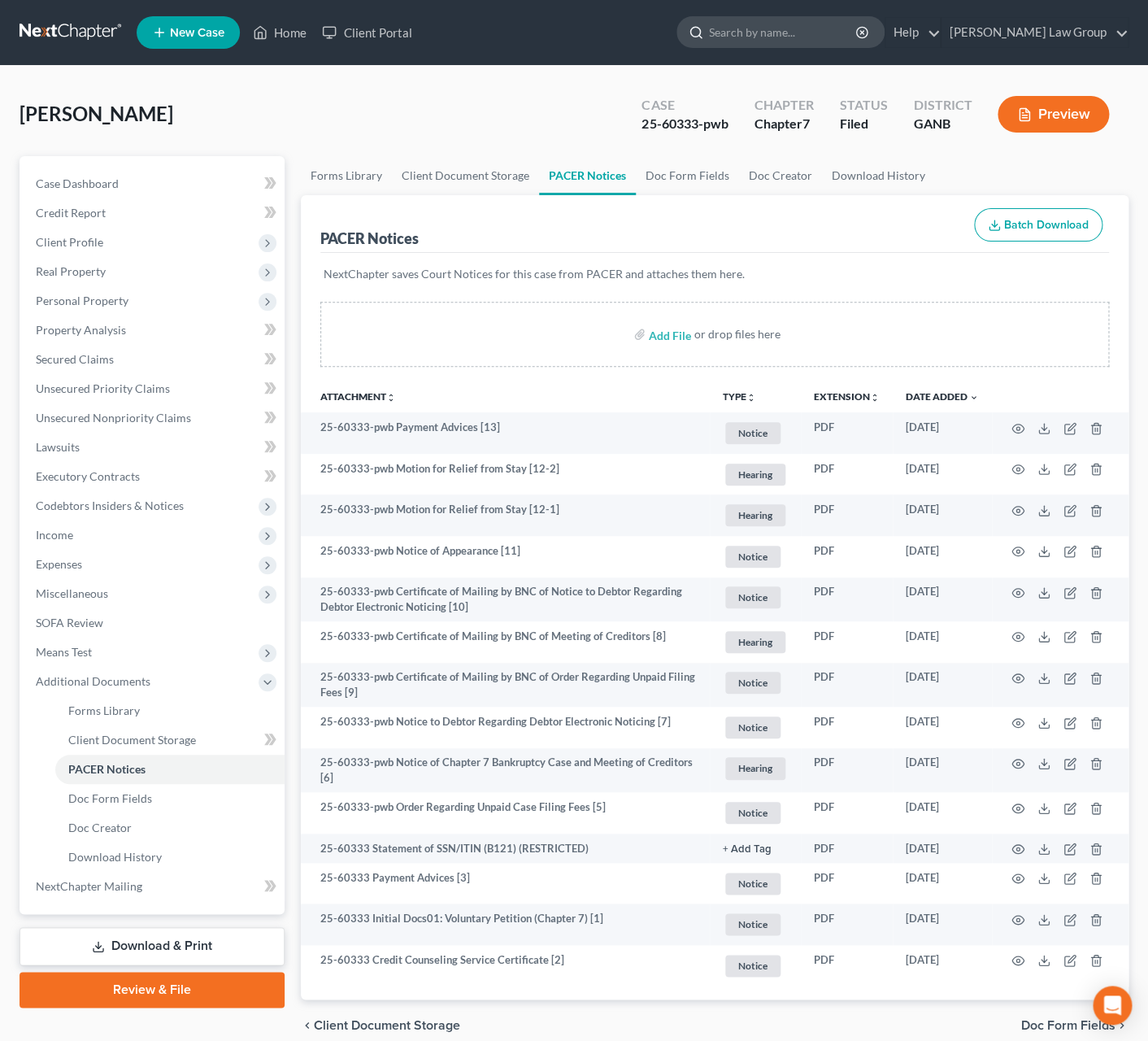
click at [821, 39] on input "search" at bounding box center [784, 32] width 149 height 30
type input "lacey"
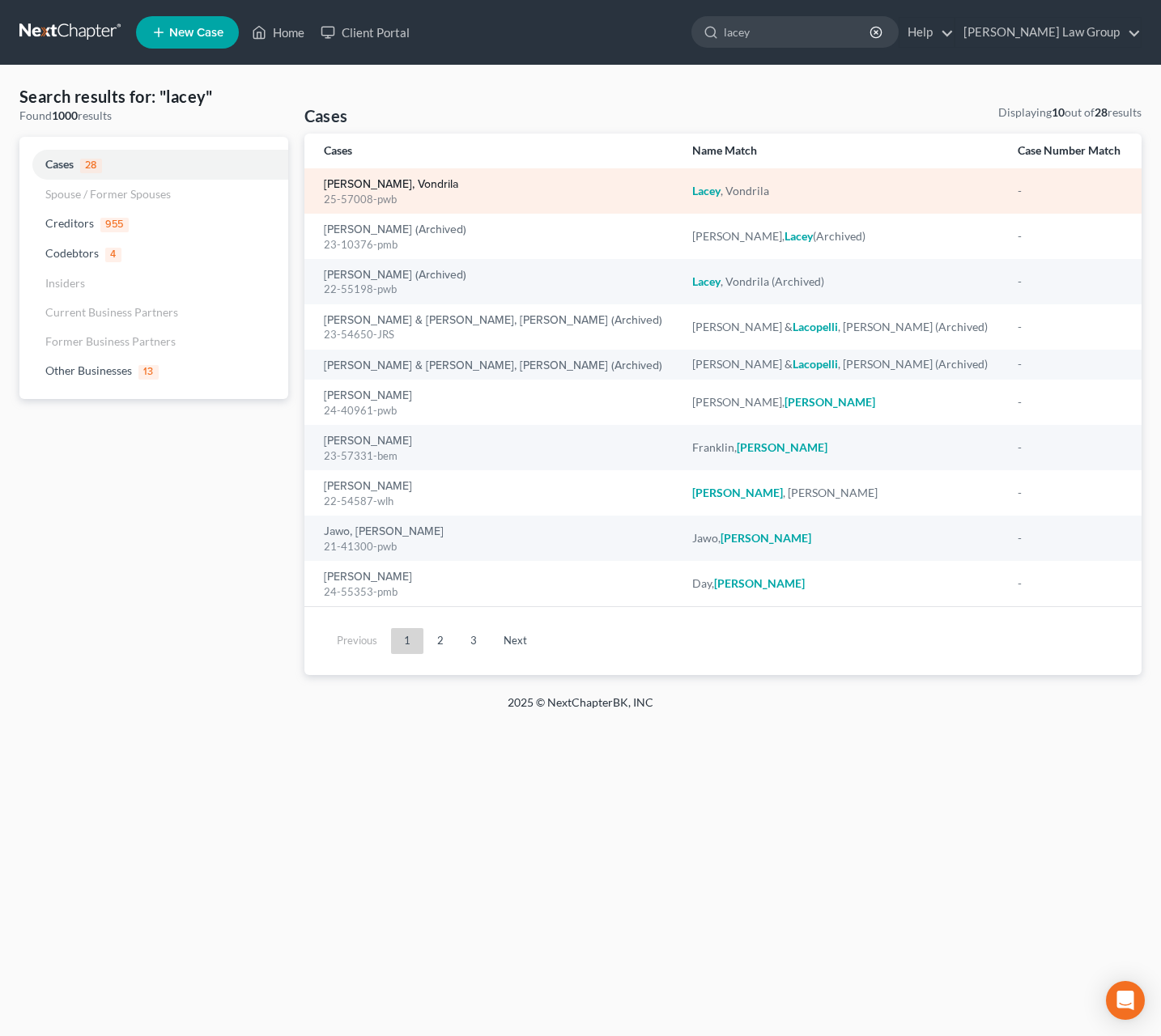
click at [383, 180] on link "[PERSON_NAME], Vondrila" at bounding box center [391, 185] width 135 height 12
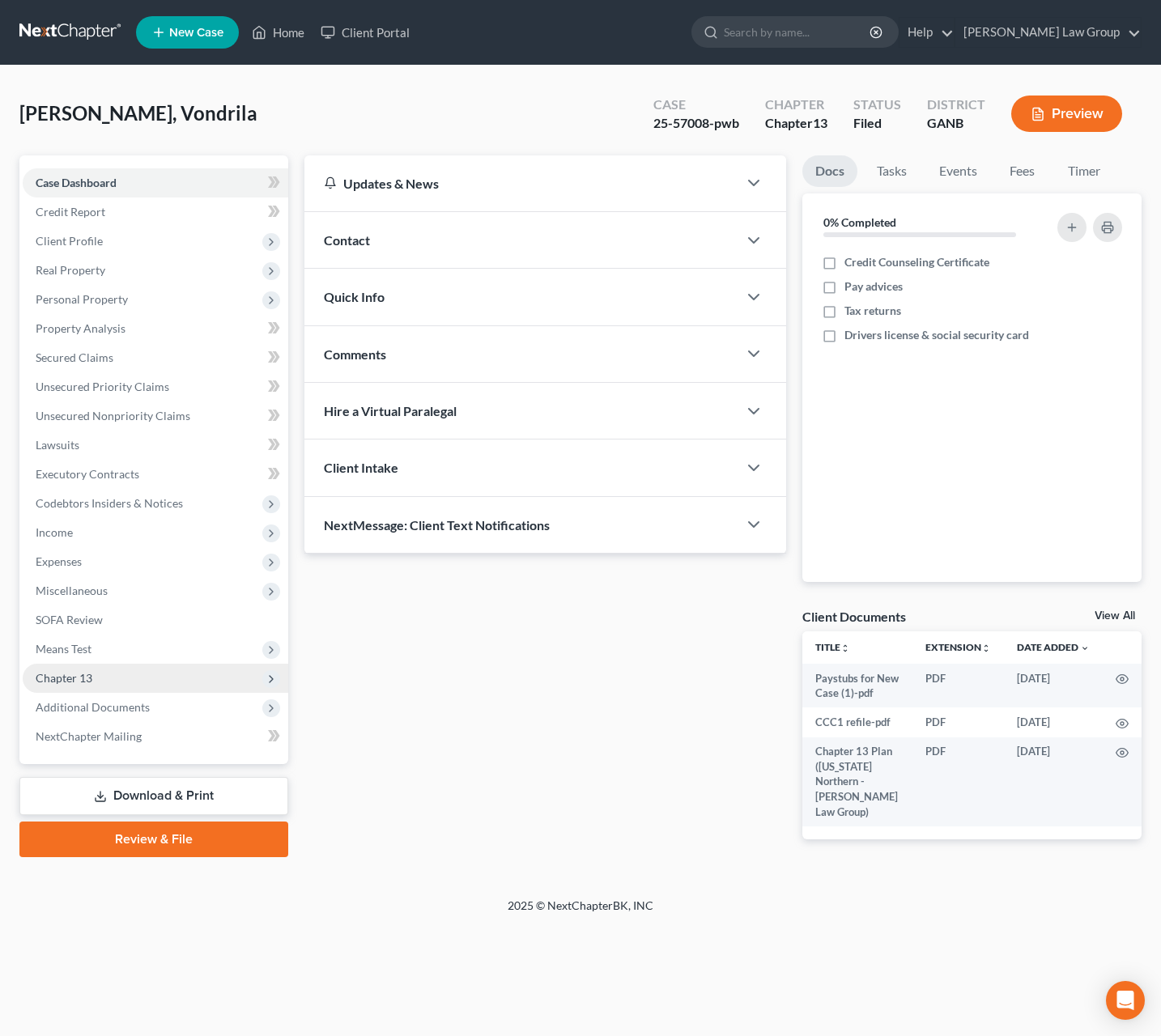
click at [116, 687] on span "Chapter 13" at bounding box center [155, 678] width 266 height 29
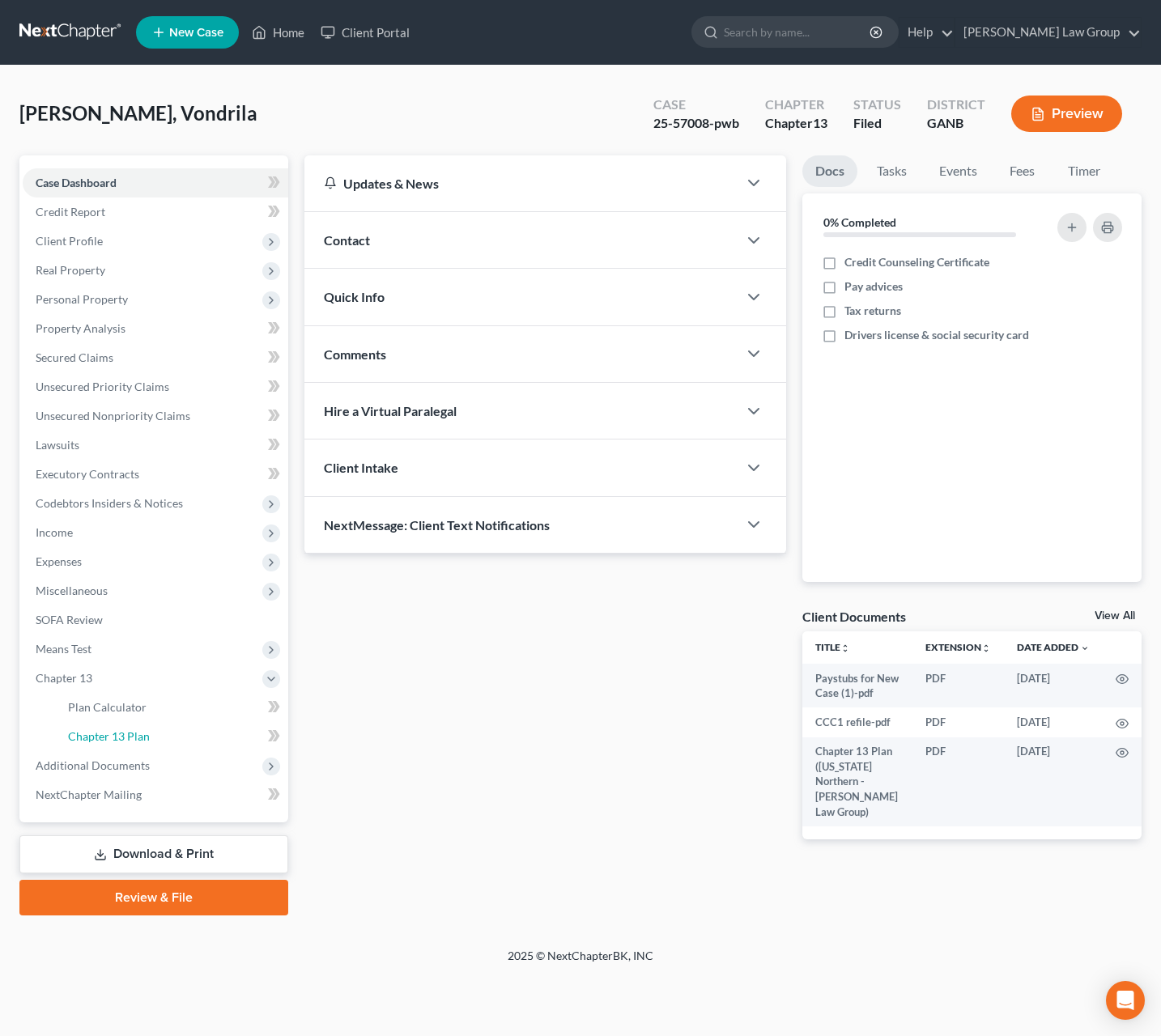
drag, startPoint x: 143, startPoint y: 740, endPoint x: 279, endPoint y: 736, distance: 136.1
click at [143, 741] on span "Chapter 13 Plan" at bounding box center [109, 736] width 82 height 13
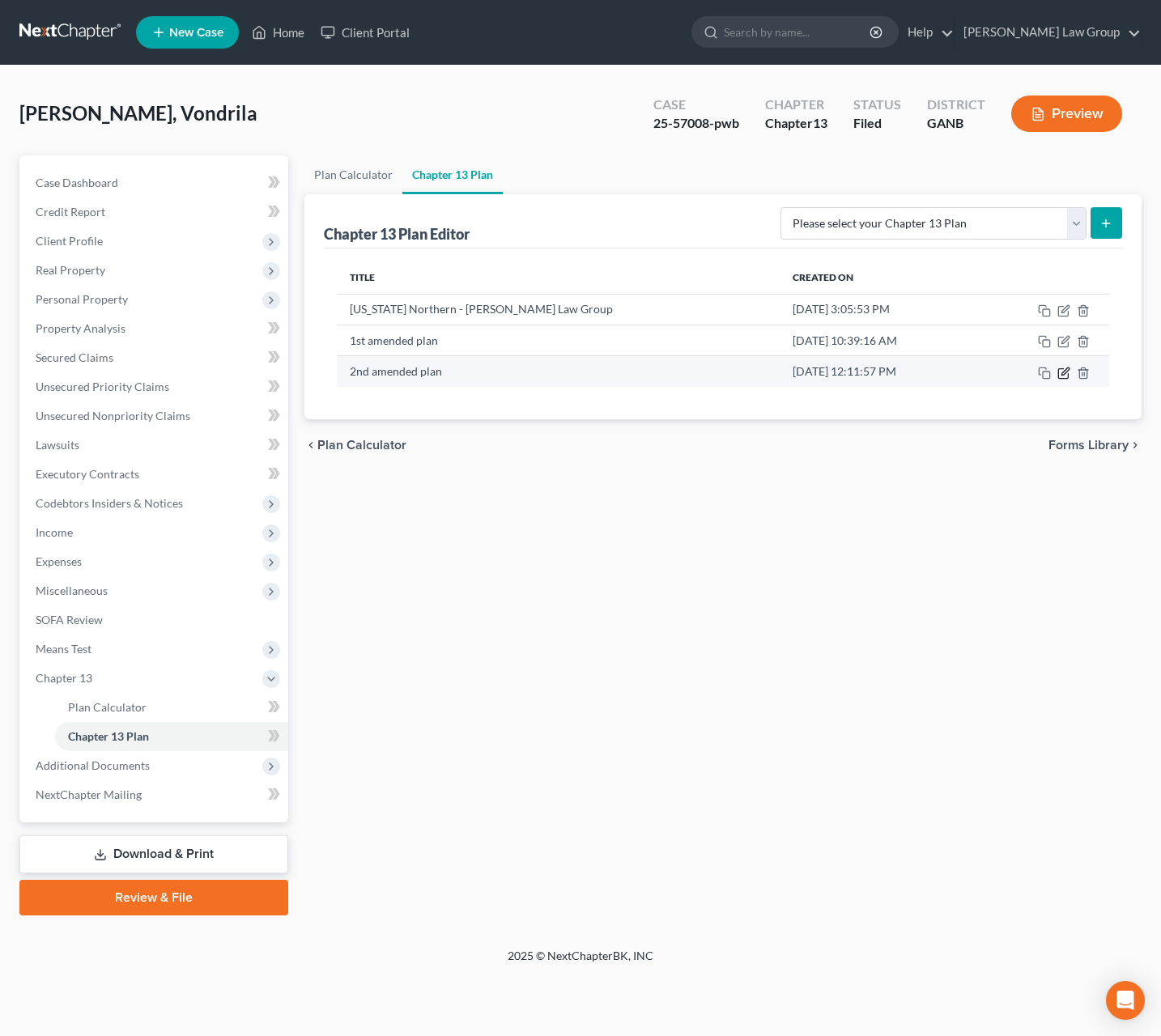
click at [1063, 374] on icon "button" at bounding box center [1066, 371] width 7 height 7
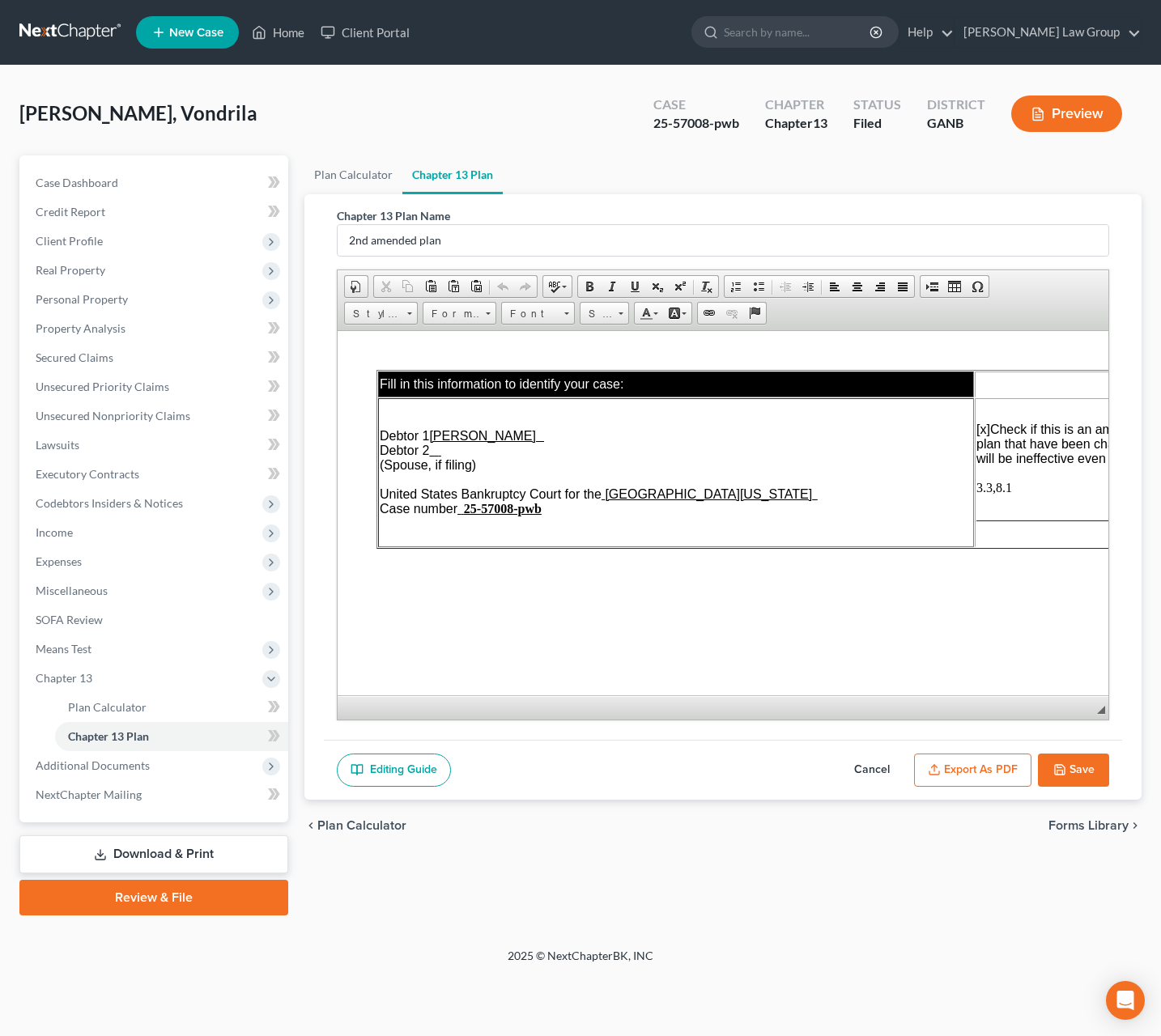
click at [1000, 785] on button "Export as PDF" at bounding box center [973, 770] width 118 height 34
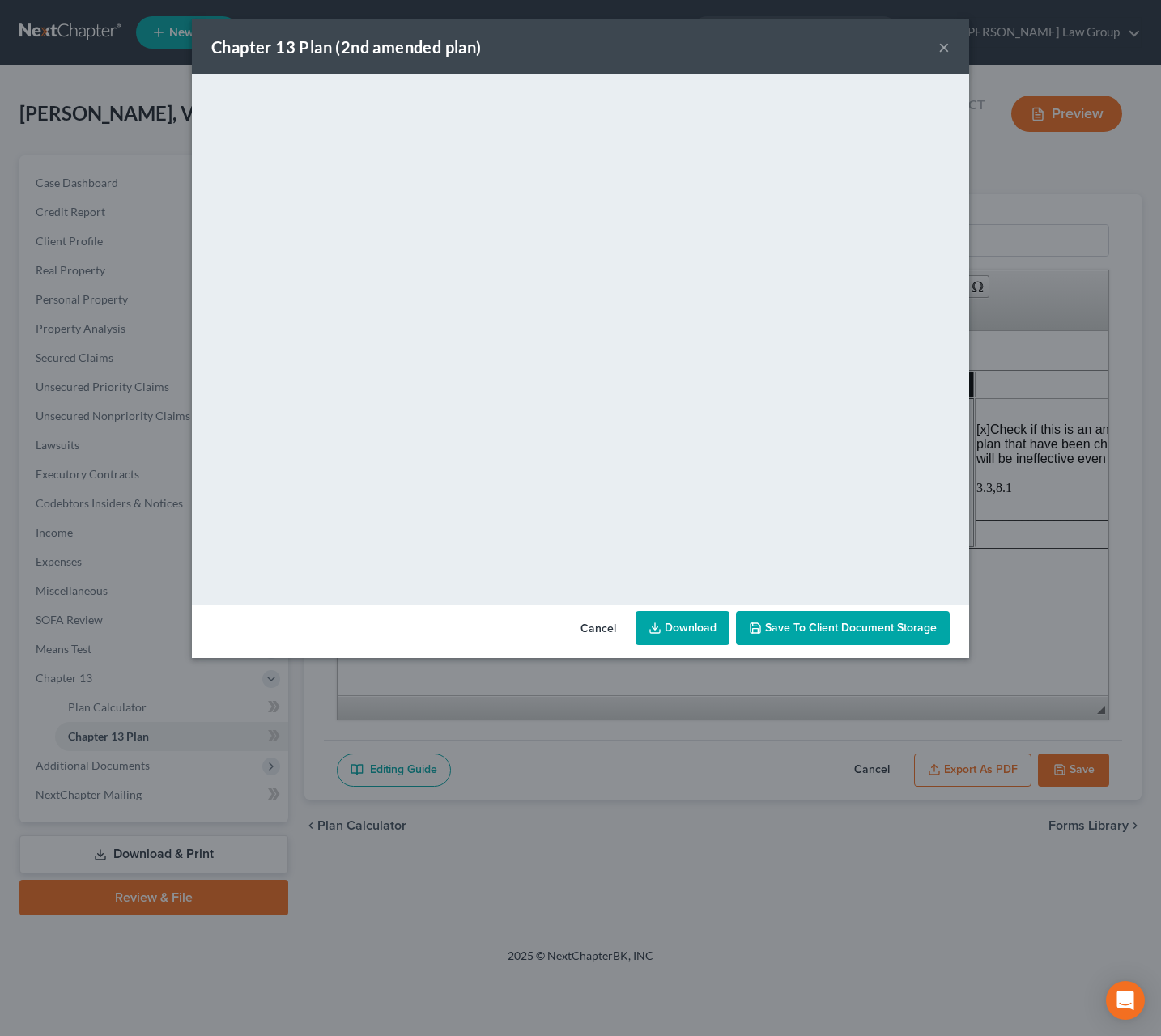
click at [683, 624] on link "Download" at bounding box center [682, 629] width 94 height 34
click at [949, 48] on button "×" at bounding box center [944, 47] width 12 height 20
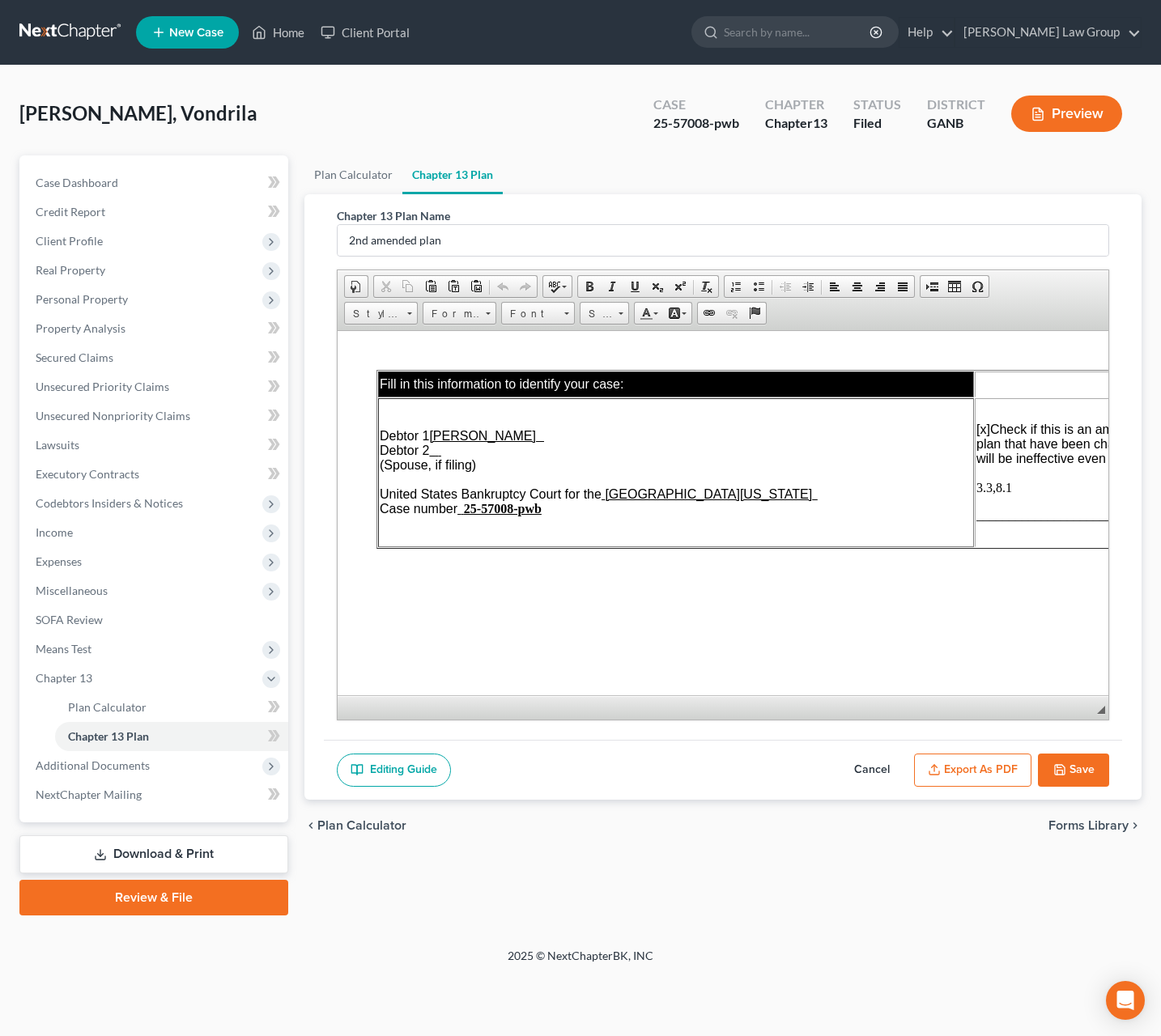
click at [1071, 788] on button "Save" at bounding box center [1074, 770] width 71 height 34
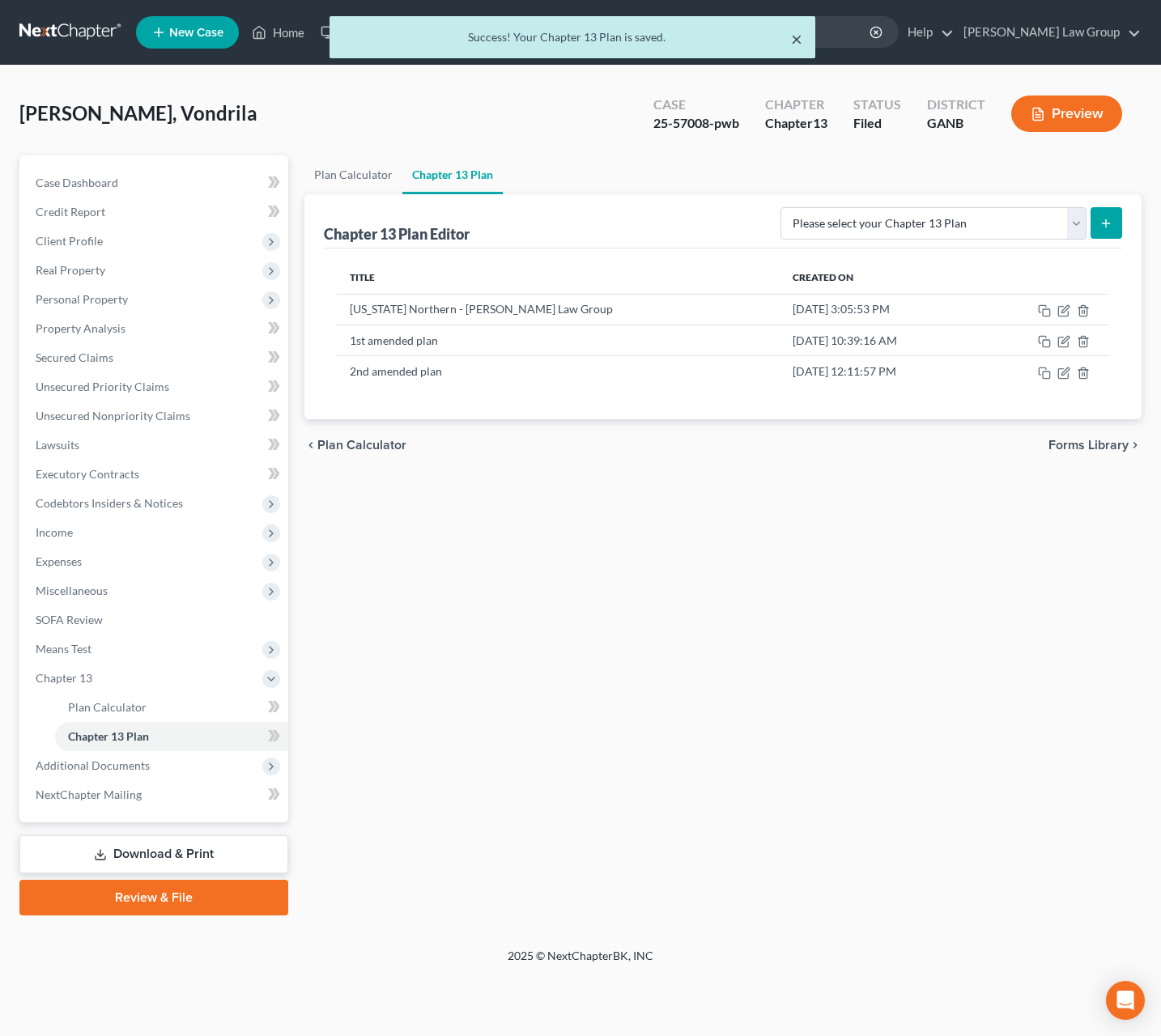
click at [798, 43] on button "×" at bounding box center [796, 39] width 12 height 20
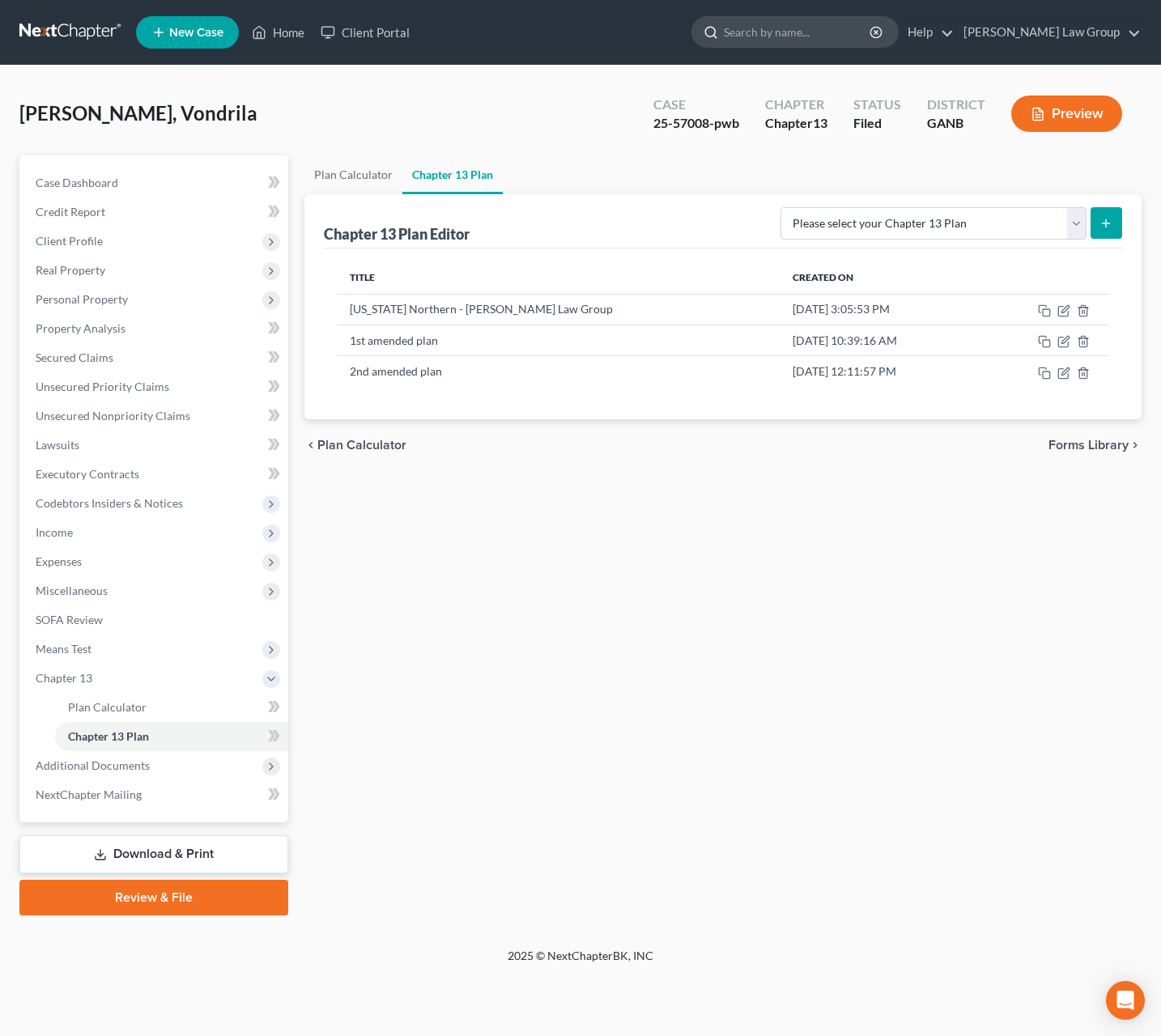
click at [811, 36] on input "search" at bounding box center [798, 32] width 148 height 30
click at [828, 37] on input "search" at bounding box center [798, 32] width 148 height 30
type input "anderson"
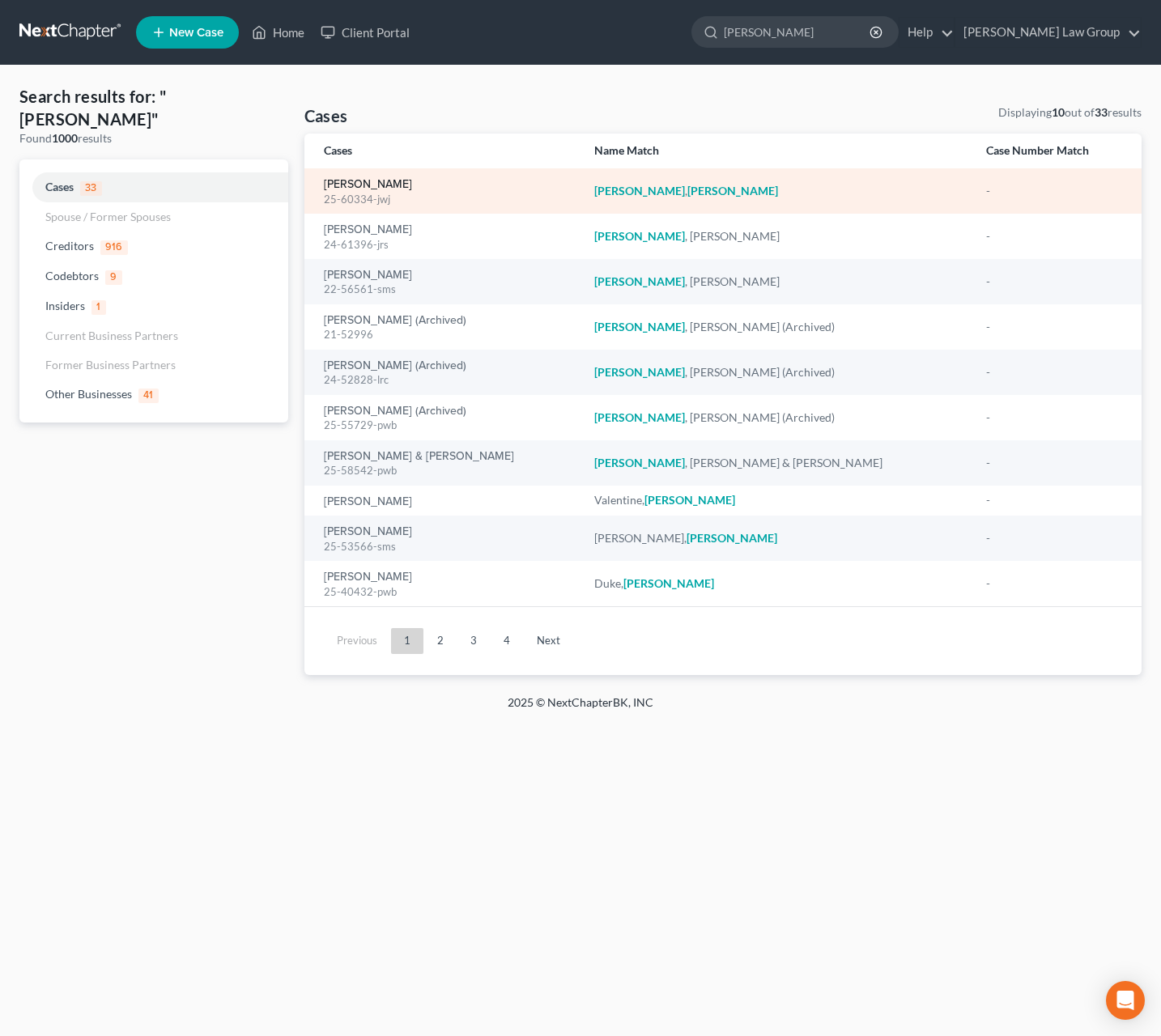
click at [392, 189] on link "Anderson, Anthony" at bounding box center [367, 185] width 88 height 12
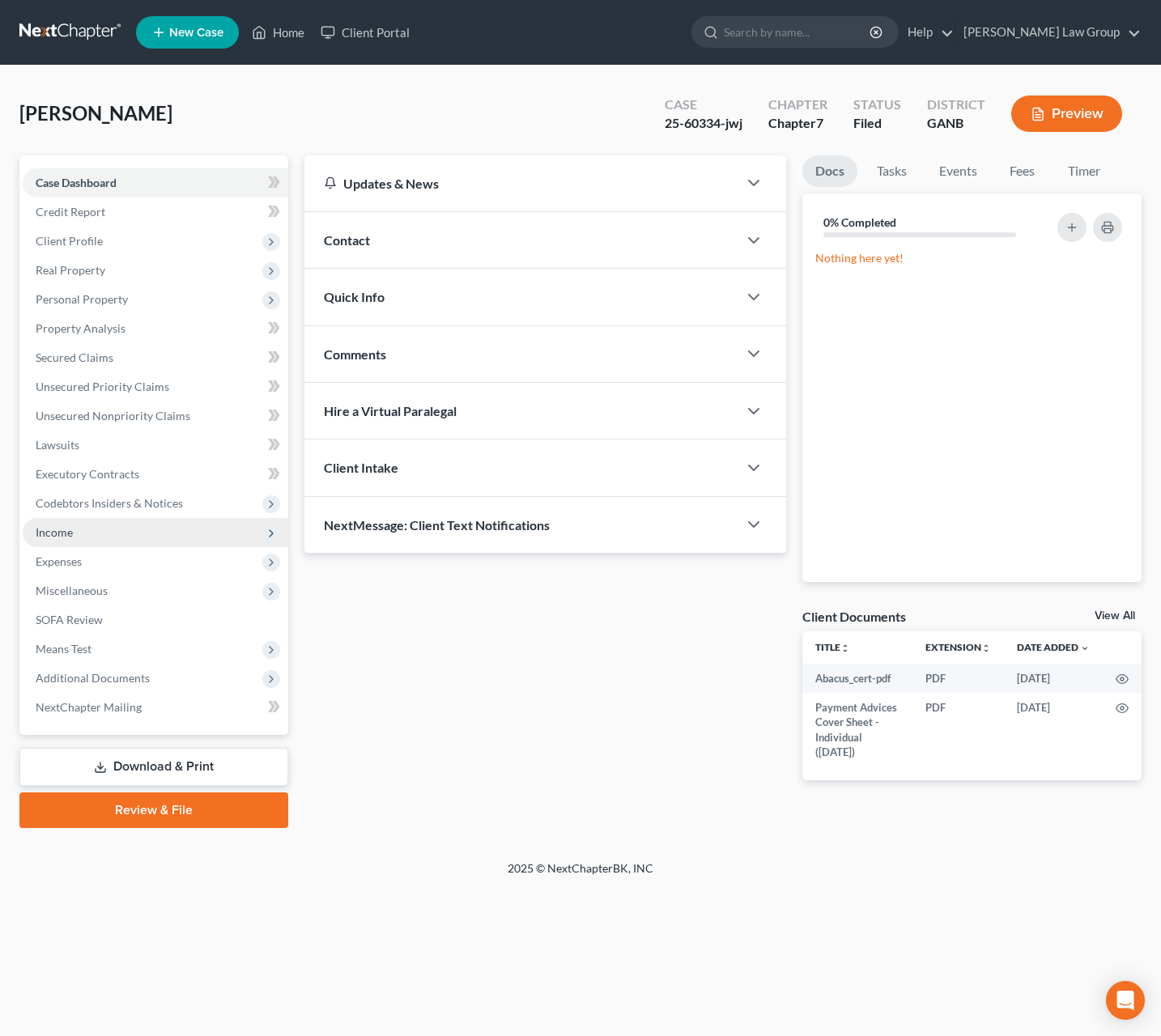
click at [57, 533] on span "Income" at bounding box center [54, 531] width 37 height 13
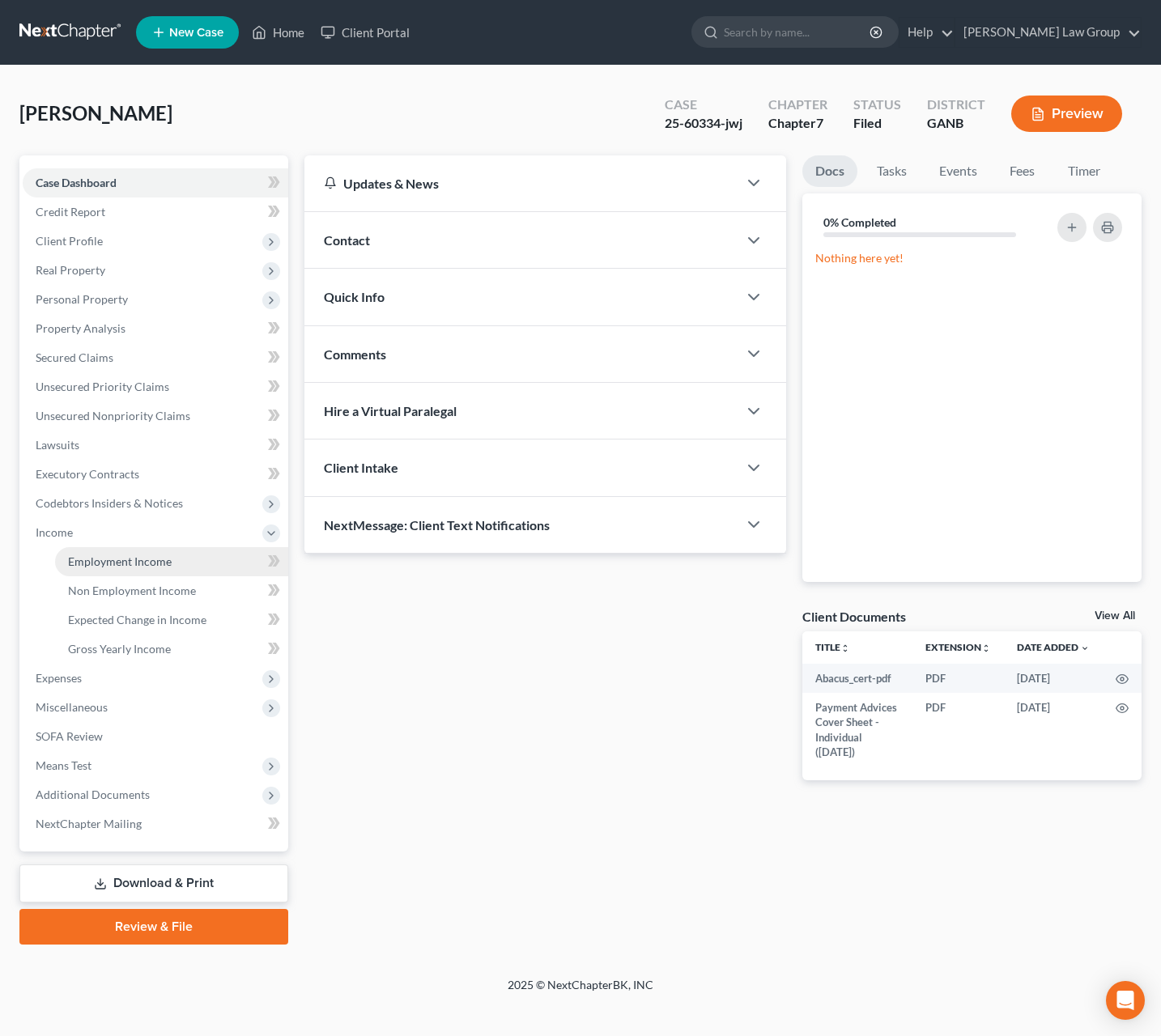
click at [72, 563] on span "Employment Income" at bounding box center [119, 561] width 103 height 13
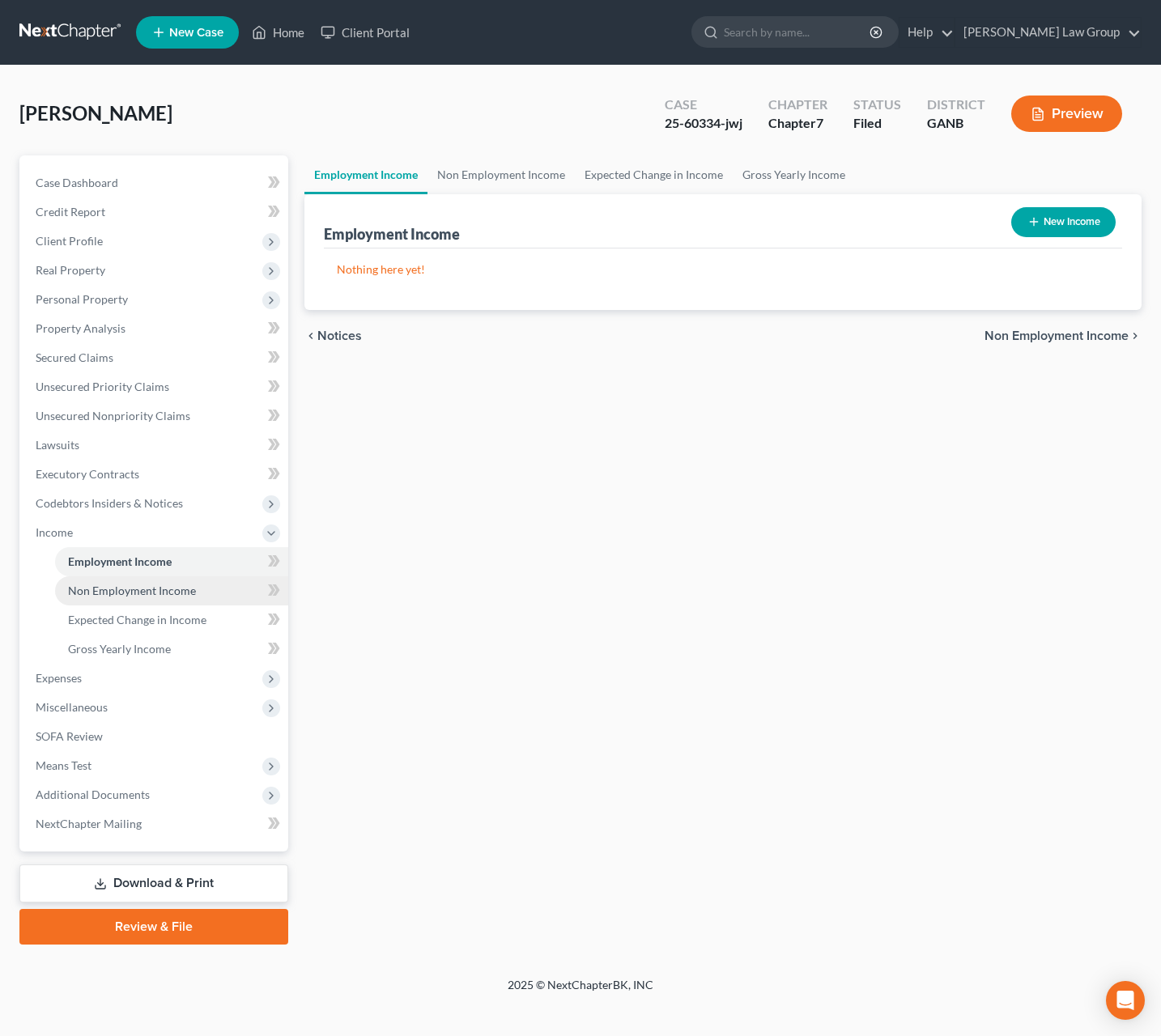
click at [134, 593] on span "Non Employment Income" at bounding box center [131, 590] width 128 height 13
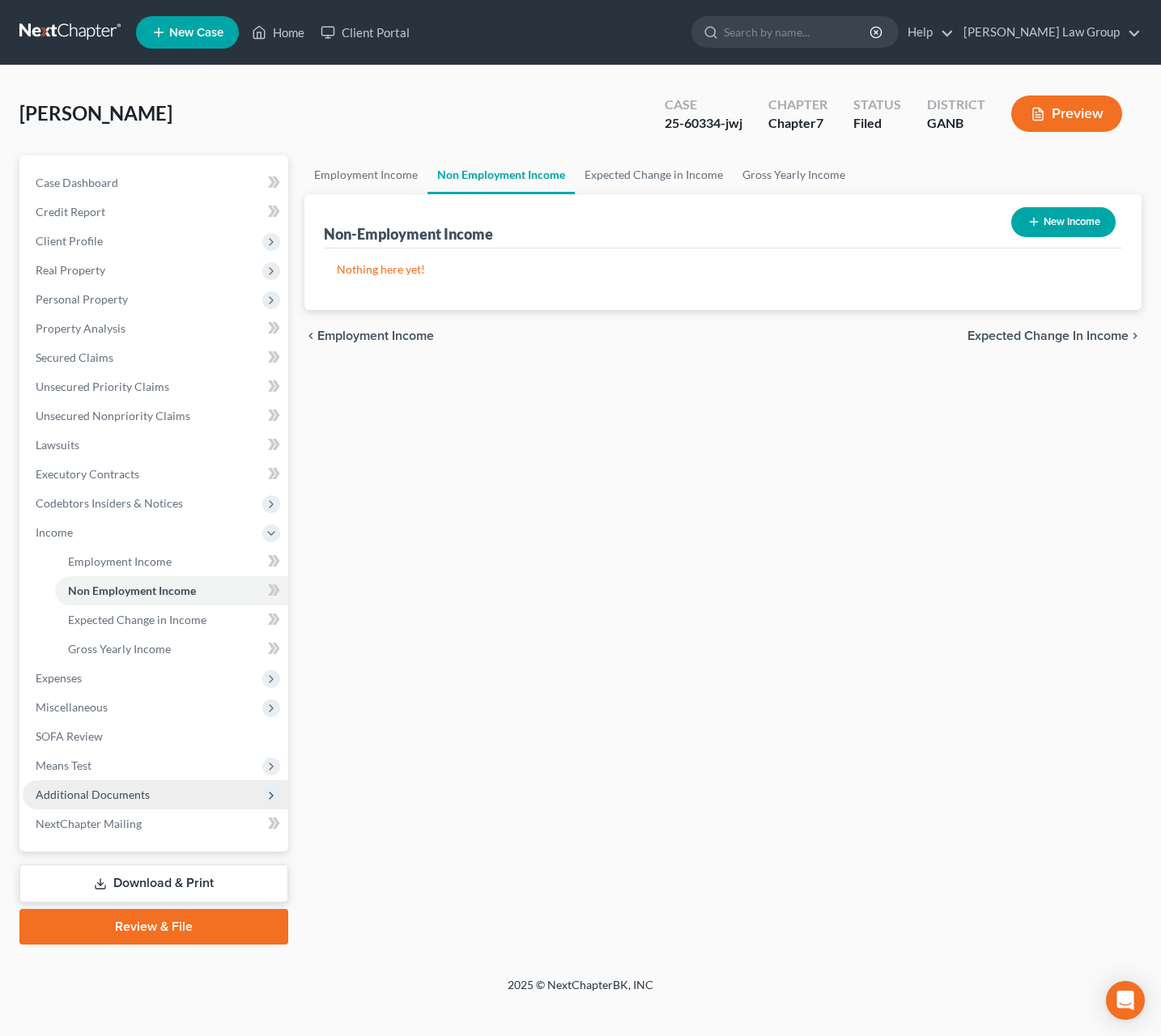
click at [86, 797] on span "Additional Documents" at bounding box center [93, 794] width 114 height 13
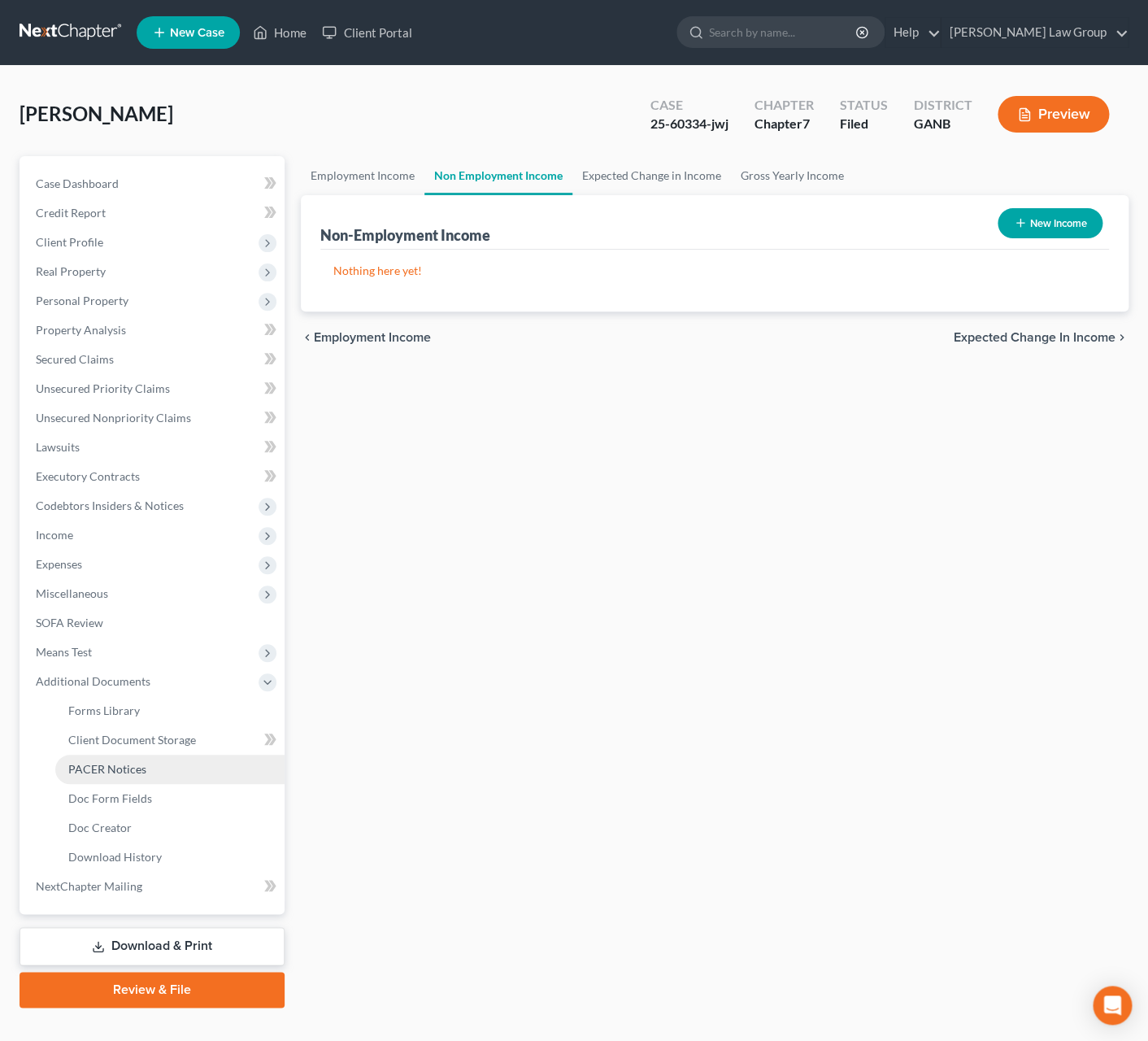
click at [160, 770] on link "PACER Notices" at bounding box center [170, 770] width 229 height 30
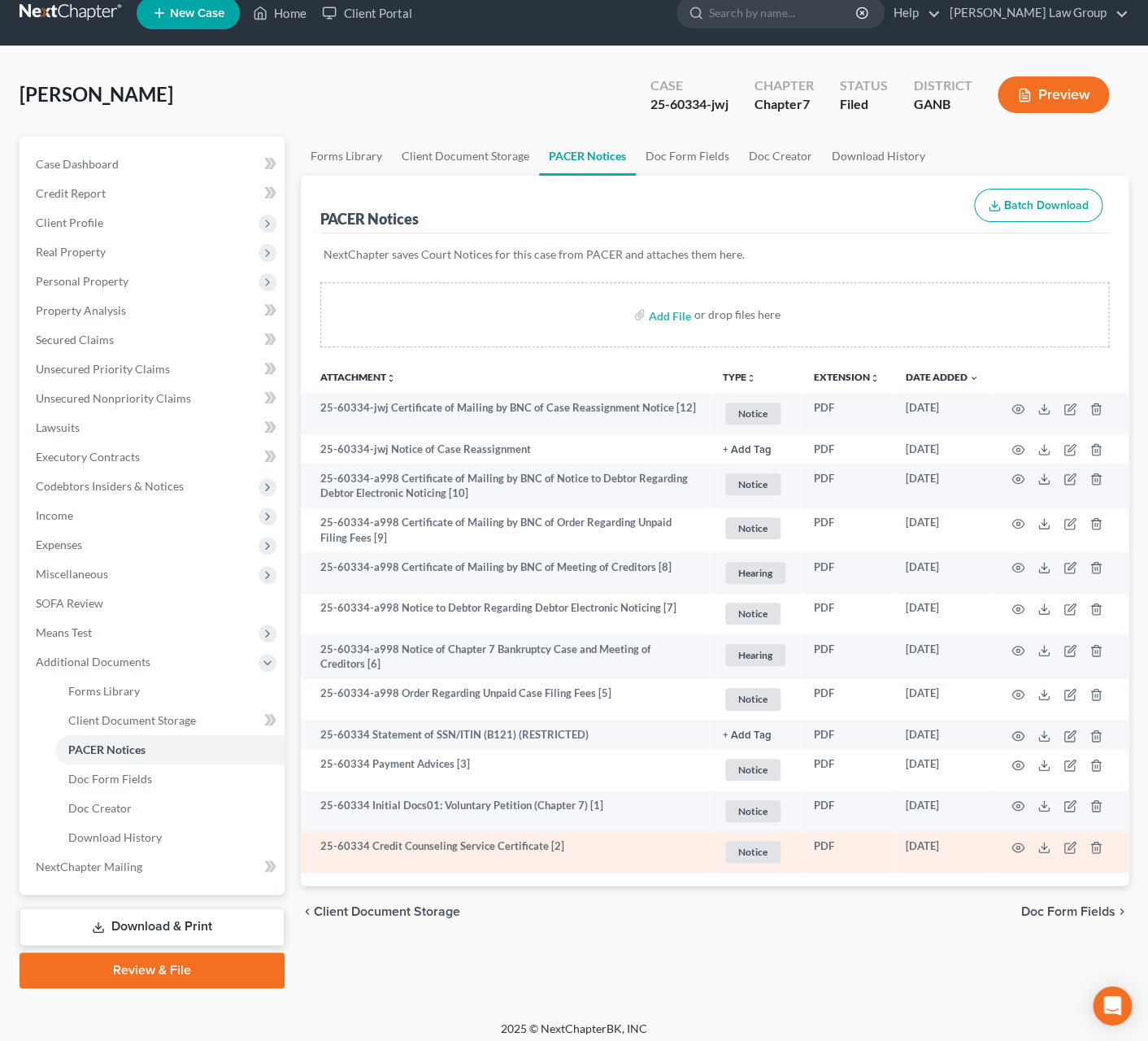
scroll to position [27, 0]
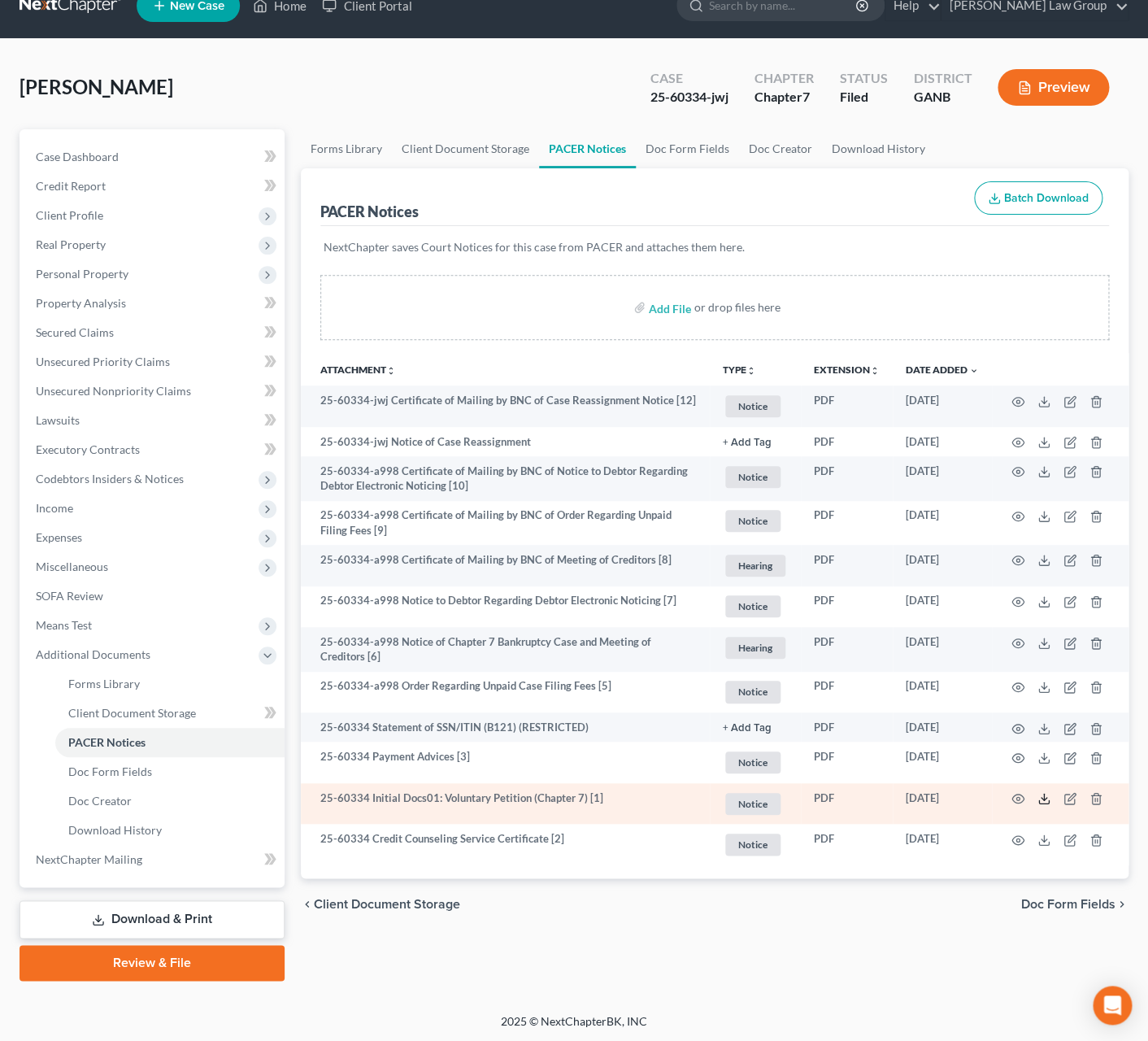
click at [1039, 802] on icon at bounding box center [1044, 799] width 13 height 13
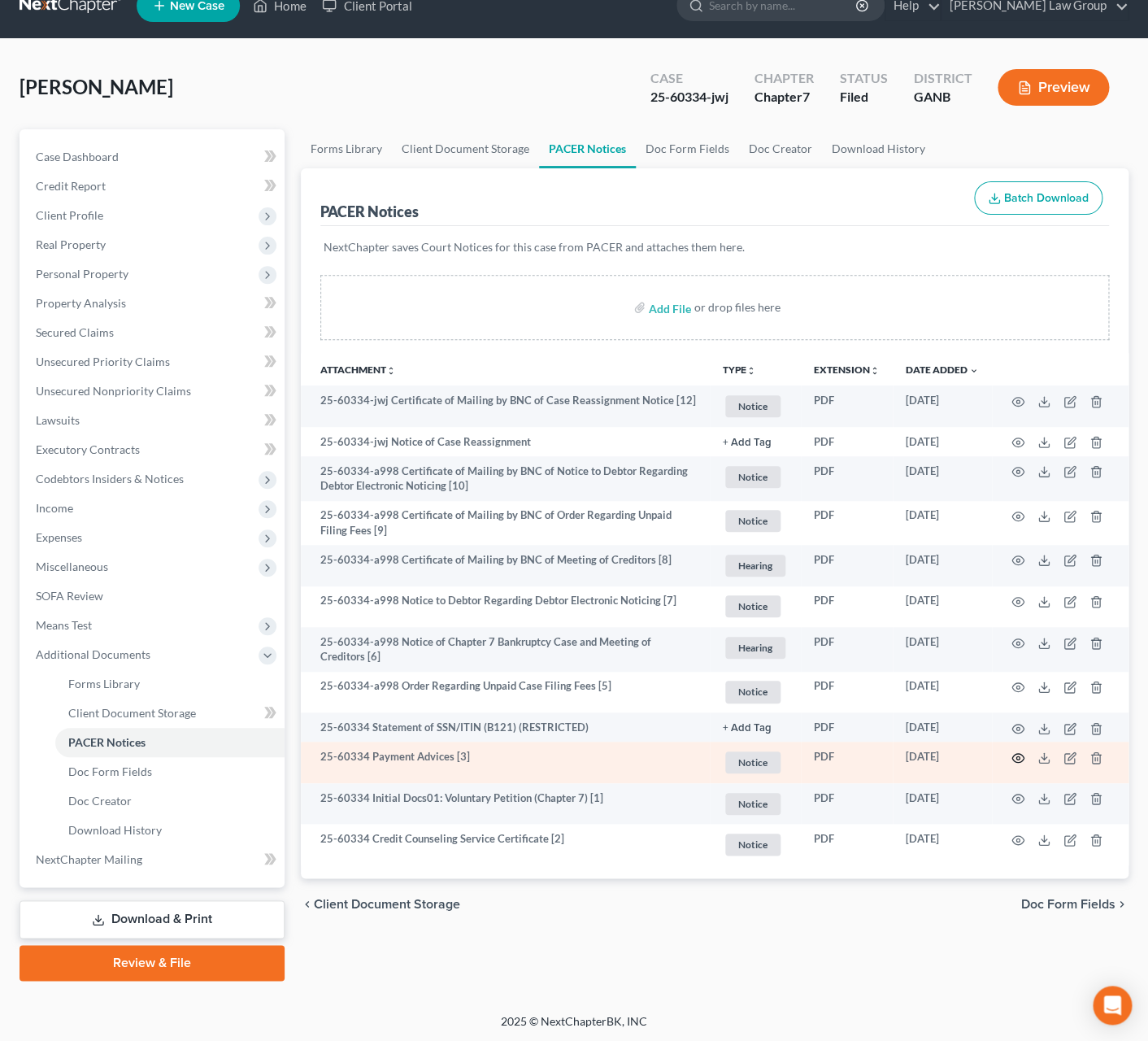
click at [1017, 758] on circle "button" at bounding box center [1018, 759] width 4 height 4
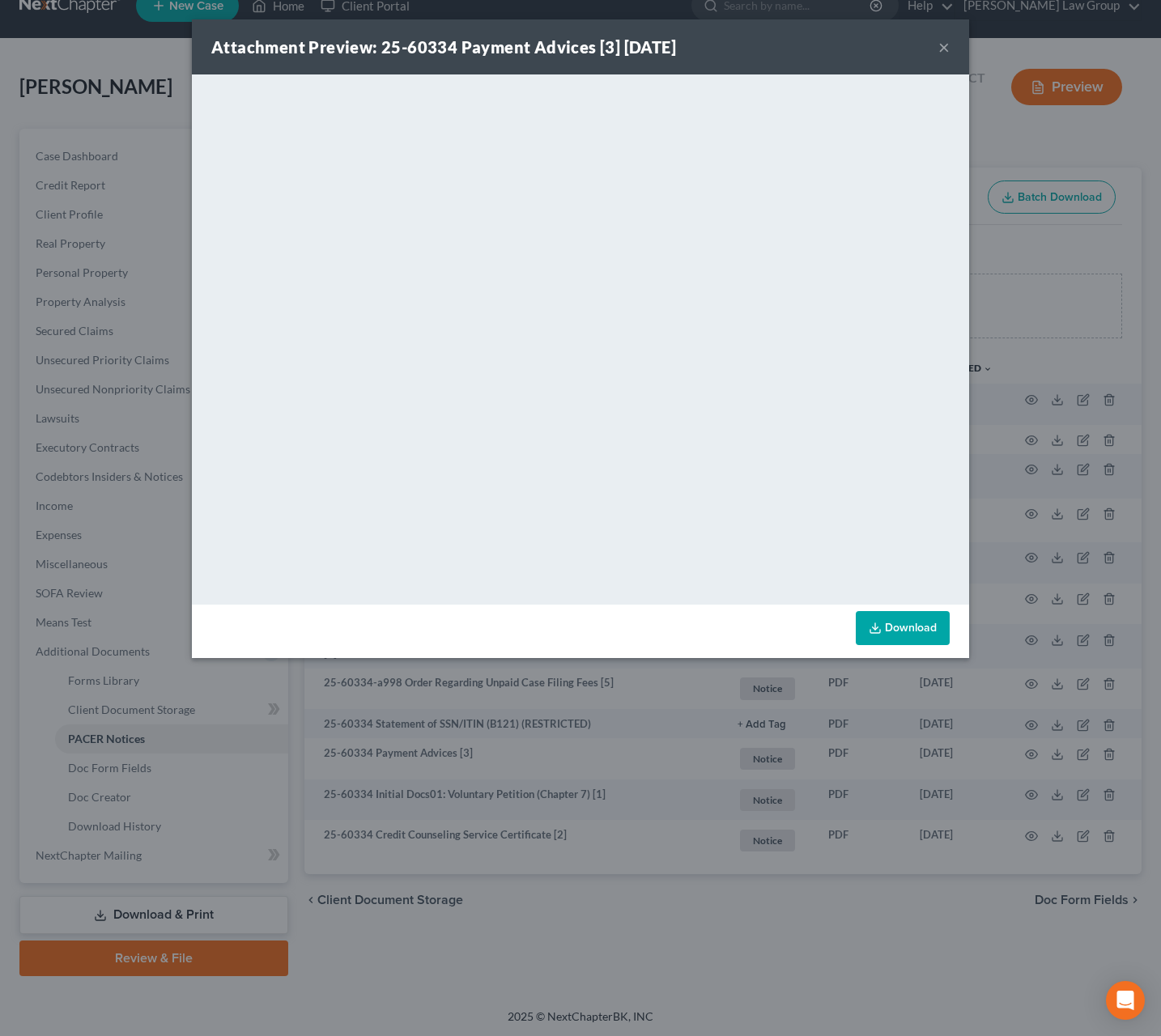
click at [942, 50] on button "×" at bounding box center [944, 47] width 12 height 20
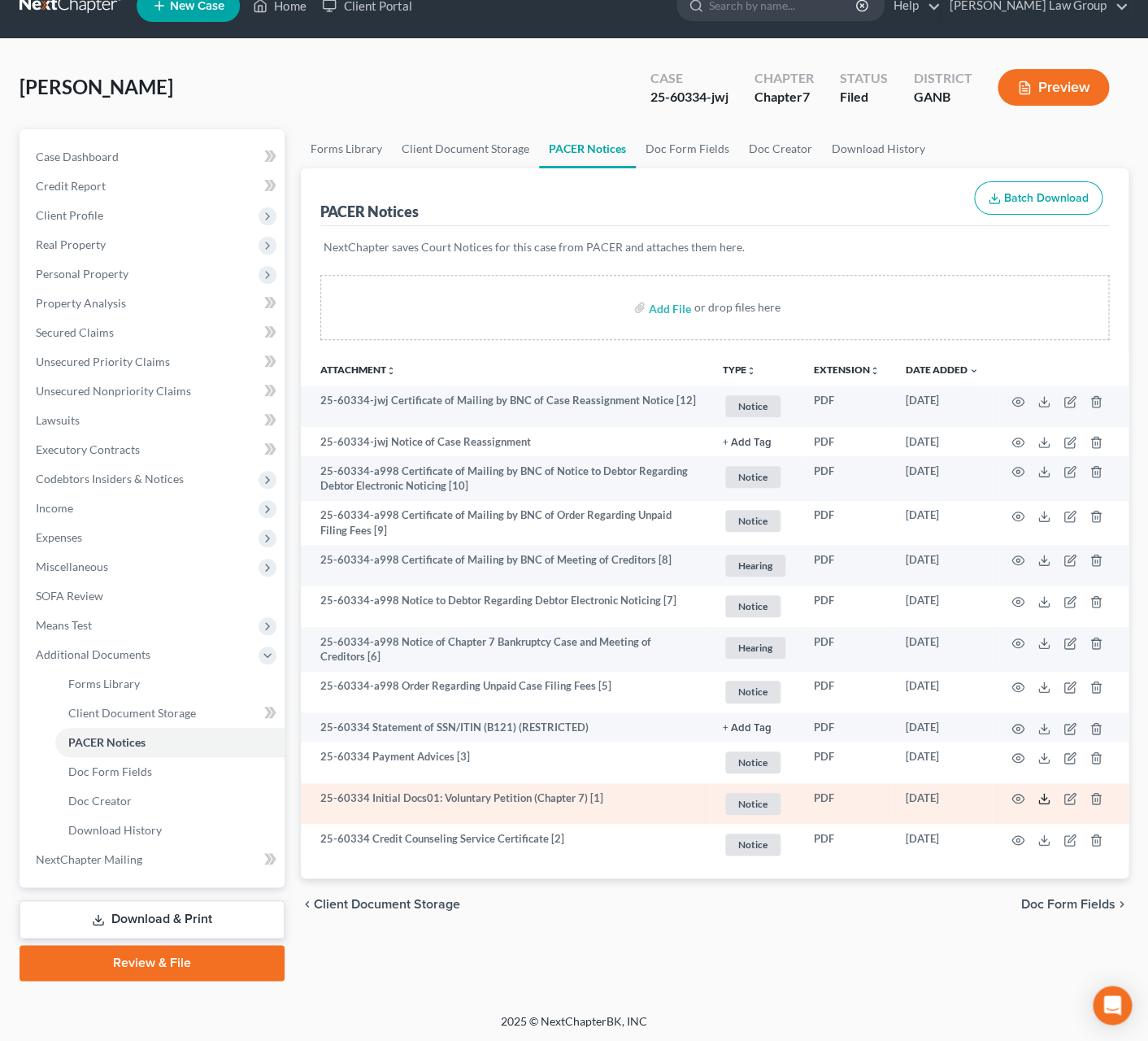
click at [1044, 798] on icon at bounding box center [1044, 799] width 13 height 13
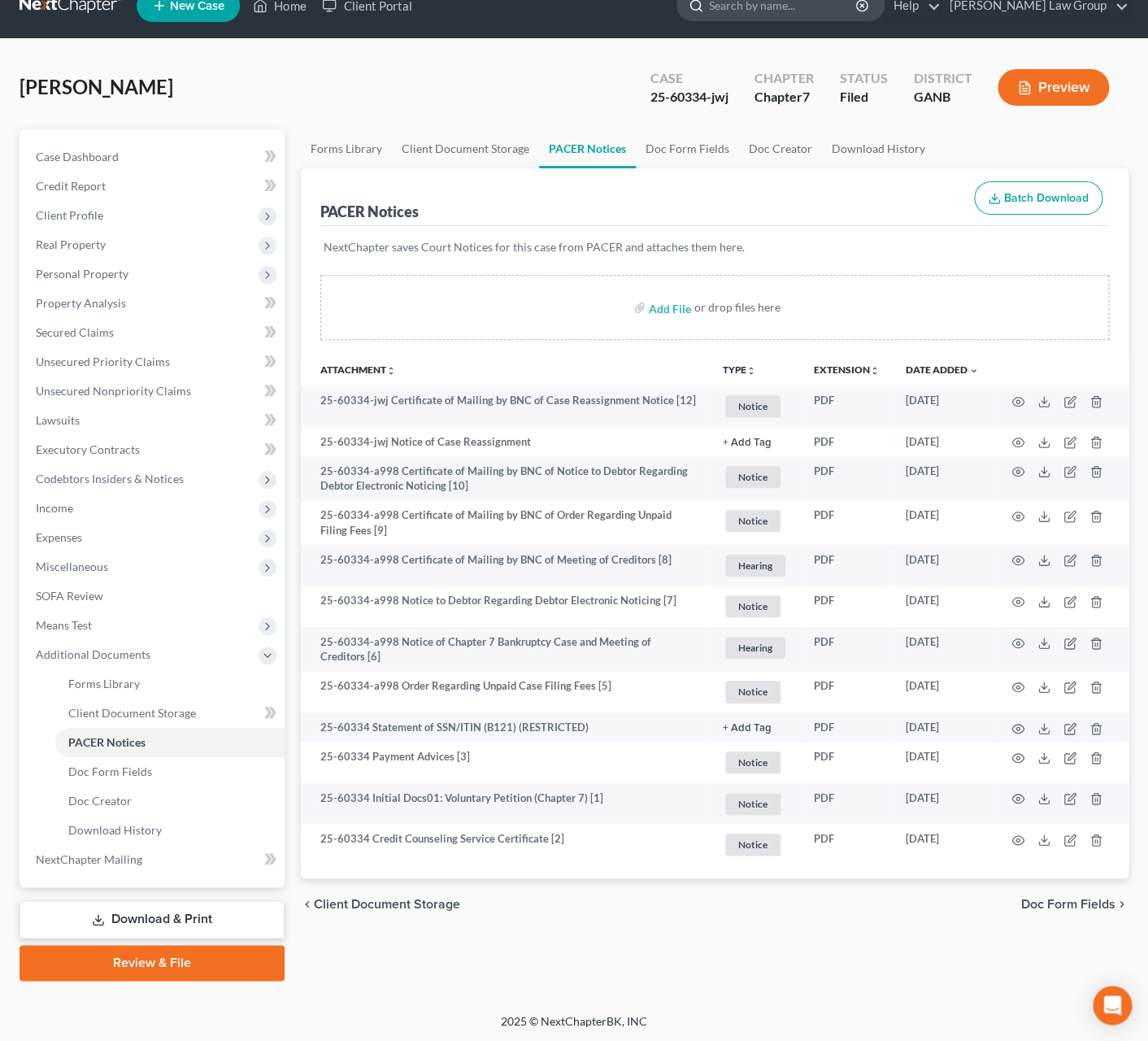
click at [849, 13] on input "search" at bounding box center [784, 5] width 149 height 30
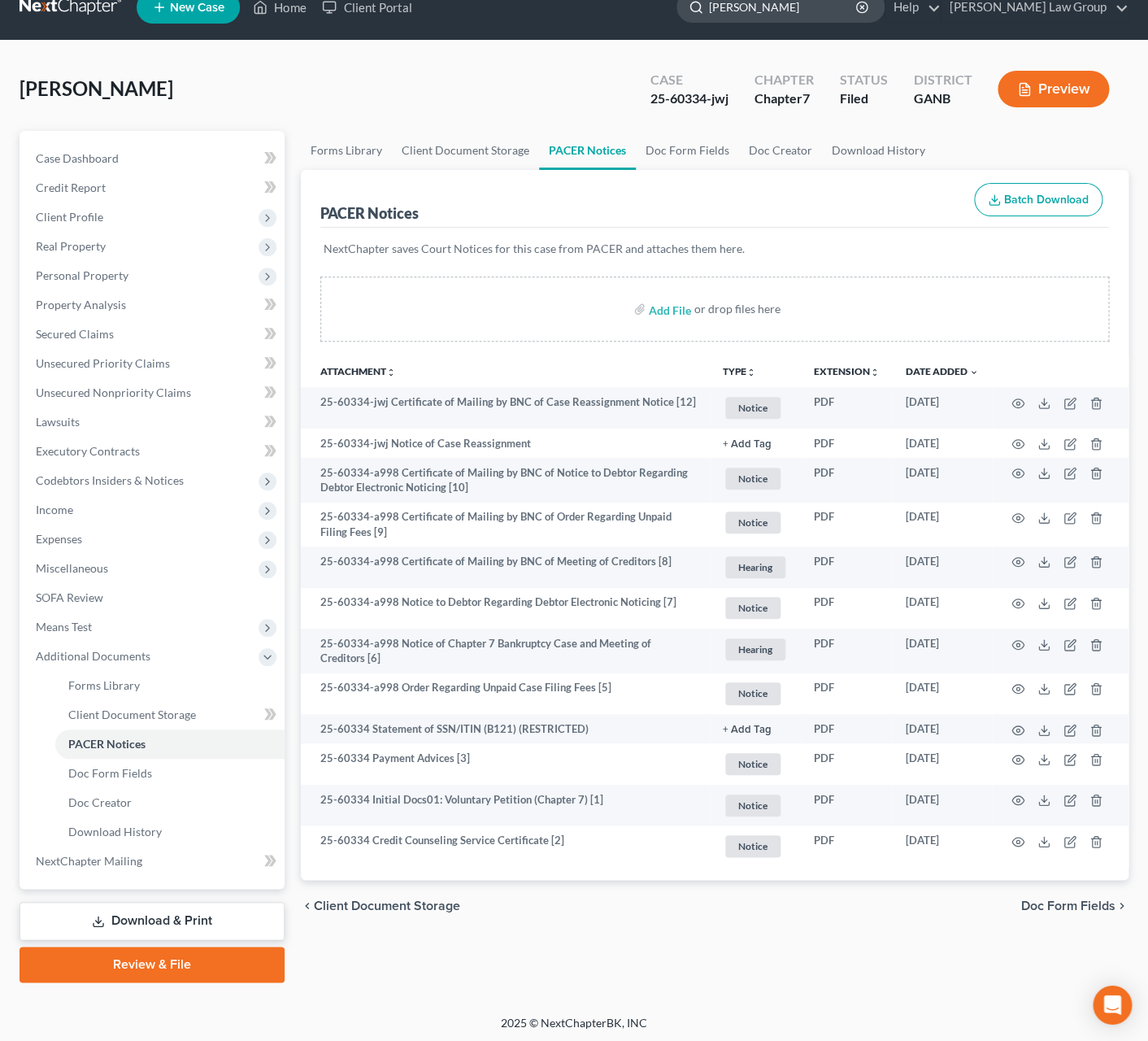
type input "[PERSON_NAME]"
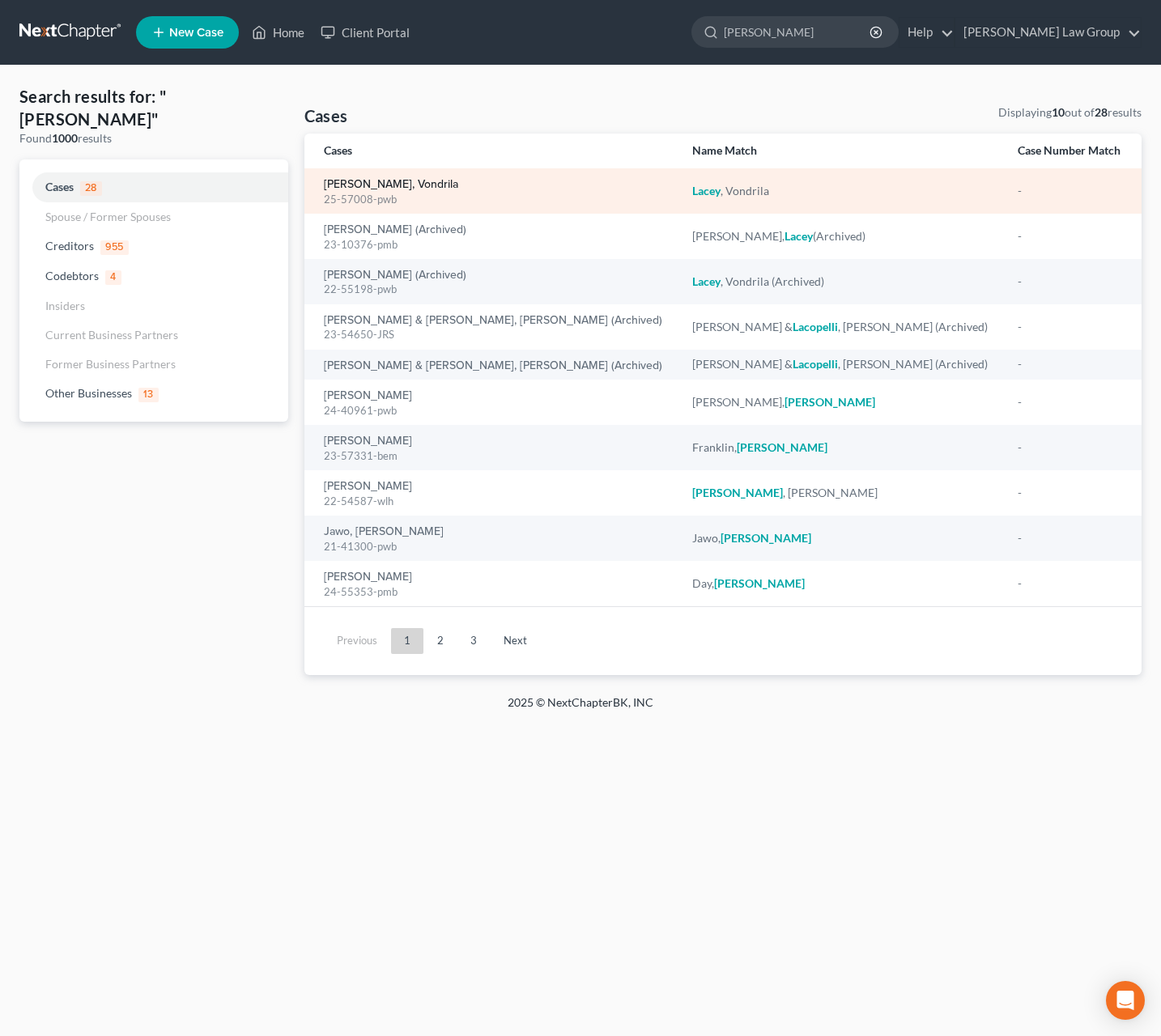
click at [386, 190] on link "[PERSON_NAME], Vondrila" at bounding box center [391, 185] width 135 height 12
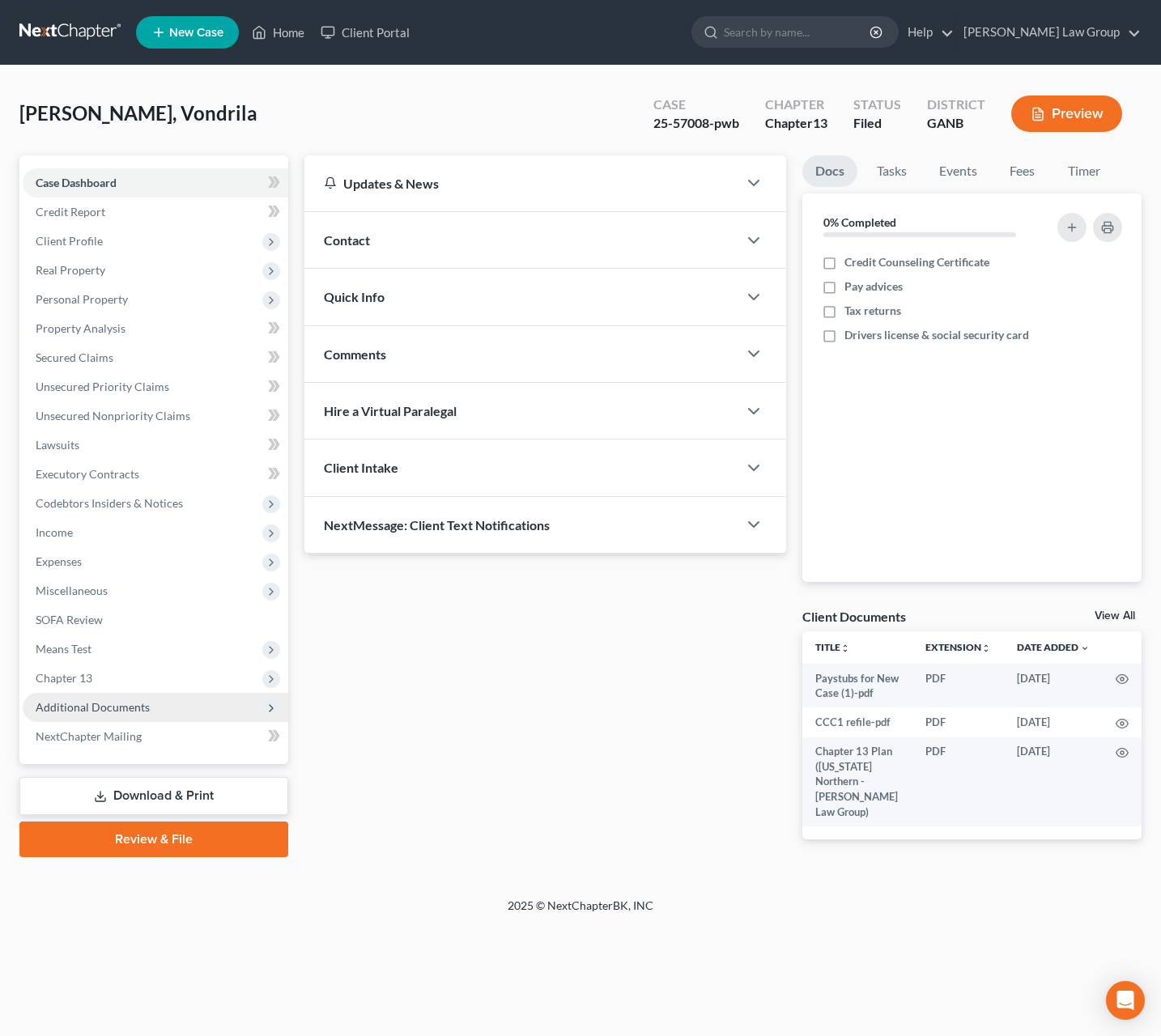
click at [148, 710] on span "Additional Documents" at bounding box center [155, 707] width 266 height 29
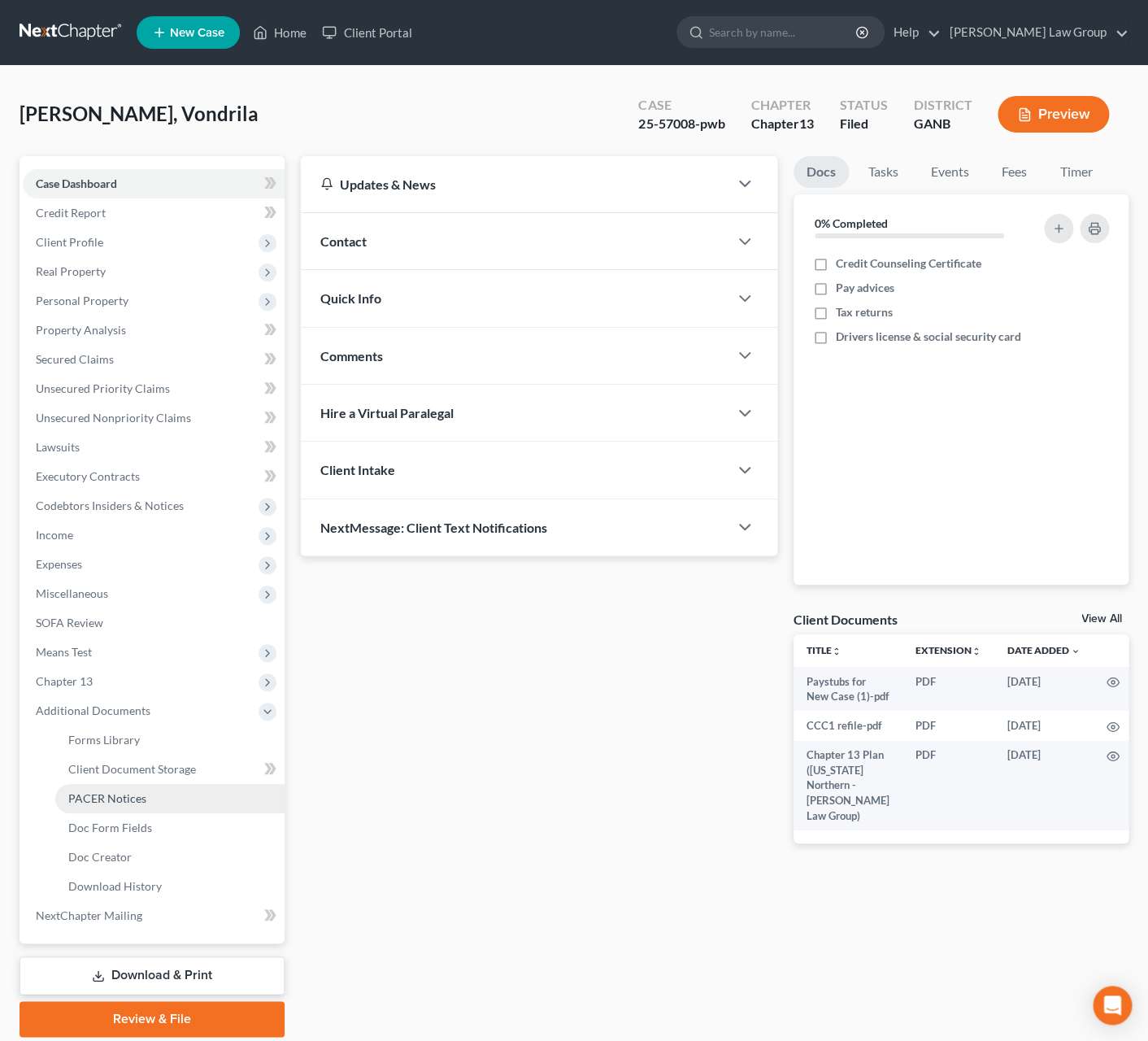
click at [164, 802] on link "PACER Notices" at bounding box center [170, 798] width 229 height 30
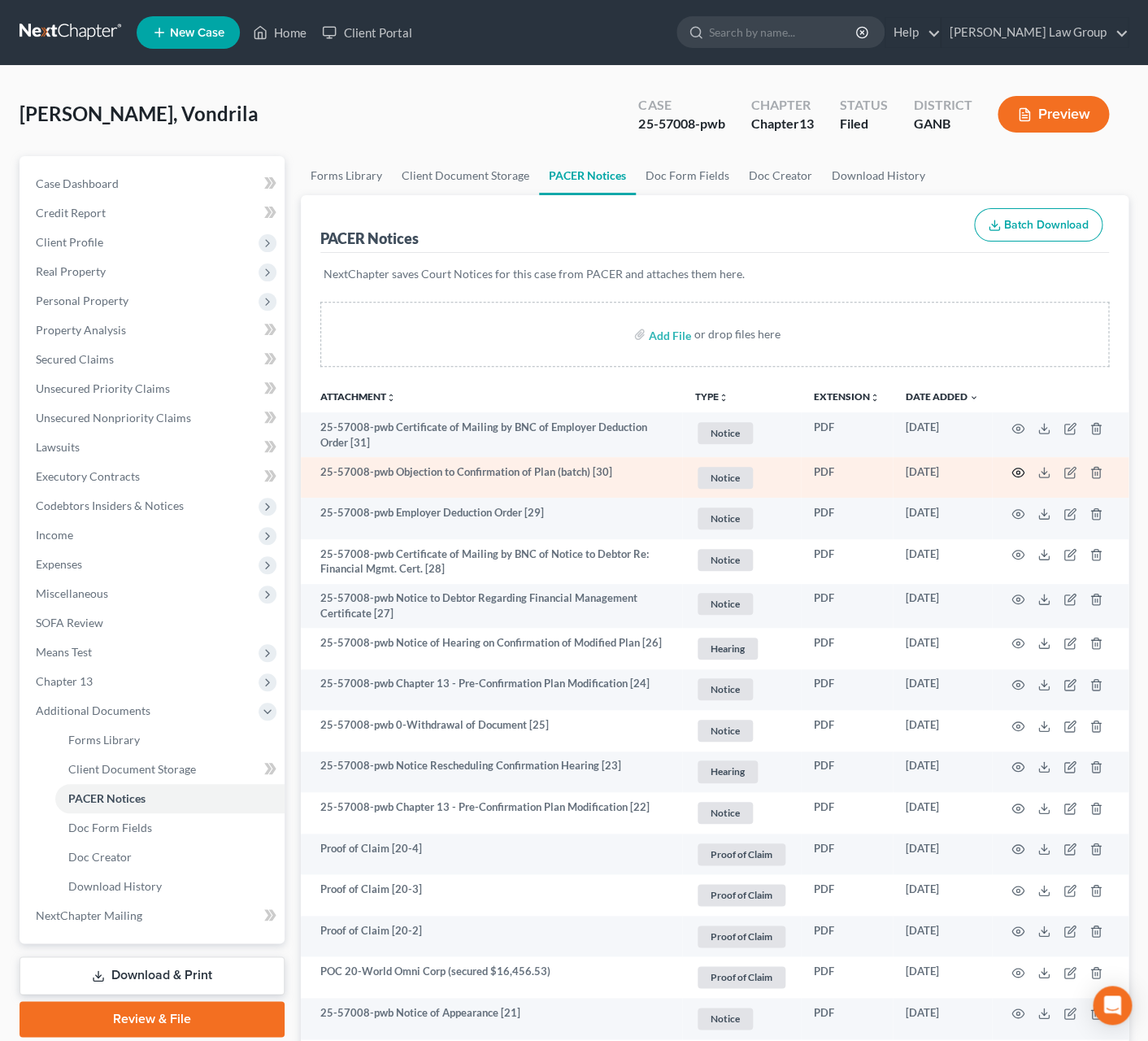
click at [1019, 471] on icon "button" at bounding box center [1018, 472] width 13 height 13
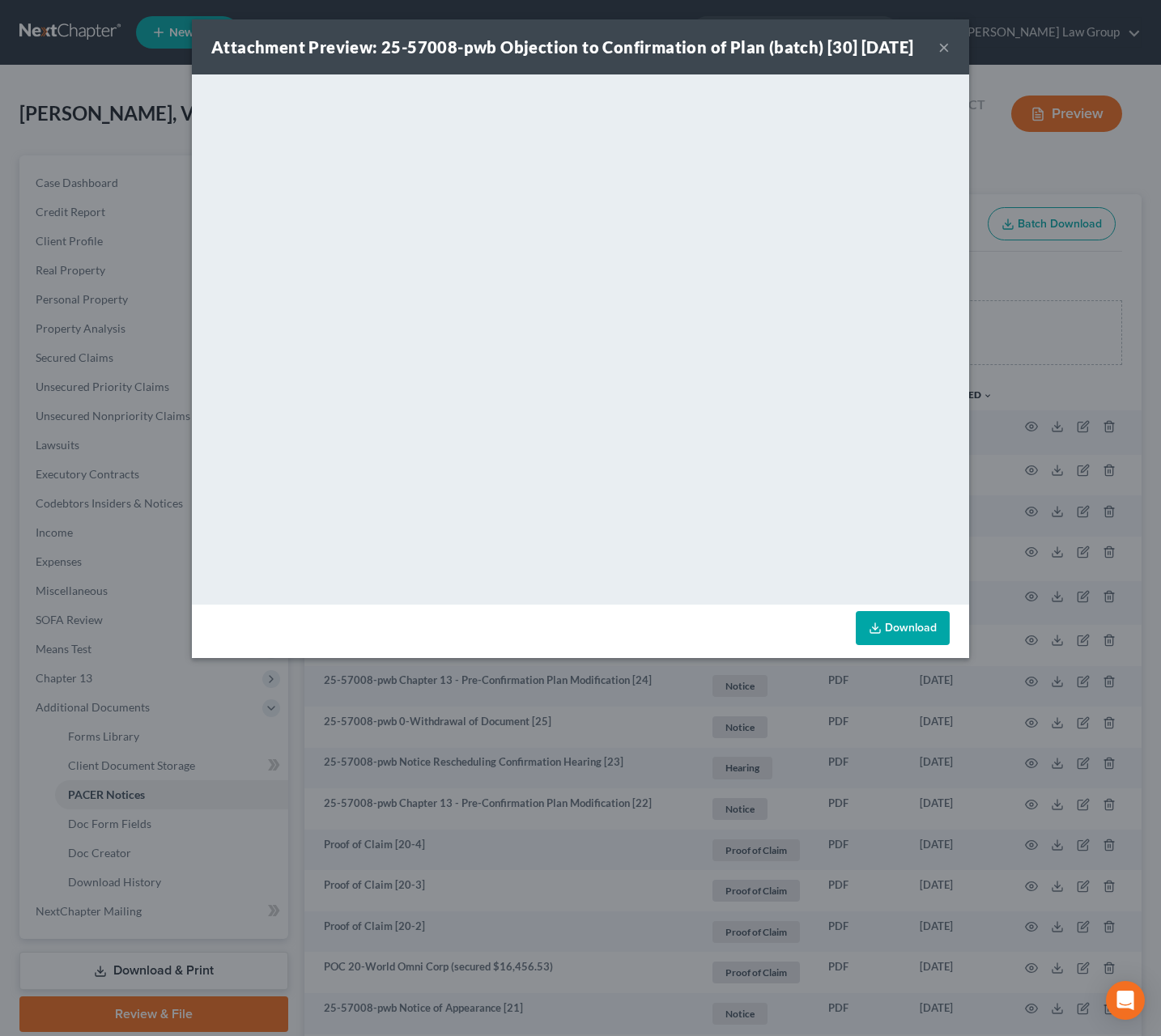
click at [940, 57] on button "×" at bounding box center [944, 47] width 12 height 20
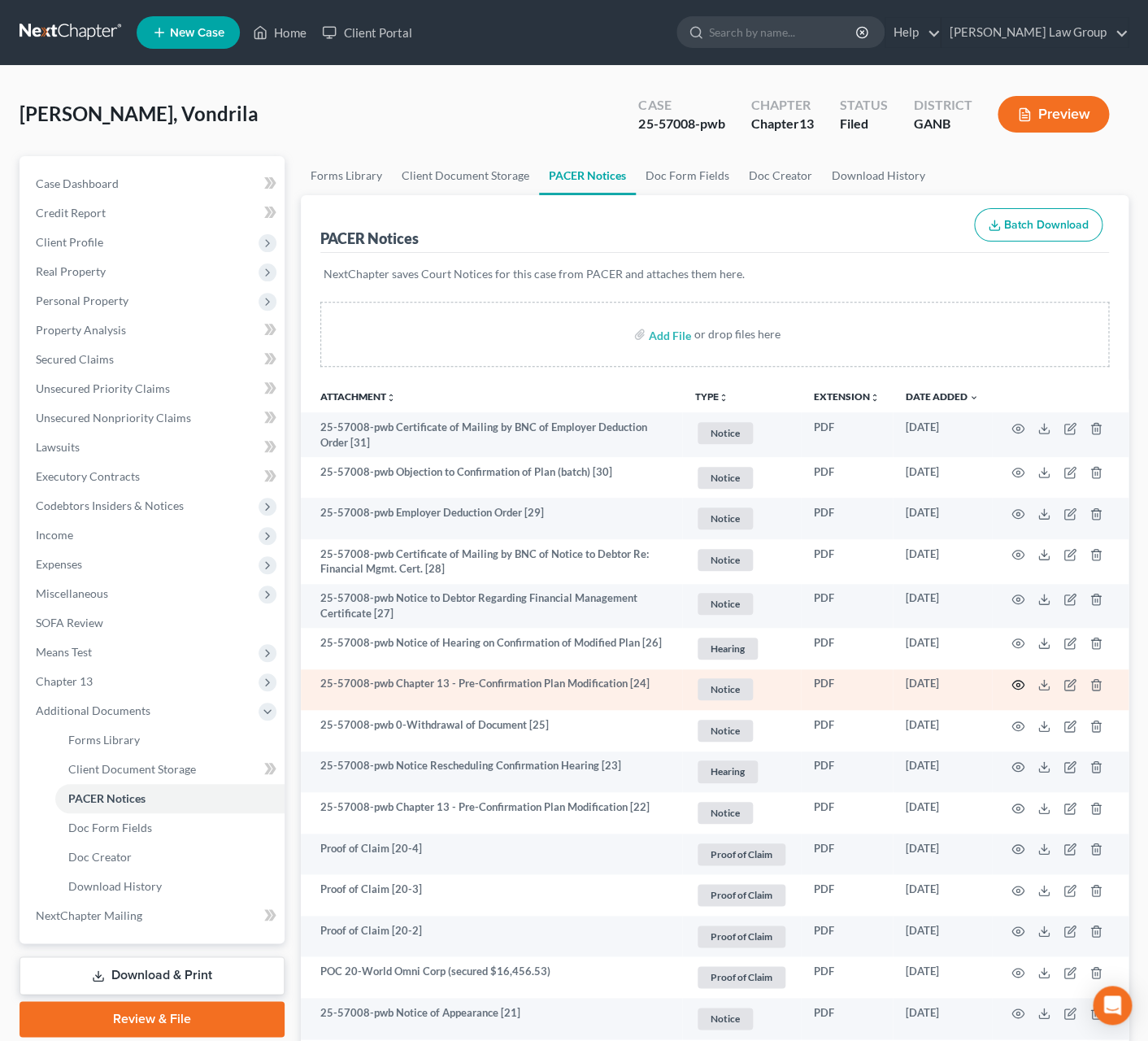
click at [1015, 685] on icon "button" at bounding box center [1018, 684] width 13 height 13
